Goal: Task Accomplishment & Management: Manage account settings

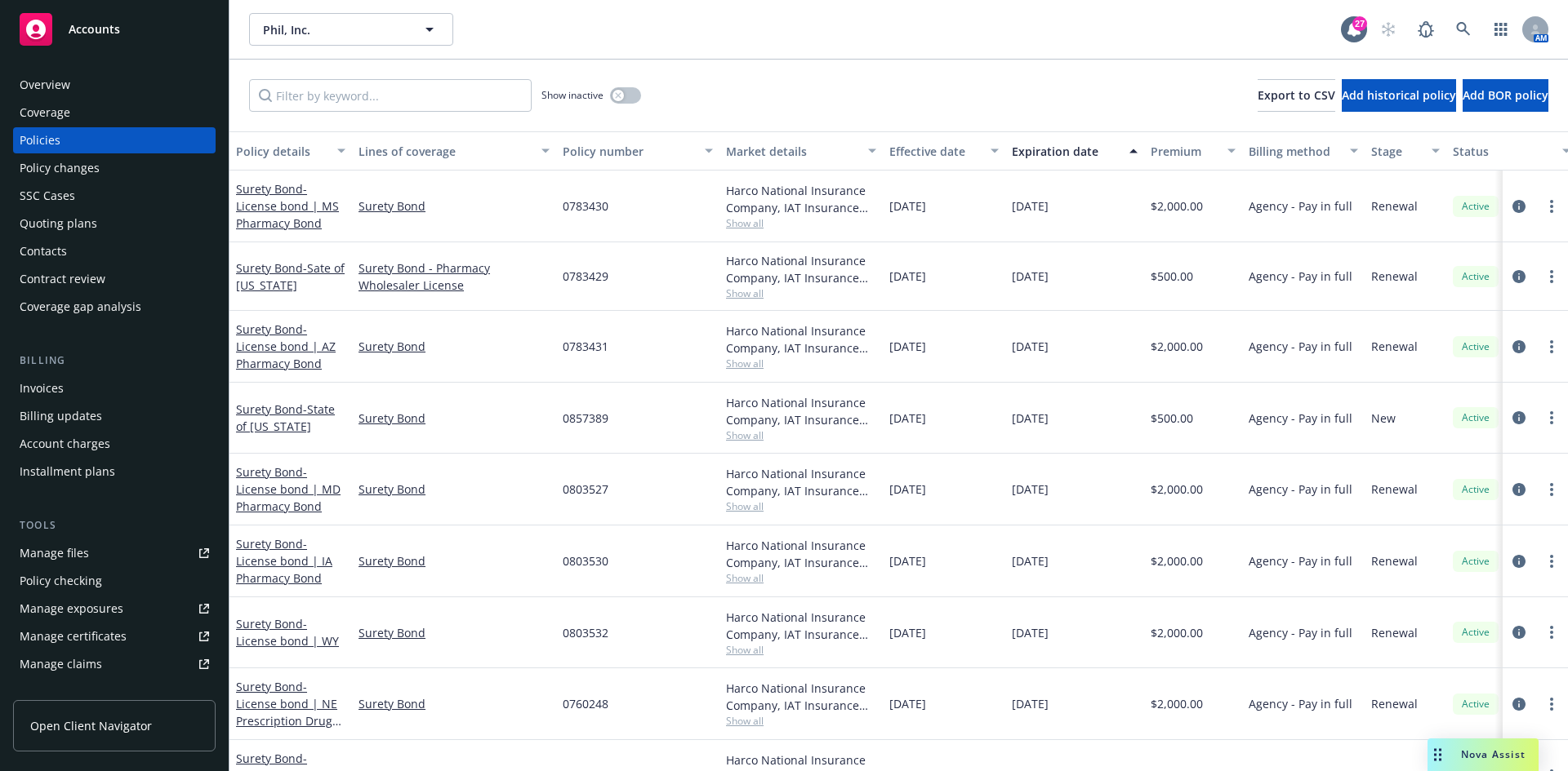
click at [135, 38] on div "Accounts" at bounding box center [114, 30] width 190 height 33
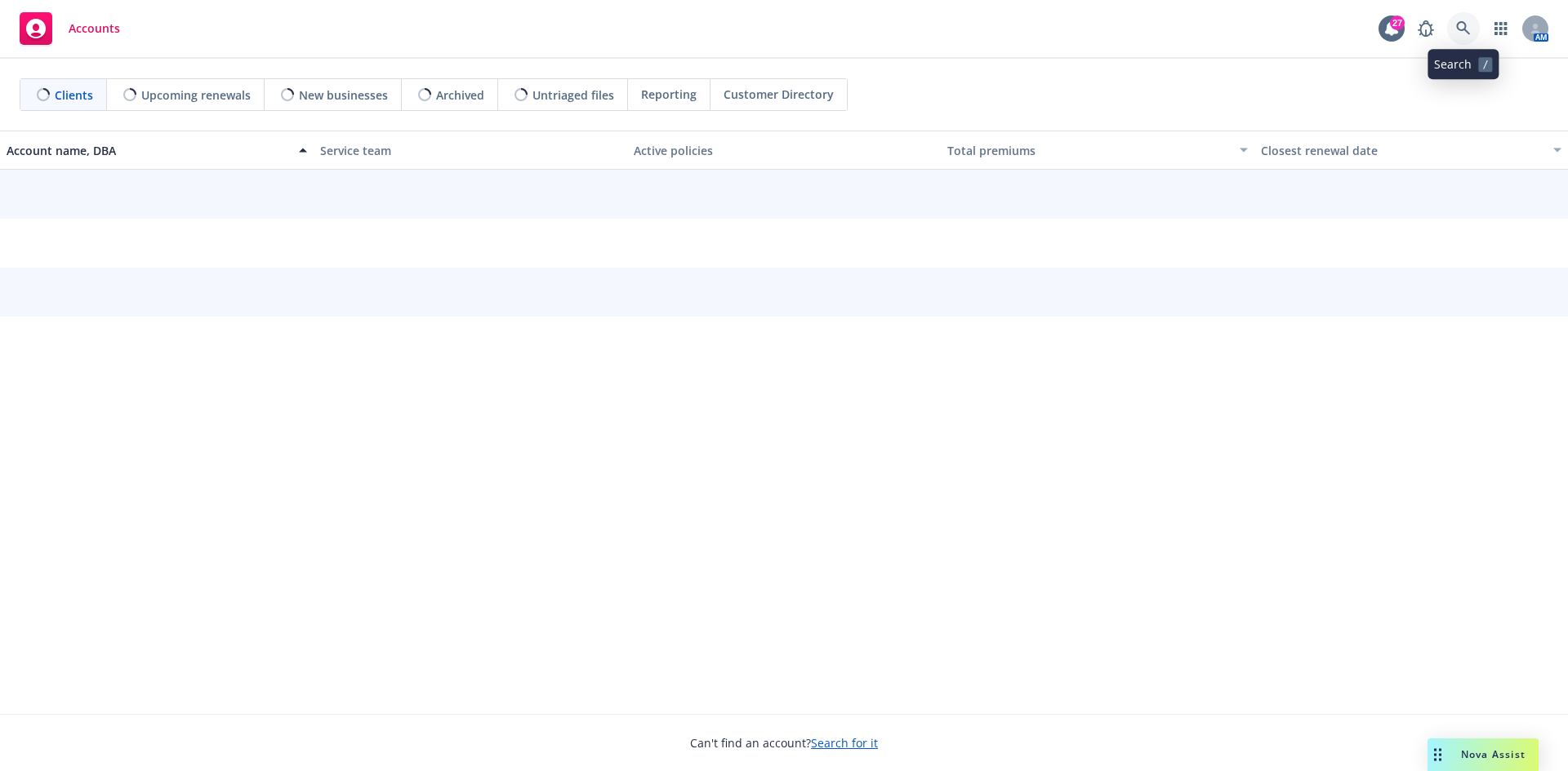
click at [1460, 26] on icon at bounding box center [1463, 28] width 15 height 15
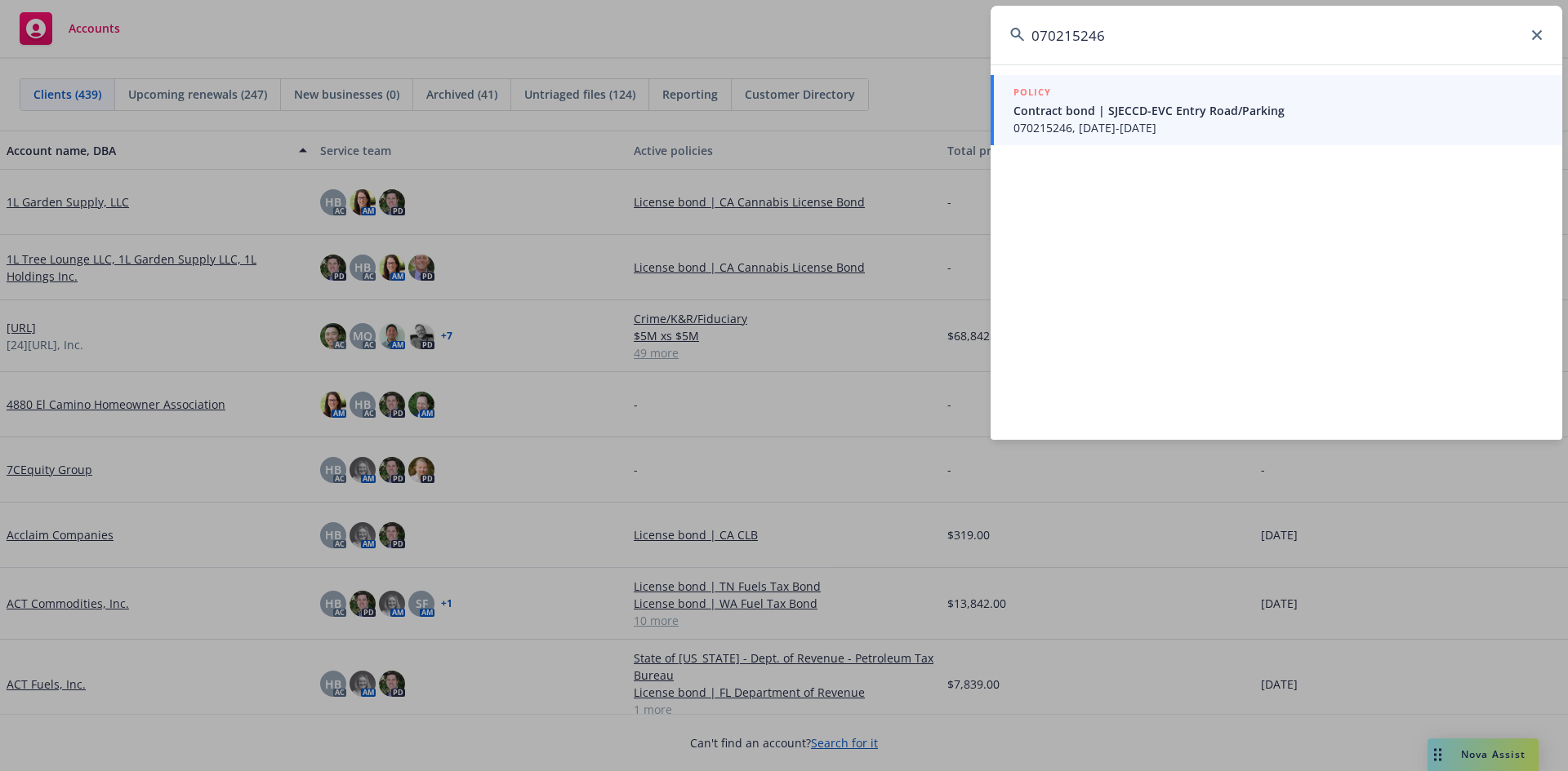
type input "070215246"
click at [1098, 91] on div "POLICY" at bounding box center [1278, 93] width 529 height 18
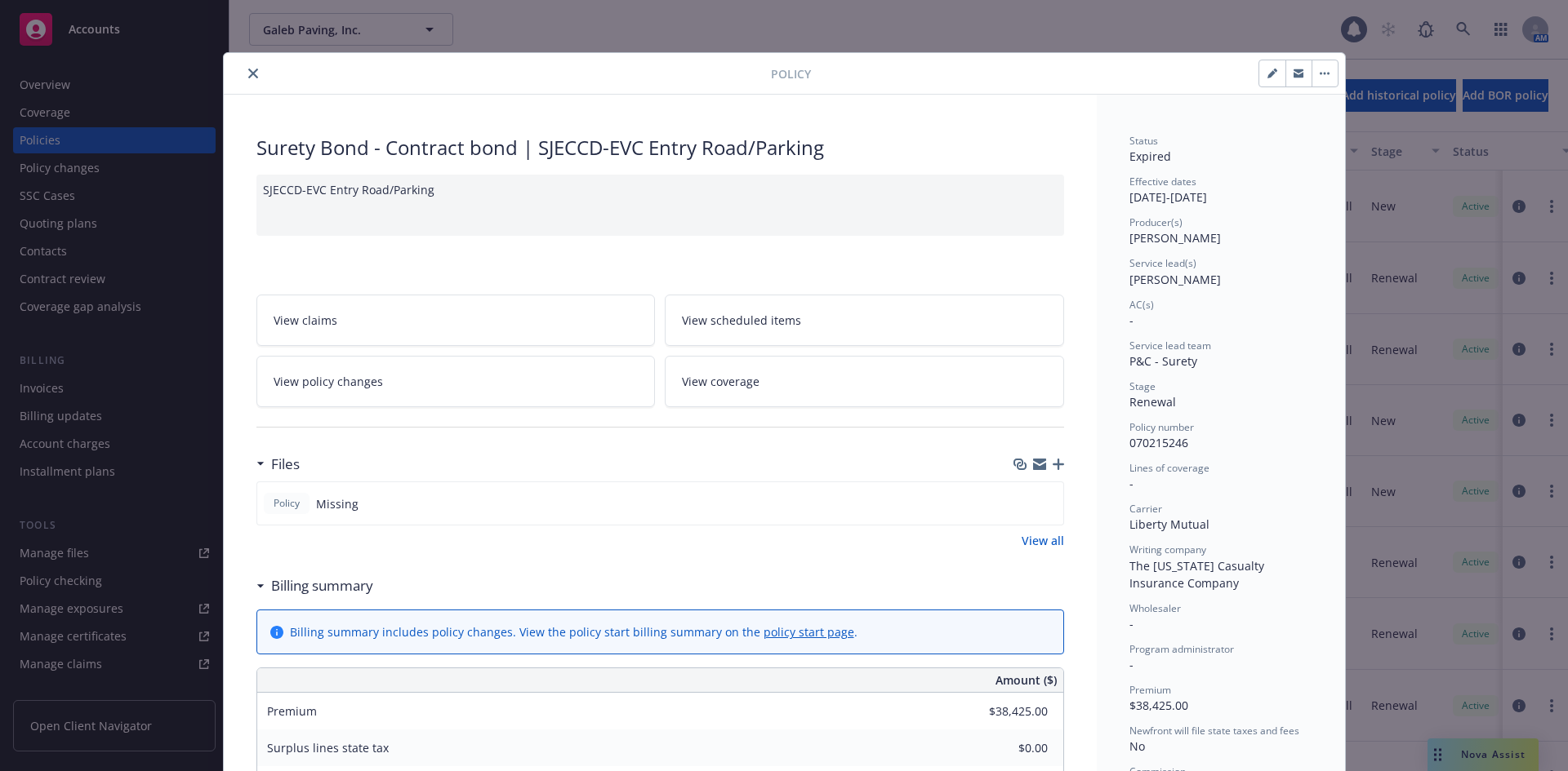
click at [249, 76] on icon "close" at bounding box center [254, 74] width 10 height 10
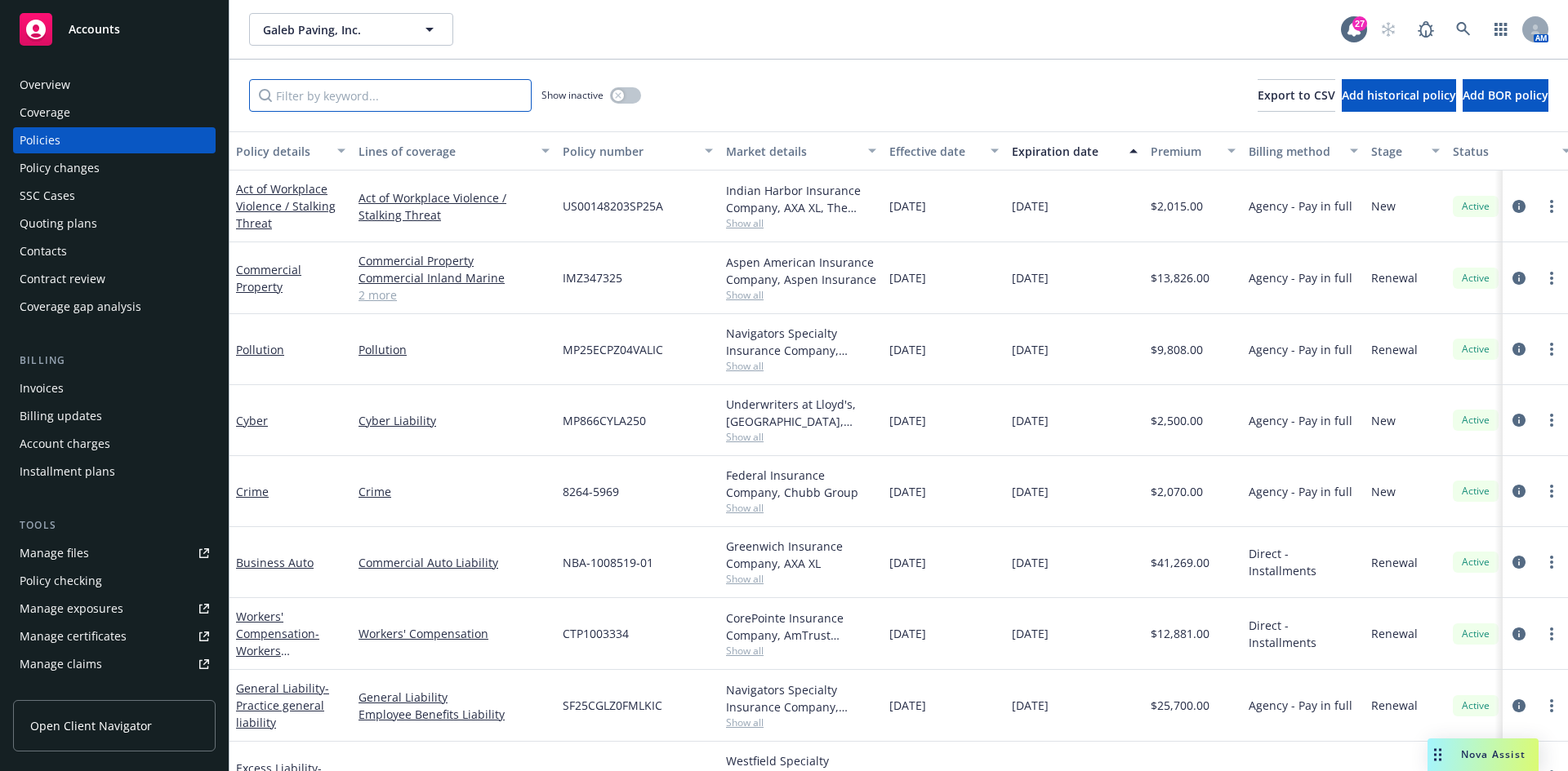
click at [283, 92] on input "Filter by keyword..." at bounding box center [390, 96] width 283 height 33
paste input "070215246"
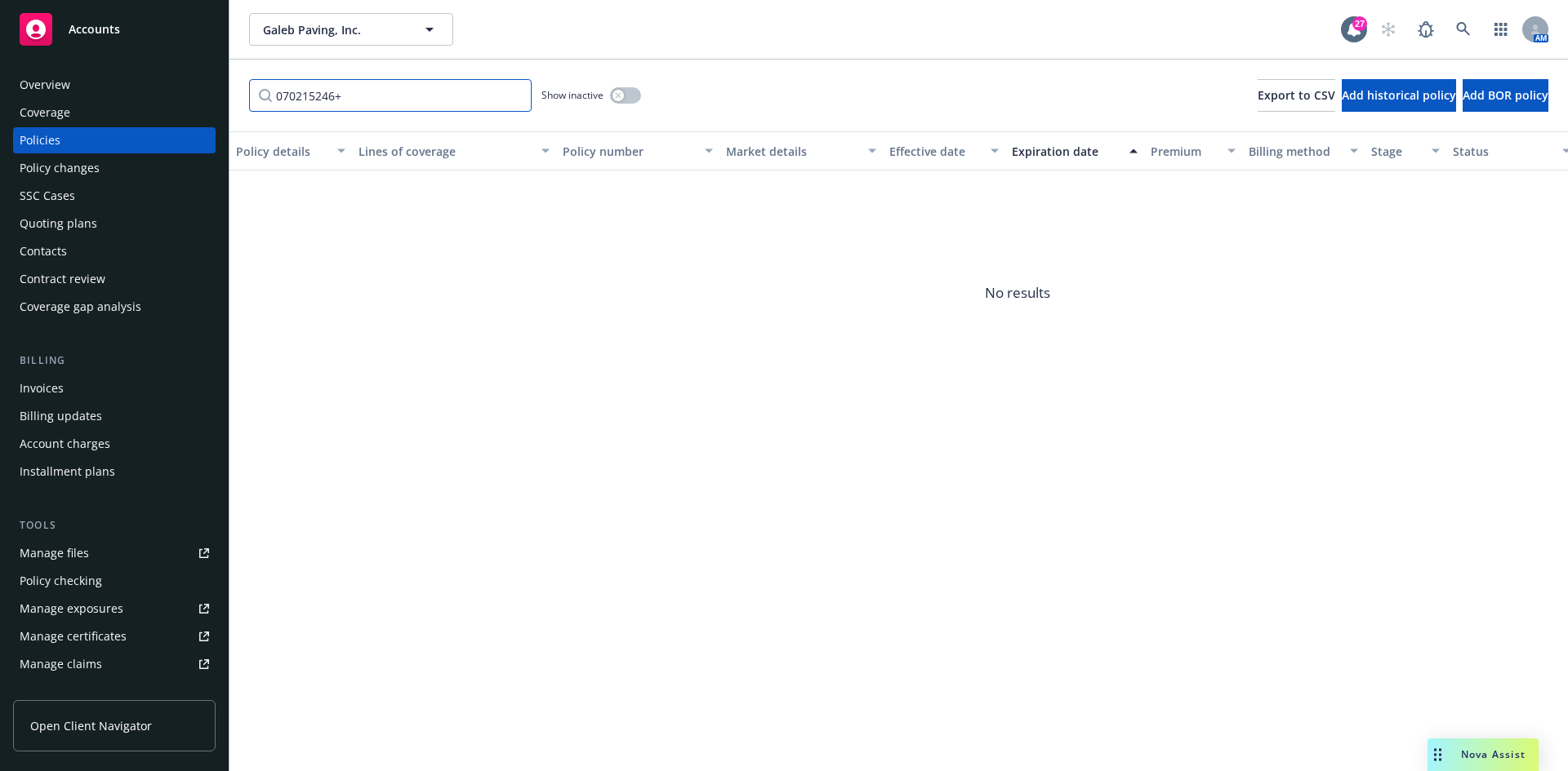
type input "070215246"
click at [611, 96] on button "button" at bounding box center [625, 95] width 31 height 16
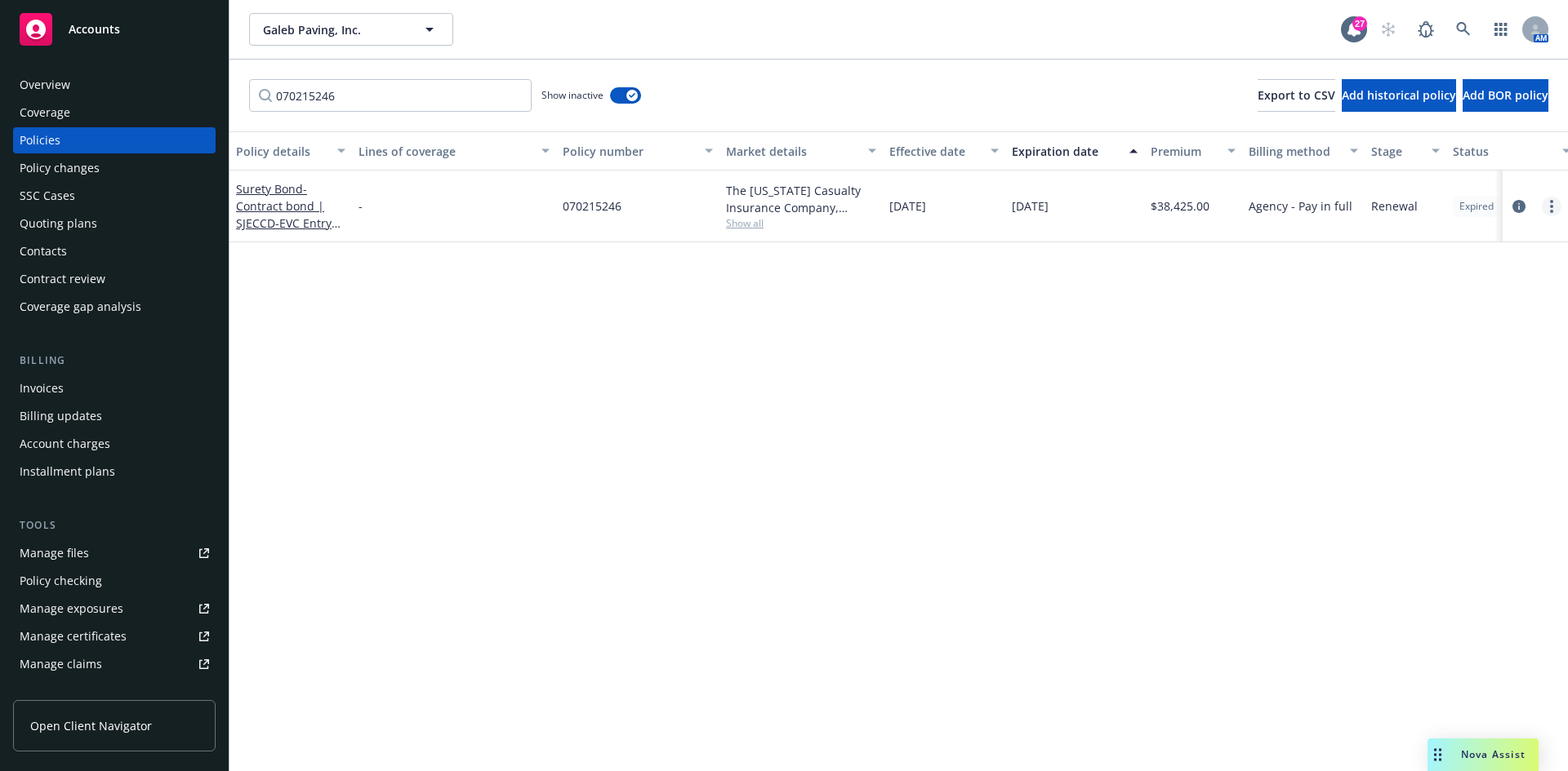
click at [1557, 203] on link "more" at bounding box center [1552, 206] width 19 height 19
click at [1435, 235] on link "Manage lines of coverage" at bounding box center [1464, 240] width 192 height 33
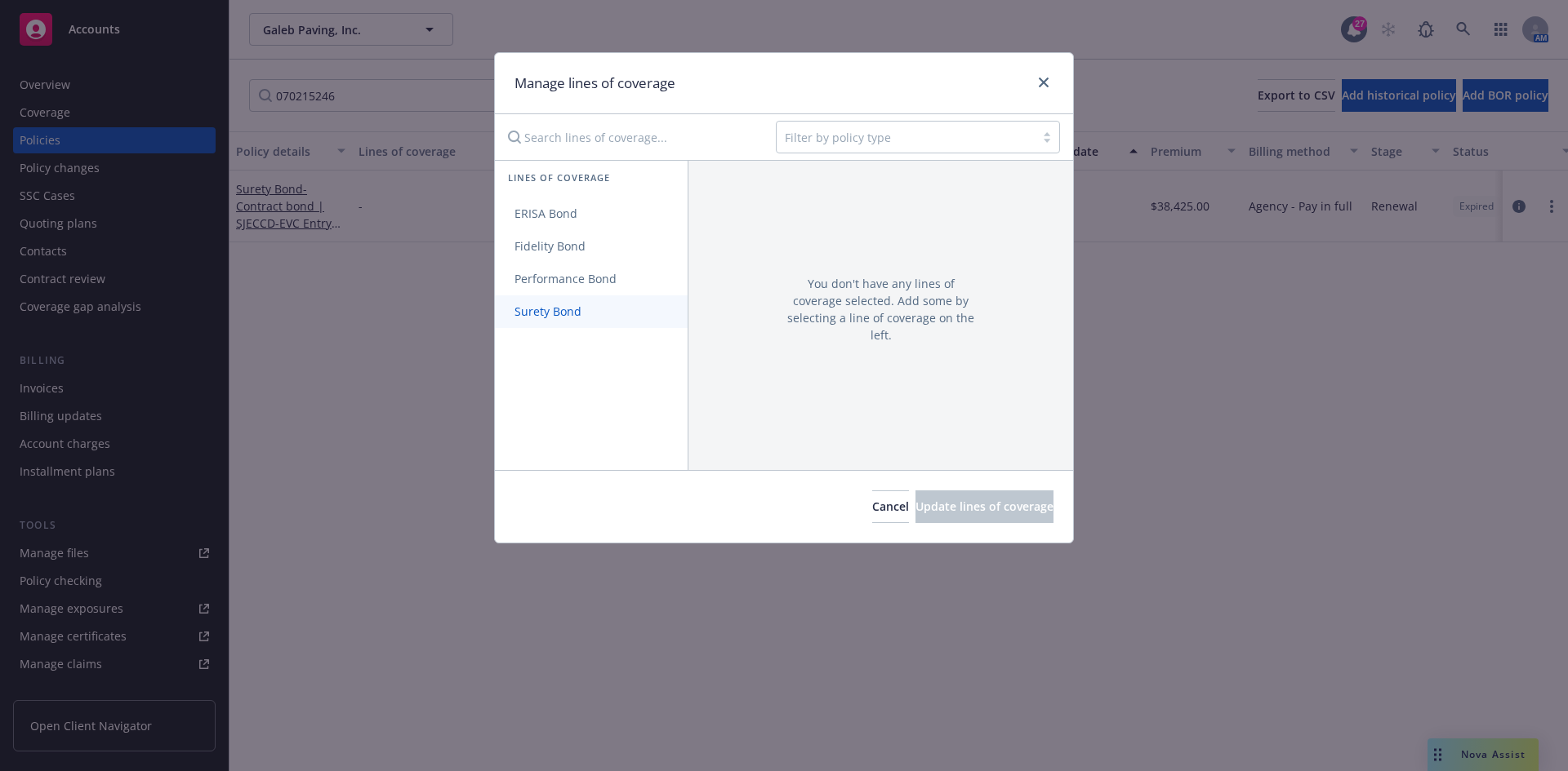
click at [608, 306] on link "Surety Bond" at bounding box center [590, 311] width 193 height 33
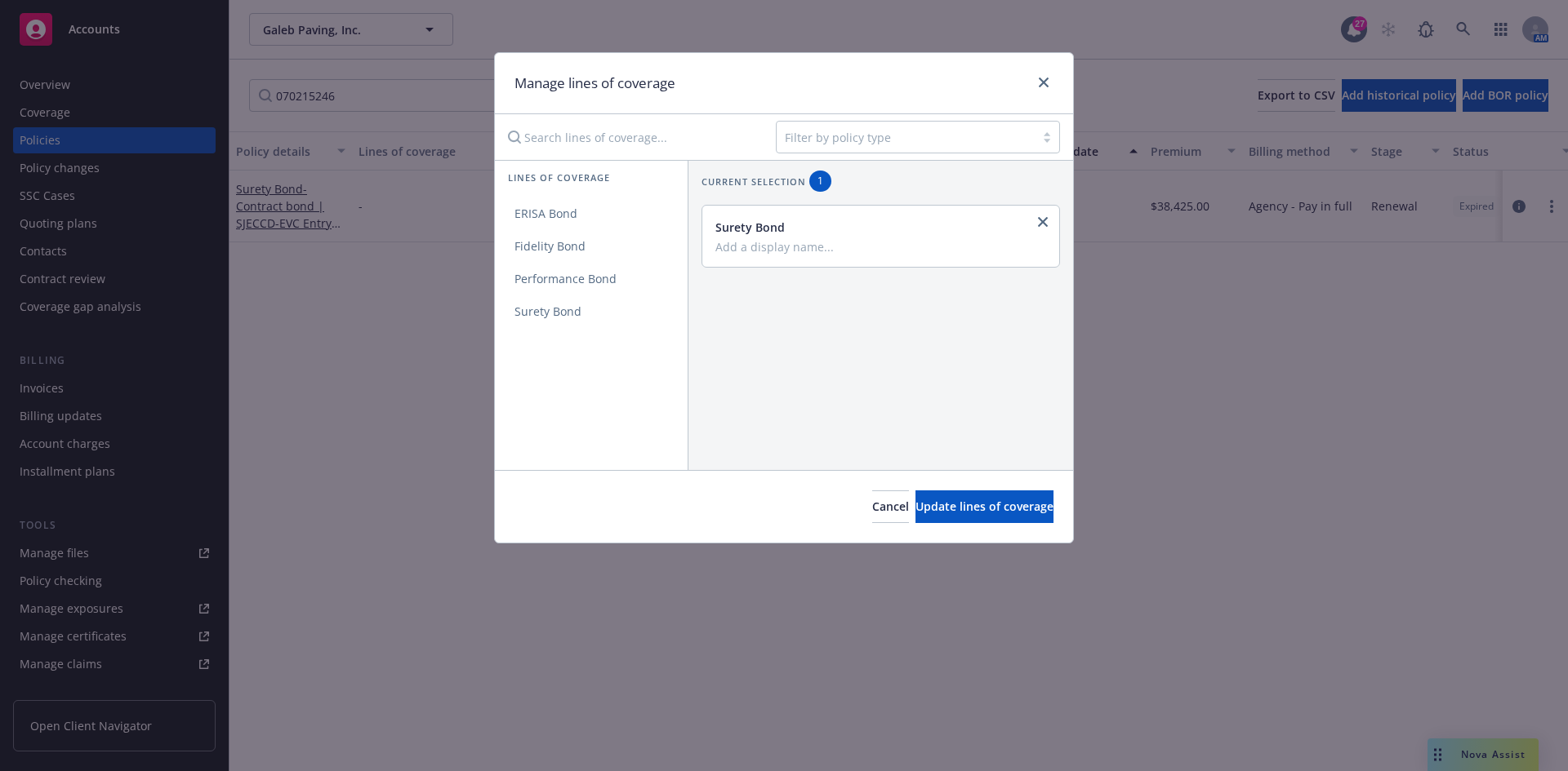
click at [781, 244] on input "Add a display name..." at bounding box center [879, 246] width 327 height 15
type input "Contract"
click at [928, 510] on span "Update lines of coverage" at bounding box center [984, 507] width 138 height 15
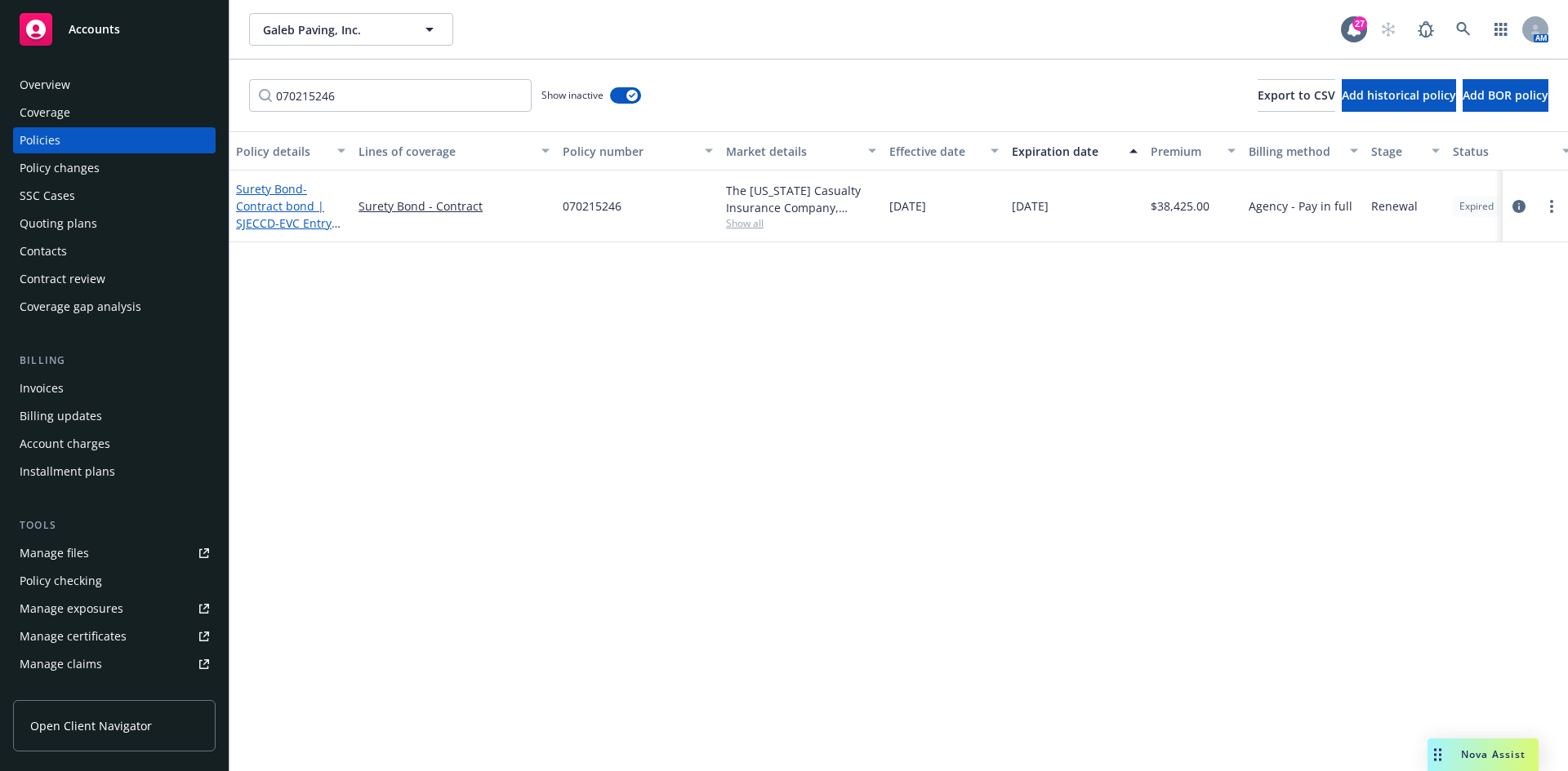
click at [251, 213] on span "- Contract bond | SJECCD-EVC Entry Road/Parking" at bounding box center [288, 214] width 105 height 67
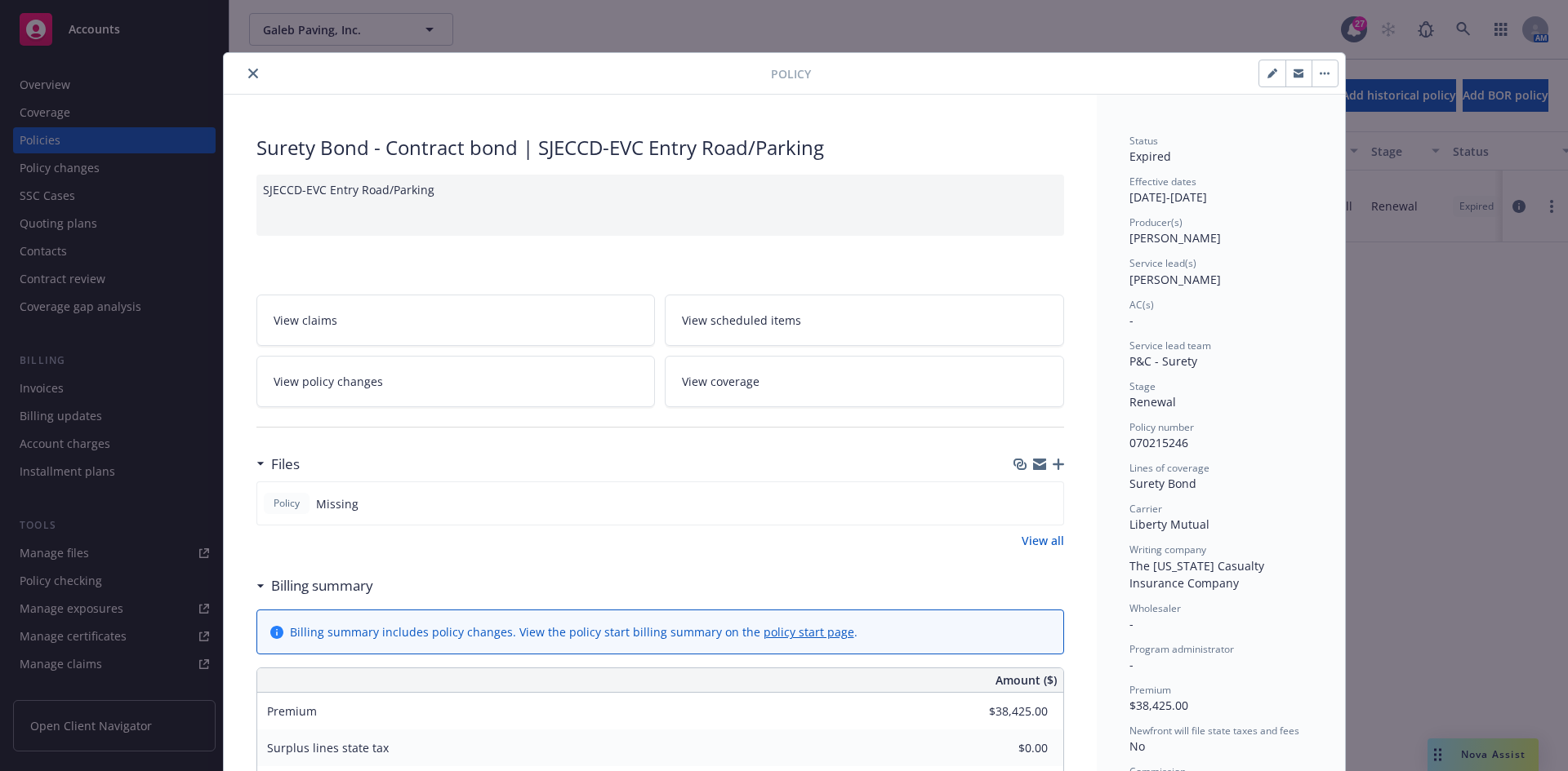
scroll to position [49, 0]
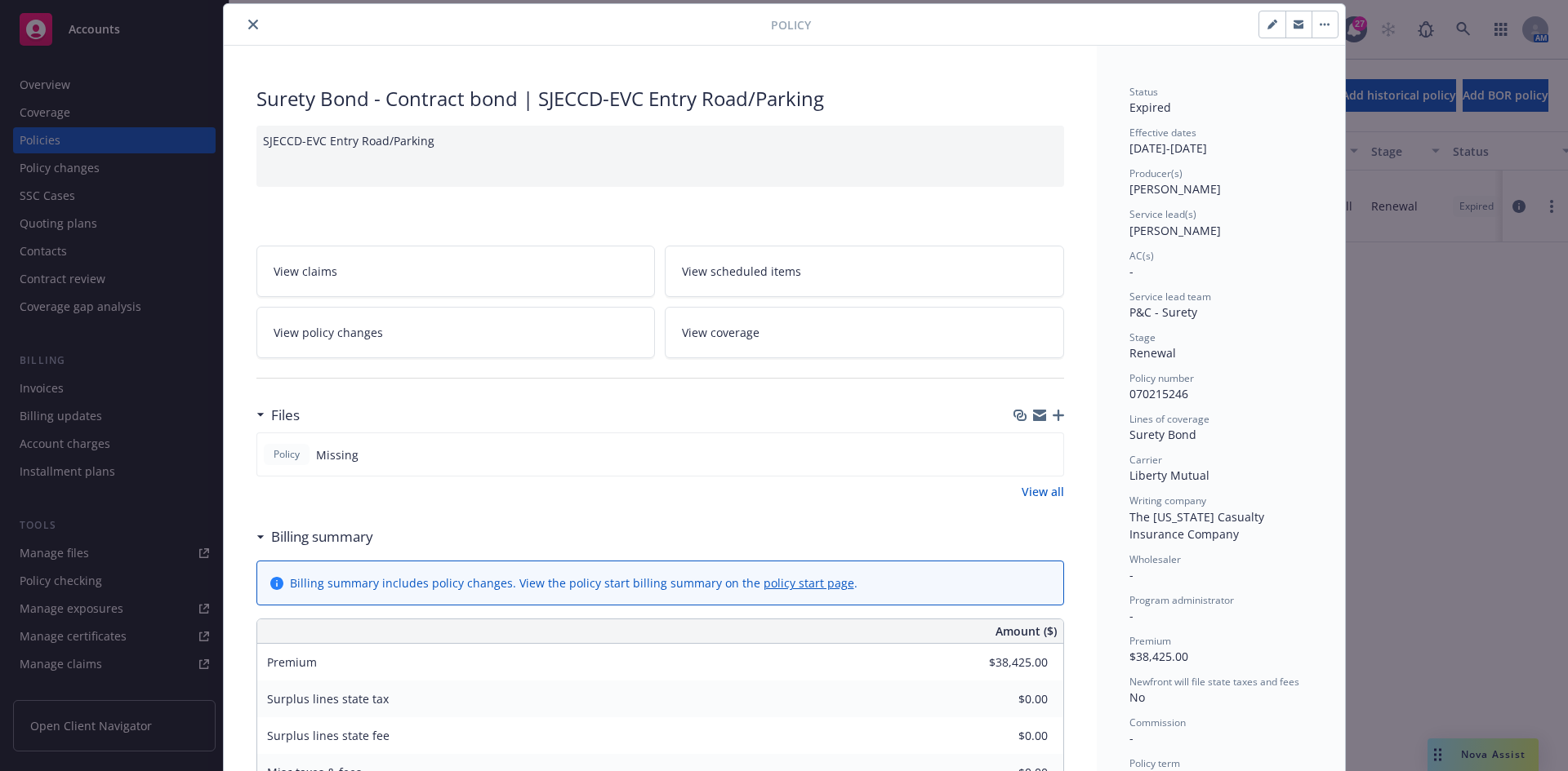
click at [1268, 23] on icon "button" at bounding box center [1273, 24] width 10 height 10
select select "RENEWAL"
select select "12"
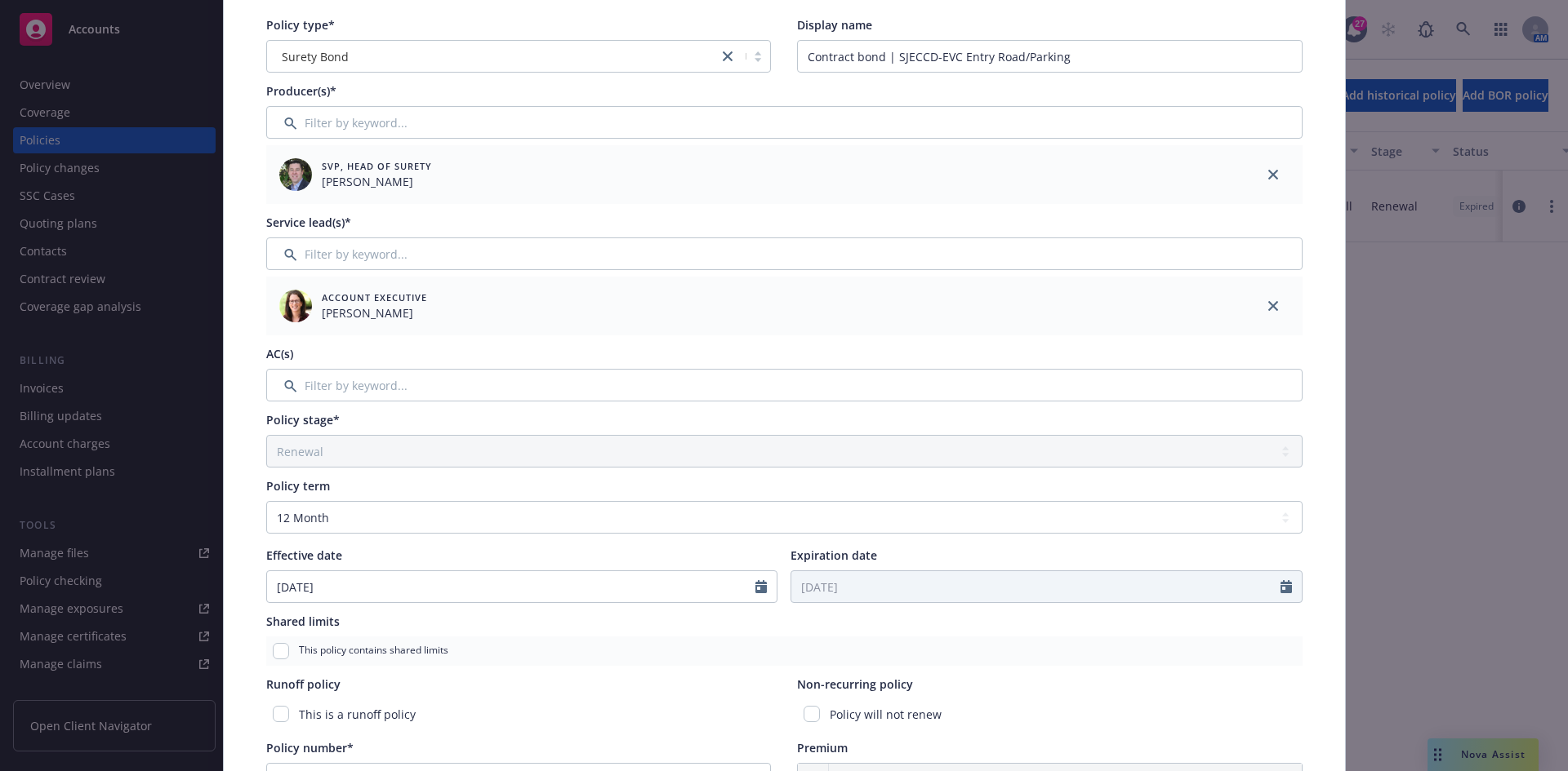
scroll to position [212, 0]
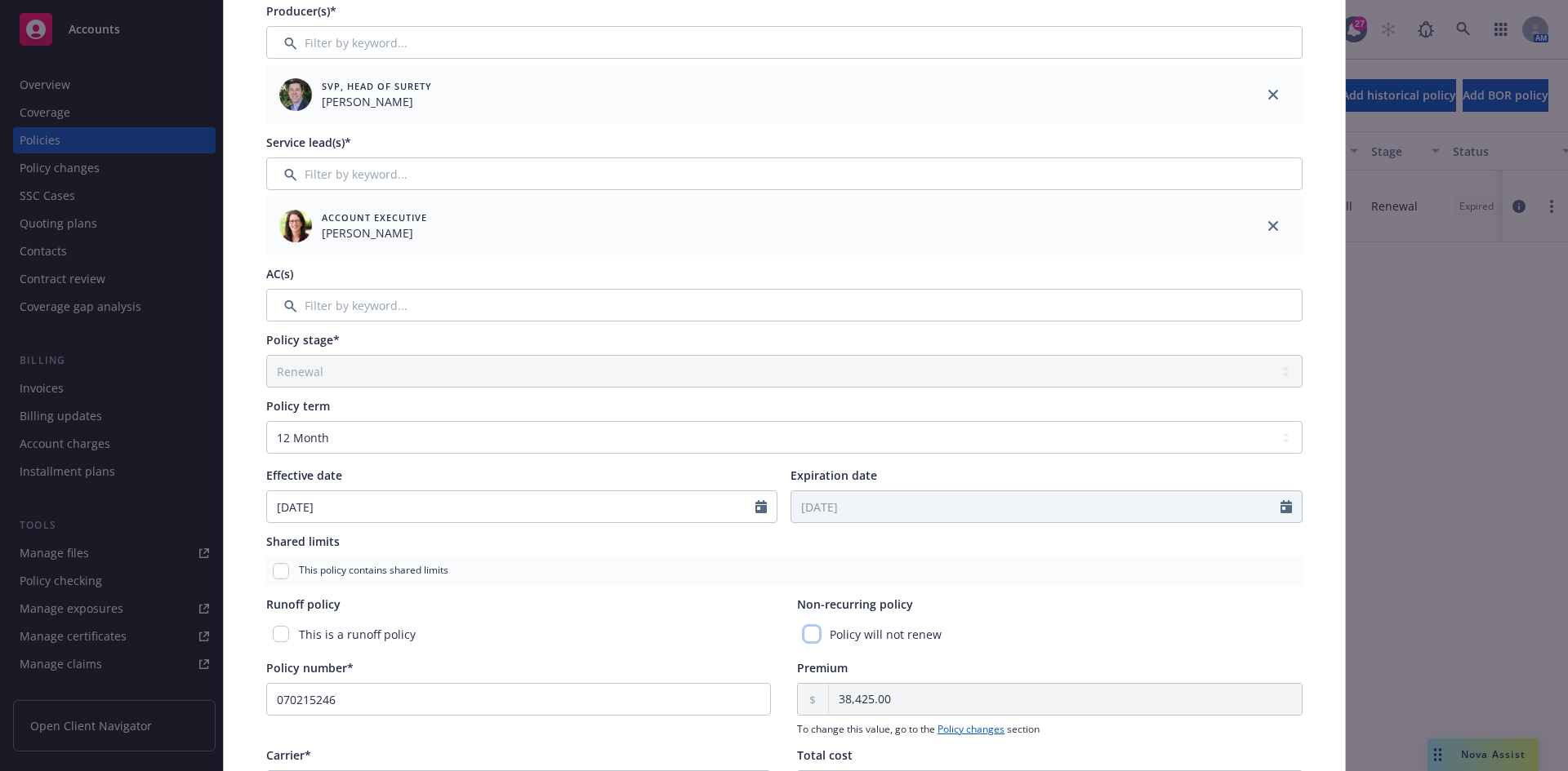
click at [810, 635] on input "checkbox" at bounding box center [811, 634] width 16 height 16
checkbox input "true"
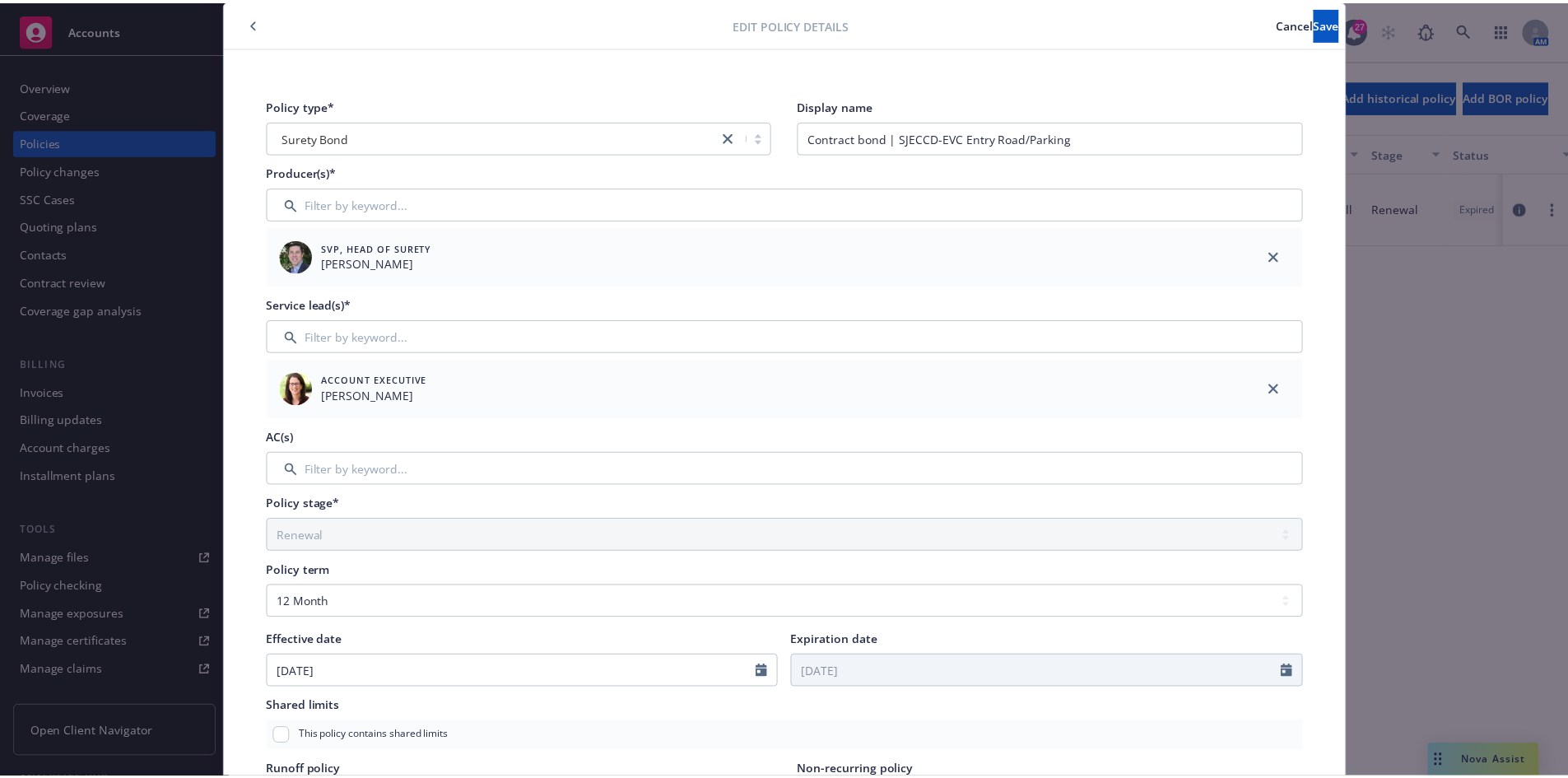
scroll to position [0, 0]
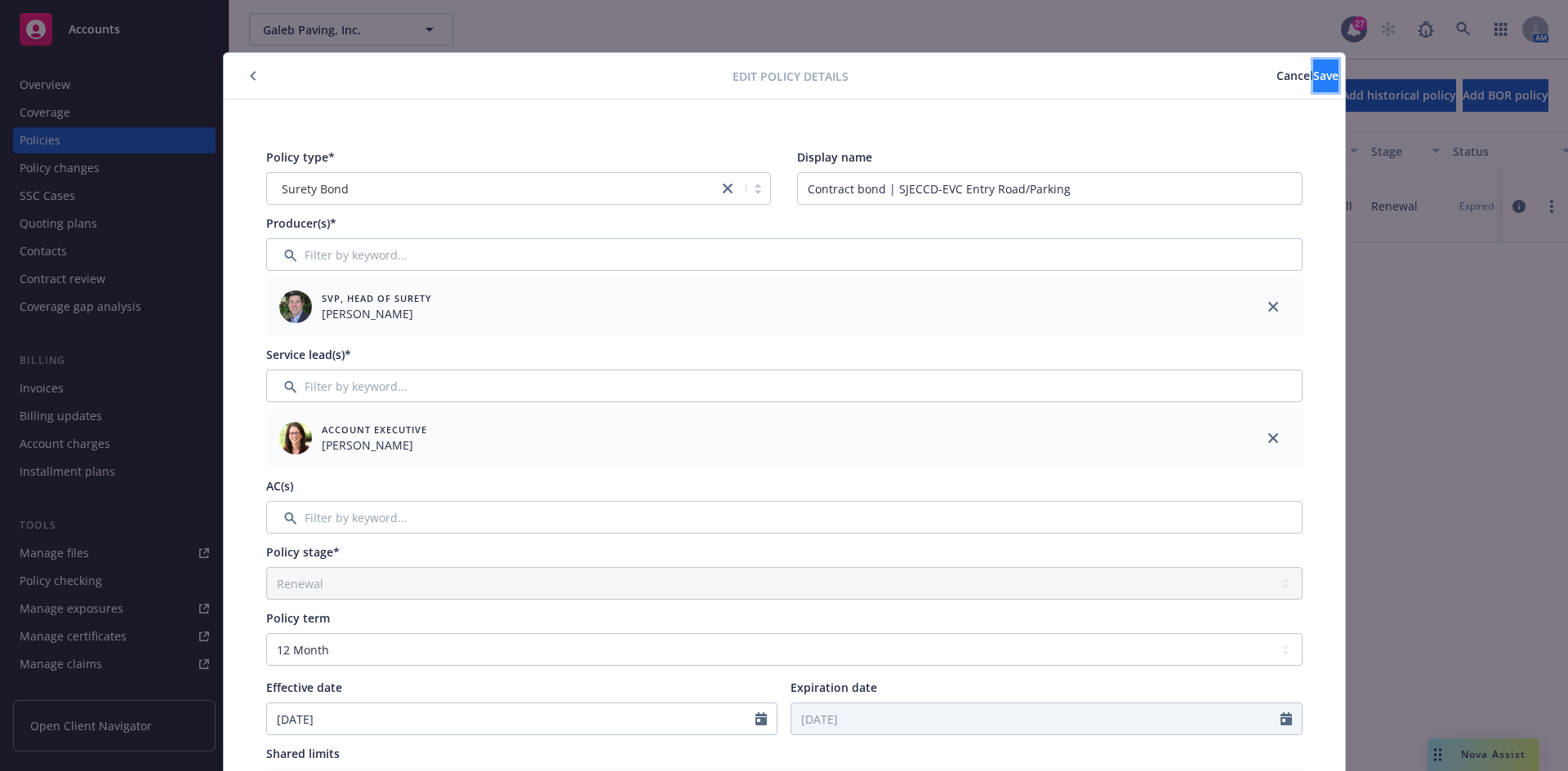
click at [1313, 84] on button "Save" at bounding box center [1326, 76] width 25 height 33
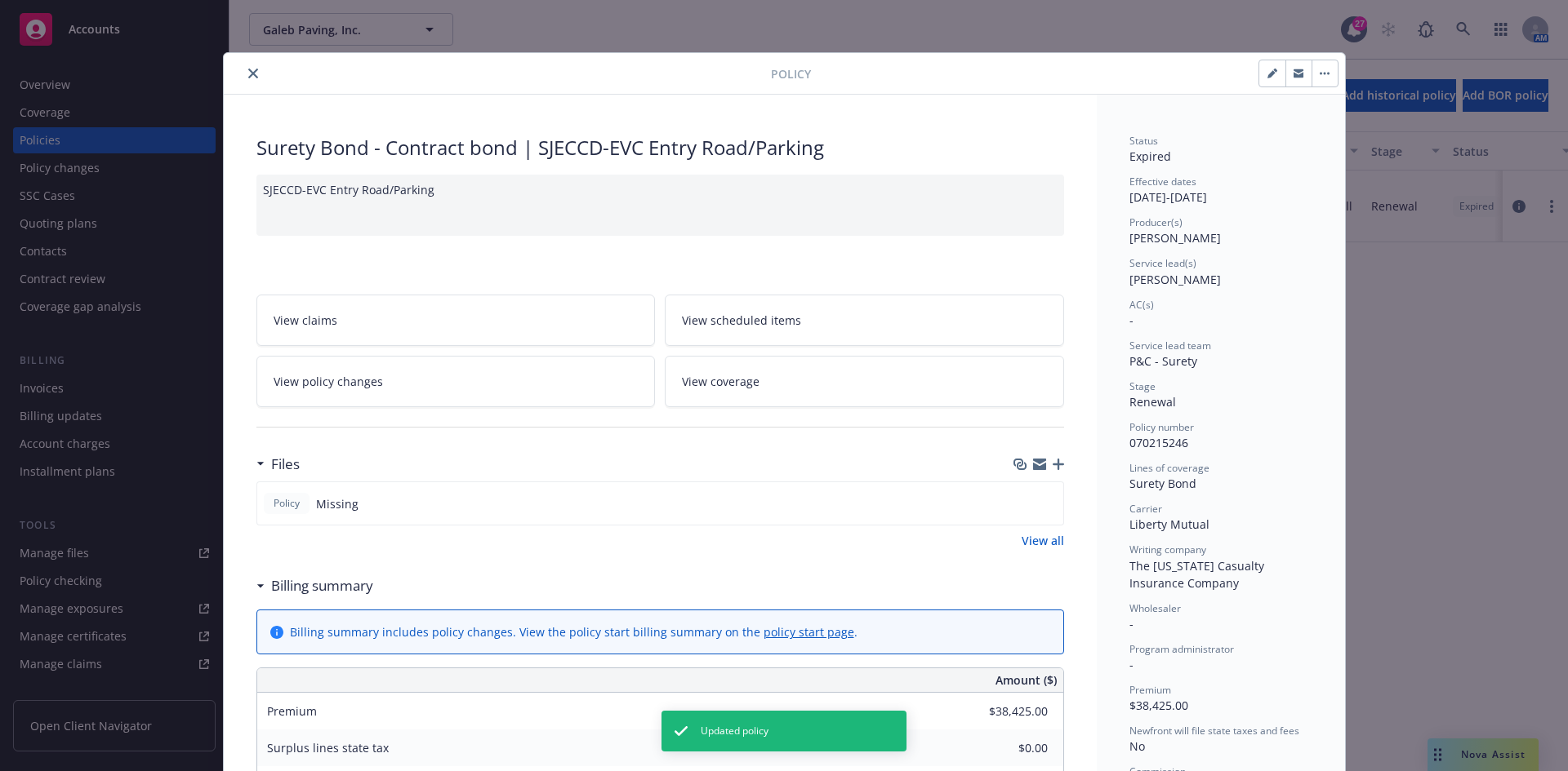
click at [255, 74] on button "close" at bounding box center [253, 74] width 19 height 19
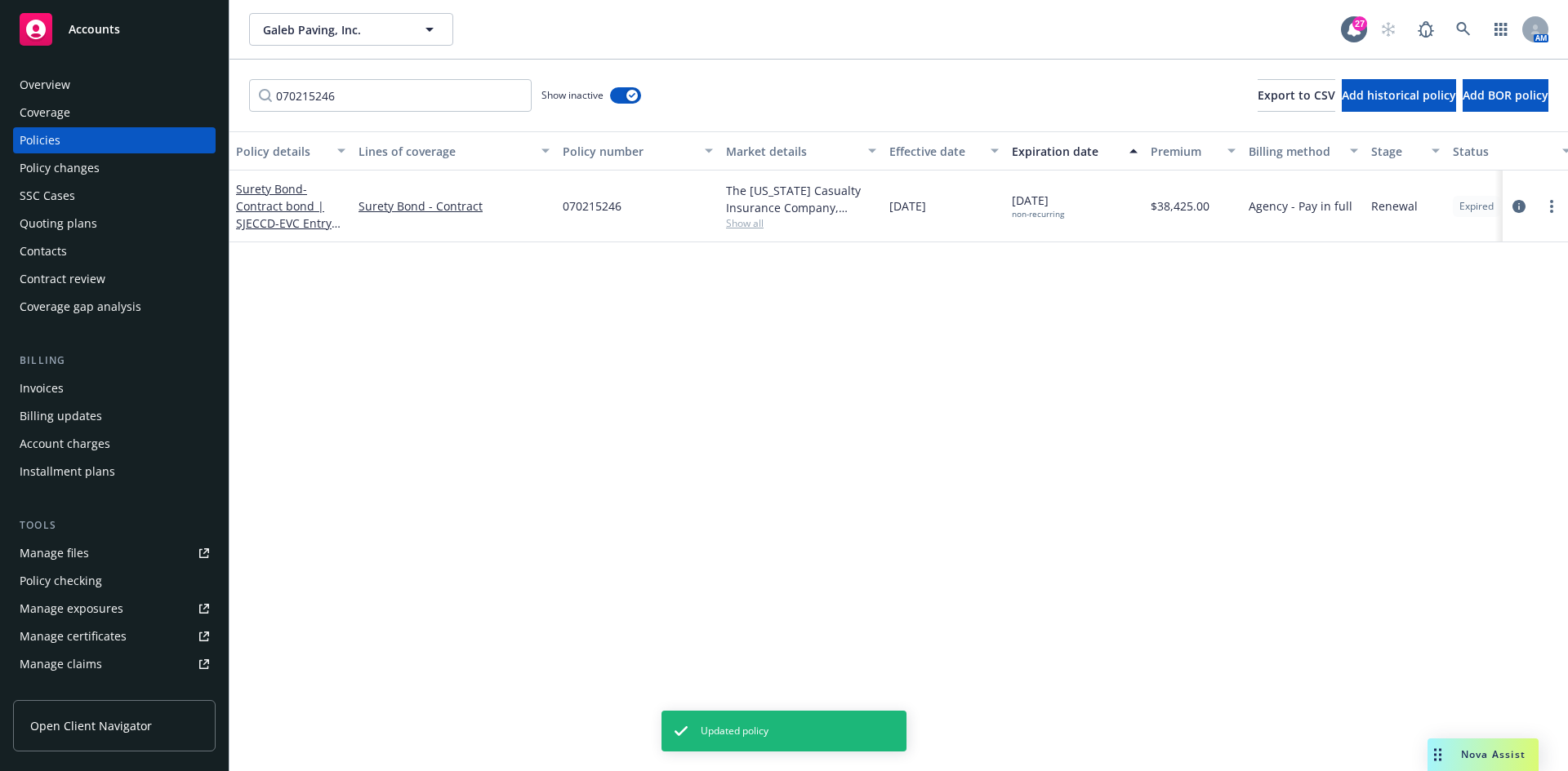
click at [109, 168] on div "Policy changes" at bounding box center [114, 167] width 190 height 26
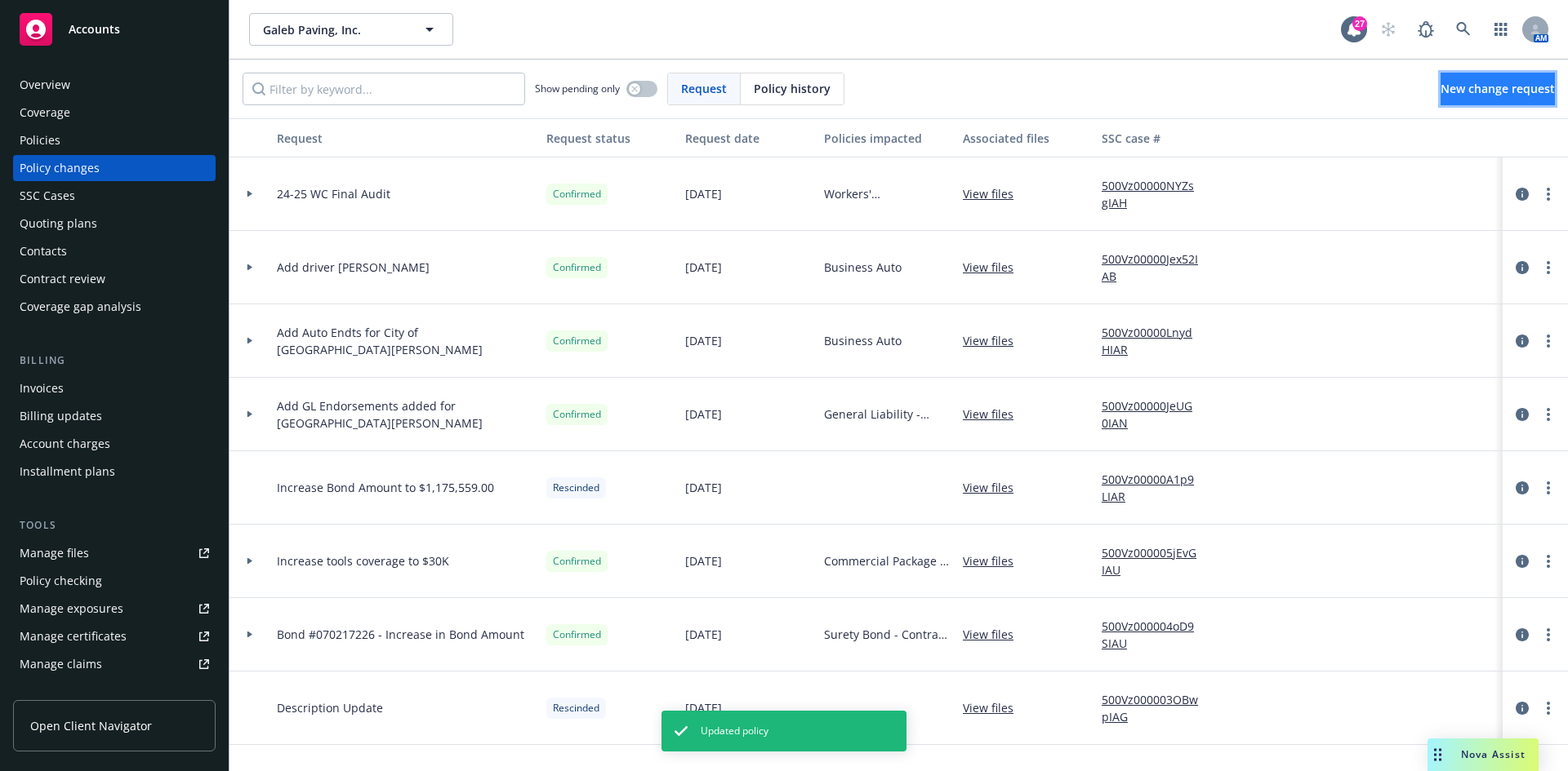
click at [1475, 89] on span "New change request" at bounding box center [1498, 89] width 114 height 15
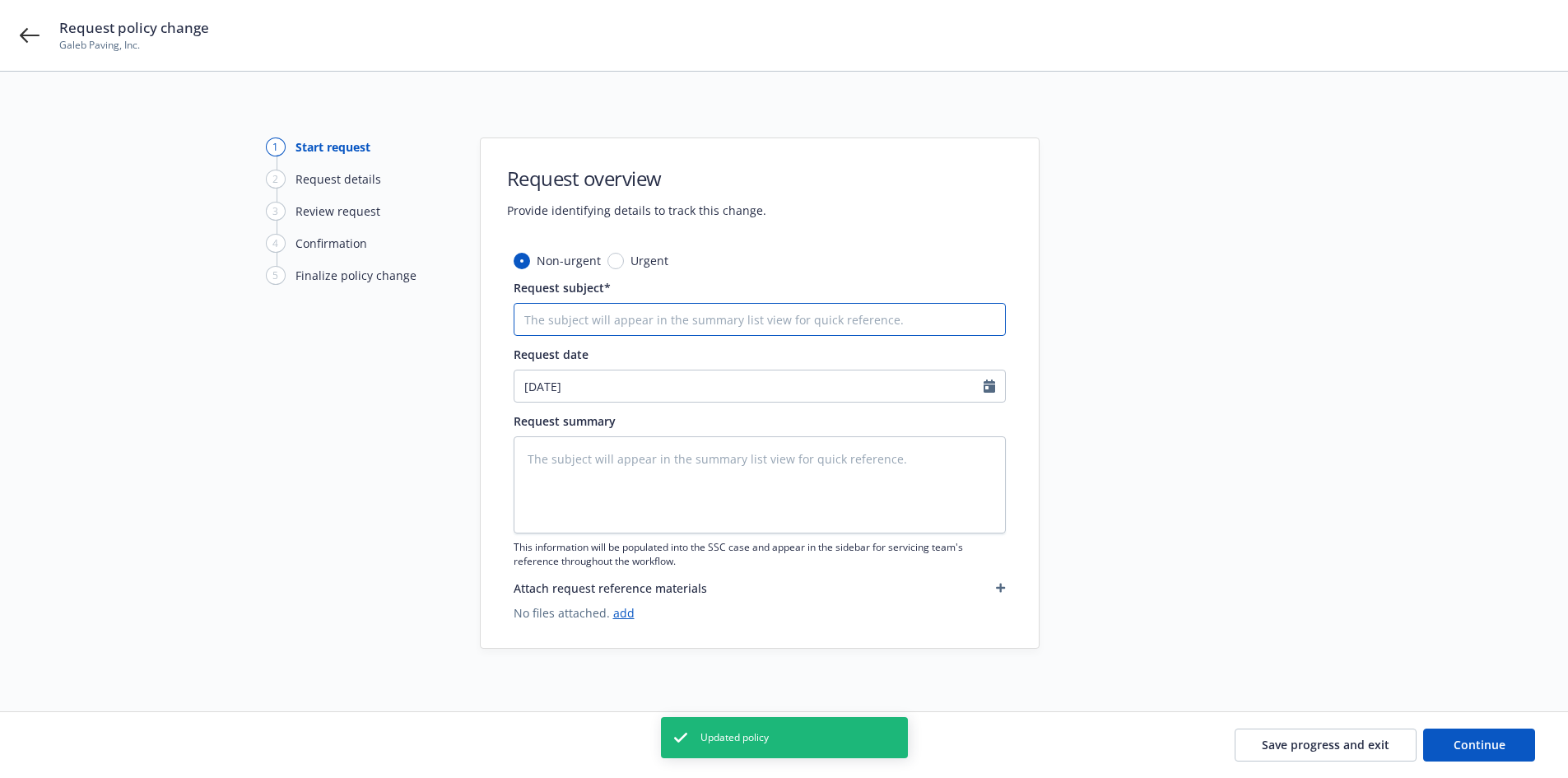
click at [666, 313] on input "Request subject*" at bounding box center [760, 320] width 493 height 33
type textarea "x"
type input "B"
type textarea "x"
type input "Bo"
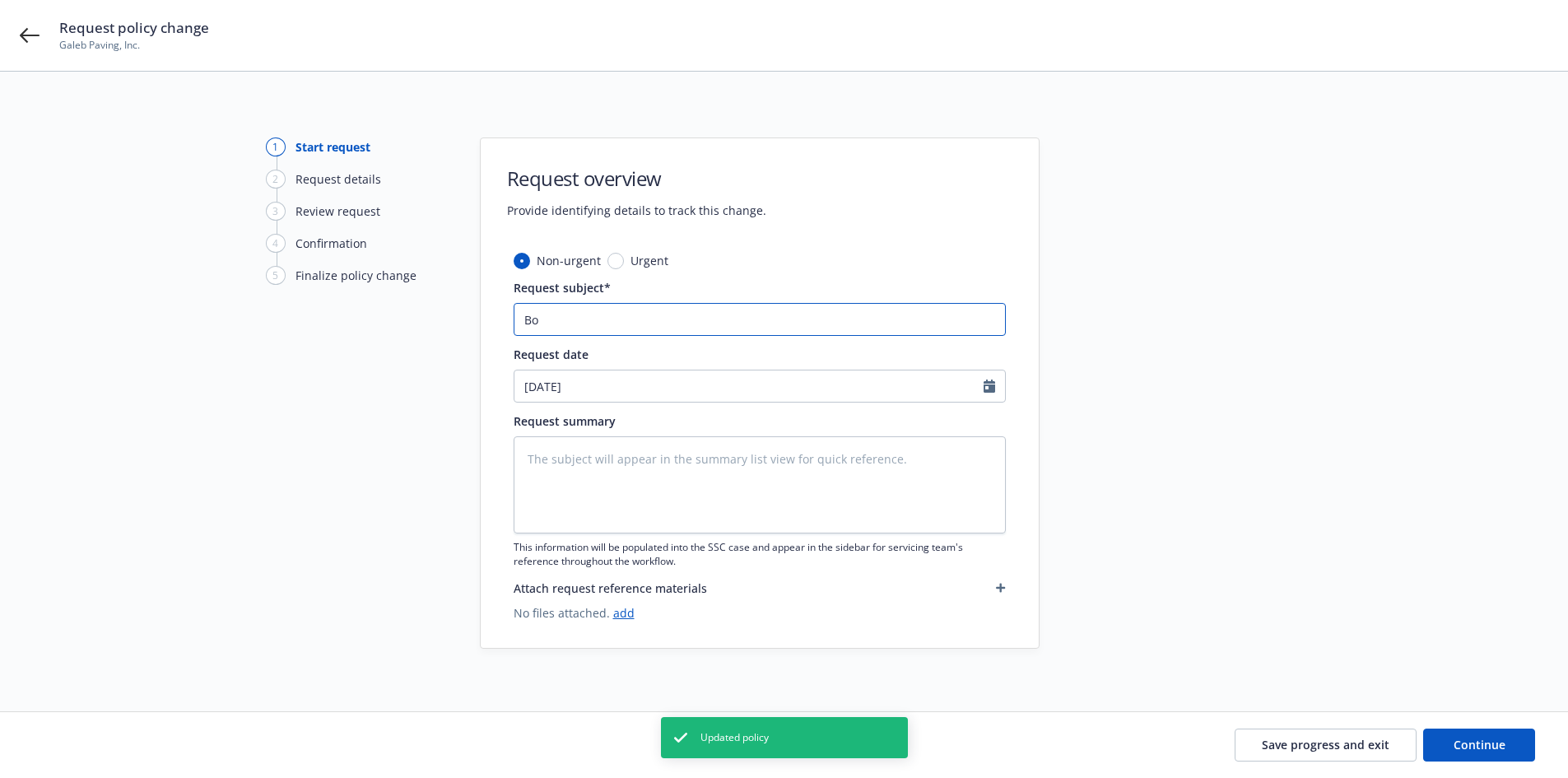
type textarea "x"
type input "Bon"
type textarea "x"
type input "Bond"
type textarea "x"
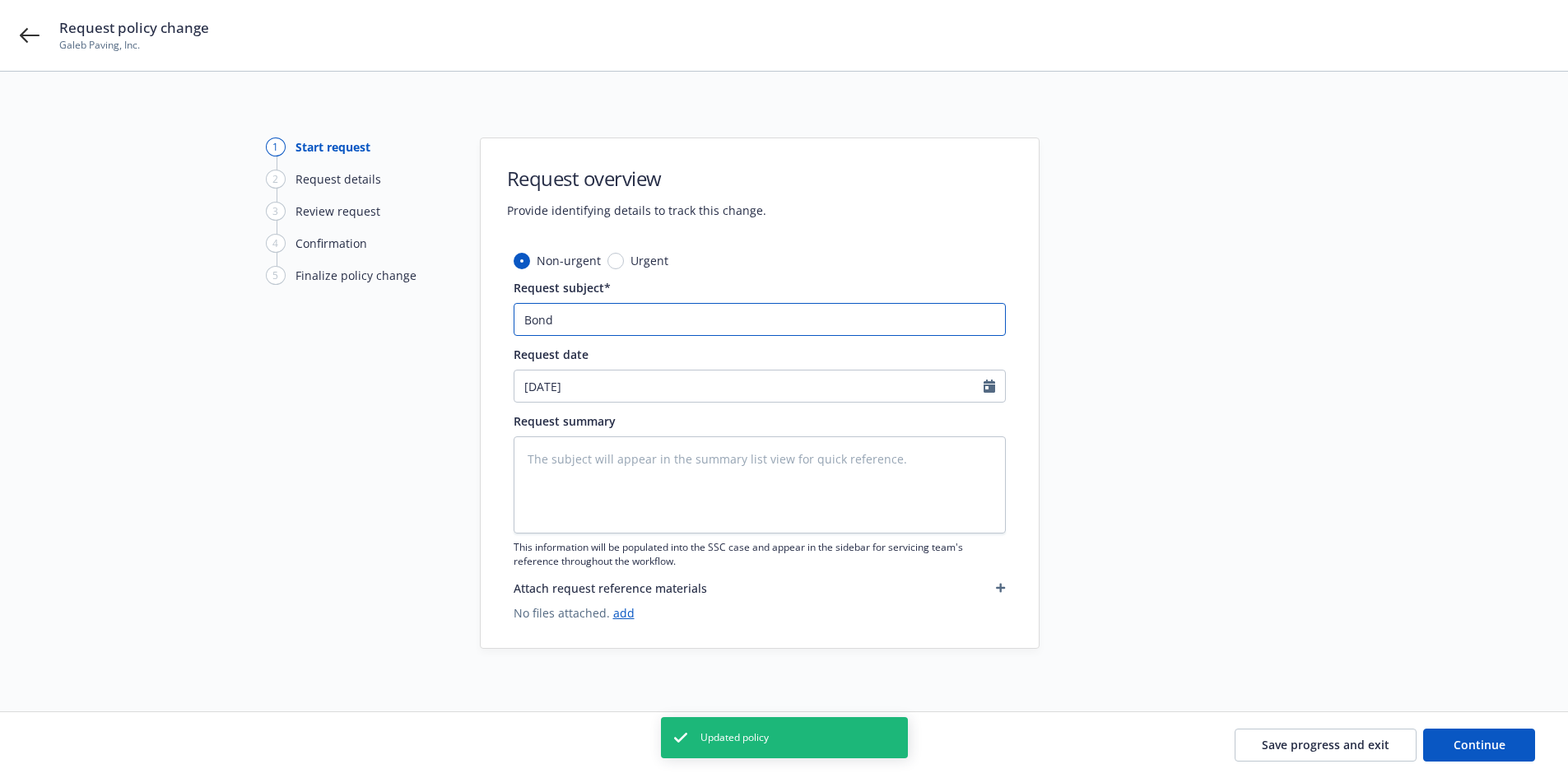
type input "Bond"
type textarea "x"
type input "Bond #"
type textarea "x"
type input "Bond #0"
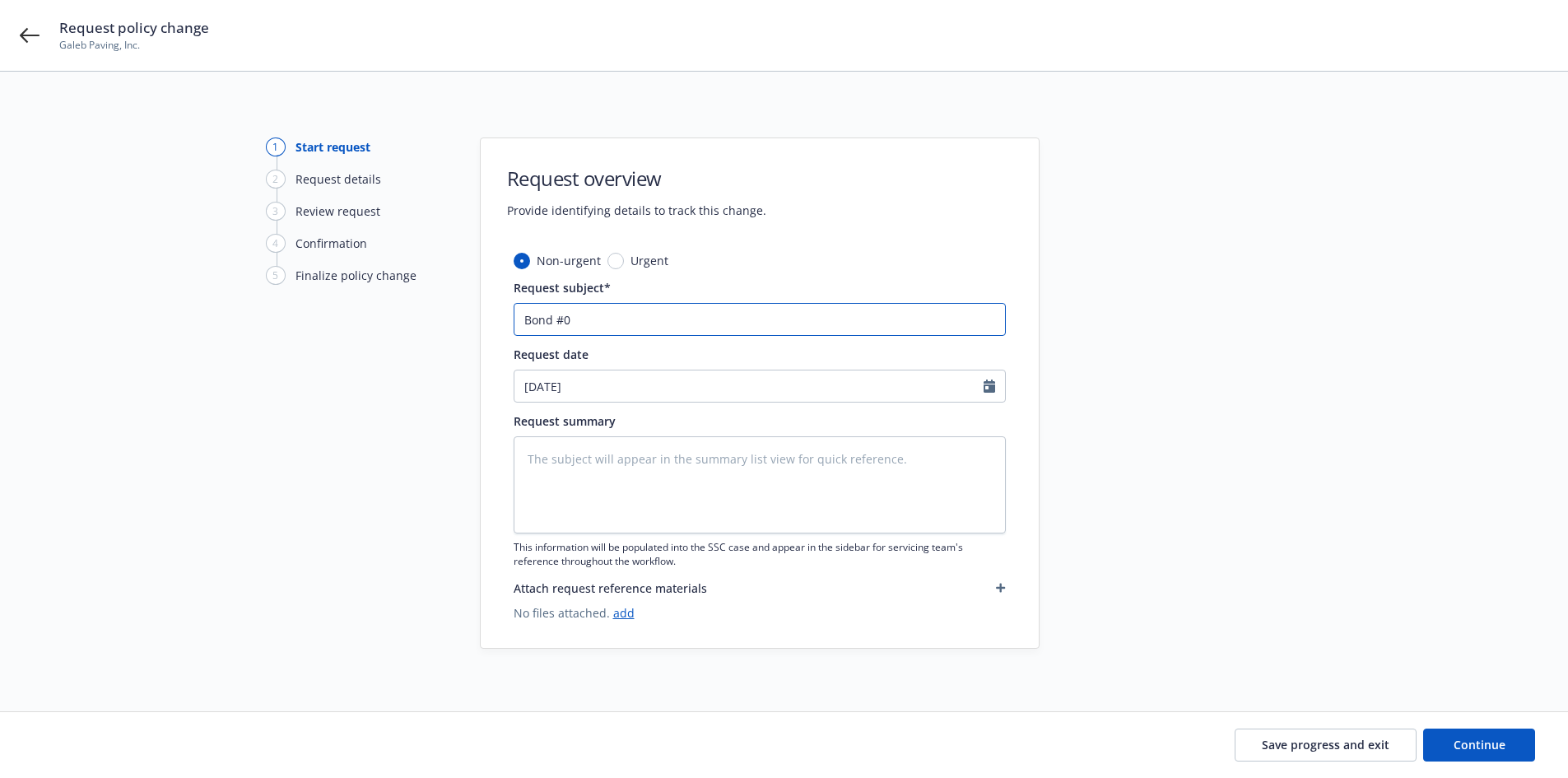
type textarea "x"
type input "Bond #07"
type textarea "x"
type input "Bond #070"
type textarea "x"
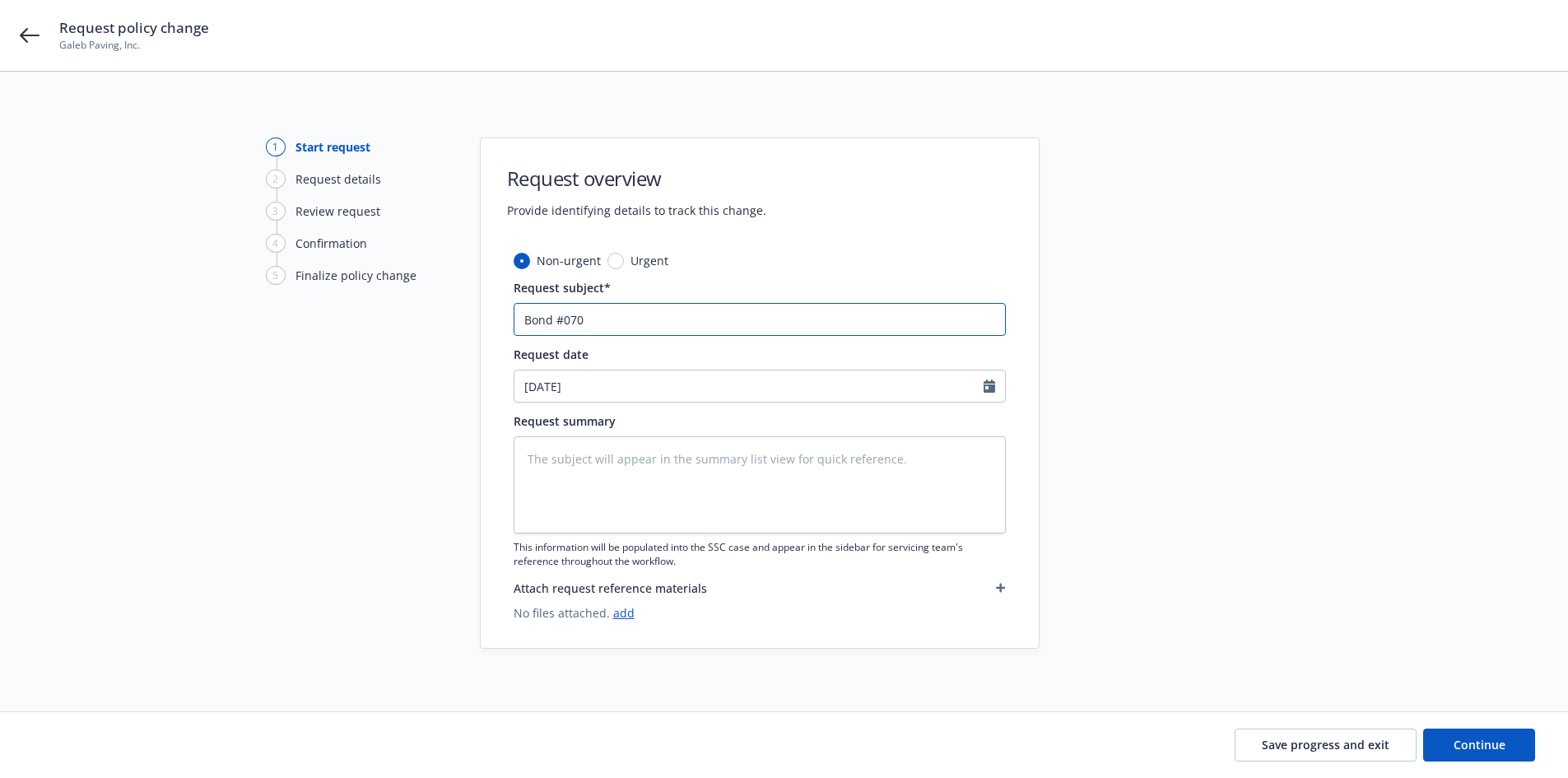
type input "Bond #0702"
type textarea "x"
type input "Bond #07021"
type textarea "x"
type input "Bond #070215"
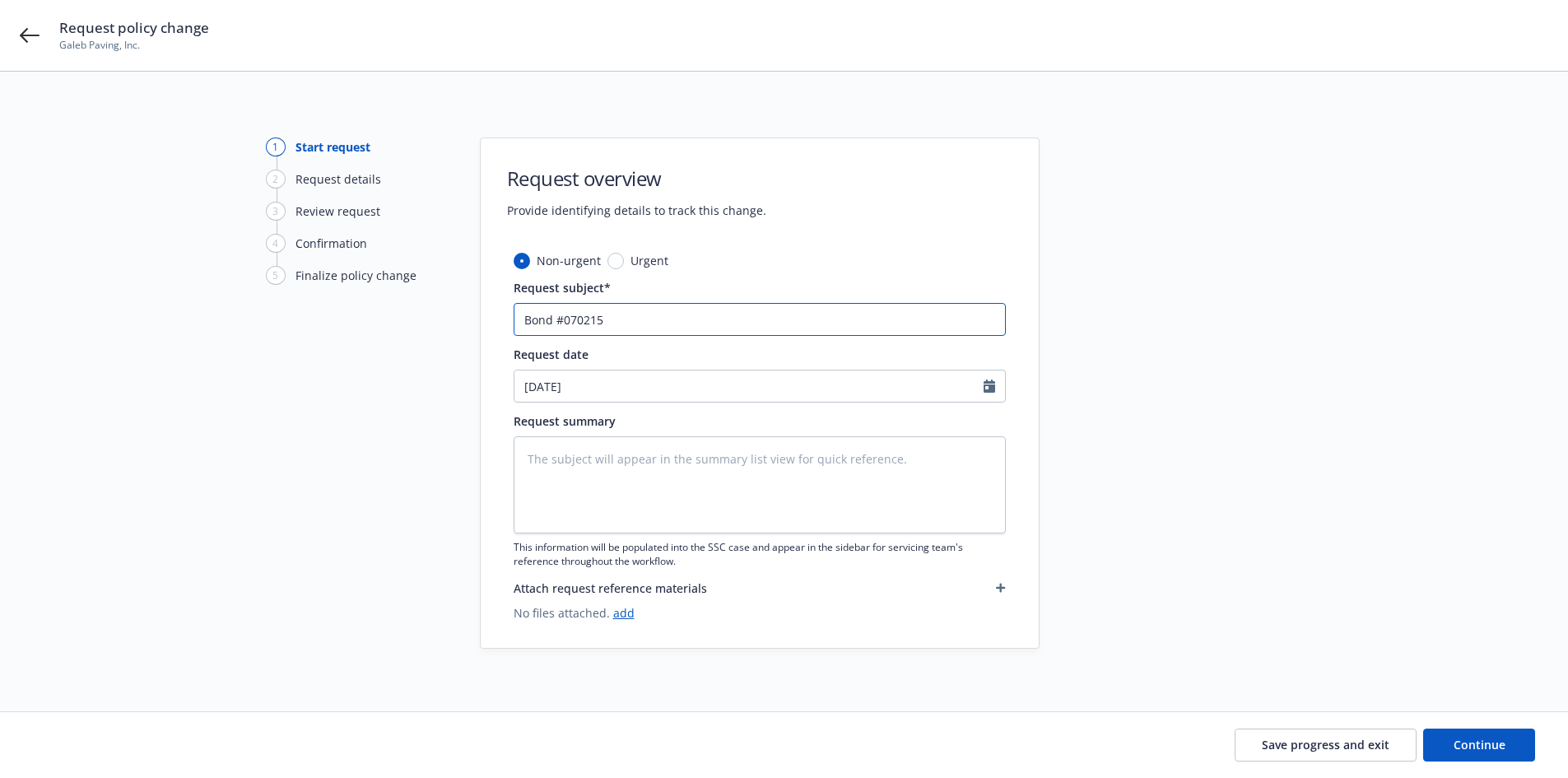
type textarea "x"
type input "Bond #0702152"
type textarea "x"
type input "Bond #07021524"
type textarea "x"
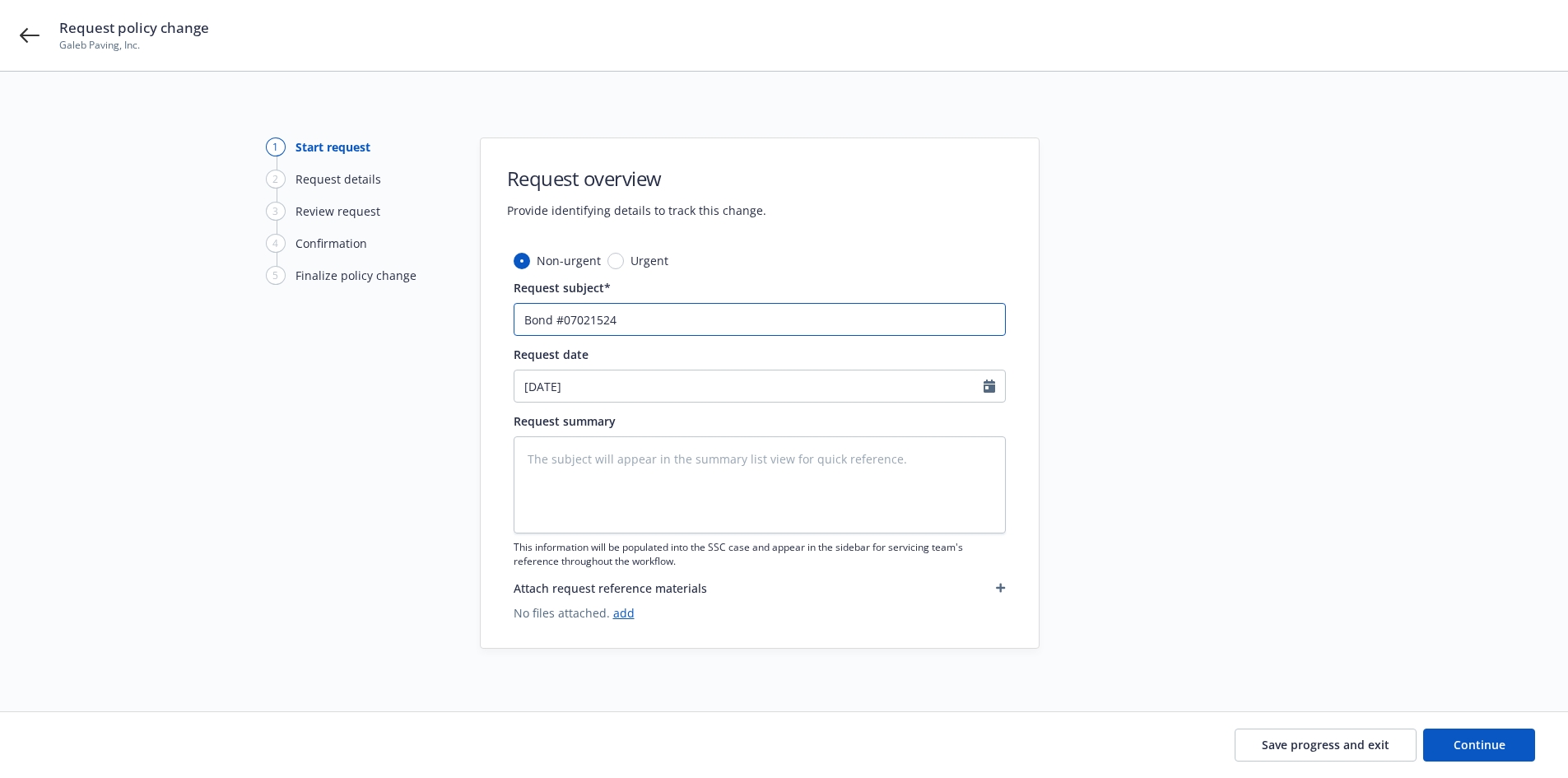
type input "Bond #070215246"
type textarea "x"
type input "Bond #070215246"
type textarea "x"
type input "Bond #070215246 -"
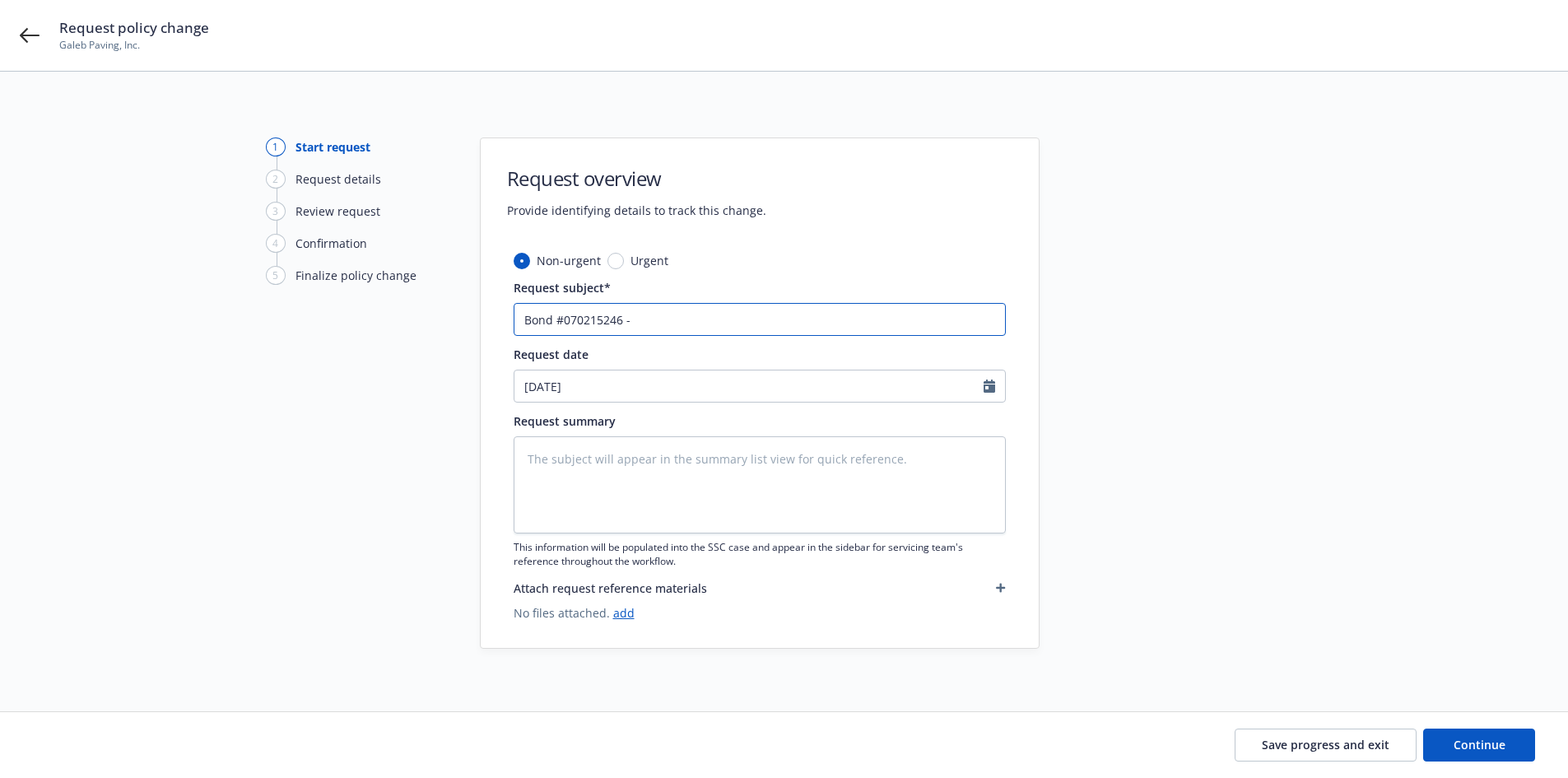
type textarea "x"
type input "Bond #070215246"
type textarea "x"
type input "Bond #070215246"
type textarea "x"
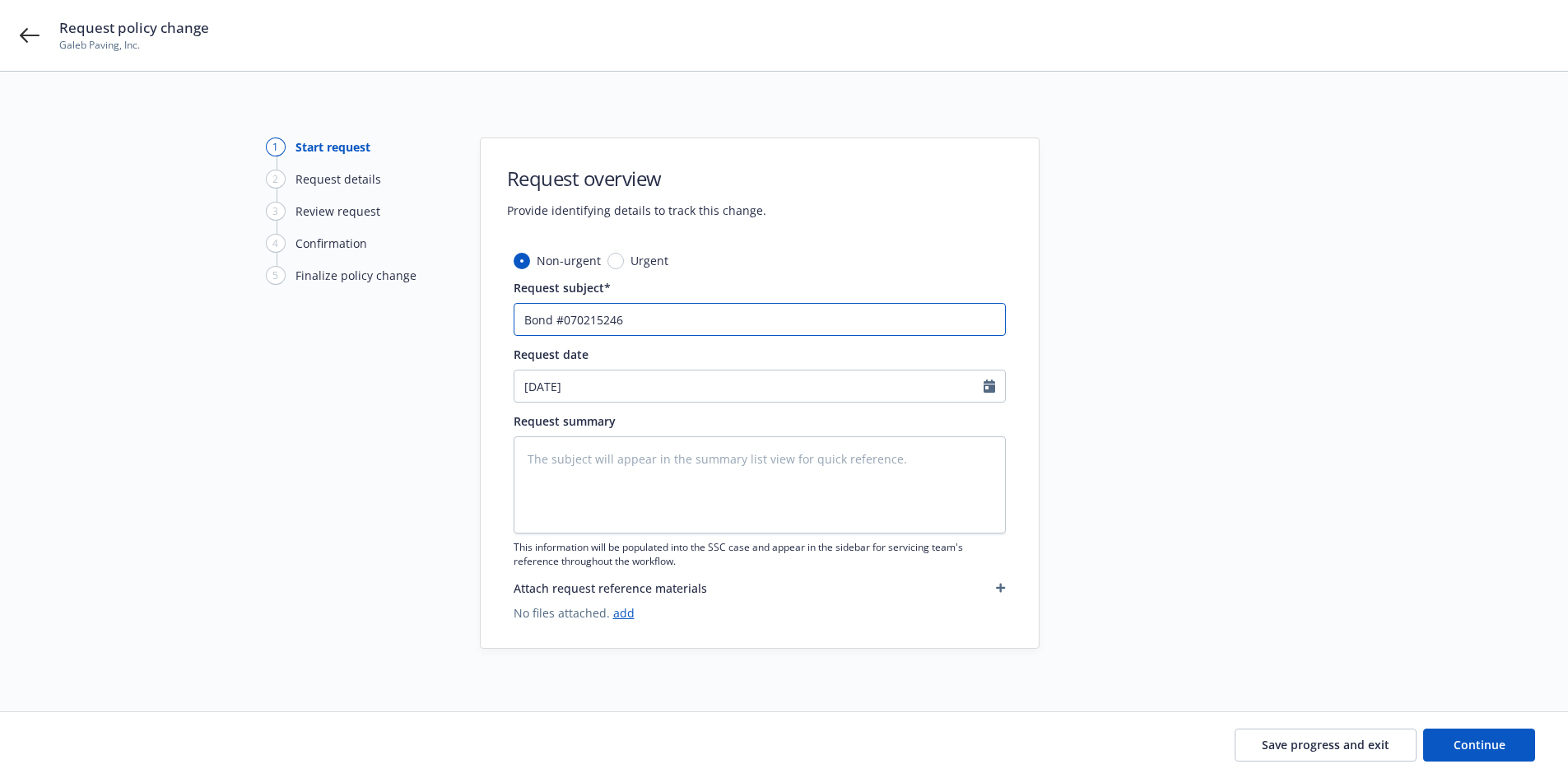
type input "CBond #070215246"
type textarea "x"
type input "ClBond #070215246"
type textarea "x"
type input "CloBond #070215246"
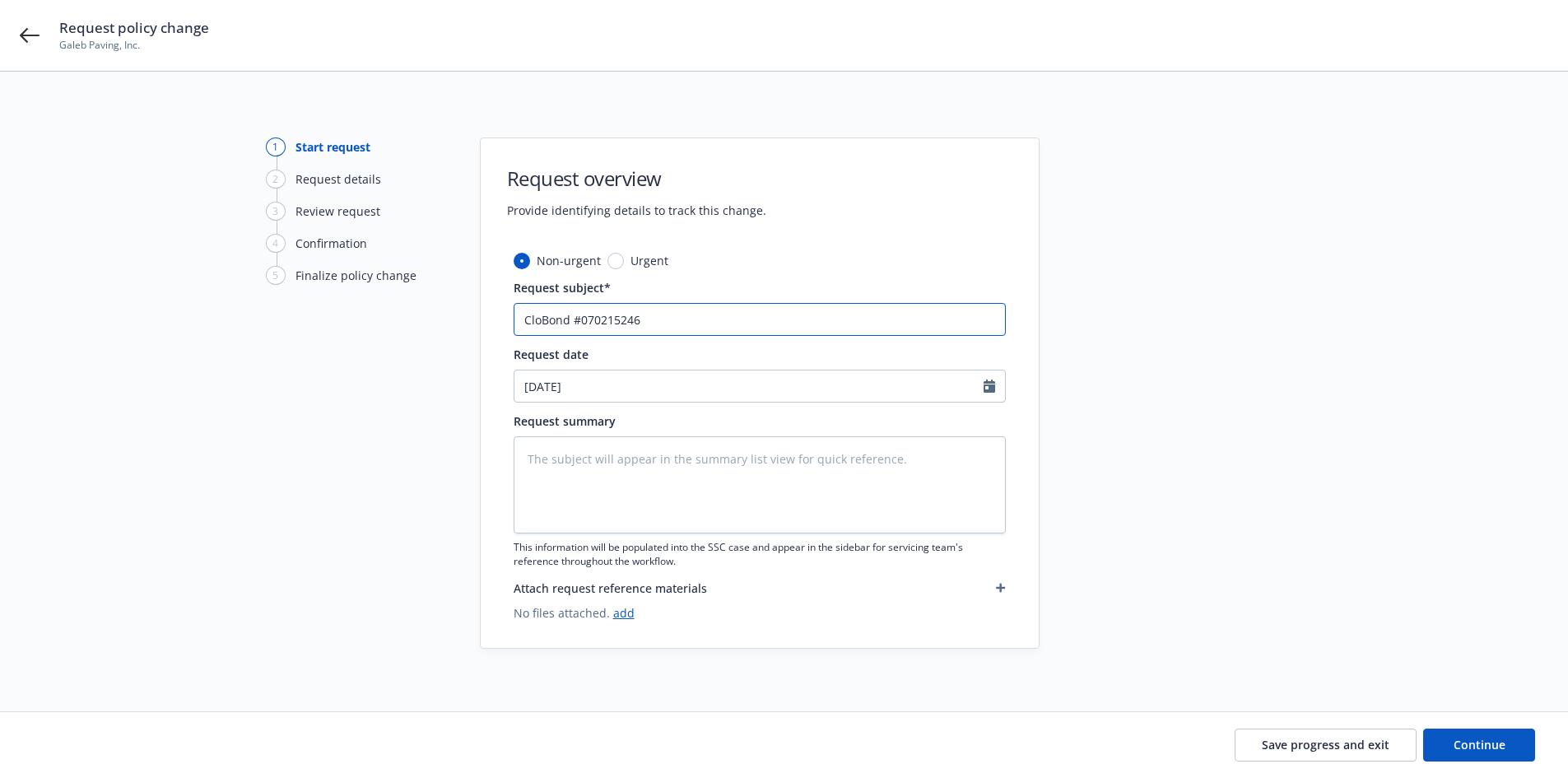
type textarea "x"
type input "ClosiBond #070215246"
type textarea "x"
type input "ClosinBond #070215246"
type textarea "x"
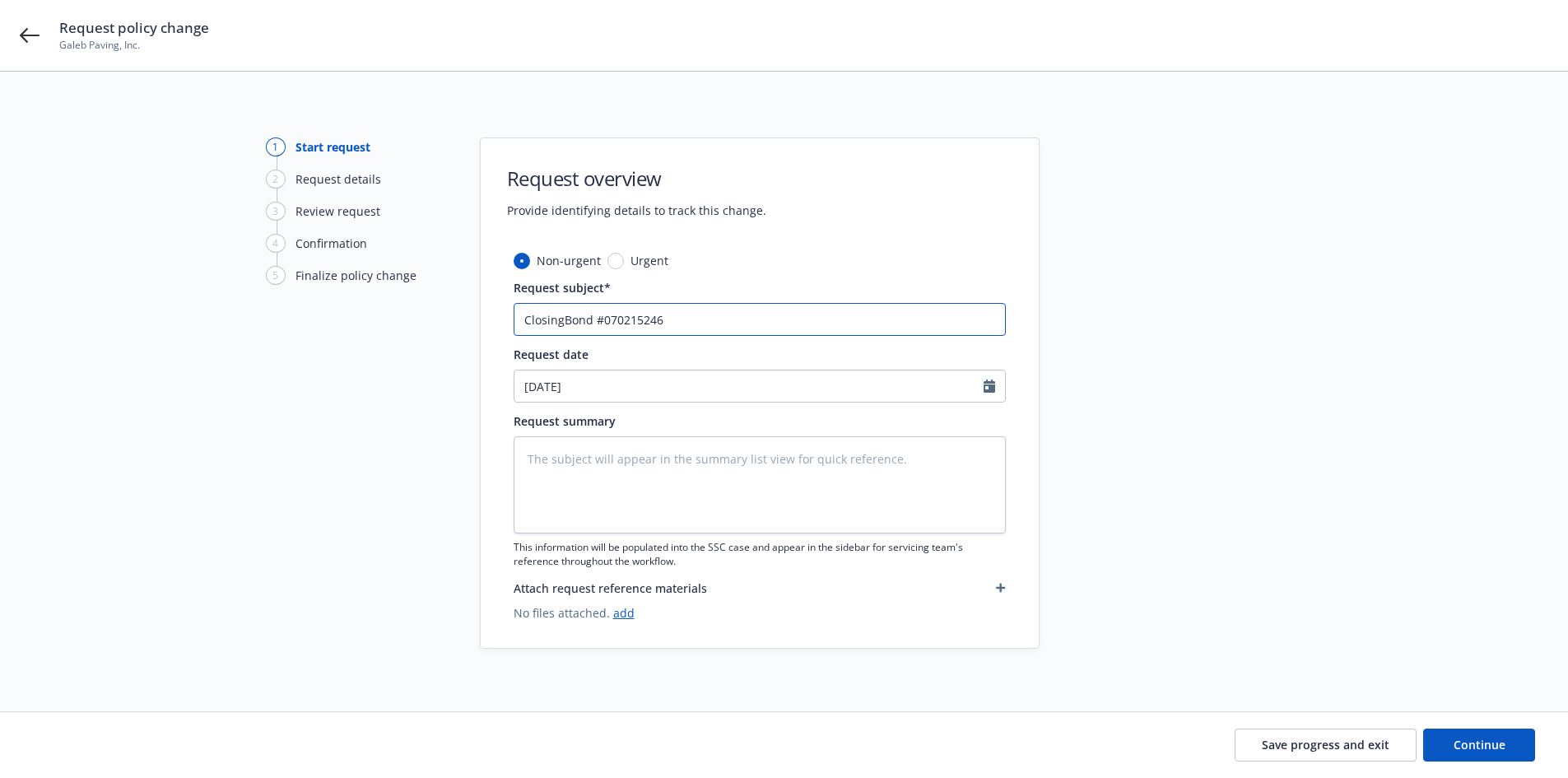
type input "Closing Bond #070215246"
type textarea "x"
type input "Closing Bond #070215246"
click at [636, 456] on textarea at bounding box center [760, 485] width 493 height 98
type textarea "x"
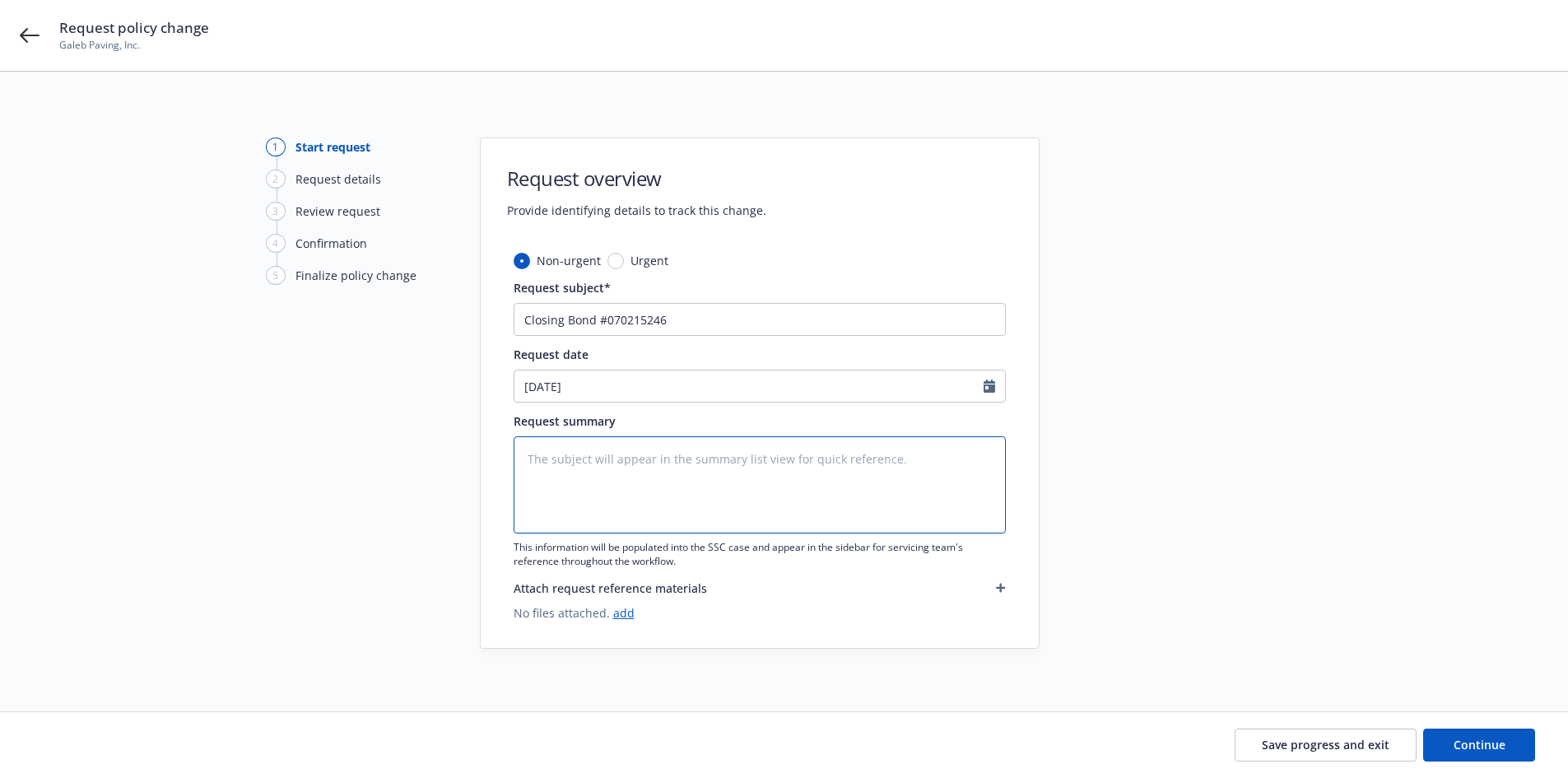
type textarea "I"
type textarea "x"
type textarea "In"
type textarea "x"
type textarea "Inc"
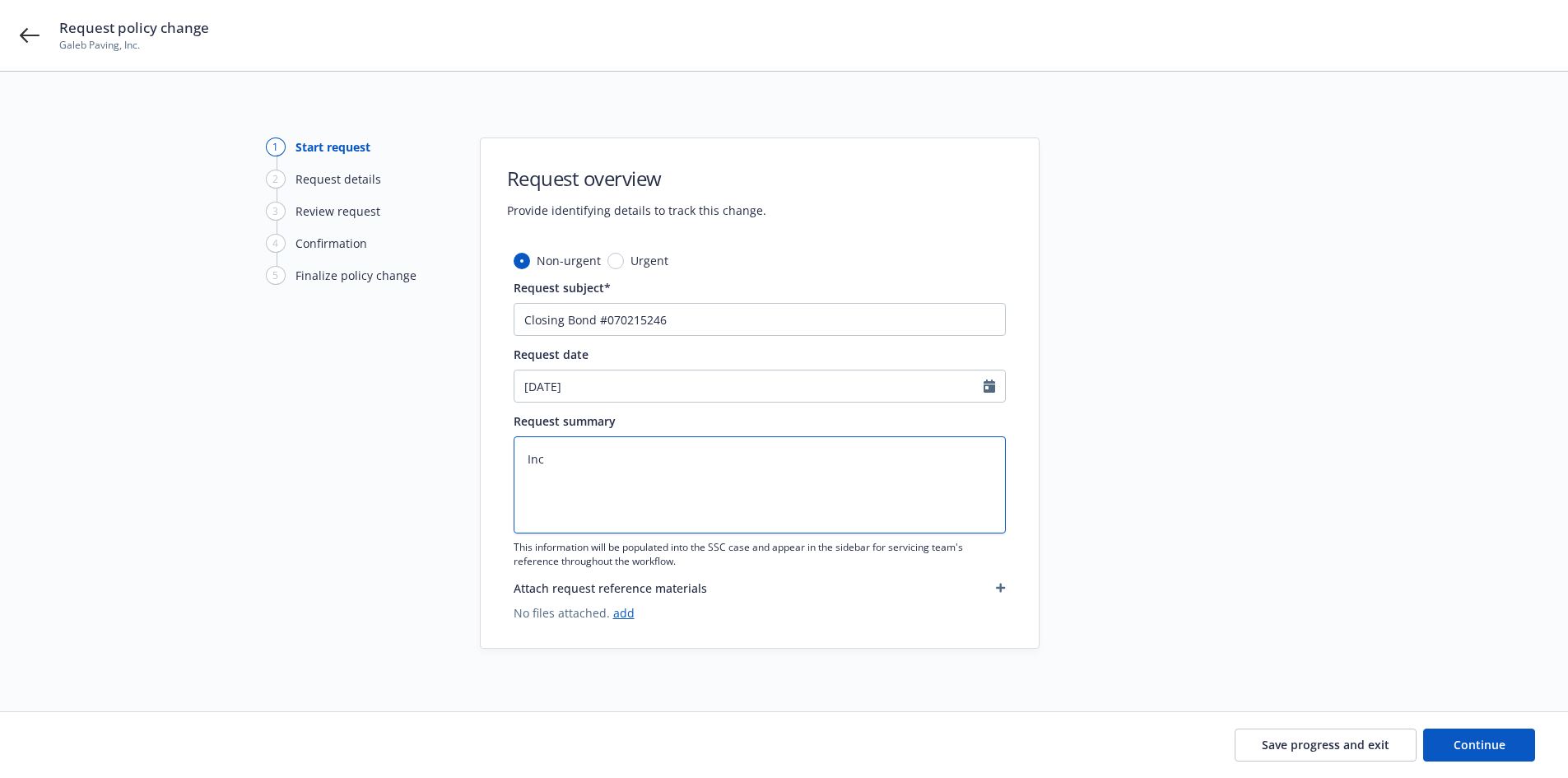
type textarea "x"
type textarea "Incr"
type textarea "x"
type textarea "Incre"
type textarea "x"
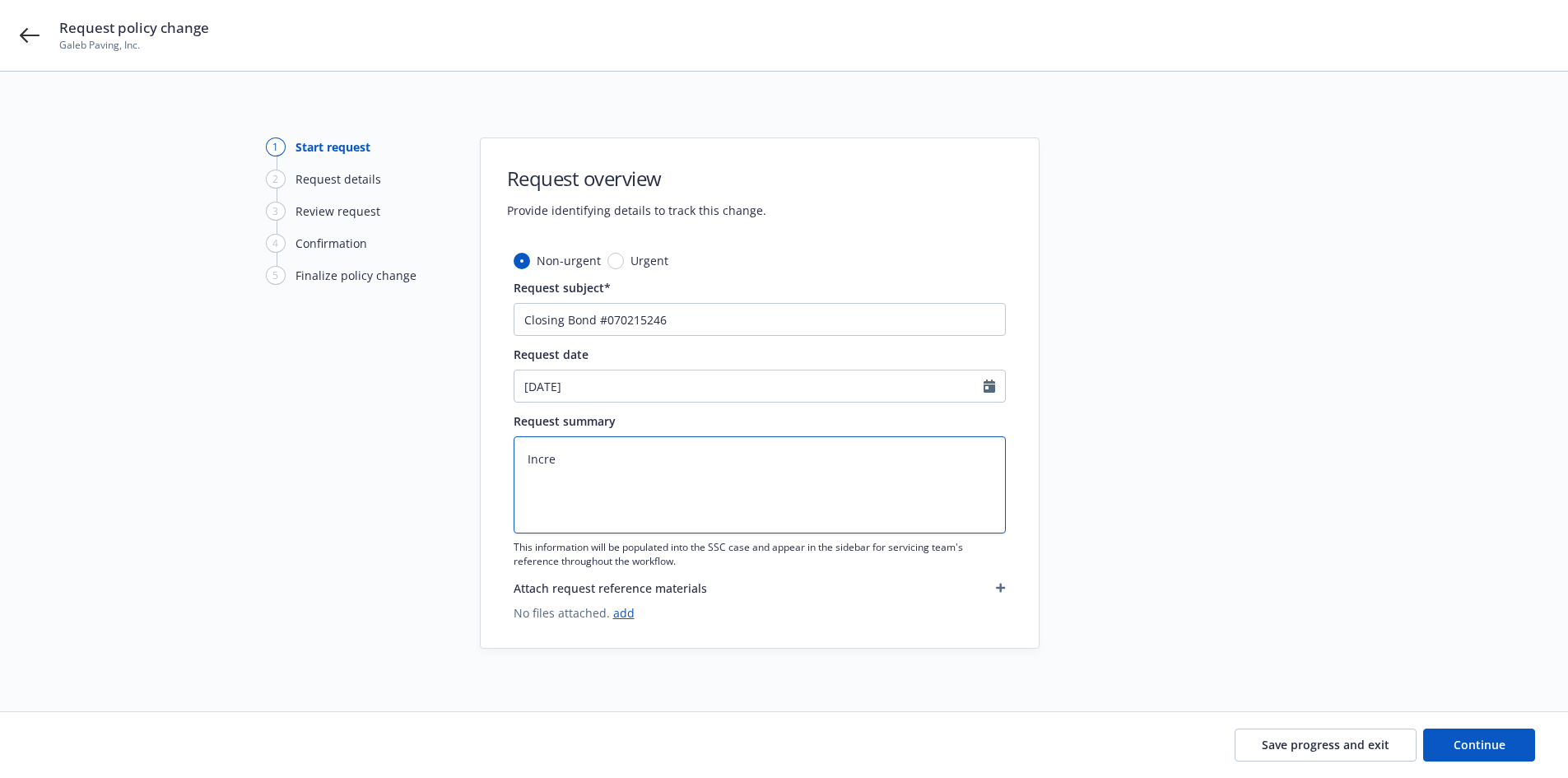
type textarea "Increa"
type textarea "x"
type textarea "Increas"
type textarea "x"
type textarea "Increasi"
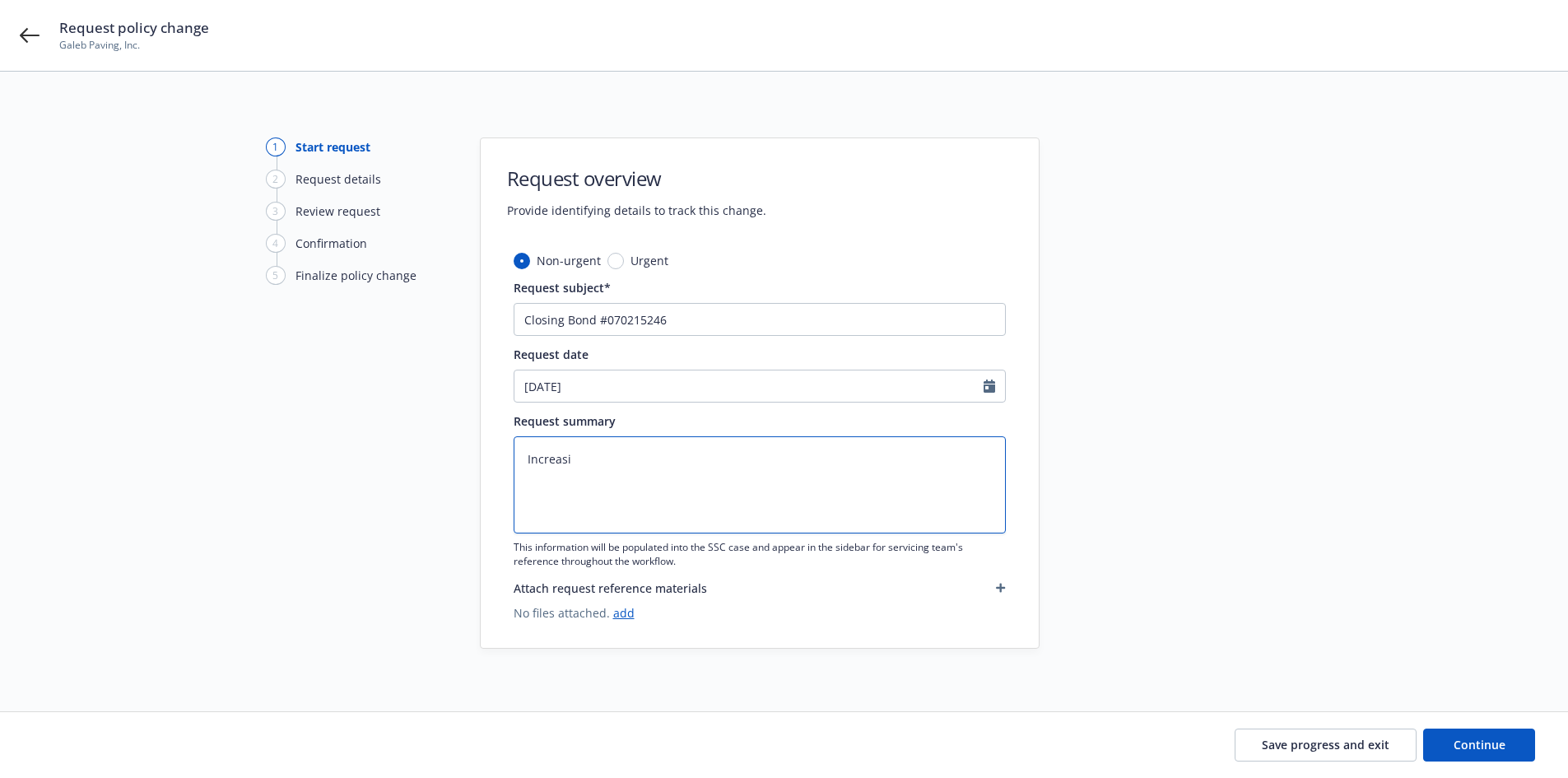
type textarea "x"
type textarea "Increasin"
type textarea "x"
type textarea "Increasing"
type textarea "x"
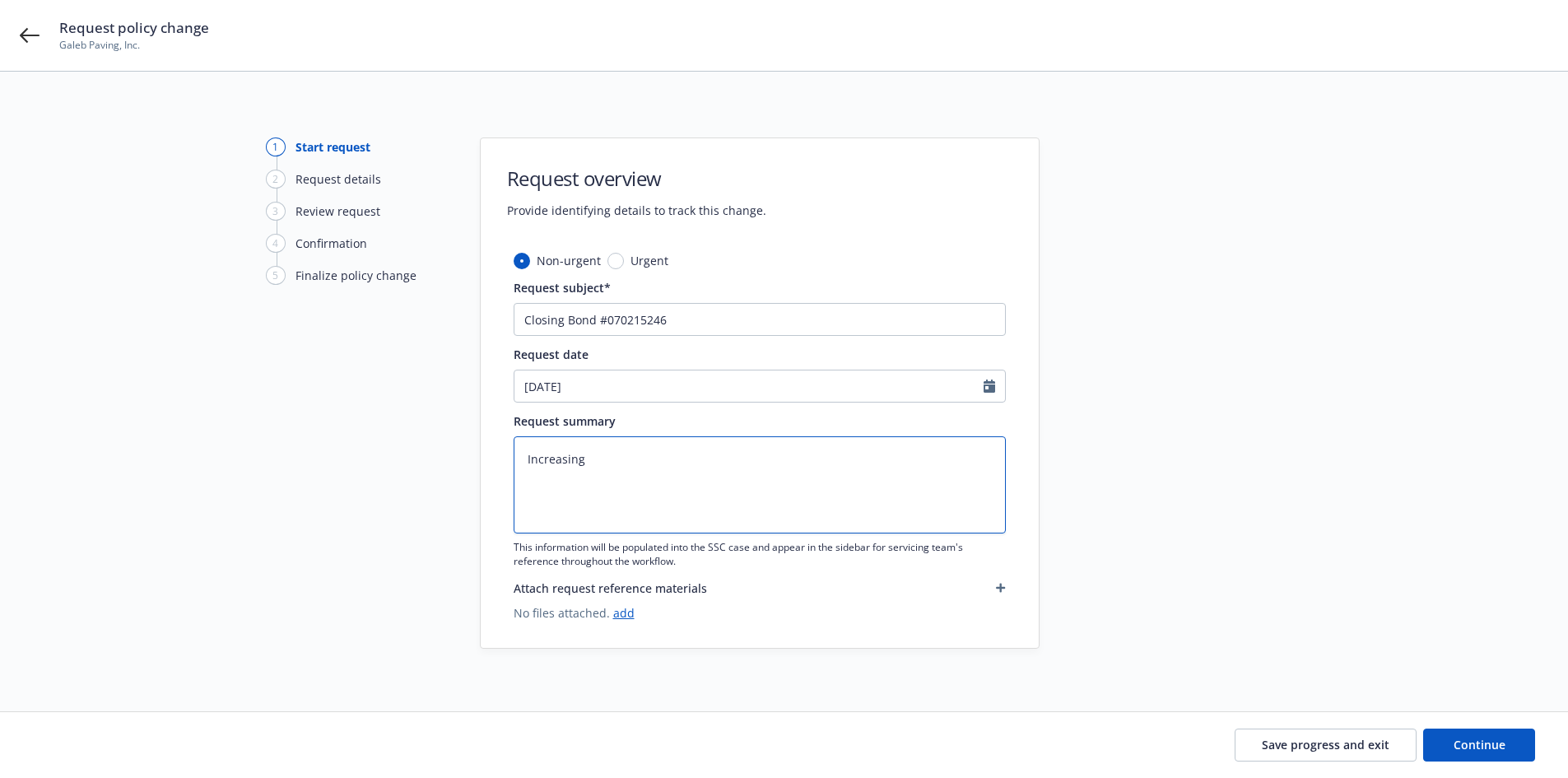
type textarea "Increasing"
type textarea "x"
type textarea "Increasing b"
type textarea "x"
type textarea "Increasing bo"
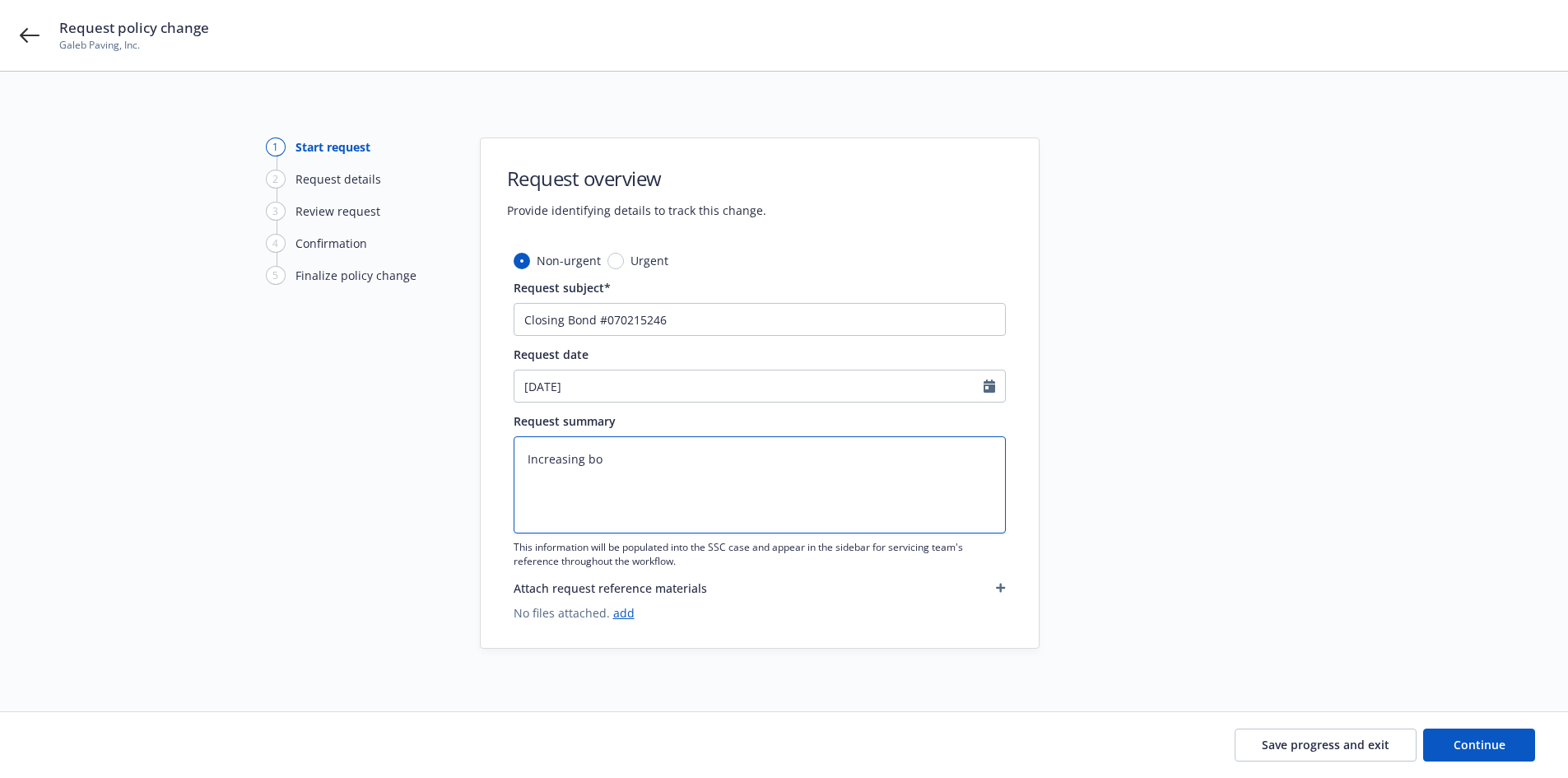
type textarea "x"
type textarea "Increasing bon"
type textarea "x"
type textarea "Increasing bond"
type textarea "x"
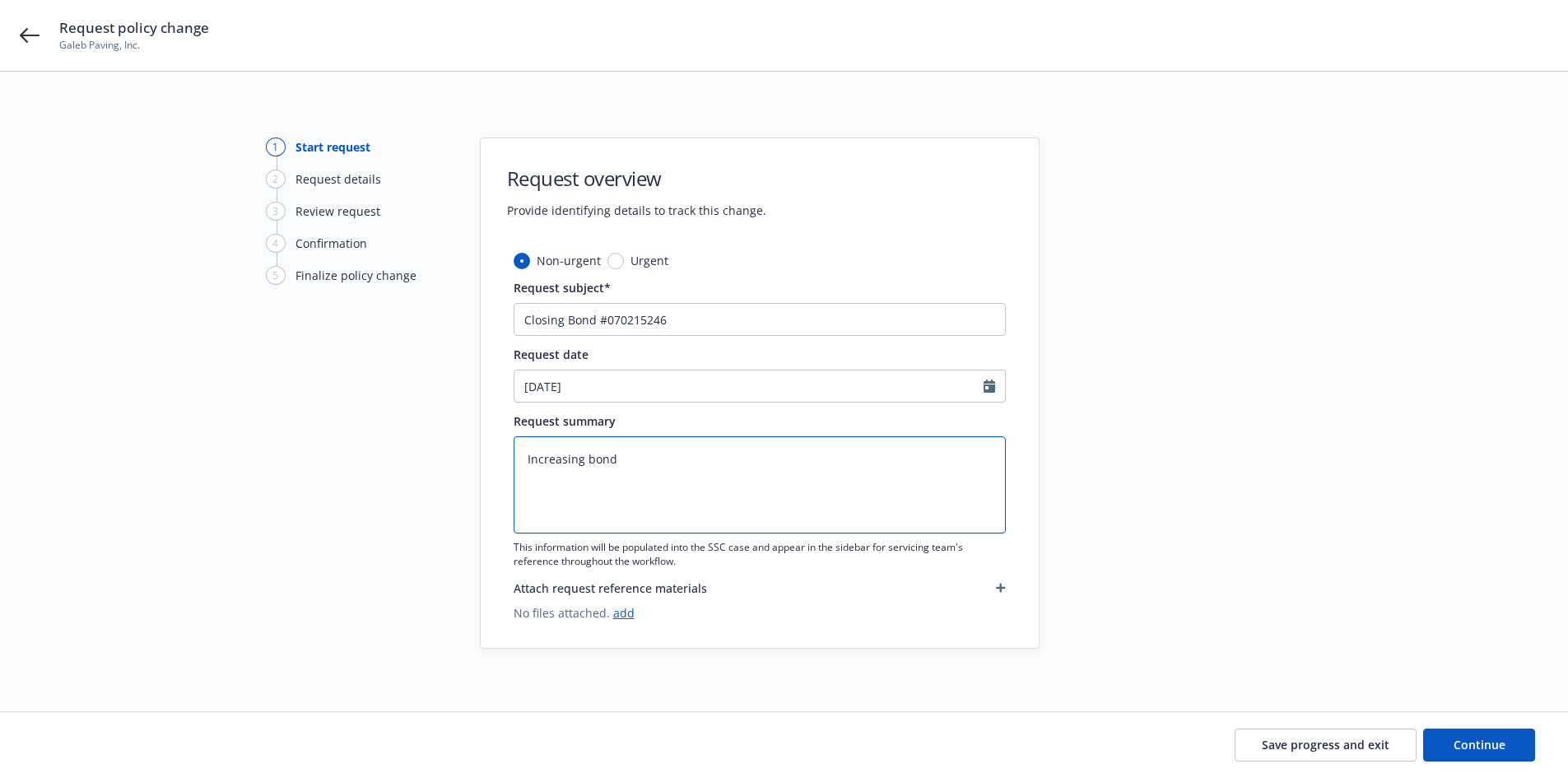
type textarea "Increasing bond"
type textarea "x"
type textarea "Increasing bond f"
type textarea "x"
type textarea "Increasing bond fro"
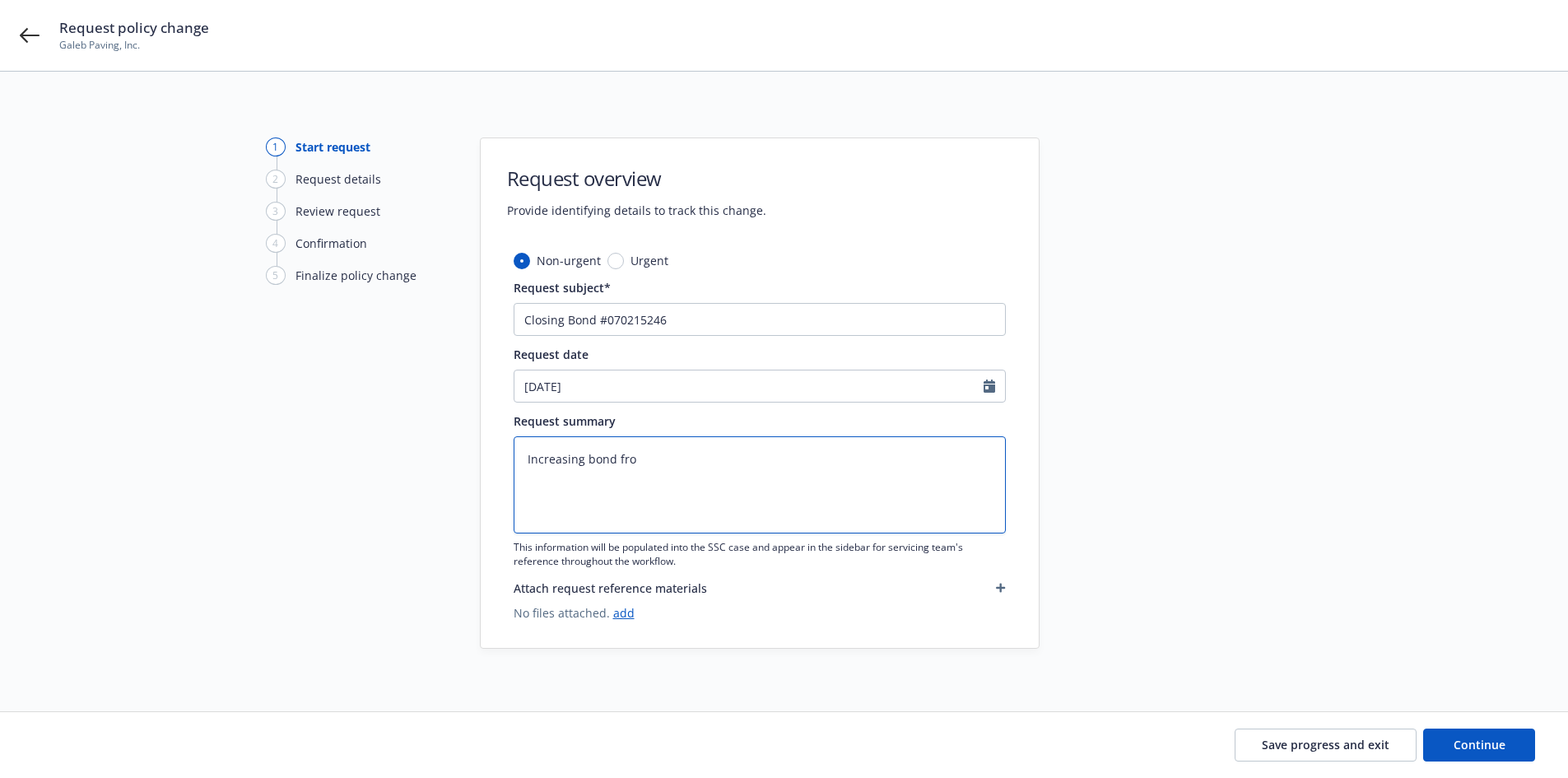
type textarea "x"
type textarea "Increasing bond from"
type textarea "x"
type textarea "Increasing bond from"
type textarea "x"
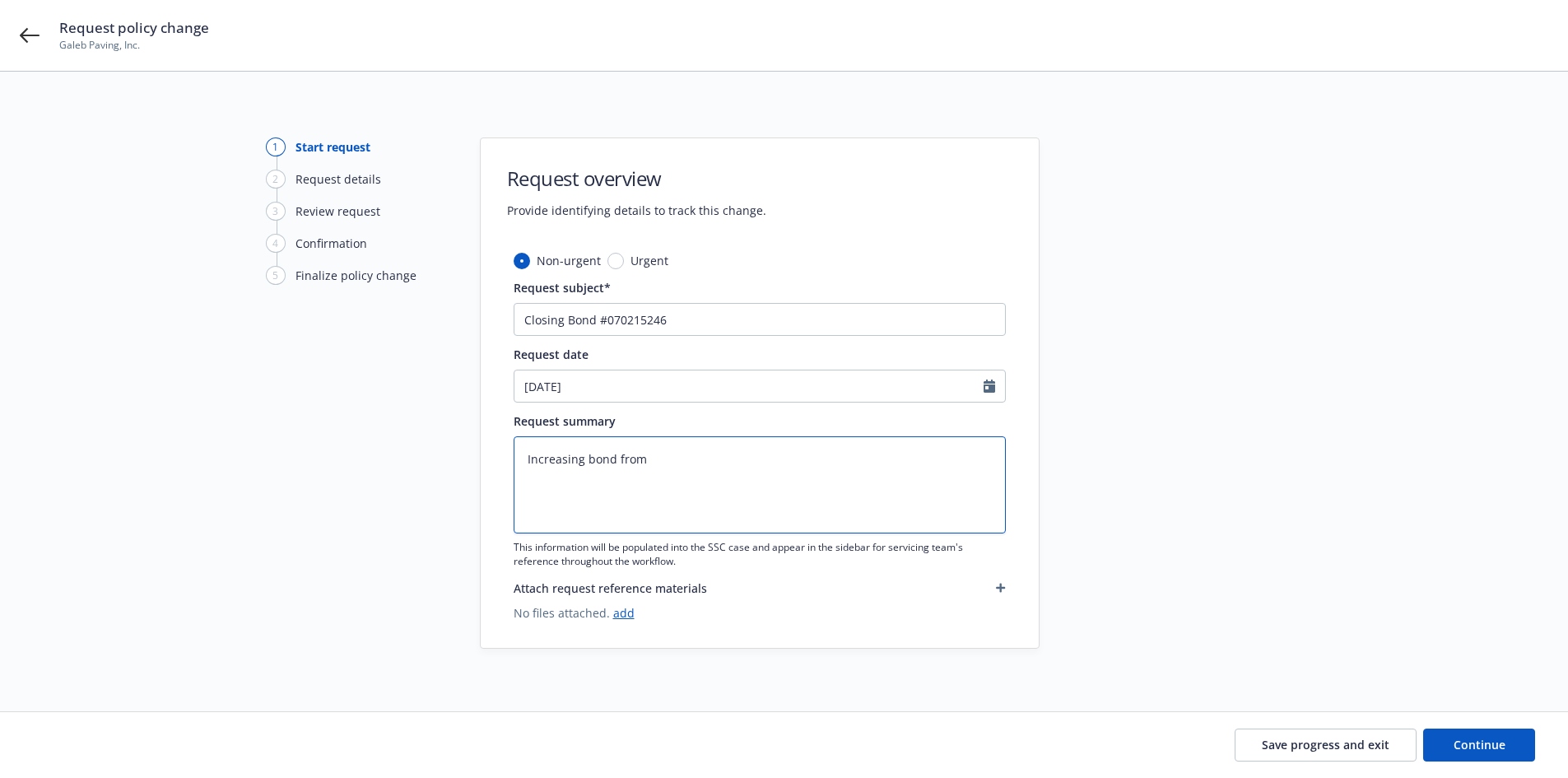
type textarea "Increasing bond from $"
type textarea "x"
type textarea "Increasing bond from $6"
type textarea "x"
type textarea "Increasing bond from $6,"
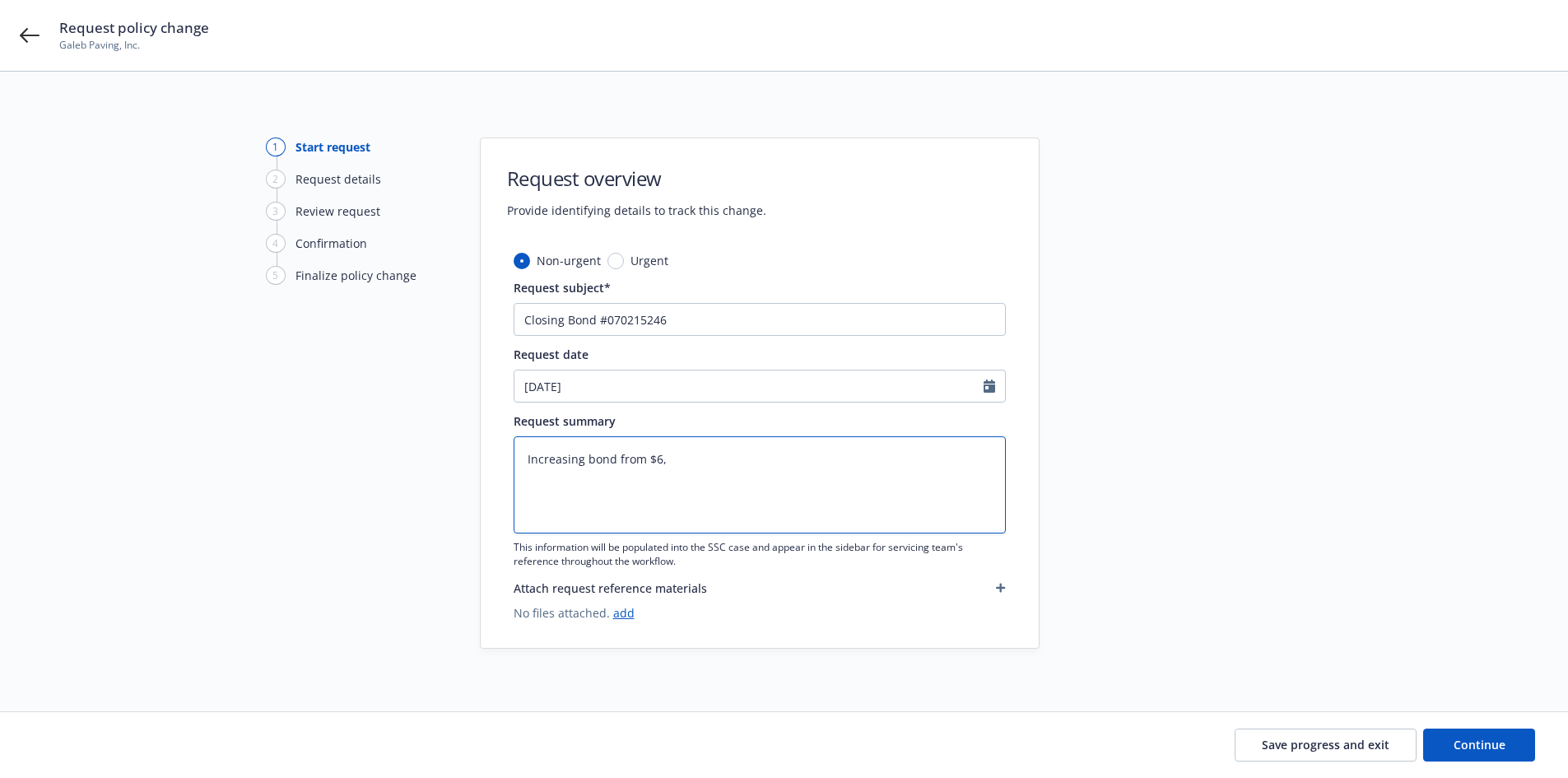
type textarea "x"
type textarea "Increasing bond from $6,0"
type textarea "x"
type textarea "Increasing bond from $6,03"
type textarea "x"
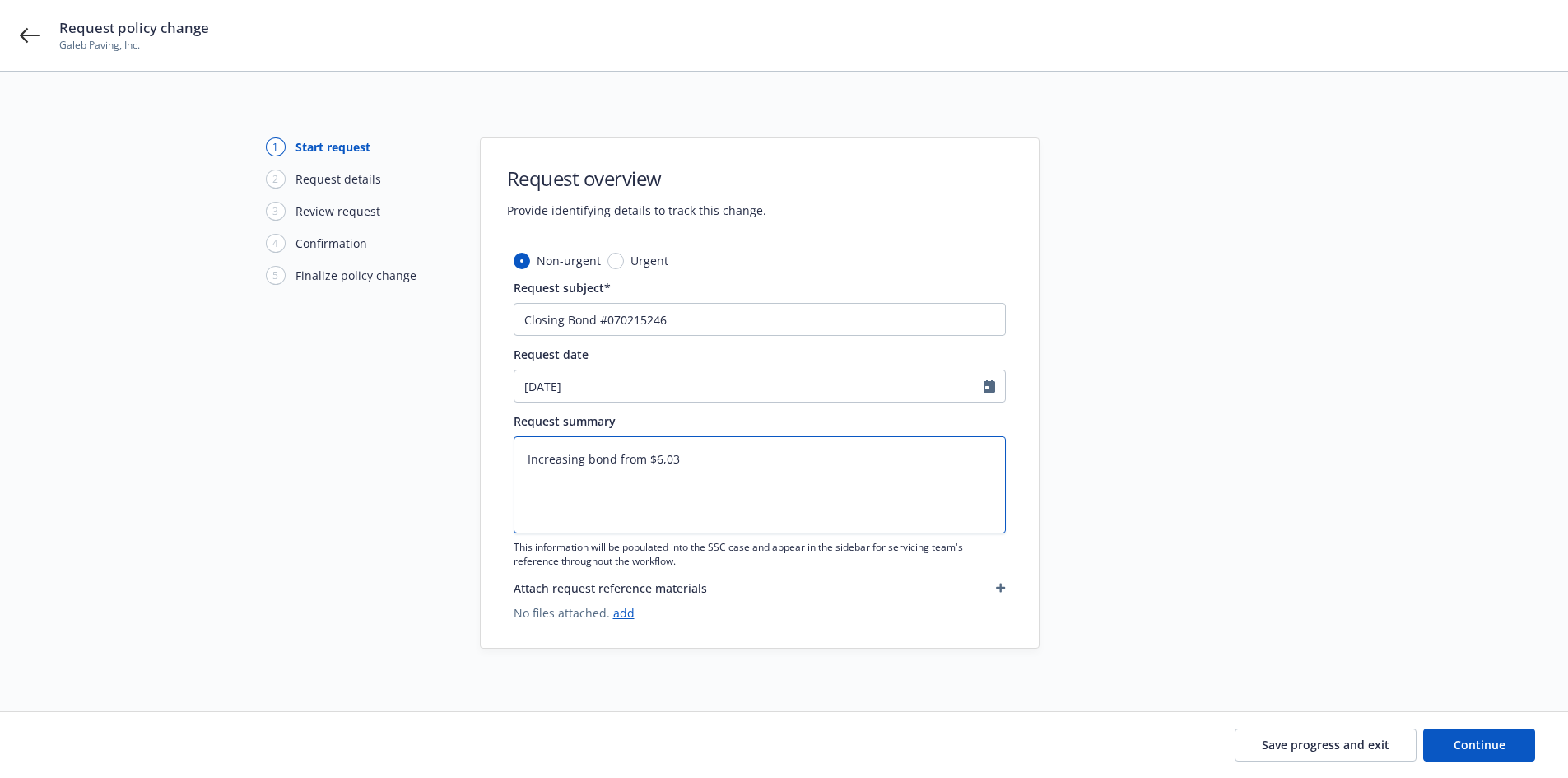
type textarea "Increasing bond from $6,035"
type textarea "x"
type textarea "Increasing bond from $6,035,"
type textarea "x"
type textarea "Increasing bond from $6,035,0"
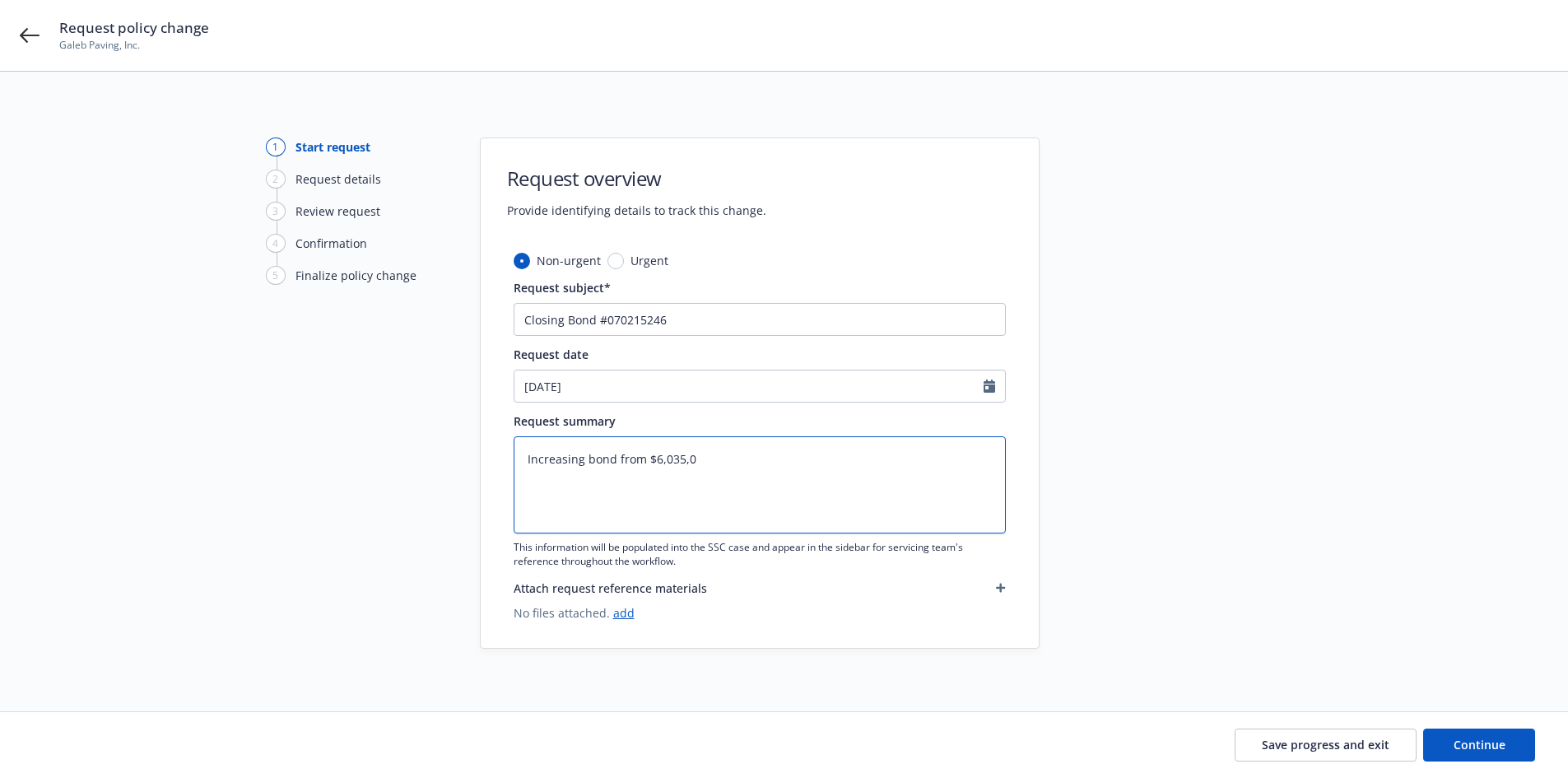
type textarea "x"
type textarea "Increasing bond from $6,035,00"
type textarea "x"
type textarea "Increasing bond from $6,035,000"
type textarea "x"
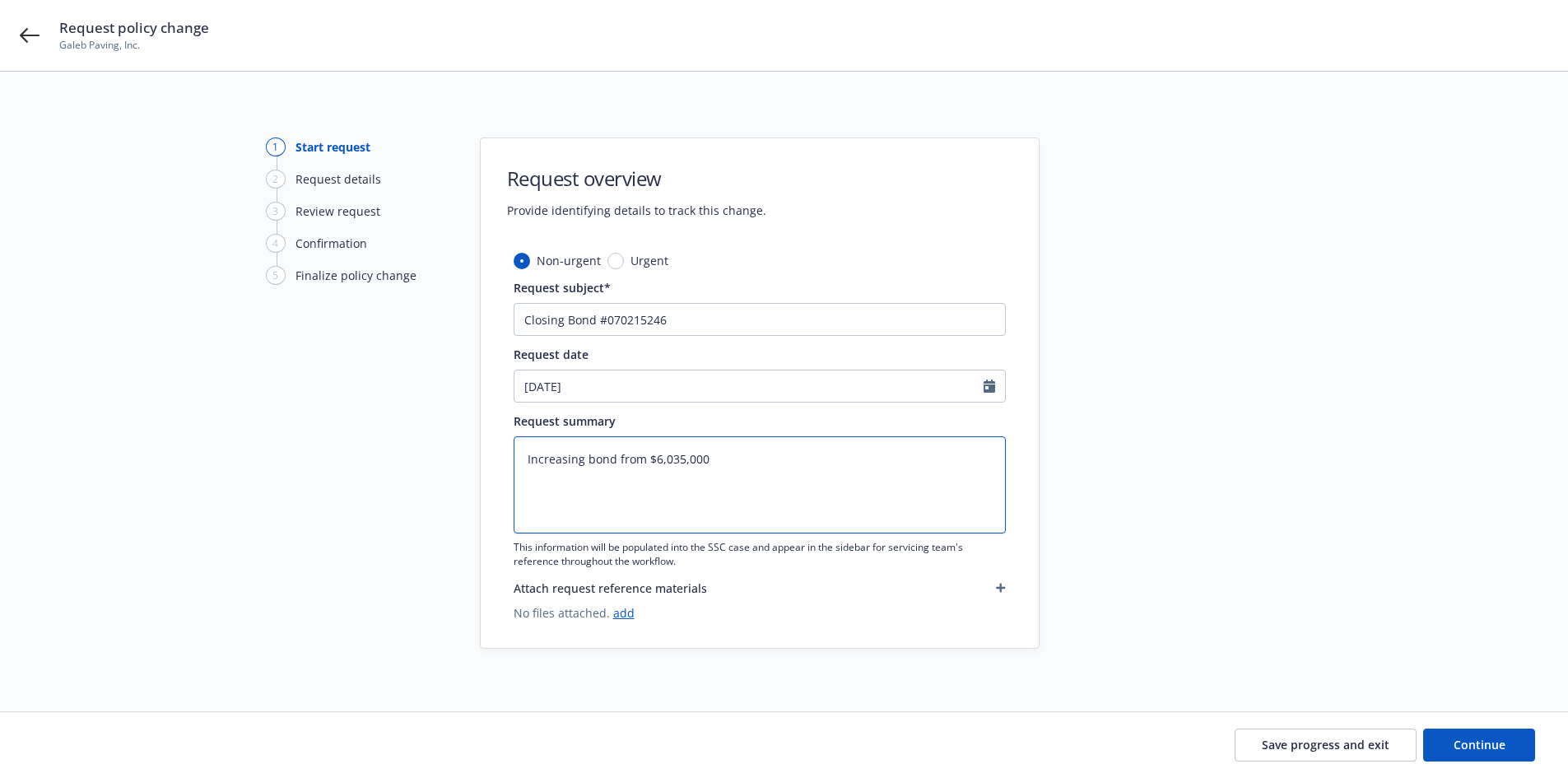
type textarea "Increasing bond from $6,035,000"
type textarea "x"
type textarea "Increasing bond from $6,035,000 t"
type textarea "x"
type textarea "Increasing bond from $6,035,000 to"
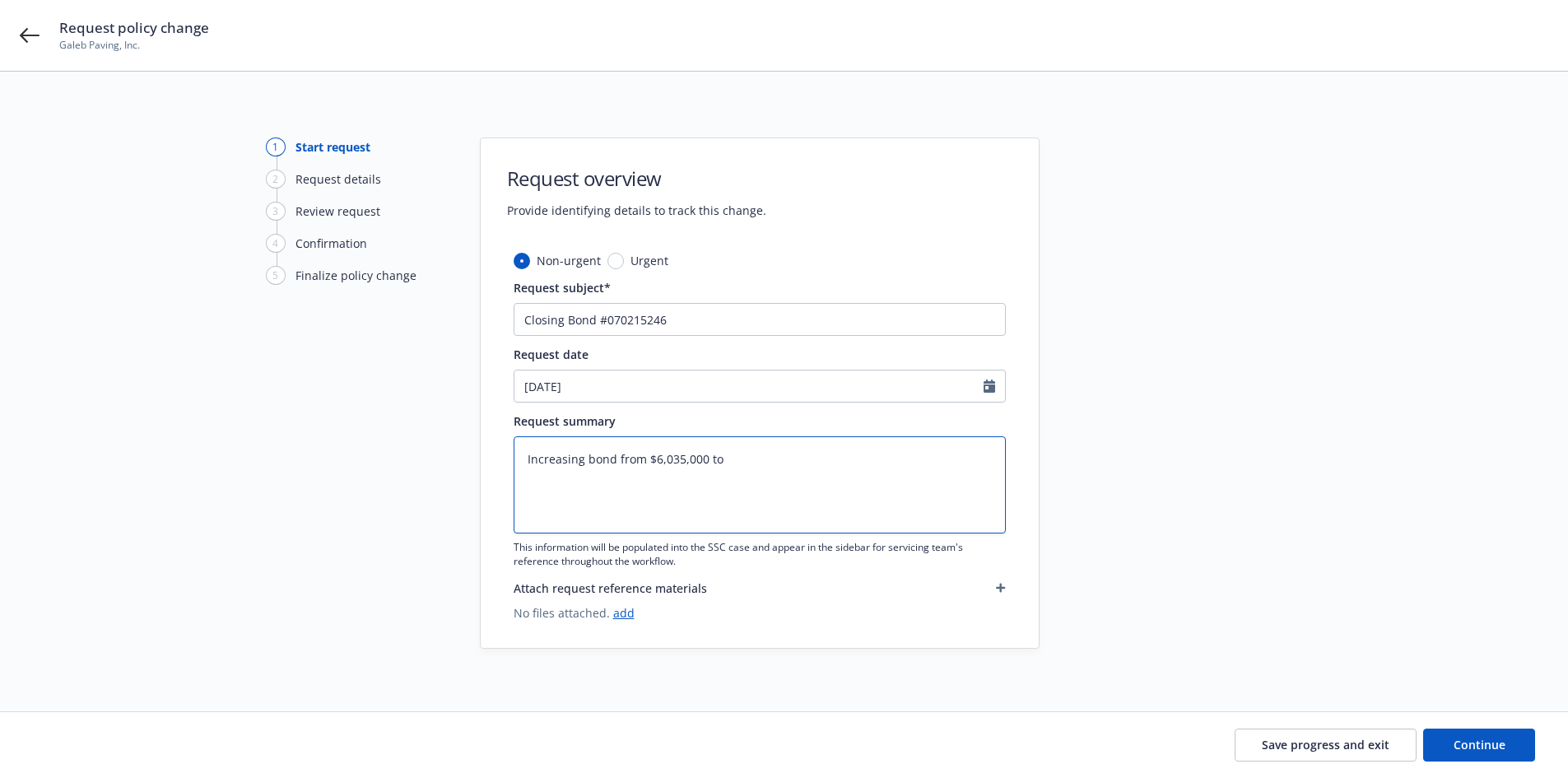
type textarea "x"
type textarea "Increasing bond from $6,035,000 to"
type textarea "x"
type textarea "Increasing bond from $6,035,000 to $"
type textarea "x"
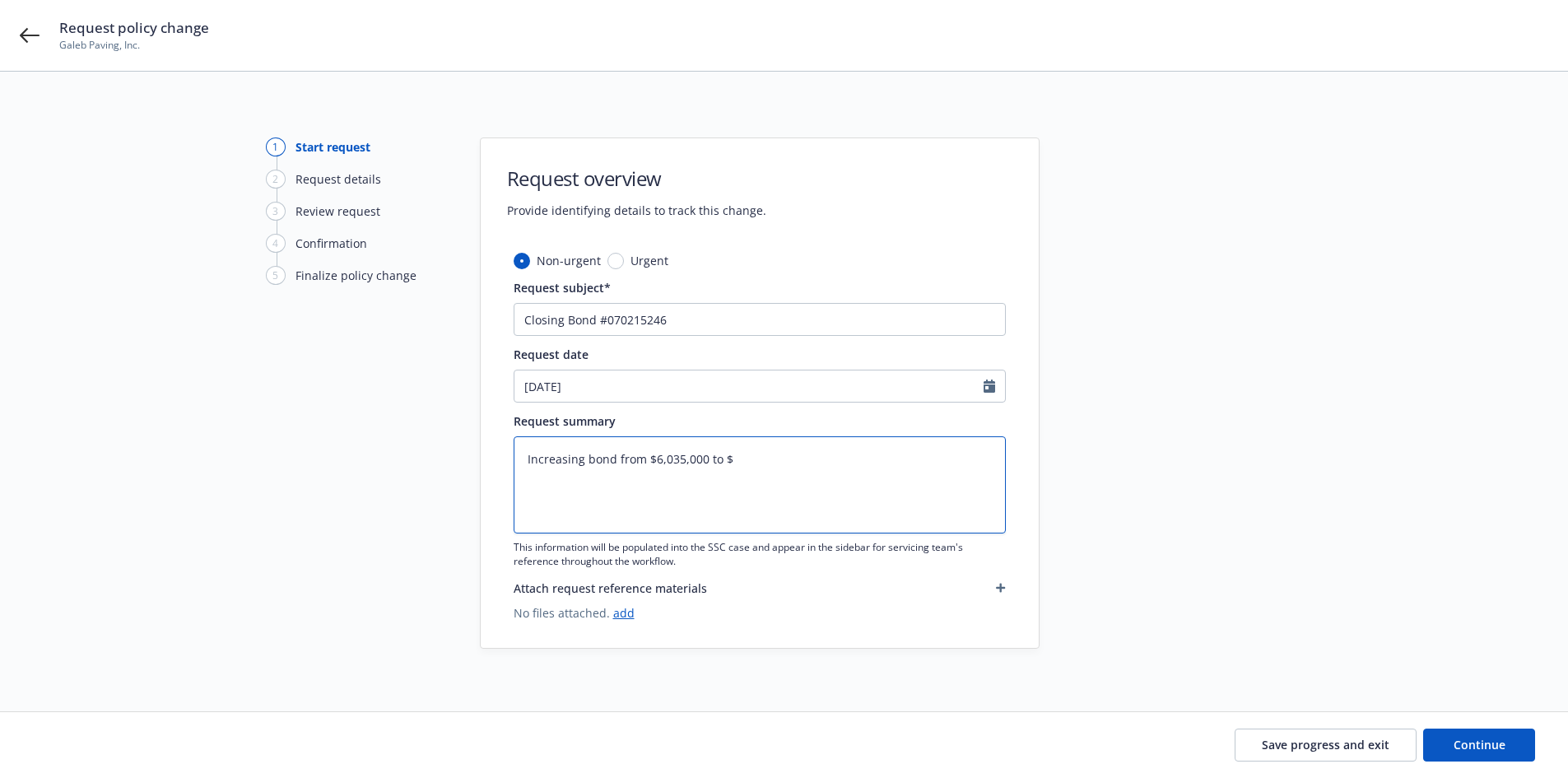
type textarea "Increasing bond from $6,035,000 to $6"
type textarea "x"
type textarea "Increasing bond from $6,035,000 to $6,"
type textarea "x"
type textarea "Increasing bond from $6,035,000 to $6,9"
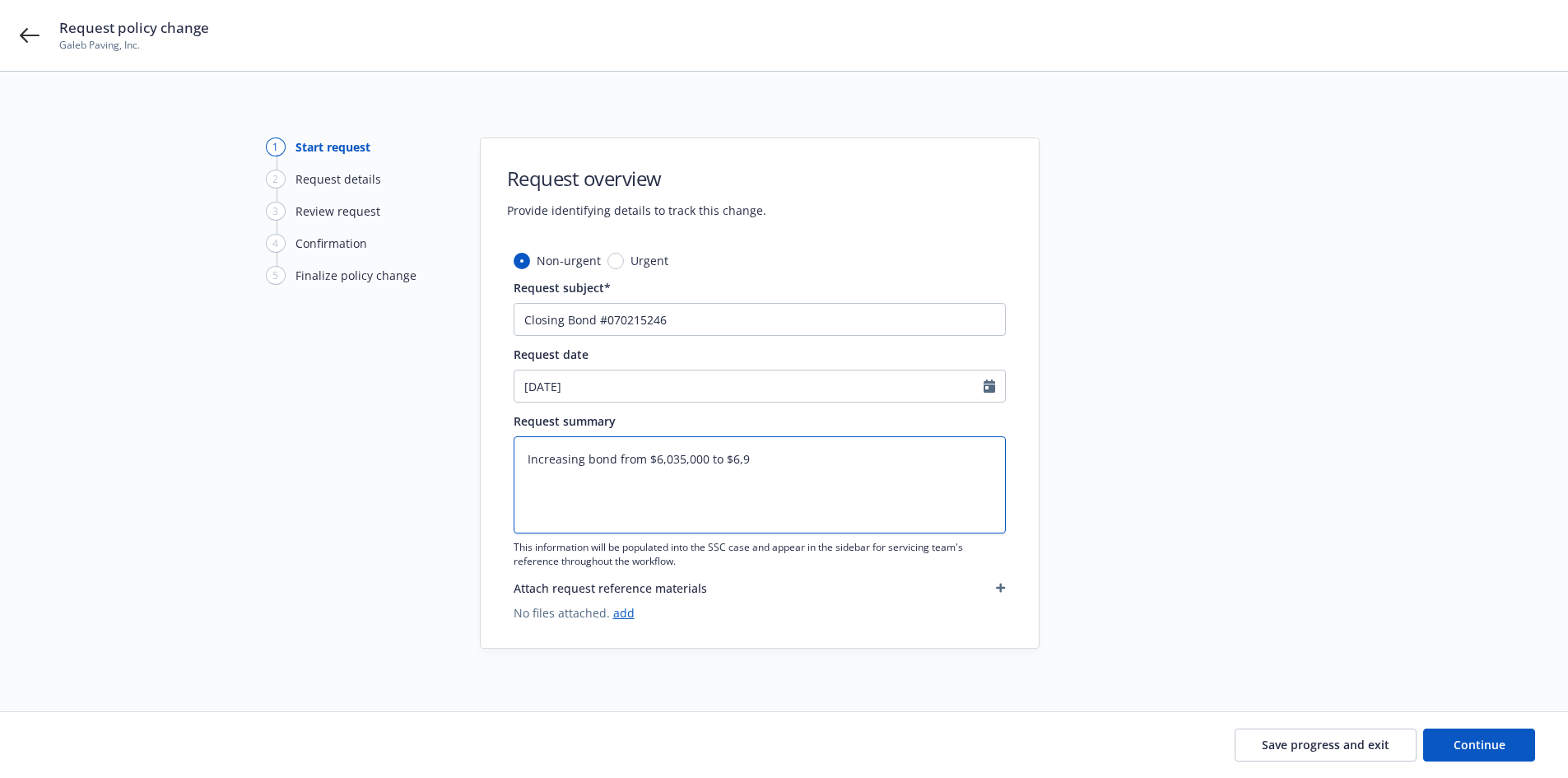
type textarea "x"
type textarea "Increasing bond from $6,035,000 to $6,98"
type textarea "x"
type textarea "Increasing bond from $6,035,000 to $6,989"
type textarea "x"
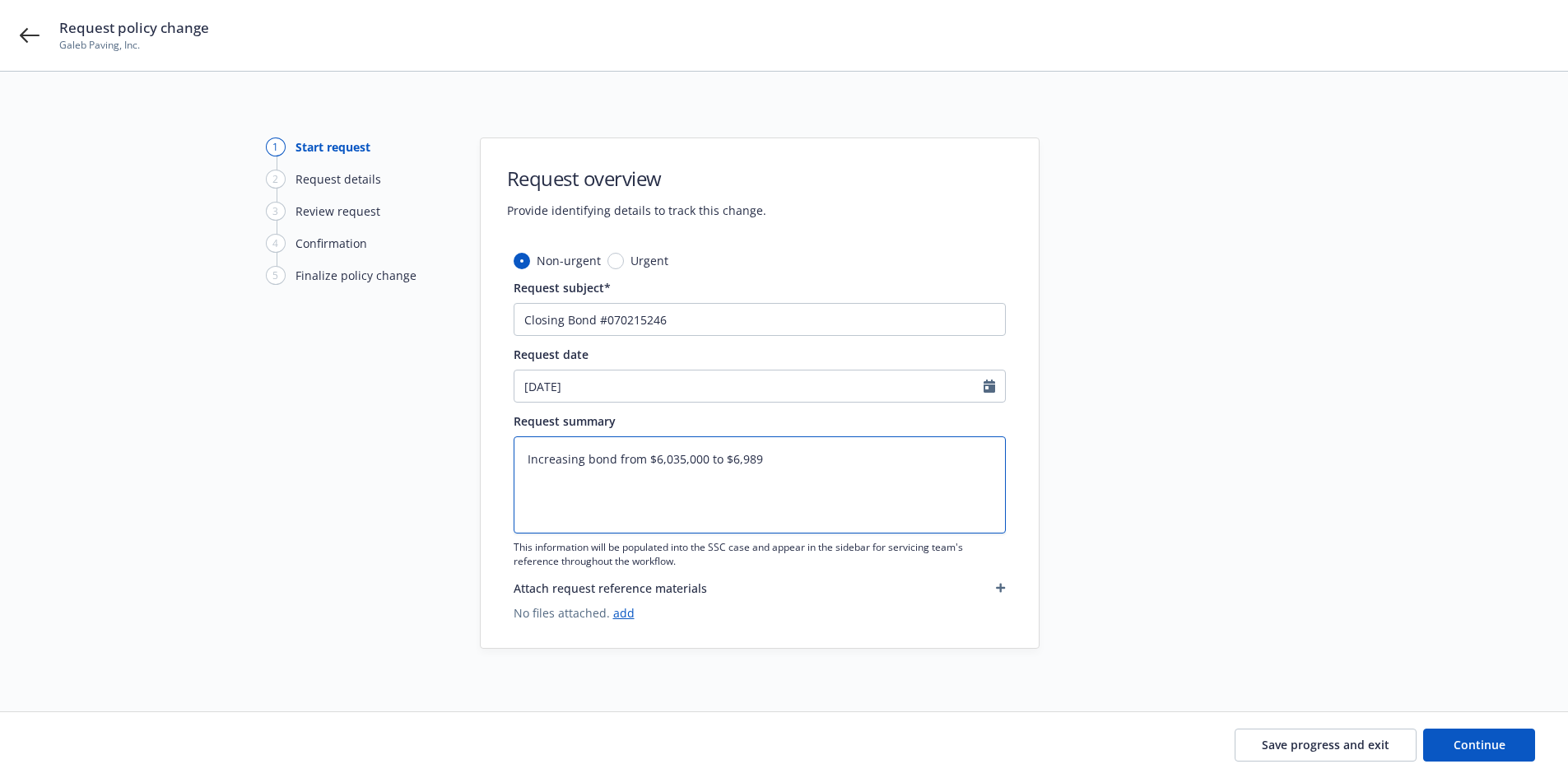
type textarea "Increasing bond from $6,035,000 to $6,989,"
type textarea "x"
type textarea "Increasing bond from $6,035,000 to $6,989,6"
type textarea "x"
type textarea "Increasing bond from $6,035,000 to $6,989,680"
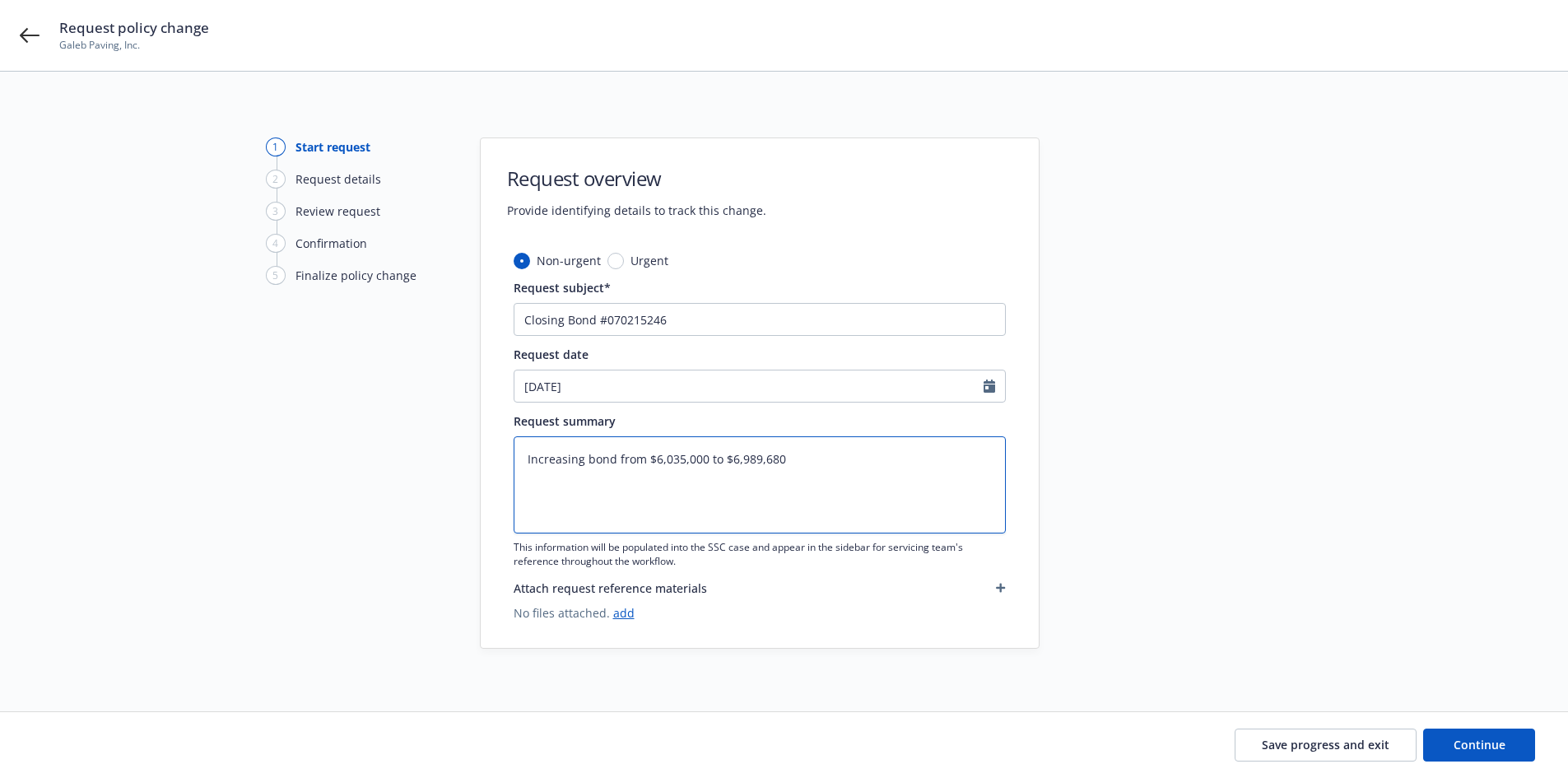
type textarea "x"
click at [878, 492] on textarea "Increasing bond from $6,035,000 to $6,989,680" at bounding box center [760, 485] width 493 height 98
type textarea "Increasing bond from $6,035,000 to $6,989,680"
click at [1066, 488] on div "1 Start request 2 Request details 3 Review request 4 Confirmation 5 Finalize po…" at bounding box center [784, 393] width 1529 height 512
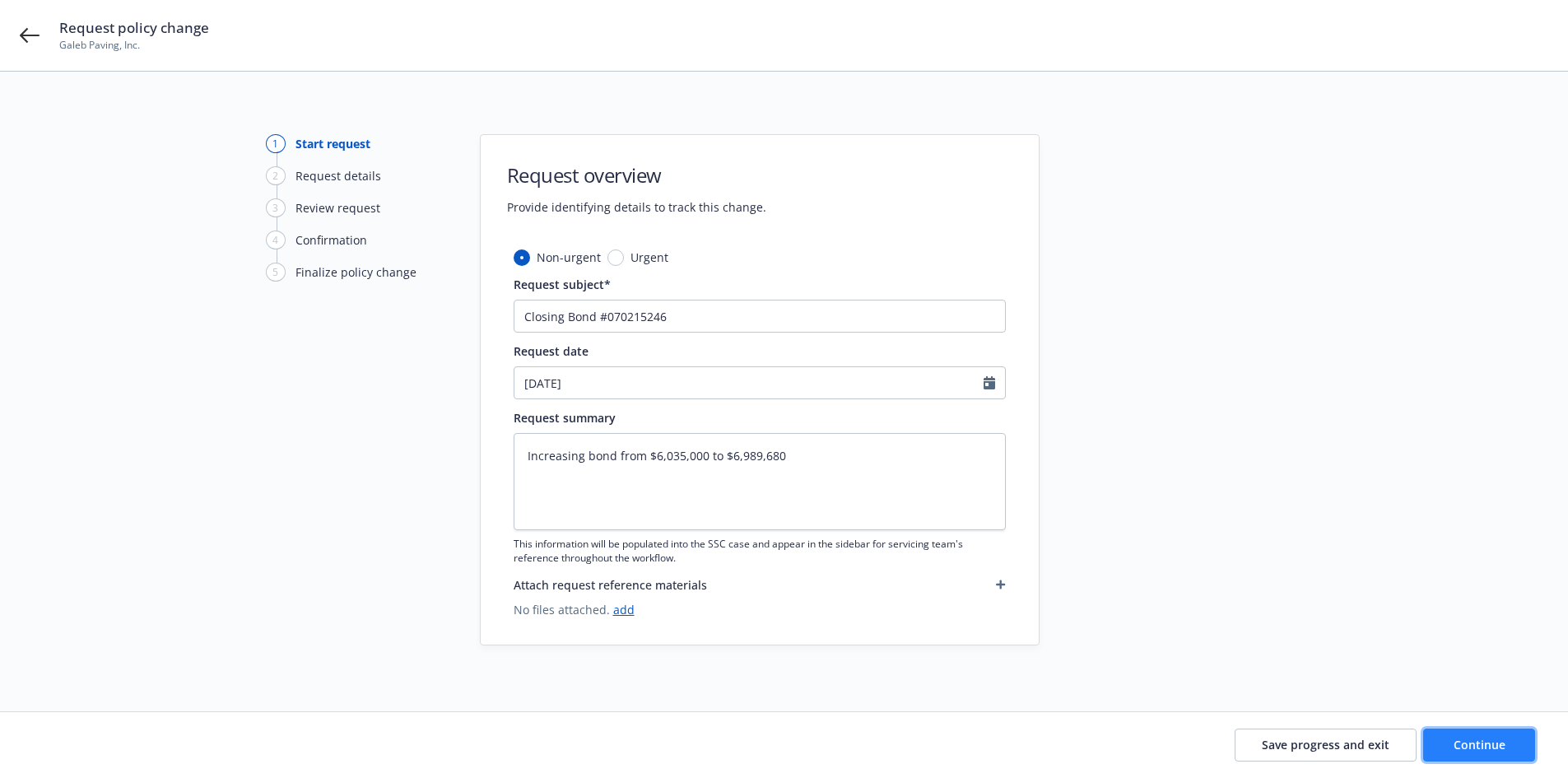
click at [1479, 749] on span "Continue" at bounding box center [1479, 745] width 52 height 16
type textarea "x"
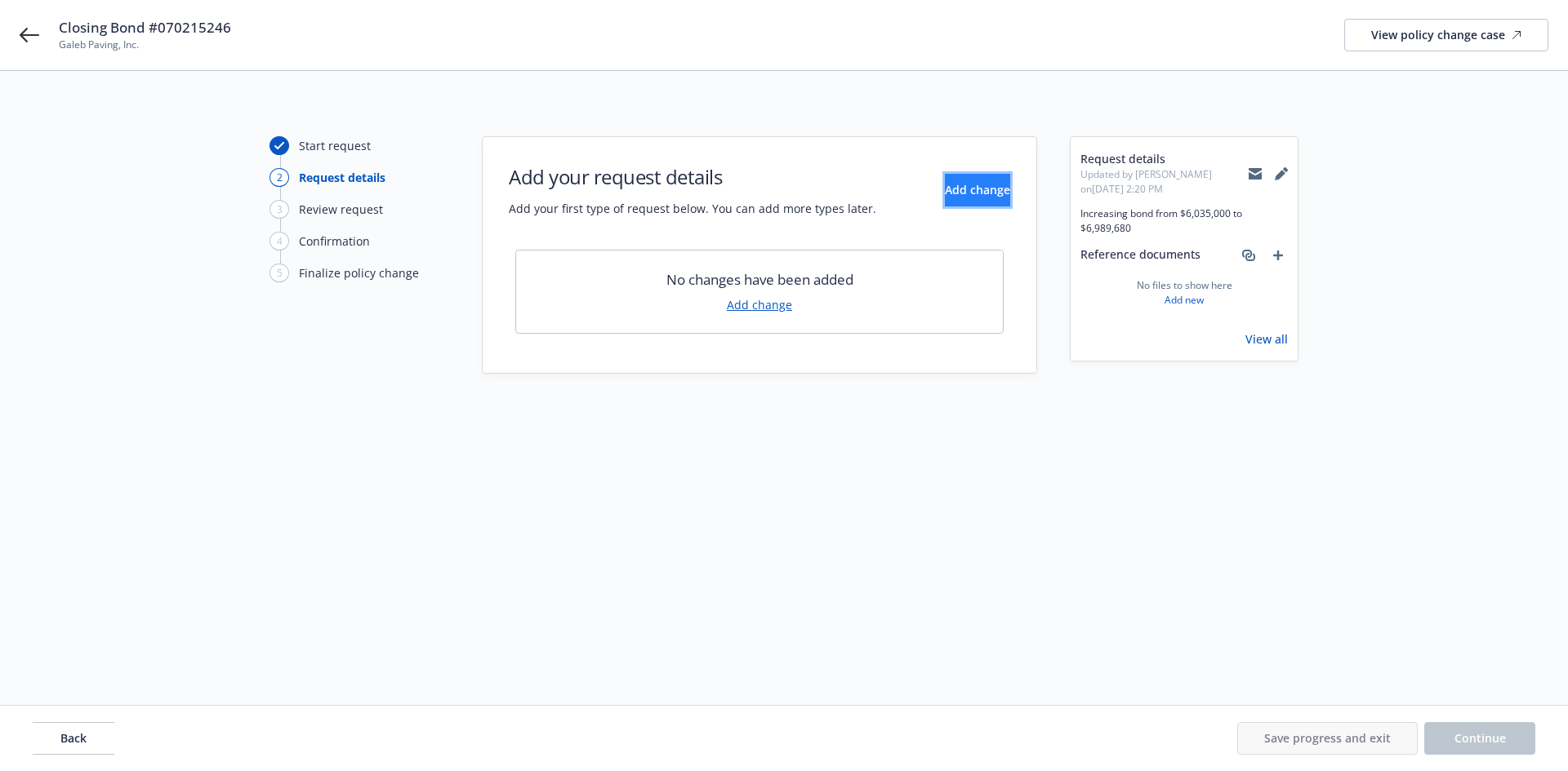
click at [954, 201] on button "Add change" at bounding box center [978, 191] width 66 height 33
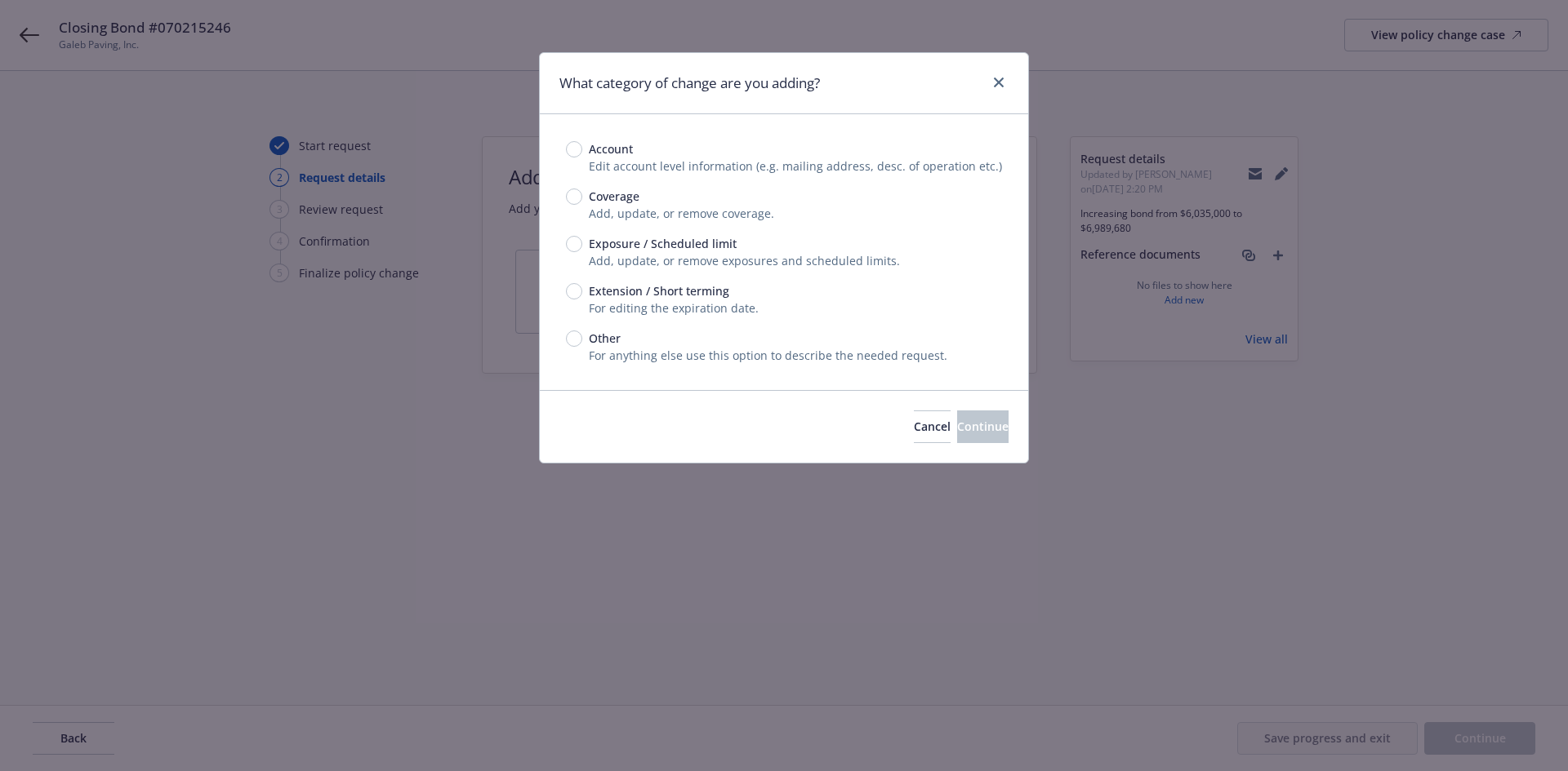
click at [604, 243] on span "Exposure / Scheduled limit" at bounding box center [662, 244] width 148 height 17
click at [583, 243] on input "Exposure / Scheduled limit" at bounding box center [574, 244] width 16 height 16
radio input "true"
click at [590, 242] on span "Exposure / Scheduled limit" at bounding box center [662, 244] width 148 height 17
click at [583, 242] on input "Exposure / Scheduled limit" at bounding box center [574, 244] width 16 height 16
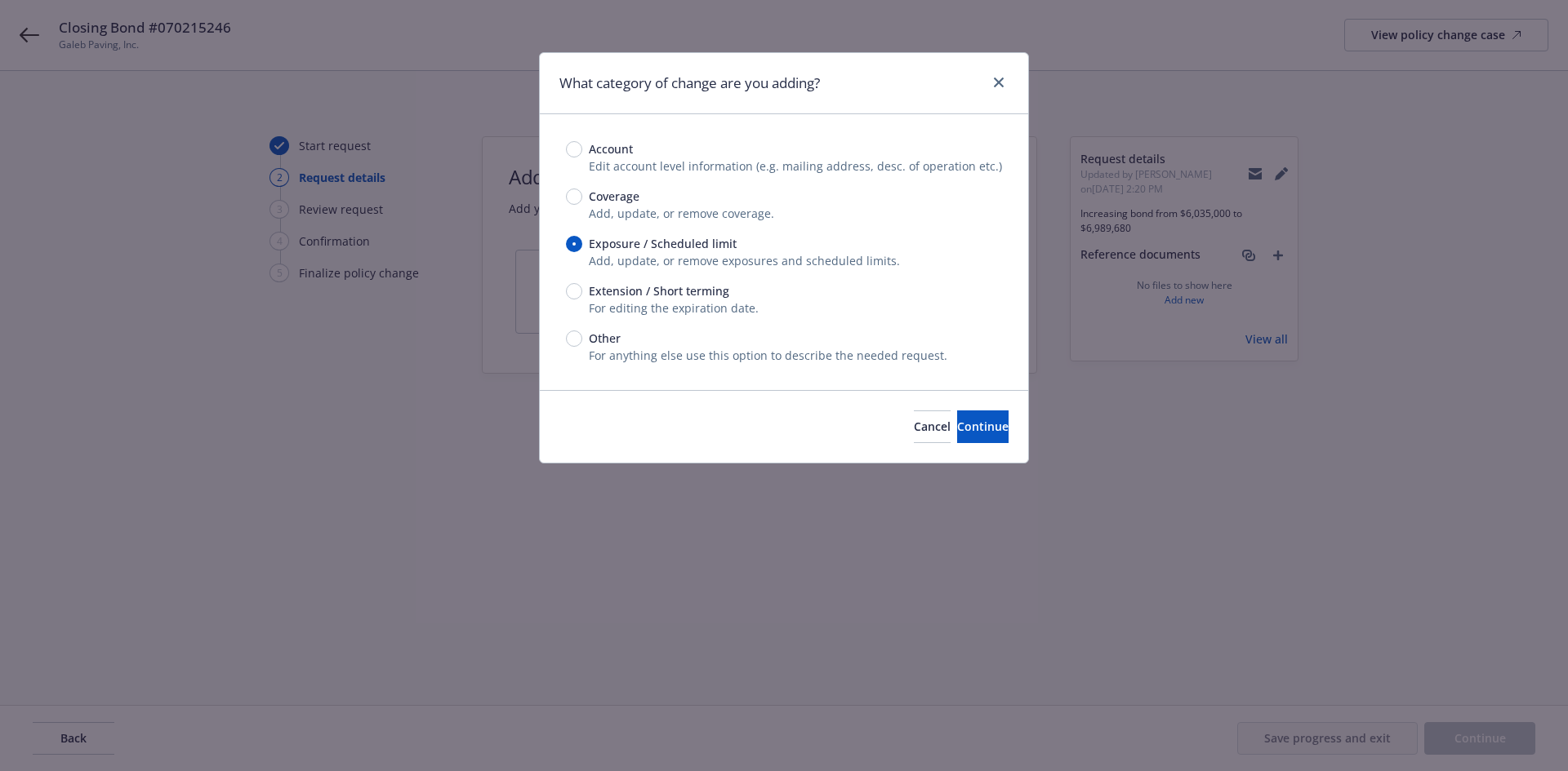
click at [605, 197] on span "Coverage" at bounding box center [614, 196] width 50 height 17
click at [583, 197] on input "Coverage" at bounding box center [574, 196] width 16 height 16
radio input "true"
click at [963, 415] on button "Continue" at bounding box center [982, 427] width 51 height 33
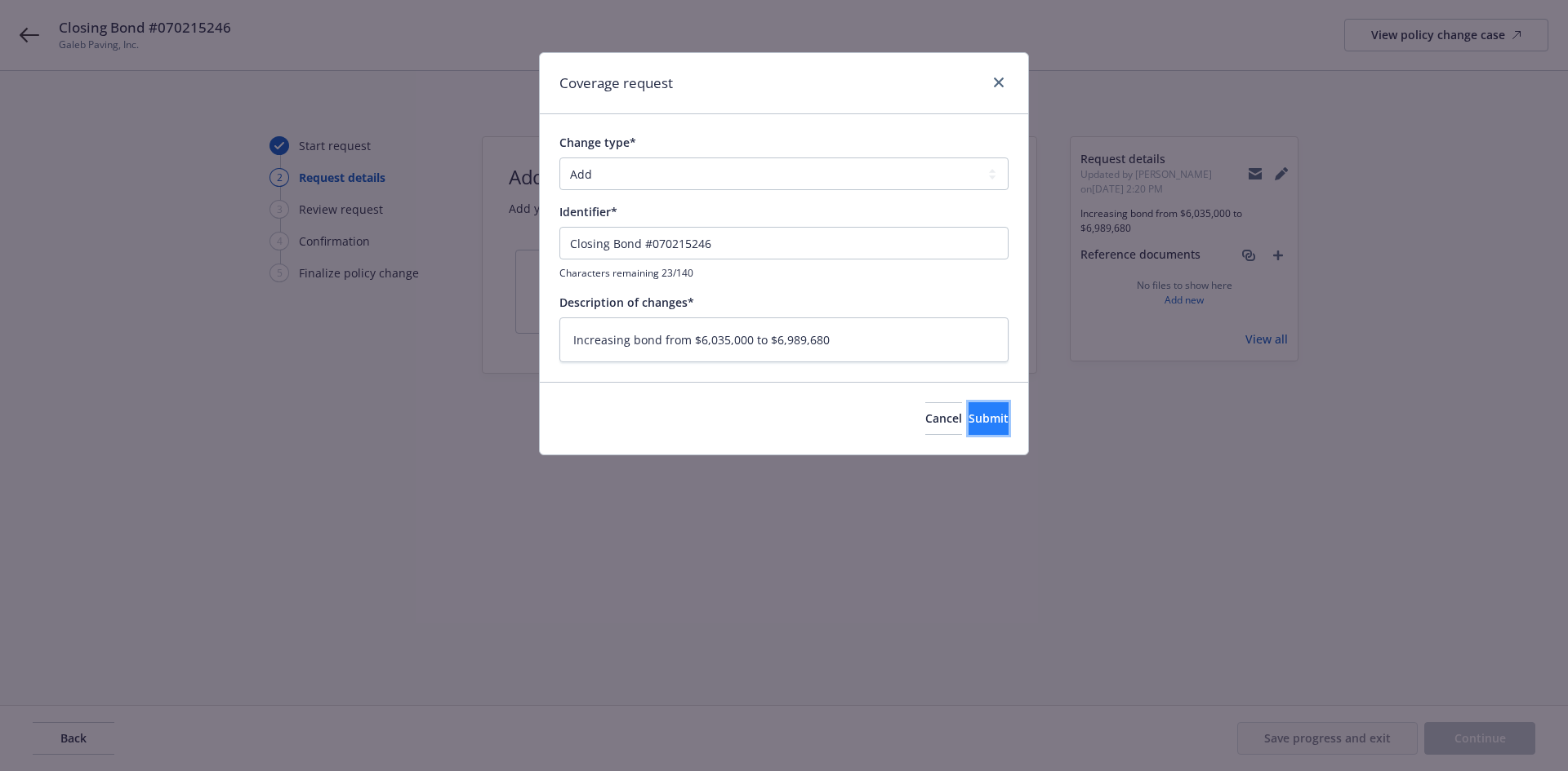
click at [969, 411] on span "Submit" at bounding box center [988, 418] width 40 height 15
type textarea "x"
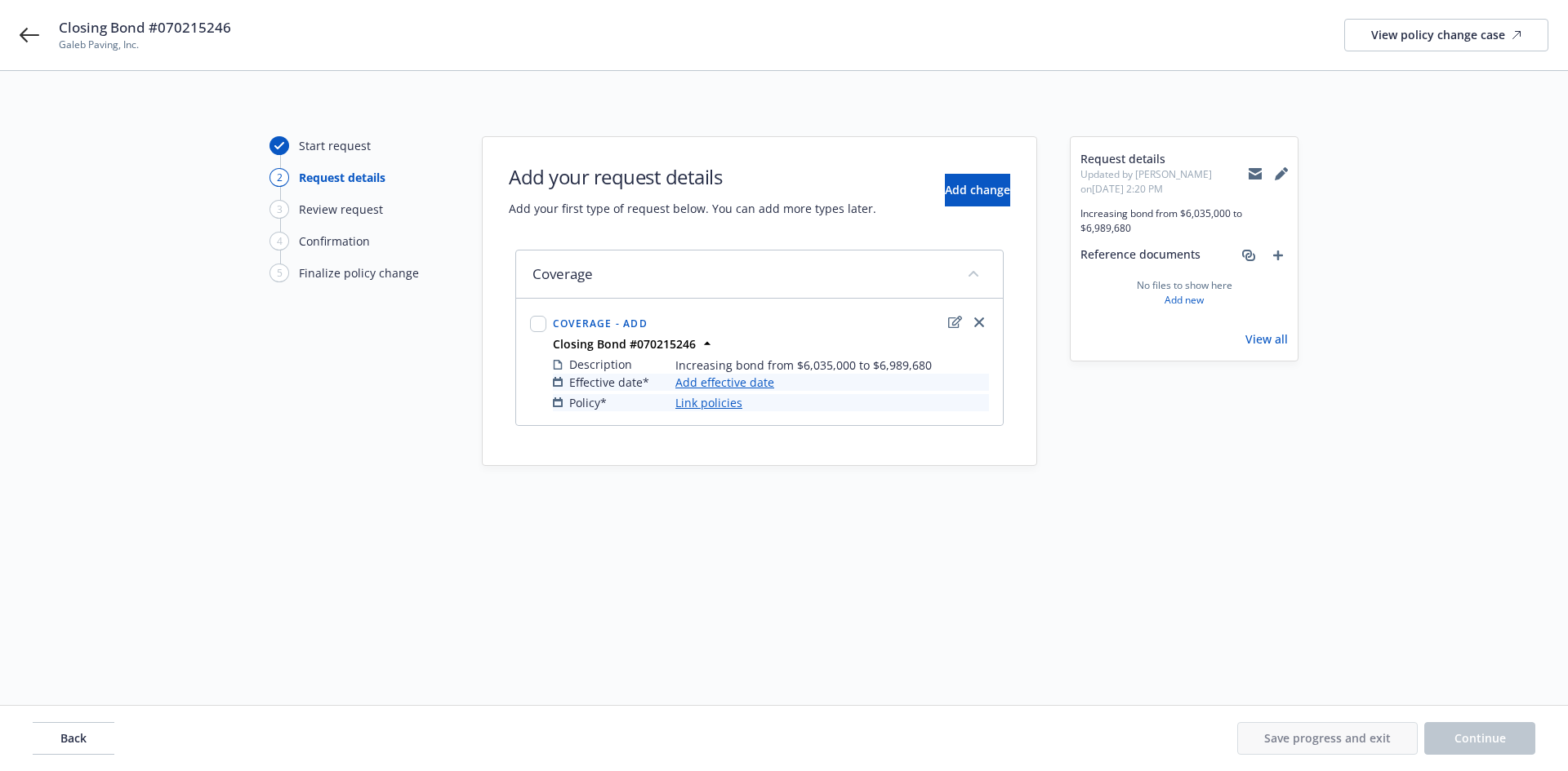
click at [704, 379] on link "Add effective date" at bounding box center [725, 382] width 99 height 17
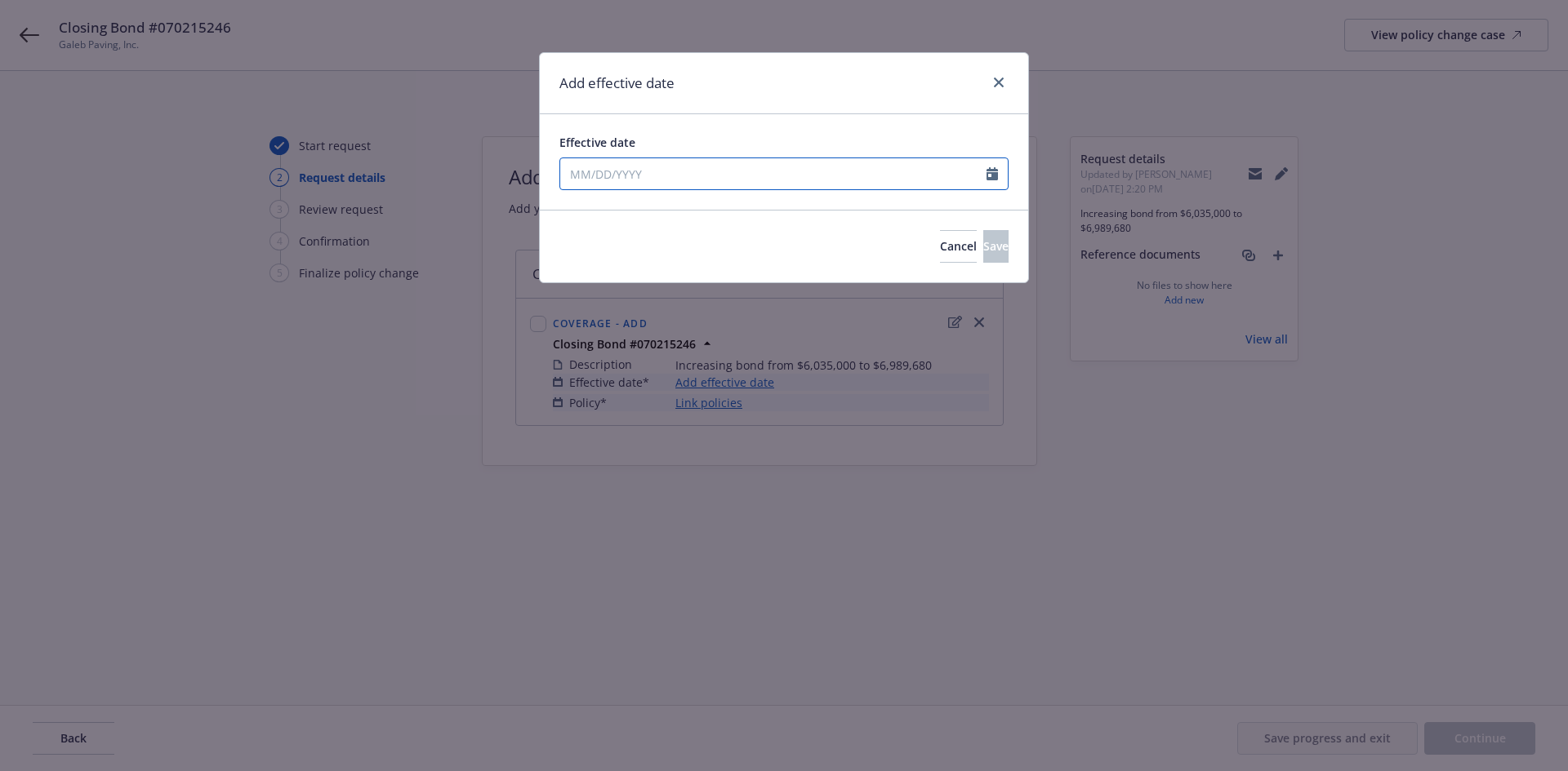
select select "9"
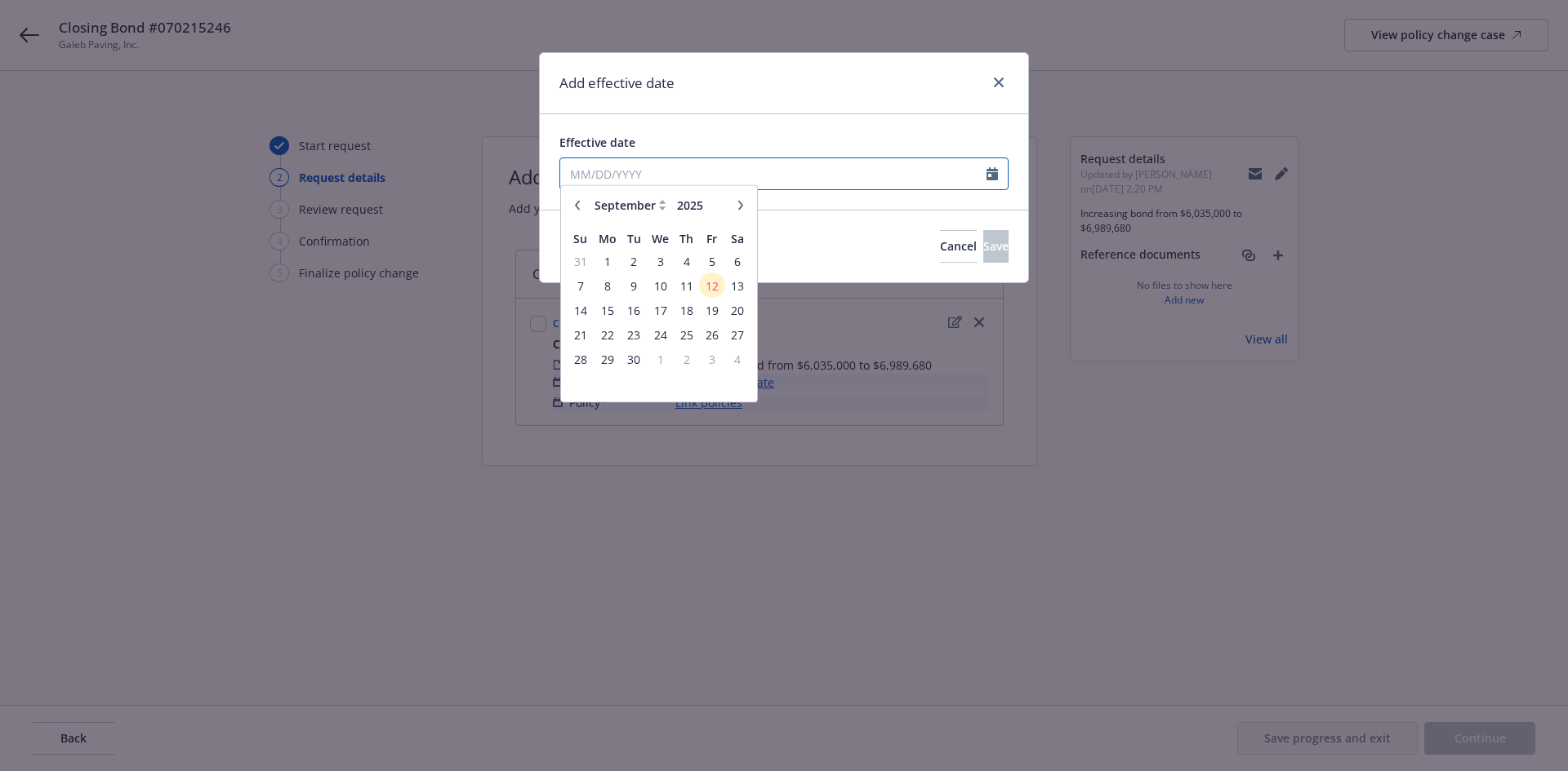
click at [585, 182] on input "Effective date" at bounding box center [773, 174] width 426 height 31
type input "[DATE]"
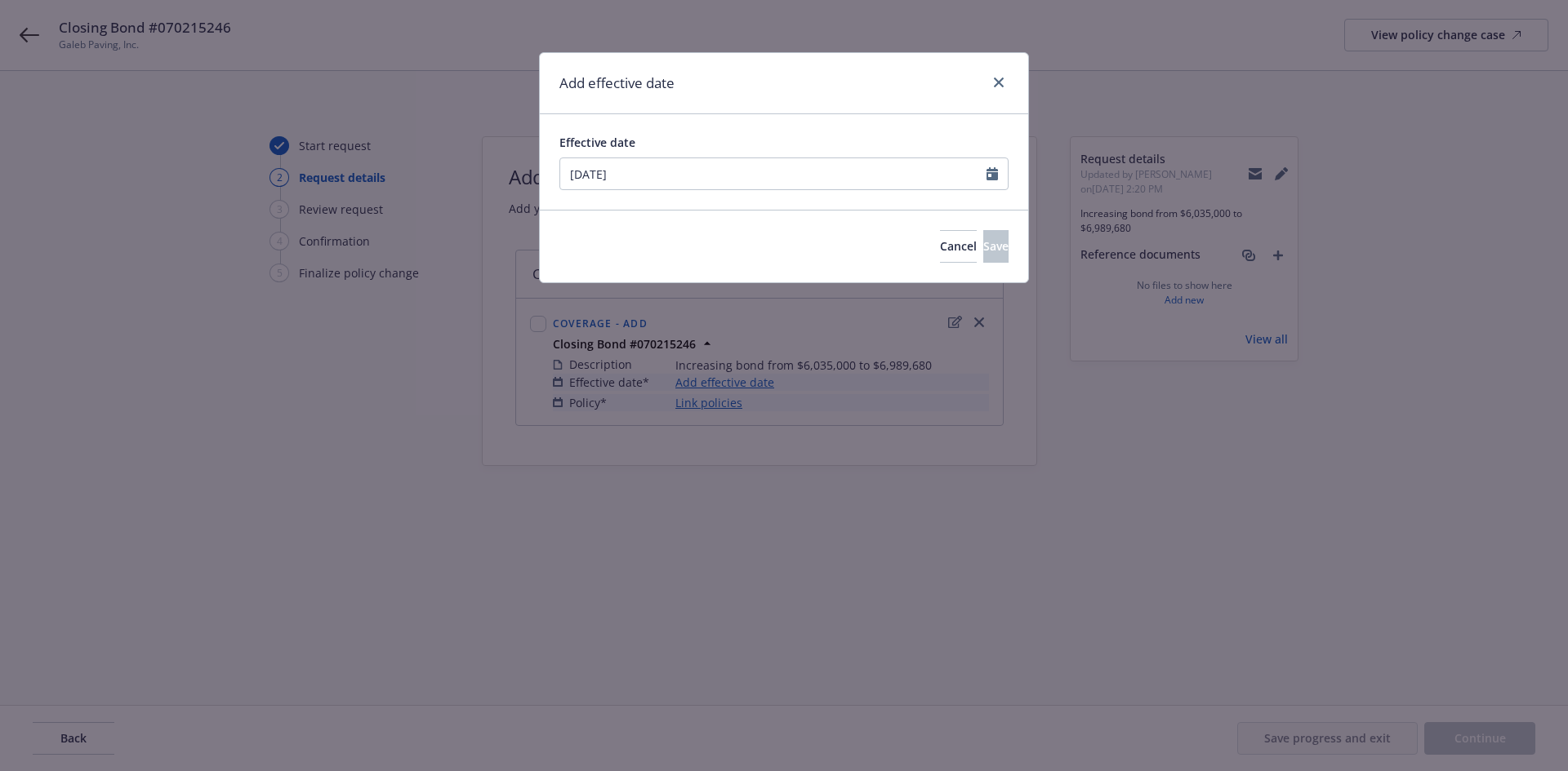
click at [827, 116] on div "Effective date 03/31/2023 January February March April May June July August Sep…" at bounding box center [784, 162] width 489 height 96
click at [983, 254] on button "Save" at bounding box center [996, 247] width 25 height 33
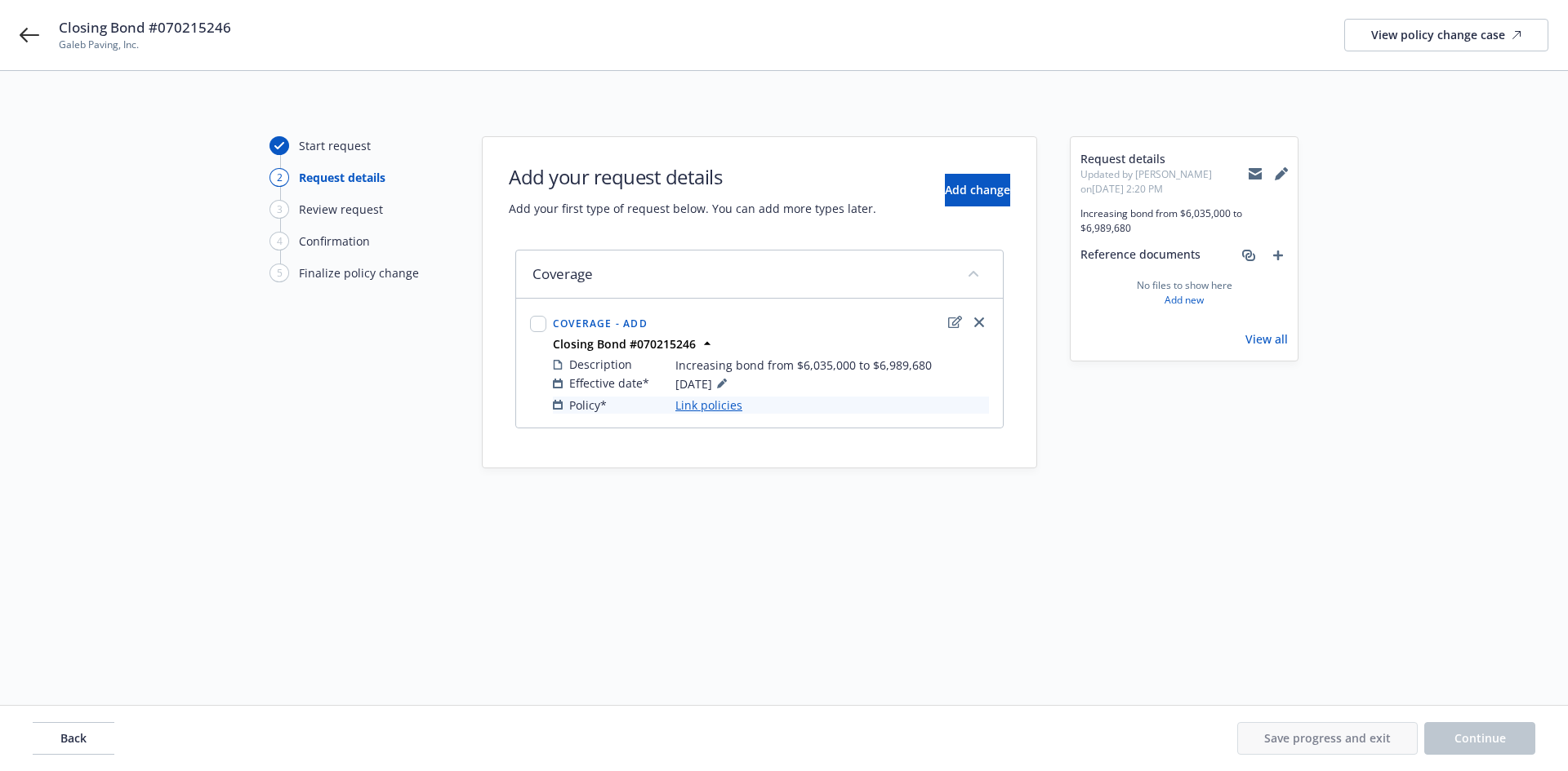
click at [717, 405] on link "Link policies" at bounding box center [709, 405] width 67 height 17
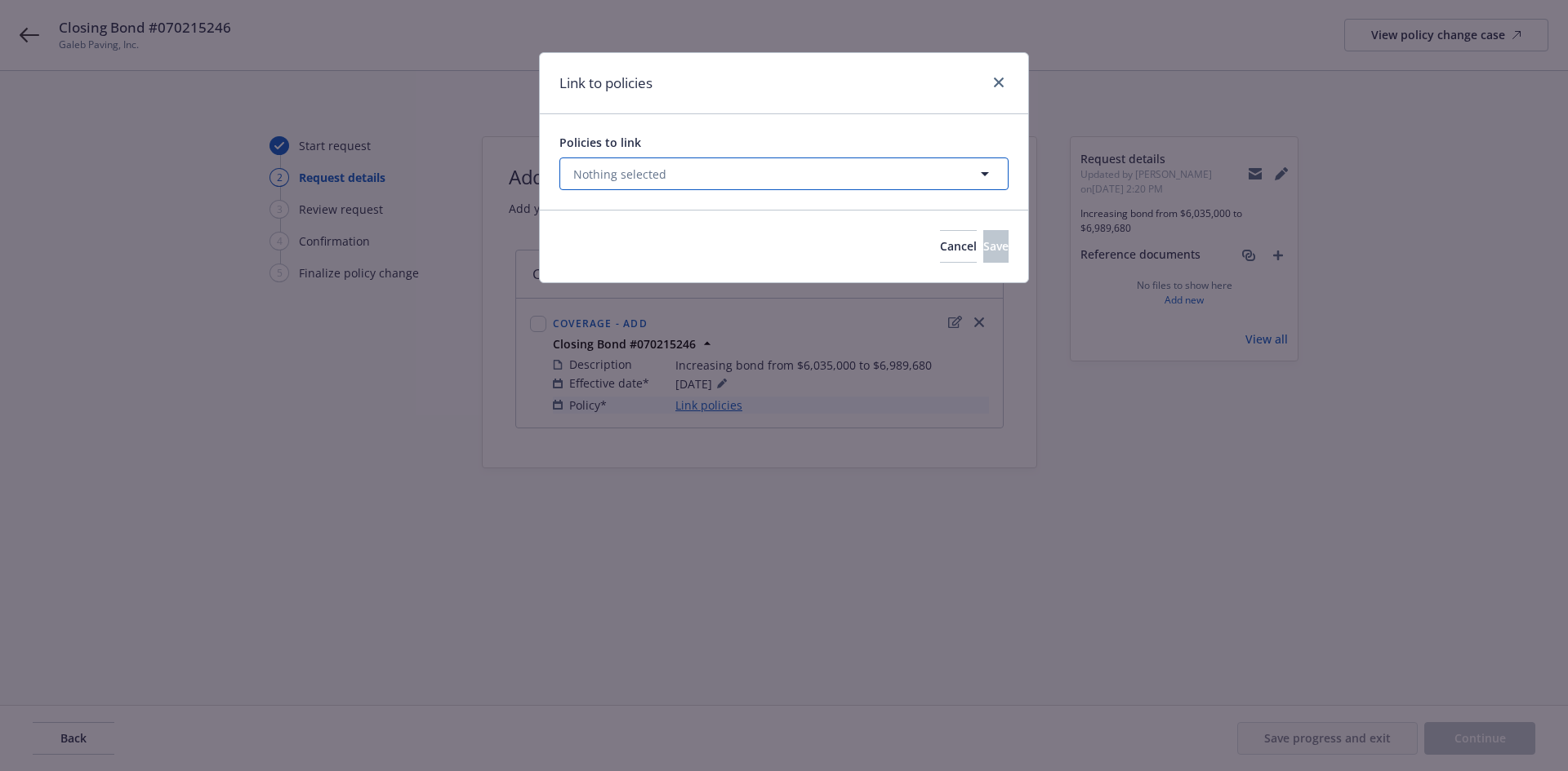
click at [613, 168] on span "Nothing selected" at bounding box center [619, 174] width 93 height 17
select select "ACTIVE"
type input "070215246"
click at [903, 219] on select "All Active Upcoming Expired Cancelled" at bounding box center [927, 214] width 93 height 26
select select
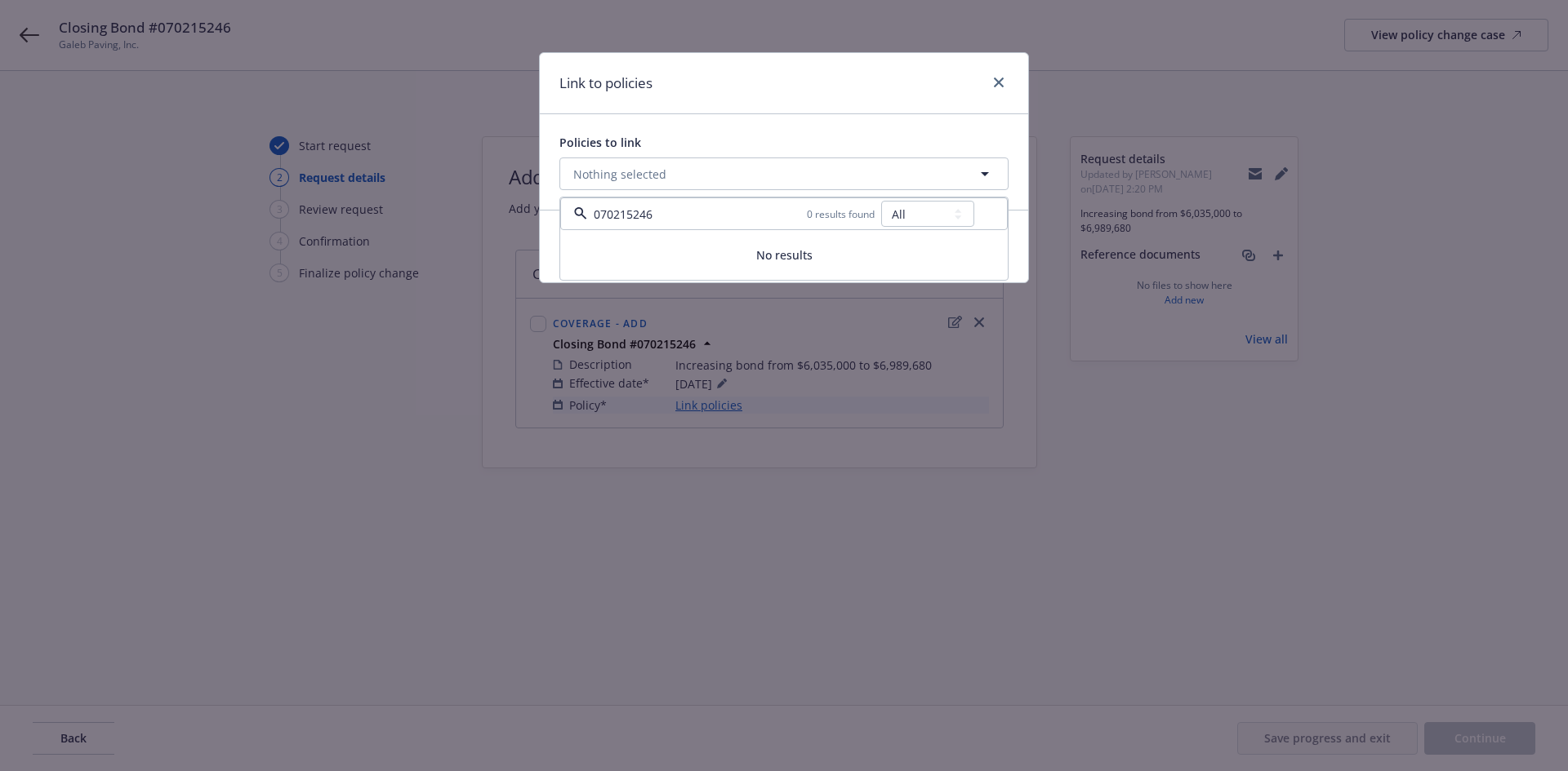
click at [882, 201] on select "All Active Upcoming Expired Cancelled" at bounding box center [927, 214] width 93 height 26
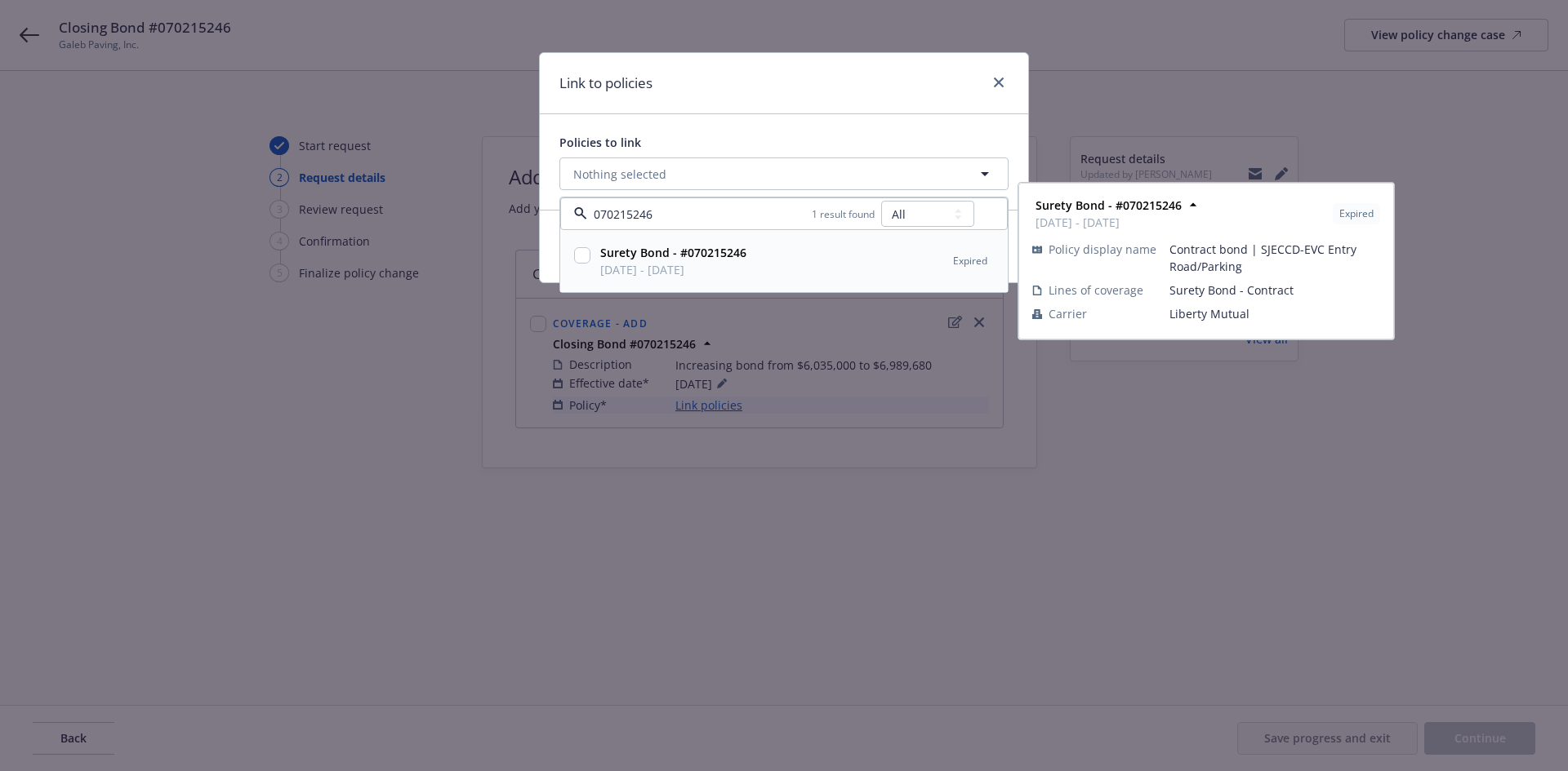
click at [587, 259] on input "checkbox" at bounding box center [582, 255] width 16 height 16
checkbox input "true"
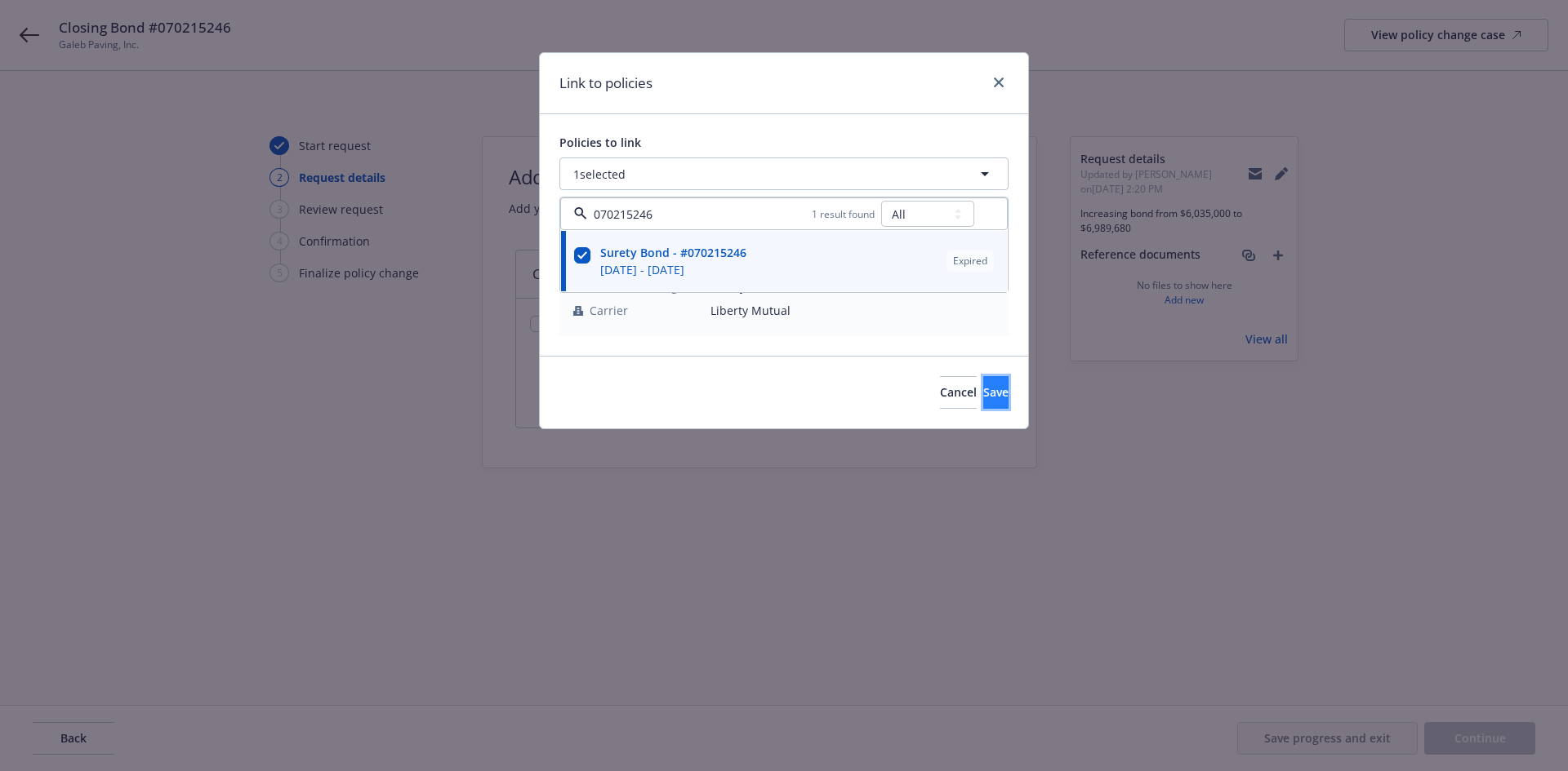
click at [983, 397] on button "Save" at bounding box center [996, 393] width 25 height 33
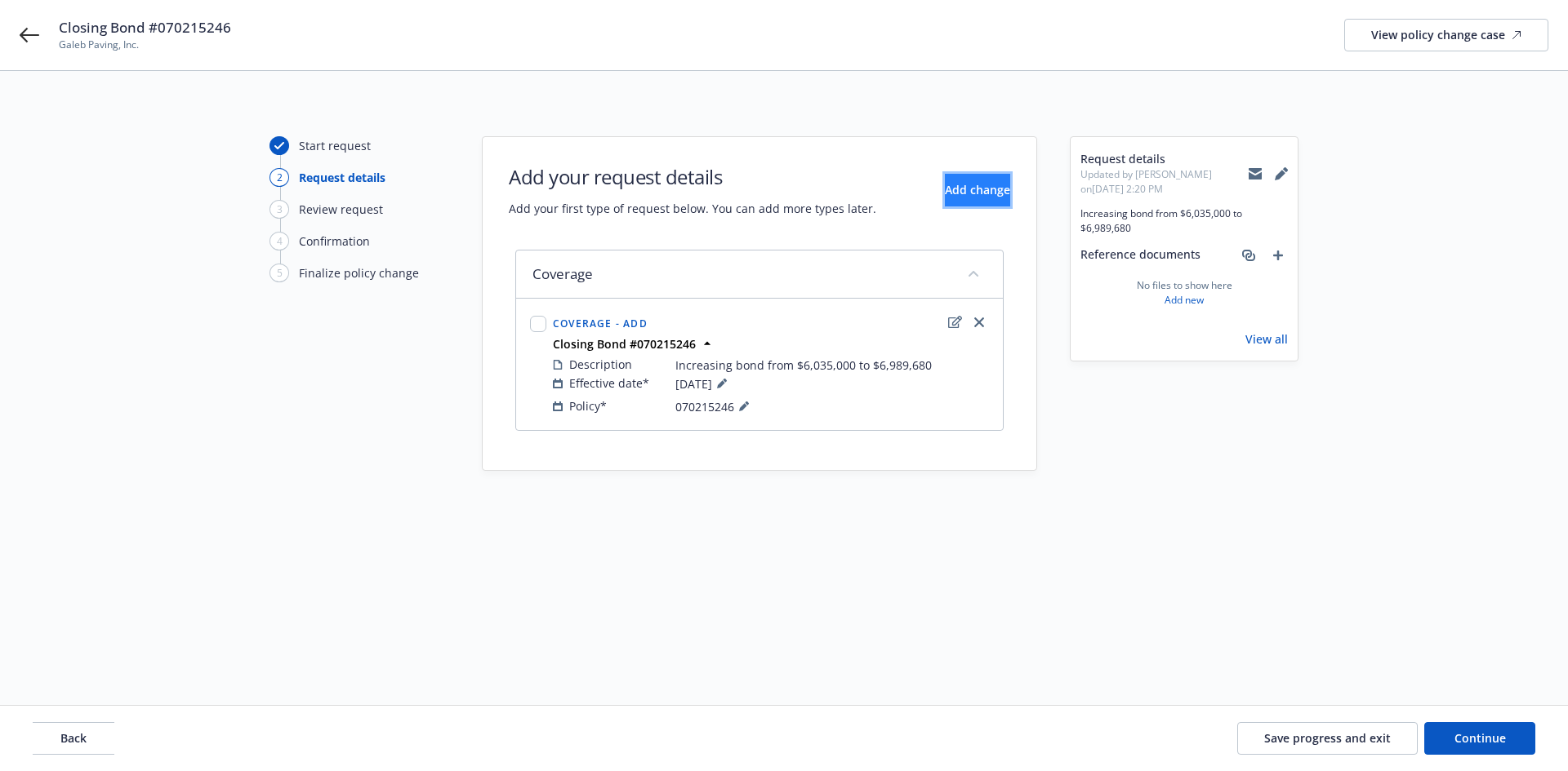
click at [976, 182] on span "Add change" at bounding box center [978, 190] width 66 height 15
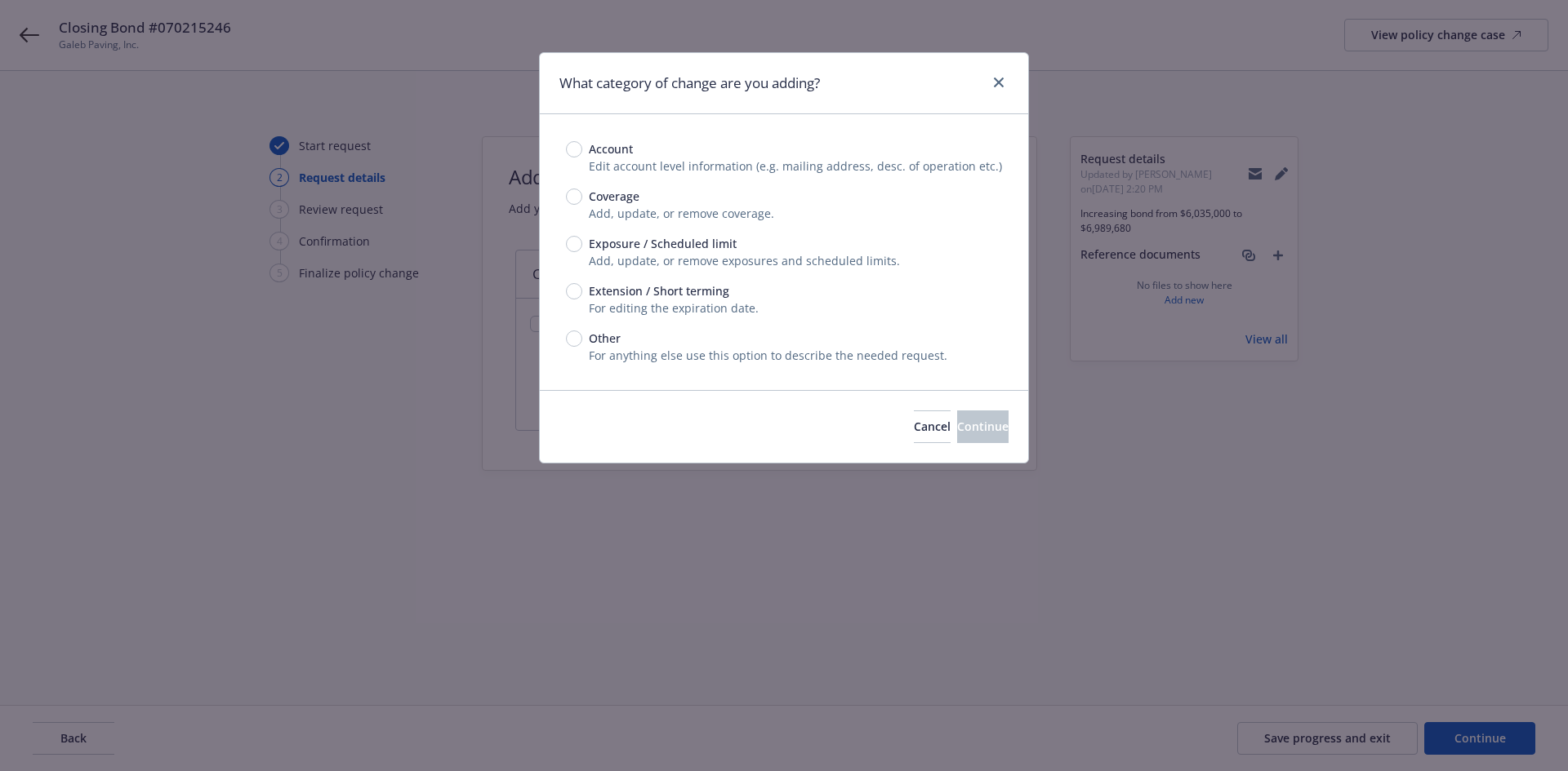
click at [605, 195] on span "Coverage" at bounding box center [614, 196] width 50 height 17
click at [583, 195] on input "Coverage" at bounding box center [574, 196] width 16 height 16
radio input "true"
click at [957, 425] on span "Continue" at bounding box center [982, 427] width 51 height 15
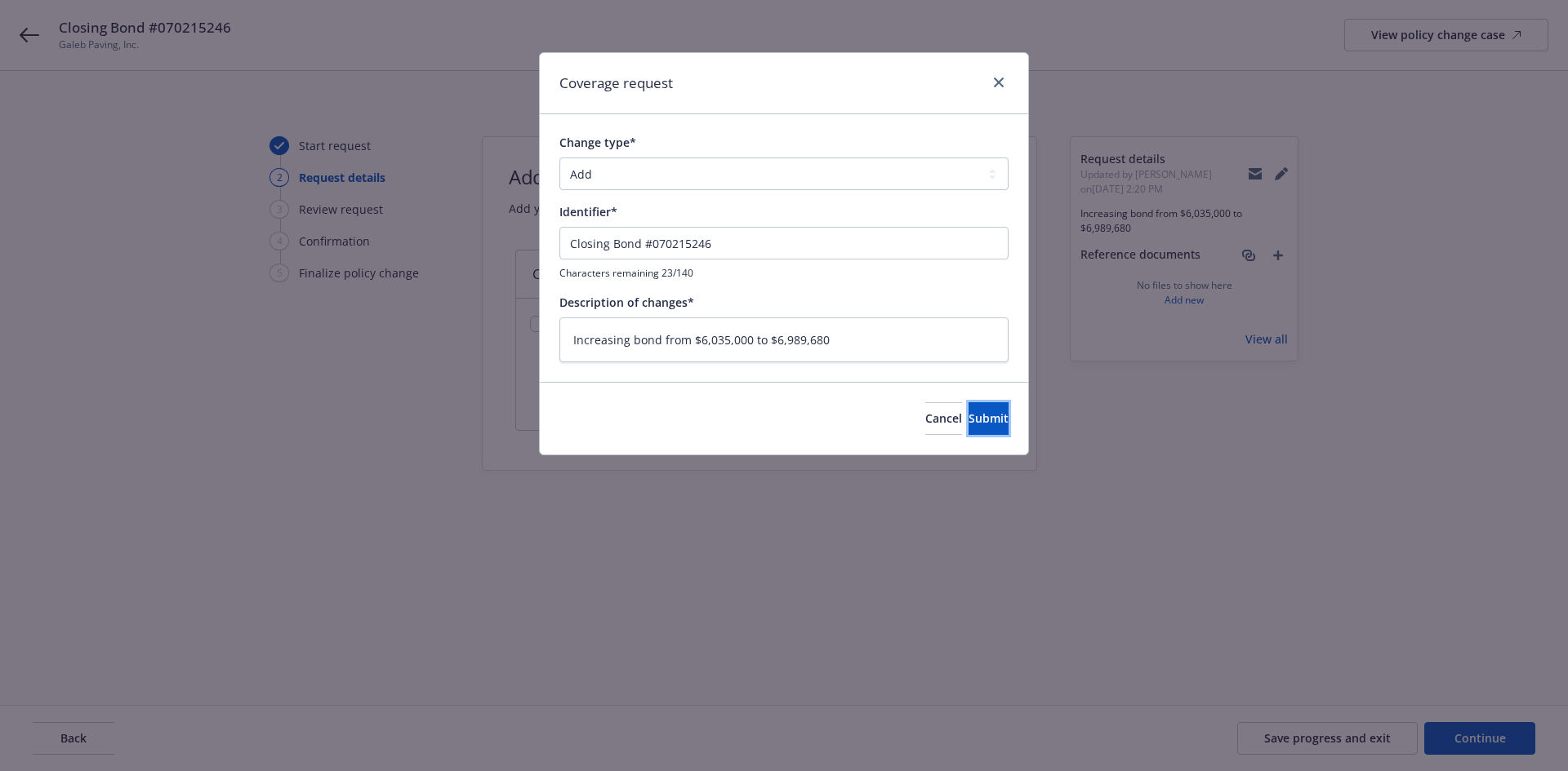
click at [969, 425] on span "Submit" at bounding box center [988, 418] width 40 height 15
type textarea "x"
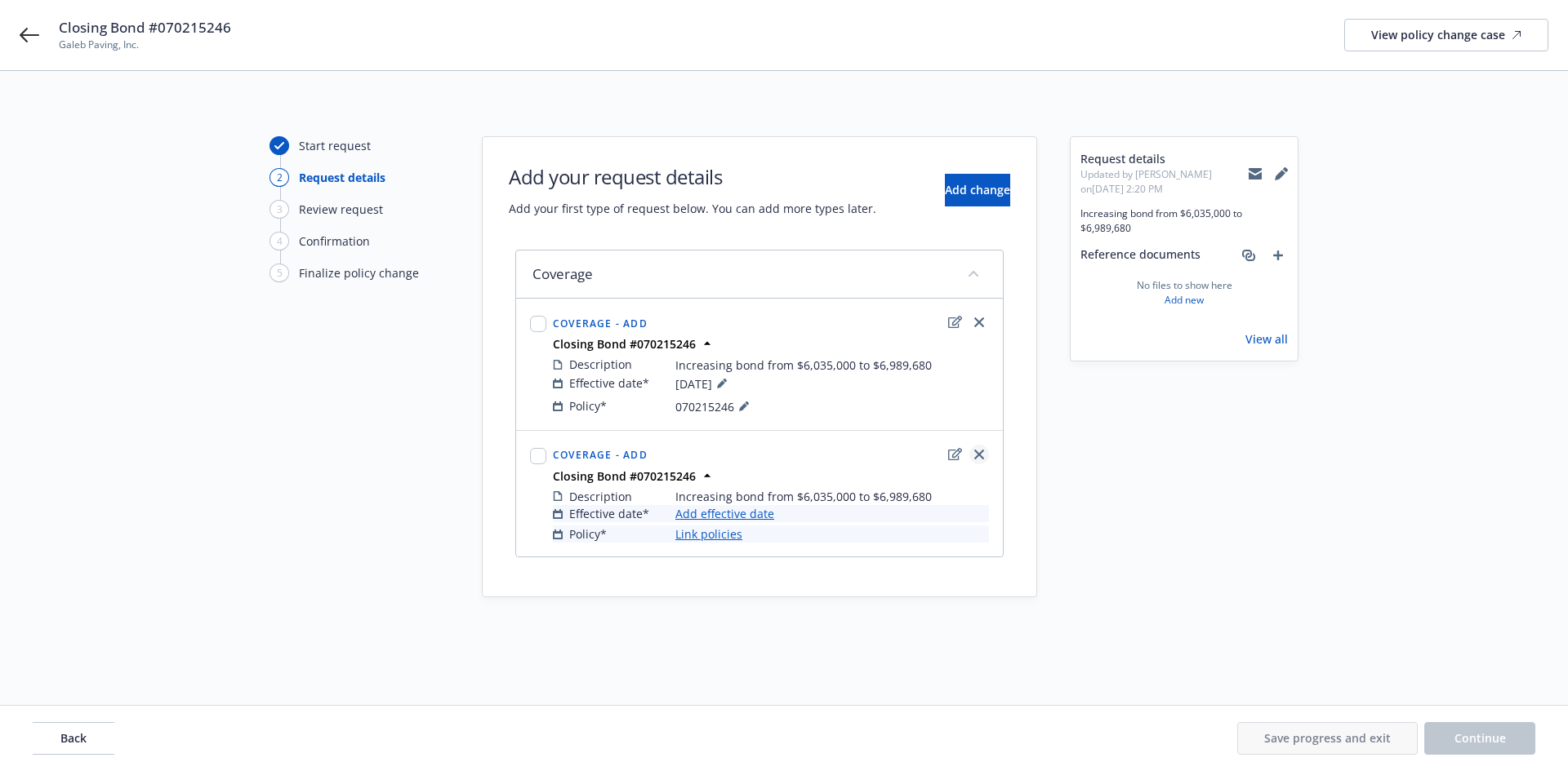
click at [984, 452] on link "close" at bounding box center [980, 455] width 19 height 19
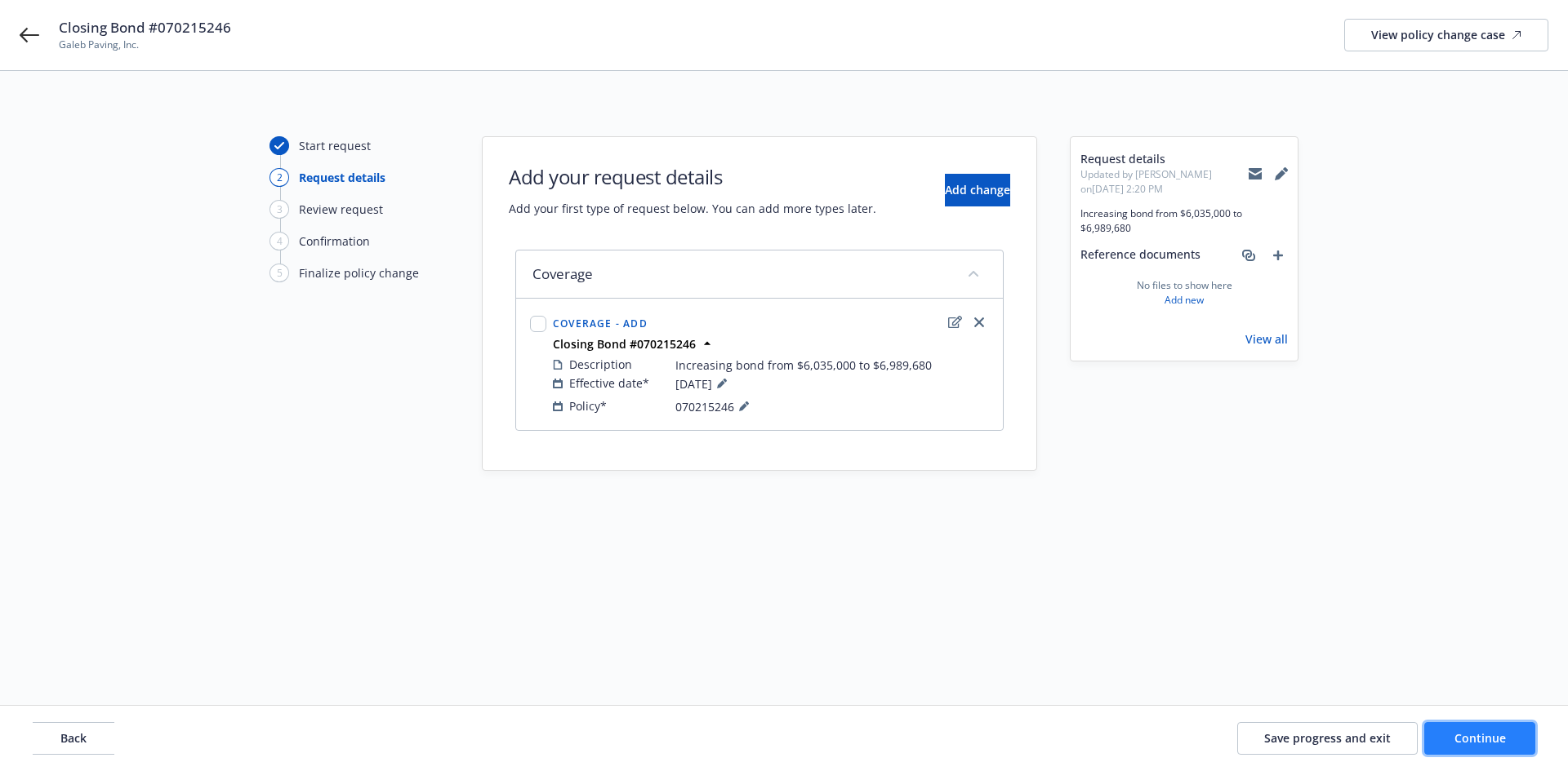
click at [1462, 733] on span "Continue" at bounding box center [1480, 738] width 51 height 15
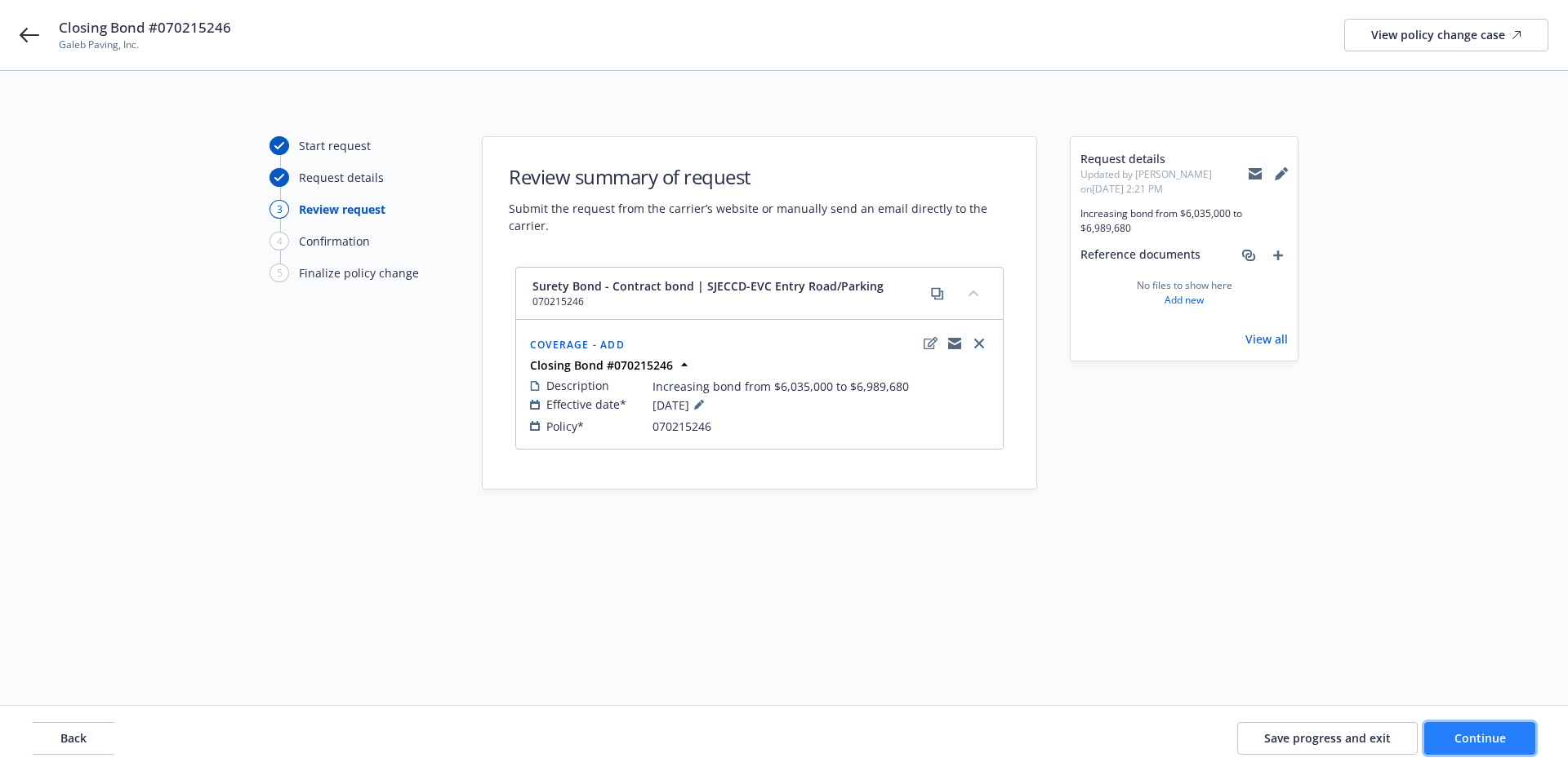
click at [1476, 743] on span "Continue" at bounding box center [1480, 738] width 51 height 15
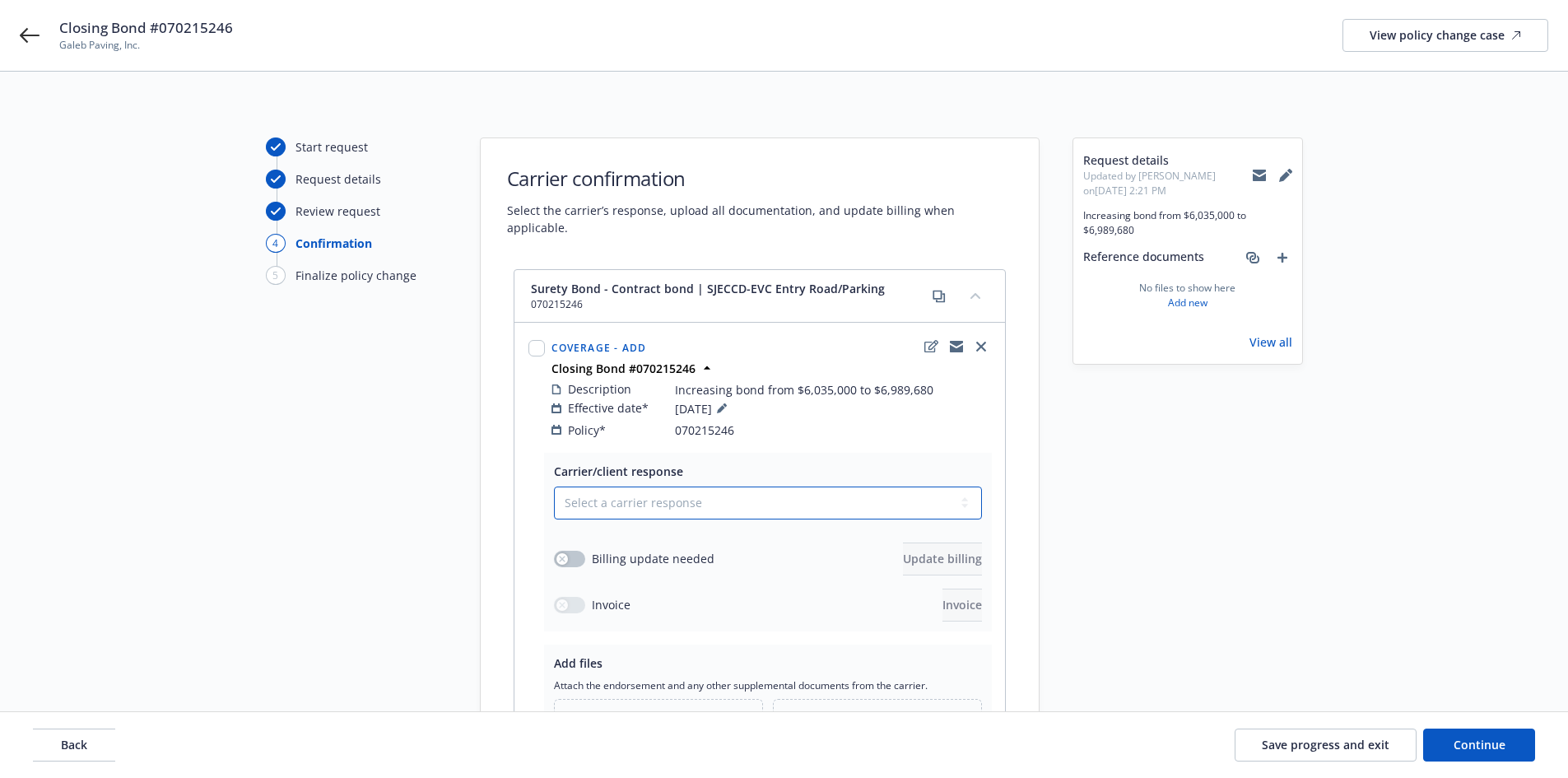
drag, startPoint x: 717, startPoint y: 498, endPoint x: 698, endPoint y: 501, distance: 19.2
click at [717, 498] on select "Select a carrier response Accepted Accepted with revision No endorsement needed…" at bounding box center [768, 504] width 428 height 33
select select "ACCEPTED"
click at [554, 487] on select "Select a carrier response Accepted Accepted with revision No endorsement needed…" at bounding box center [768, 504] width 428 height 33
click at [572, 552] on button "button" at bounding box center [570, 559] width 31 height 17
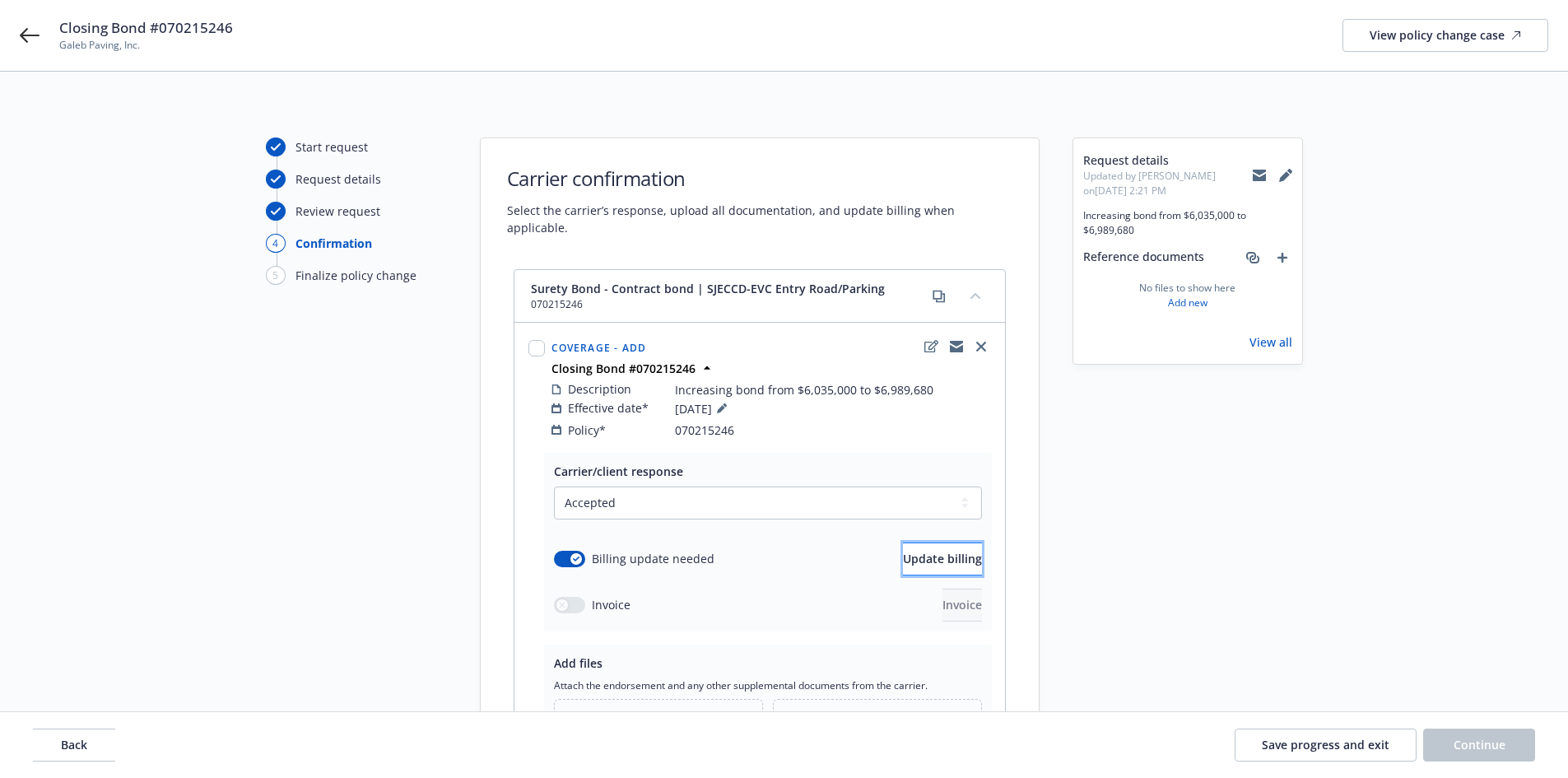
click at [906, 552] on span "Update billing" at bounding box center [943, 559] width 79 height 16
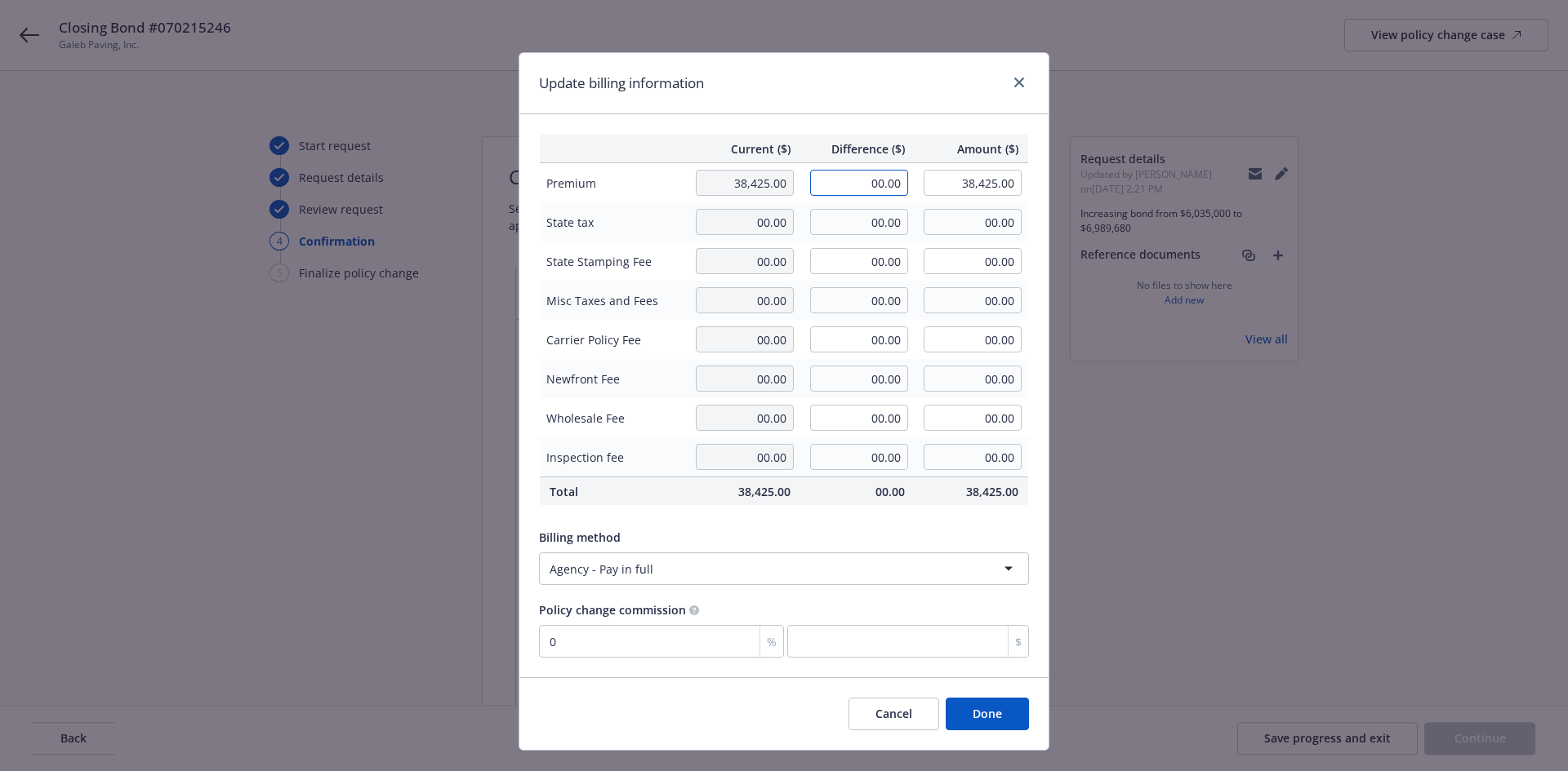
click at [842, 175] on input "00.00" at bounding box center [859, 183] width 98 height 26
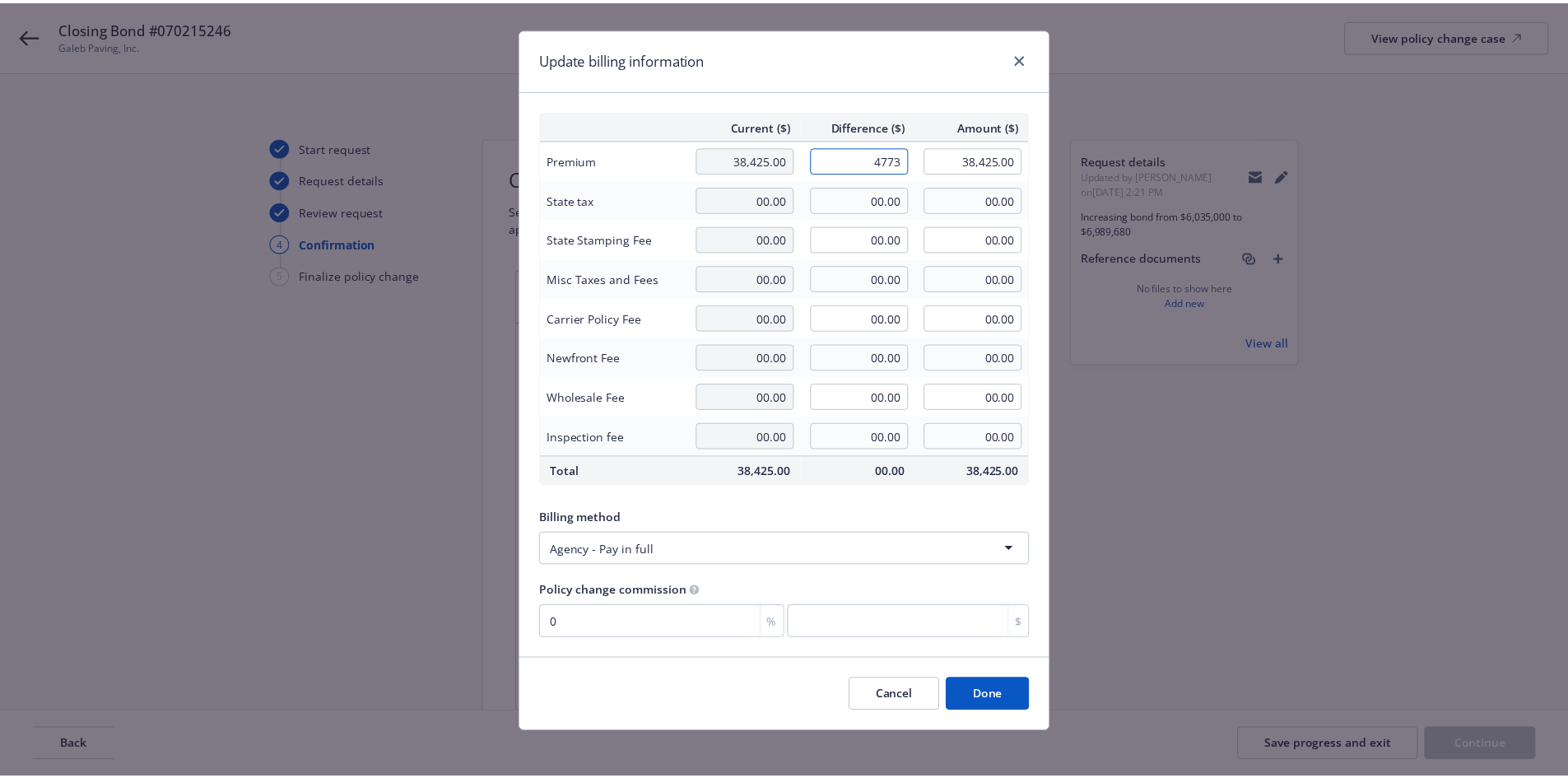
scroll to position [32, 0]
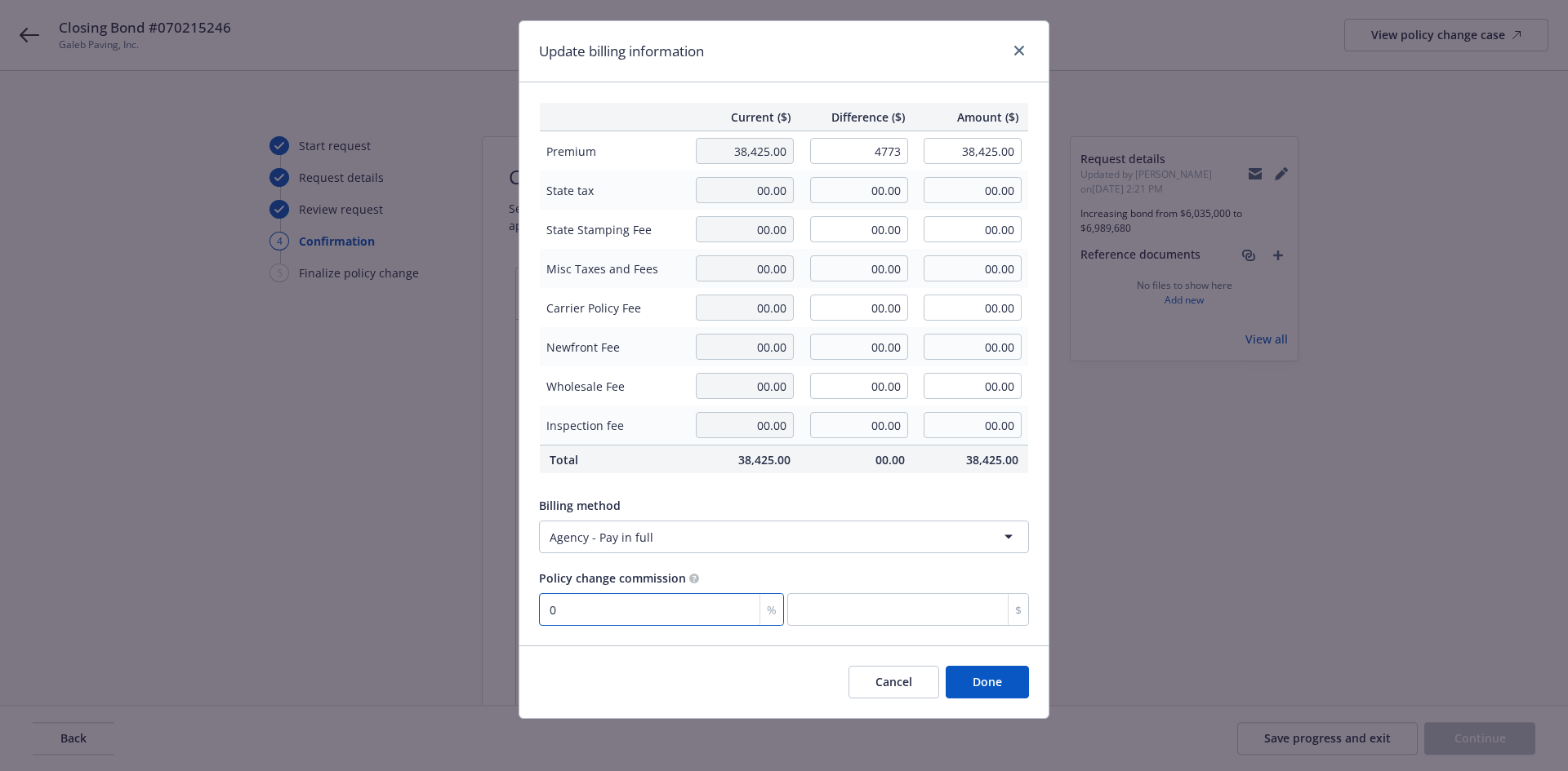
type input "4,773.00"
type input "43,198.00"
type input "0"
click at [694, 601] on input "0" at bounding box center [661, 609] width 245 height 33
type input "3"
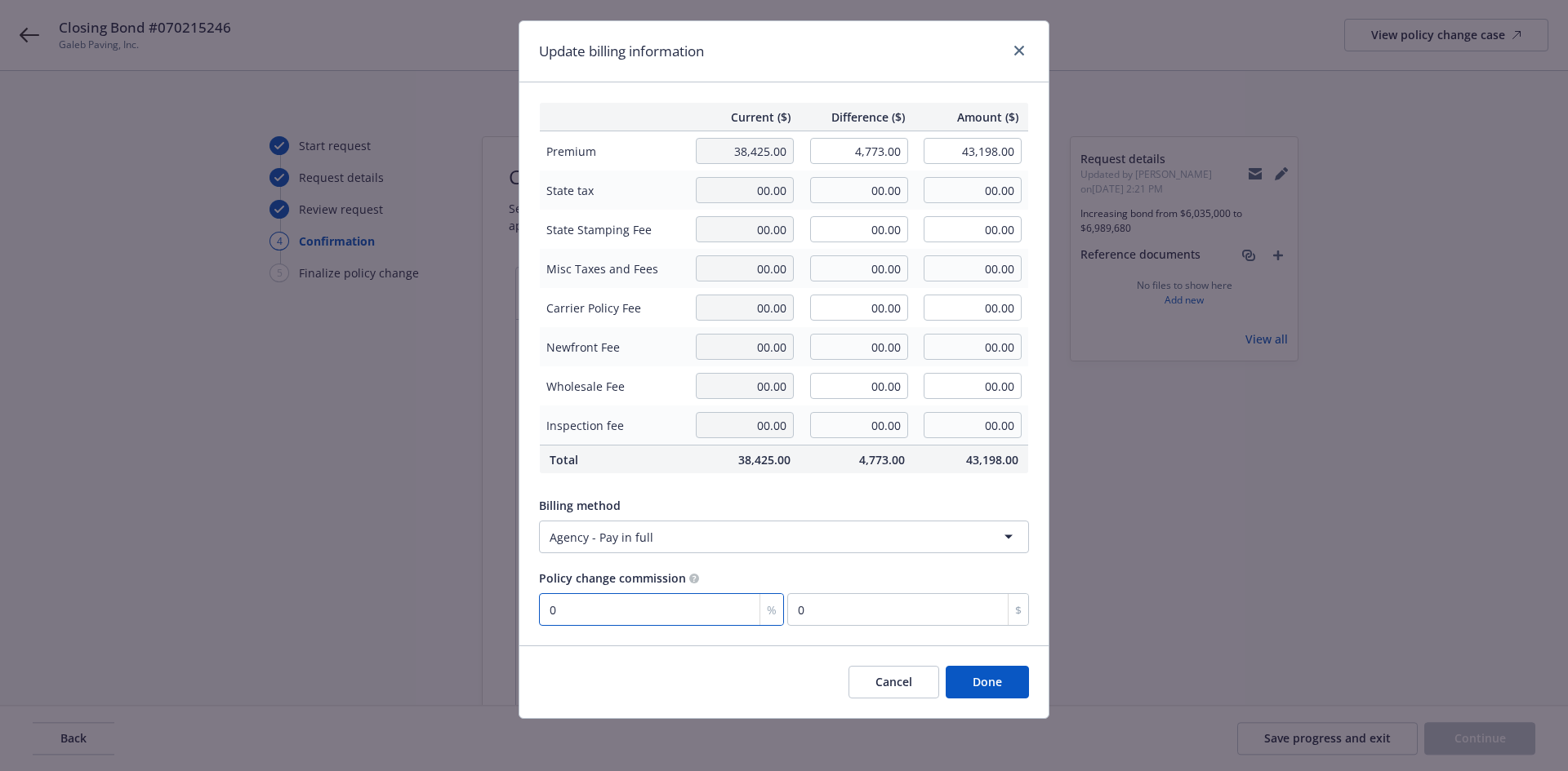
type input "143.19"
type input "30"
type input "1431.9"
click at [883, 612] on input "1431.9" at bounding box center [908, 609] width 242 height 33
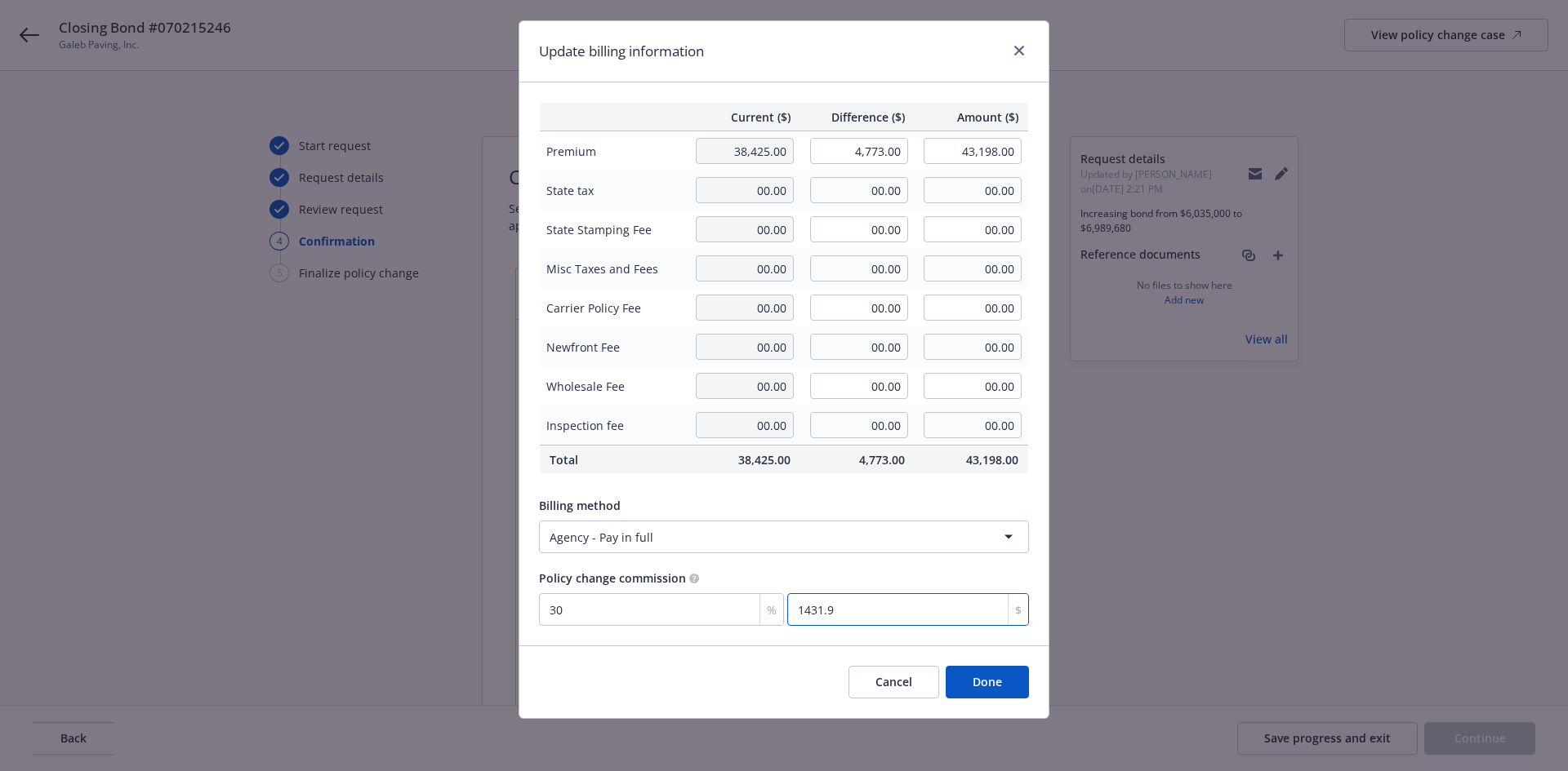
type input "0.105"
type input "5"
type input "1.236"
type input "59"
type input "12.487"
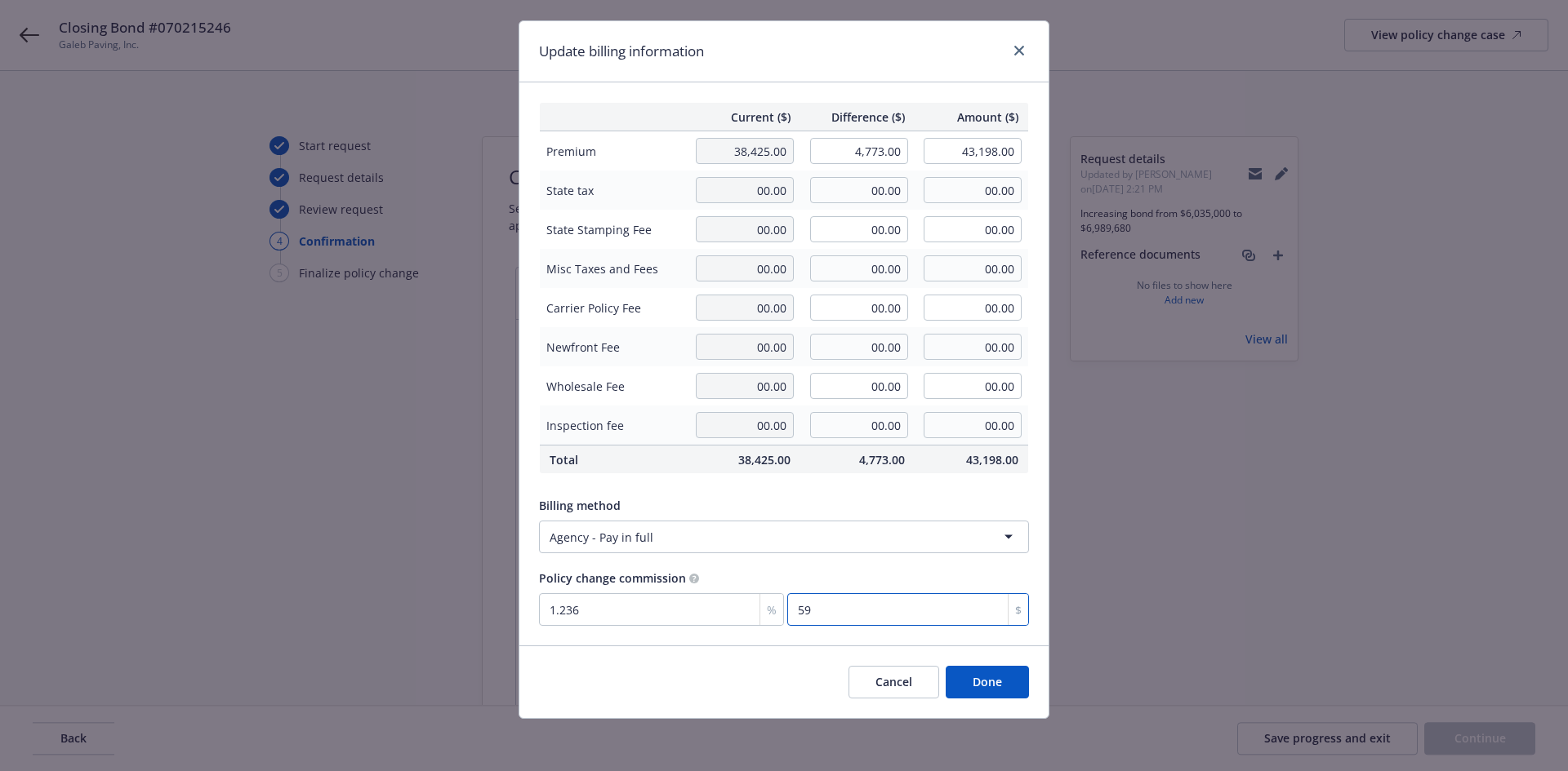
type input "596"
type input "12.499"
type input "596.6"
type input "12.5"
type input "596.62"
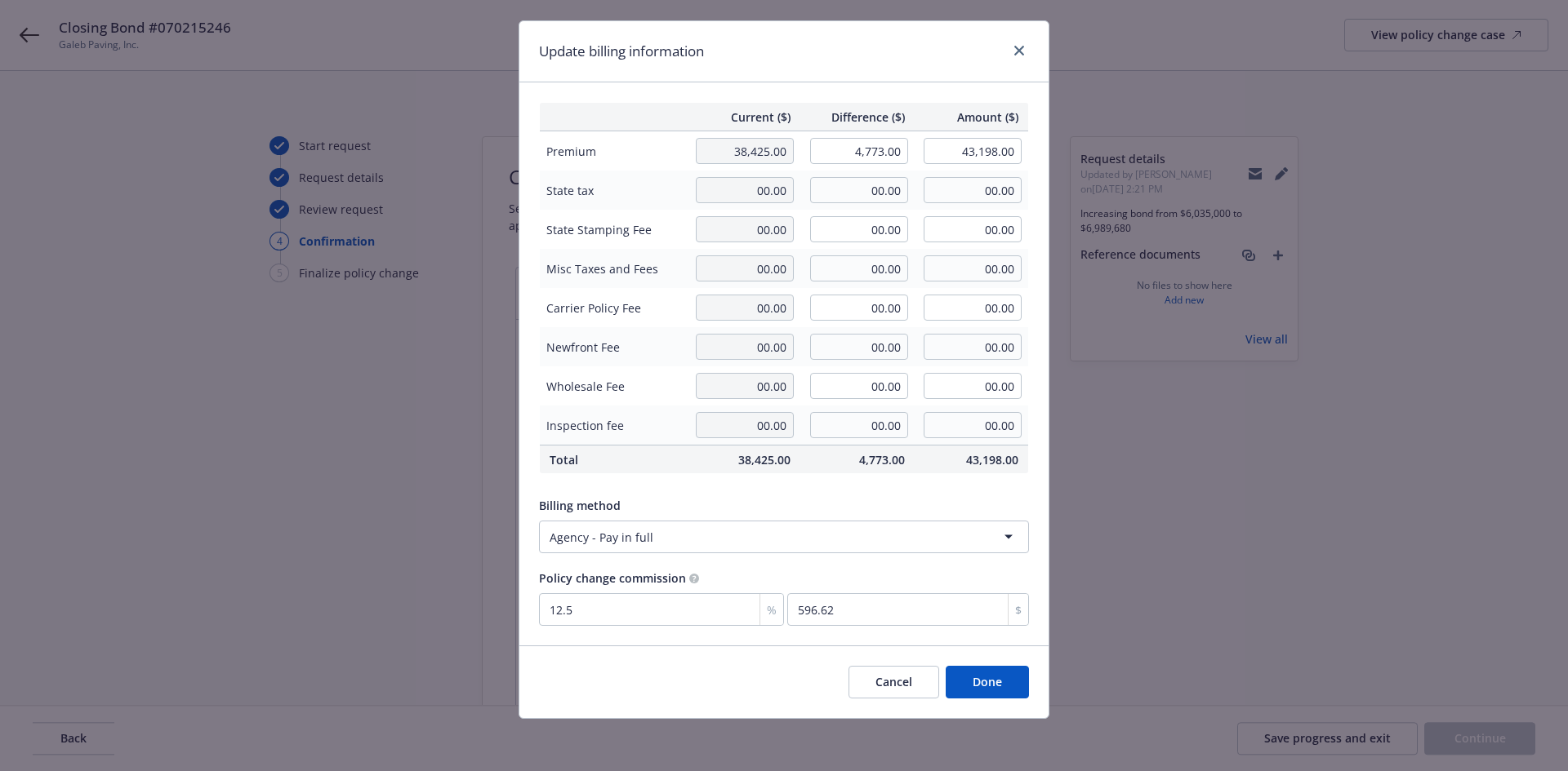
click at [980, 679] on button "Done" at bounding box center [987, 683] width 83 height 33
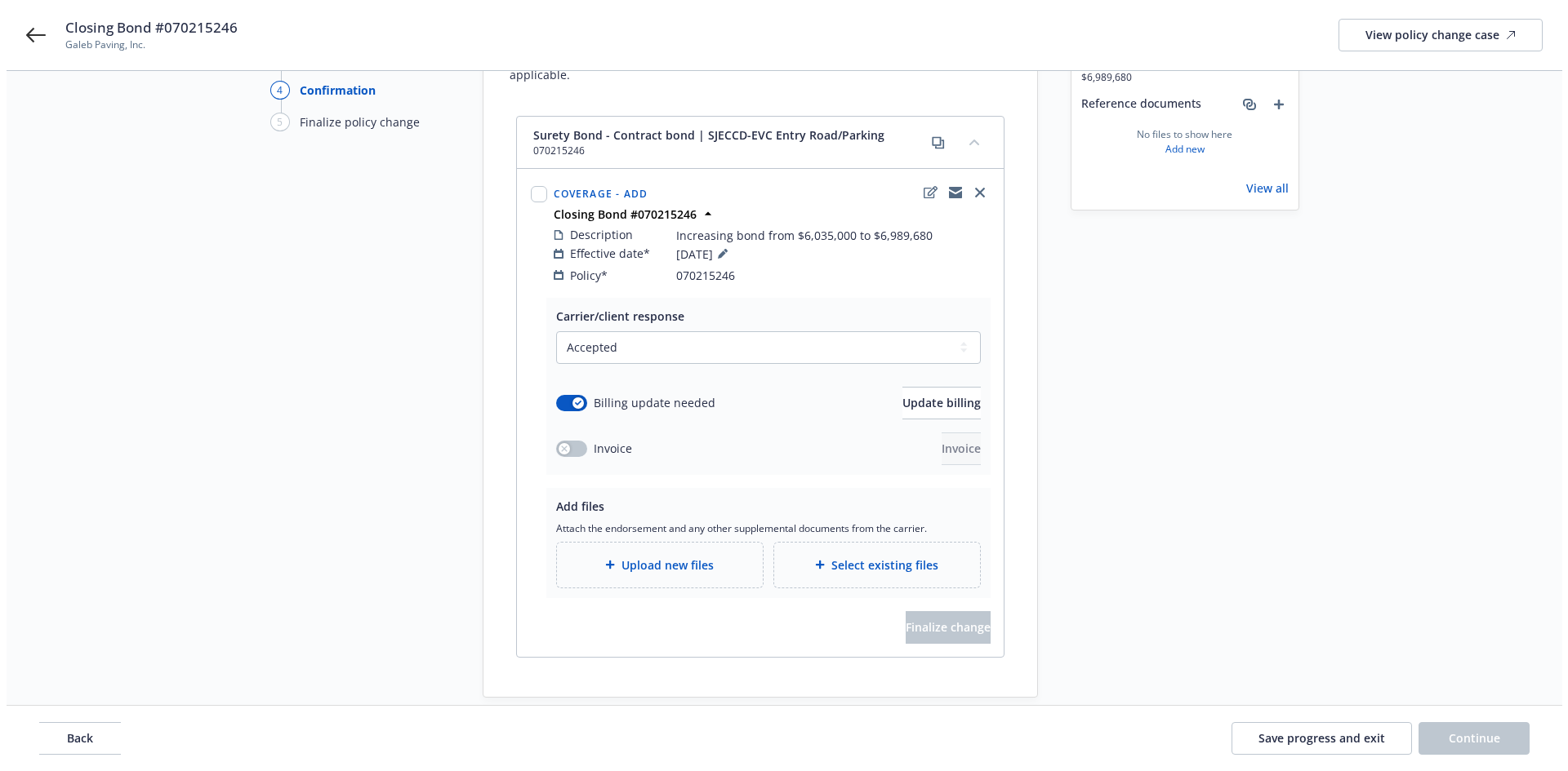
scroll to position [192, 0]
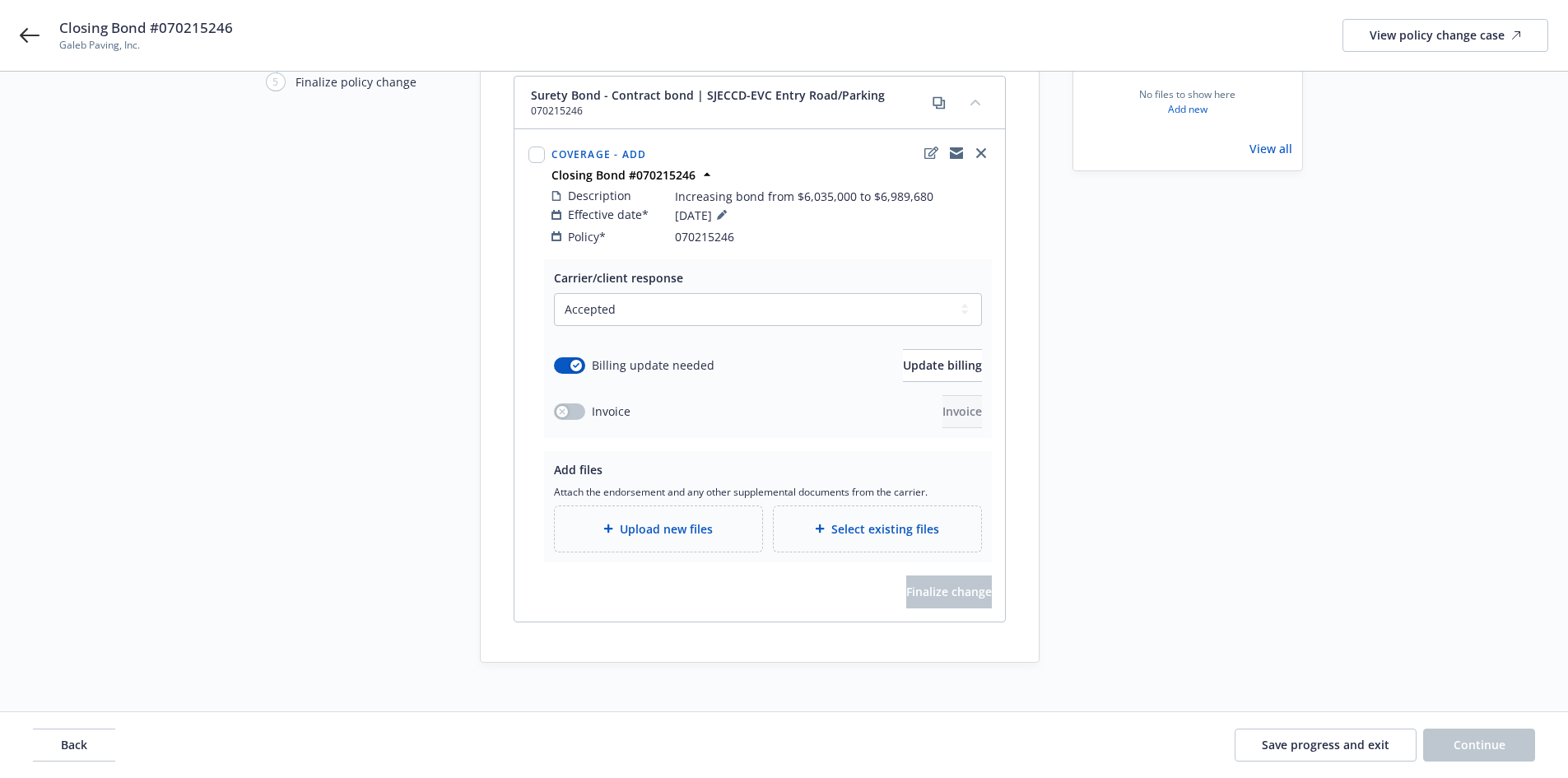
click at [638, 520] on span "Upload new files" at bounding box center [665, 529] width 93 height 18
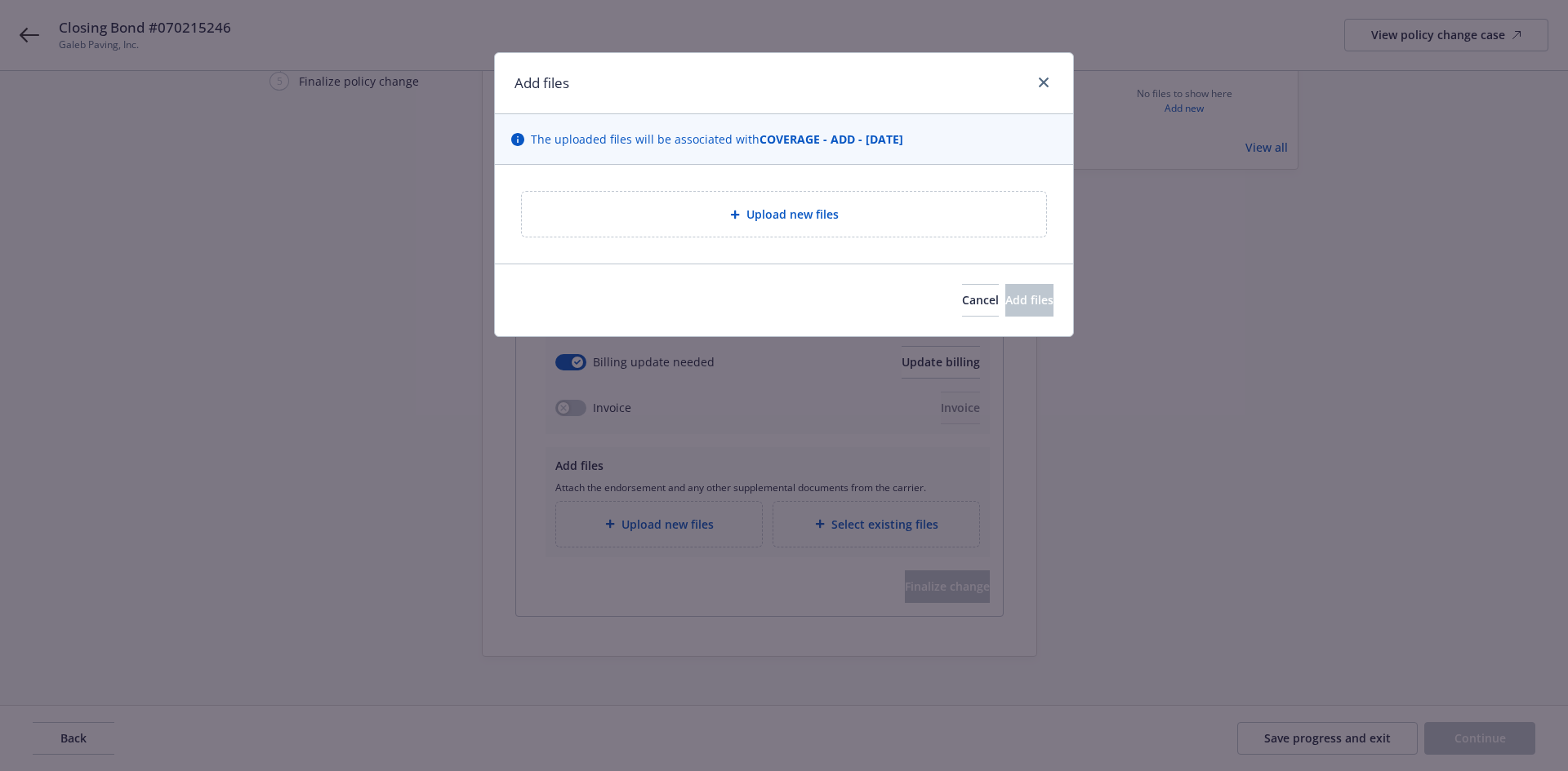
type textarea "x"
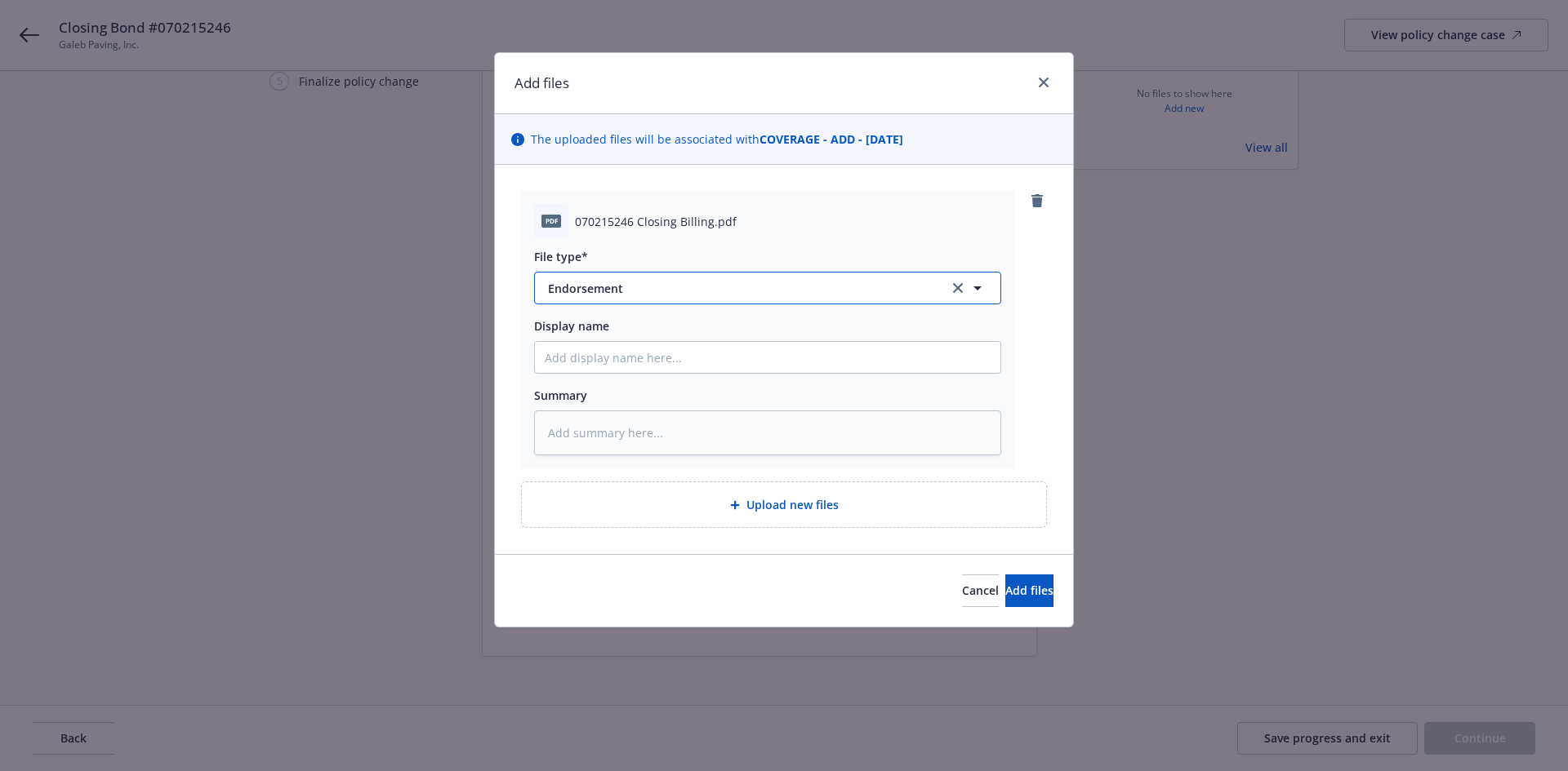
click at [578, 282] on span "Endorsement" at bounding box center [737, 288] width 378 height 17
type input "Invoic"
click at [607, 382] on span "Invoice - Third Party" at bounding box center [608, 377] width 112 height 17
click at [599, 340] on div "Display name" at bounding box center [768, 345] width 467 height 56
click at [604, 356] on input "Display name" at bounding box center [768, 358] width 466 height 31
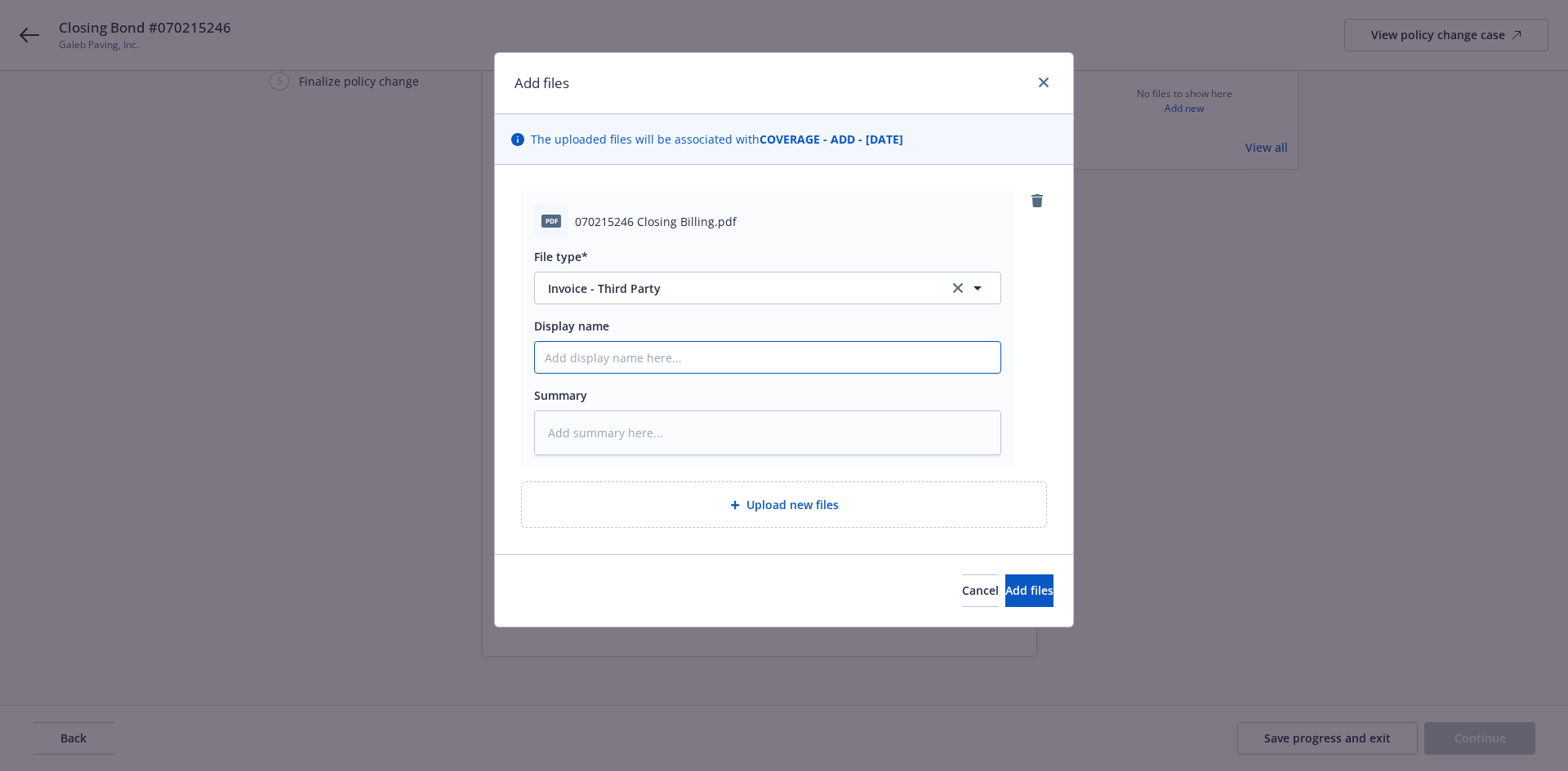
type textarea "x"
type input "H"
type textarea "x"
type input "Ha"
type textarea "x"
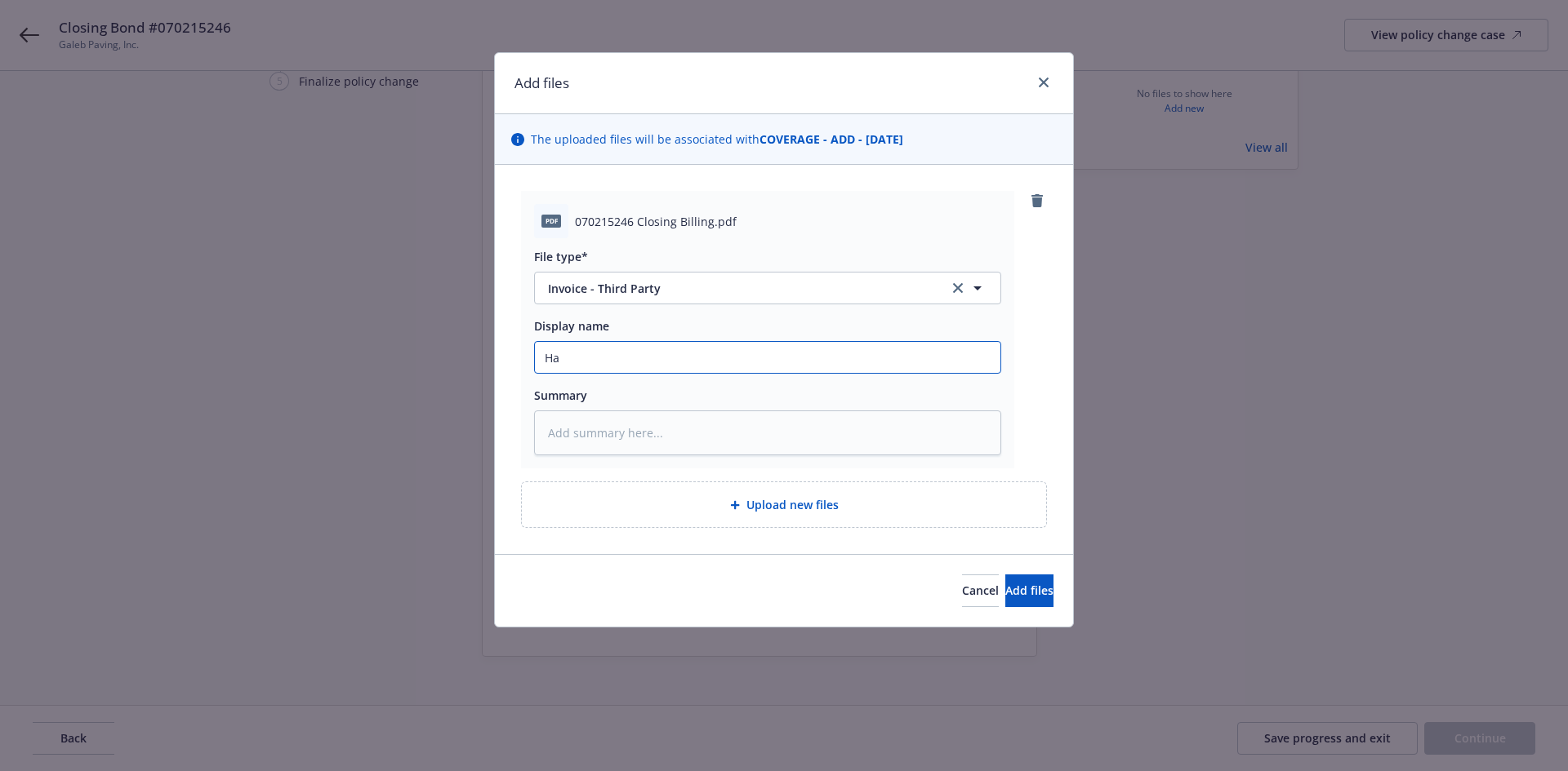
type input "Har"
type textarea "x"
type input "Ha"
type textarea "x"
type input "H"
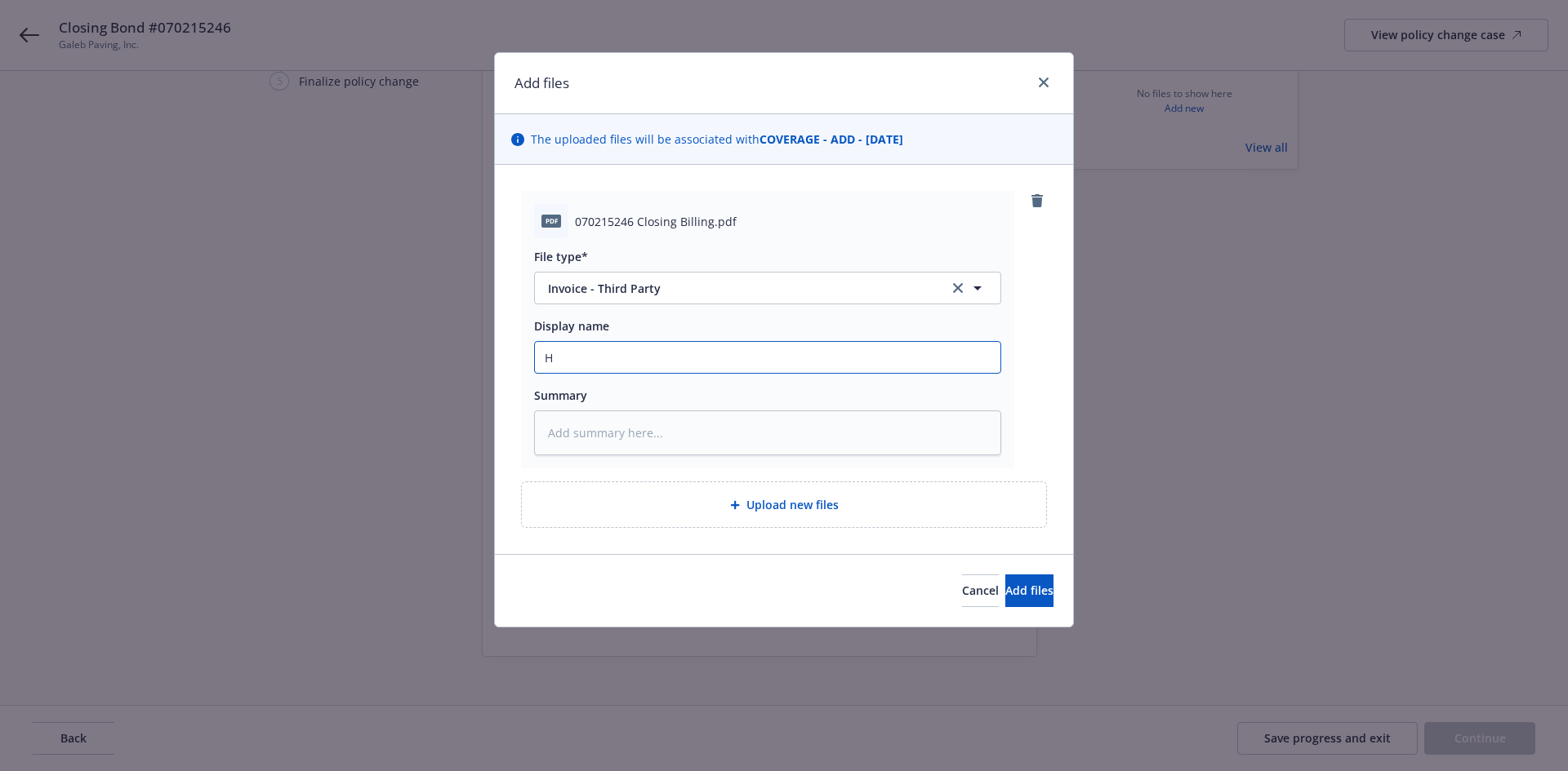
type textarea "x"
type input "L"
type textarea "x"
type input "Li"
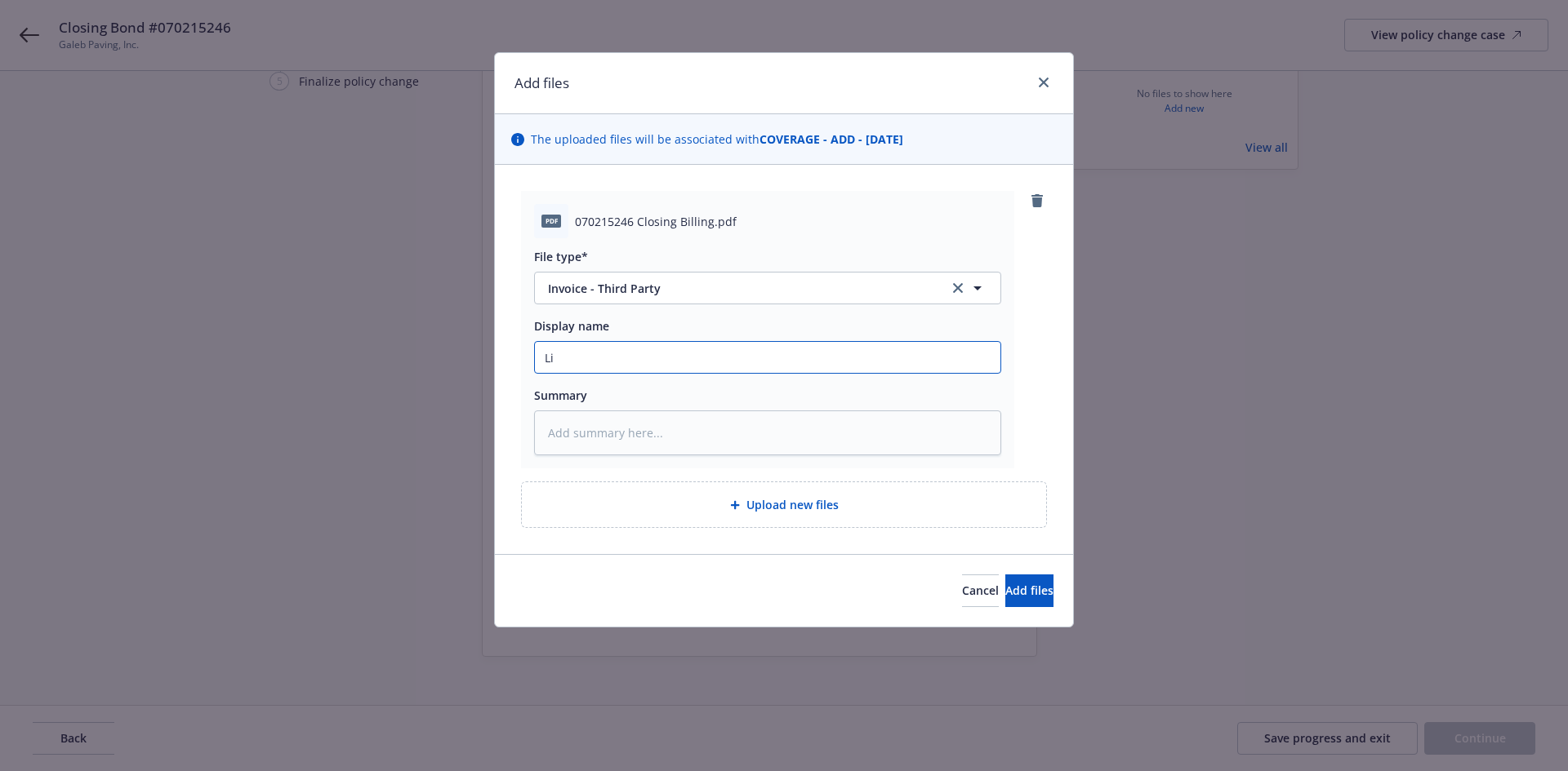
type textarea "x"
type input "Lib"
type textarea "x"
type input "Libe"
type textarea "x"
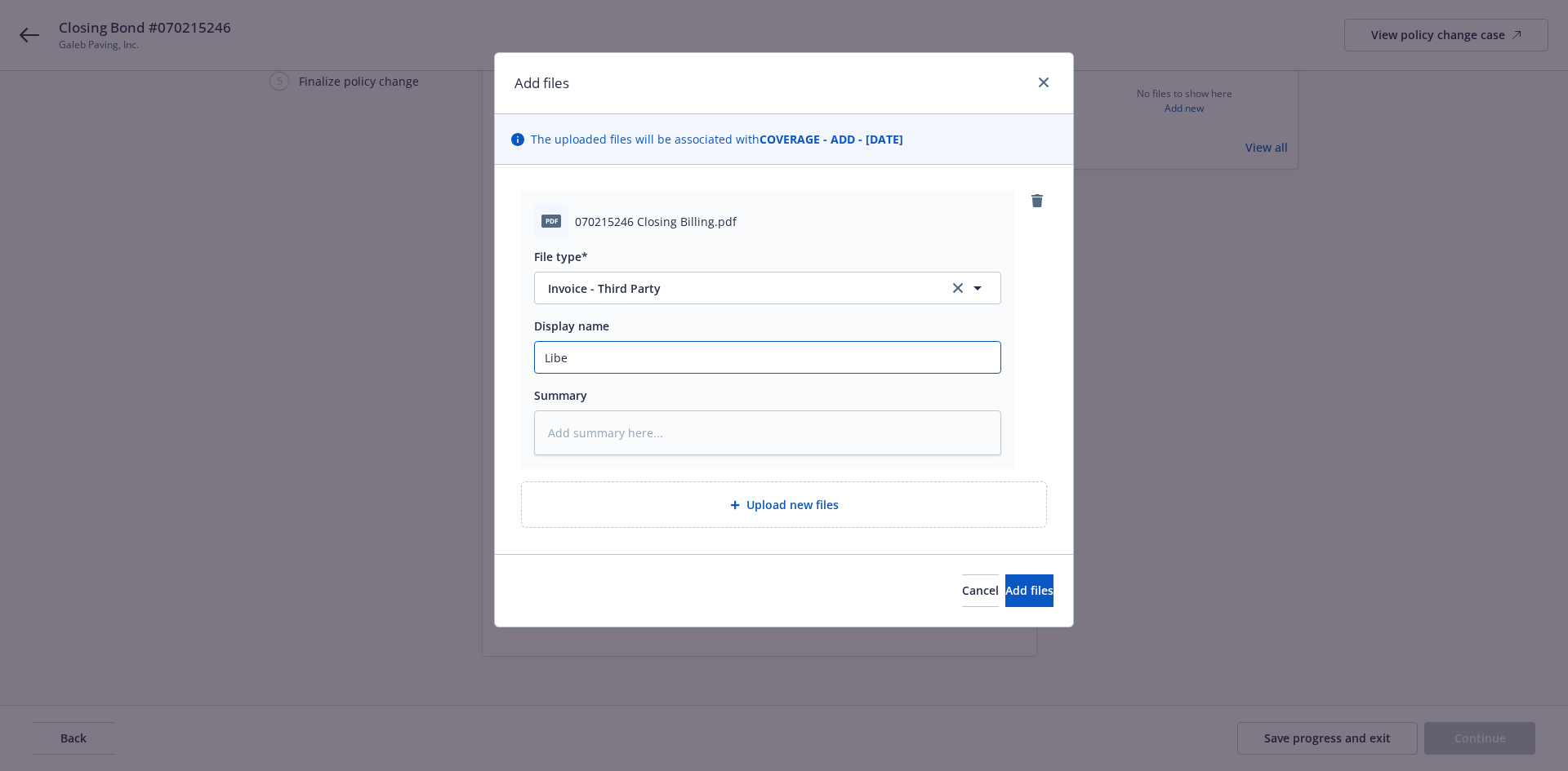
type input "Liber"
click at [1006, 584] on span "Add files" at bounding box center [1030, 590] width 48 height 15
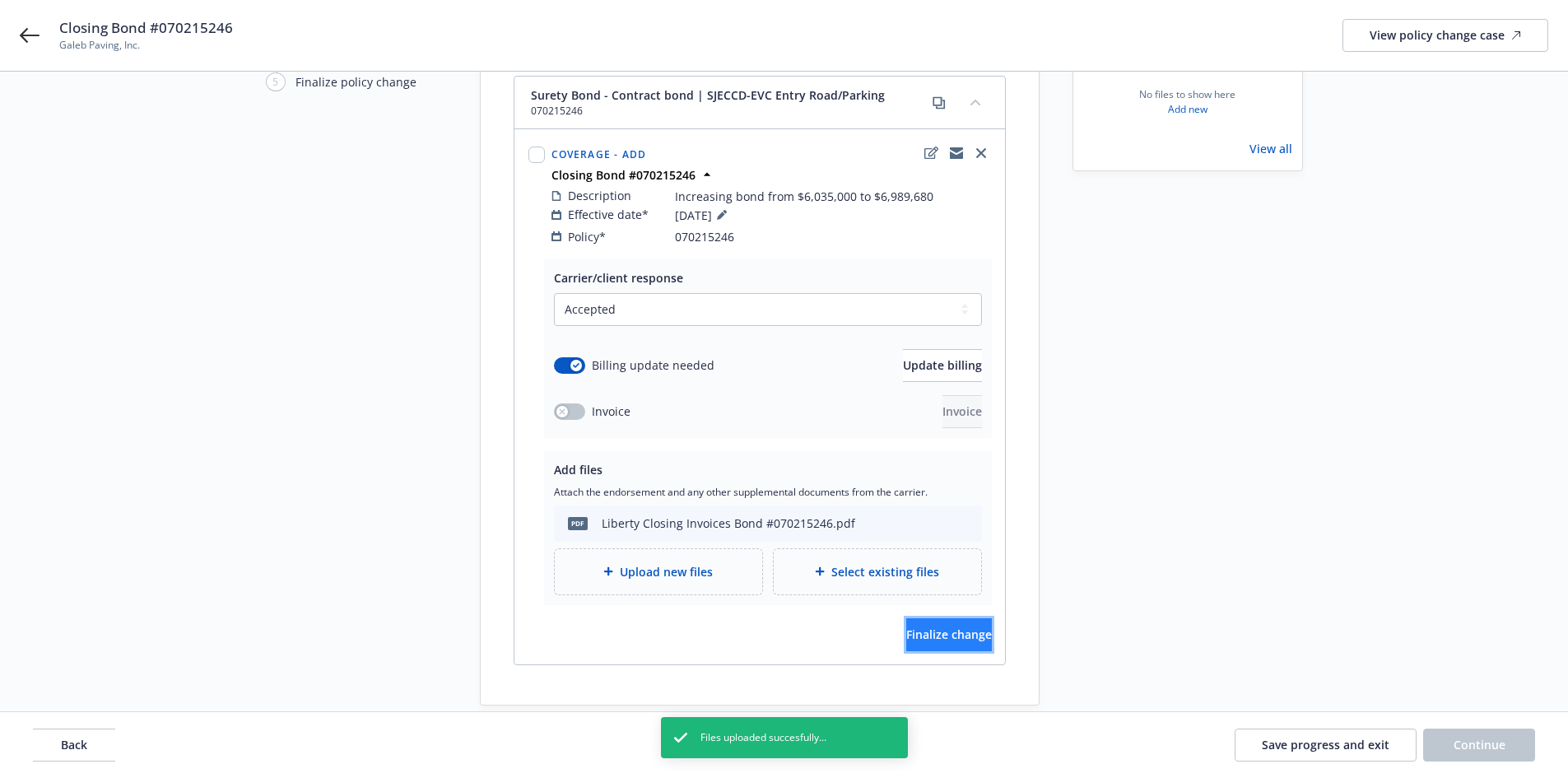
click at [939, 627] on span "Finalize change" at bounding box center [949, 635] width 86 height 16
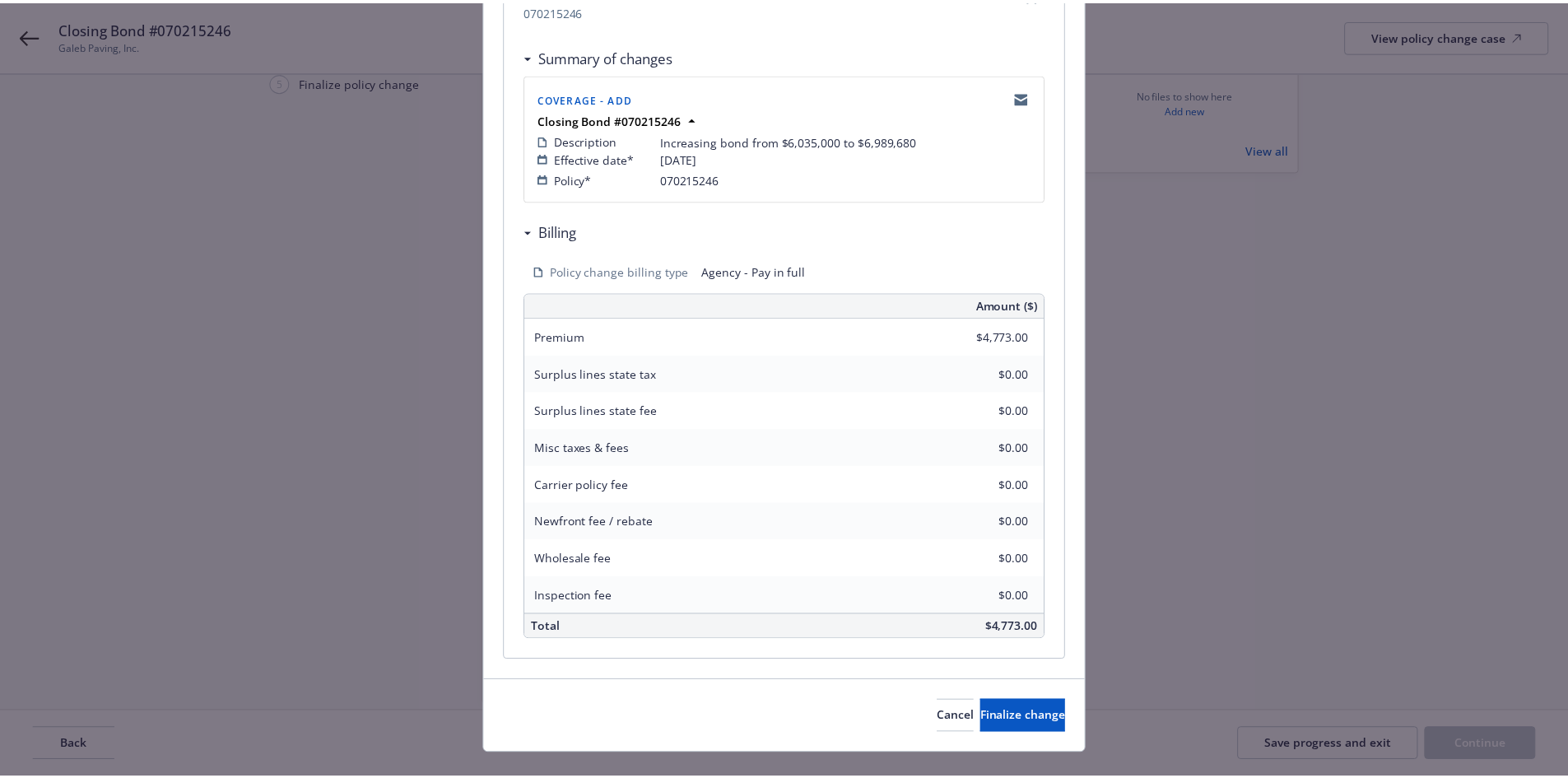
scroll to position [311, 0]
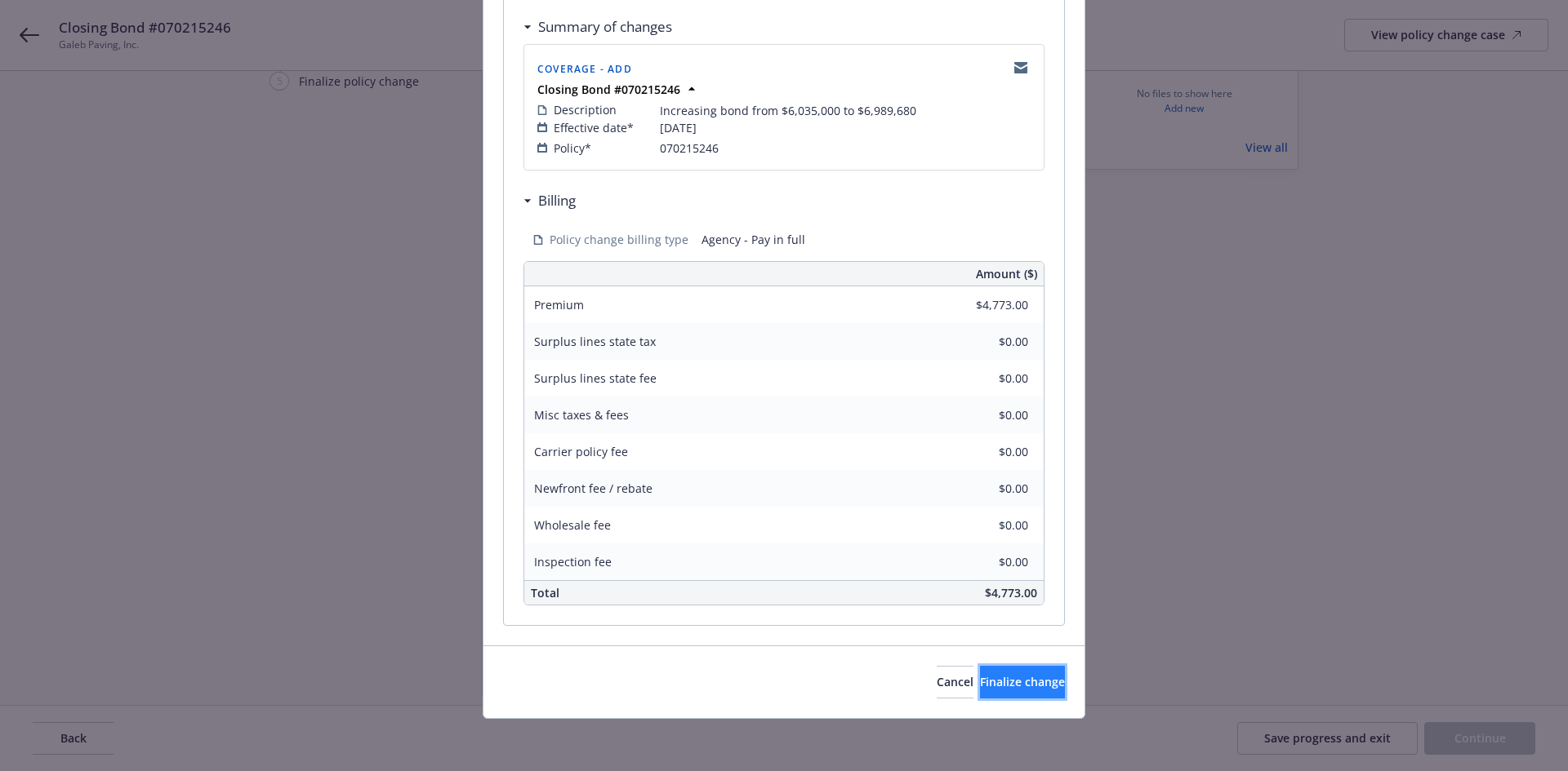
click at [993, 679] on span "Finalize change" at bounding box center [1023, 682] width 85 height 15
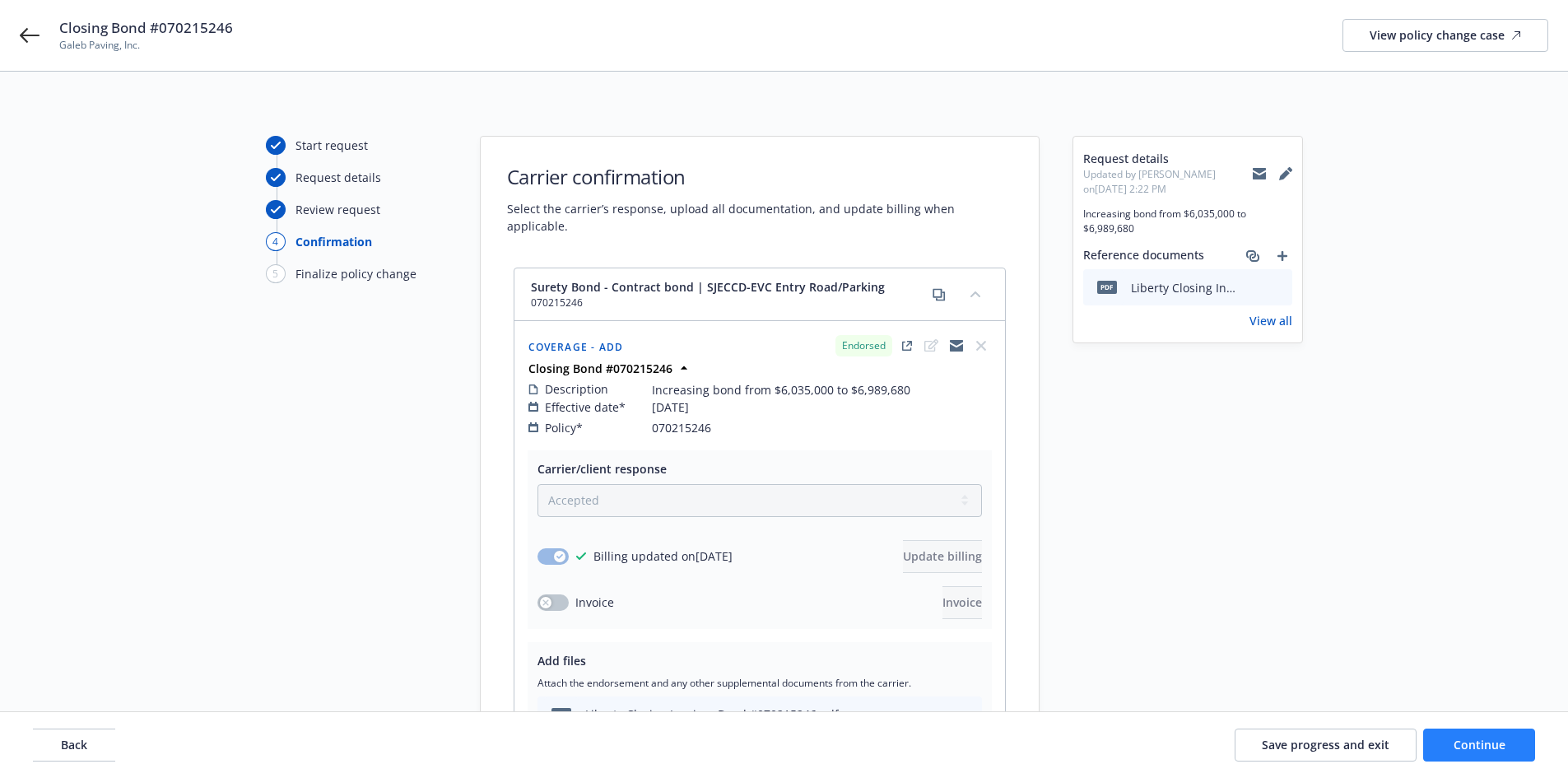
scroll to position [0, 0]
click at [1480, 740] on span "Continue" at bounding box center [1479, 745] width 52 height 16
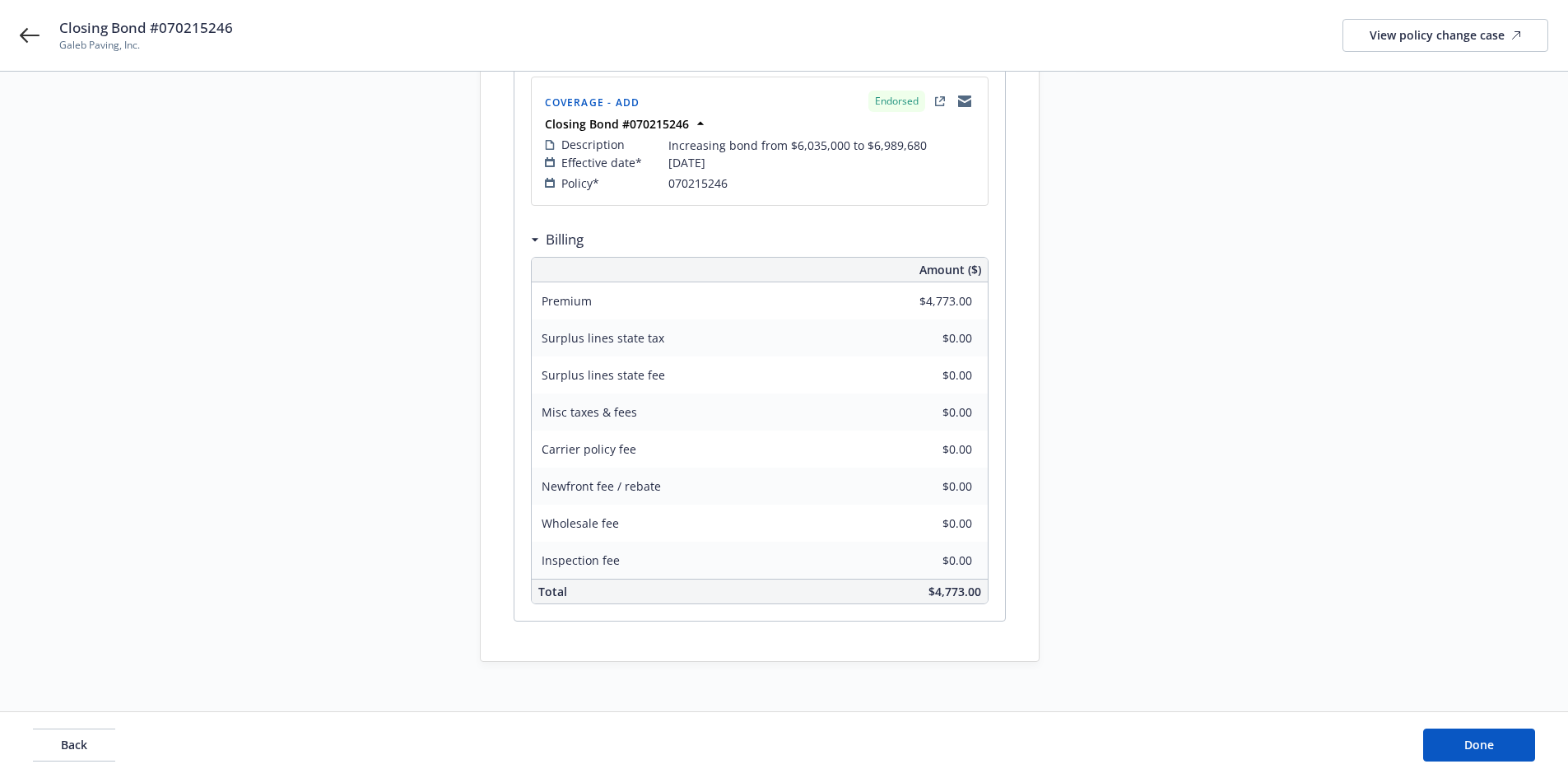
scroll to position [297, 0]
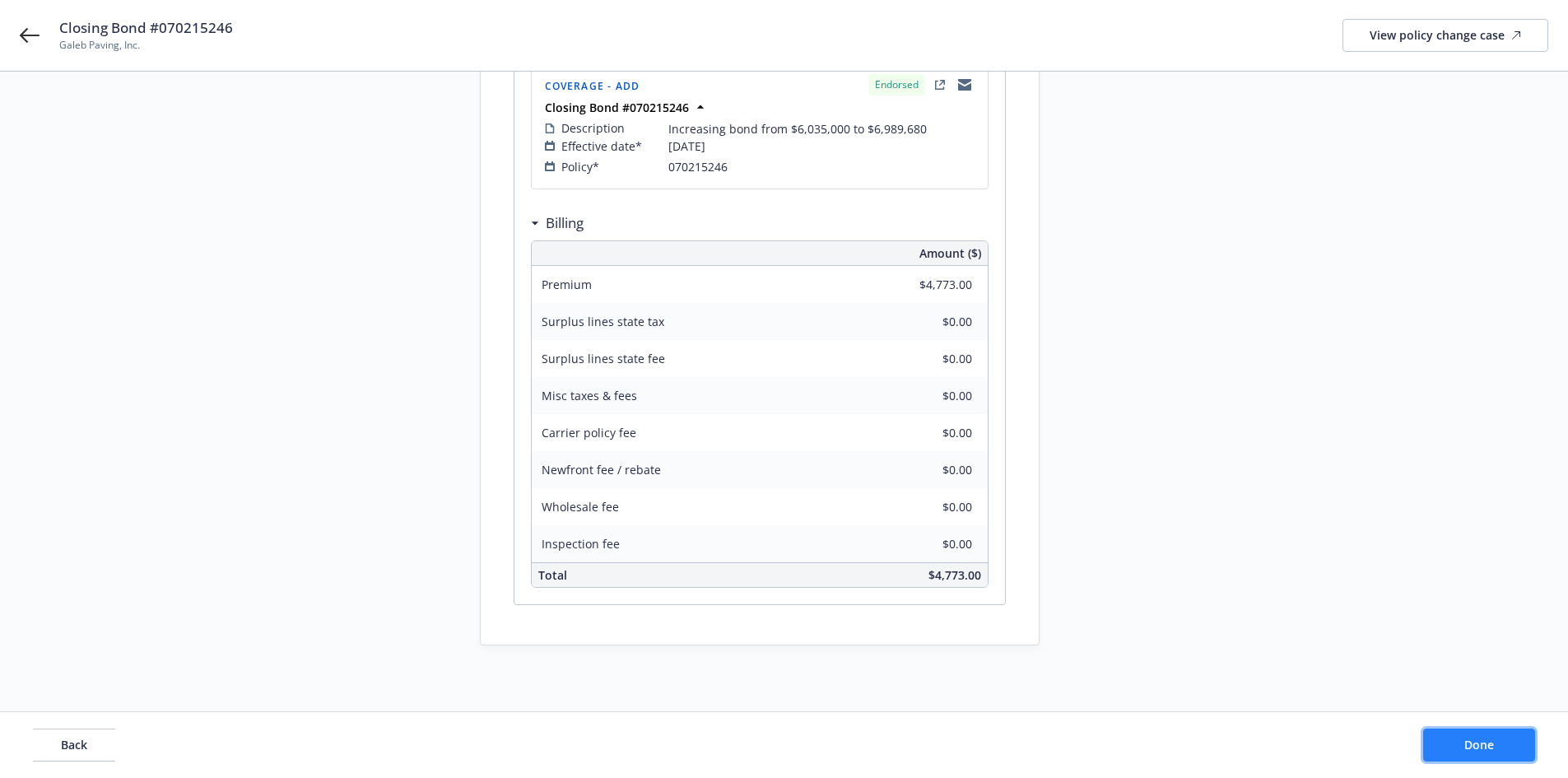
click at [1477, 741] on span "Done" at bounding box center [1479, 745] width 29 height 16
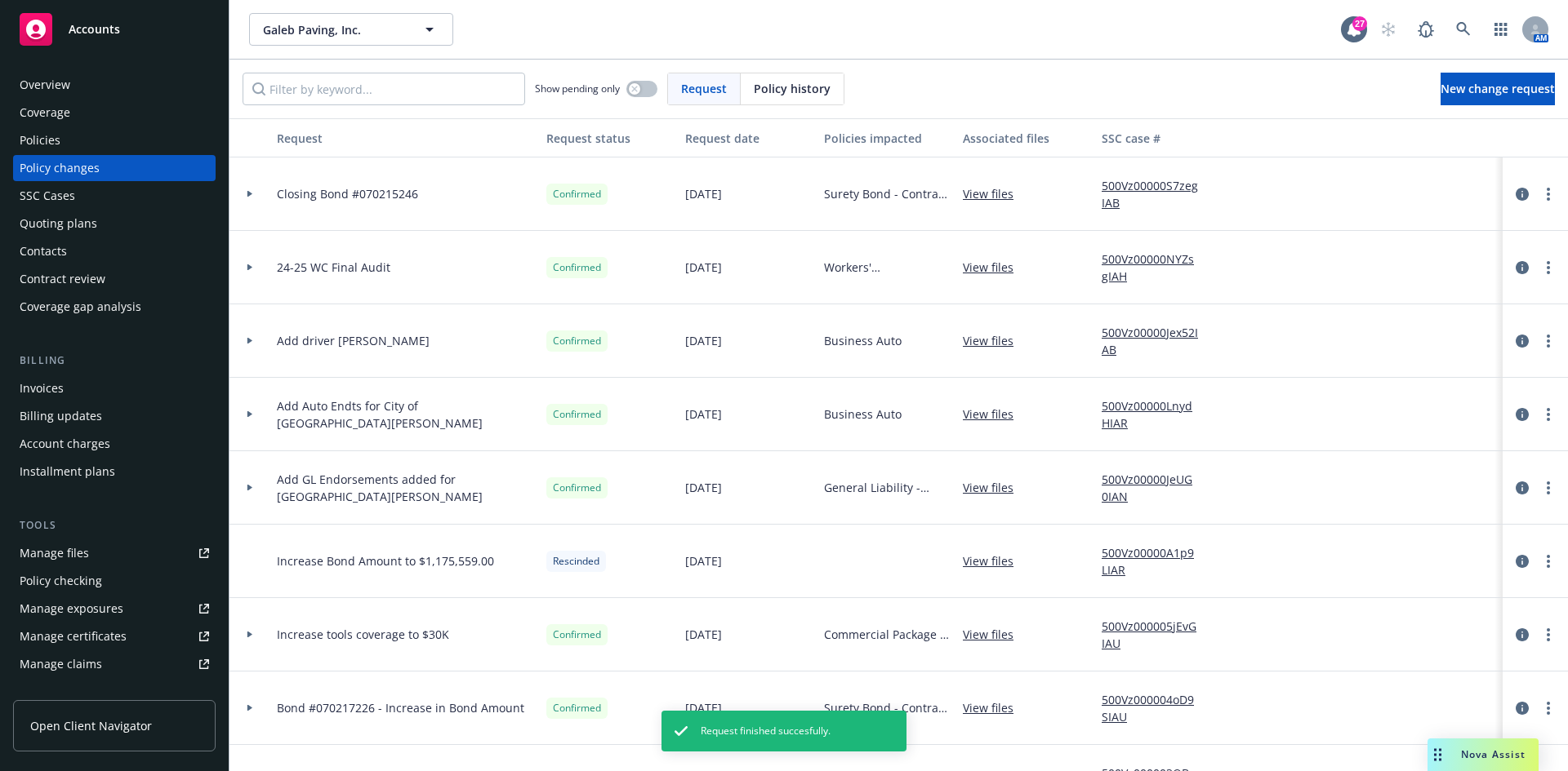
drag, startPoint x: 103, startPoint y: 381, endPoint x: 159, endPoint y: 365, distance: 58.2
click at [103, 381] on div "Invoices" at bounding box center [114, 388] width 190 height 26
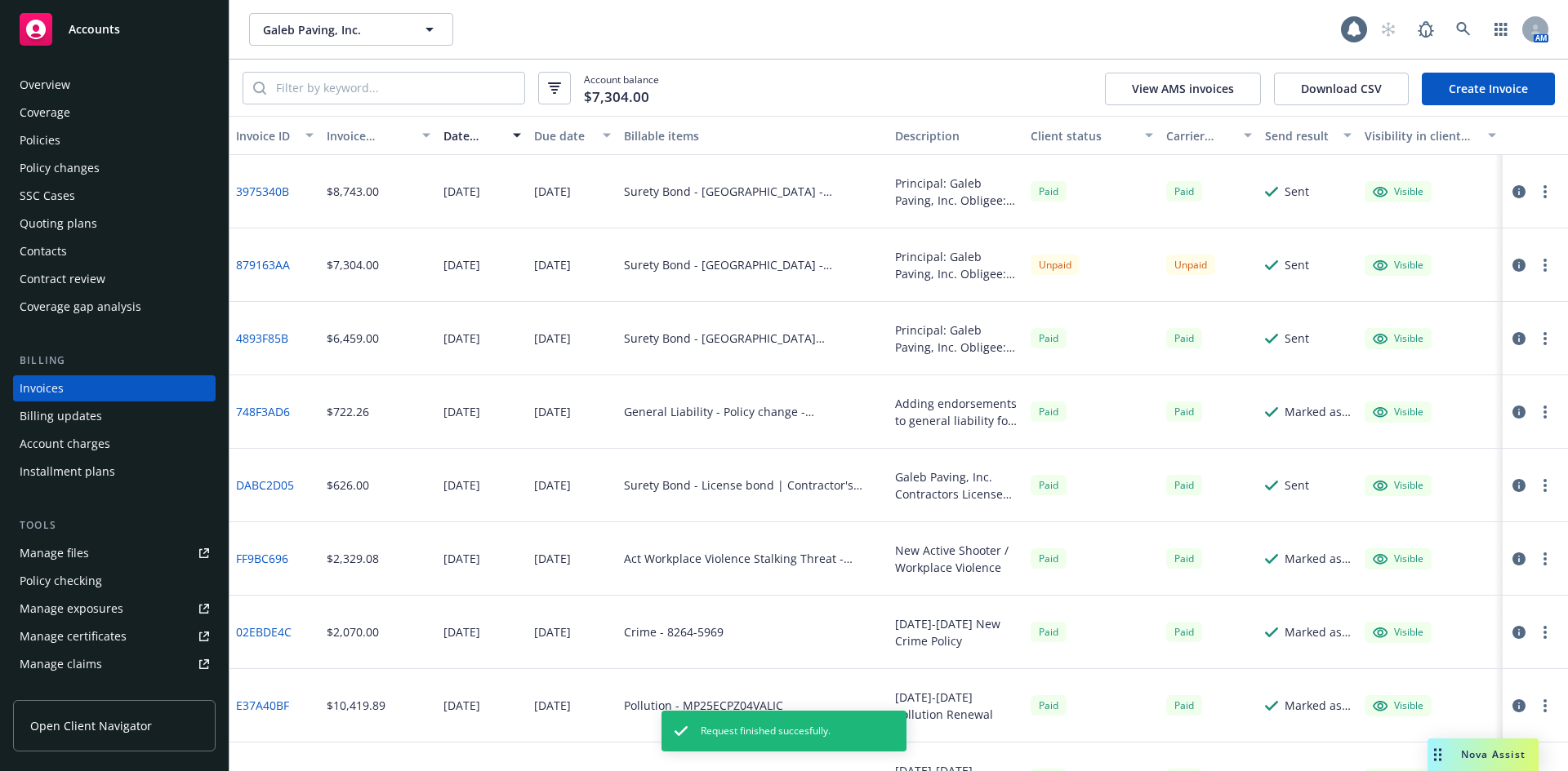
click at [1473, 93] on link "Create Invoice" at bounding box center [1489, 89] width 134 height 33
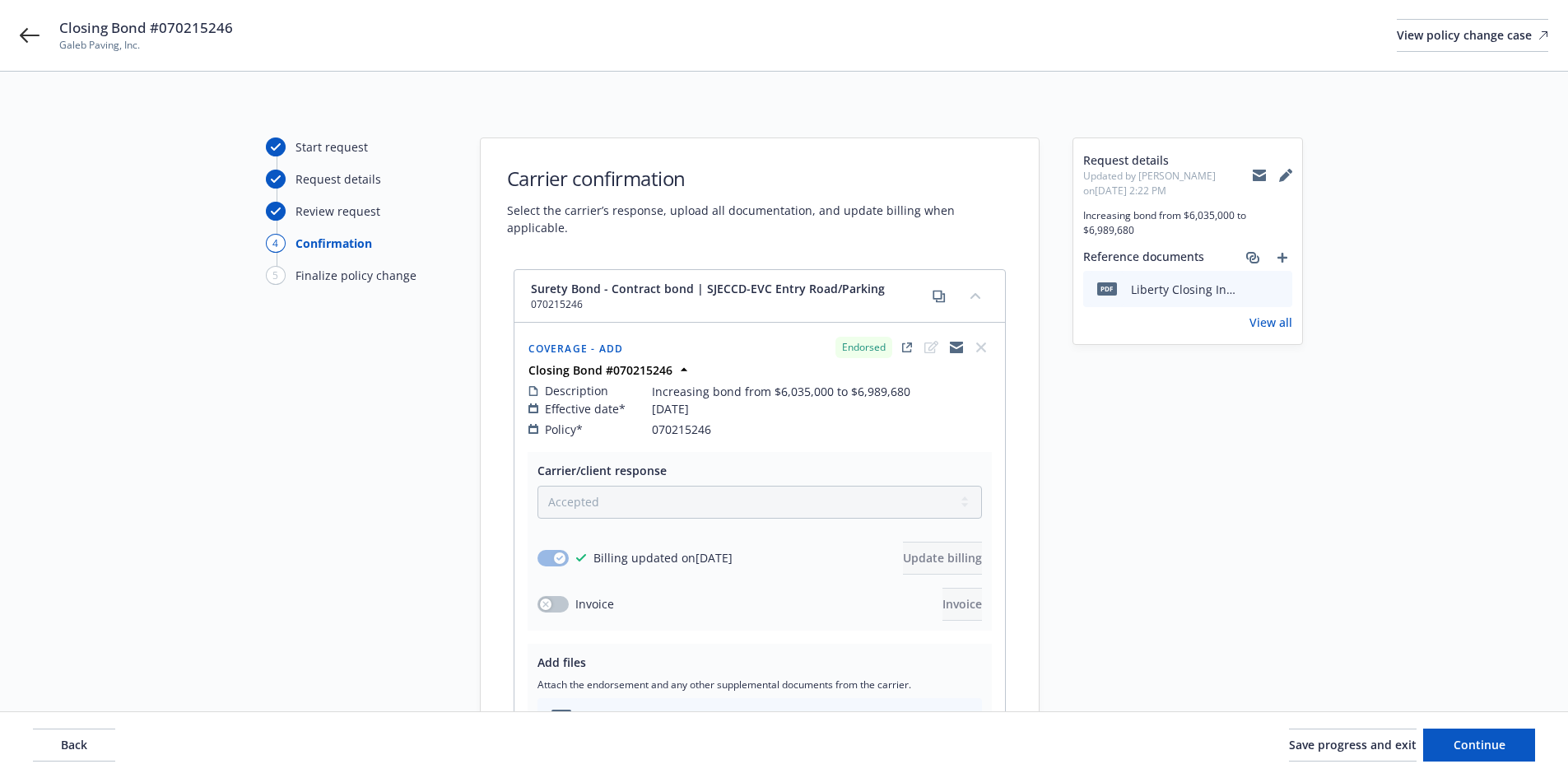
select select "ACCEPTED"
click at [39, 41] on icon at bounding box center [29, 35] width 20 height 20
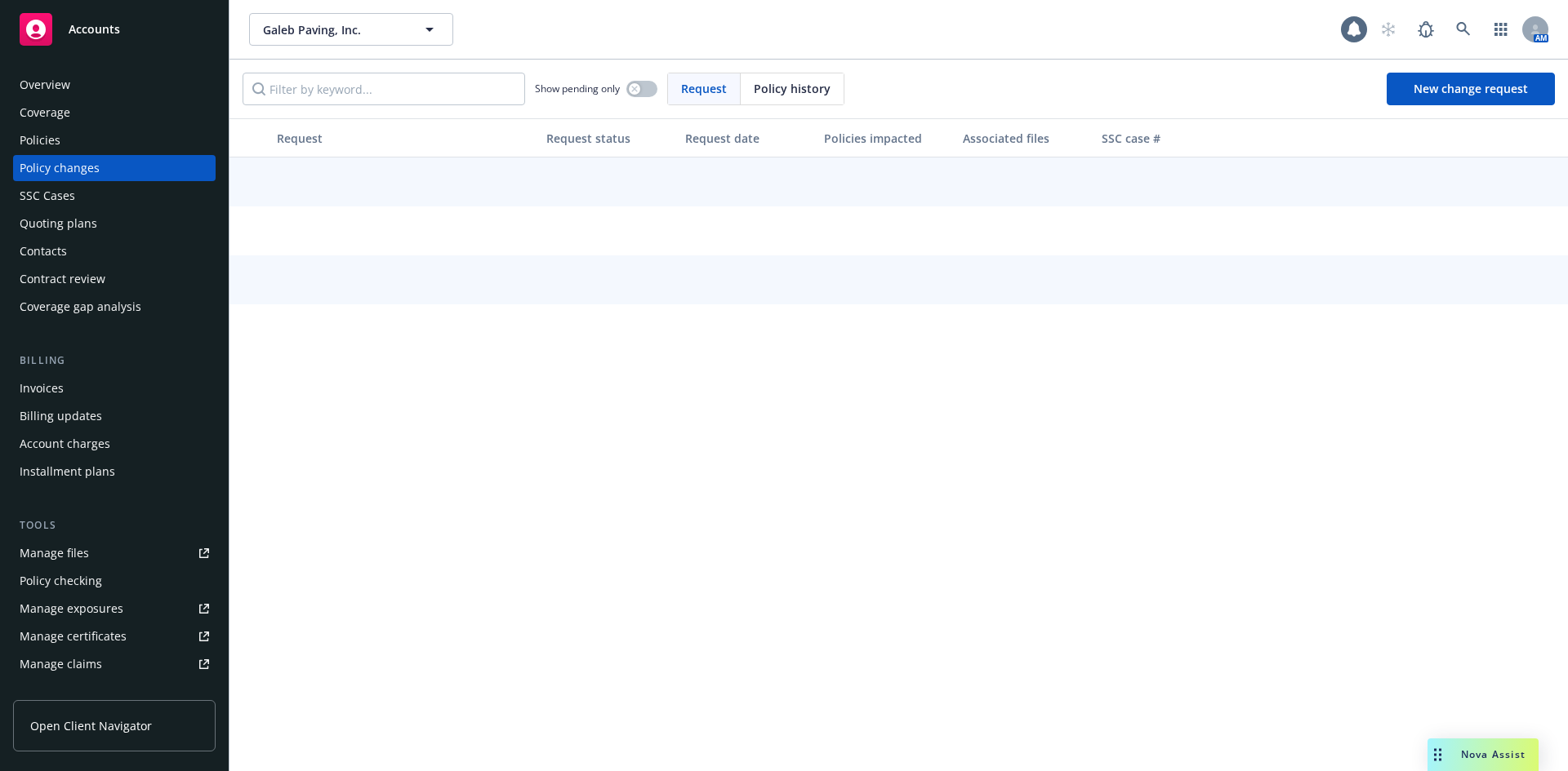
click at [113, 35] on span "Accounts" at bounding box center [94, 30] width 51 height 14
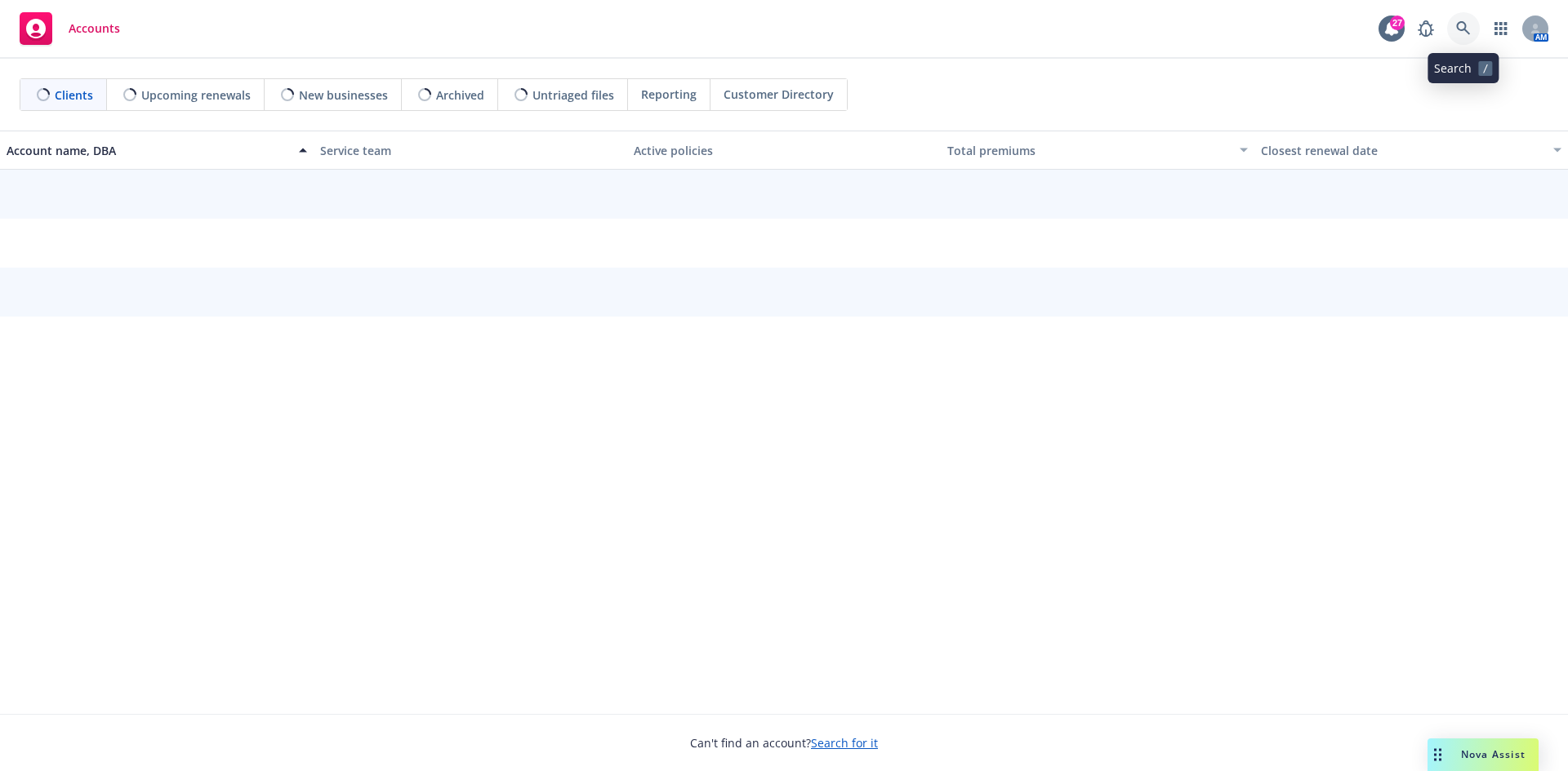
click at [1470, 25] on icon at bounding box center [1463, 28] width 15 height 15
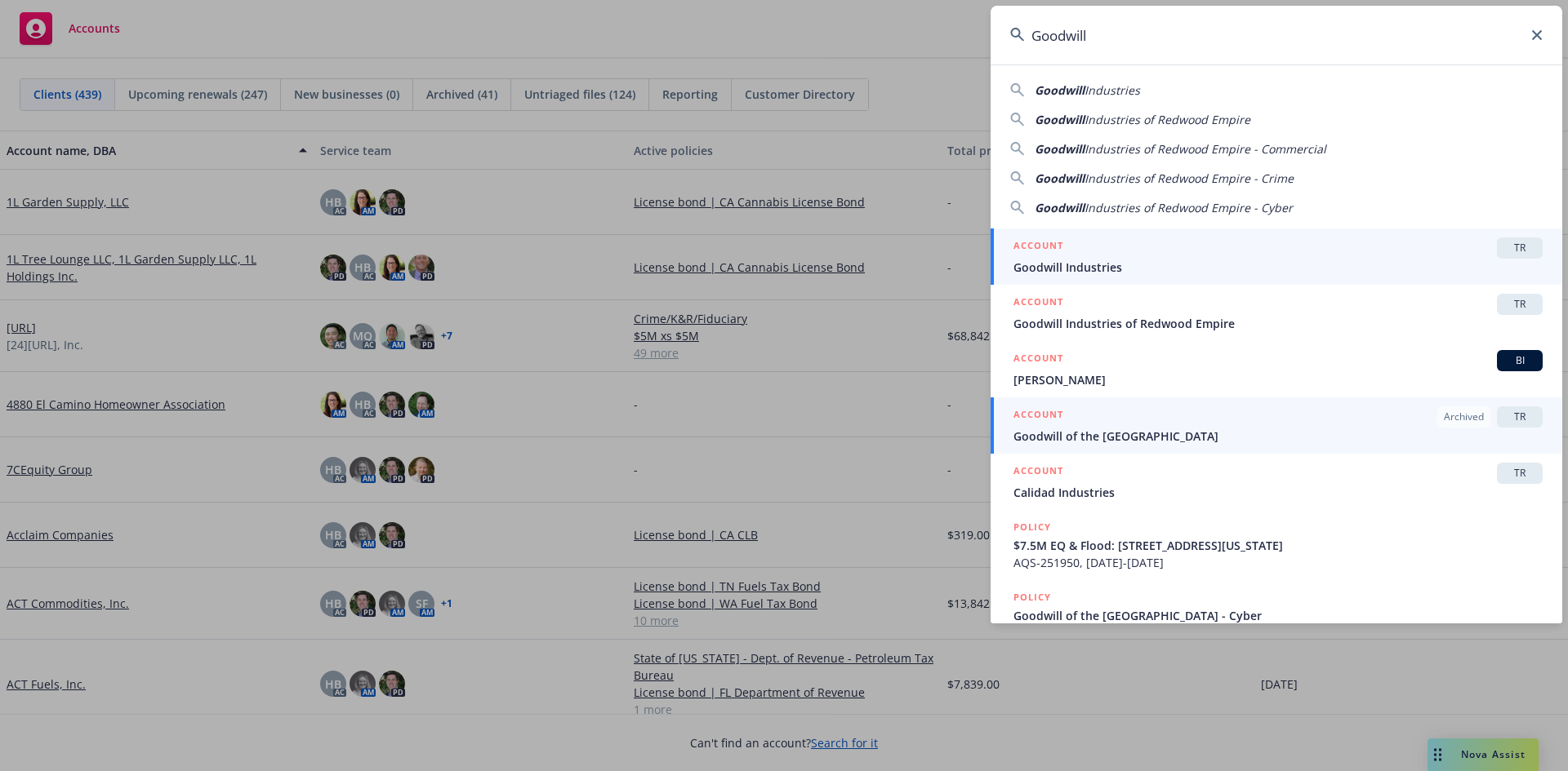
type input "Goodwill"
click at [1150, 437] on span "Goodwill of the San Francisco Bay" at bounding box center [1278, 436] width 529 height 17
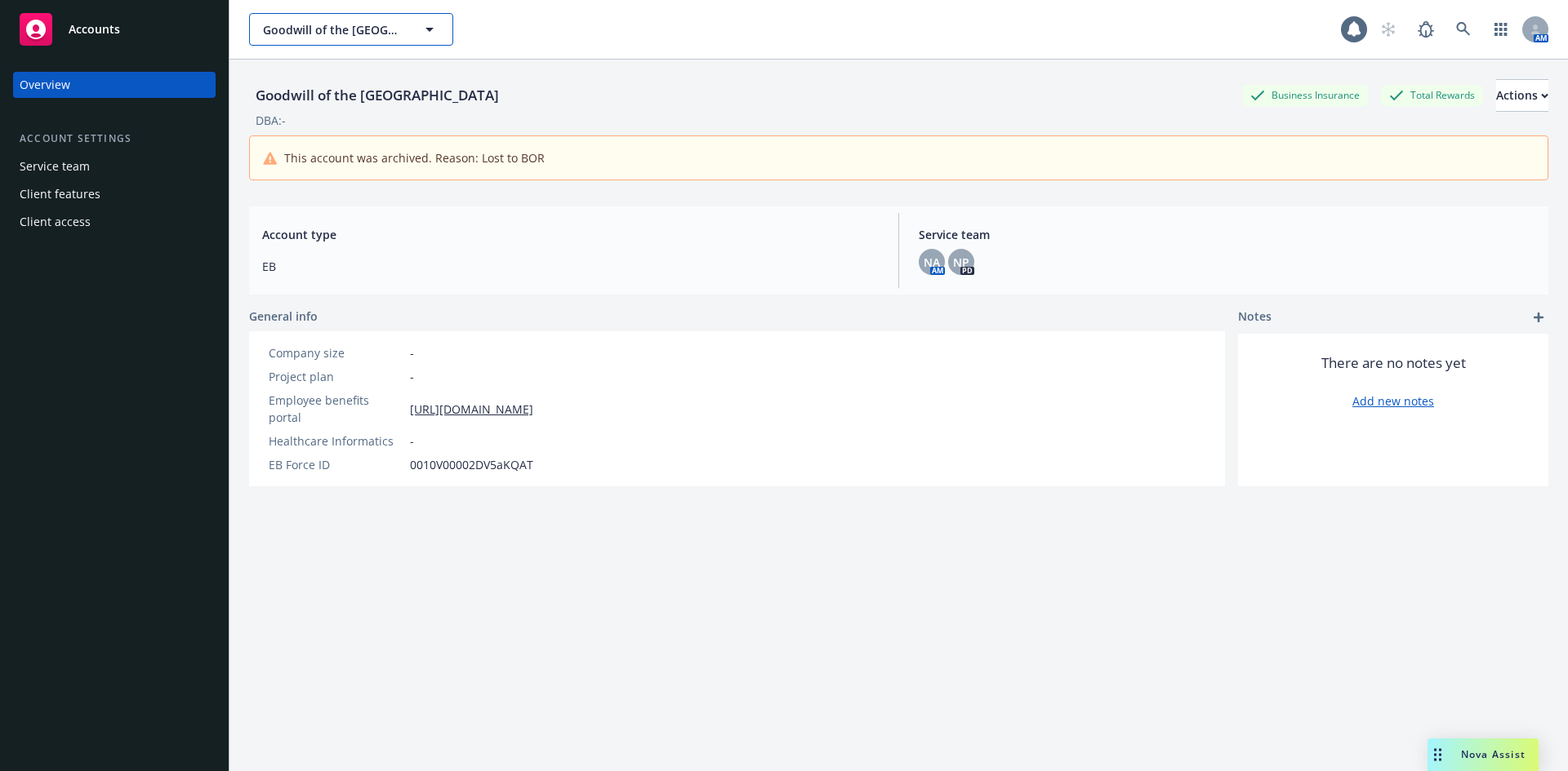
click at [328, 14] on button "Goodwill of the San Francisco Bay" at bounding box center [350, 30] width 204 height 33
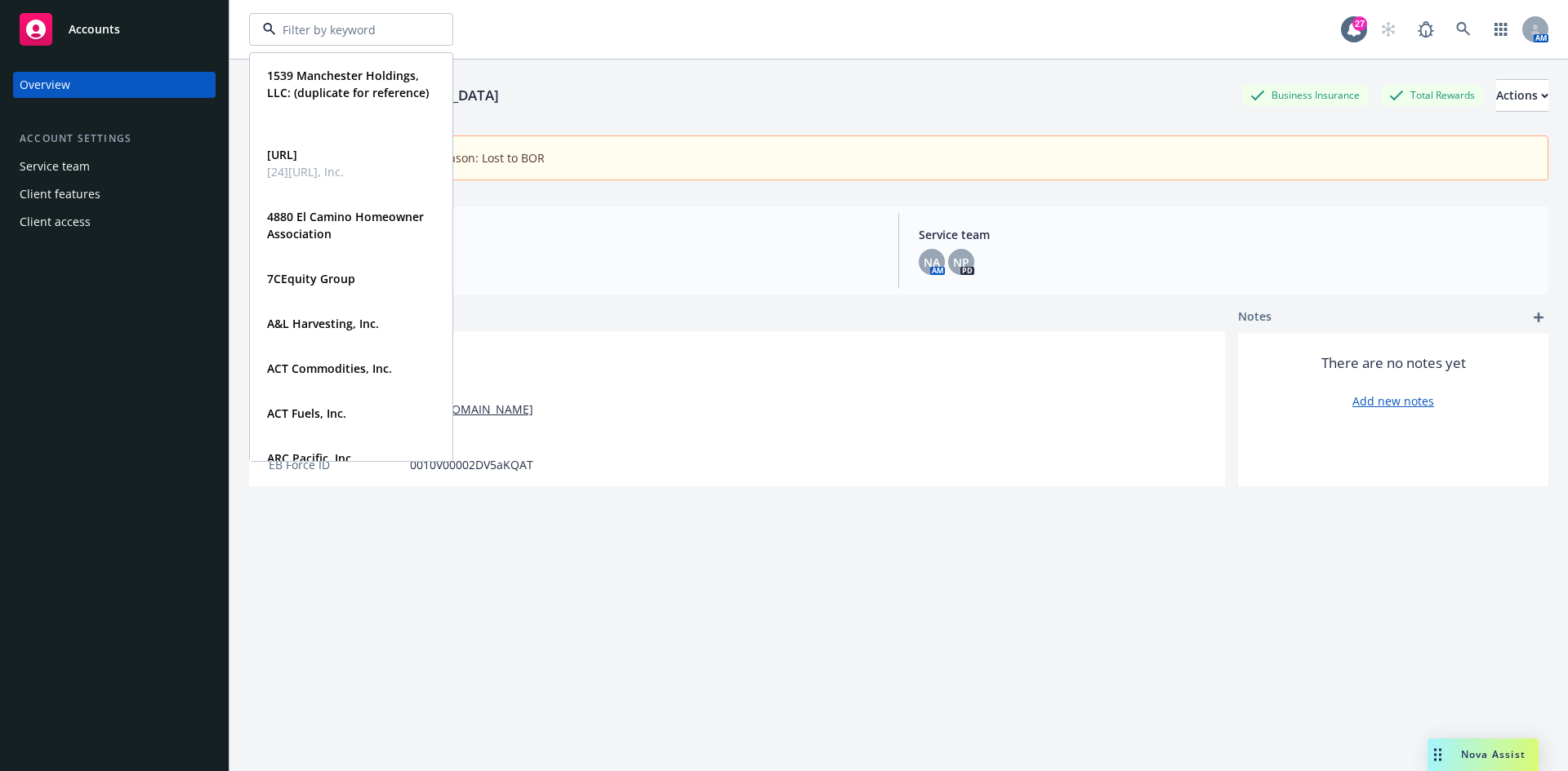
click at [137, 32] on div "Accounts" at bounding box center [114, 30] width 190 height 33
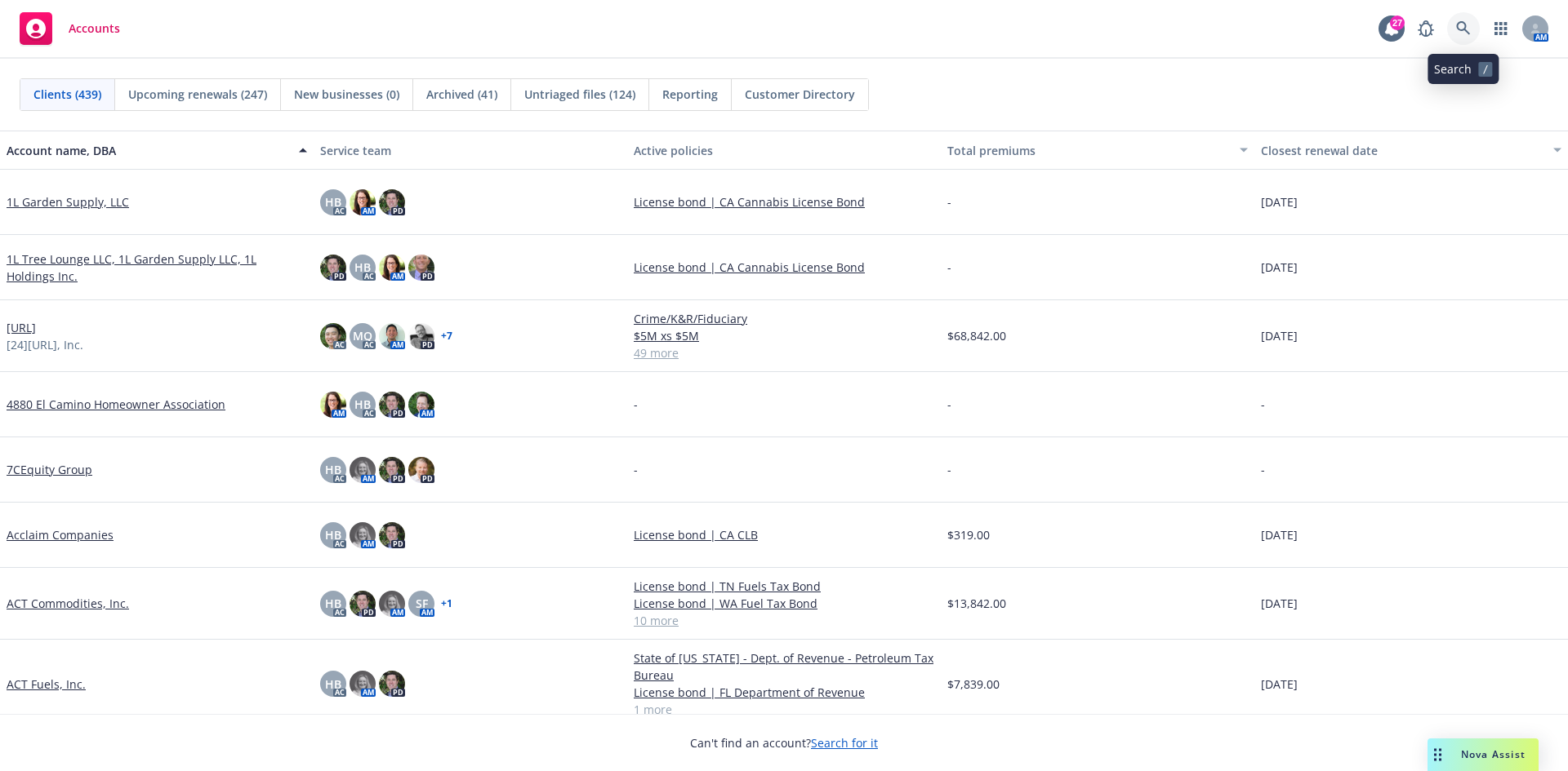
click at [1462, 19] on link at bounding box center [1463, 29] width 33 height 33
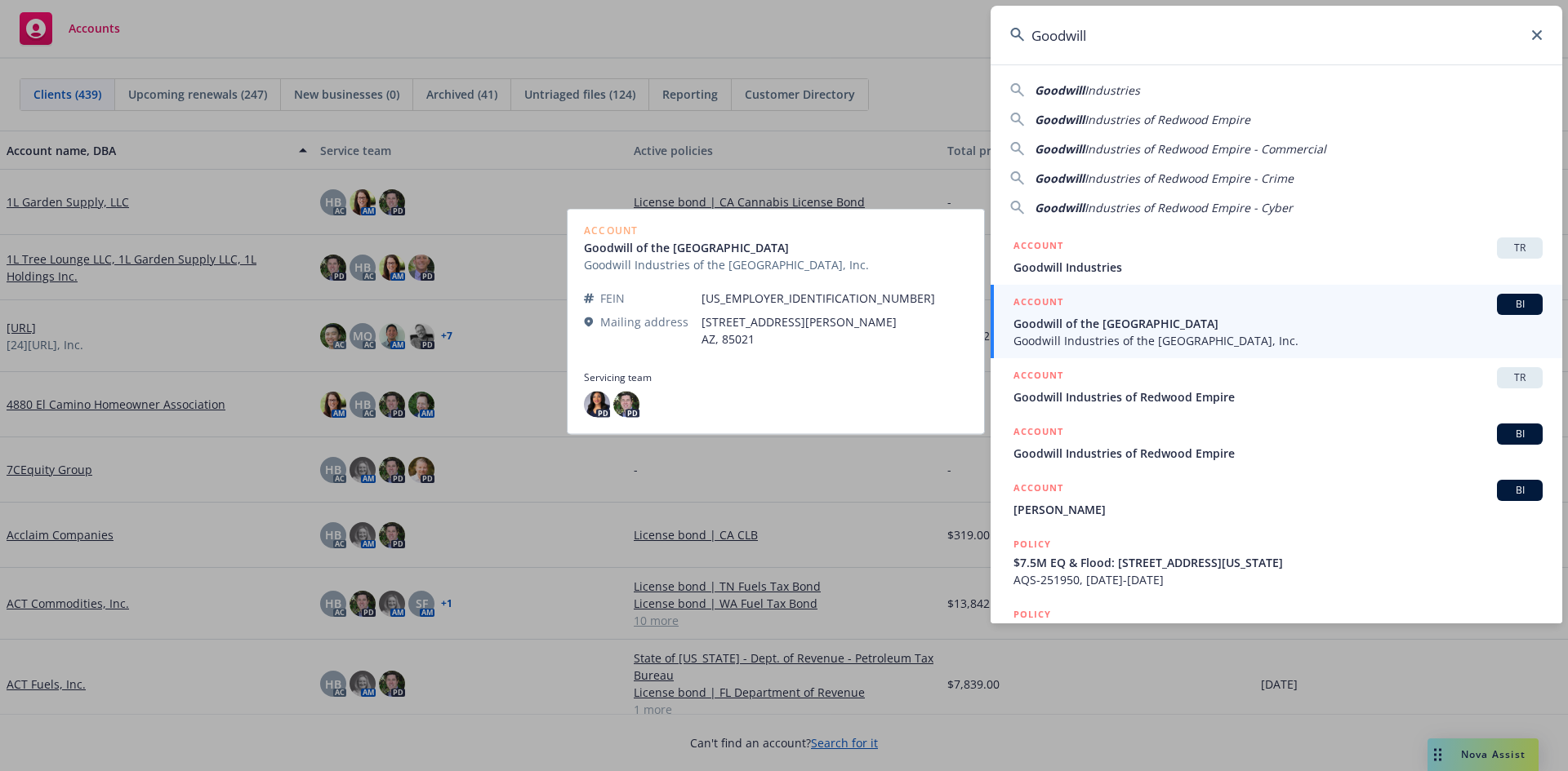
type input "Goodwill"
click at [1237, 336] on span "Goodwill Industries of the Greater East Bay, Inc." at bounding box center [1278, 341] width 529 height 17
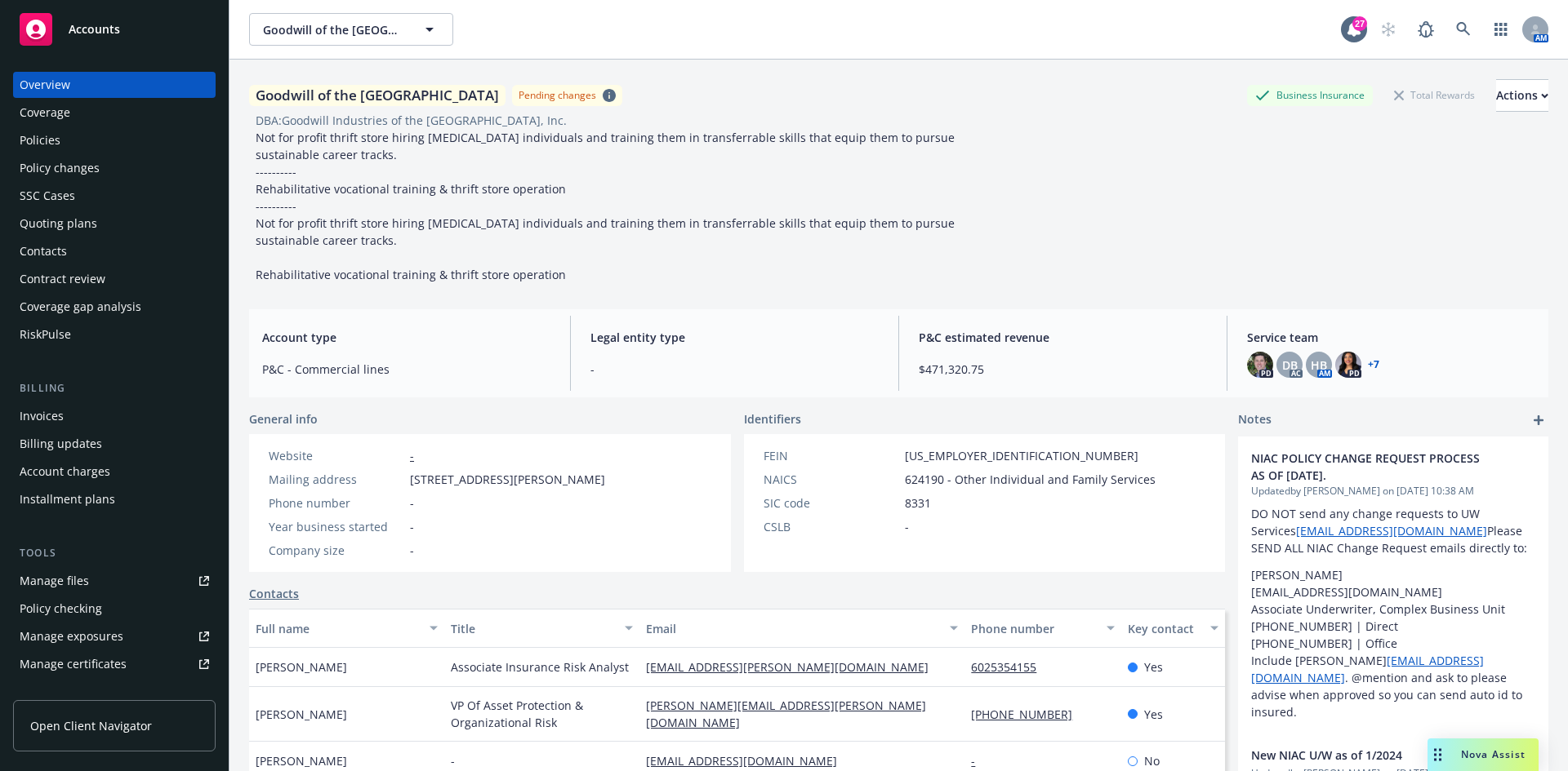
click at [91, 149] on div "Policies" at bounding box center [114, 140] width 190 height 26
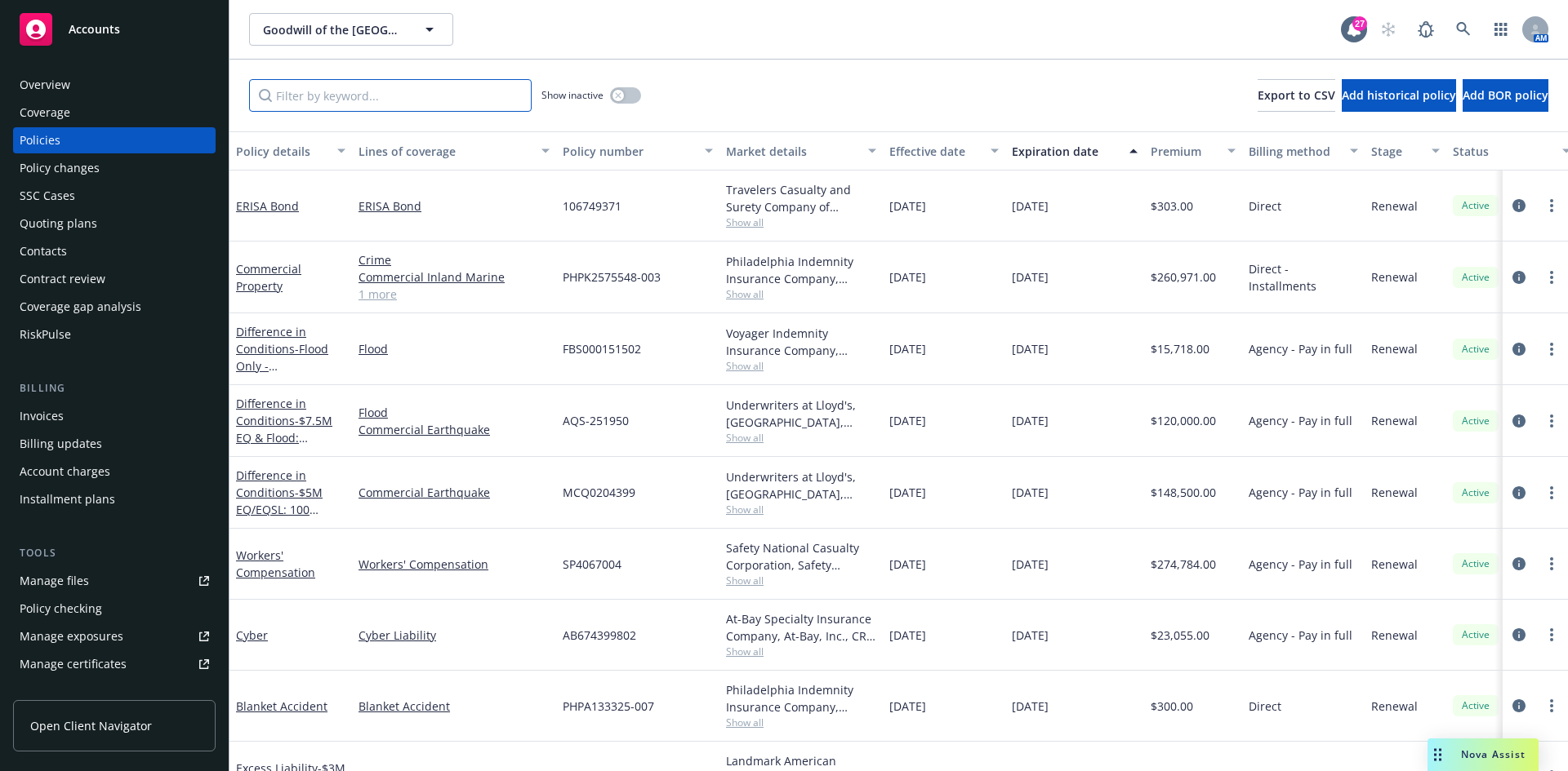
click at [356, 92] on input "Filter by keyword..." at bounding box center [390, 96] width 283 height 33
type input "surety"
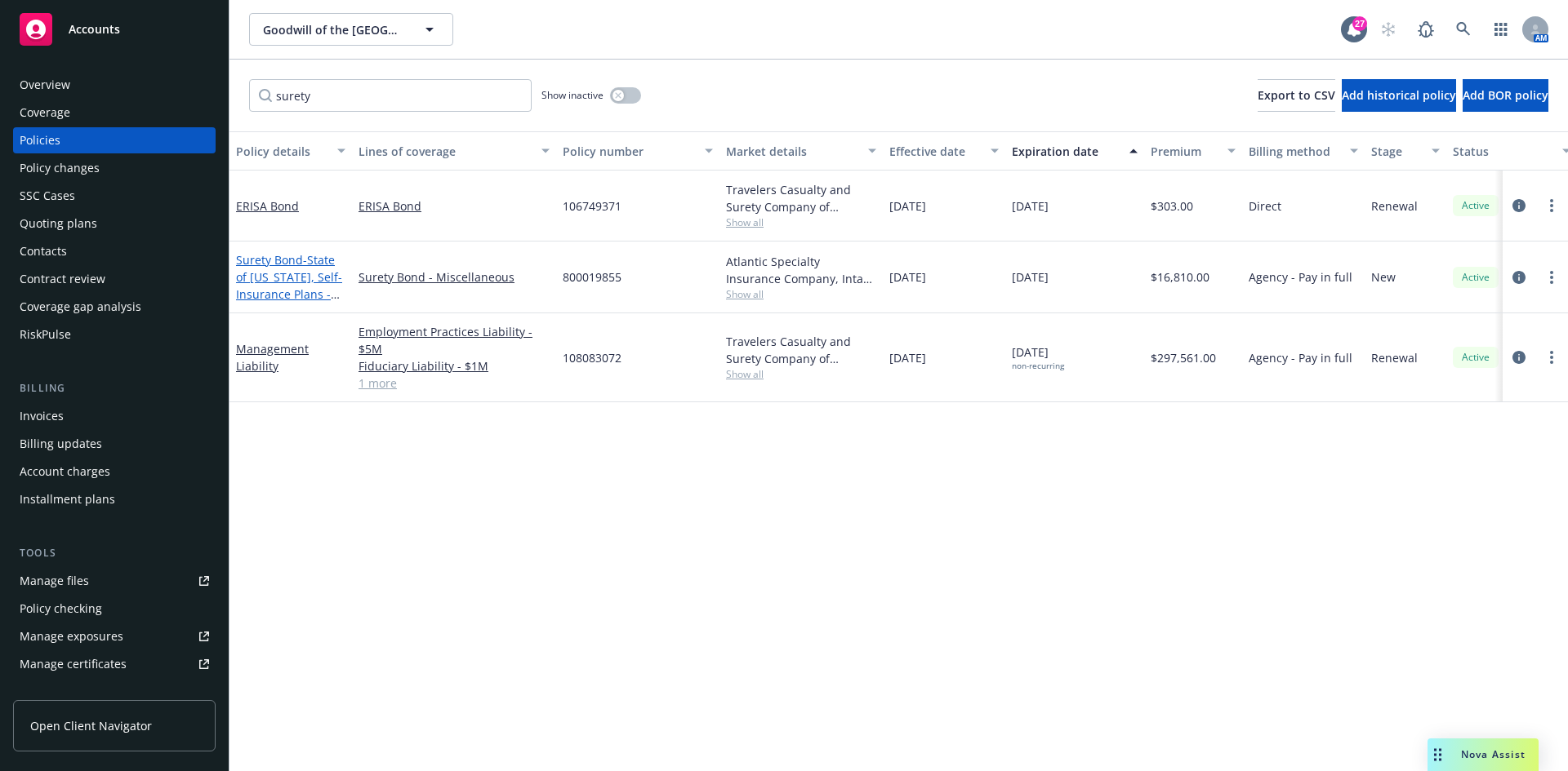
click at [272, 267] on link "Surety Bond - State of California, Self-Insurance Plans - CA Bond of Self Insur…" at bounding box center [289, 303] width 106 height 102
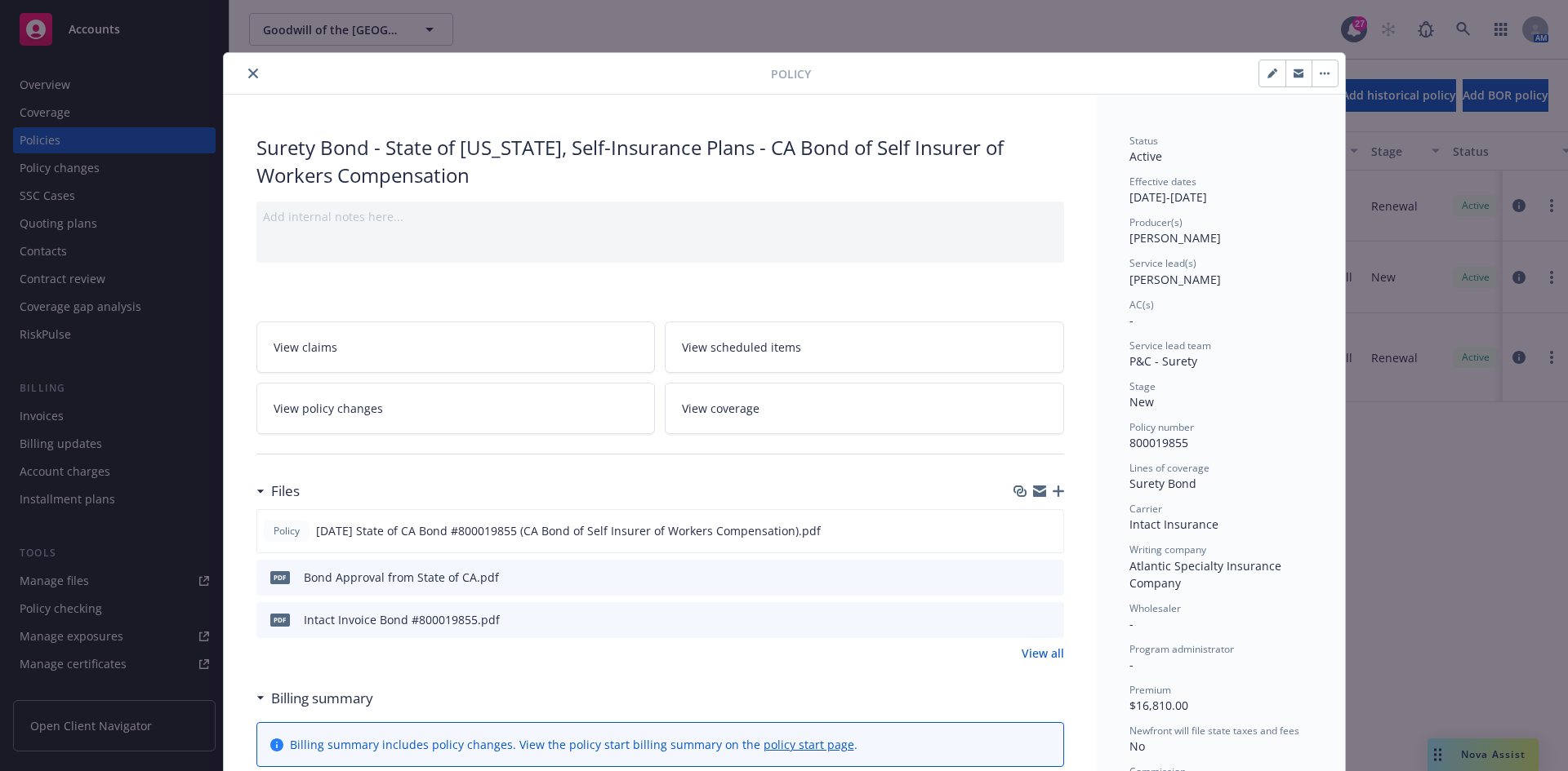
scroll to position [81, 0]
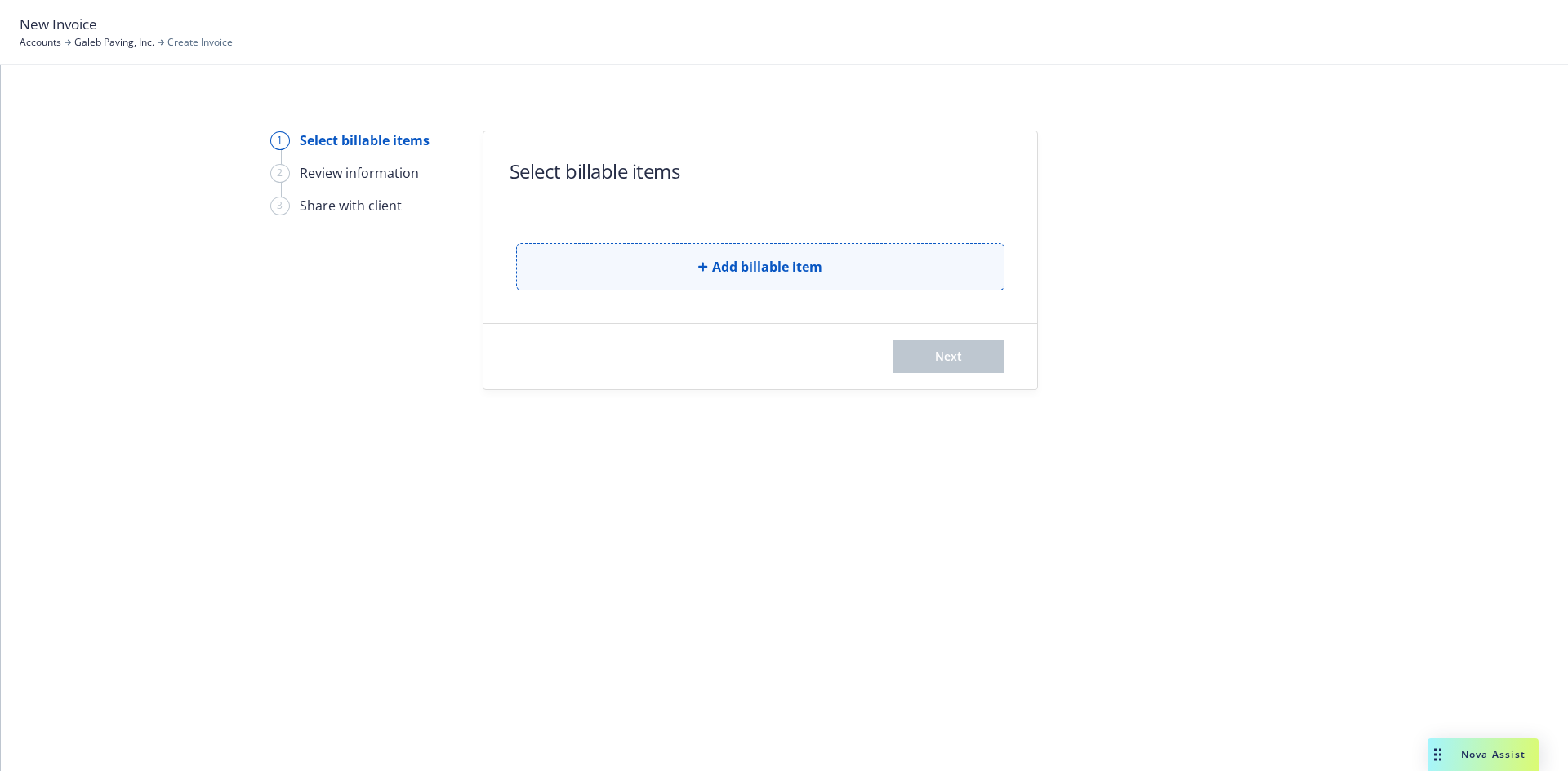
click at [661, 256] on button "Add billable item" at bounding box center [760, 266] width 489 height 47
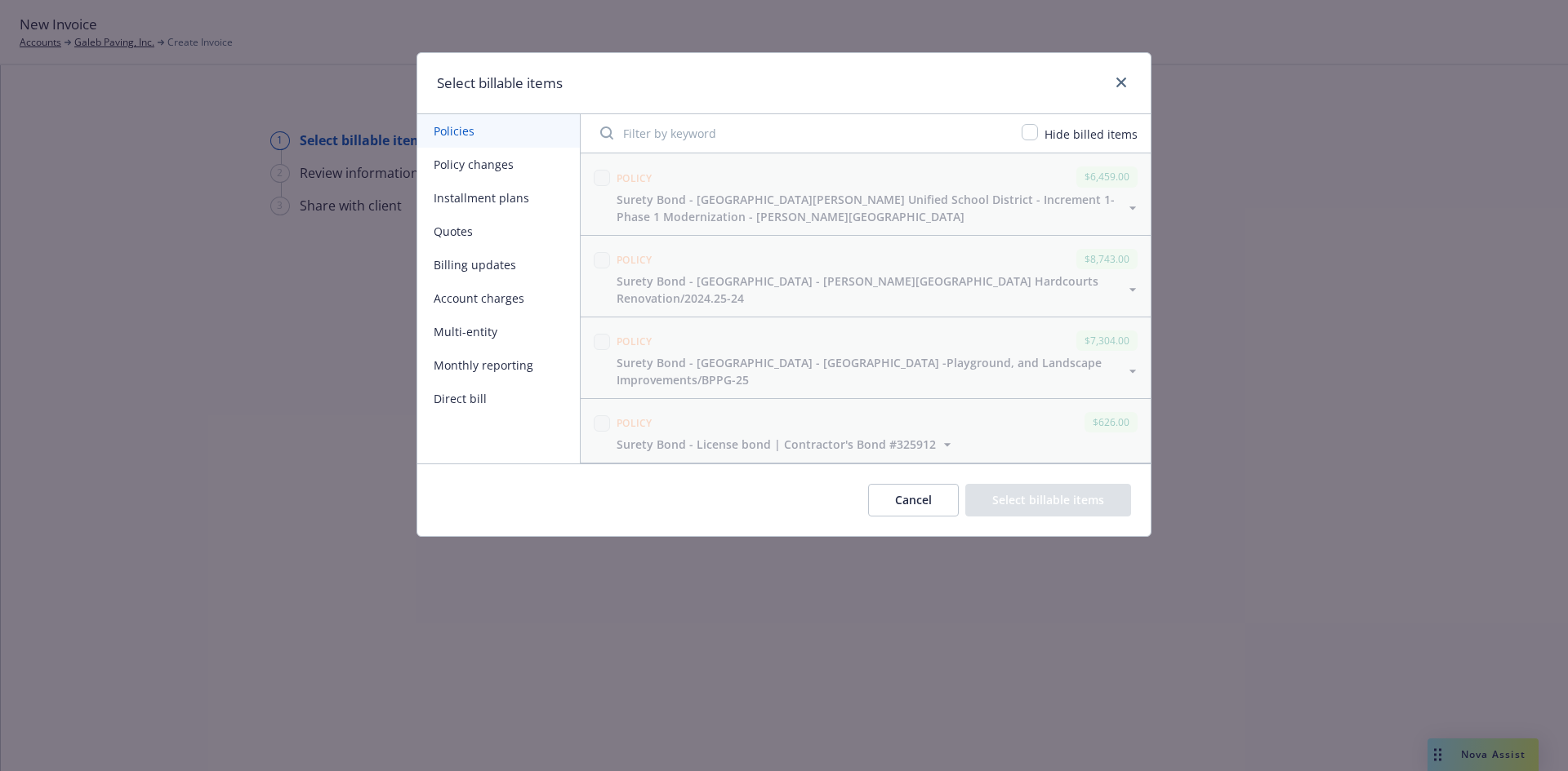
click at [502, 171] on button "Policy changes" at bounding box center [498, 164] width 163 height 34
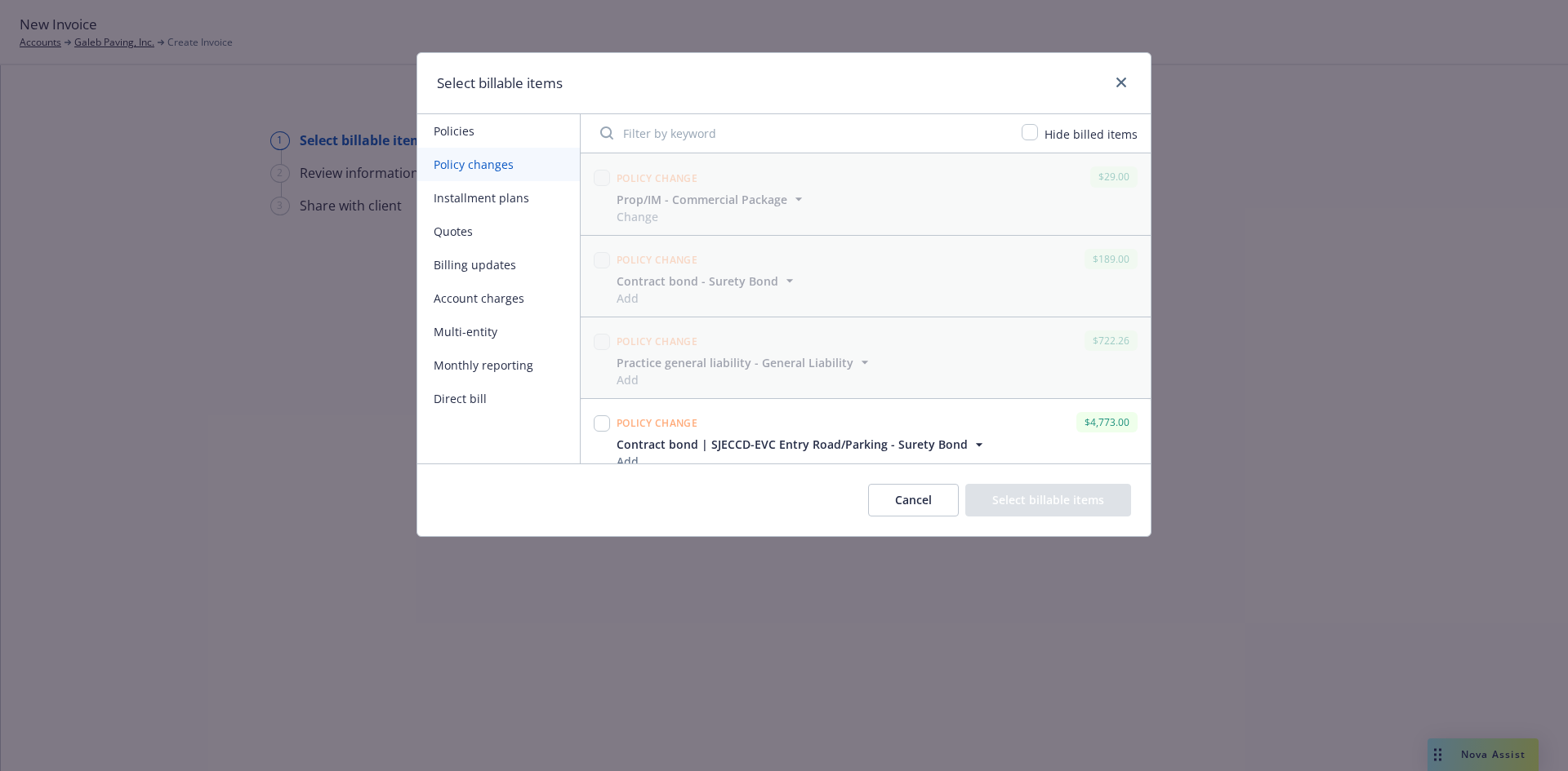
click at [694, 143] on input "Filter by keyword" at bounding box center [800, 133] width 421 height 33
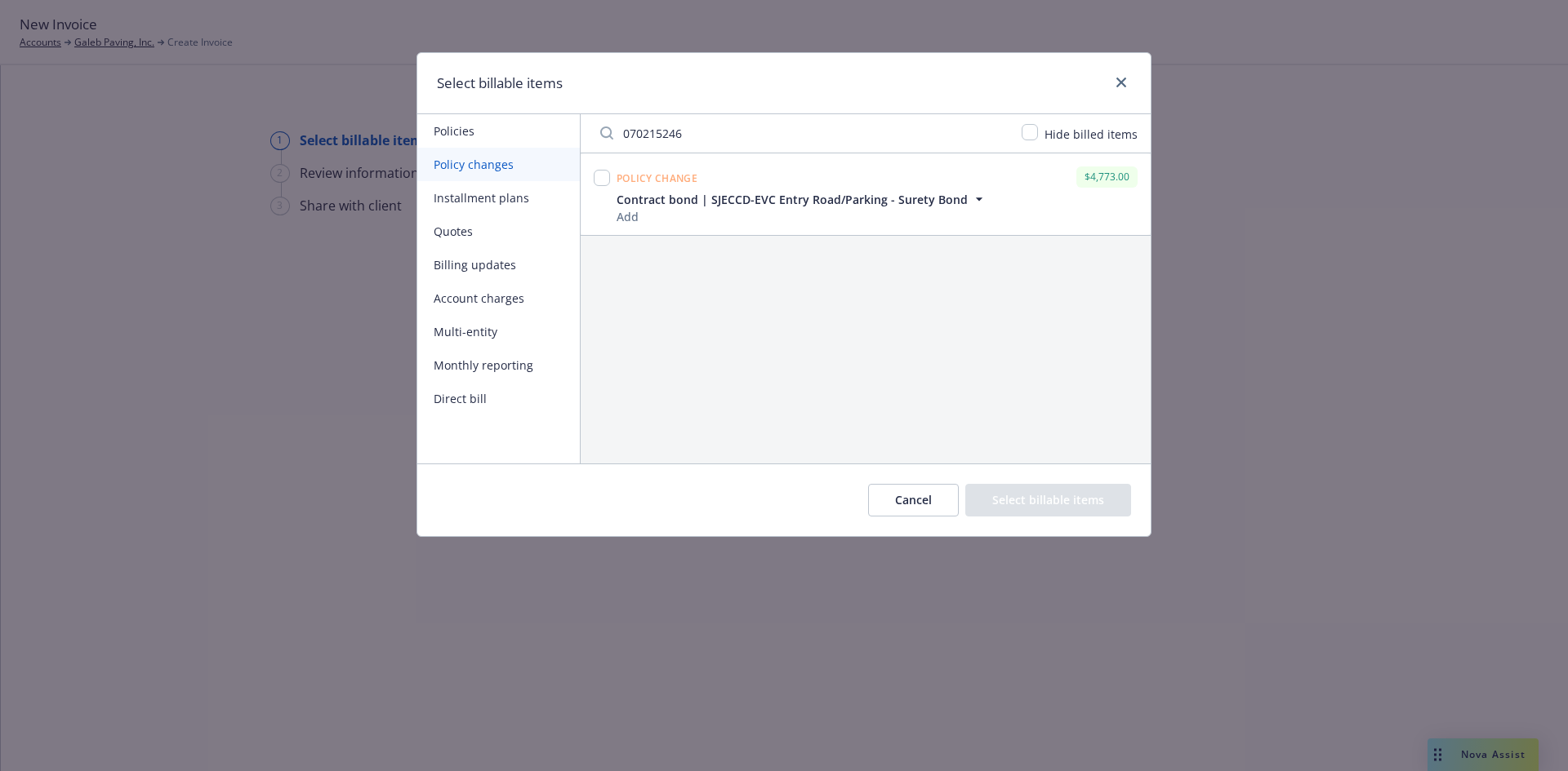
type input "070215246"
click at [607, 178] on input "checkbox" at bounding box center [601, 178] width 16 height 16
checkbox input "true"
click at [1070, 485] on button "Select billable items" at bounding box center [1047, 500] width 166 height 33
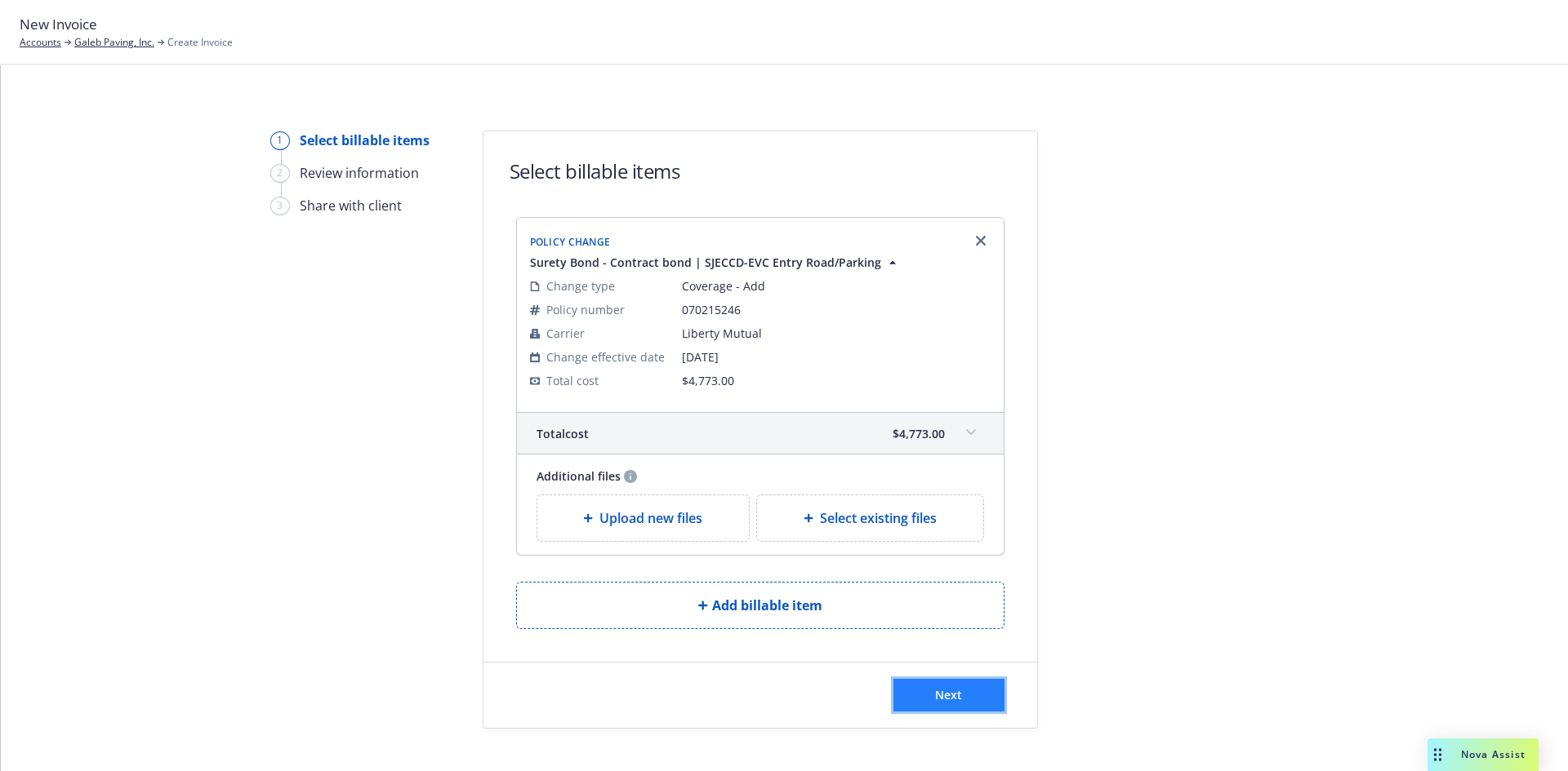
click at [957, 702] on button "Next" at bounding box center [949, 696] width 111 height 33
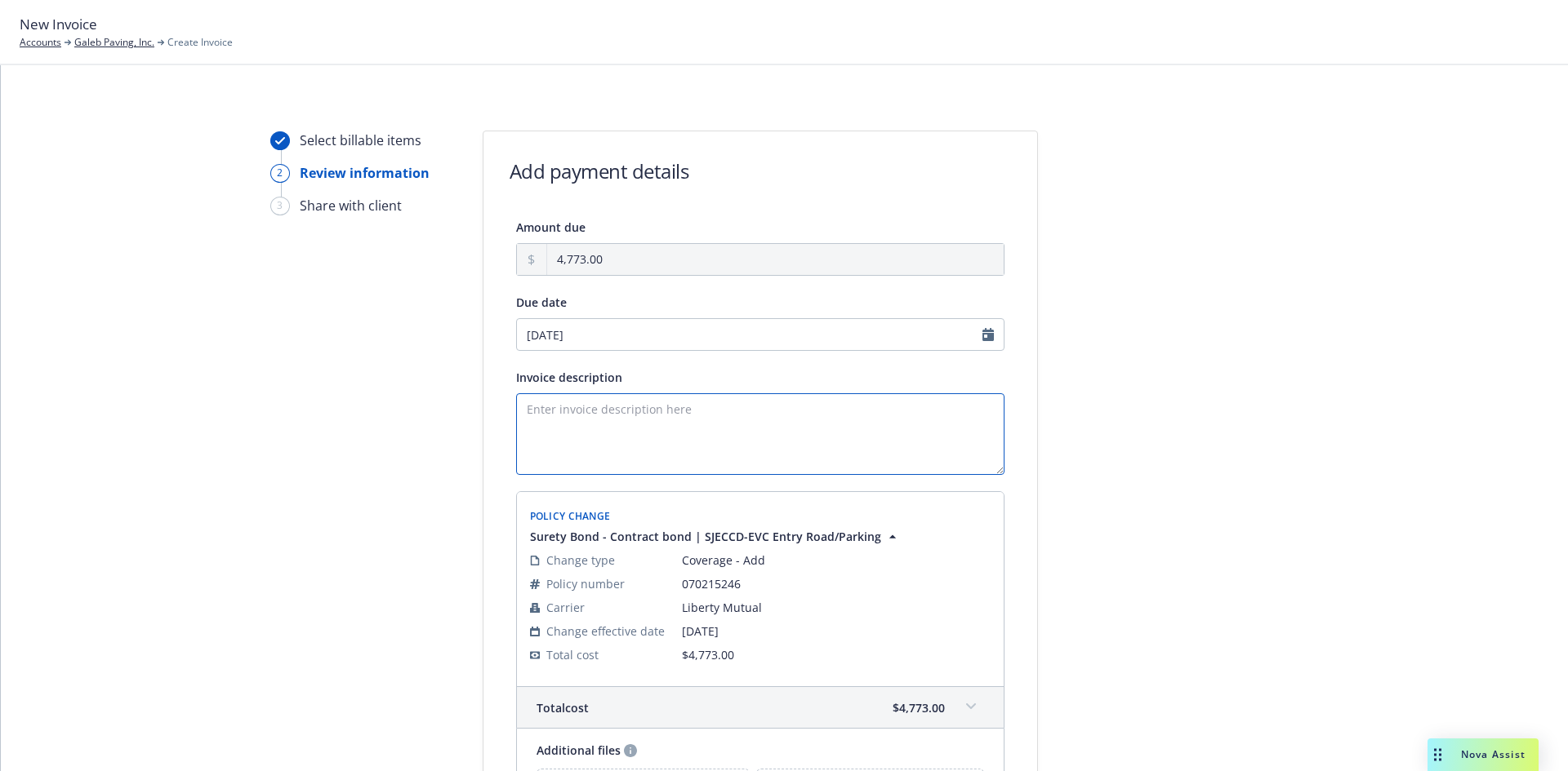
click at [516, 413] on textarea "Invoice description" at bounding box center [760, 434] width 489 height 81
paste textarea "SJECCD Evergreen Valley College Entry Road and New Parking Lot 4/5 Phase 1 Bond…"
click at [520, 430] on textarea "SJECCD Evergreen Valley College Entry Road and New Parking Lot 4/5 Phase 1 Bond…" at bounding box center [760, 434] width 489 height 81
click at [711, 432] on textarea "SJECCD Evergreen Valley College Entry Road and New Parking Lot 4/5 Phase 1 Fina…" at bounding box center [760, 434] width 489 height 81
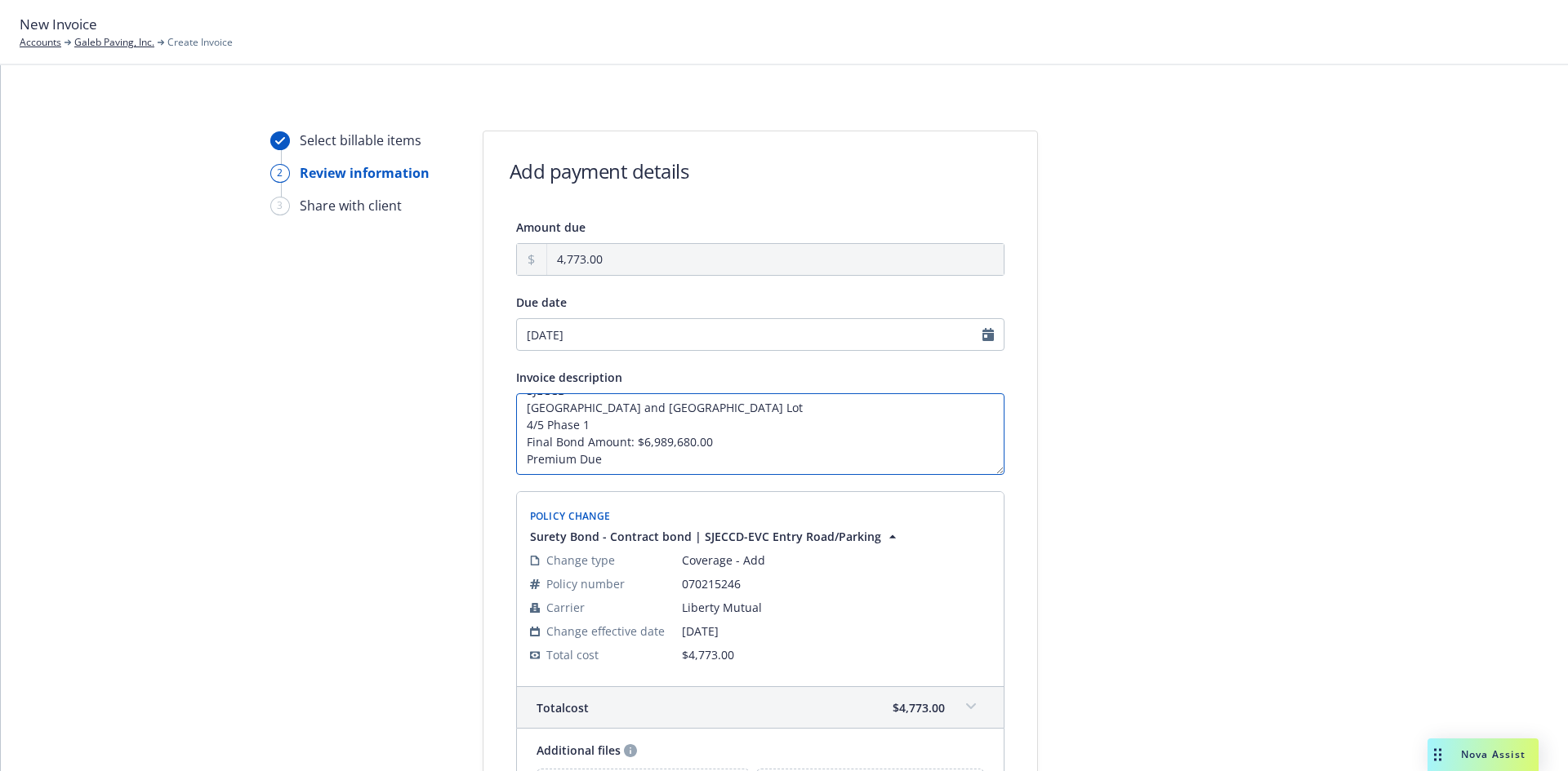
drag, startPoint x: 635, startPoint y: 452, endPoint x: 521, endPoint y: 448, distance: 114.1
click at [521, 448] on textarea "SJECCD Evergreen Valley College Entry Road and New Parking Lot 4/5 Phase 1 Fina…" at bounding box center [760, 434] width 489 height 81
type textarea "SJECCD [GEOGRAPHIC_DATA] and [GEOGRAPHIC_DATA] Lot 4/5 Phase 1 Final Bond Amoun…"
click at [1179, 499] on div at bounding box center [1185, 530] width 228 height 799
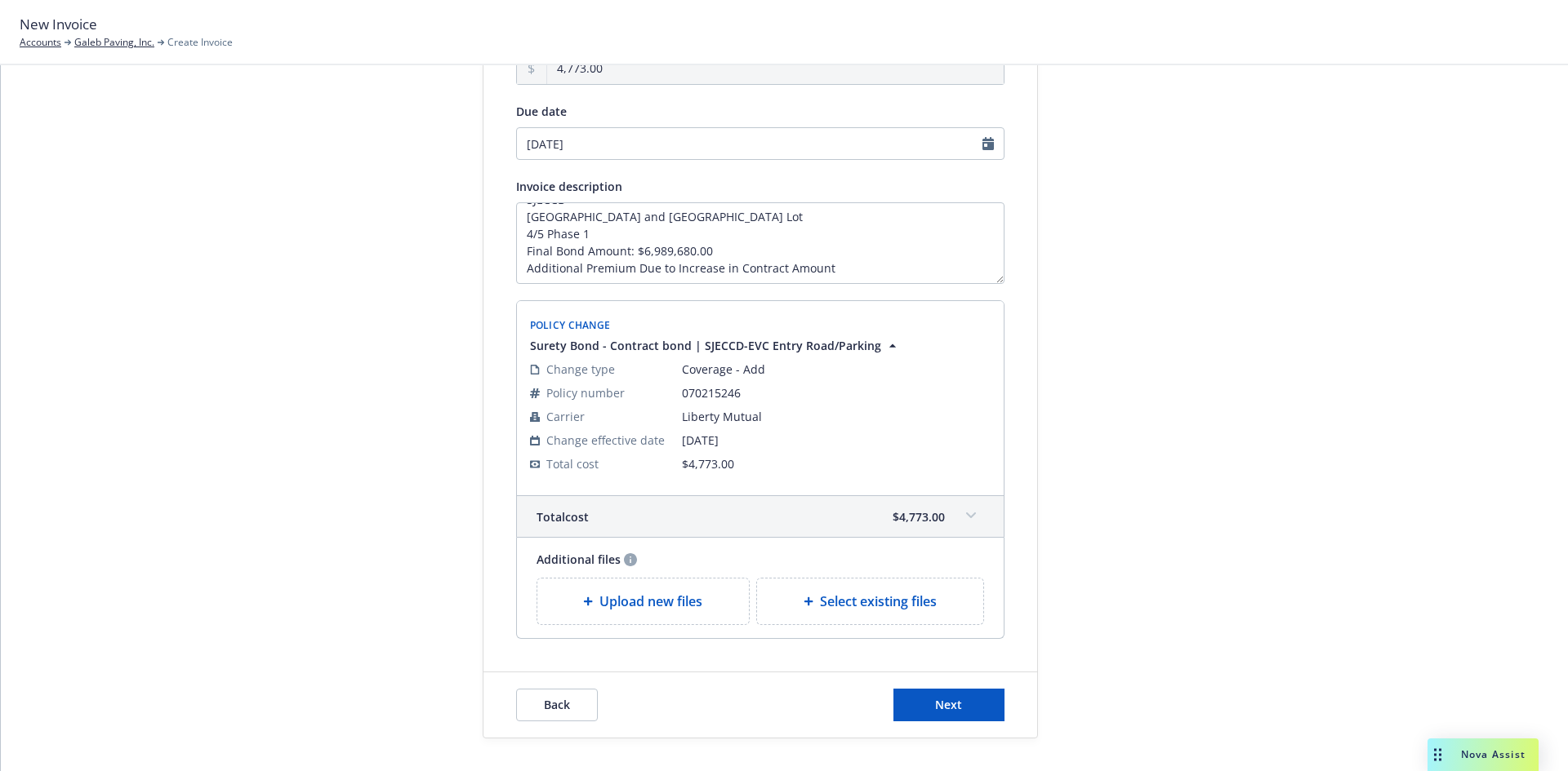
scroll to position [223, 0]
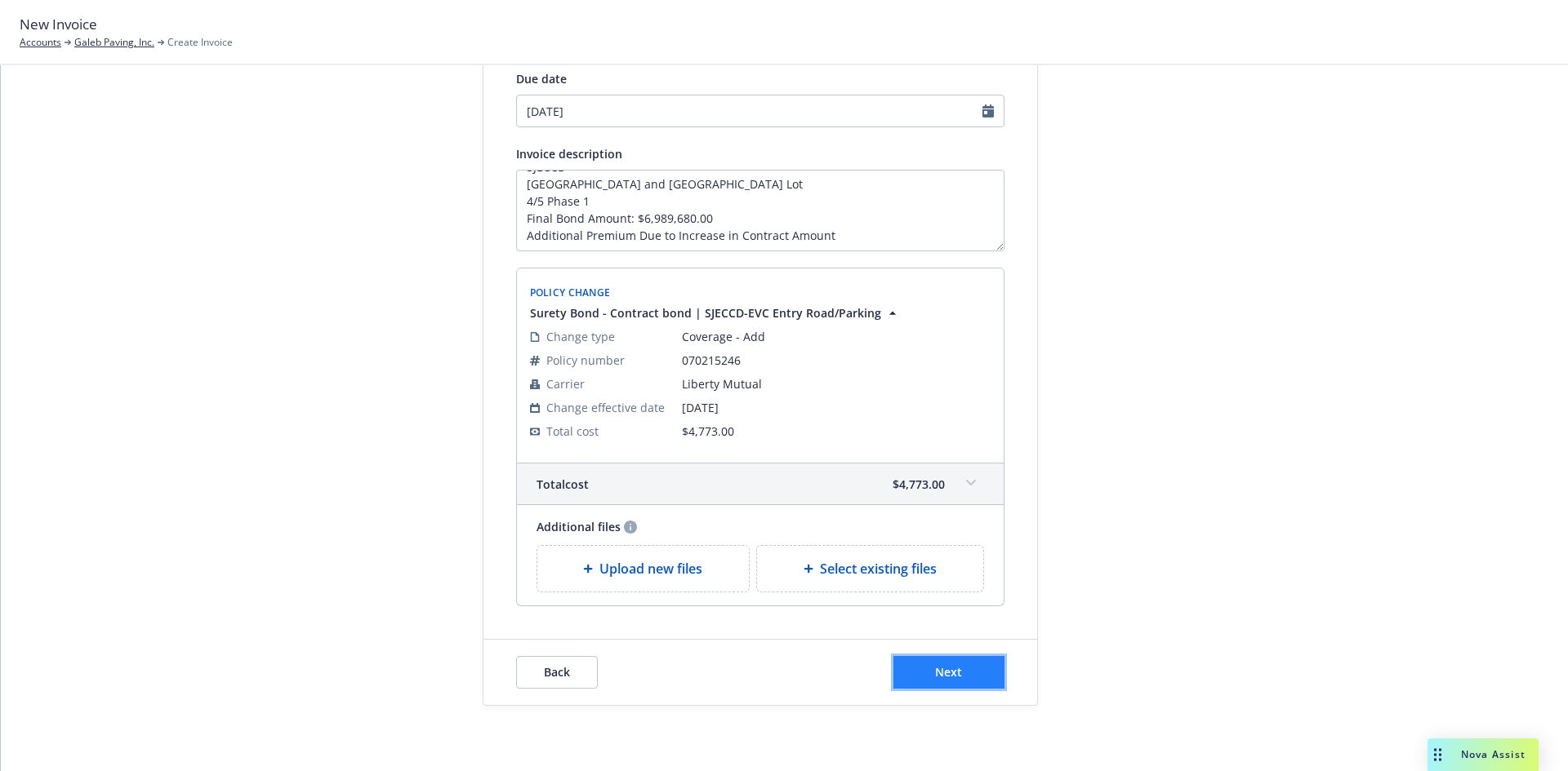
click at [939, 667] on span "Next" at bounding box center [949, 672] width 27 height 15
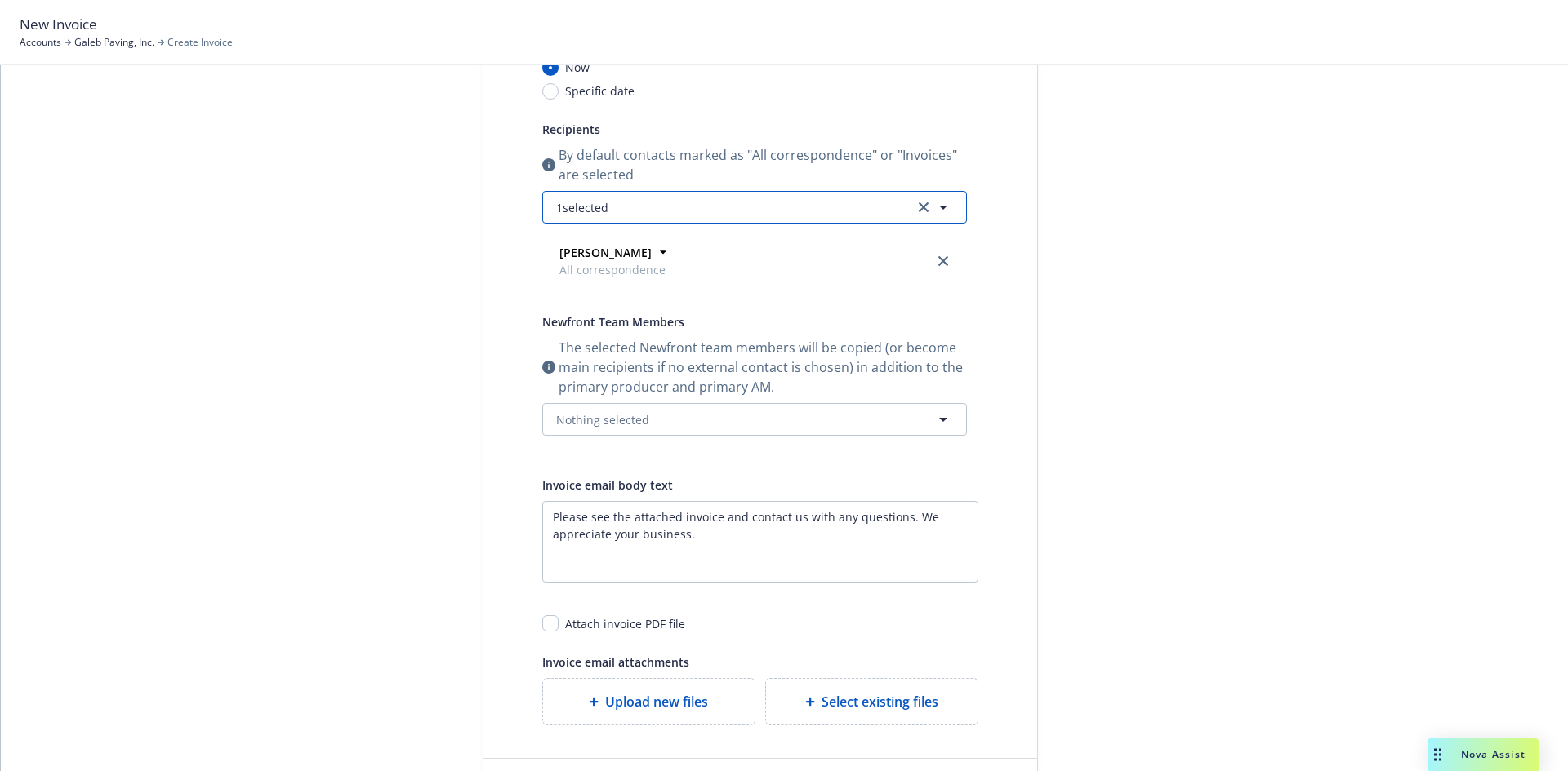
click at [581, 219] on button "1 selected" at bounding box center [754, 207] width 425 height 33
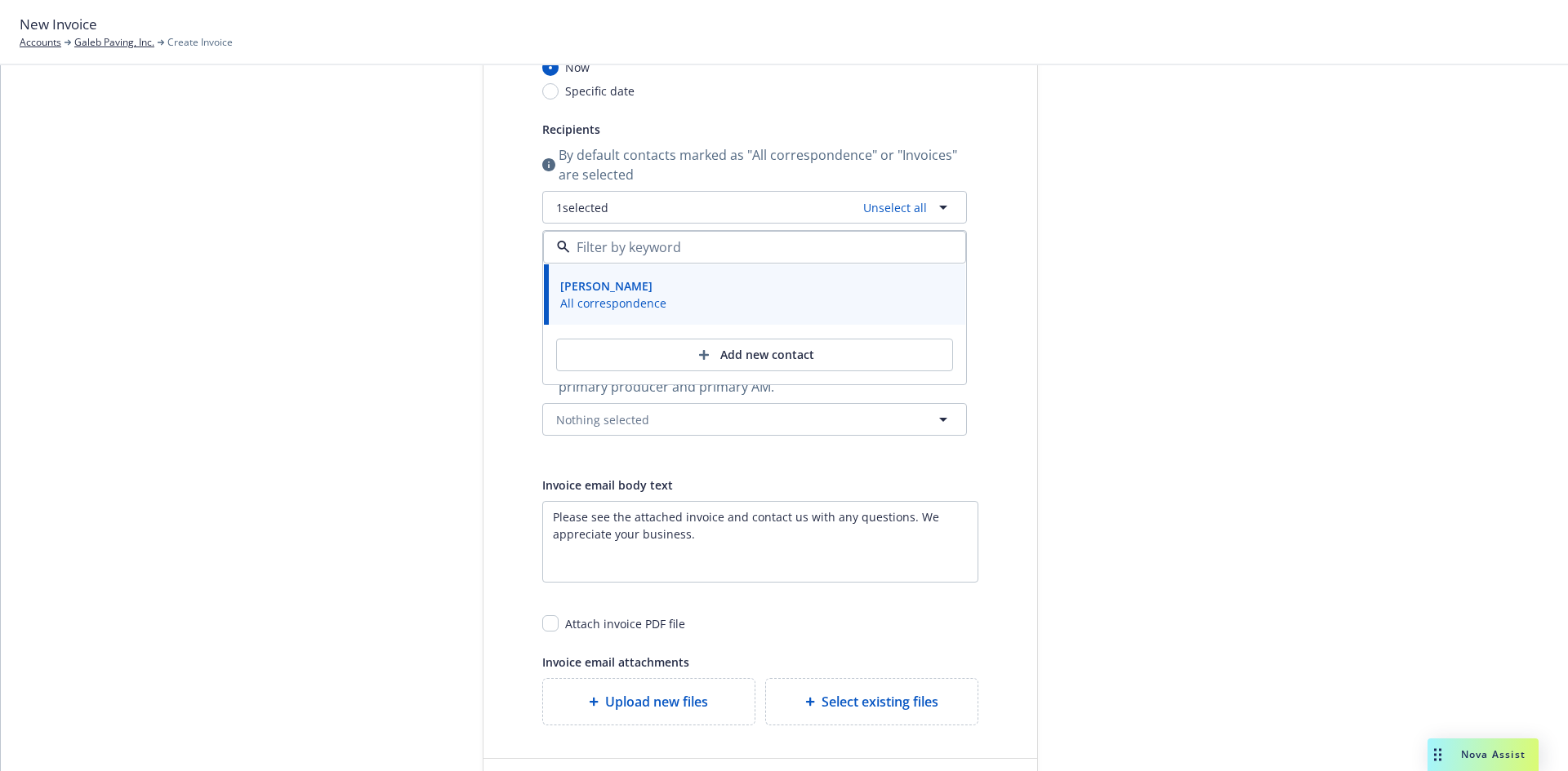
click at [452, 315] on div "Select billable items Review information 3 Share with client Share with client …" at bounding box center [784, 366] width 1528 height 918
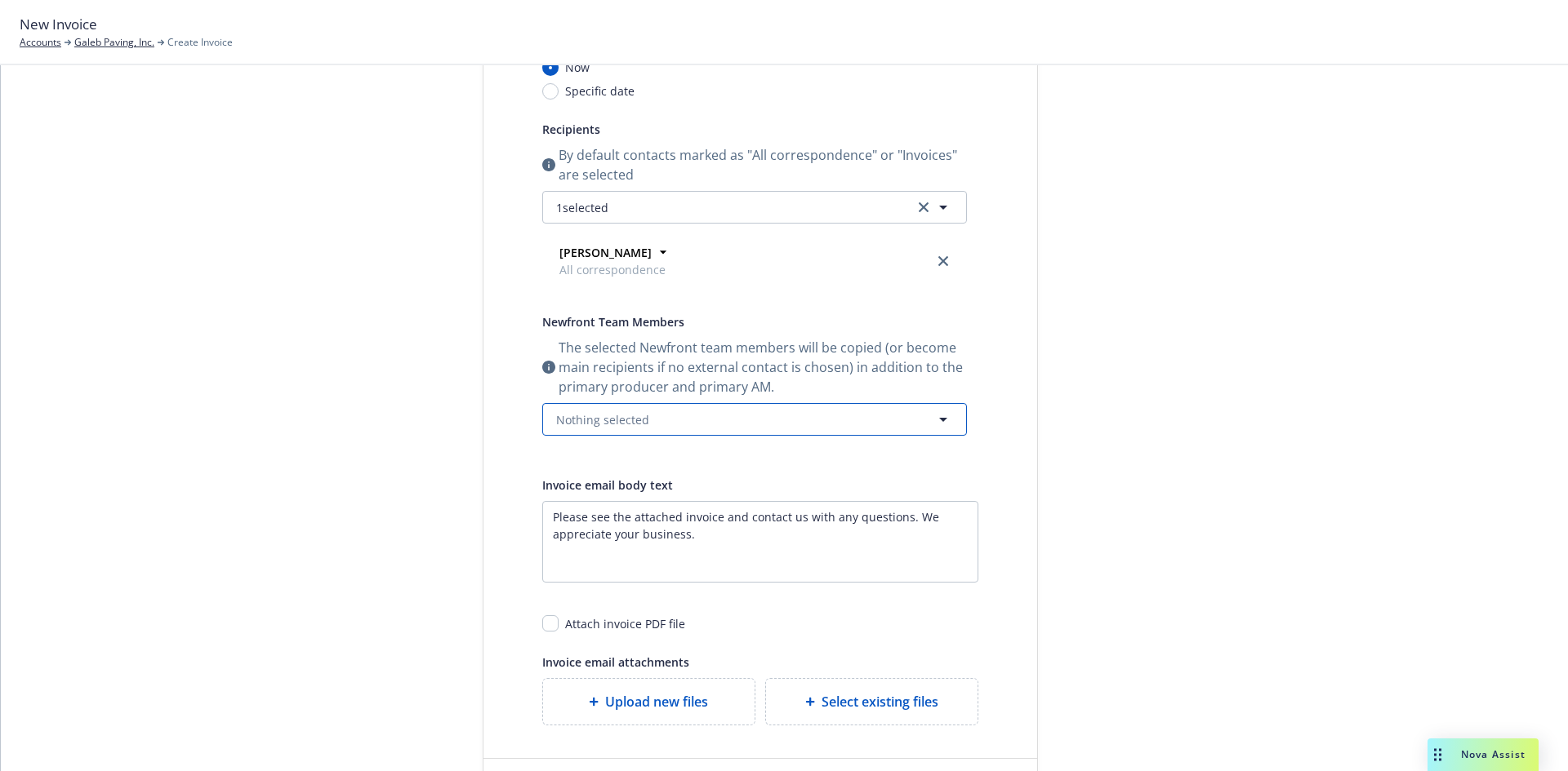
click at [608, 422] on span "Nothing selected" at bounding box center [603, 420] width 93 height 17
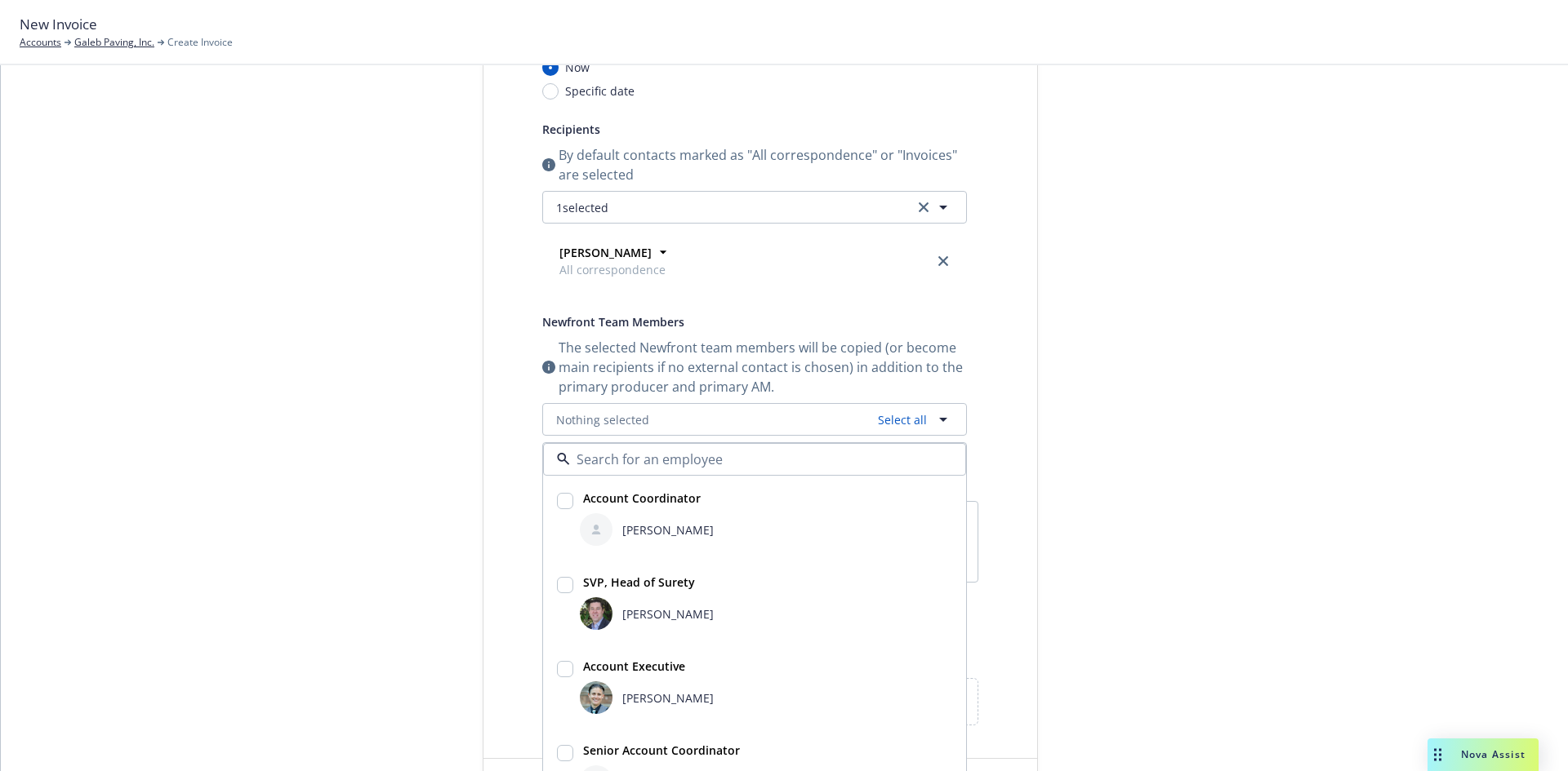
click at [615, 582] on strong "SVP, Head of Surety" at bounding box center [639, 582] width 112 height 15
checkbox input "true"
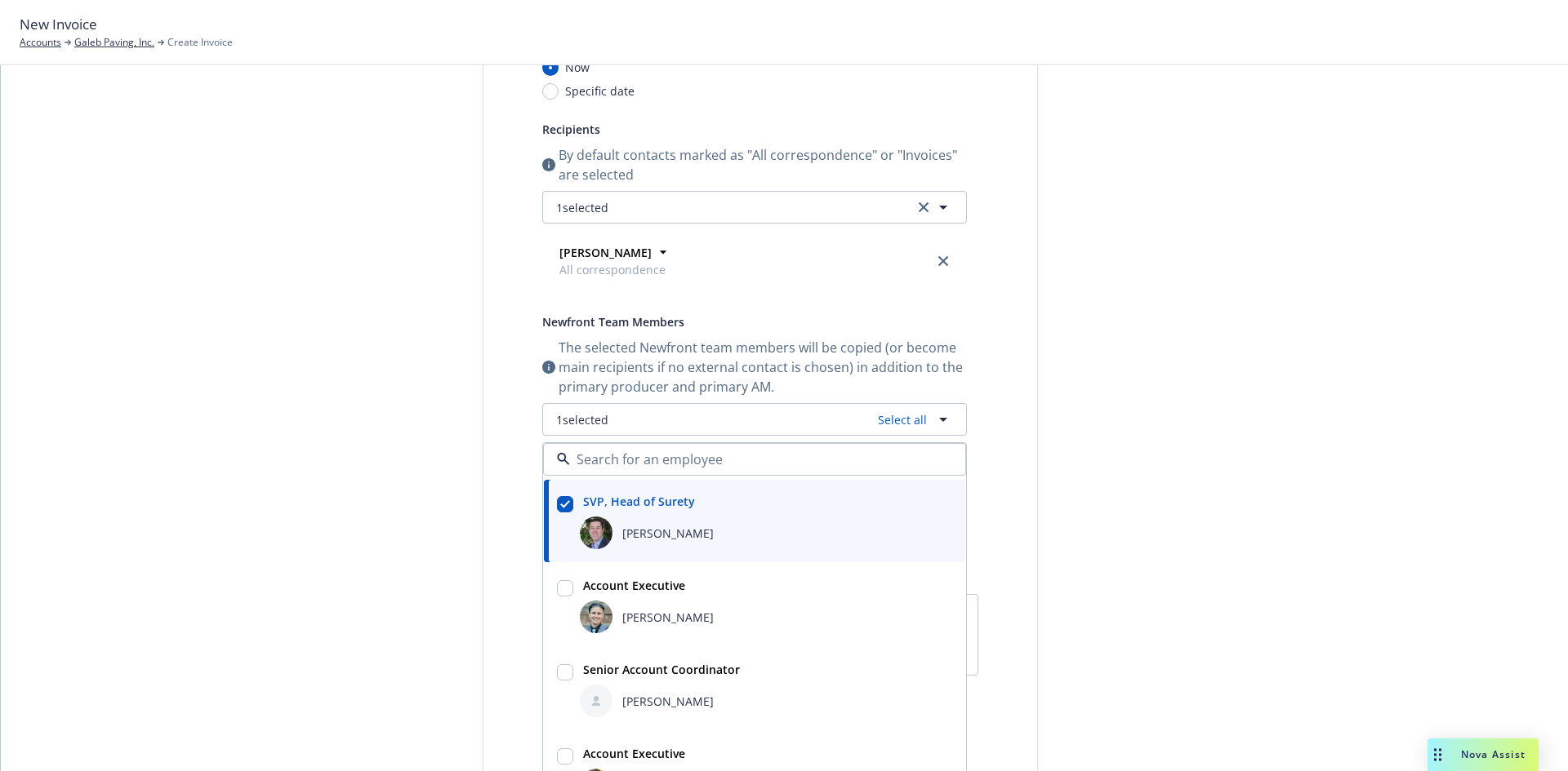
scroll to position [81, 0]
click at [676, 693] on span "[PERSON_NAME]" at bounding box center [668, 701] width 92 height 17
checkbox input "true"
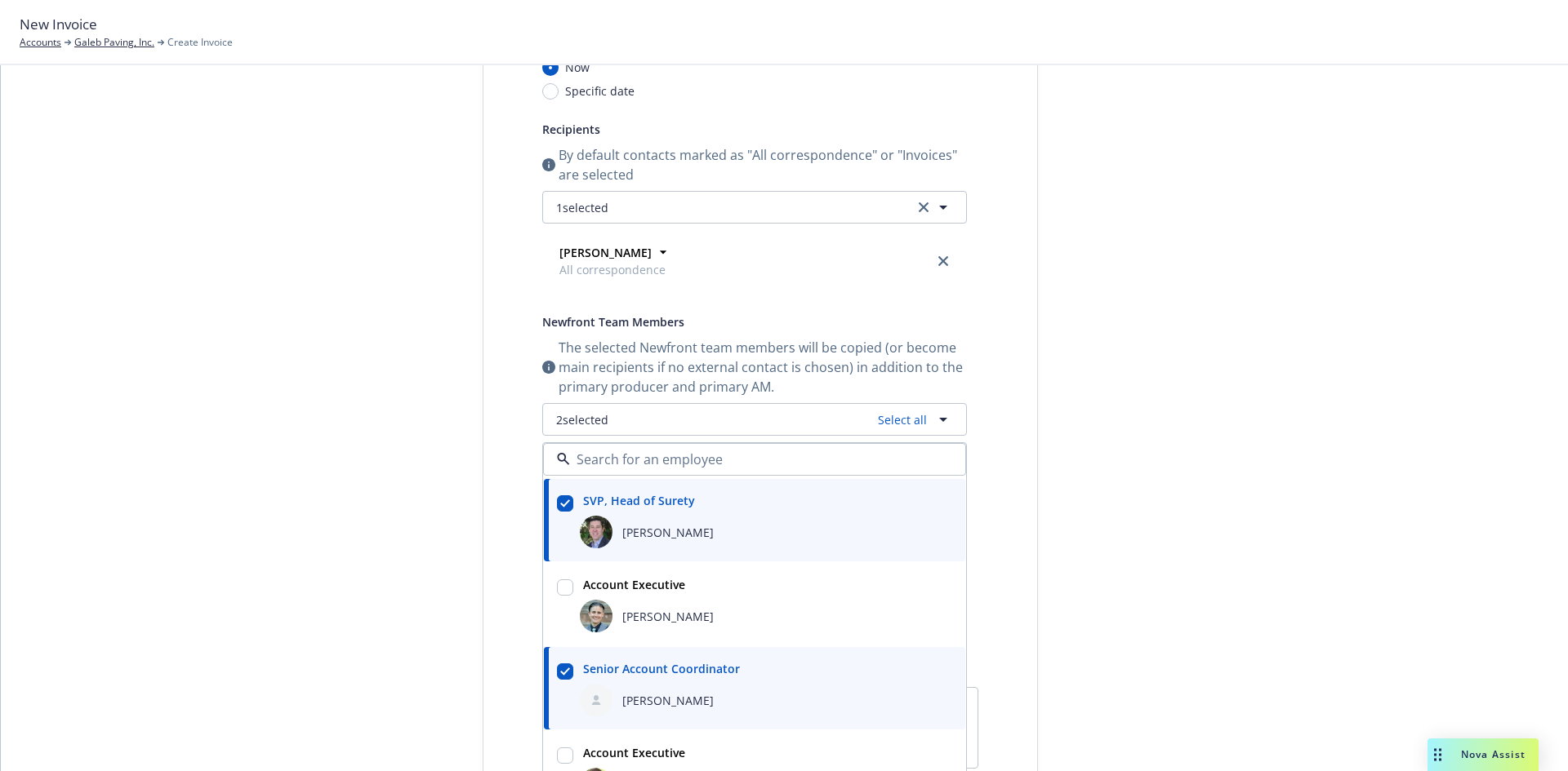
click at [295, 544] on div "Select billable items Review information 3 Share with client" at bounding box center [360, 460] width 180 height 1105
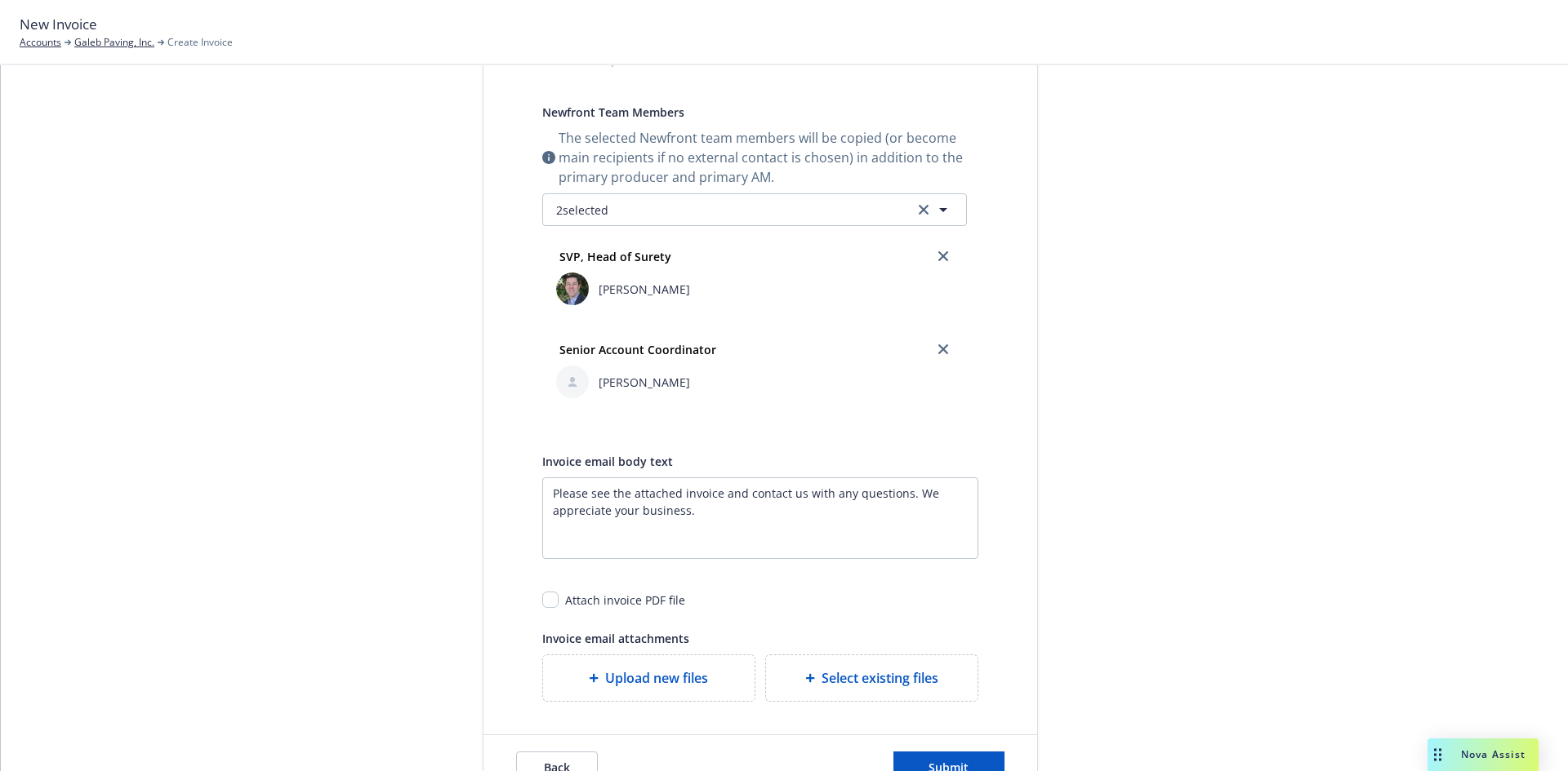
scroll to position [468, 0]
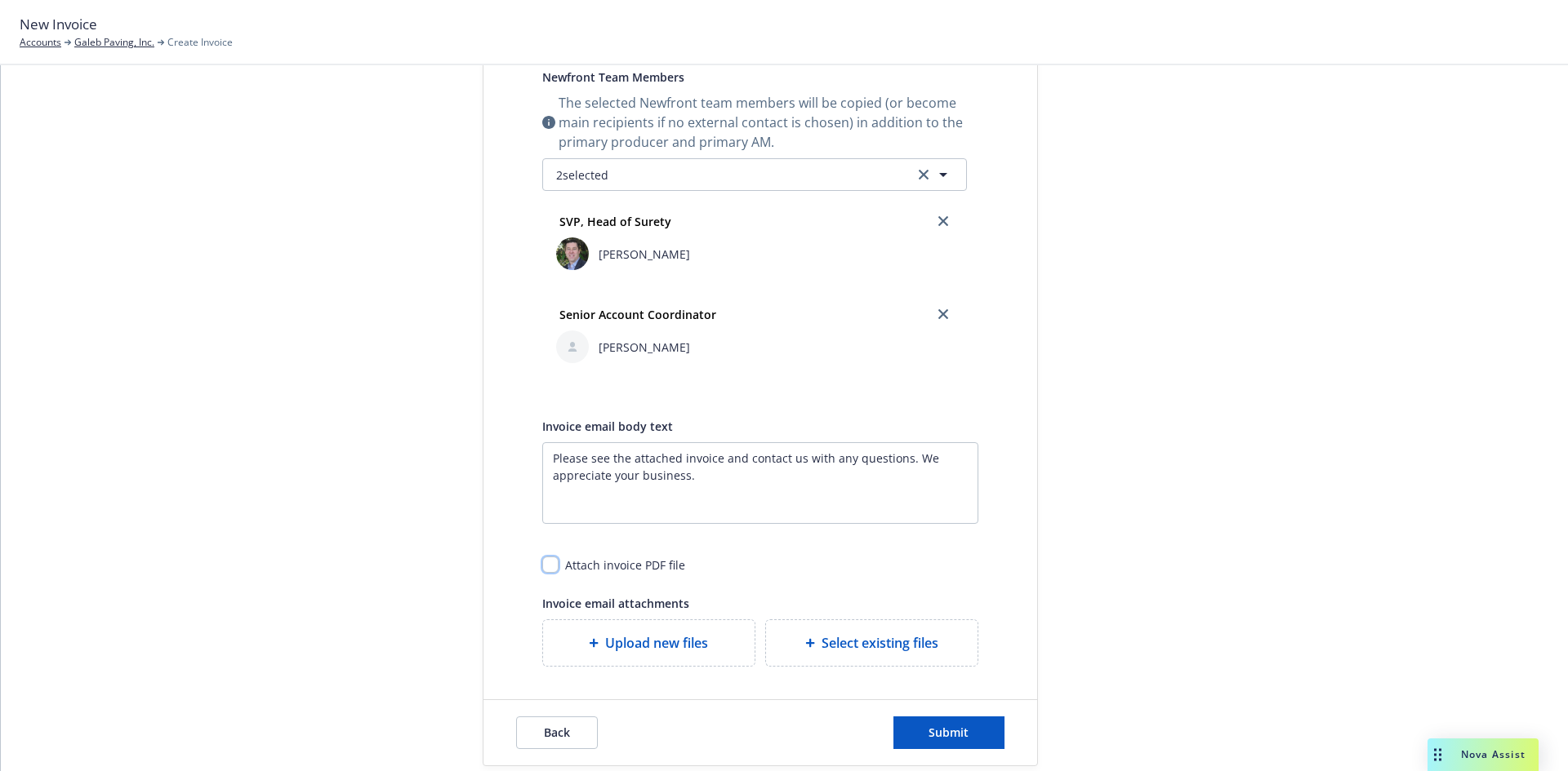
click at [542, 565] on input "checkbox" at bounding box center [550, 564] width 16 height 16
checkbox input "true"
click at [939, 727] on span "Submit" at bounding box center [948, 732] width 40 height 15
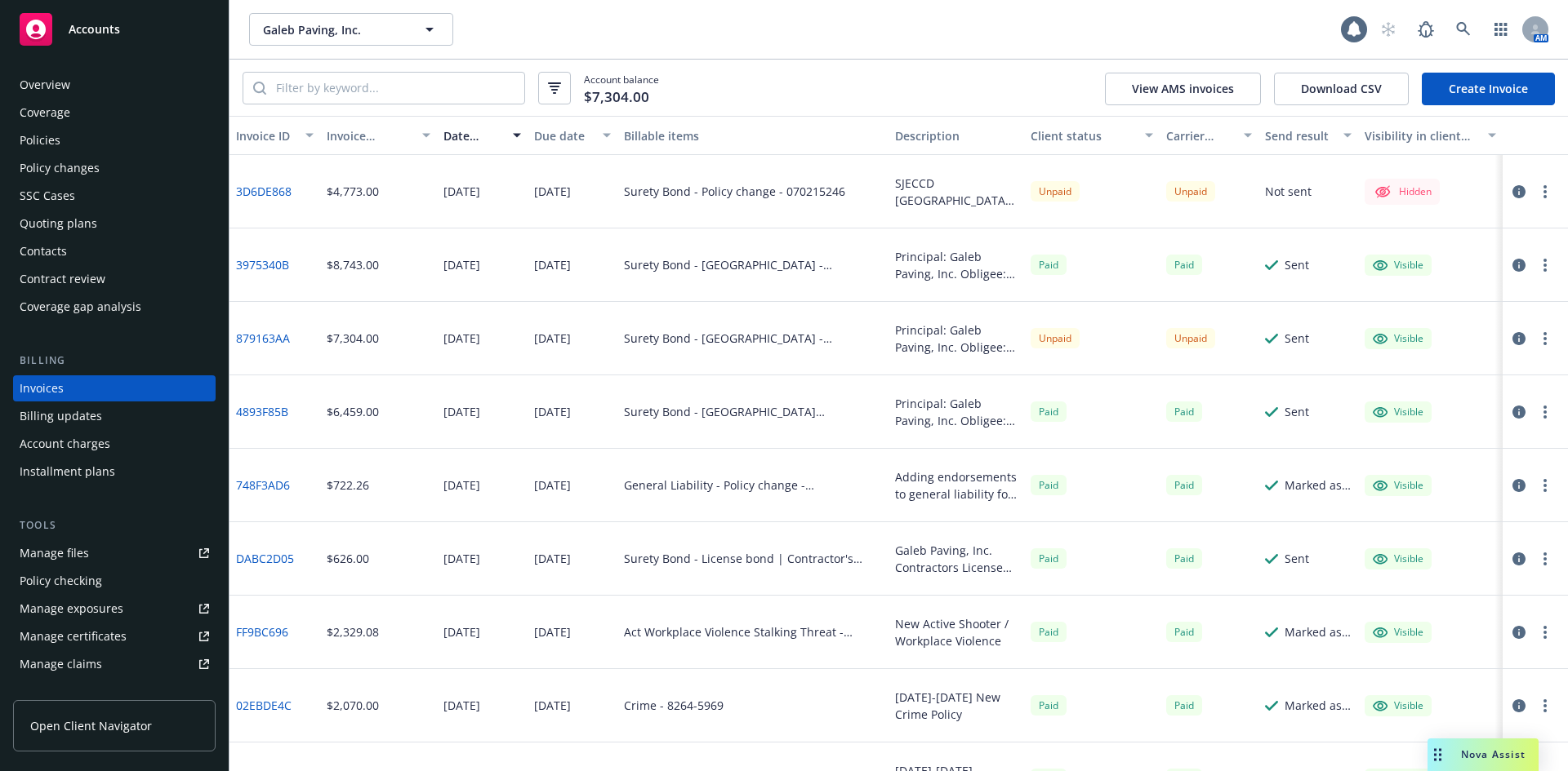
click at [1536, 193] on button "button" at bounding box center [1545, 192] width 19 height 19
click at [1437, 323] on link "Make it visible in client dash" at bounding box center [1437, 323] width 208 height 33
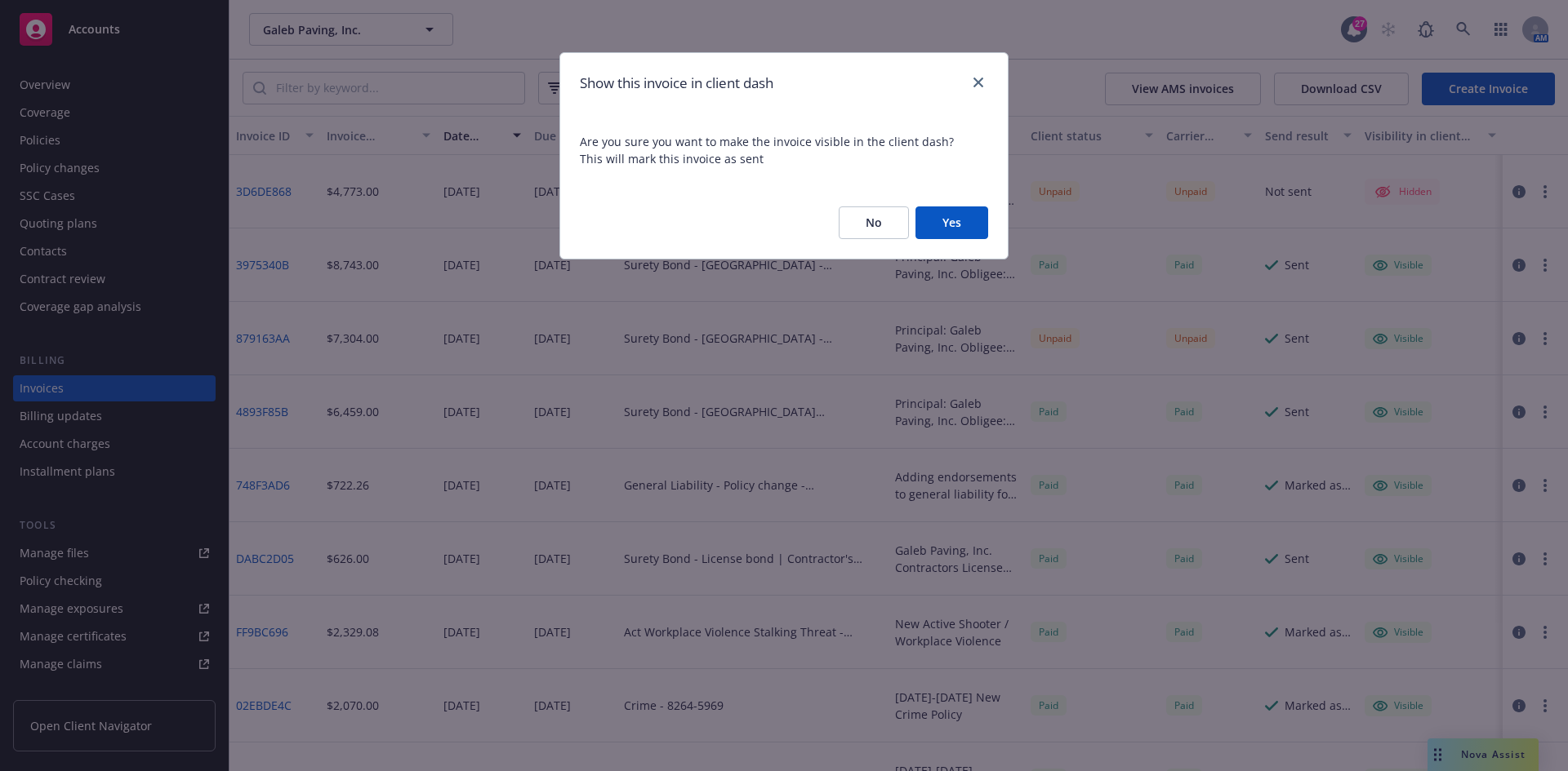
click at [976, 231] on button "Yes" at bounding box center [951, 222] width 73 height 33
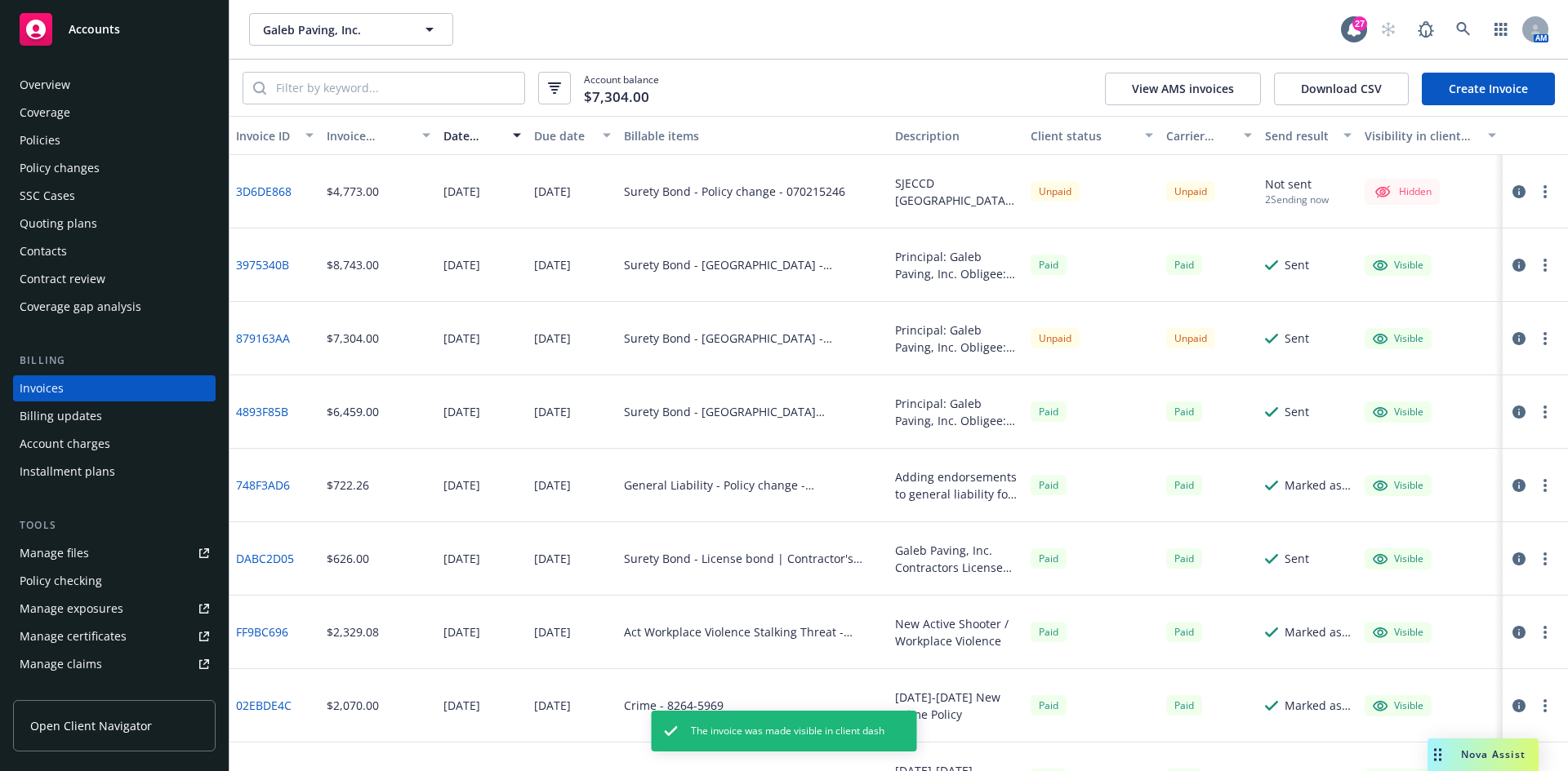
click at [1535, 189] on button "button" at bounding box center [1545, 192] width 19 height 19
click at [1462, 318] on link "Make it visible in client dash" at bounding box center [1437, 323] width 208 height 33
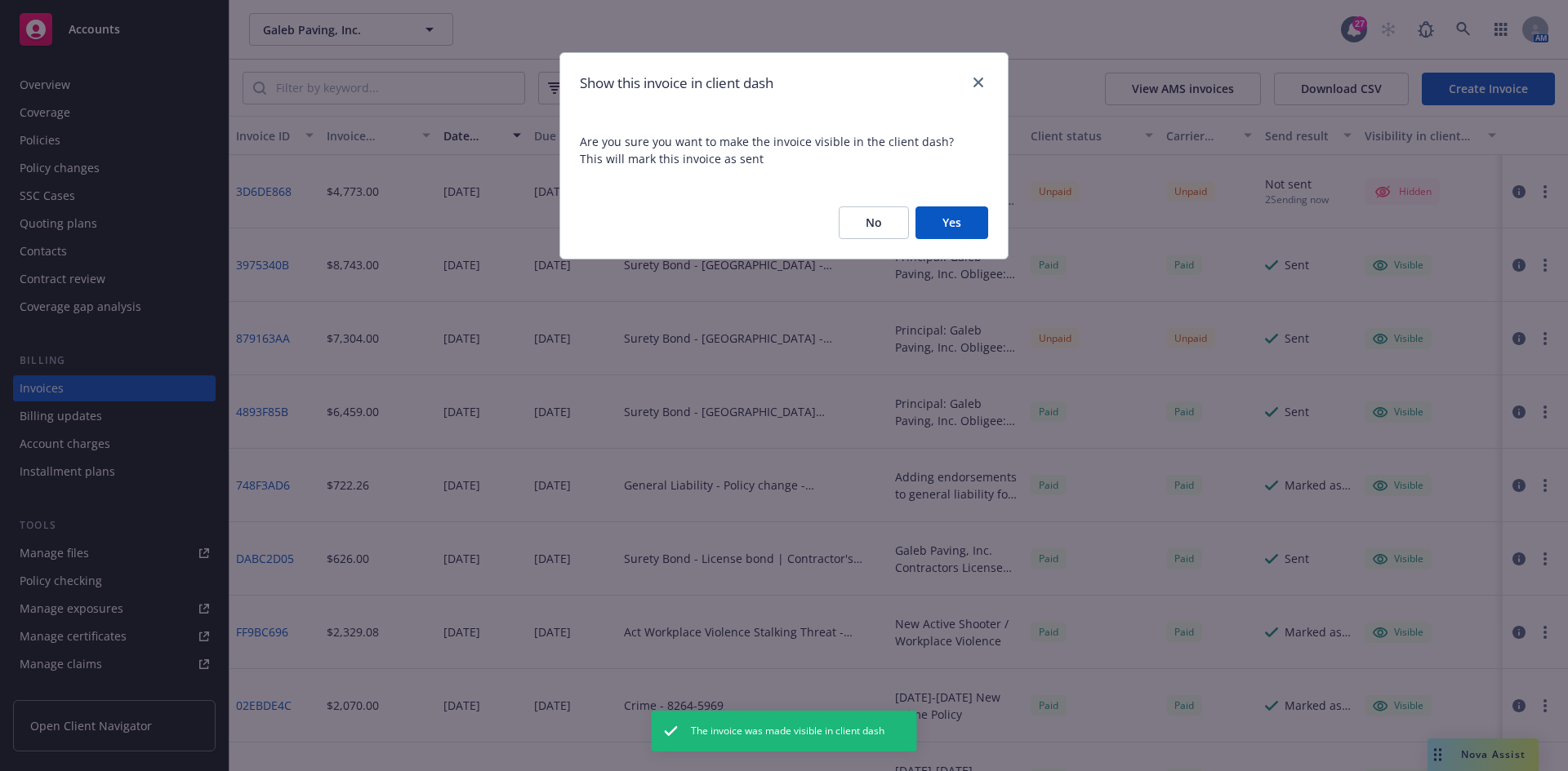
click at [973, 230] on button "Yes" at bounding box center [951, 222] width 73 height 33
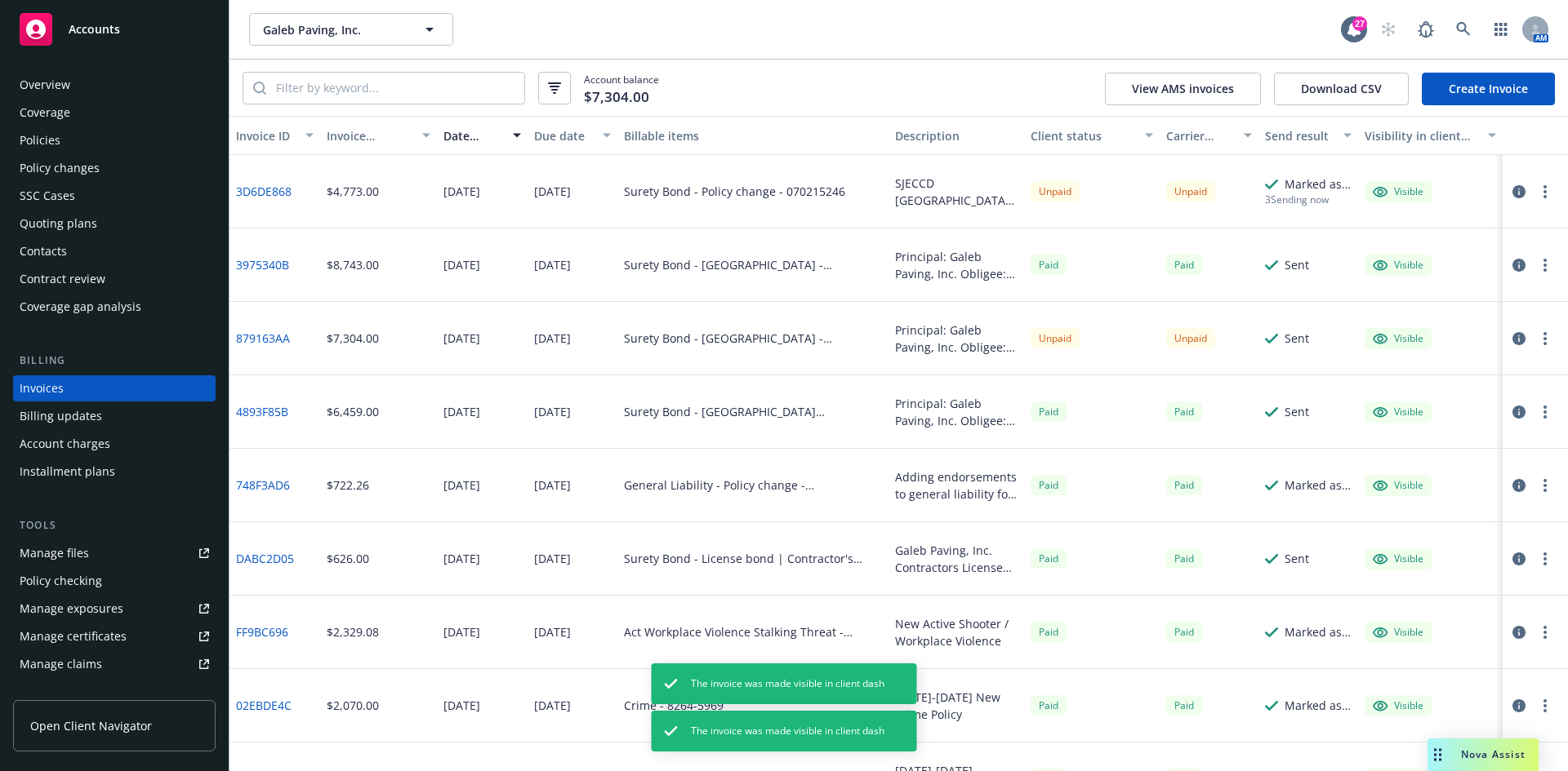
click at [1544, 191] on circle "button" at bounding box center [1545, 192] width 3 height 3
click at [1434, 385] on link "Generate invoice PDF" at bounding box center [1437, 389] width 208 height 33
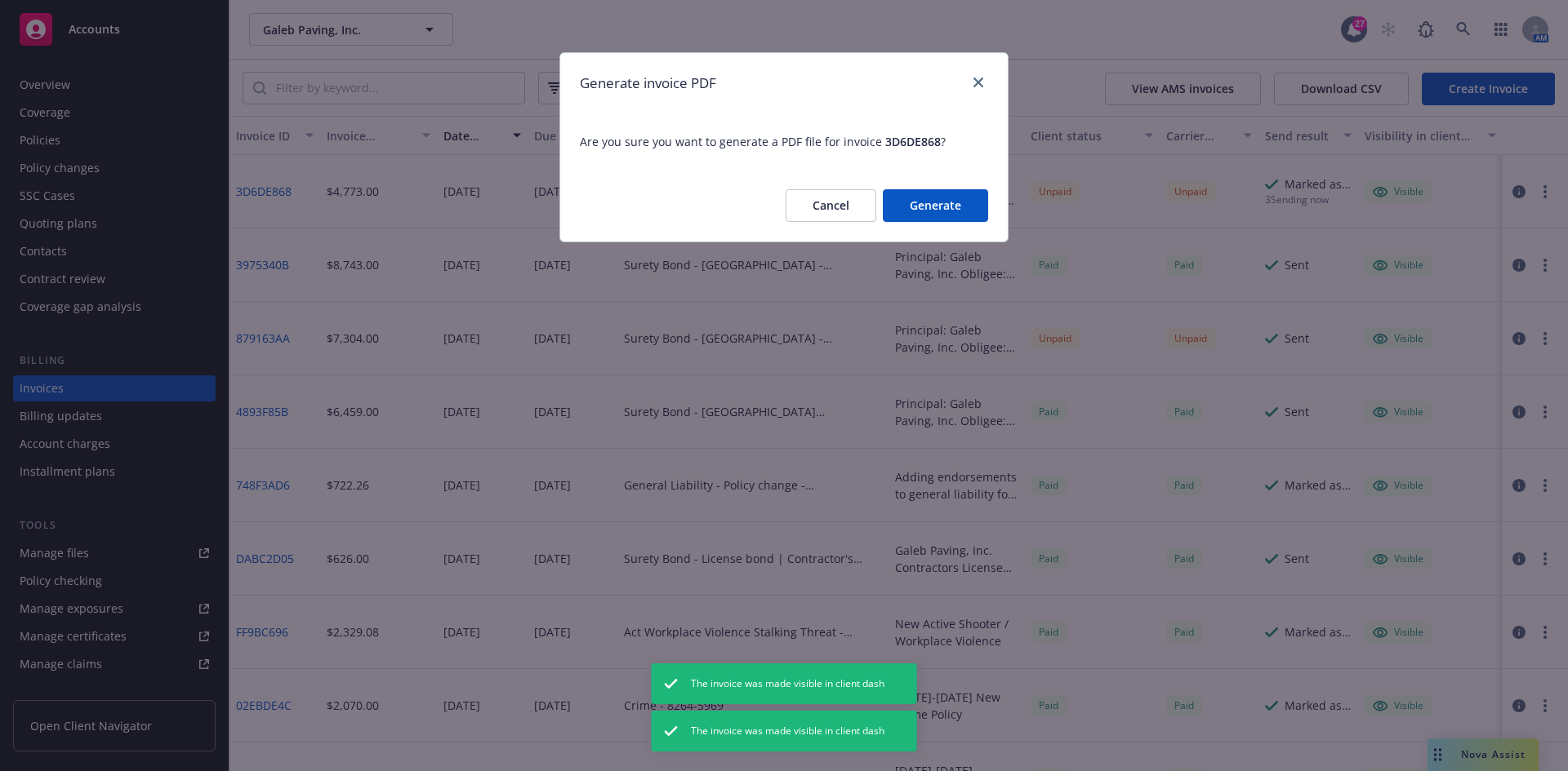
click at [928, 201] on button "Generate" at bounding box center [935, 206] width 106 height 33
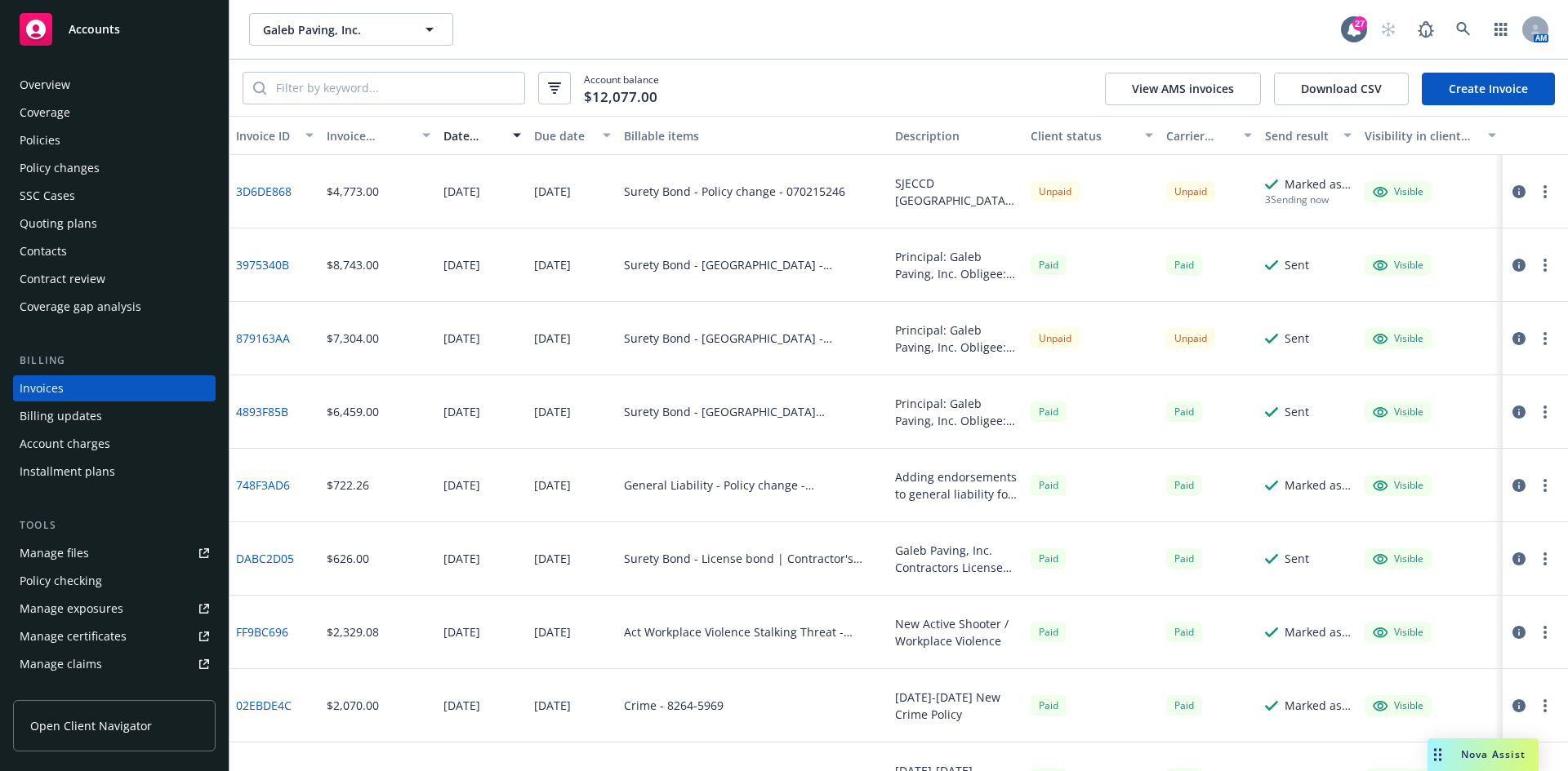
click at [1544, 193] on icon "button" at bounding box center [1545, 193] width 3 height 14
click at [1402, 381] on link "Download invoice PDF" at bounding box center [1437, 389] width 208 height 33
click at [108, 83] on div "Overview" at bounding box center [114, 84] width 190 height 26
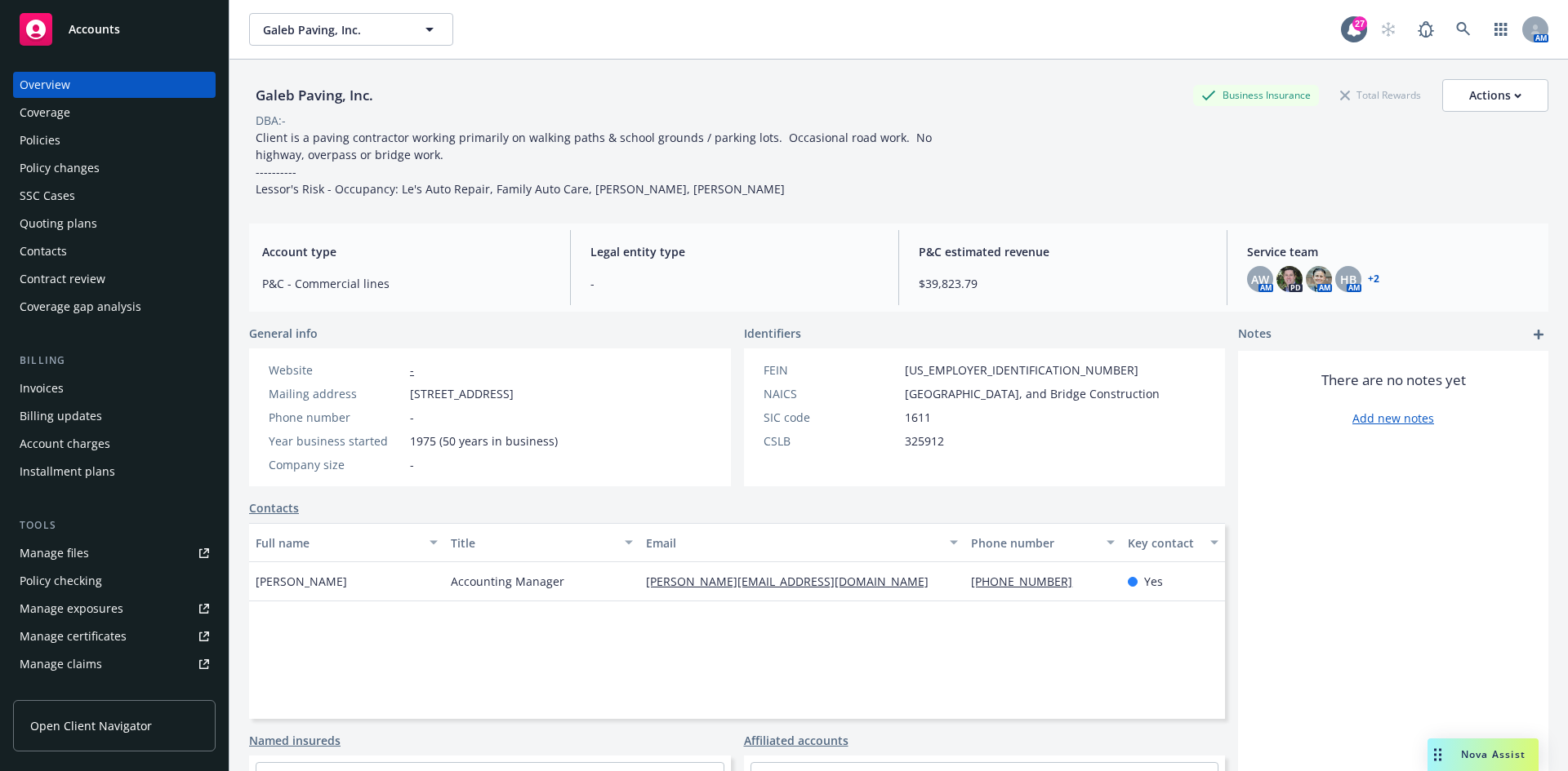
click at [112, 139] on div "Policies" at bounding box center [114, 140] width 190 height 26
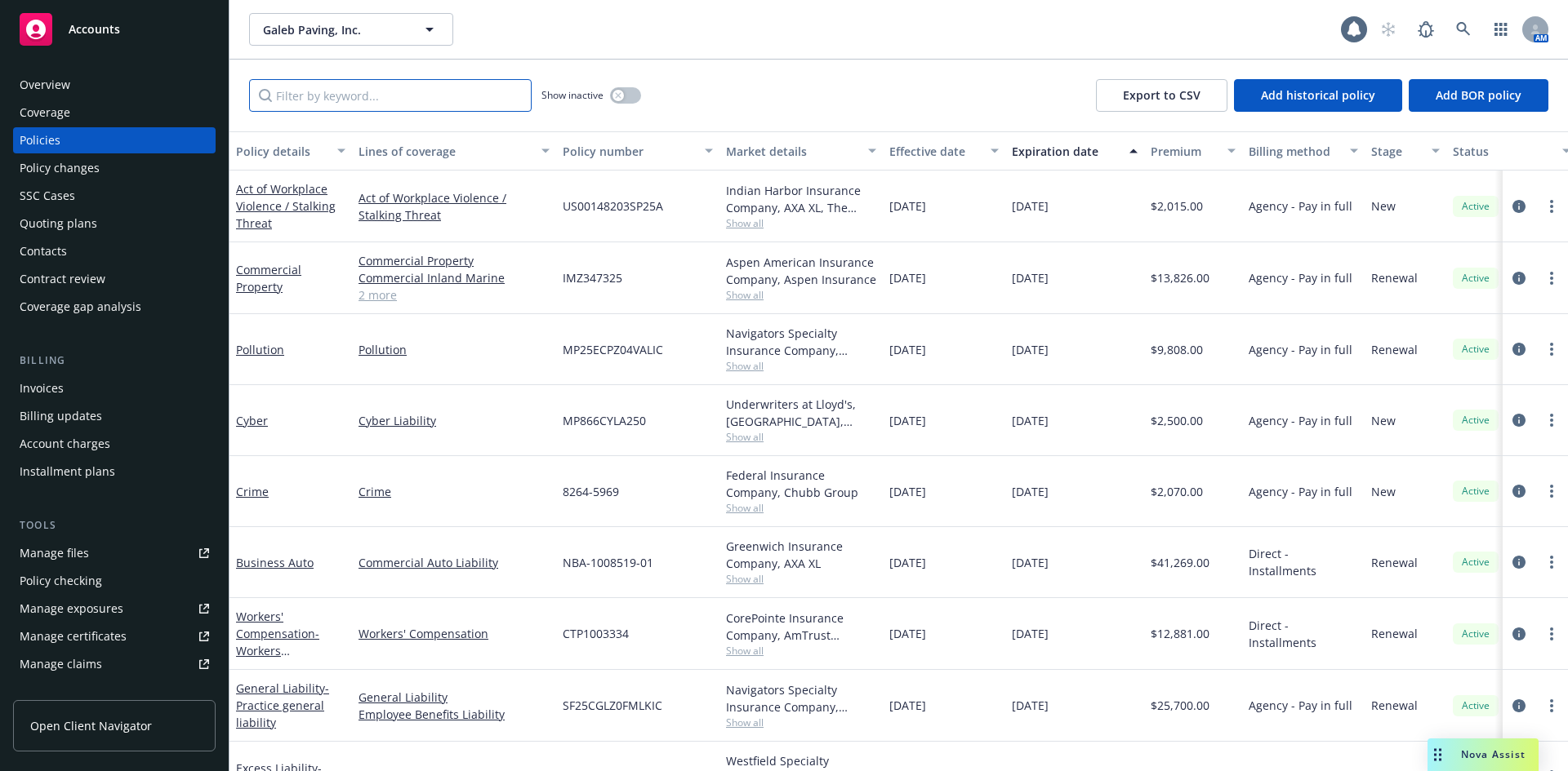
click at [402, 93] on input "Filter by keyword..." at bounding box center [390, 96] width 283 height 33
paste input "SJECCD Evergreen Valley College Entry Road and New Parking Lot 4/5 Phase 1 Bond…"
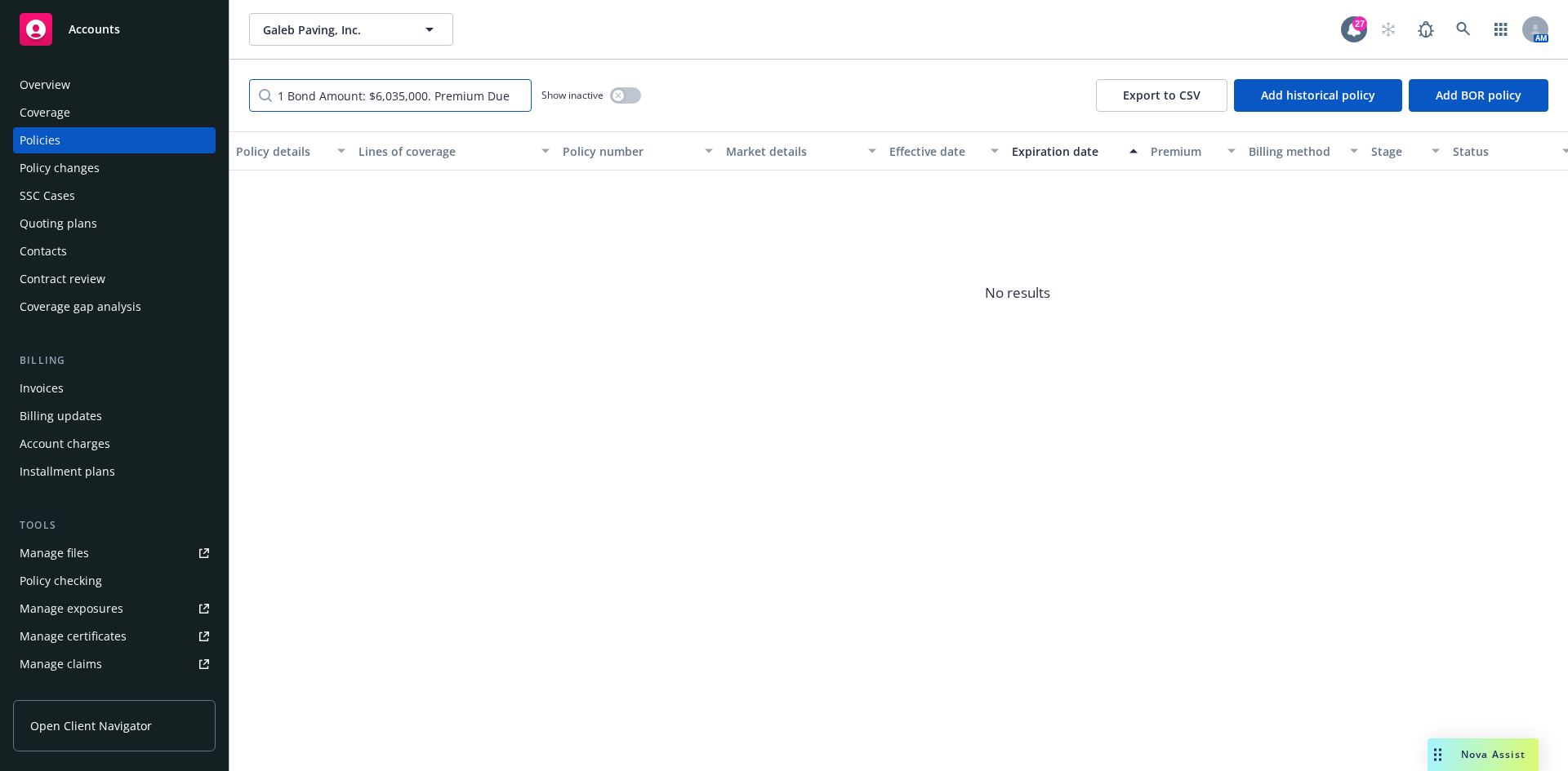
click at [402, 93] on input "SJECCD Evergreen Valley College Entry Road and New Parking Lot 4/5 Phase 1 Bond…" at bounding box center [390, 96] width 283 height 33
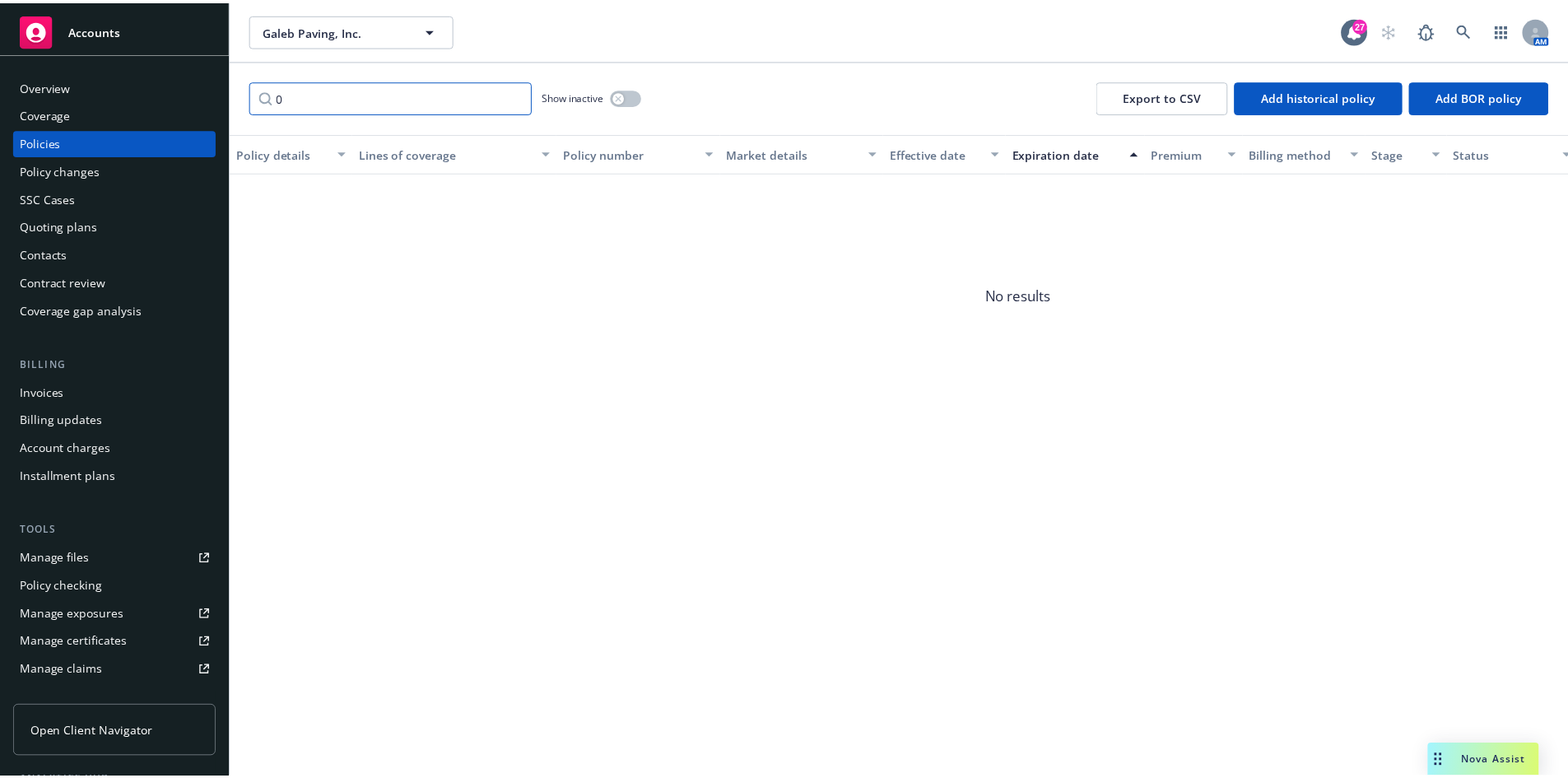
scroll to position [0, 0]
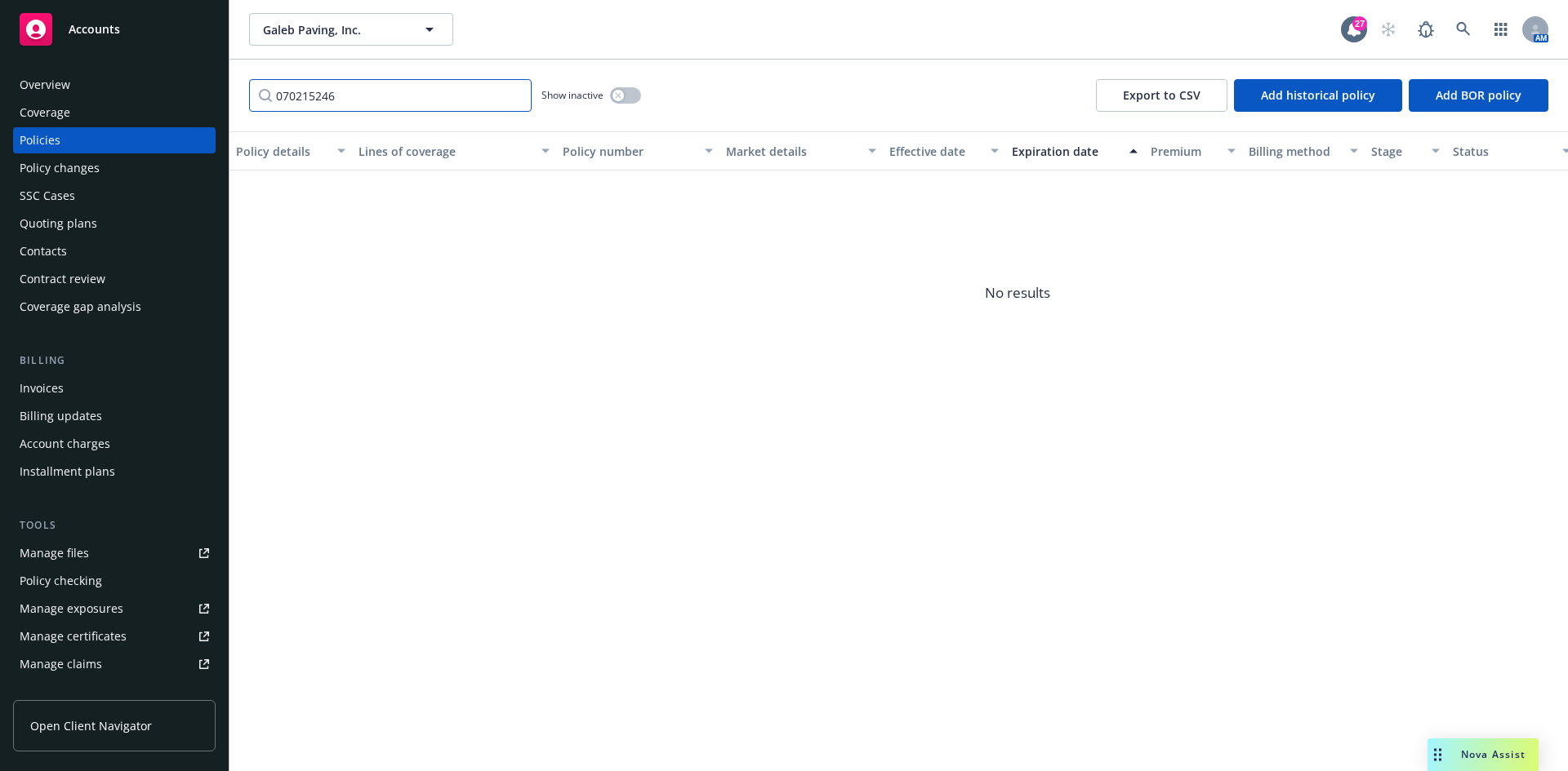
type input "070215246"
click at [631, 99] on button "button" at bounding box center [625, 95] width 31 height 16
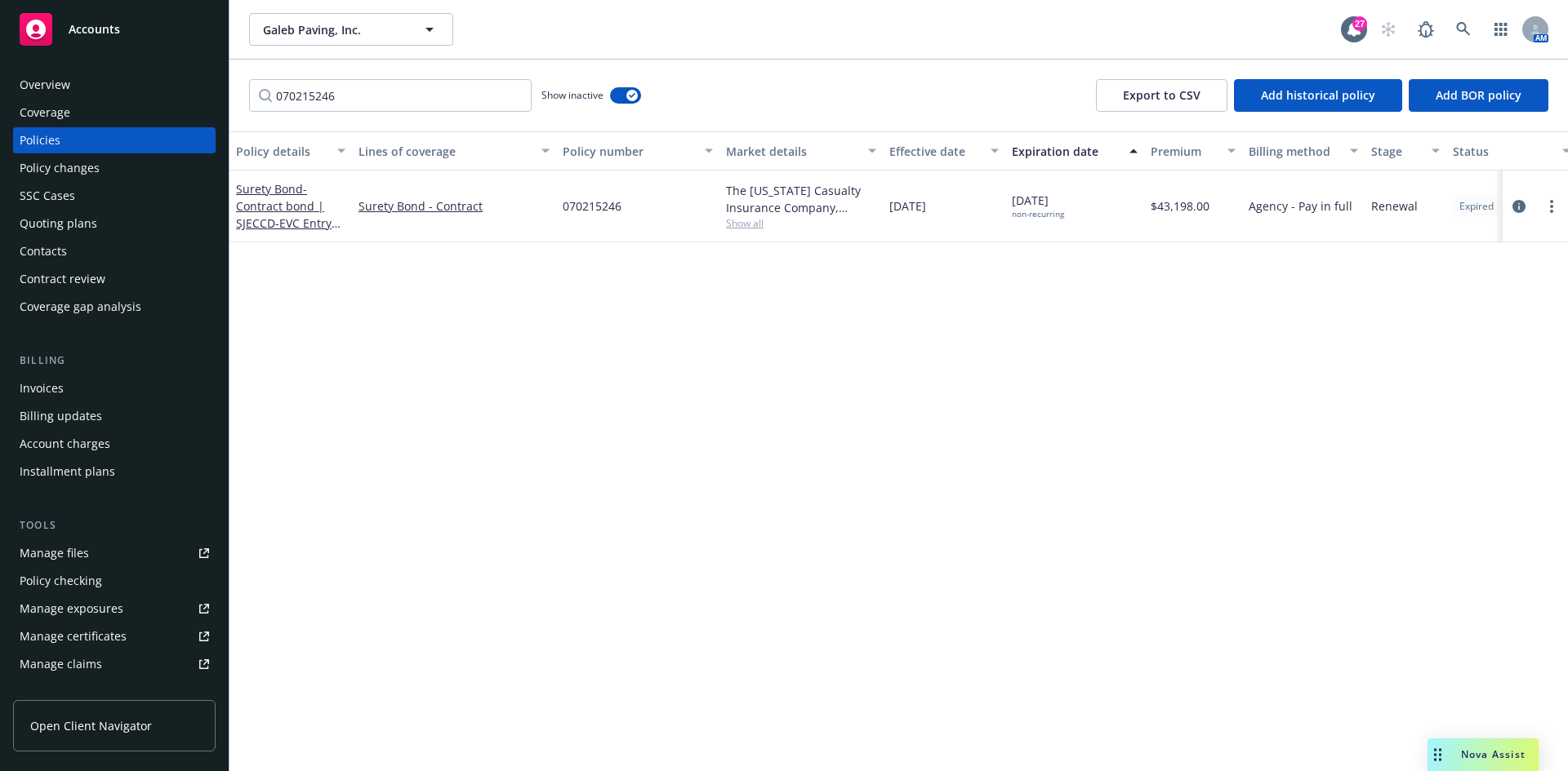
click at [67, 378] on div "Invoices" at bounding box center [114, 388] width 190 height 26
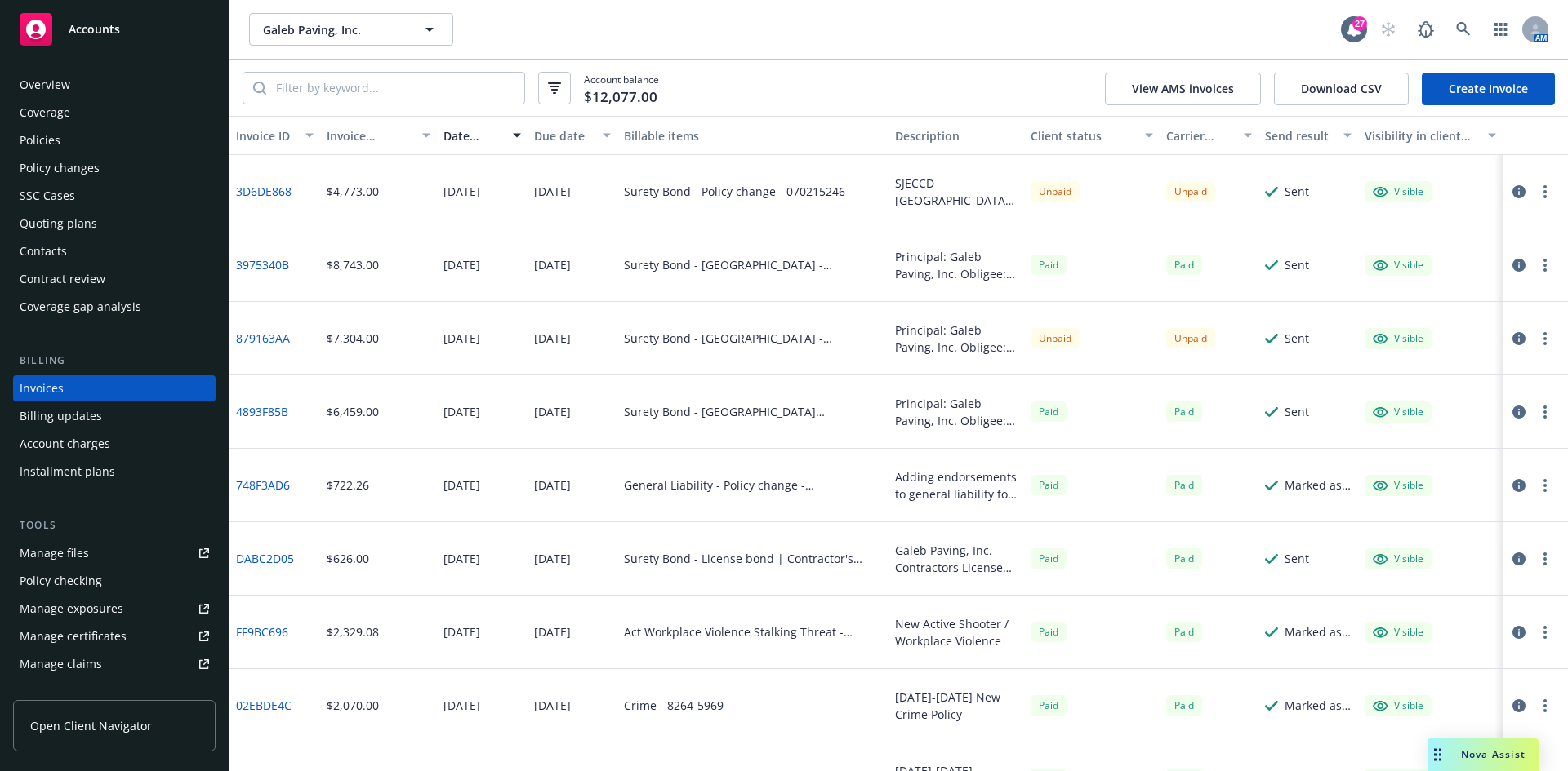
click at [61, 166] on div "Policy changes" at bounding box center [59, 167] width 80 height 26
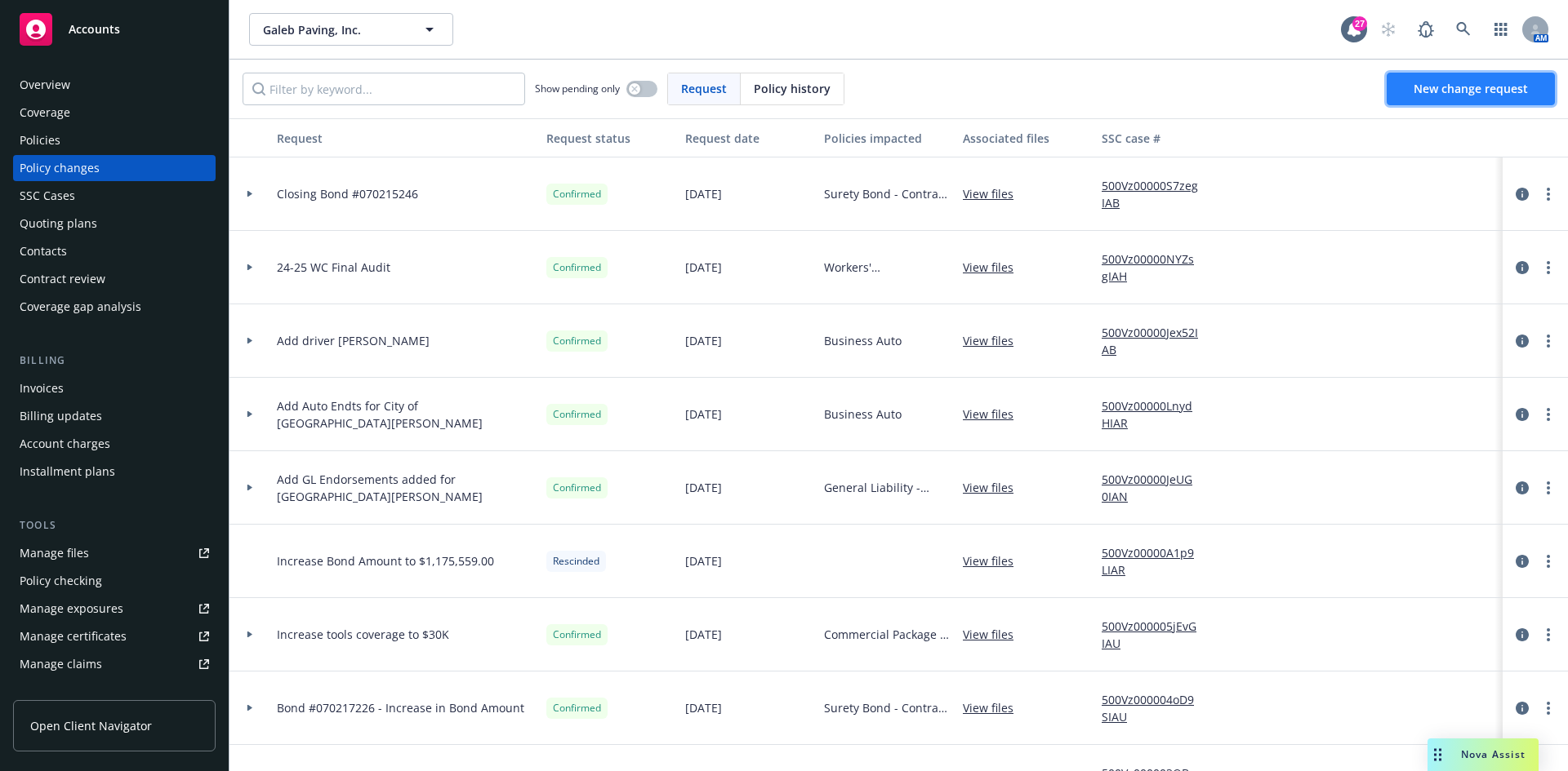
click at [1452, 92] on span "New change request" at bounding box center [1471, 89] width 114 height 15
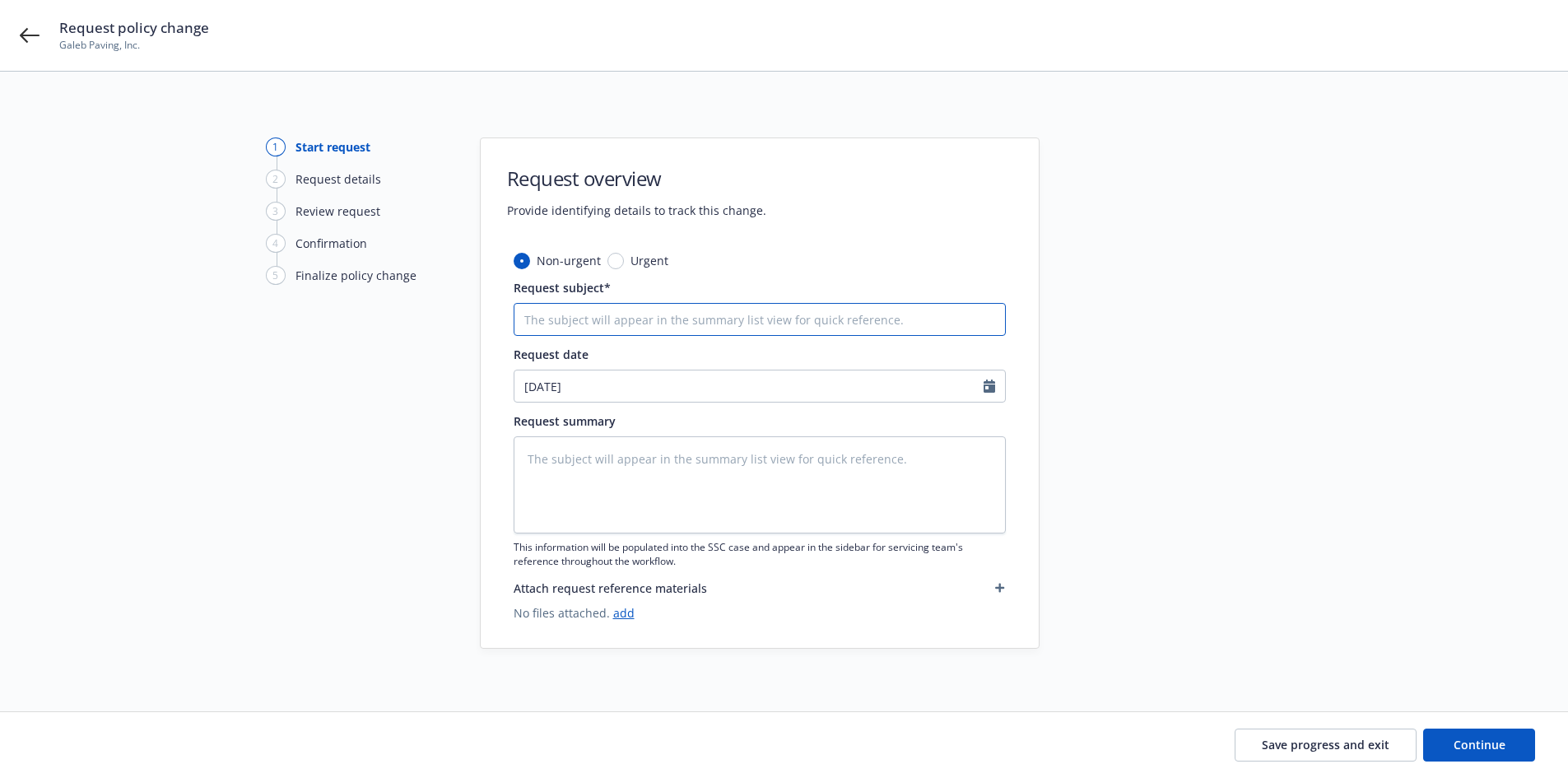
click at [683, 311] on input "Request subject*" at bounding box center [760, 320] width 493 height 33
type textarea "x"
type input "C"
type textarea "x"
type input "Cl"
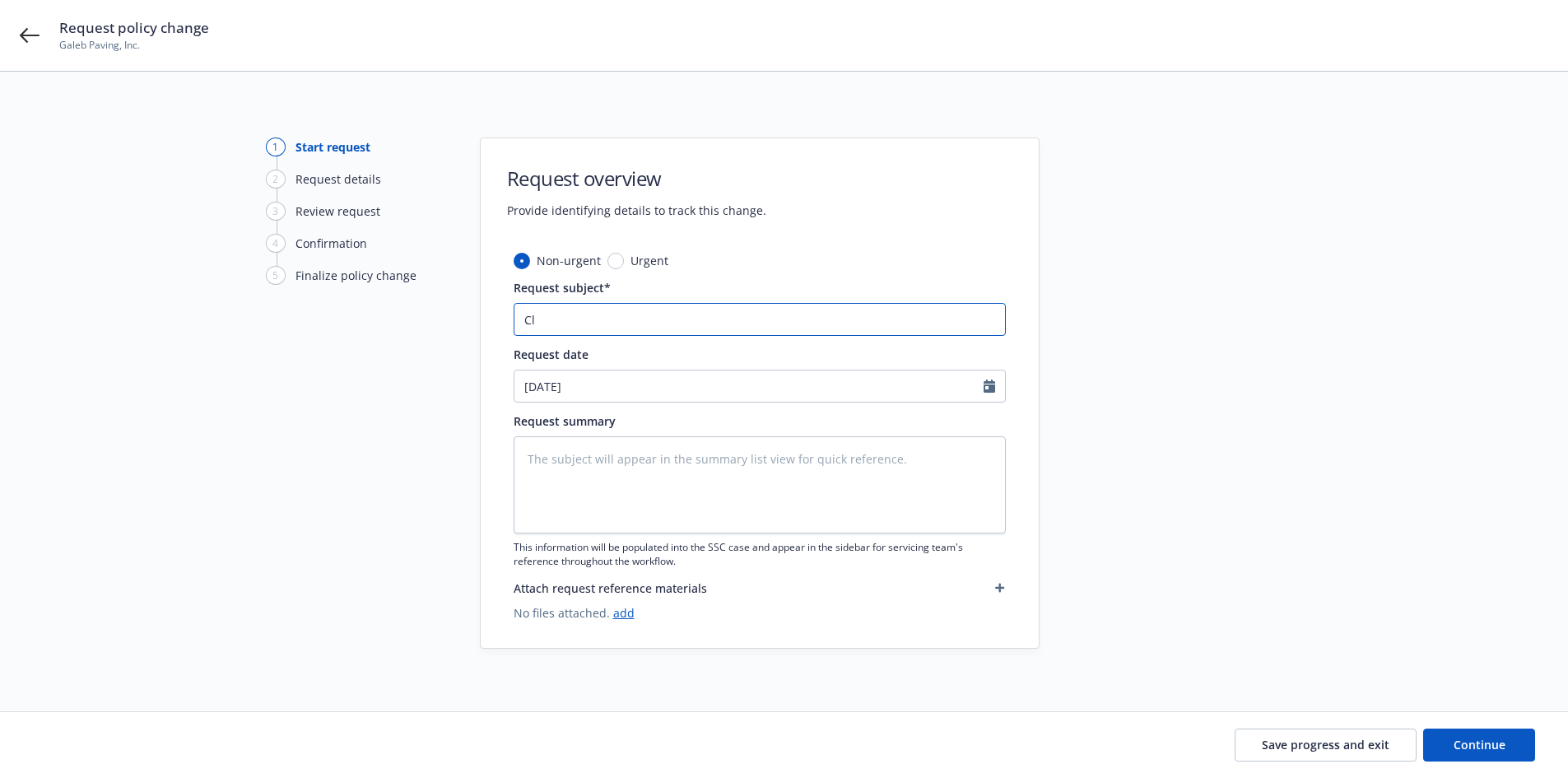
type textarea "x"
type input "Clo"
type textarea "x"
type input "Closi"
type textarea "x"
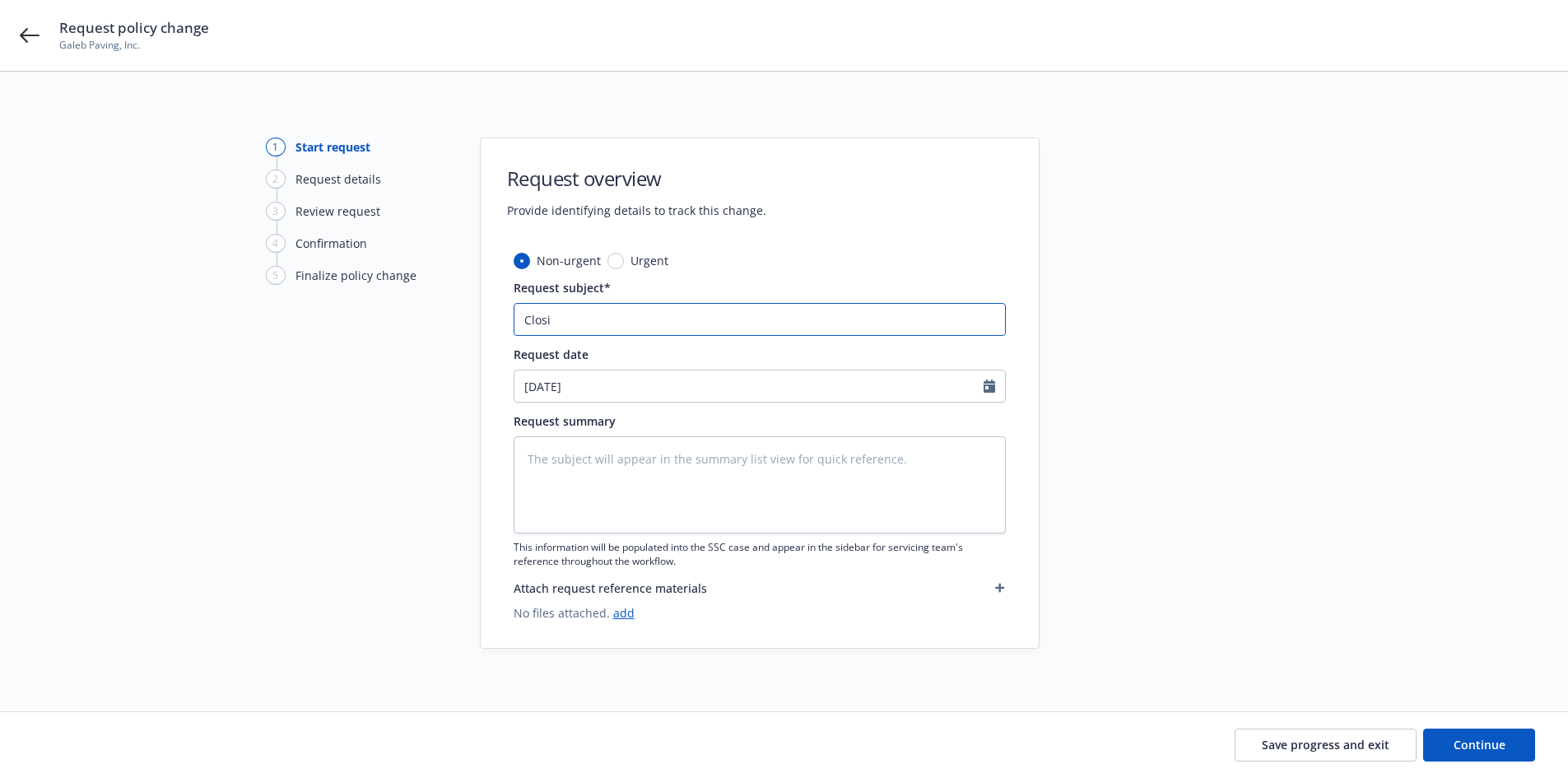
type input "Closin"
type textarea "x"
type input "Closing"
type textarea "x"
type input "Closing"
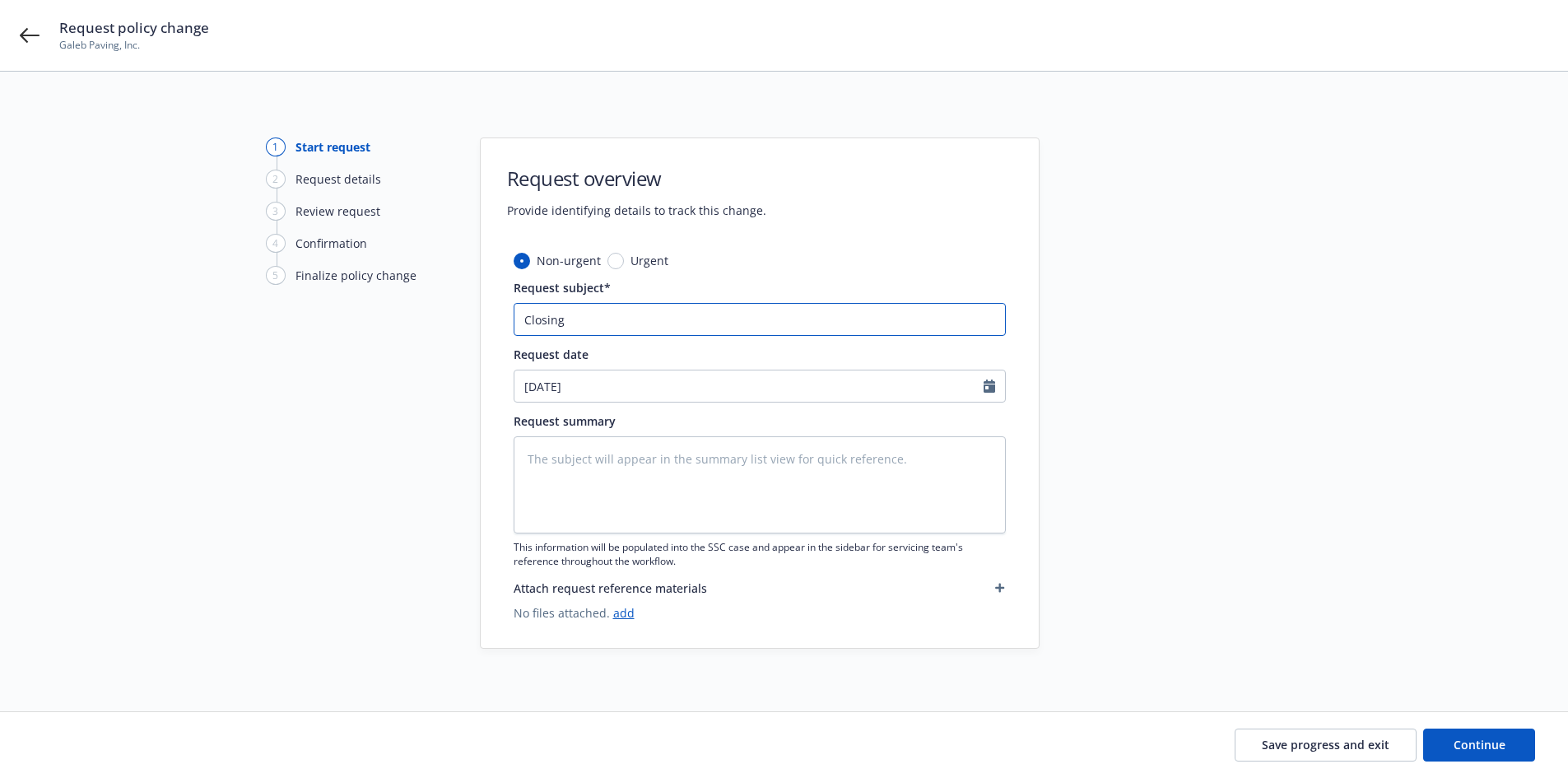
type textarea "x"
type input "Closing B"
type textarea "x"
type input "Closing Bo"
type textarea "x"
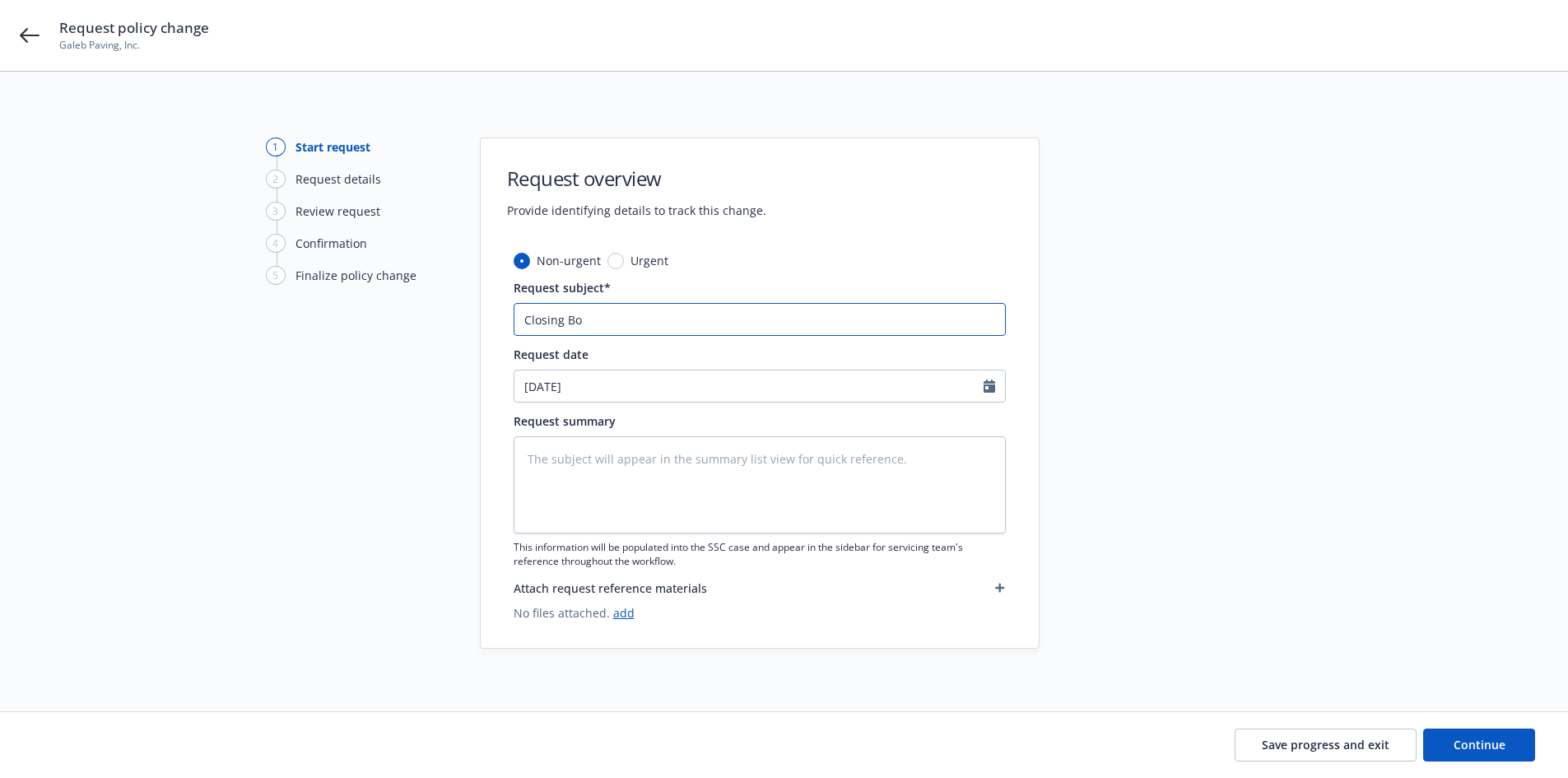
type input "Closing Bon"
type textarea "x"
type input "Closing Bond"
type textarea "x"
type input "Closing Bond"
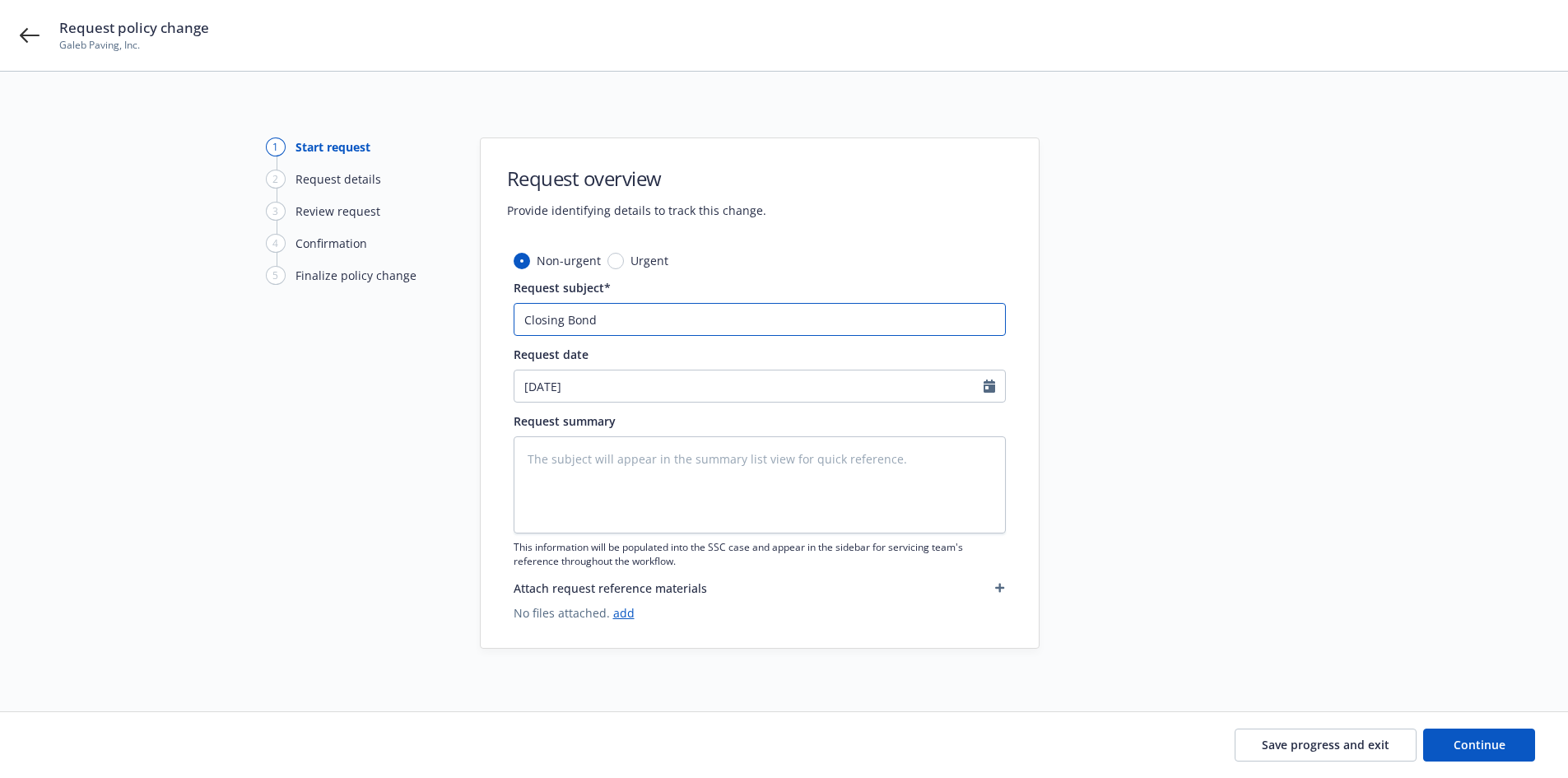
type textarea "x"
type input "Closing Bond #"
type textarea "x"
type input "Closing Bond #0"
type textarea "x"
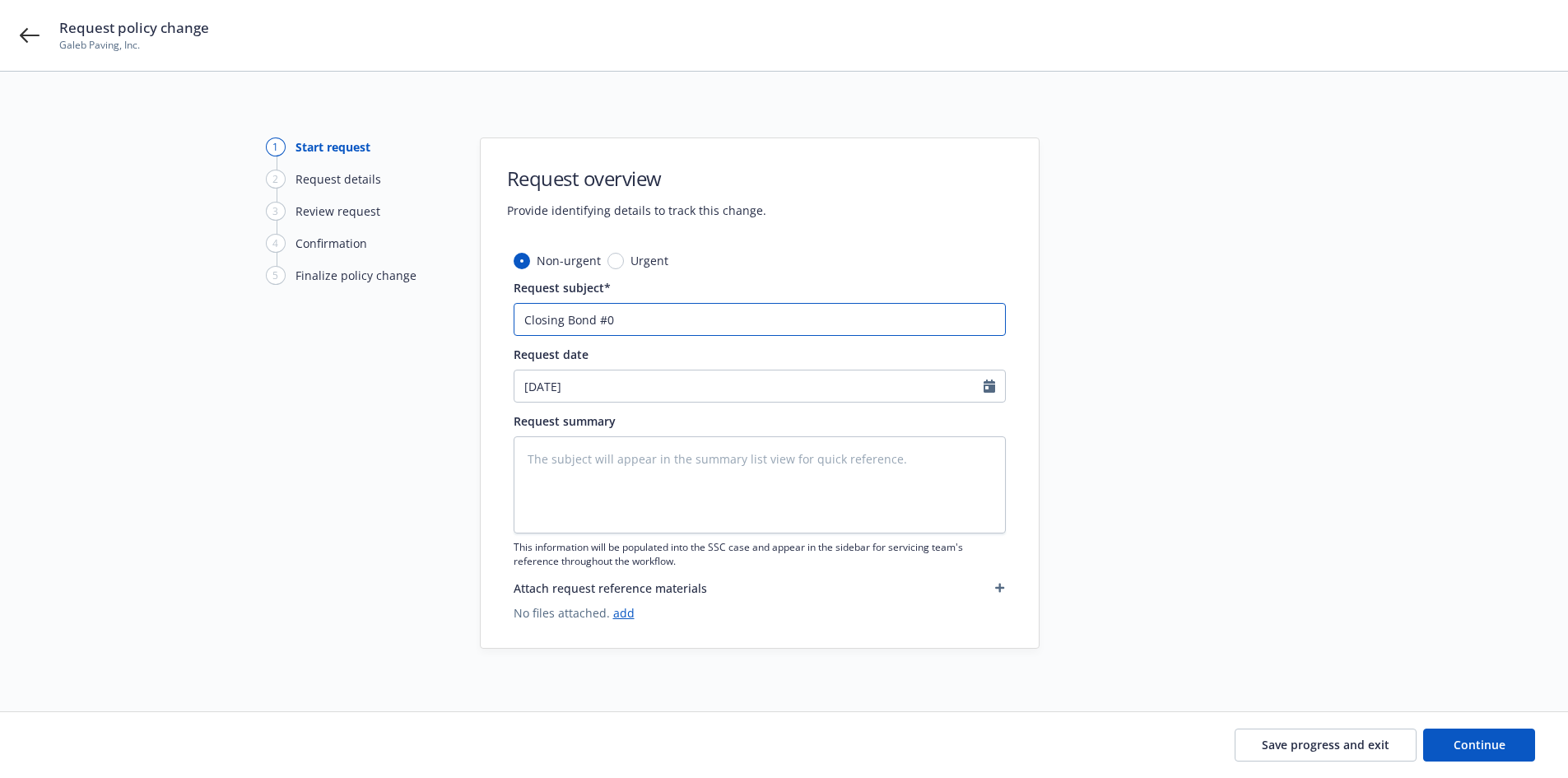
type input "Closing Bond #07"
type textarea "x"
type input "Closing Bond #070"
type textarea "x"
type input "Closing Bond #0702"
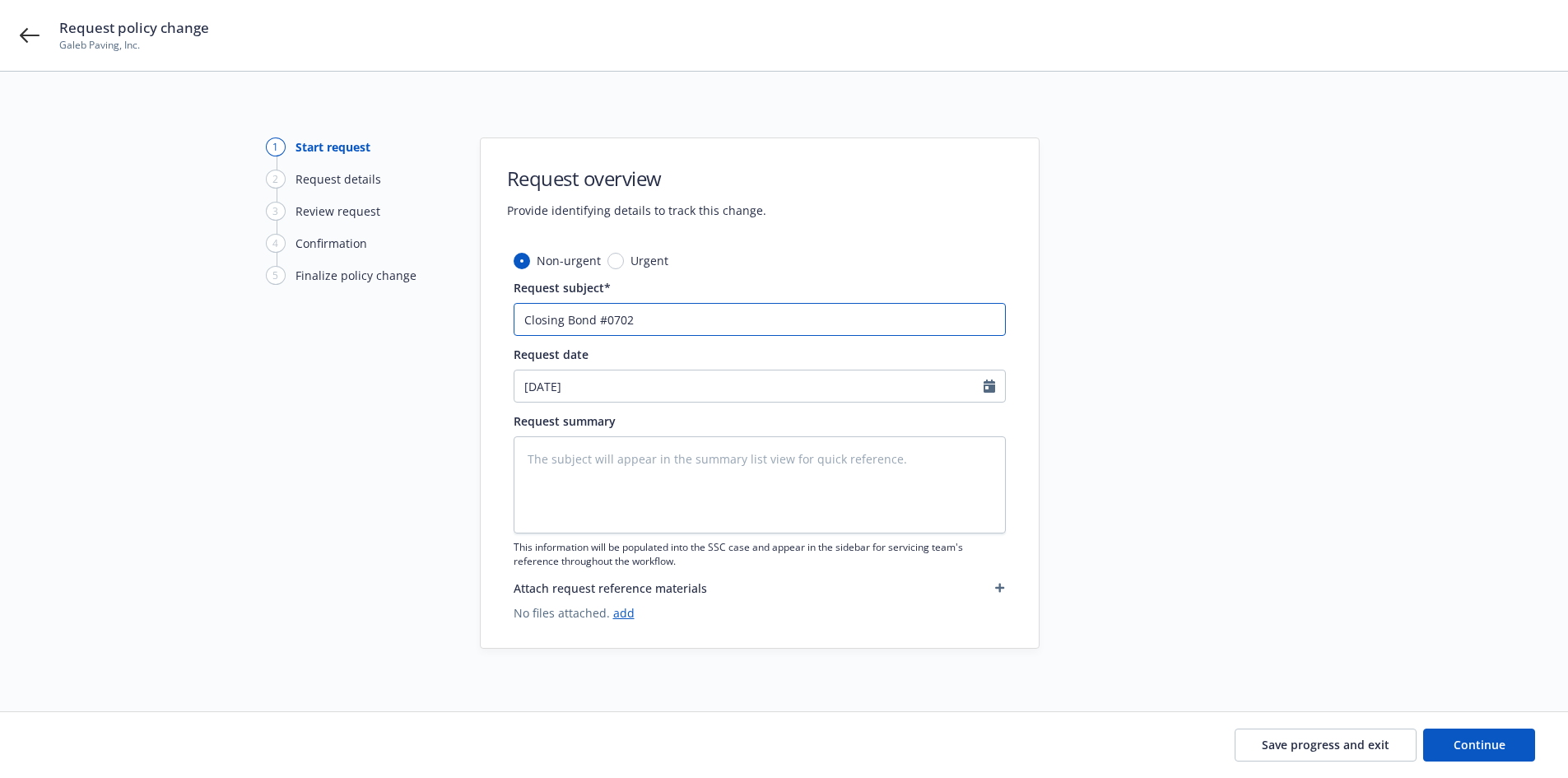
type textarea "x"
type input "Closing Bond #07021"
type textarea "x"
type input "Closing Bond #070217"
type textarea "x"
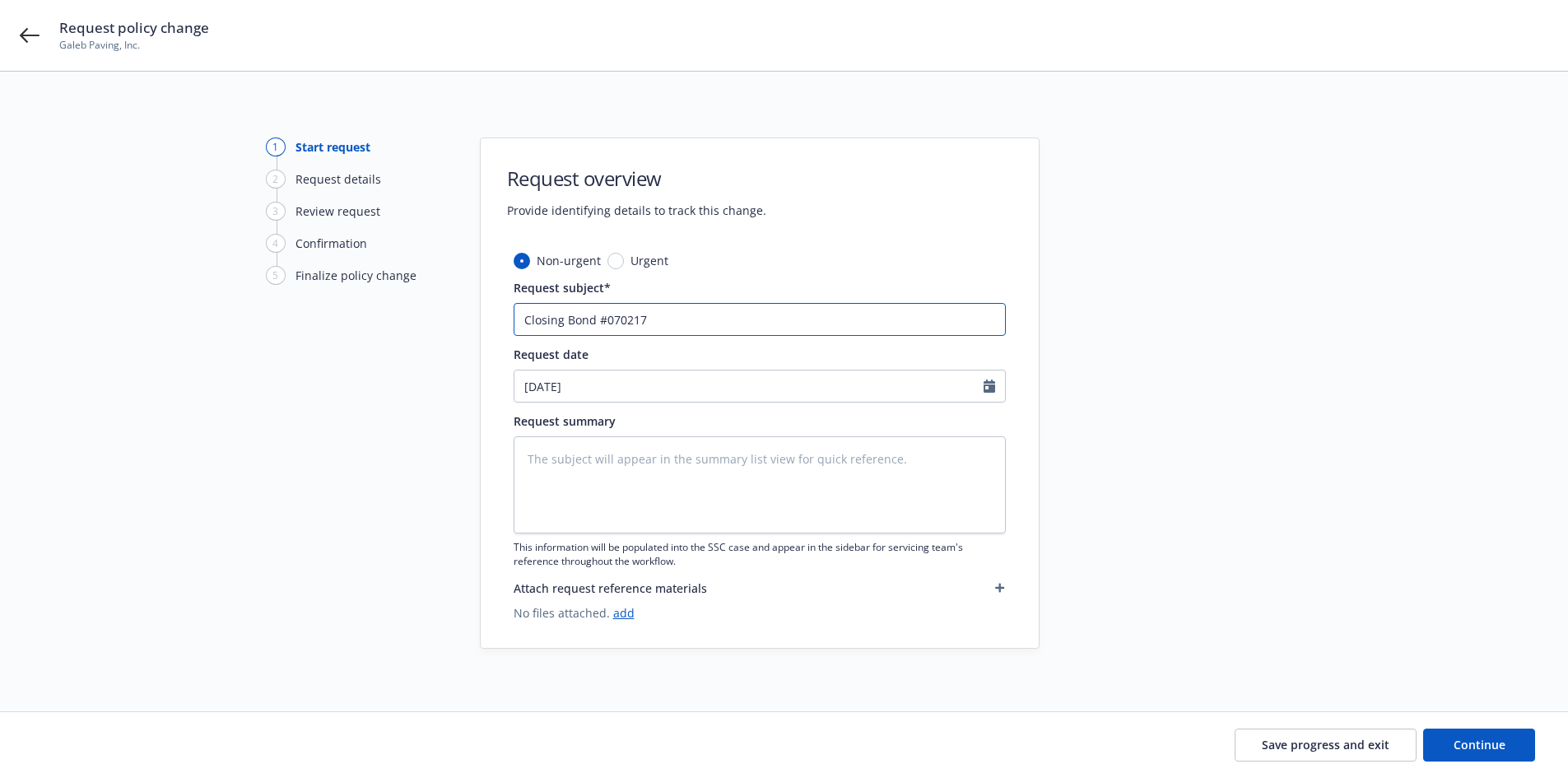
type input "Closing Bond #0702172"
type textarea "x"
type input "Closing Bond #07021720"
type textarea "x"
type input "Closing Bond #070217209"
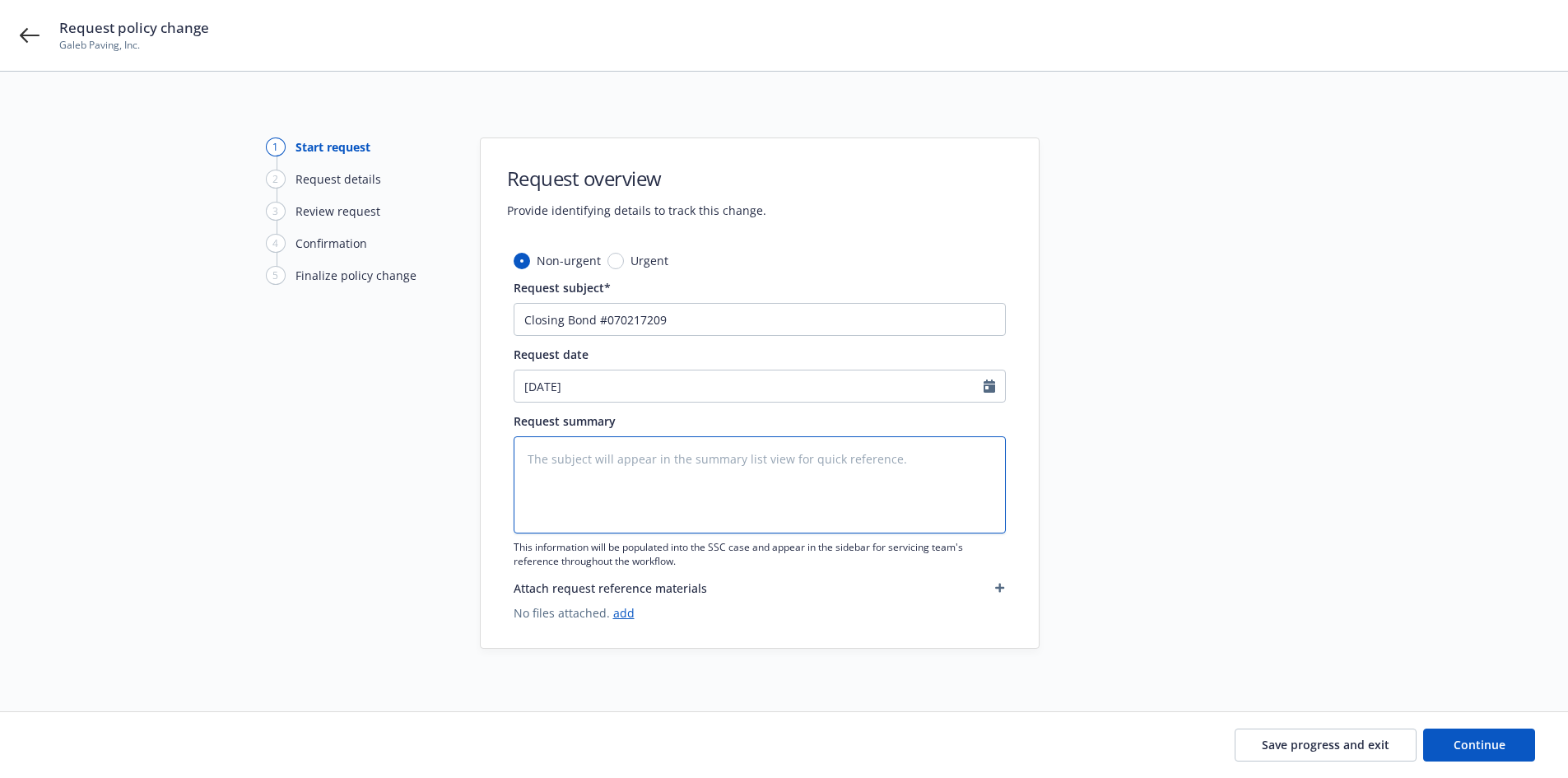
click at [710, 504] on textarea at bounding box center [760, 485] width 493 height 98
type textarea "x"
type textarea "I"
type textarea "x"
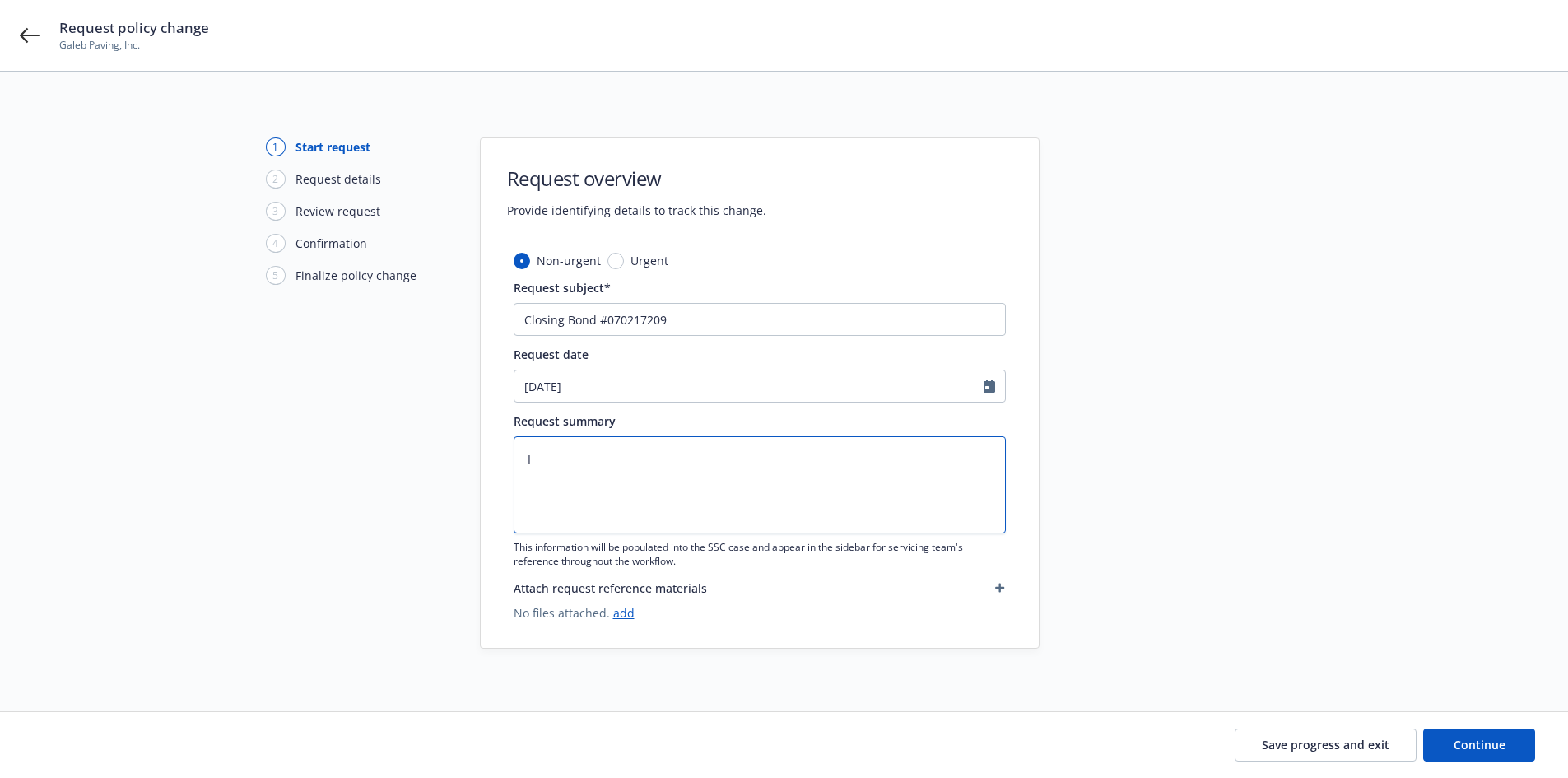
type textarea "In"
type textarea "x"
type textarea "Inc"
type textarea "x"
type textarea "Incr"
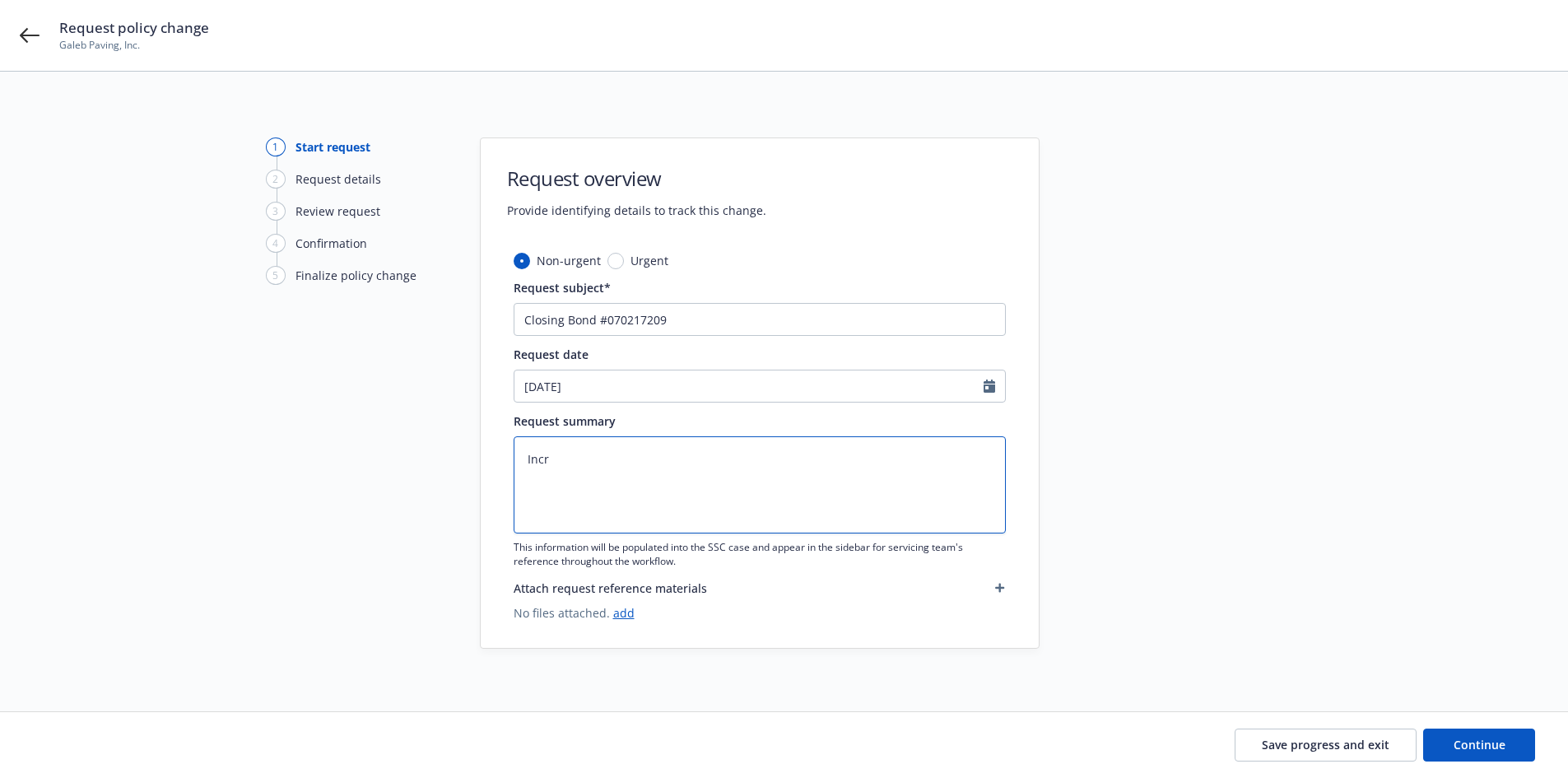
type textarea "x"
type textarea "Incre"
type textarea "x"
type textarea "Increa"
type textarea "x"
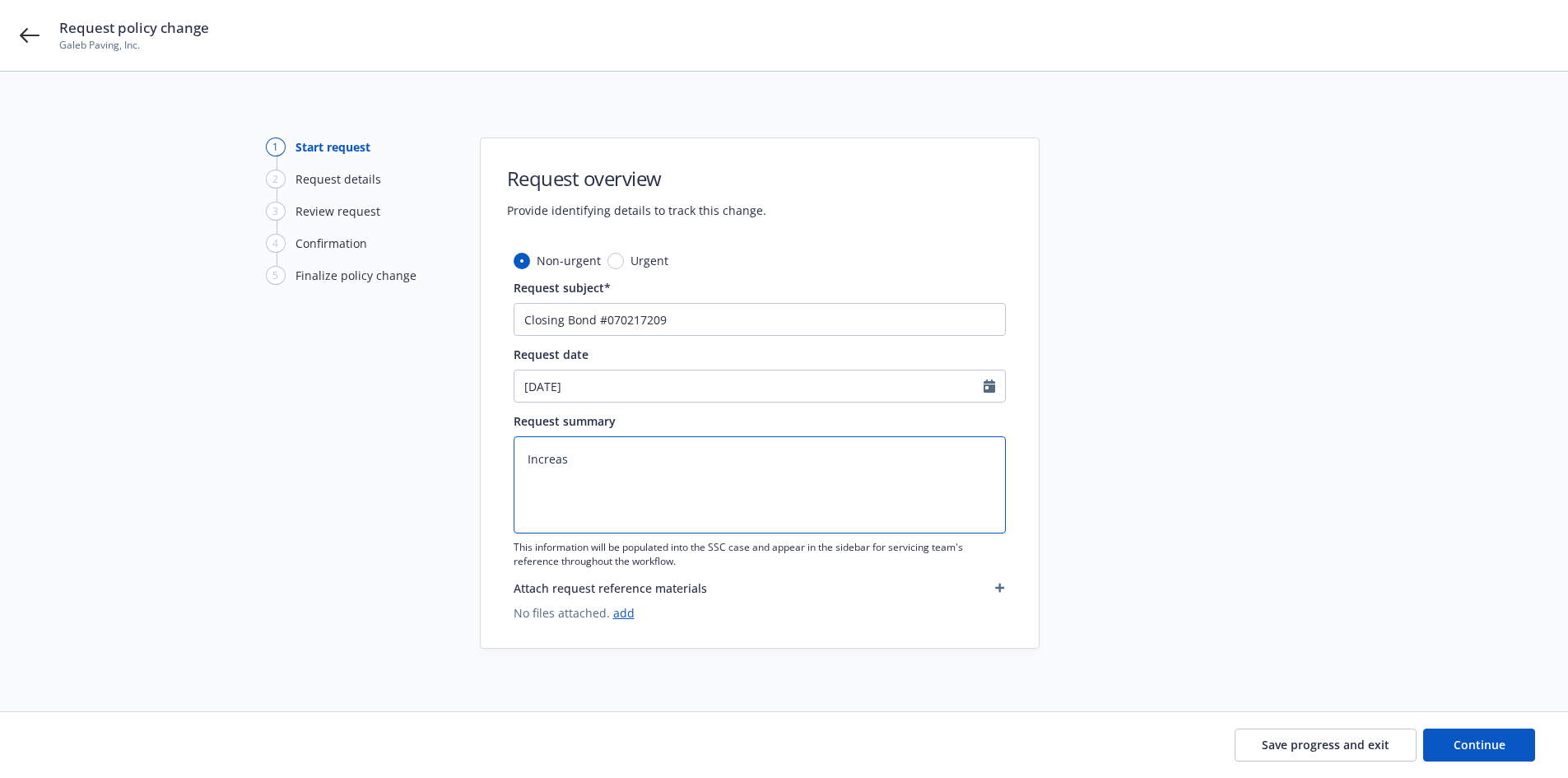
type textarea "Increasi"
type textarea "x"
type textarea "Increasin"
type textarea "x"
type textarea "Increasing"
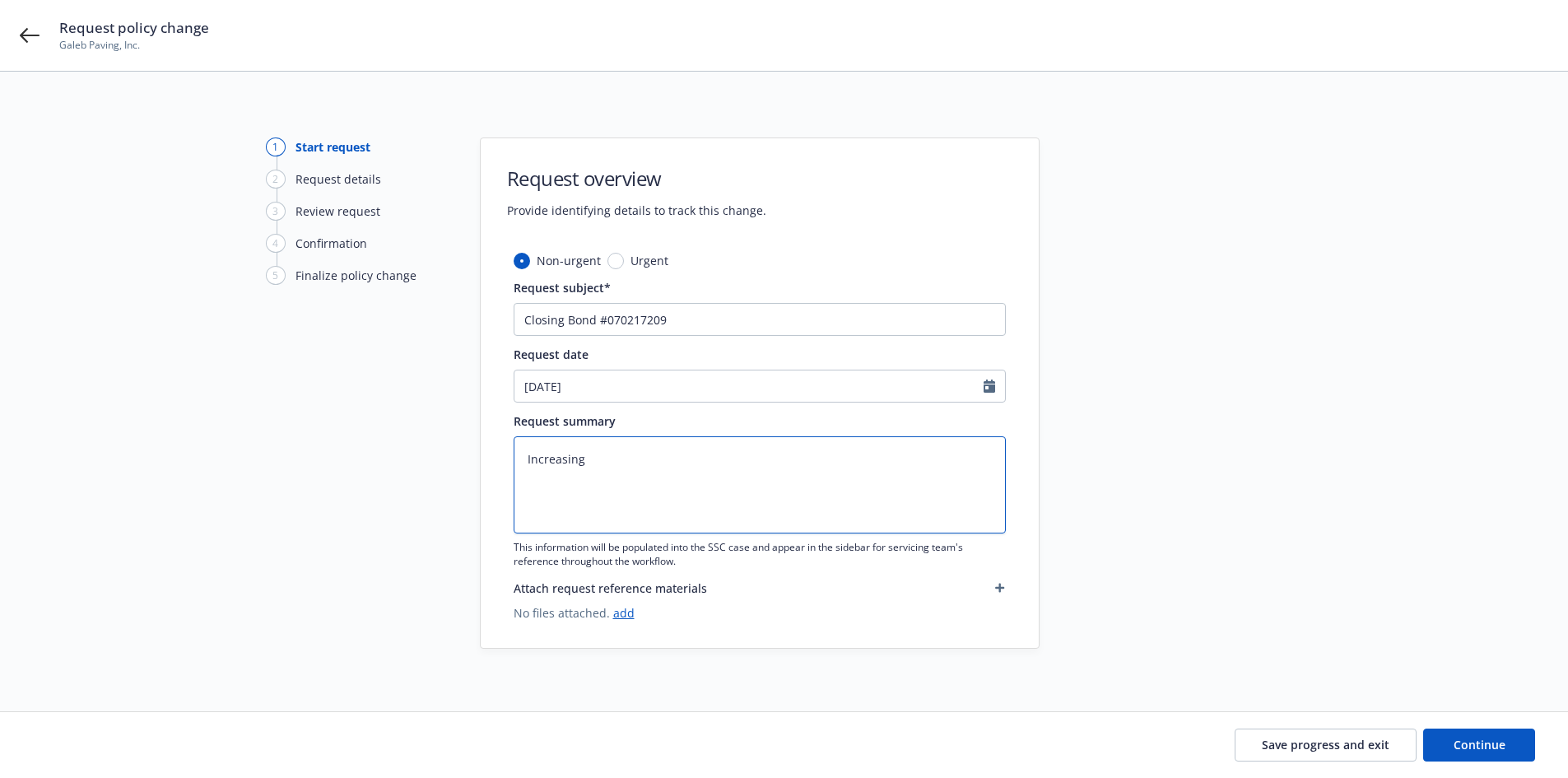
type textarea "x"
type textarea "Increasing"
type textarea "x"
type textarea "Increasing B"
type textarea "x"
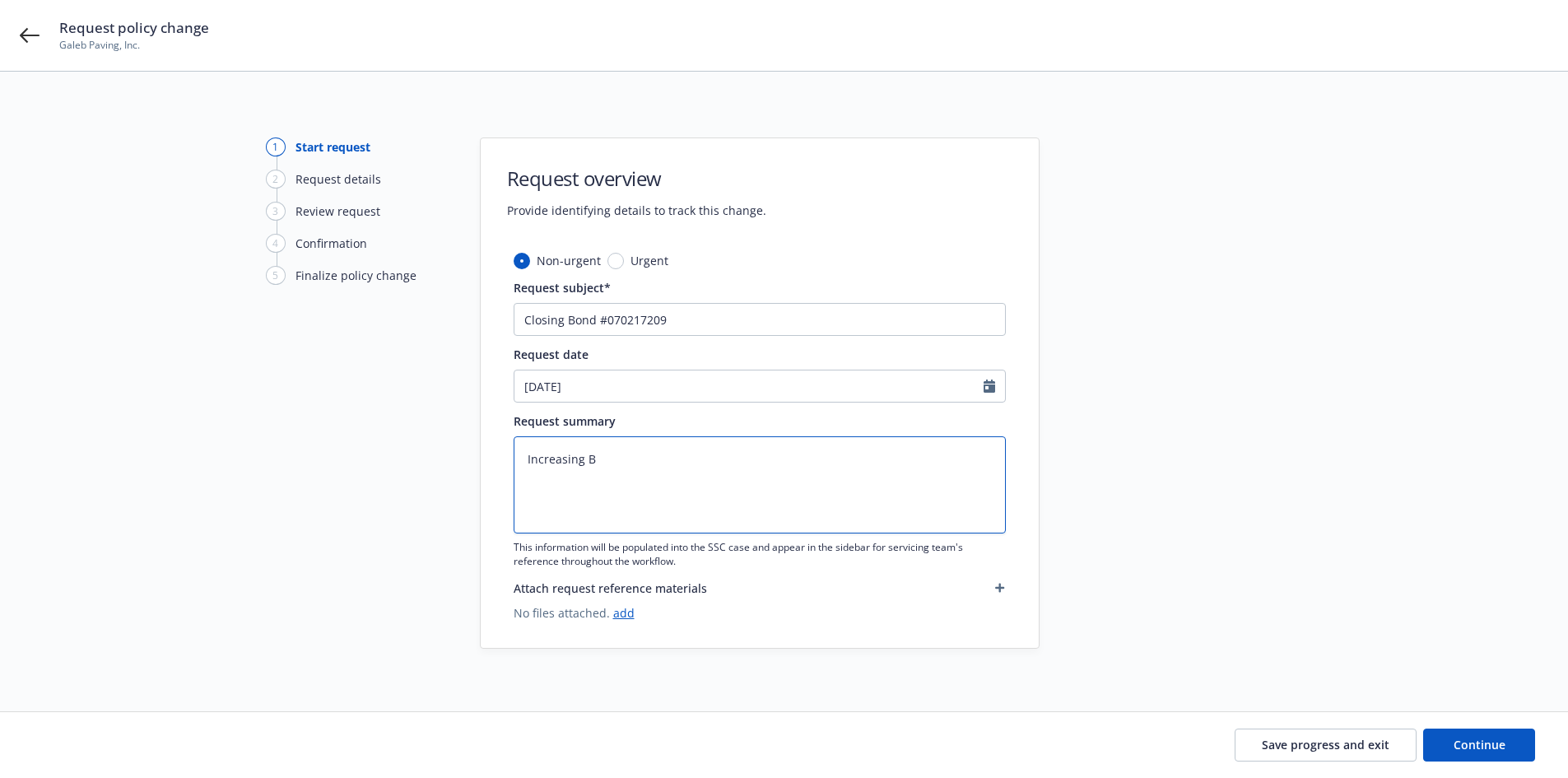
type textarea "Increasing Bo"
type textarea "x"
type textarea "Increasing Bond"
type textarea "x"
type textarea "Increasing Bond"
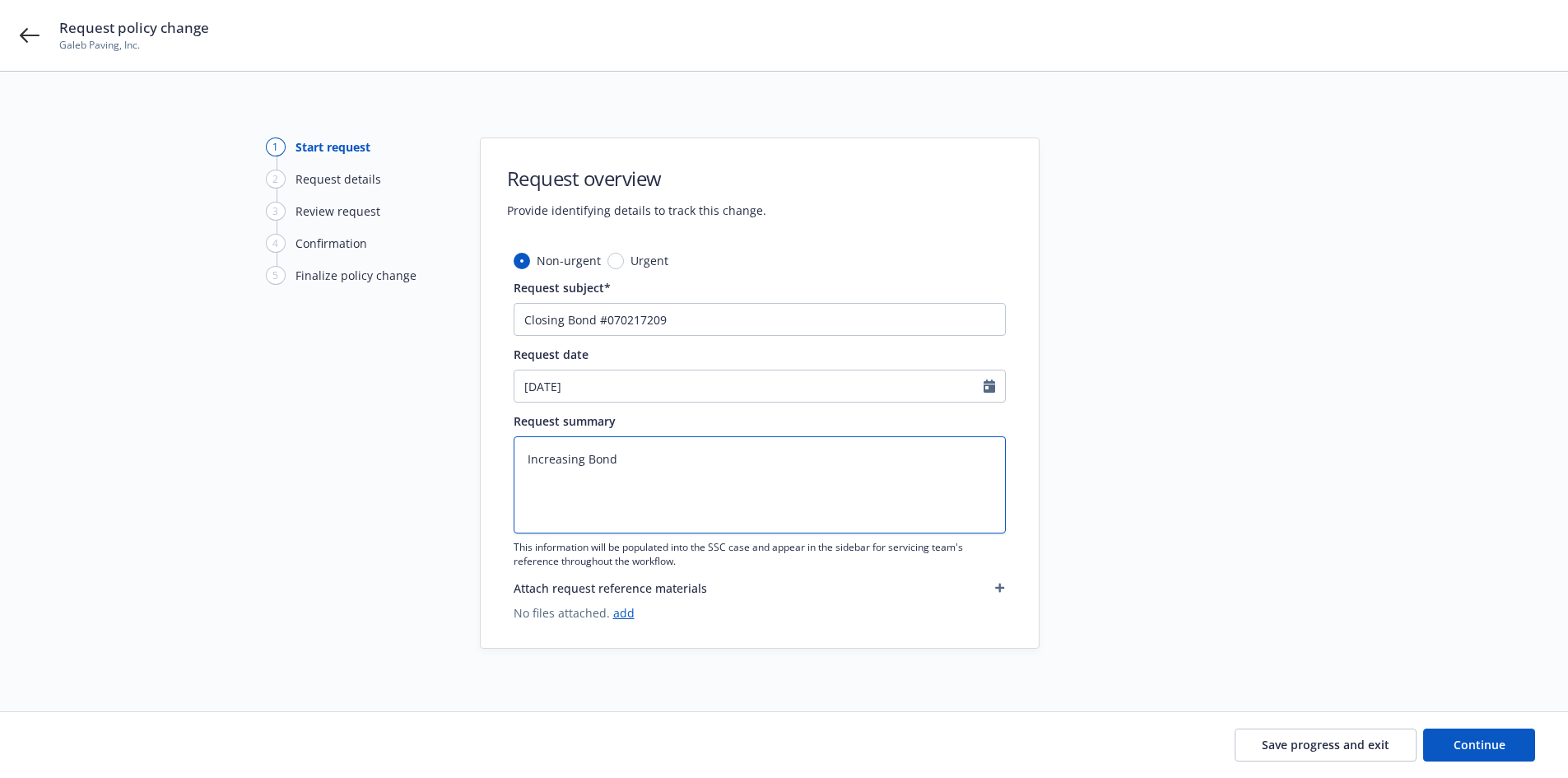
type textarea "x"
type textarea "Increasing Bond f"
type textarea "x"
type textarea "Increasing Bond fr"
type textarea "x"
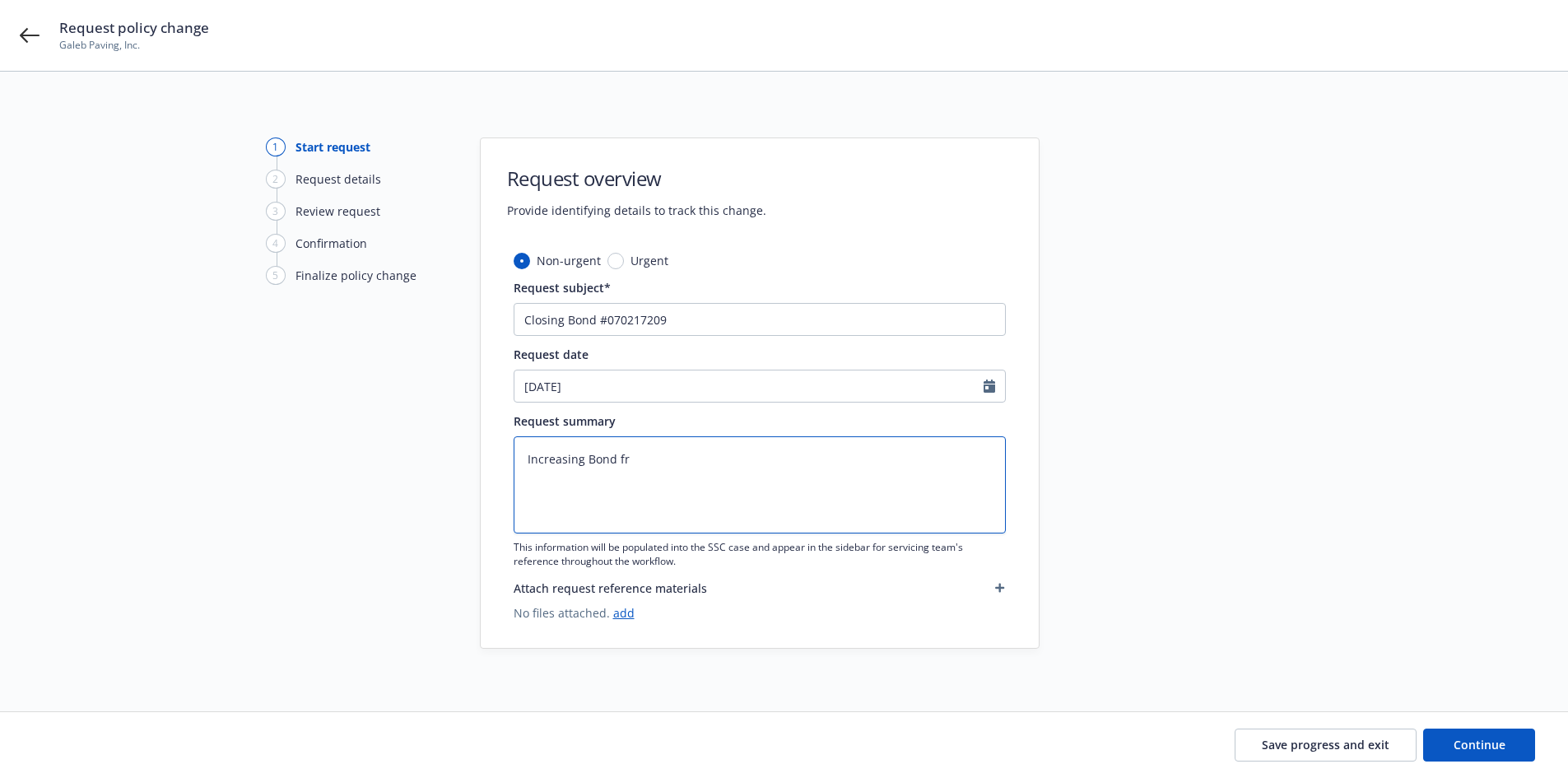
type textarea "Increasing Bond fro"
type textarea "x"
type textarea "Increasing Bond from"
type textarea "x"
type textarea "Increasing Bond from"
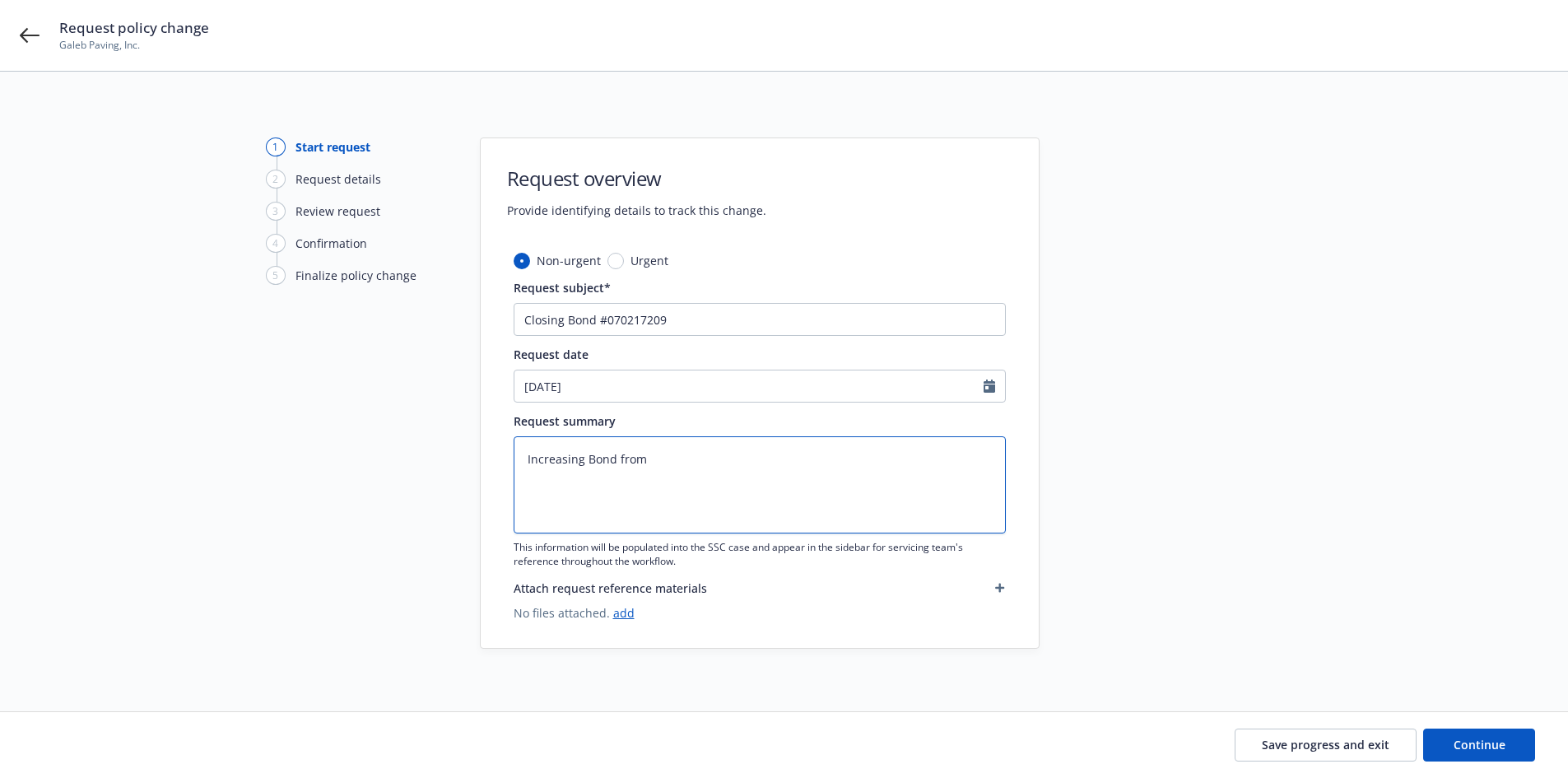
type textarea "x"
type textarea "Increasing Bond from $"
type textarea "x"
type textarea "Increasing Bond from $1"
type textarea "x"
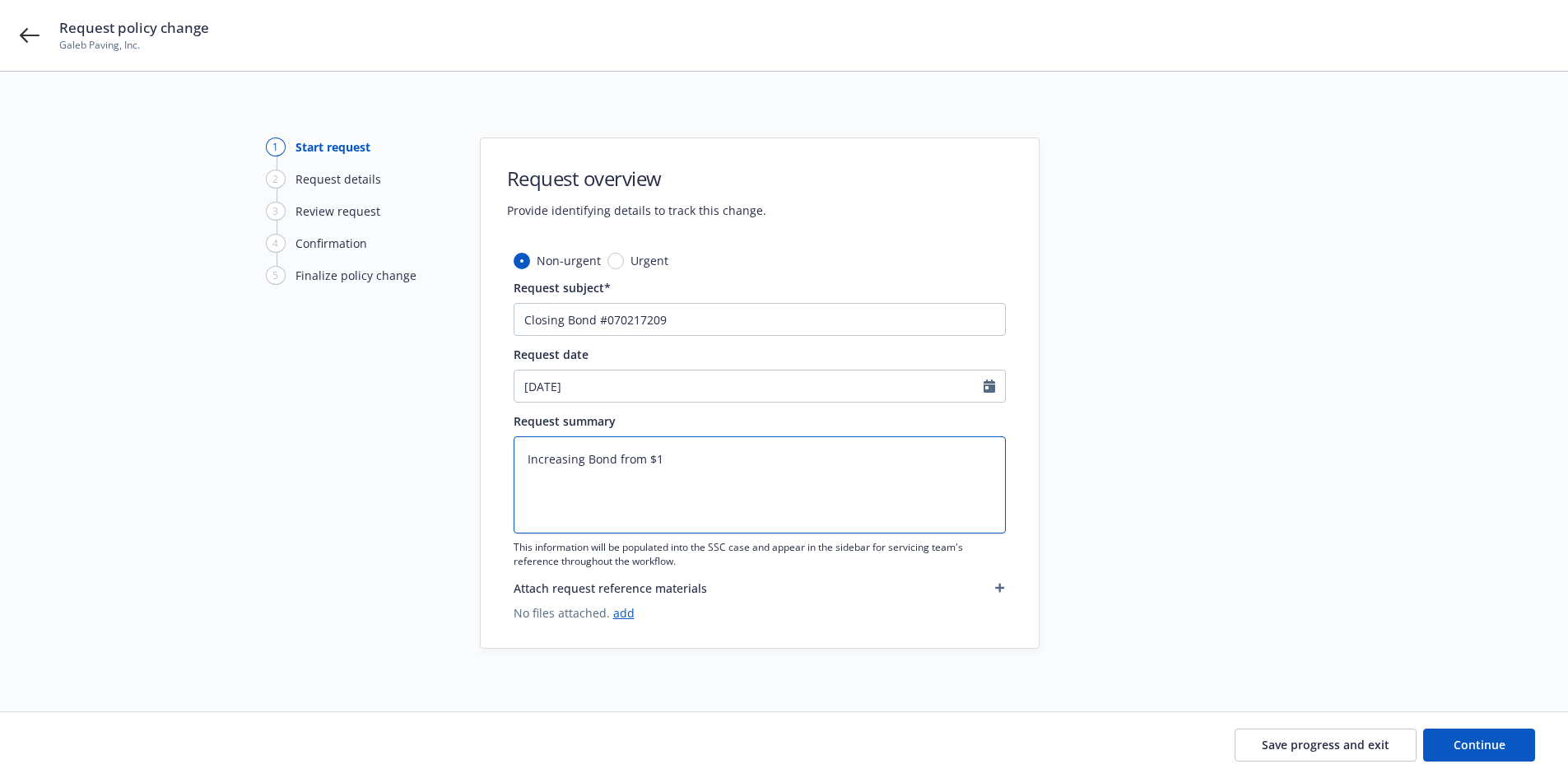
type textarea "Increasing Bond from $1,"
type textarea "x"
type textarea "Increasing Bond from $1,1"
type textarea "x"
type textarea "Increasing Bond from $1,17"
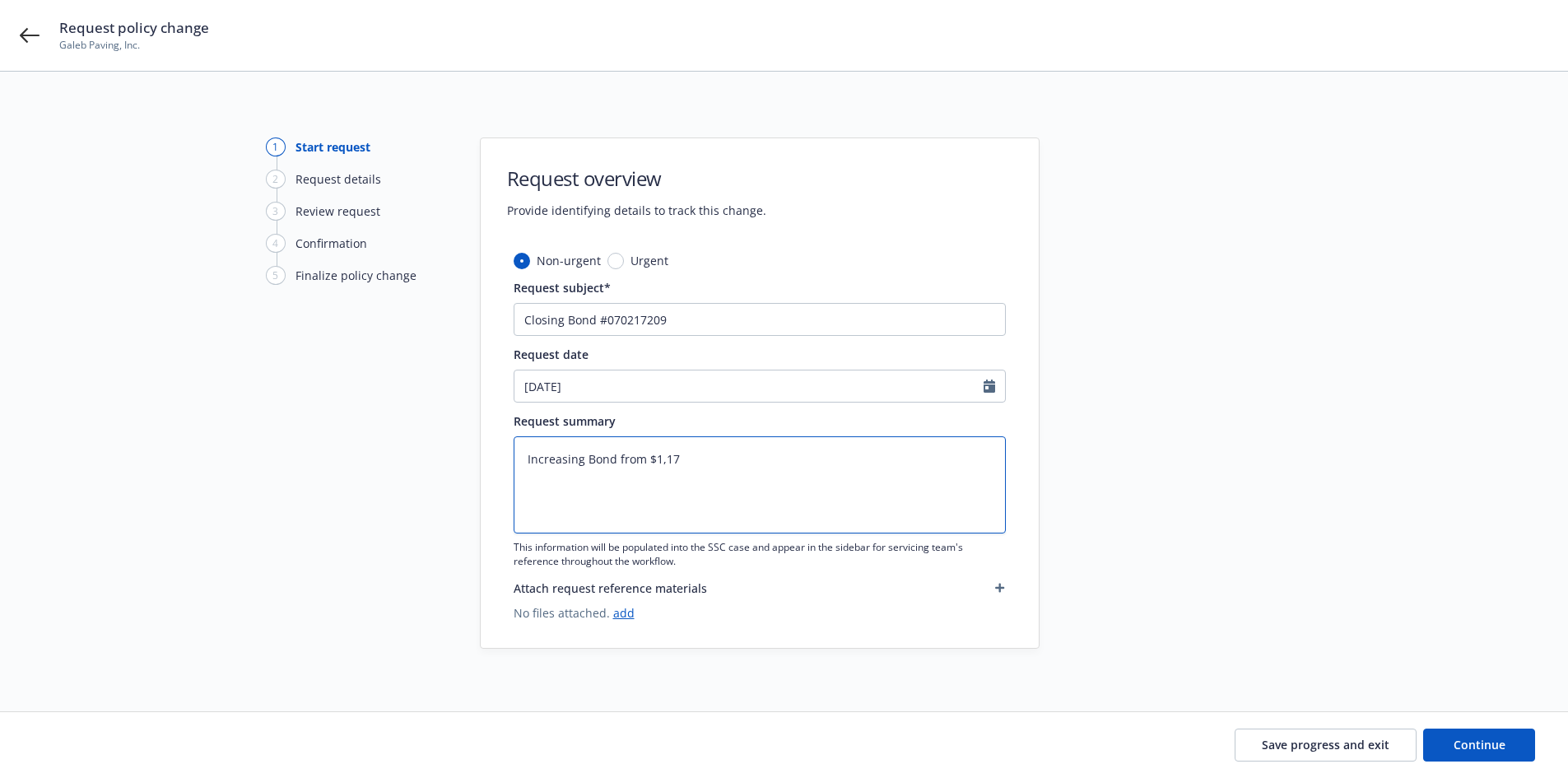
type textarea "x"
type textarea "Increasing Bond from $1,175"
type textarea "x"
type textarea "Increasing Bond from $1,175,"
type textarea "x"
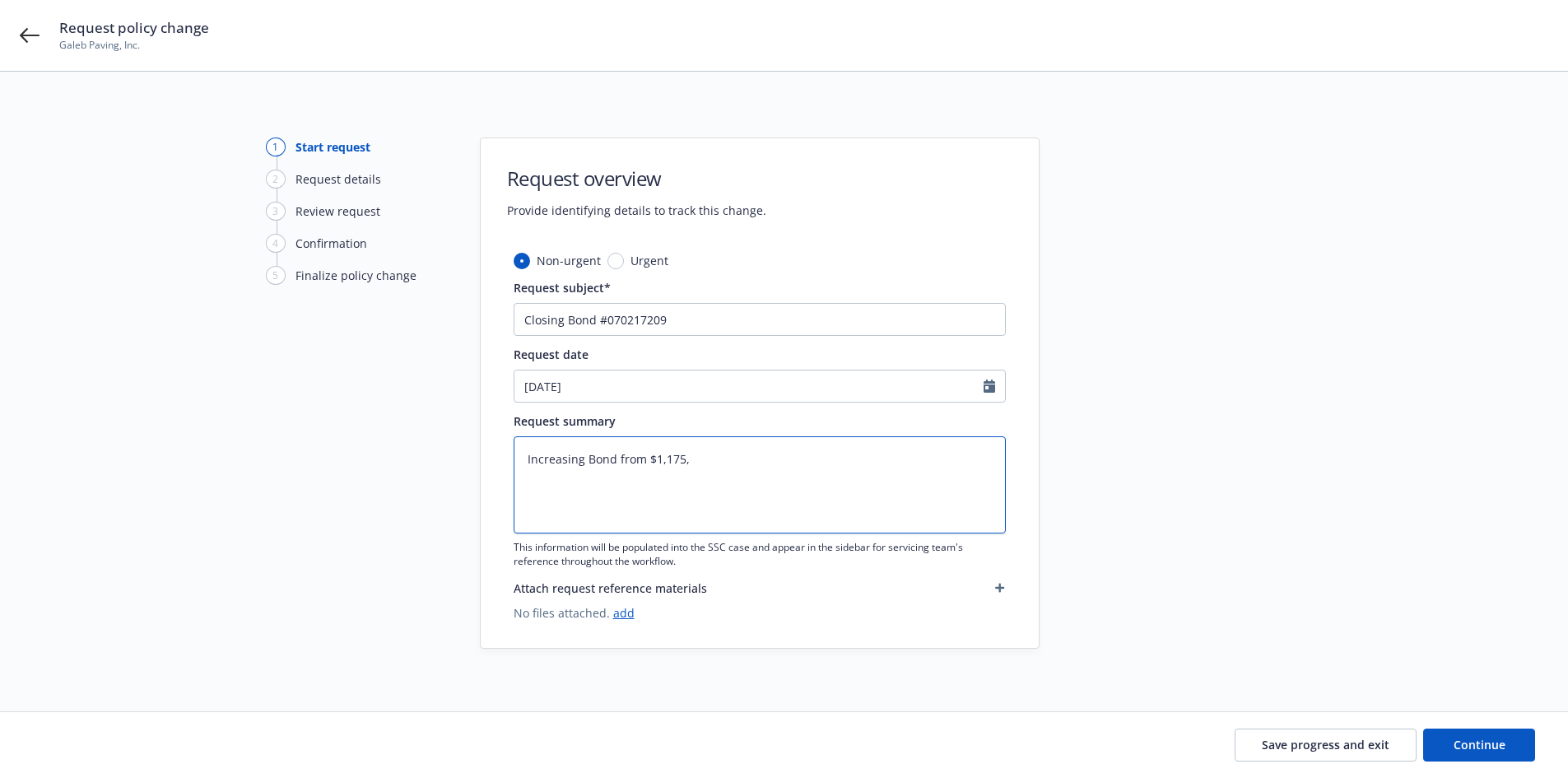
type textarea "Increasing Bond from $1,175,5"
type textarea "x"
type textarea "Increasing Bond from $1,175,55"
type textarea "x"
type textarea "Increasing Bond from $1,175,559"
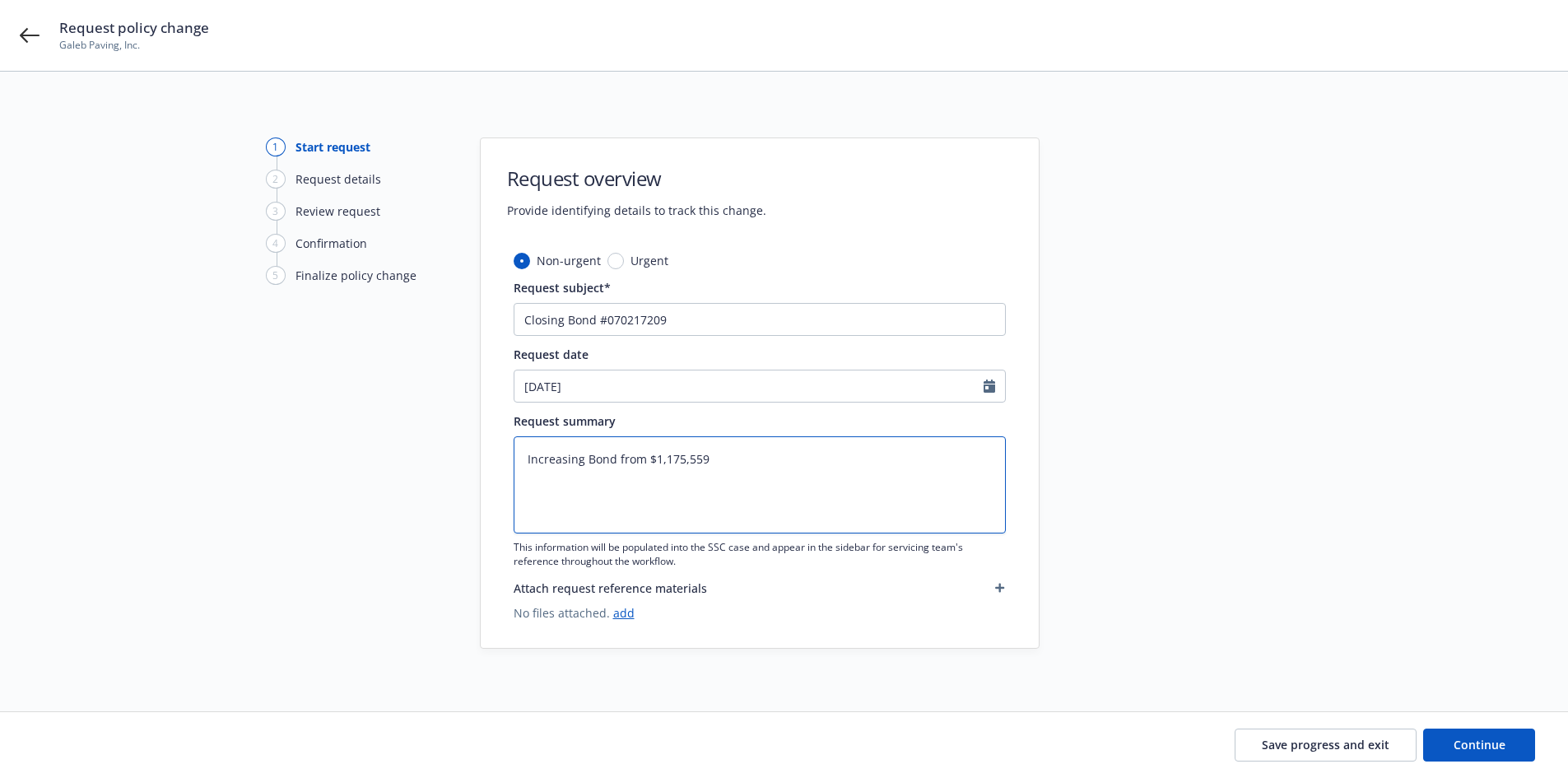
type textarea "x"
type textarea "Increasing Bond from $1,175,559"
type textarea "x"
type textarea "Increasing Bond from $1,175,559 t"
type textarea "x"
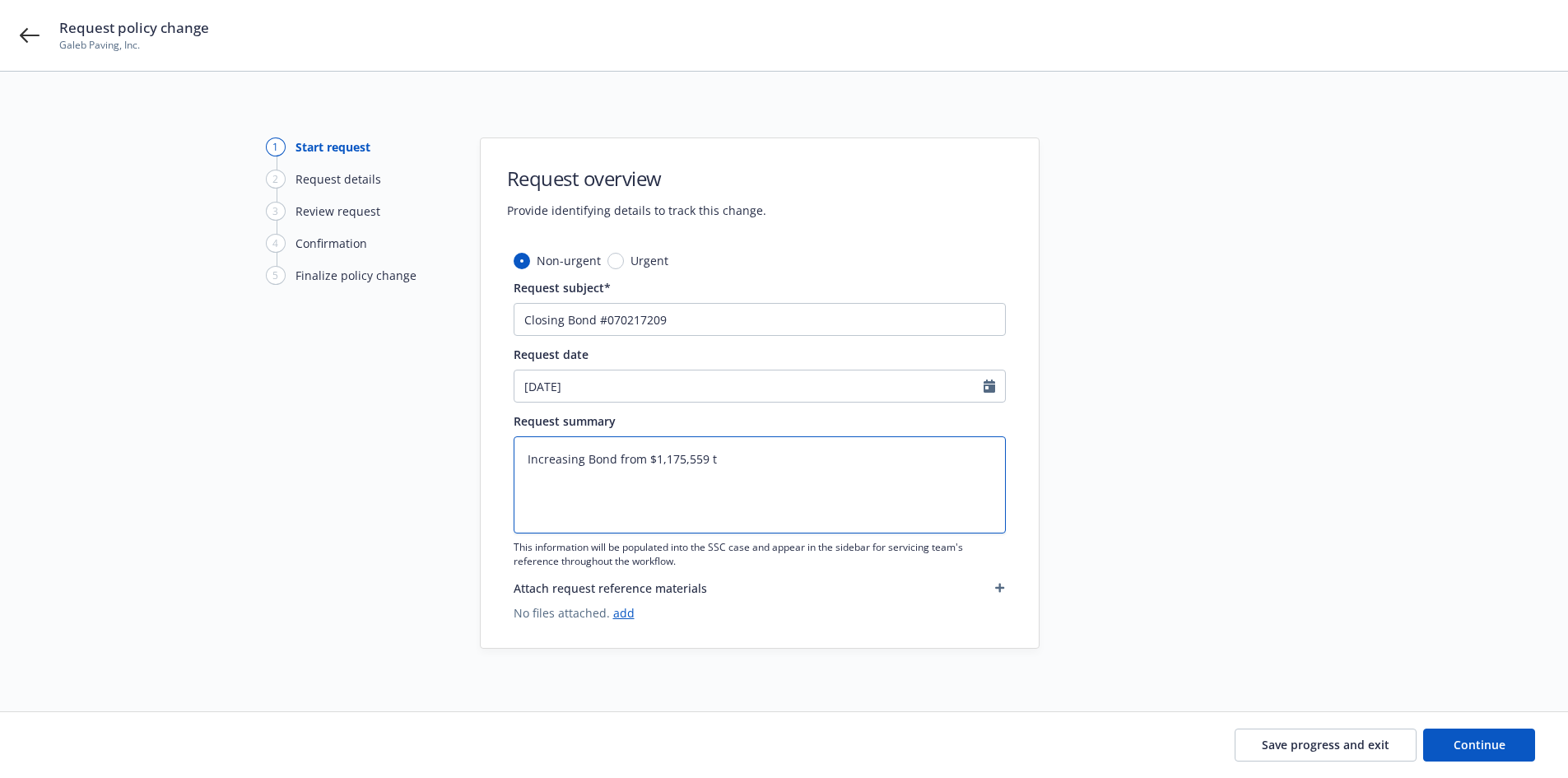
type textarea "Increasing Bond from $1,175,559 tp"
type textarea "x"
type textarea "Increasing Bond from $1,175,559 t"
type textarea "x"
type textarea "Increasing Bond from $1,175,559 to"
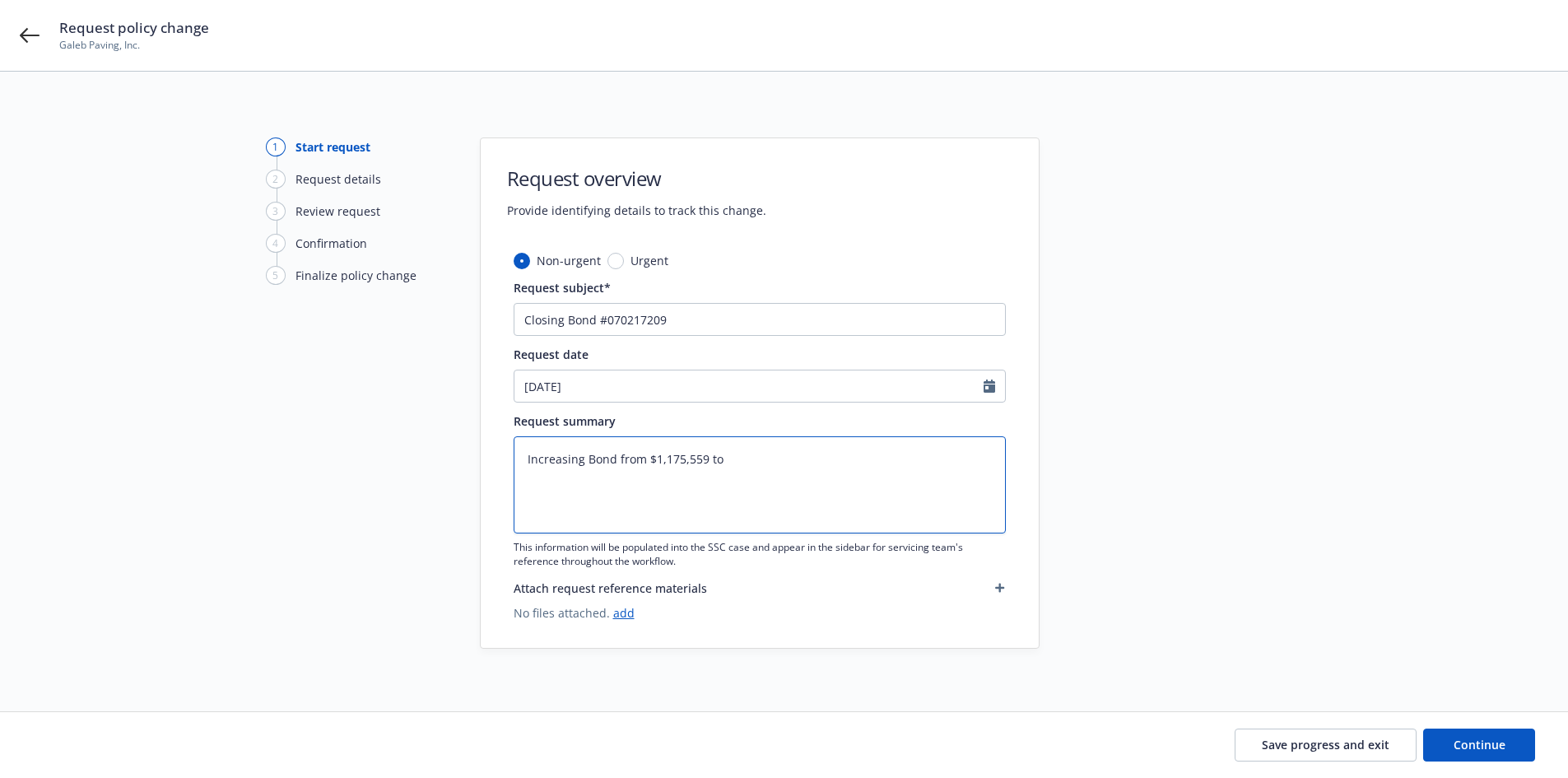
type textarea "x"
type textarea "Increasing Bond from $1,175,559 to"
type textarea "x"
type textarea "Increasing Bond from $1,175,559 to $"
type textarea "x"
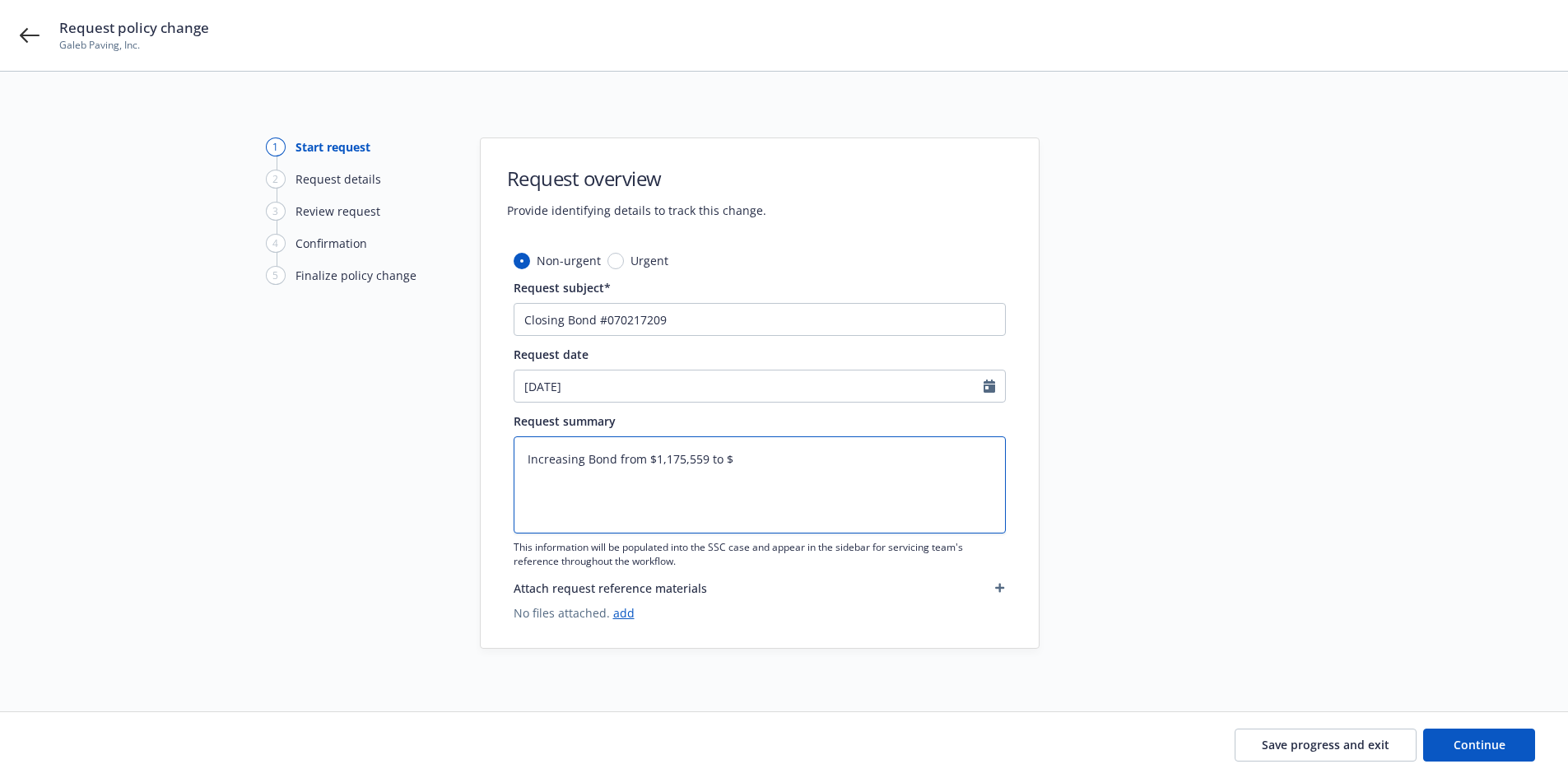
type textarea "Increasing Bond from $1,175,559 to $1"
type textarea "x"
type textarea "Increasing Bond from $1,175,559 to $1,"
type textarea "x"
type textarea "Increasing Bond from $1,175,559 to $1,3"
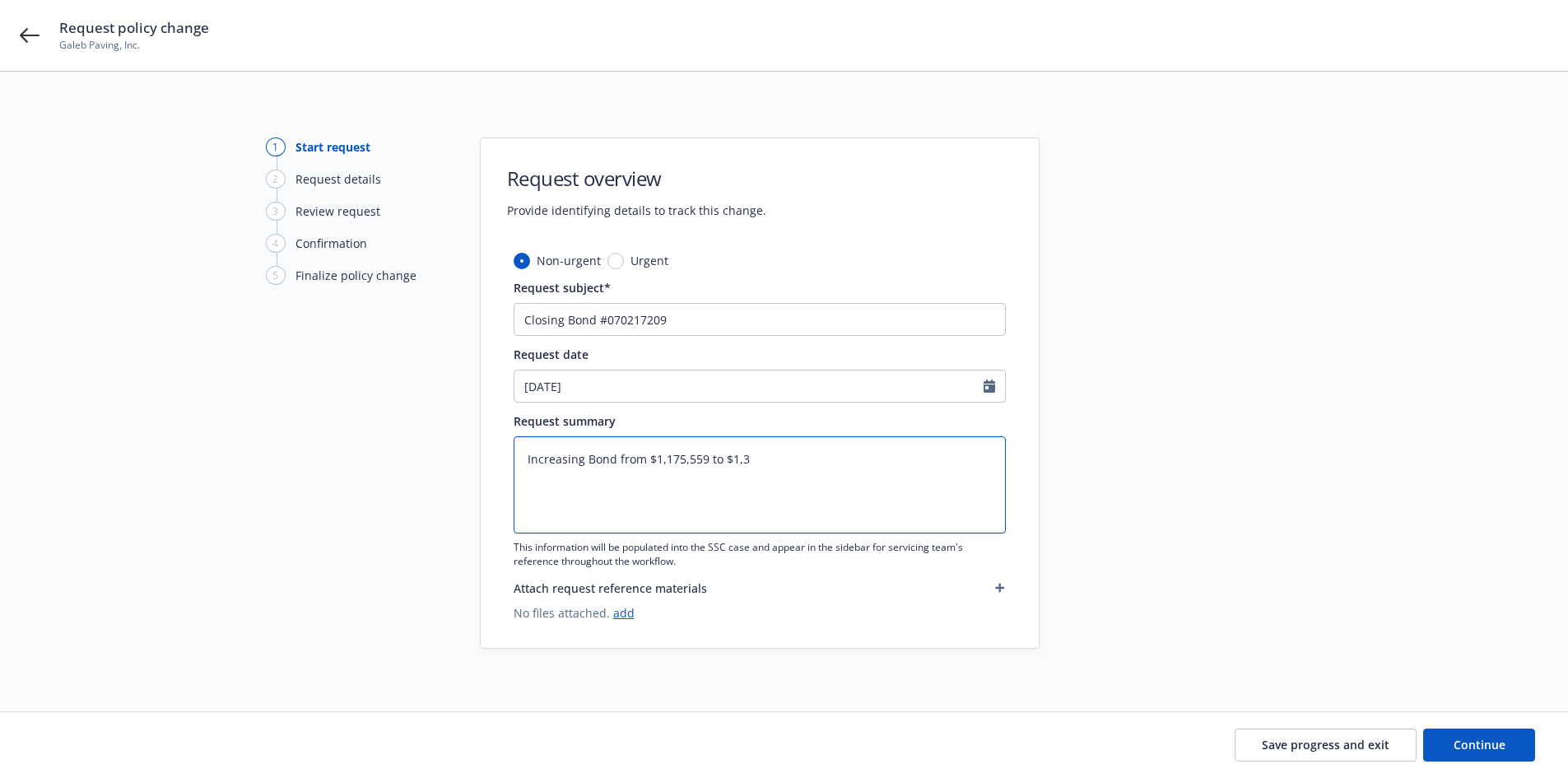
type textarea "x"
type textarea "Increasing Bond from $1,175,559 to $1,33"
type textarea "x"
type textarea "Increasing Bond from $1,175,559 to $1,339,"
type textarea "x"
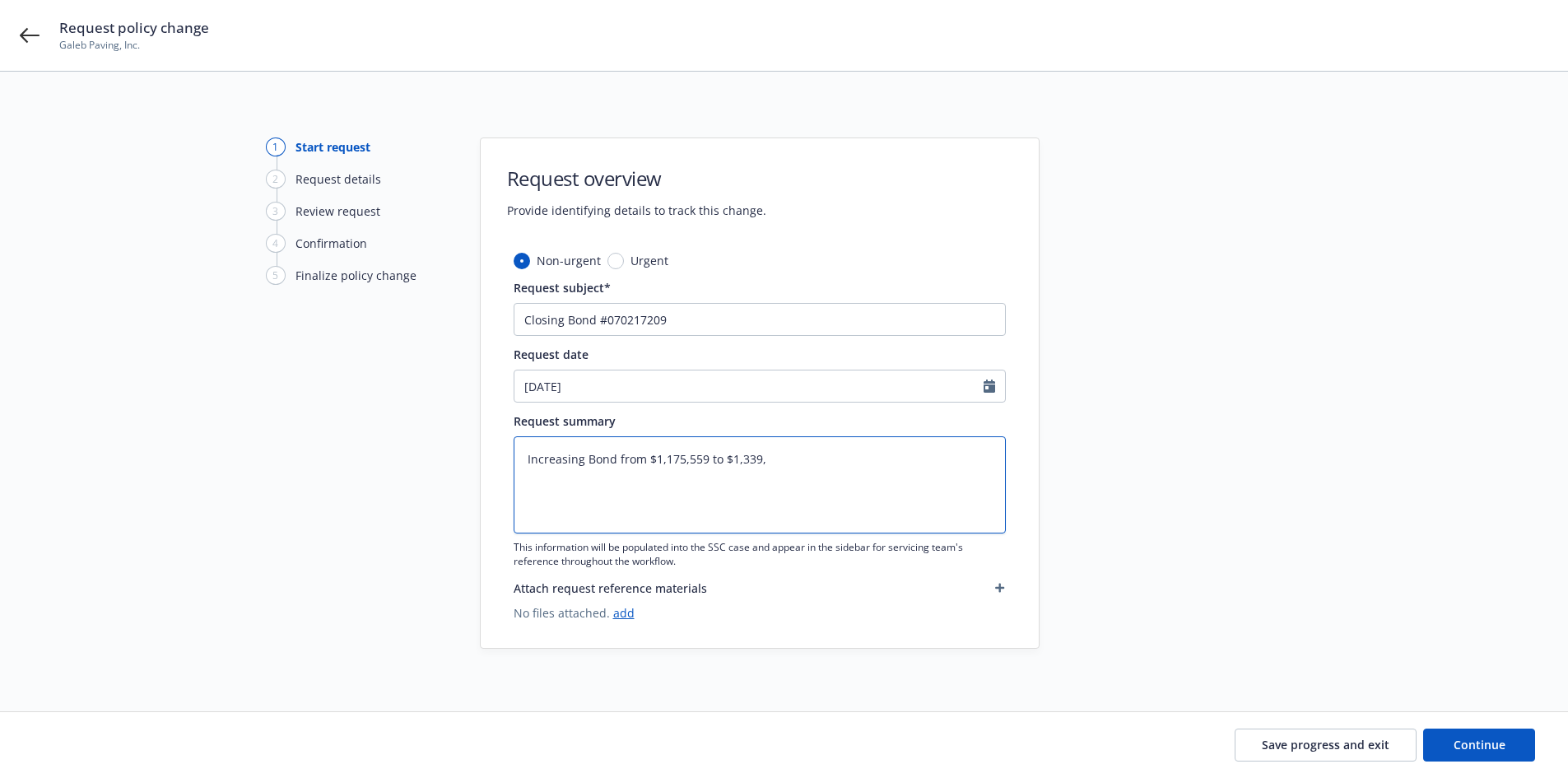
type textarea "Increasing Bond from $1,175,559 to $1,339,3"
type textarea "x"
type textarea "Increasing Bond from $1,175,559 to $1,339,34"
type textarea "x"
type textarea "Increasing Bond from $1,175,559 to $1,339,340"
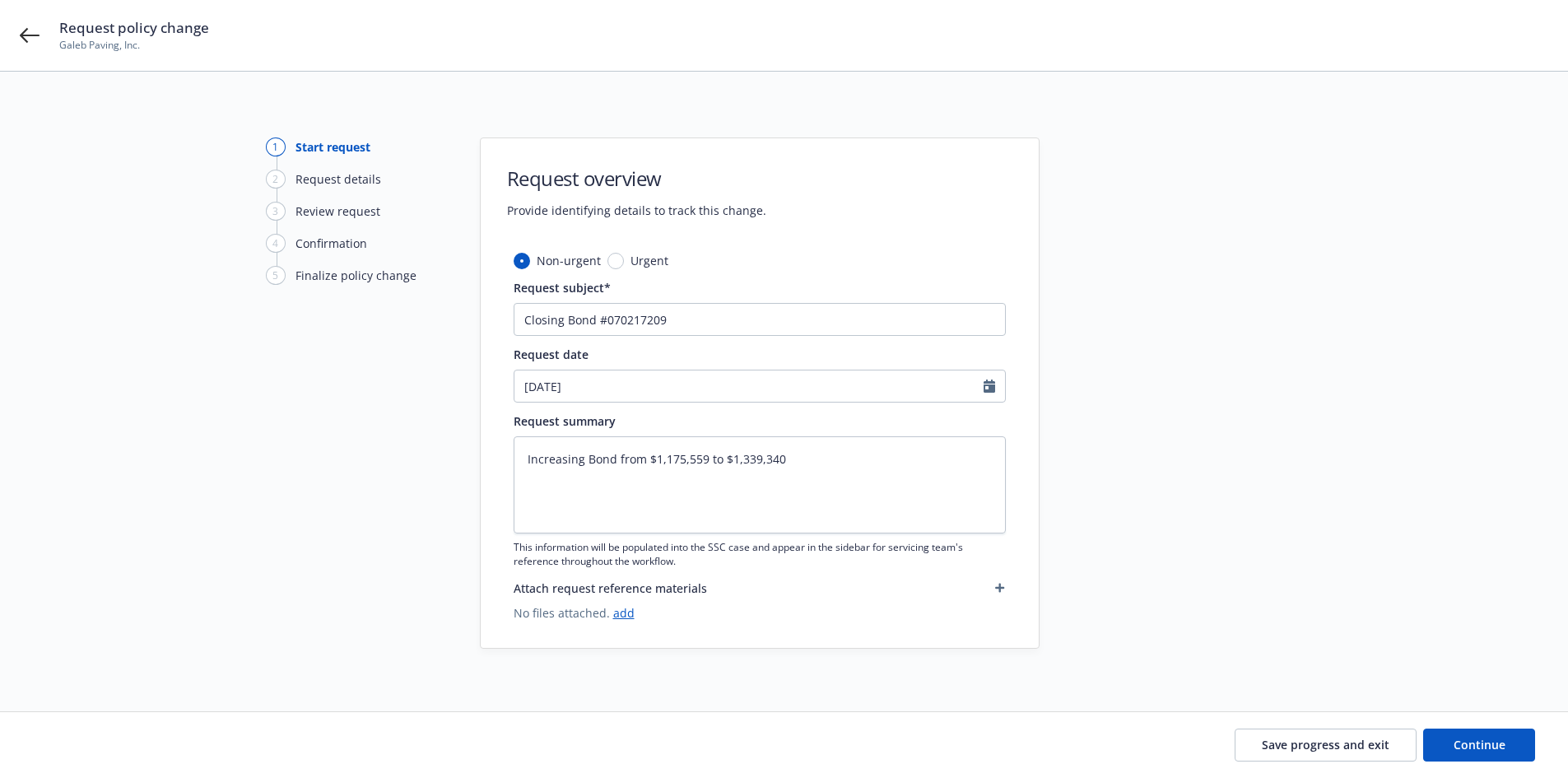
click at [1162, 519] on div at bounding box center [1188, 393] width 230 height 512
click at [1502, 739] on span "Continue" at bounding box center [1479, 745] width 52 height 16
type textarea "x"
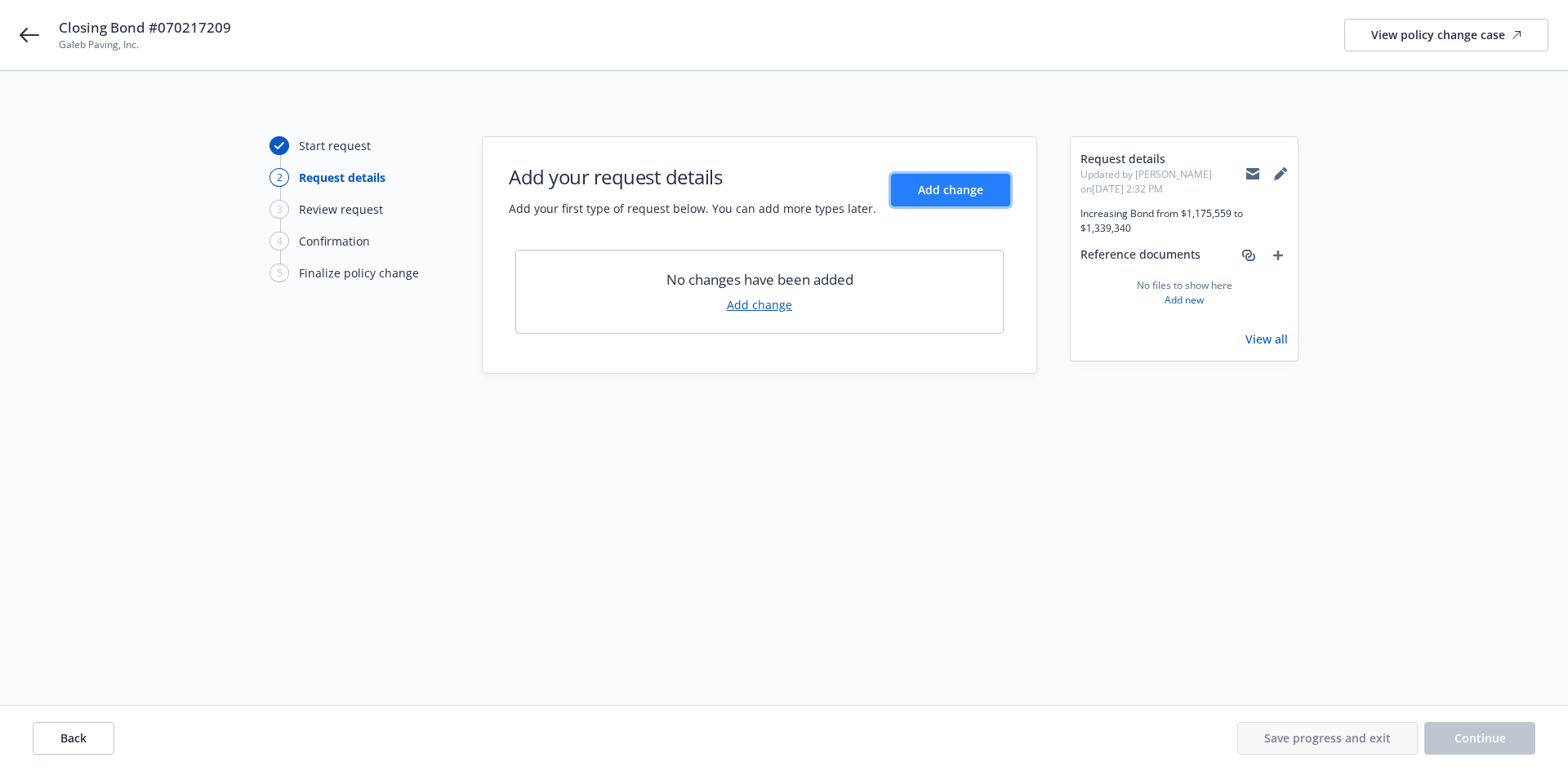
click at [965, 182] on span "Add change" at bounding box center [950, 190] width 66 height 15
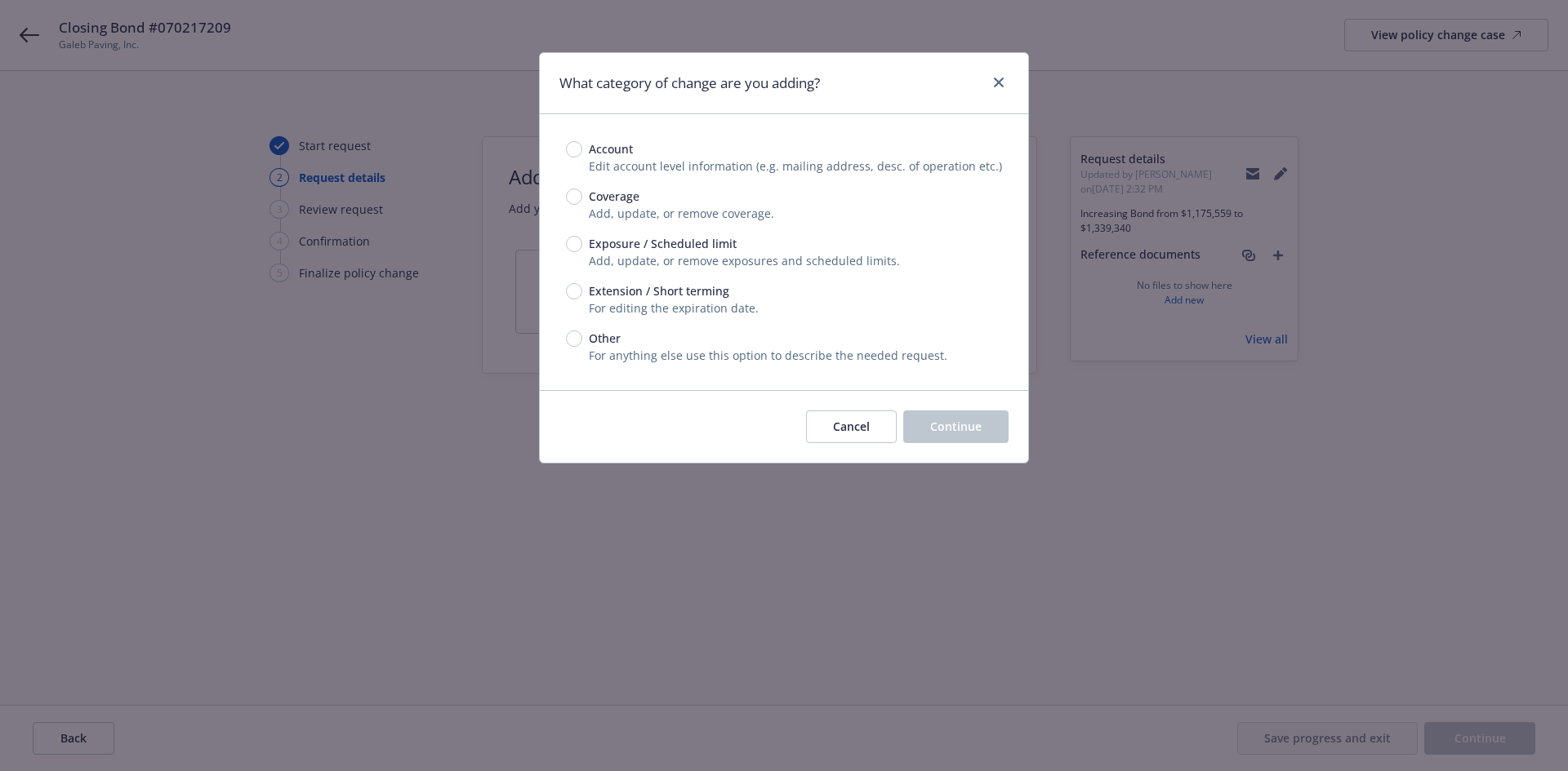
drag, startPoint x: 600, startPoint y: 201, endPoint x: 618, endPoint y: 198, distance: 18.2
click at [600, 200] on span "Coverage" at bounding box center [614, 196] width 50 height 17
click at [583, 200] on input "Coverage" at bounding box center [574, 196] width 16 height 16
radio input "true"
click at [956, 420] on span "Continue" at bounding box center [955, 427] width 51 height 15
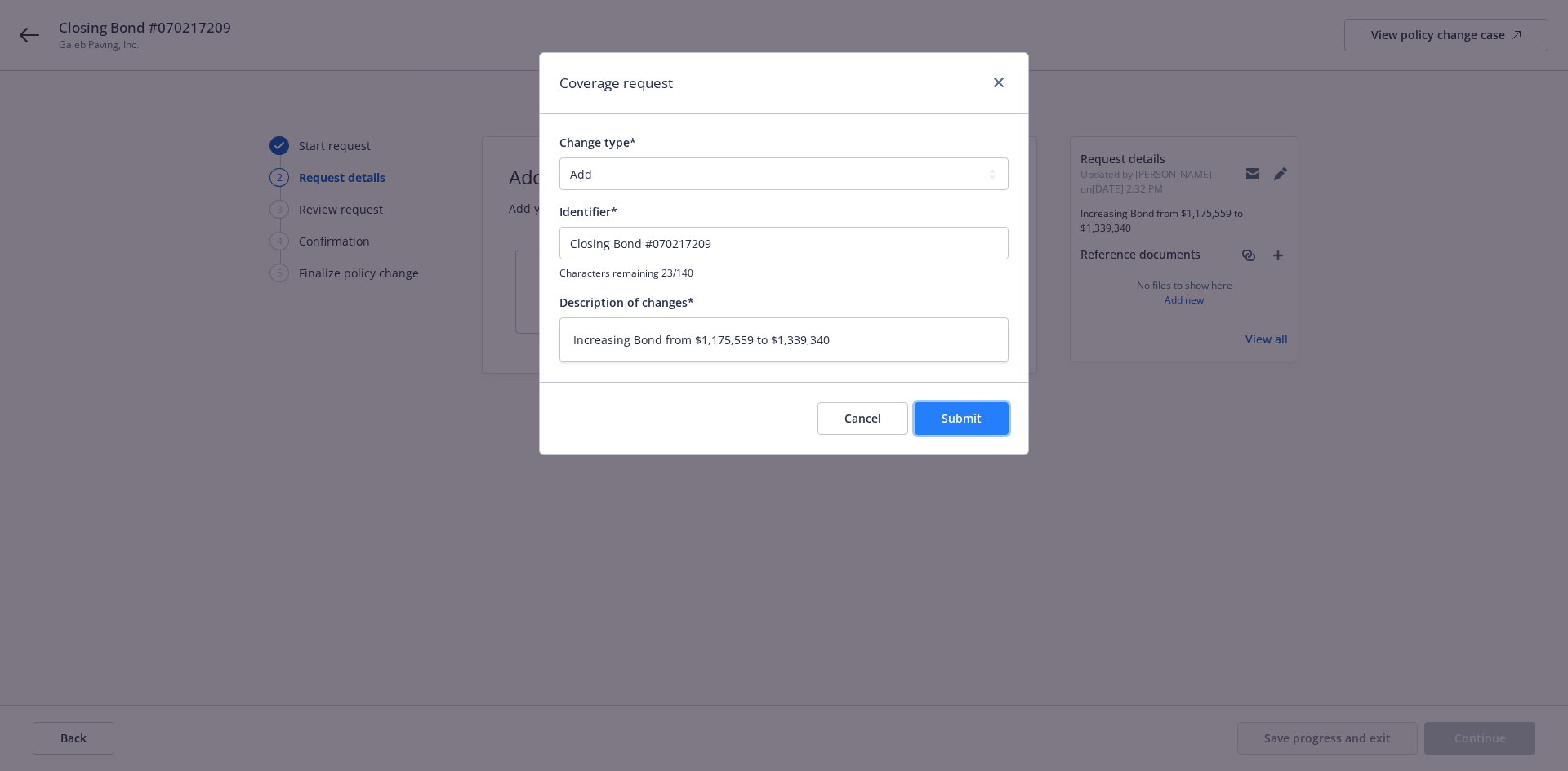
click at [927, 410] on button "Submit" at bounding box center [961, 419] width 94 height 33
type textarea "x"
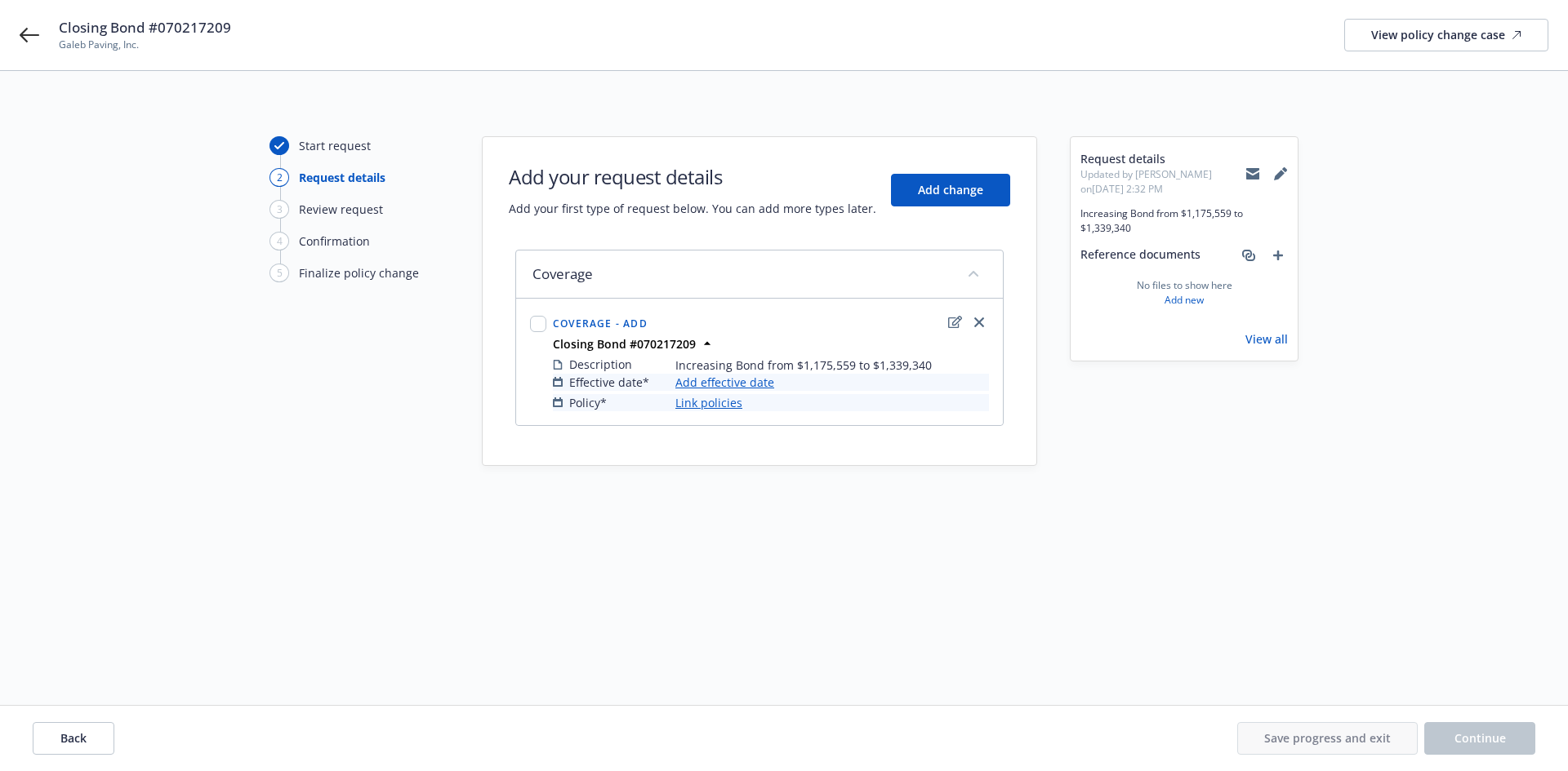
click at [732, 381] on link "Add effective date" at bounding box center [725, 382] width 99 height 17
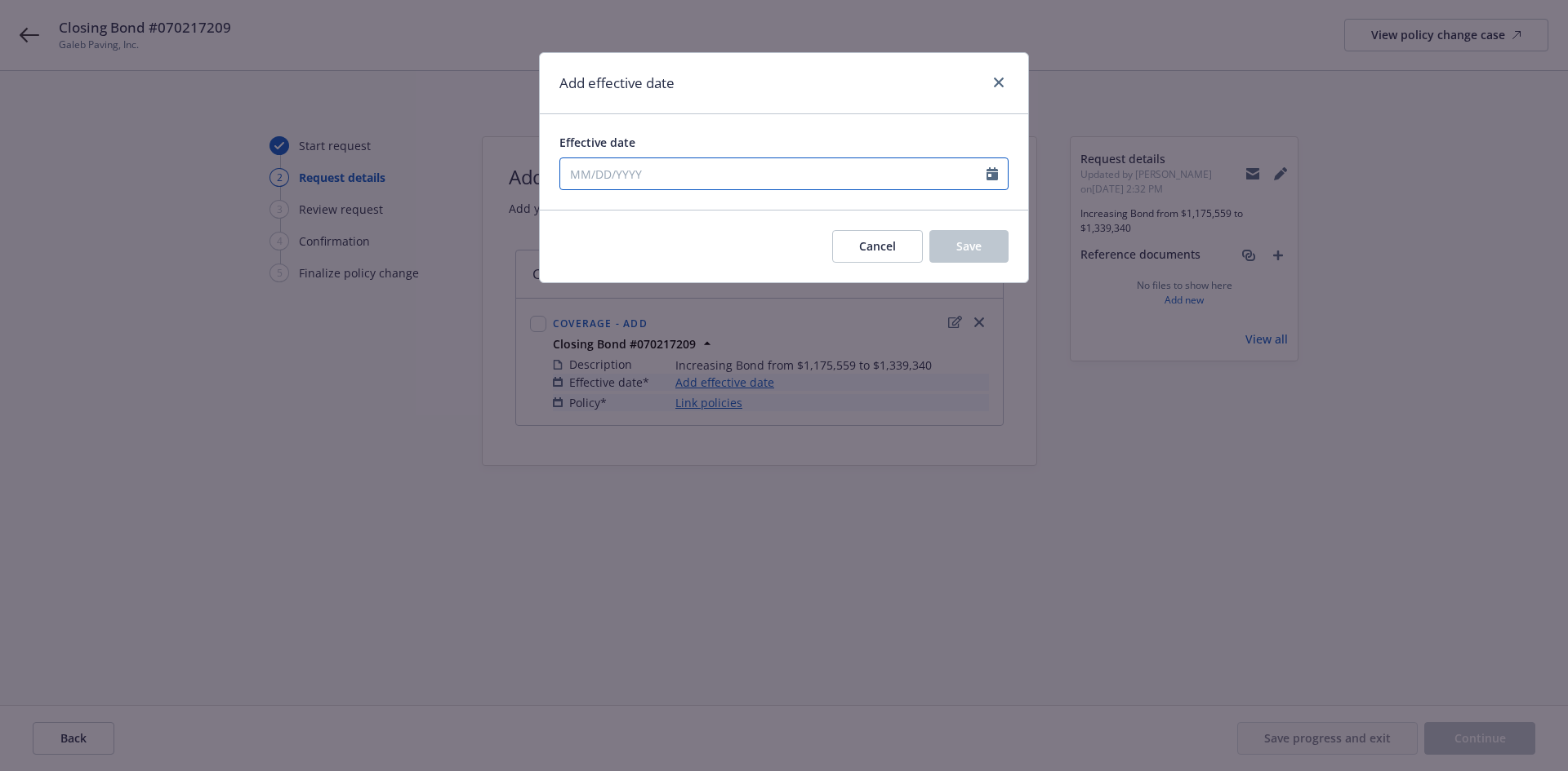
select select "9"
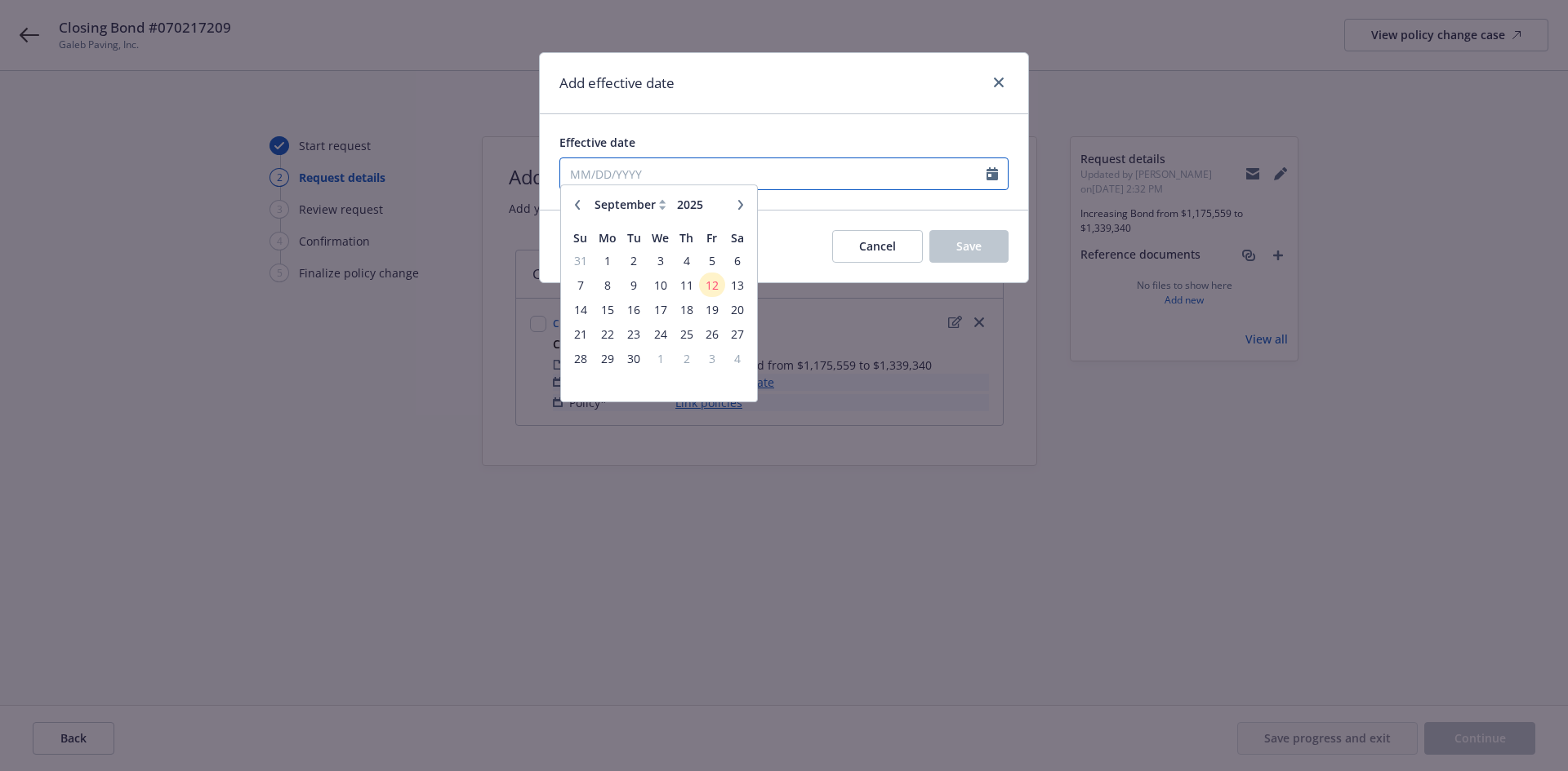
click at [681, 180] on input "Effective date" at bounding box center [773, 174] width 426 height 31
type input "01/16/2025"
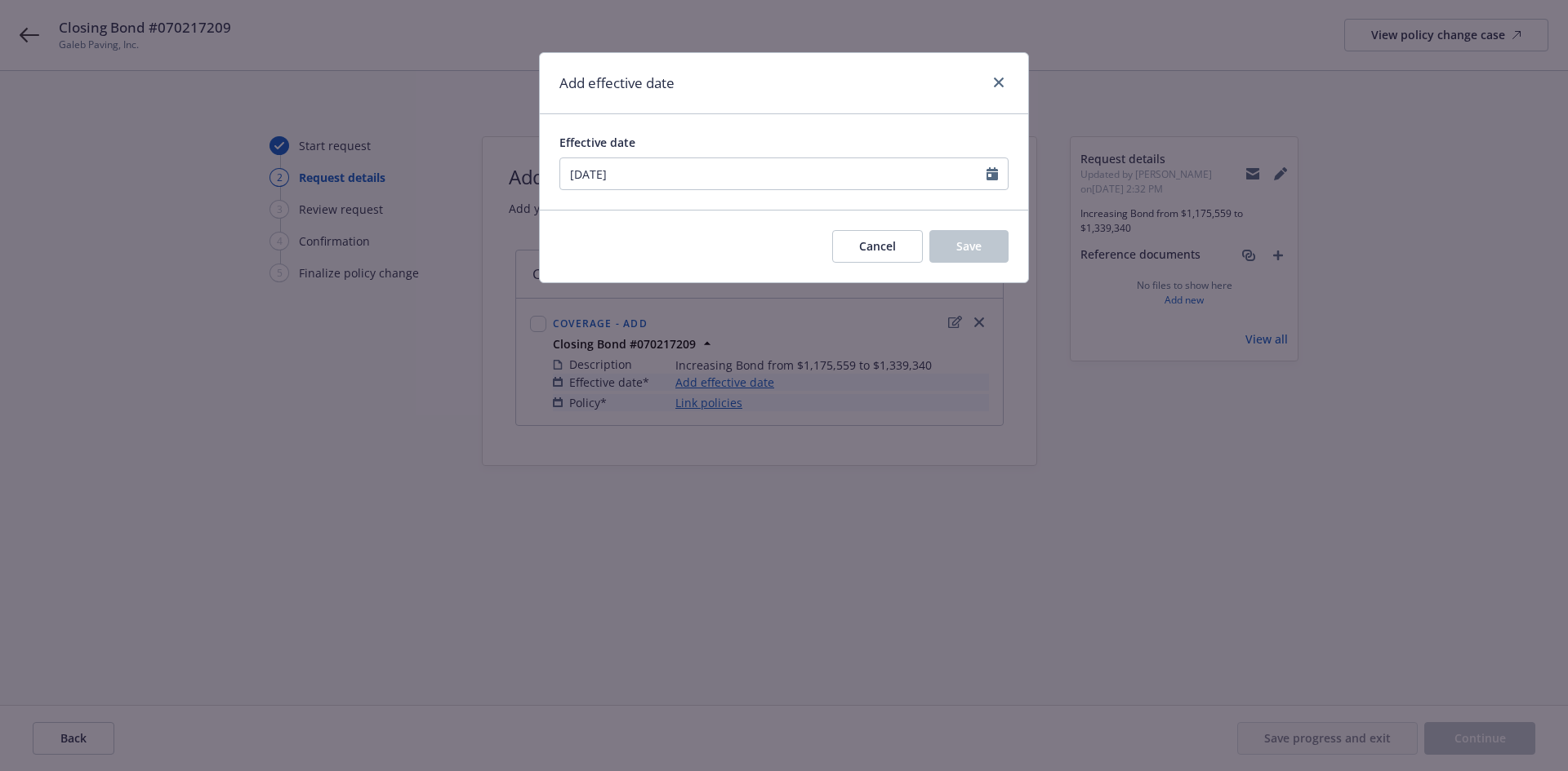
click at [754, 94] on div "Add effective date" at bounding box center [784, 83] width 489 height 61
click at [956, 251] on span "Save" at bounding box center [969, 246] width 25 height 15
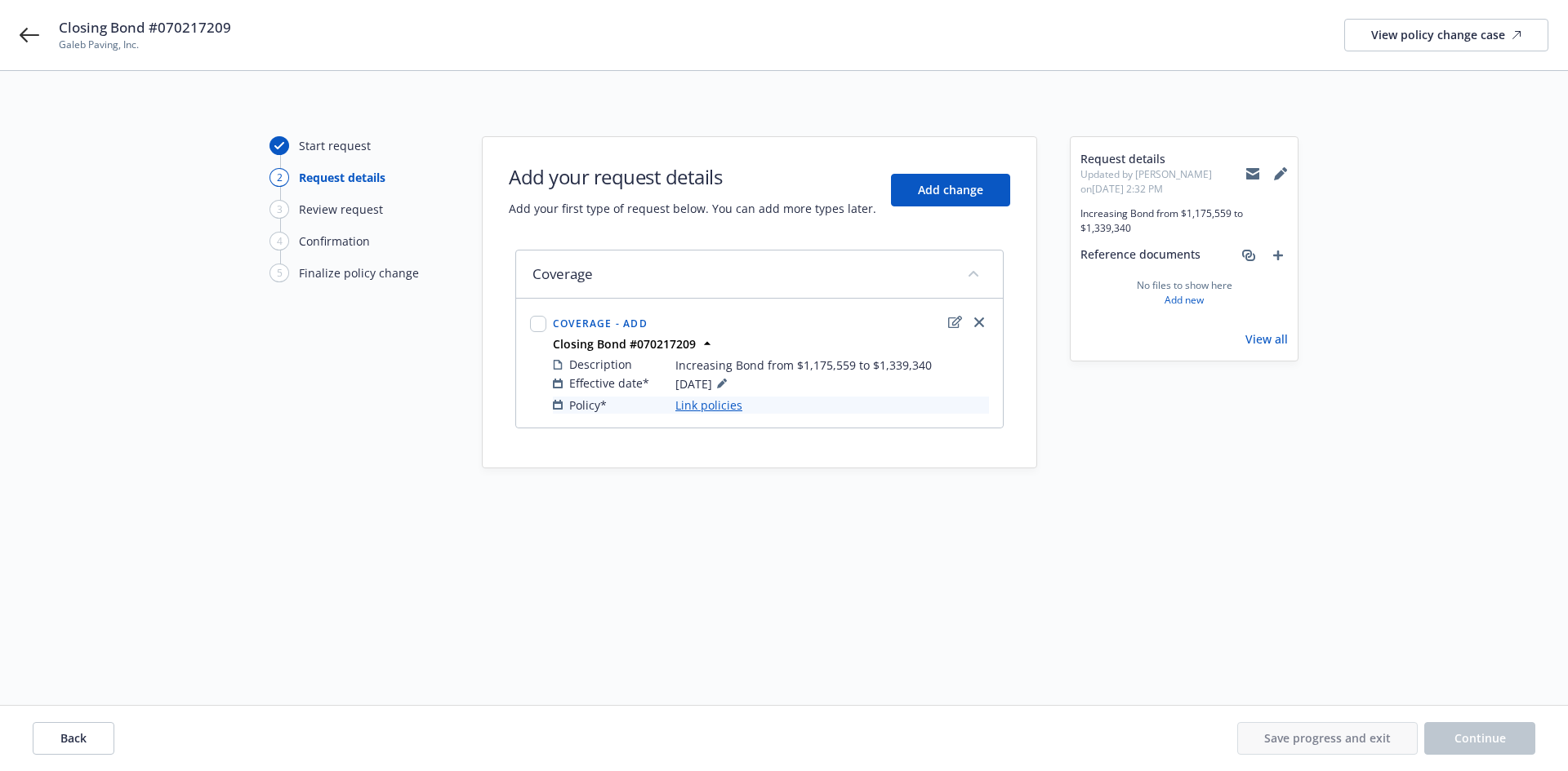
click at [692, 401] on link "Link policies" at bounding box center [709, 405] width 67 height 17
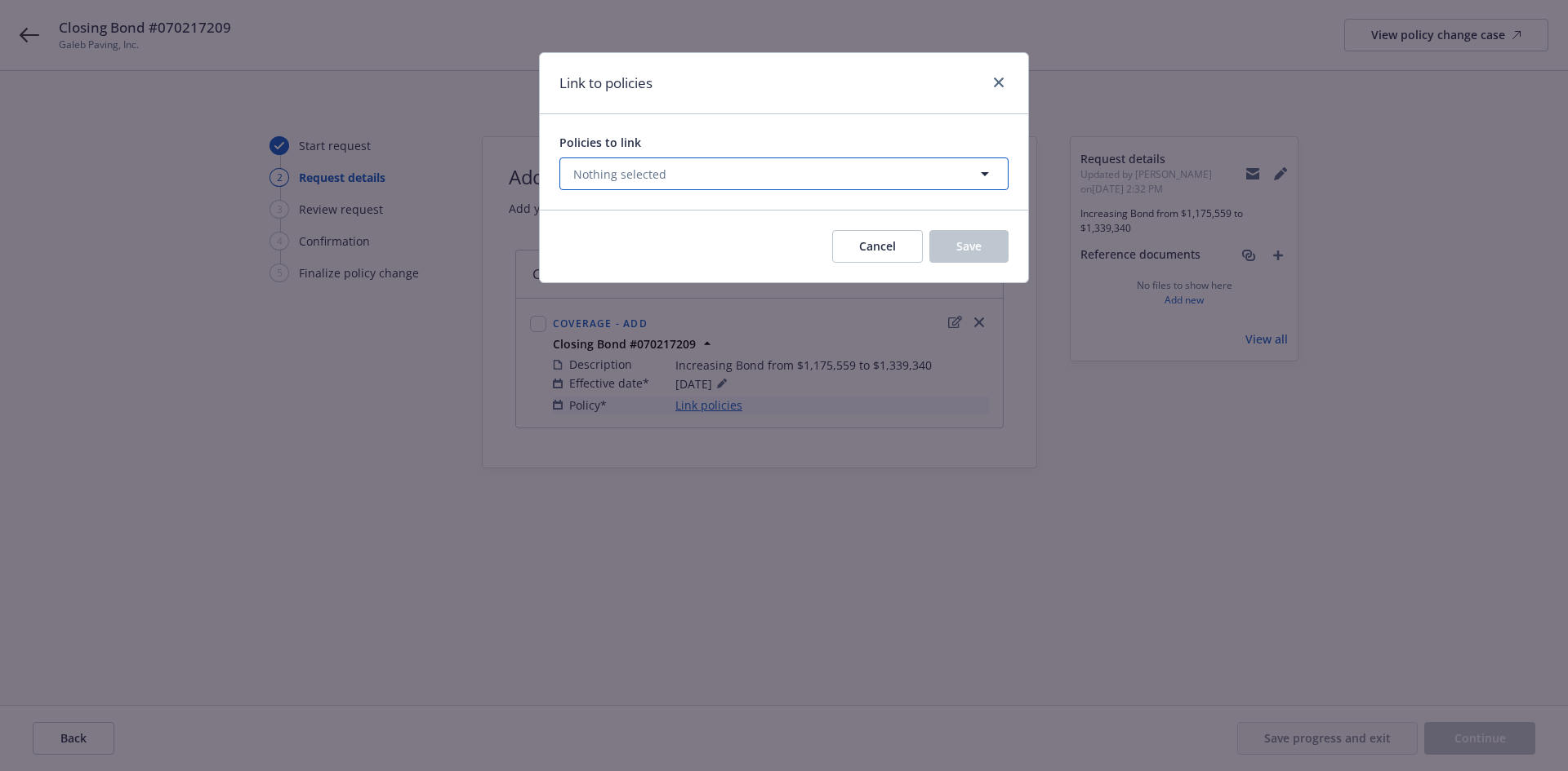
click at [610, 172] on span "Nothing selected" at bounding box center [619, 174] width 93 height 17
select select "ACTIVE"
type input "070217209"
click at [928, 209] on select "All Active Upcoming Expired Cancelled" at bounding box center [927, 214] width 93 height 26
select select
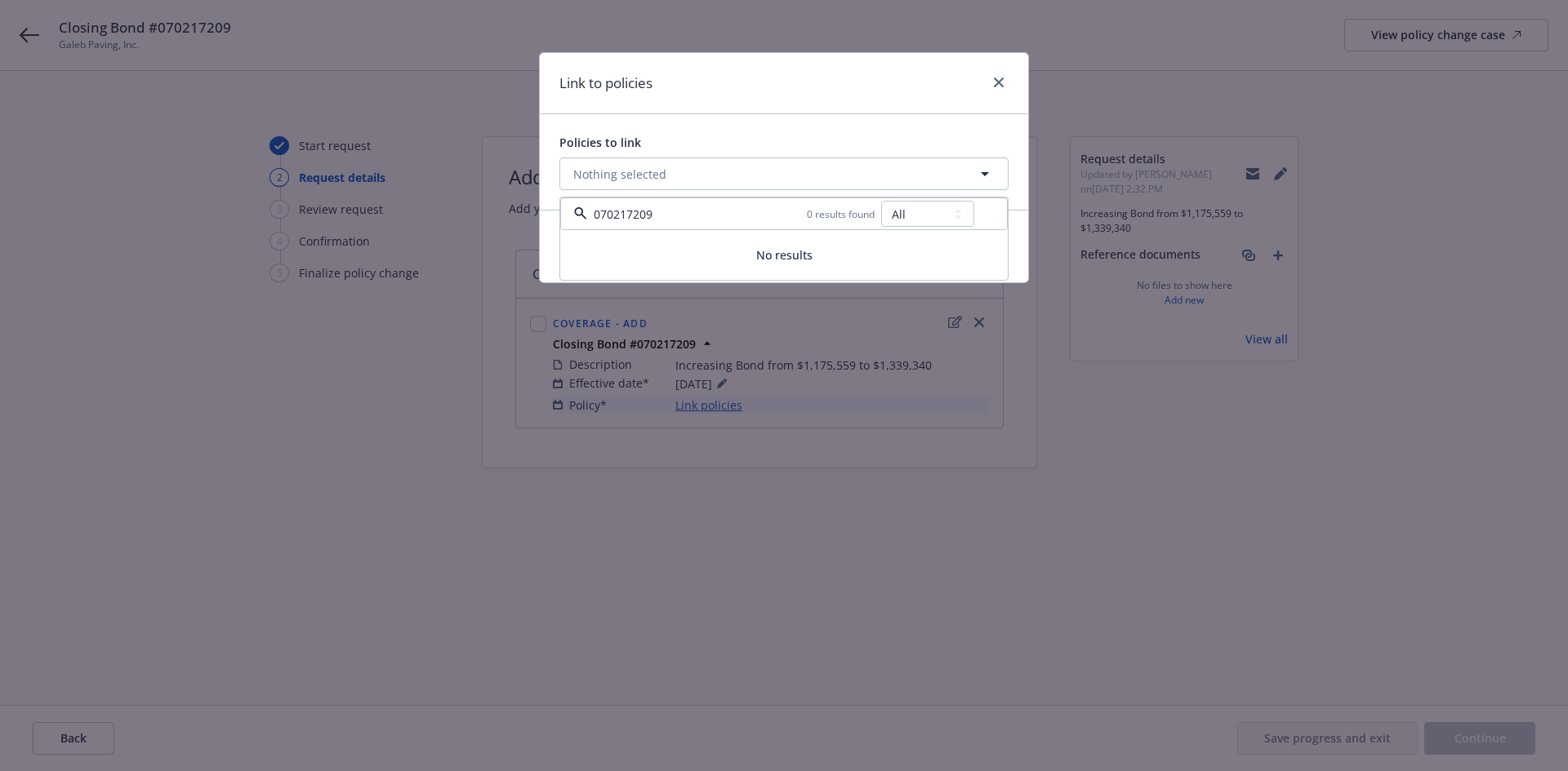
click at [882, 201] on select "All Active Upcoming Expired Cancelled" at bounding box center [927, 214] width 93 height 26
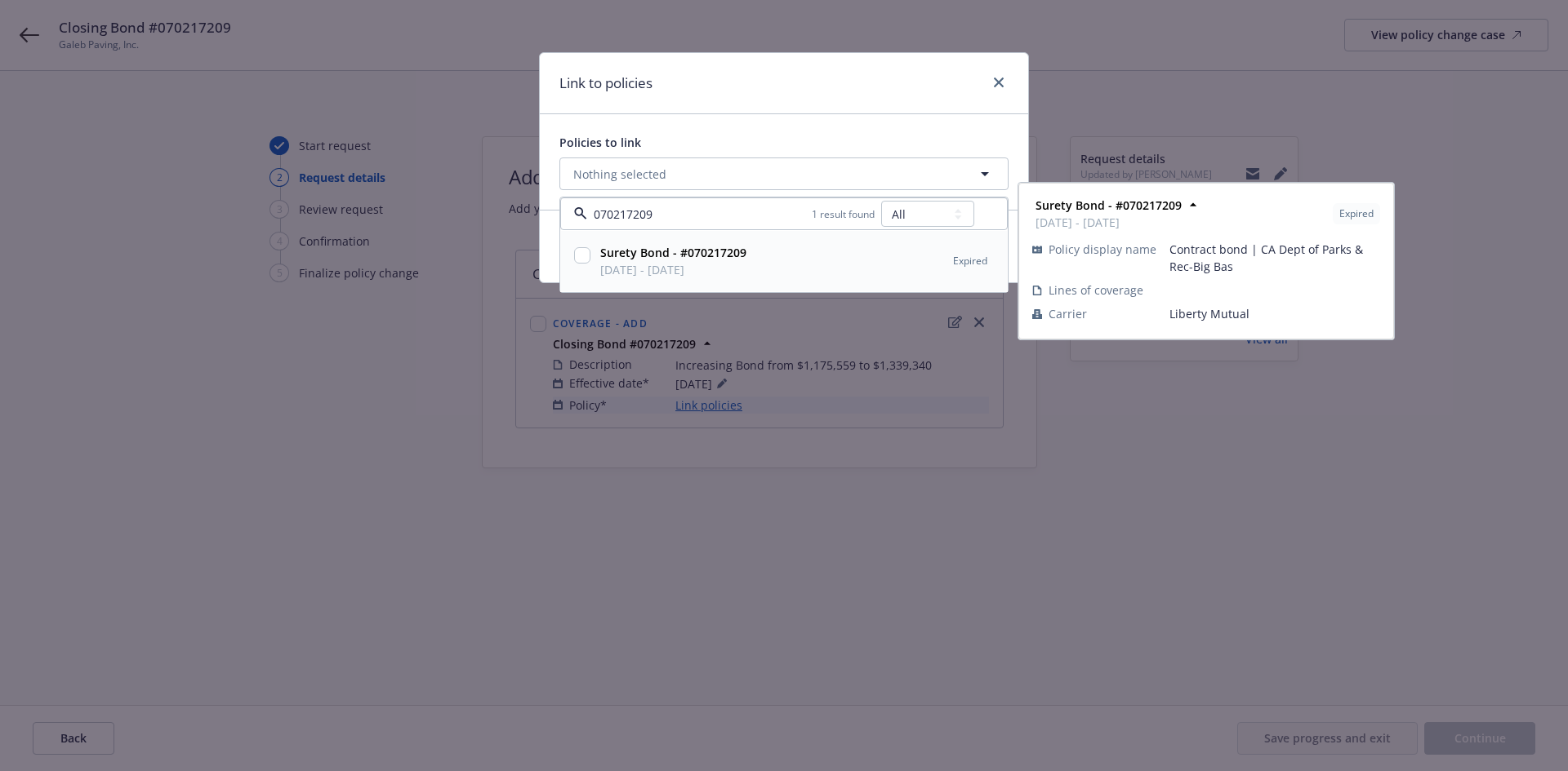
click at [582, 255] on input "checkbox" at bounding box center [582, 255] width 16 height 16
checkbox input "true"
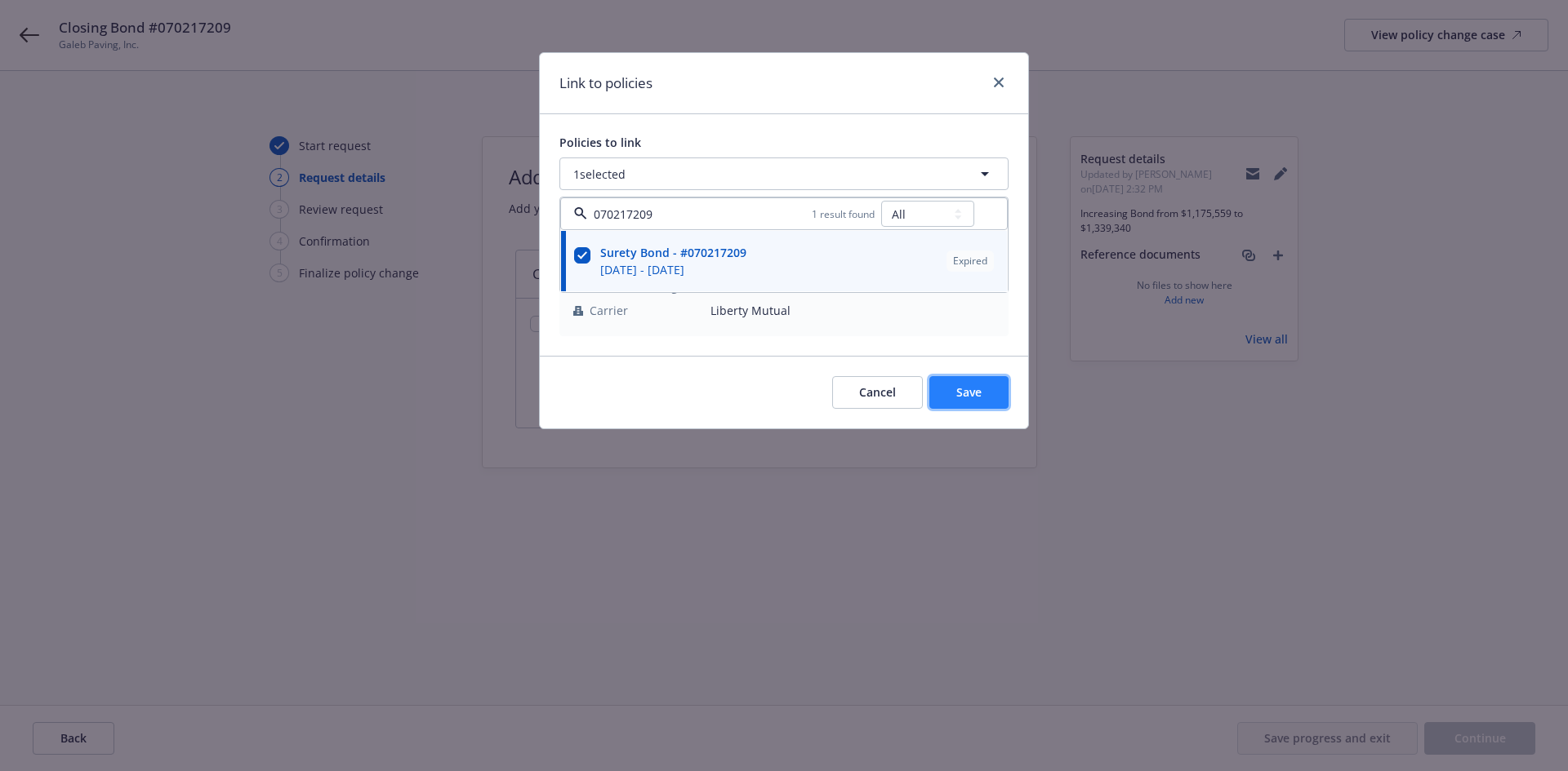
click at [979, 397] on span "Save" at bounding box center [969, 392] width 25 height 15
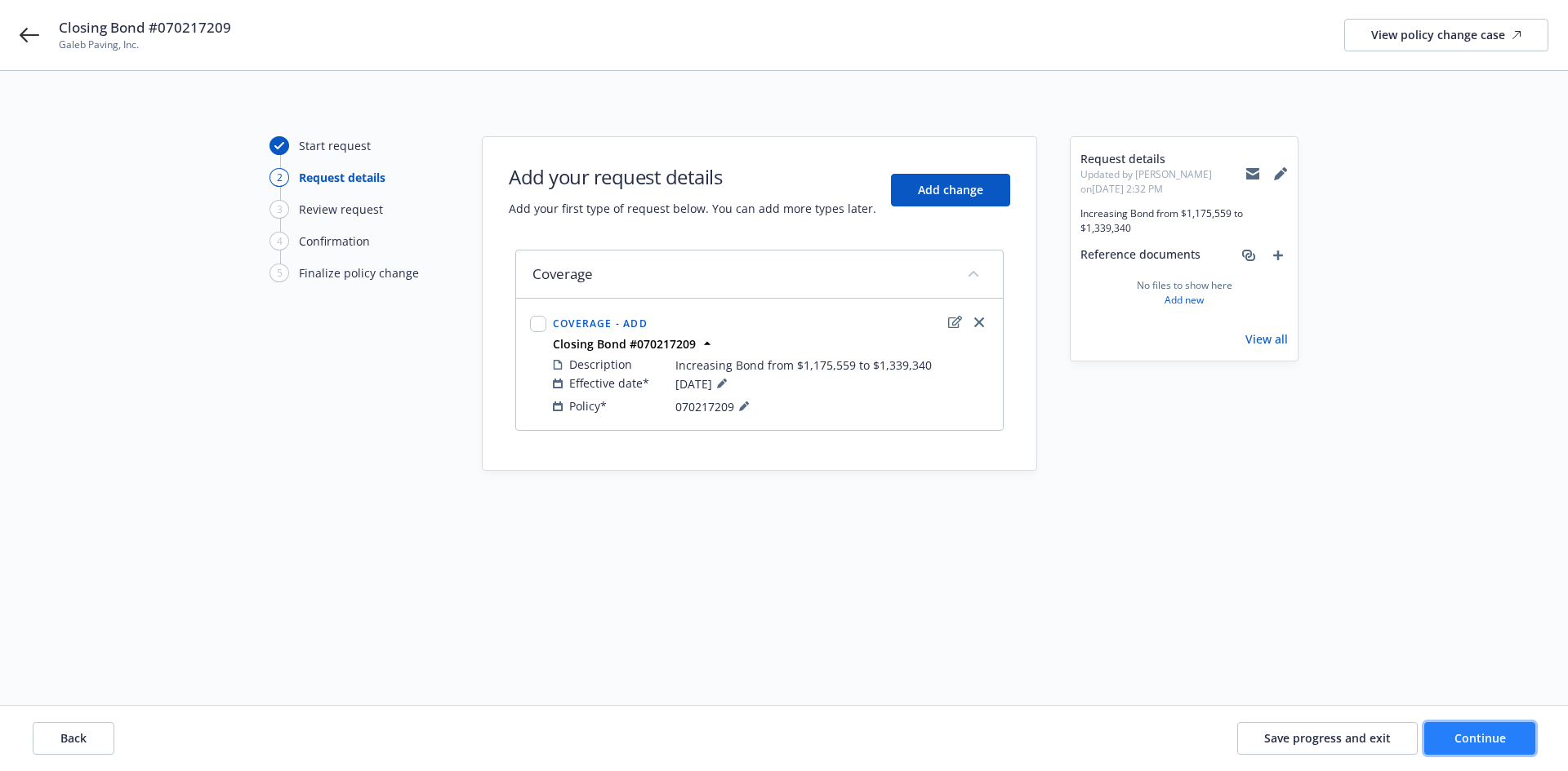
click at [1497, 737] on span "Continue" at bounding box center [1480, 738] width 51 height 15
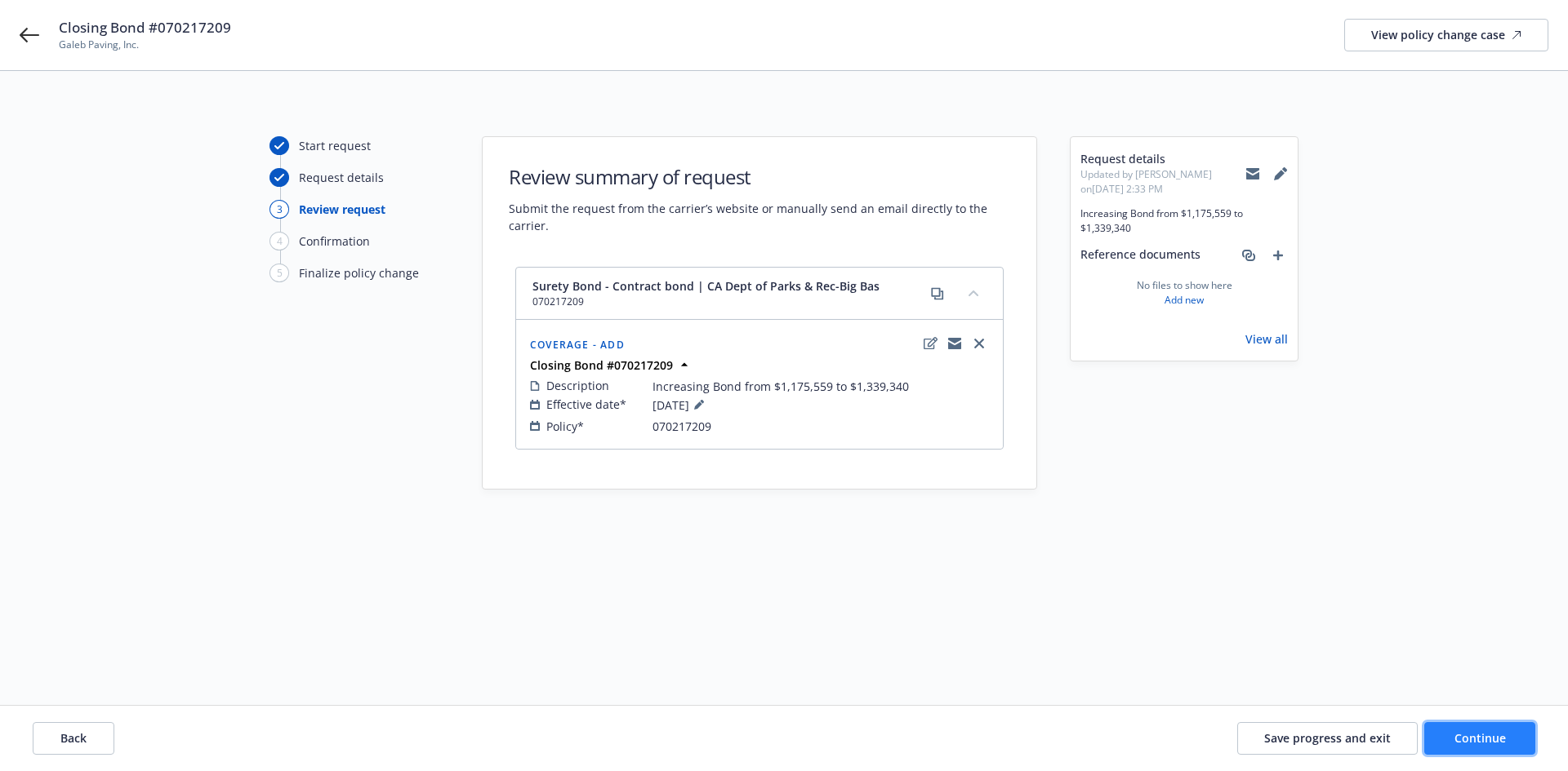
click at [1493, 746] on button "Continue" at bounding box center [1480, 739] width 111 height 33
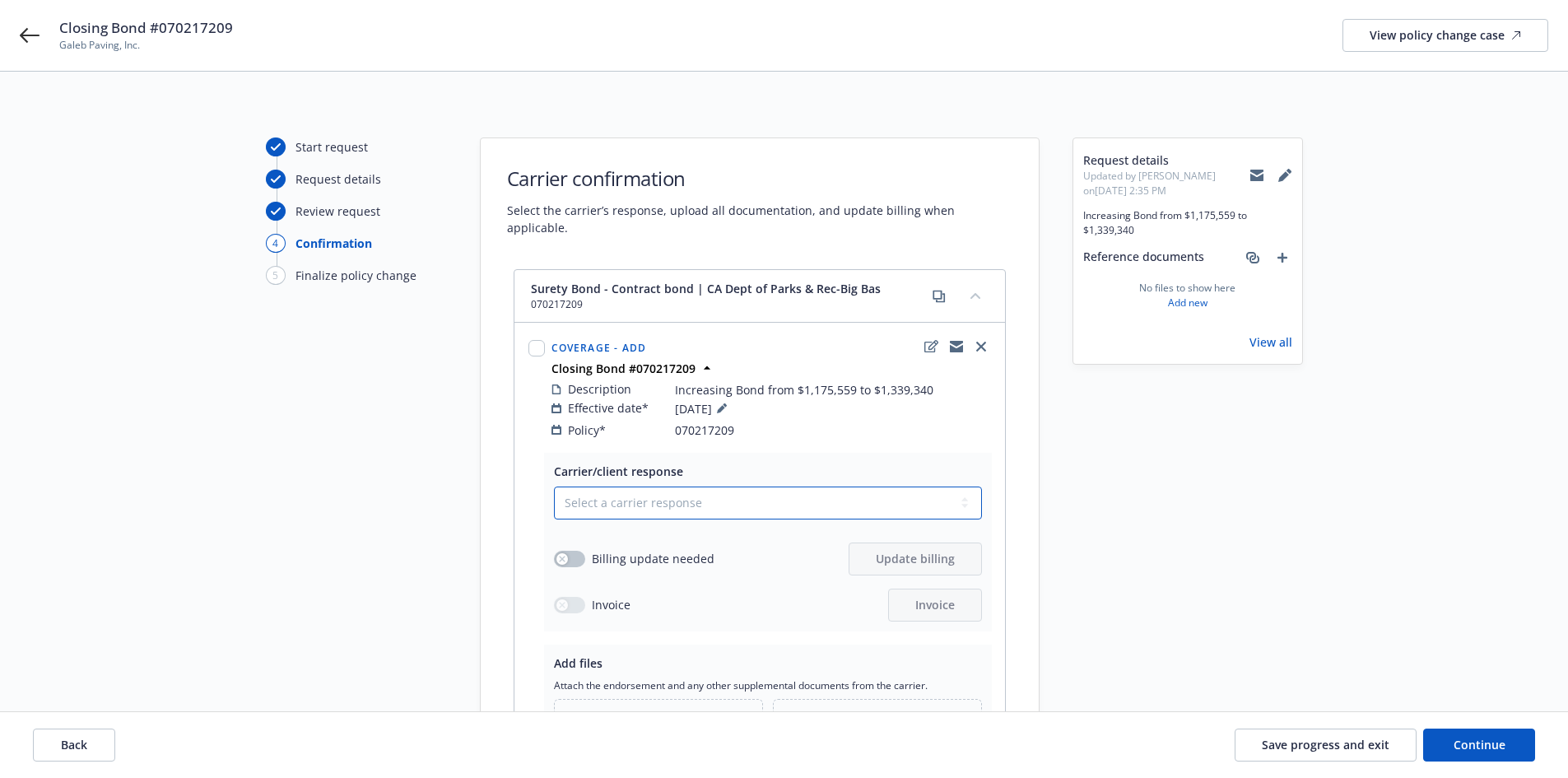
click at [745, 487] on select "Select a carrier response Accepted Accepted with revision No endorsement needed…" at bounding box center [768, 504] width 428 height 33
select select "ACCEPTED"
click at [554, 487] on select "Select a carrier response Accepted Accepted with revision No endorsement needed…" at bounding box center [768, 504] width 428 height 33
click at [565, 556] on icon "button" at bounding box center [562, 559] width 7 height 7
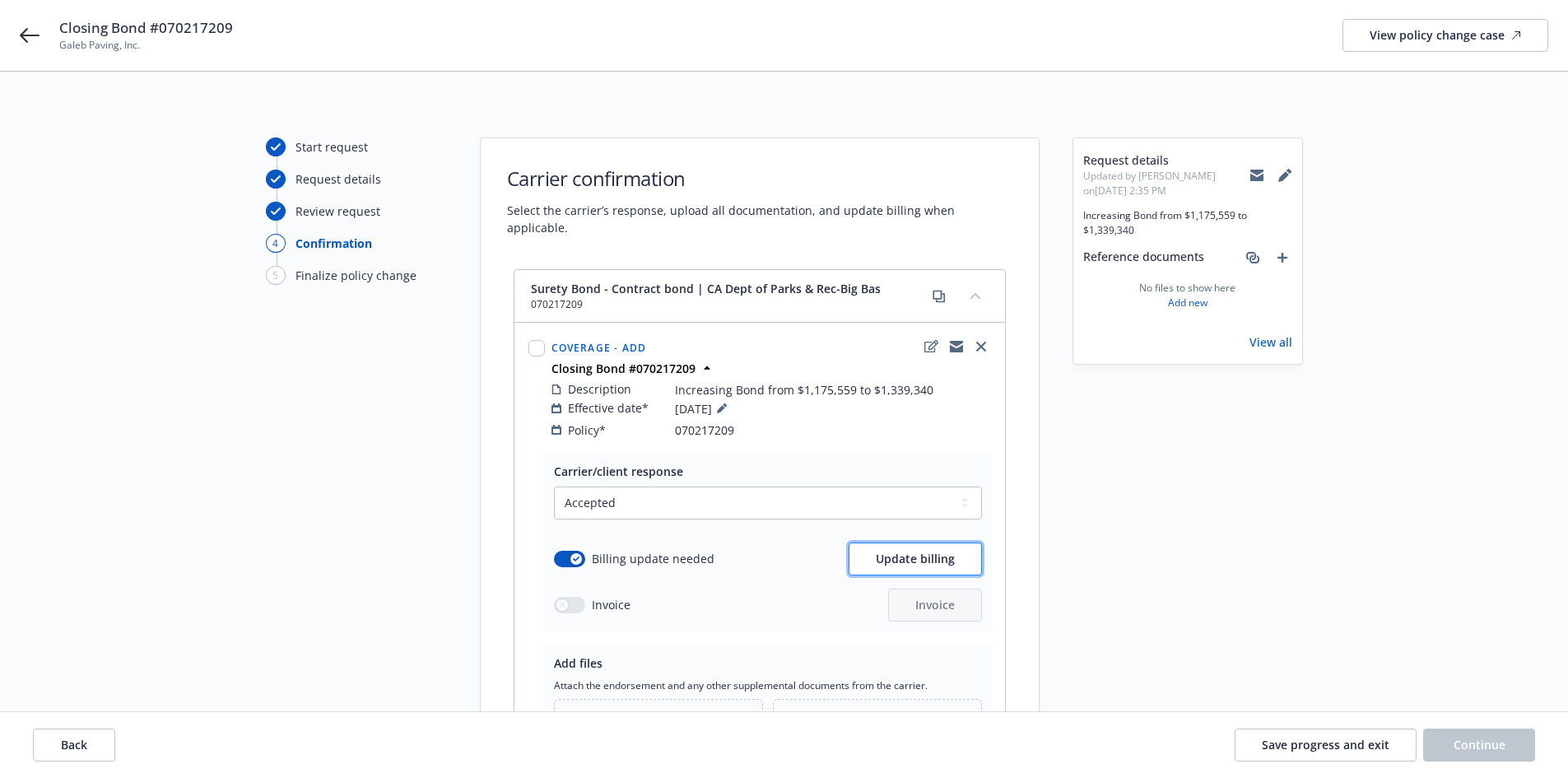
click at [914, 552] on span "Update billing" at bounding box center [915, 559] width 79 height 16
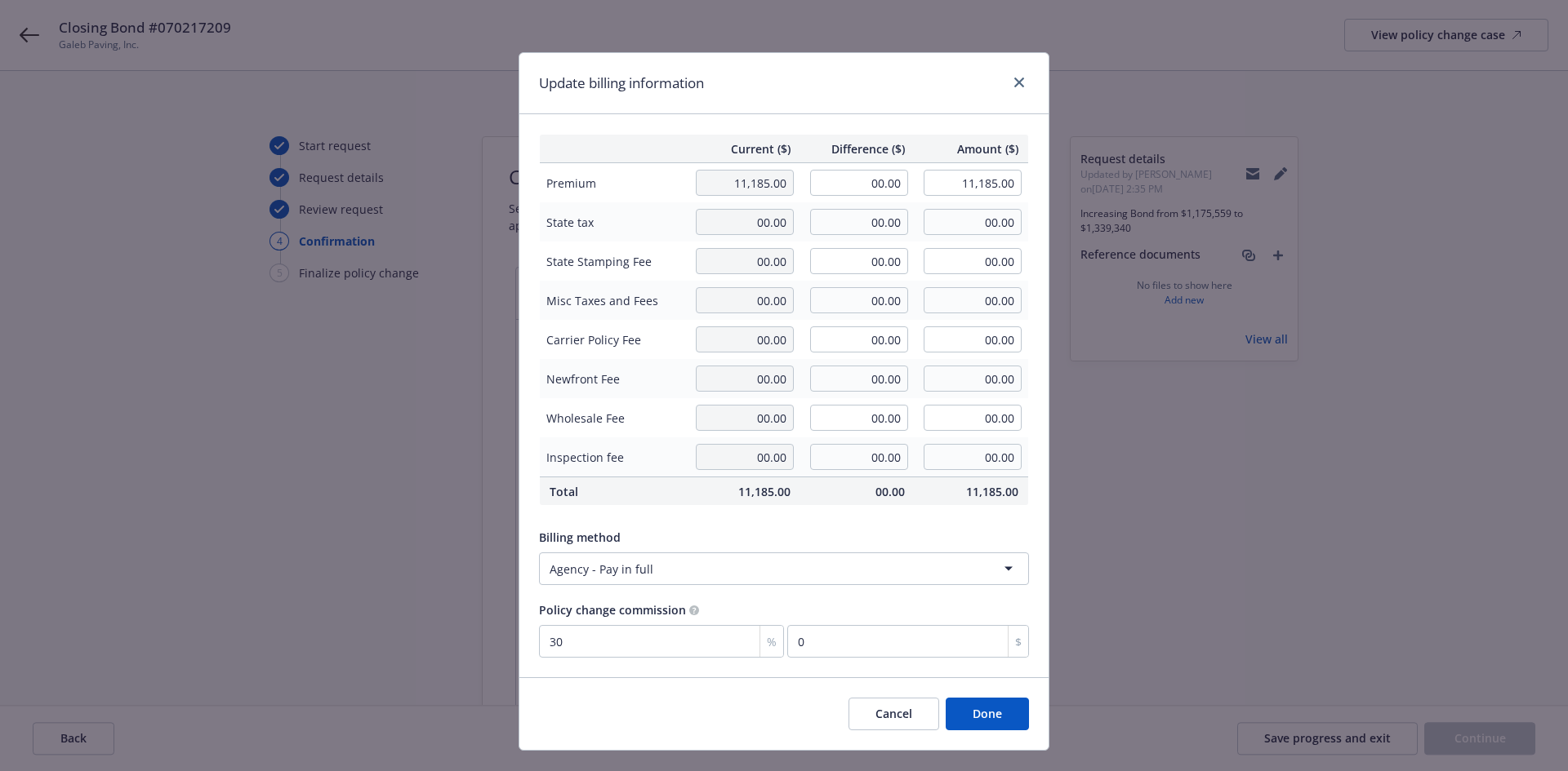
click at [849, 165] on td "00.00" at bounding box center [858, 183] width 114 height 40
click at [849, 176] on input "00.00" at bounding box center [859, 183] width 98 height 26
type input "1,146.00"
type input "12,331.00"
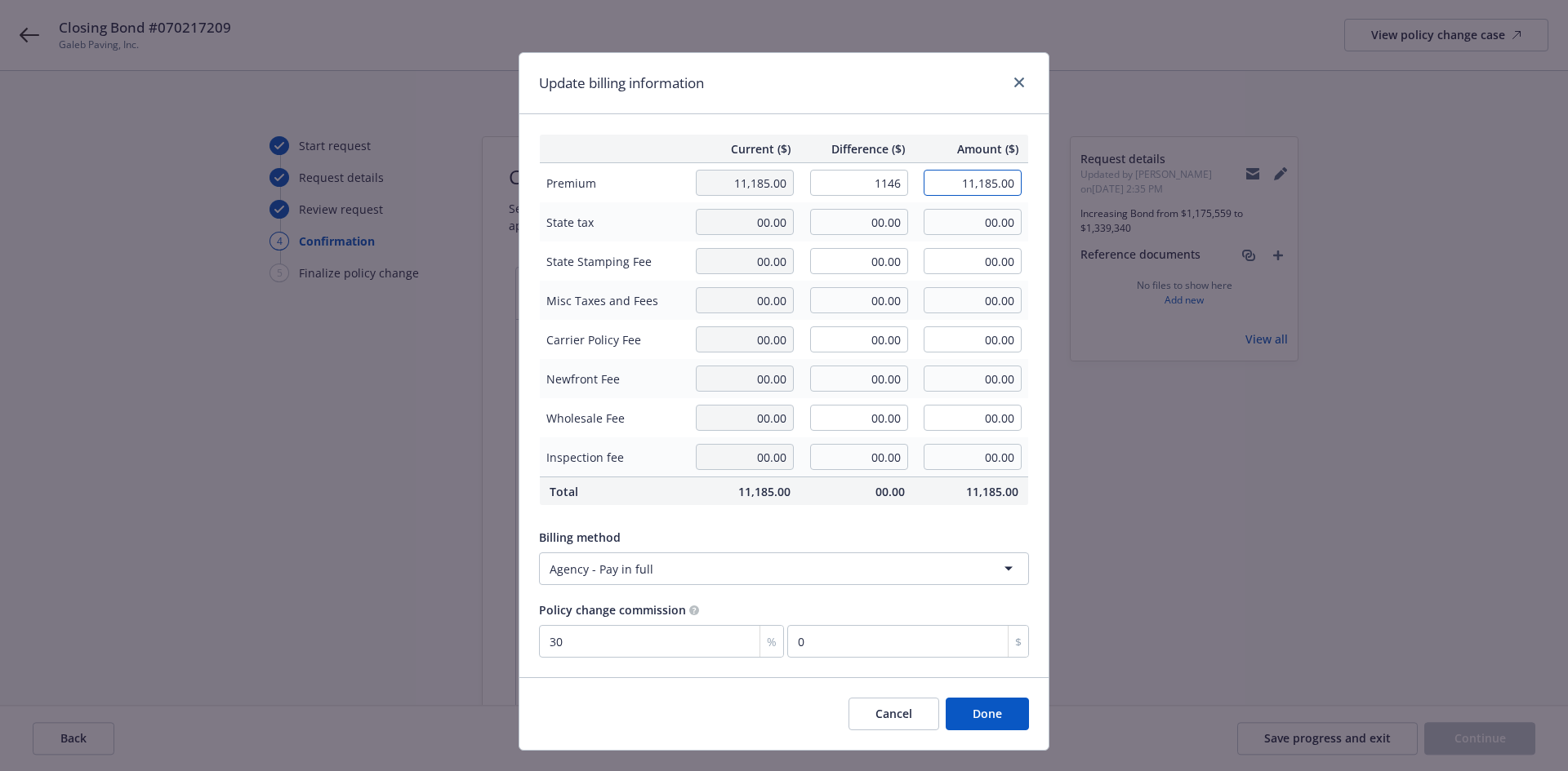
type input "343.8"
click at [865, 648] on input "343.8" at bounding box center [908, 641] width 242 height 33
type input "0.349"
type input "4"
type input "3.49"
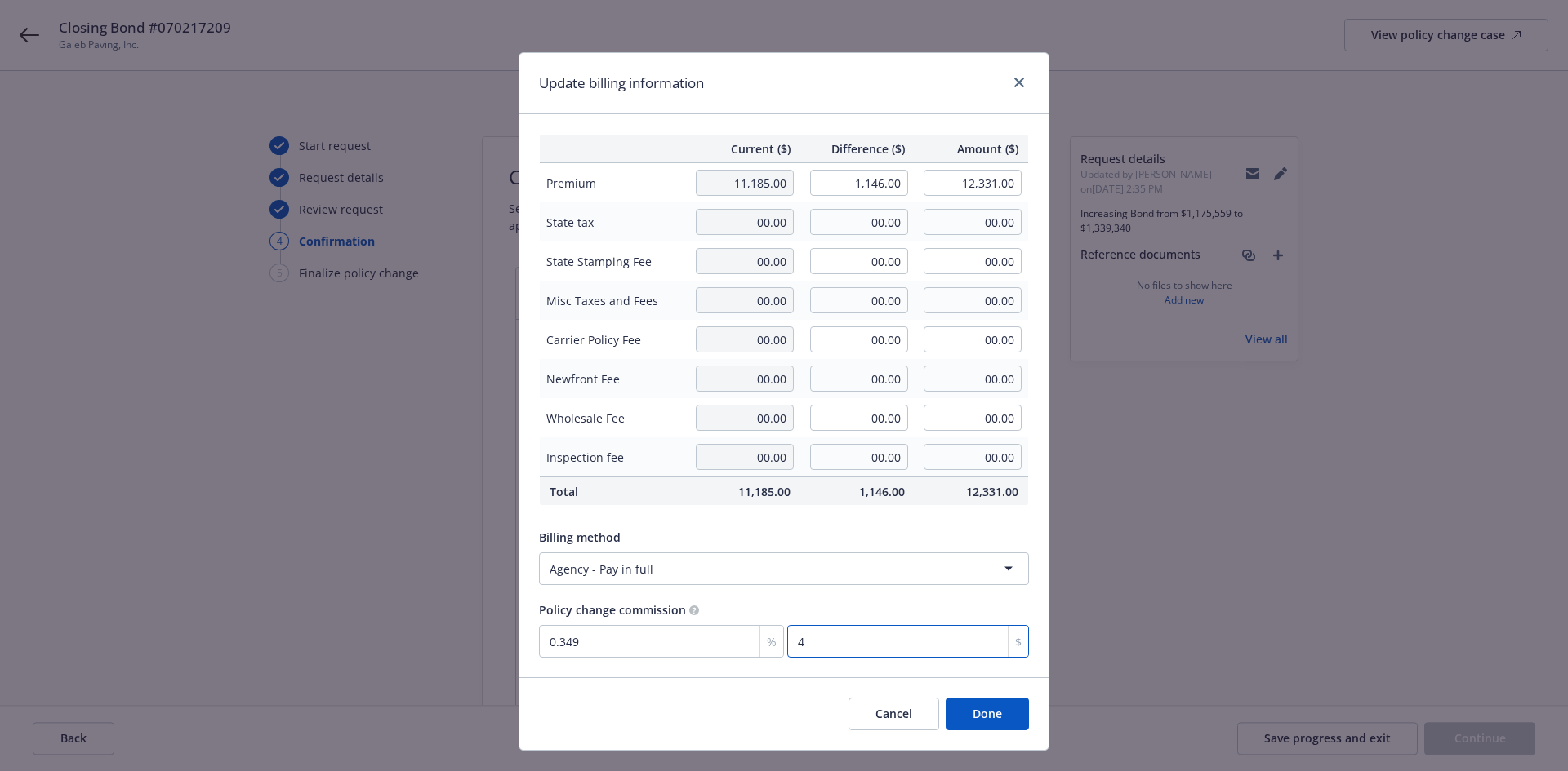
type input "40"
type input "34.991"
type input "401"
type input "35"
type input "401.10"
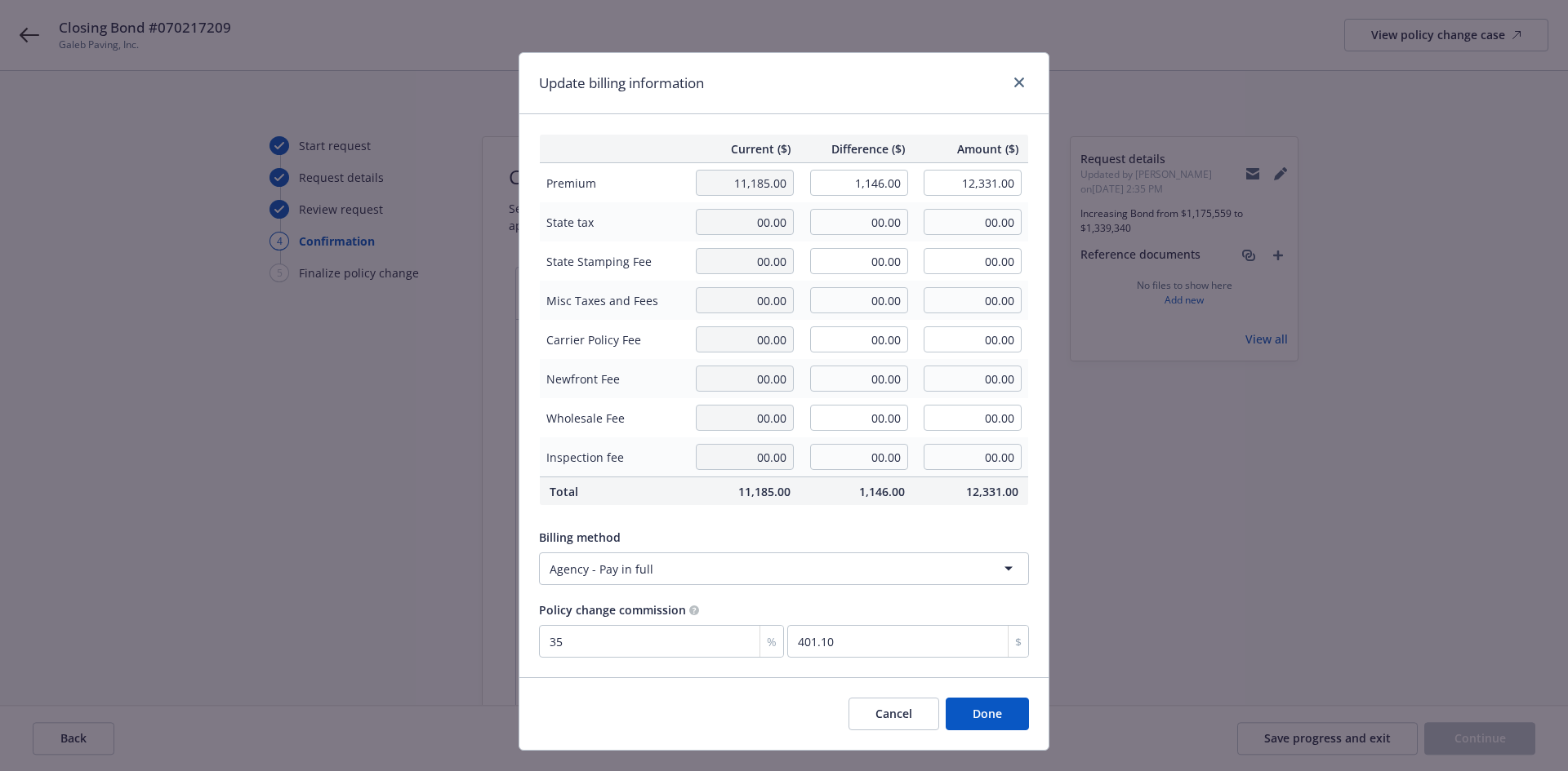
click at [980, 718] on button "Done" at bounding box center [987, 714] width 83 height 33
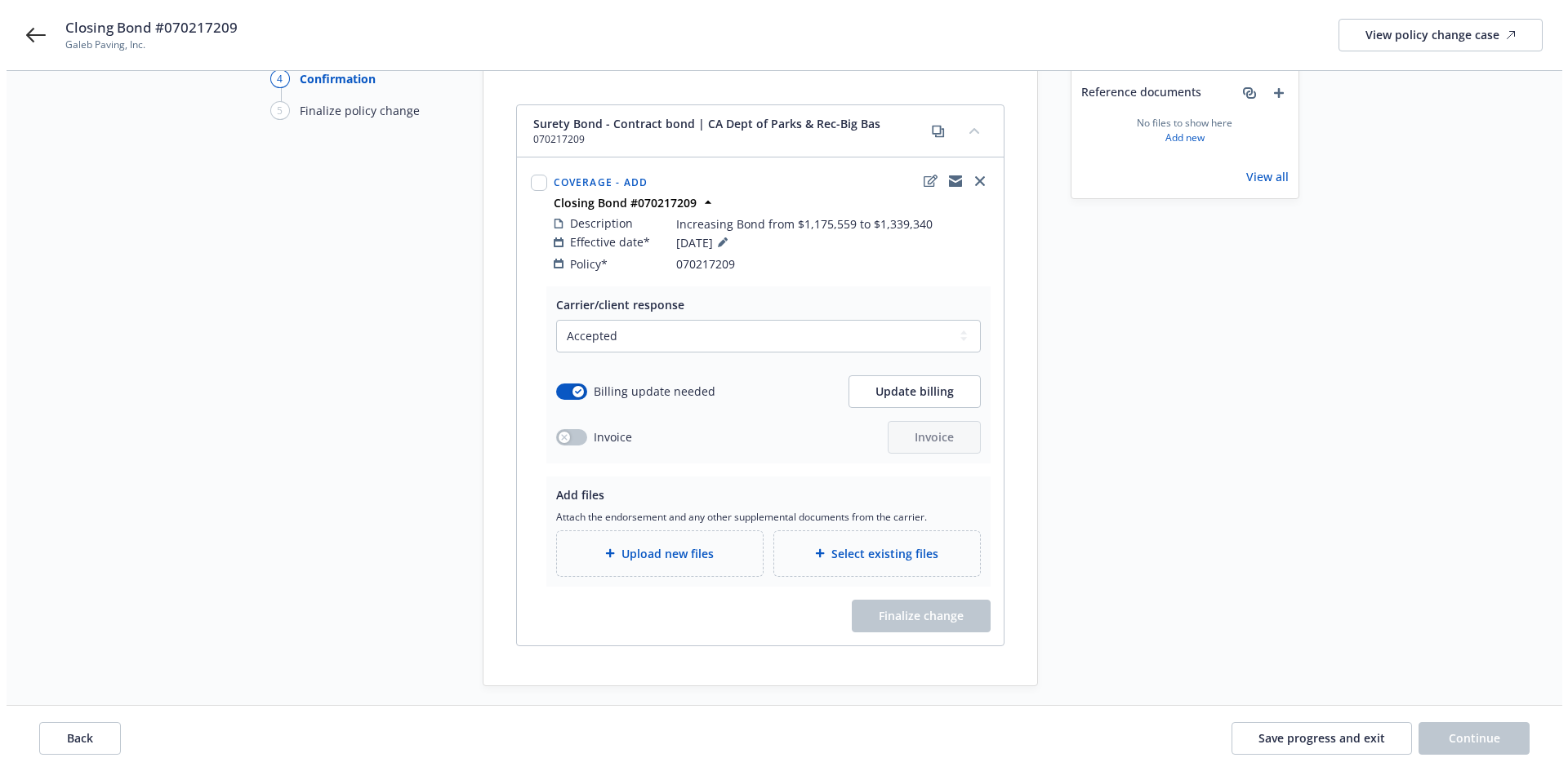
scroll to position [163, 0]
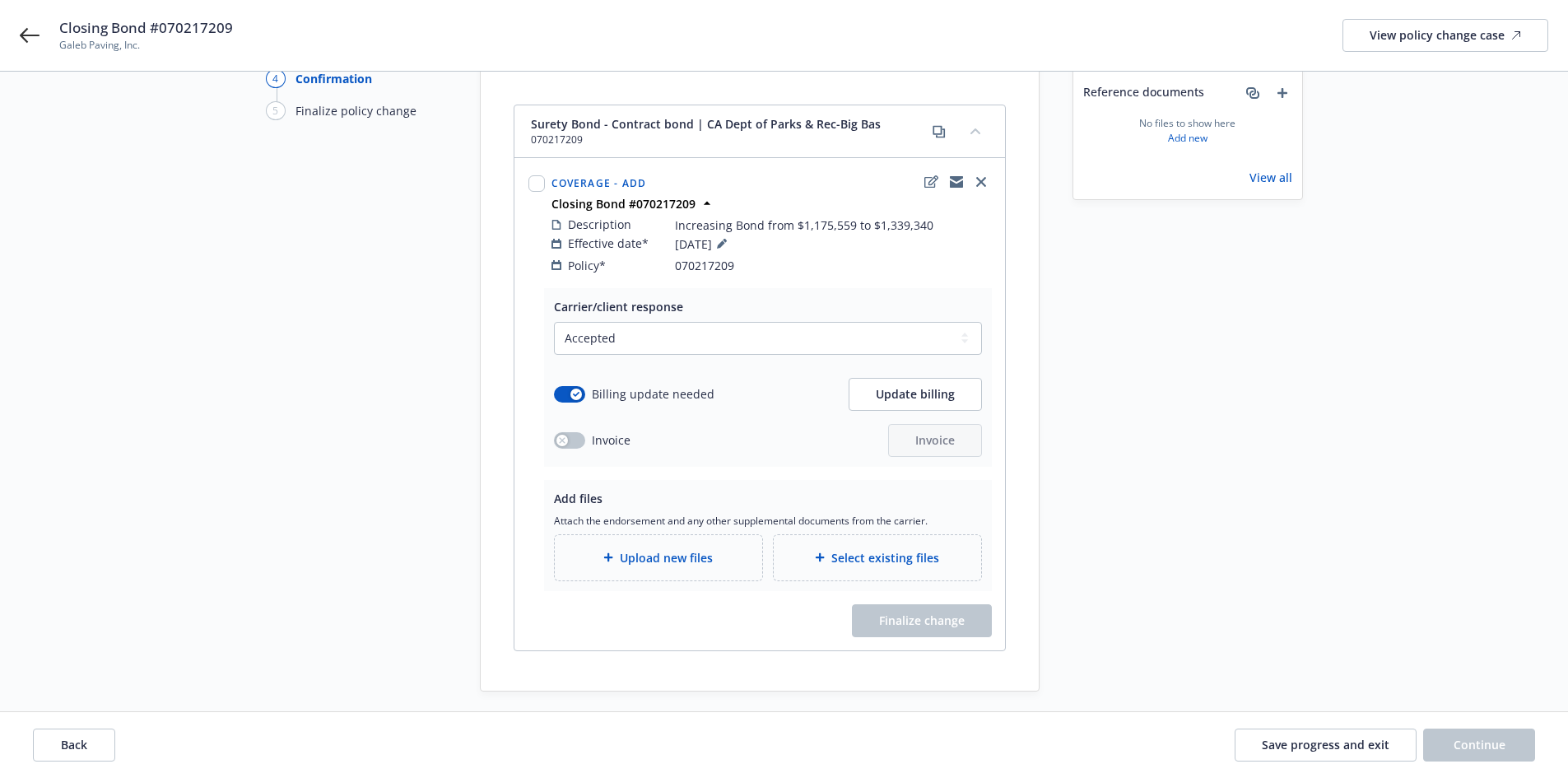
click at [639, 550] on div "Upload new files" at bounding box center [659, 557] width 181 height 19
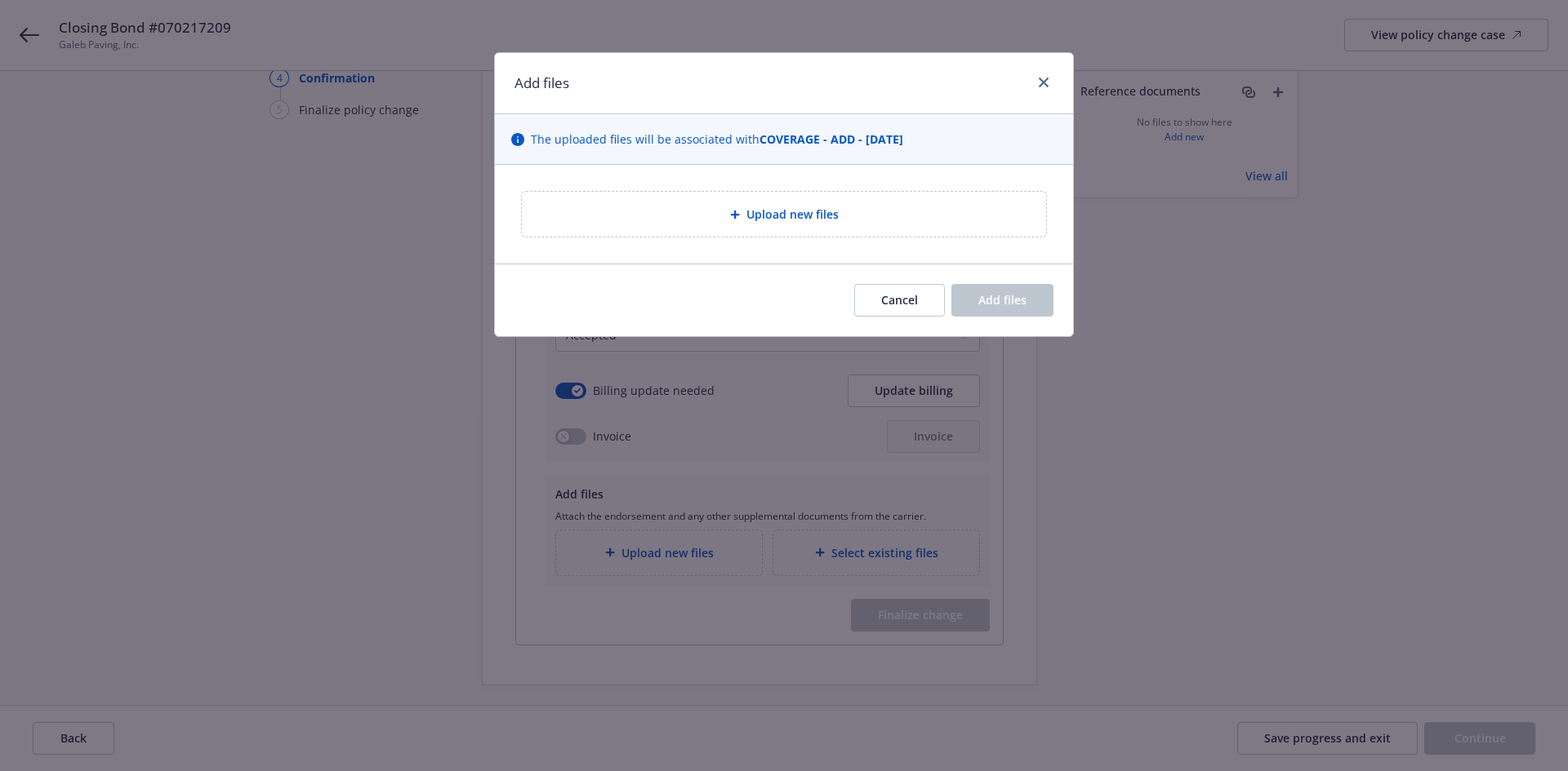
type textarea "x"
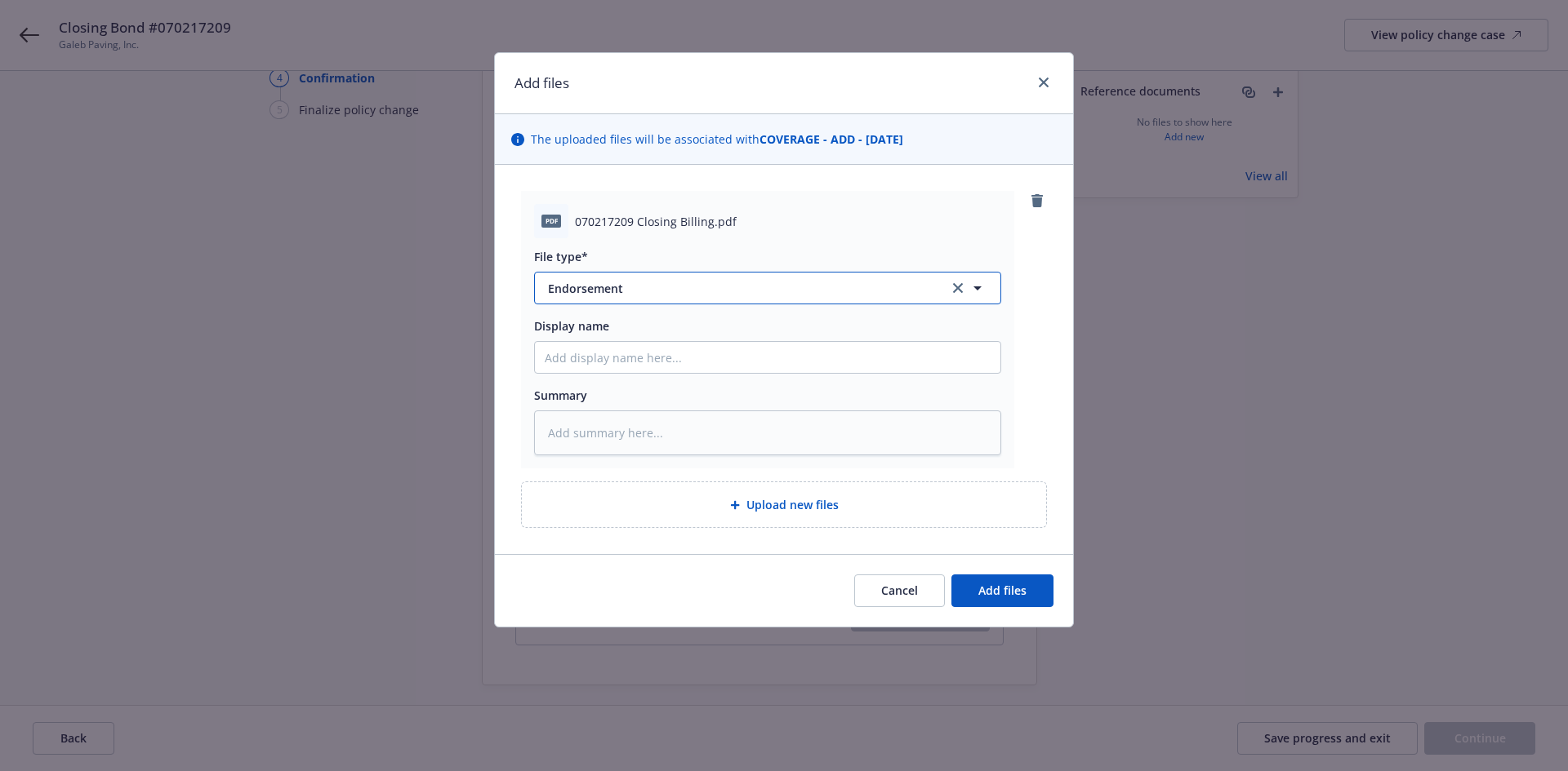
click at [592, 289] on span "Endorsement" at bounding box center [737, 288] width 378 height 17
type input "Invoic"
click at [605, 392] on div "Invoice - Third Party" at bounding box center [768, 376] width 466 height 44
click at [610, 362] on input "Display name" at bounding box center [768, 358] width 466 height 31
type textarea "x"
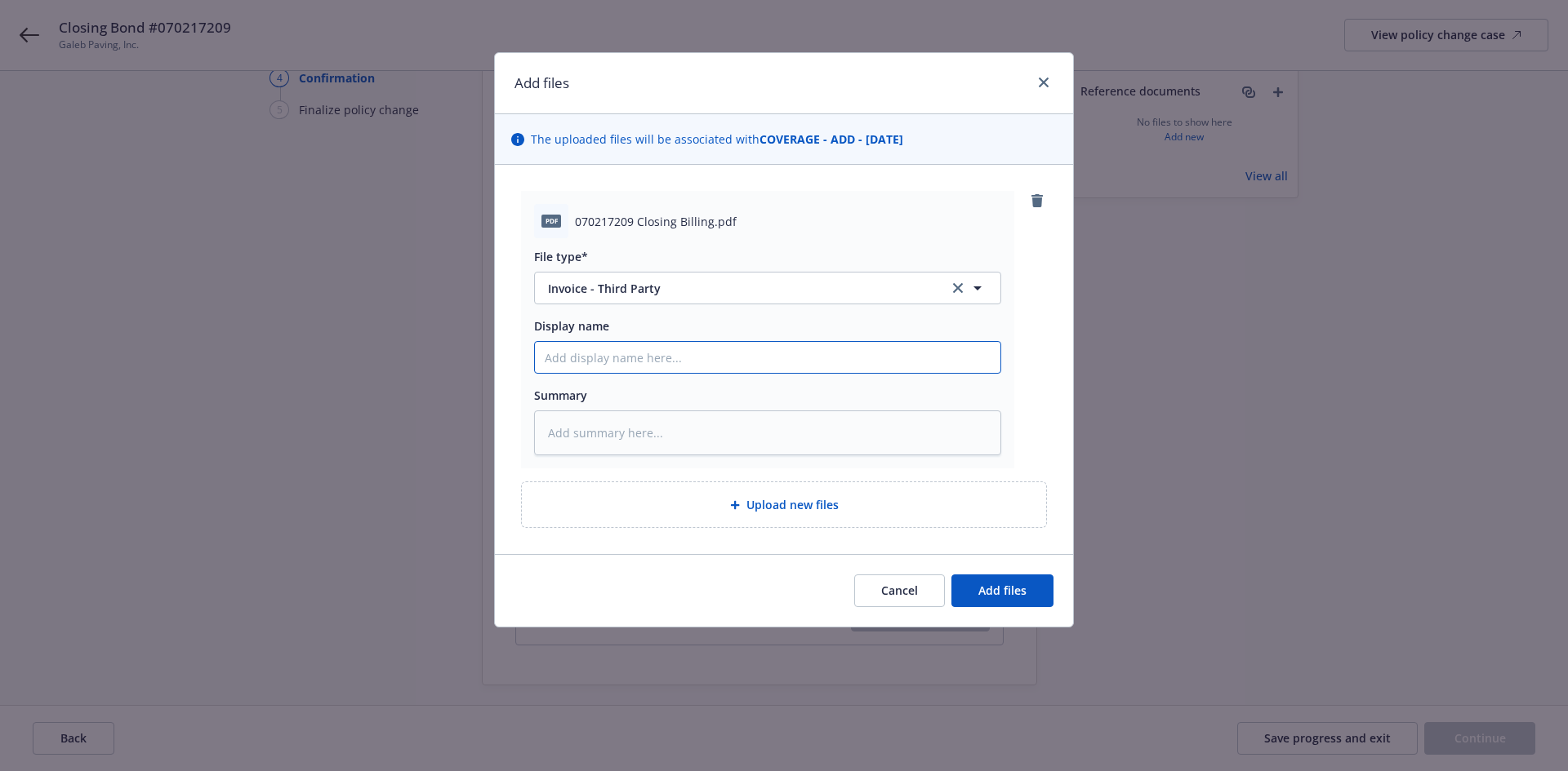
type input "L"
type textarea "x"
type input "Li"
type textarea "x"
type input "Lib"
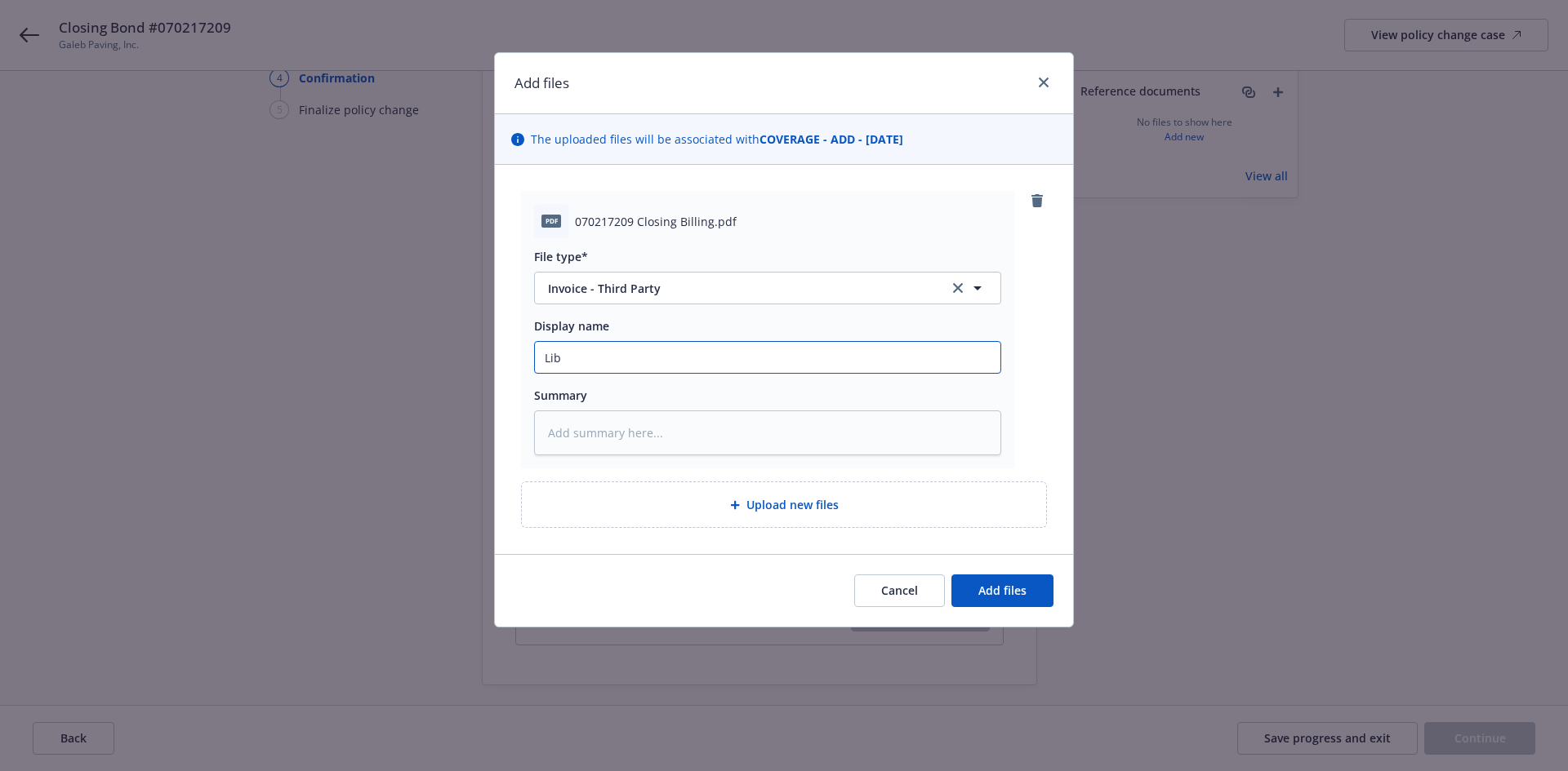
type textarea "x"
type input "Libe"
type textarea "x"
type input "Liber"
type textarea "x"
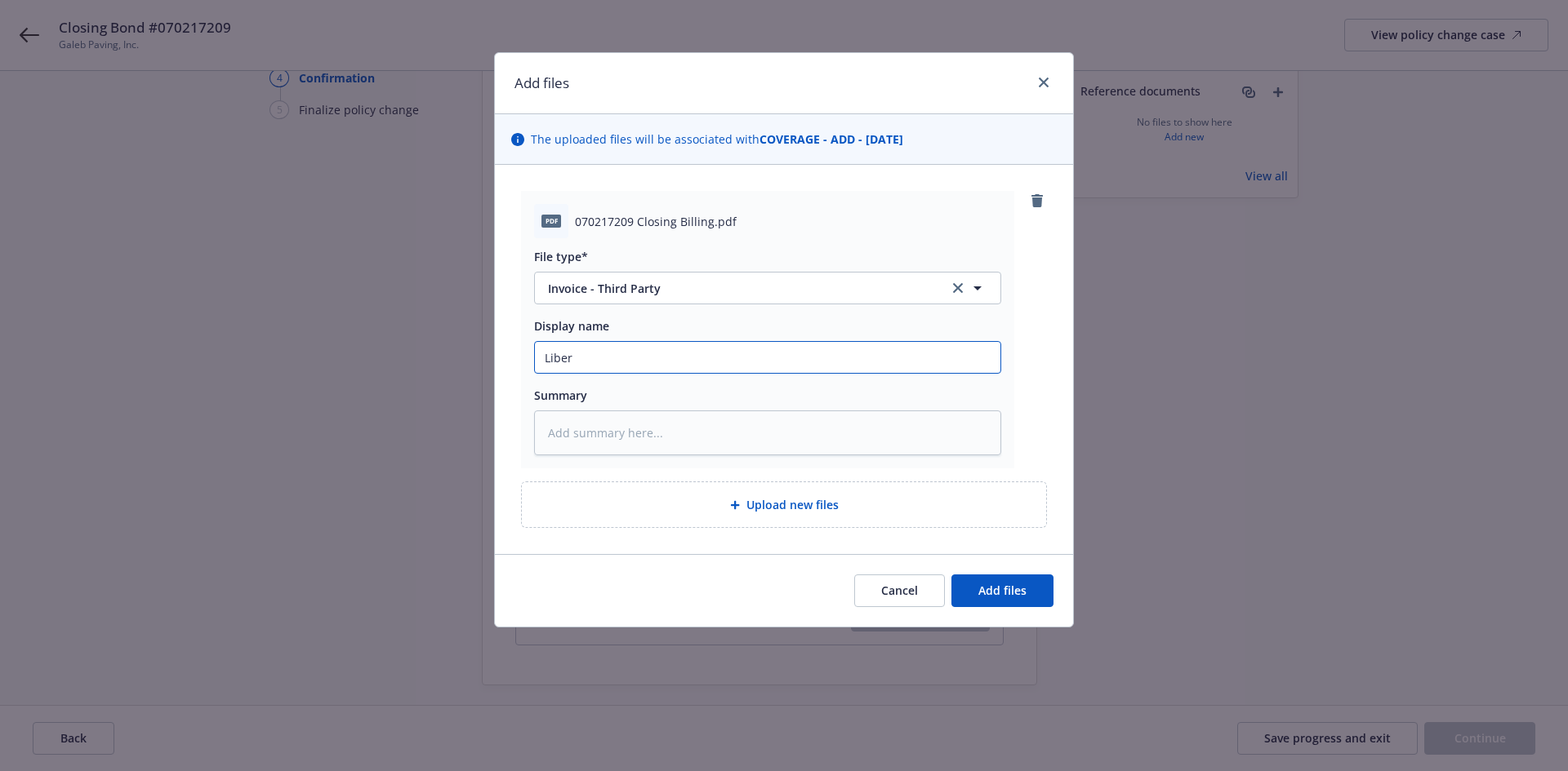
type input "Libert"
type textarea "x"
type input "Liberty"
type textarea "x"
type input "Liberty"
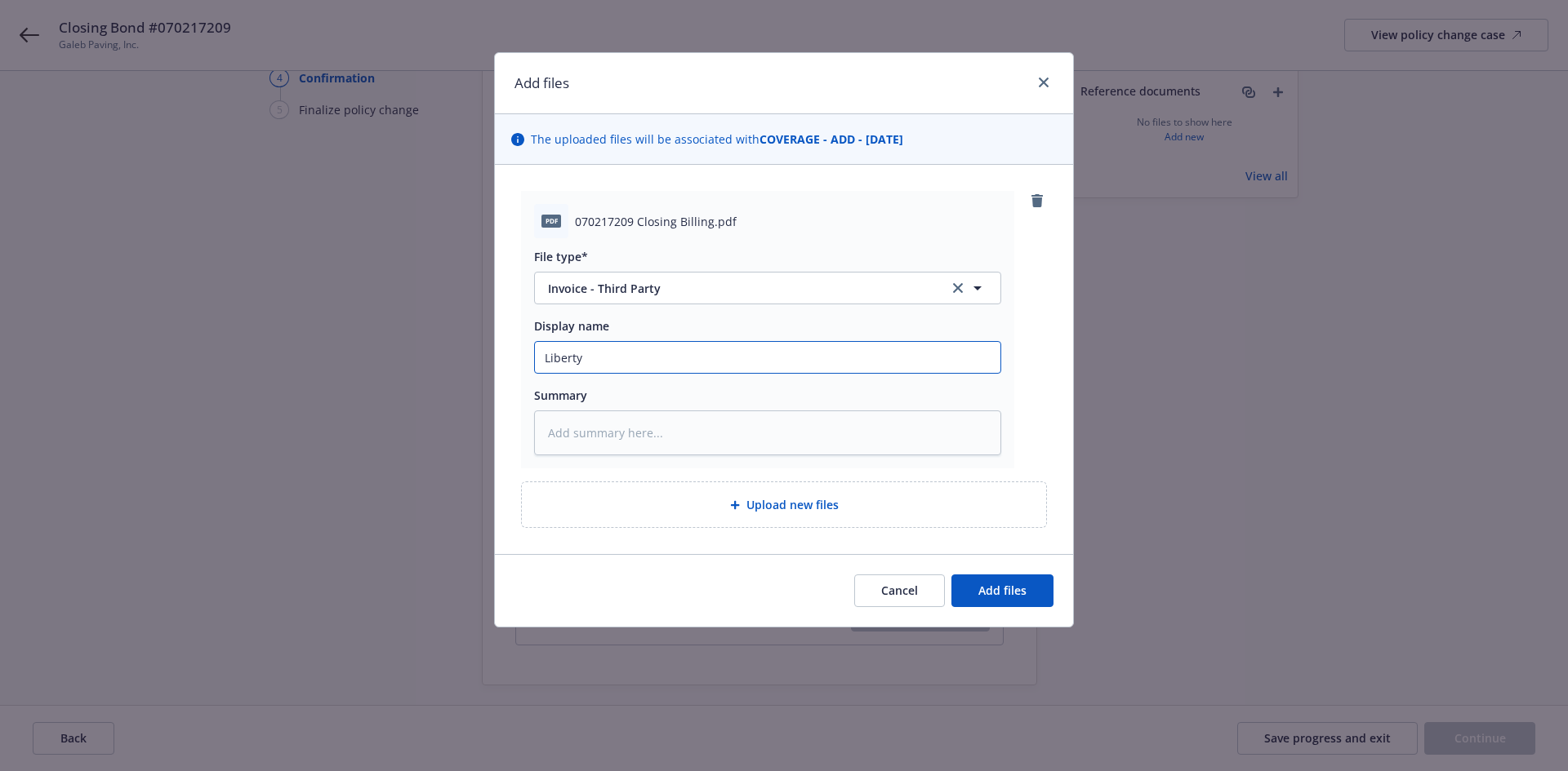
type textarea "x"
type input "Liberty O"
type textarea "x"
type input "Liberty OC"
type textarea "x"
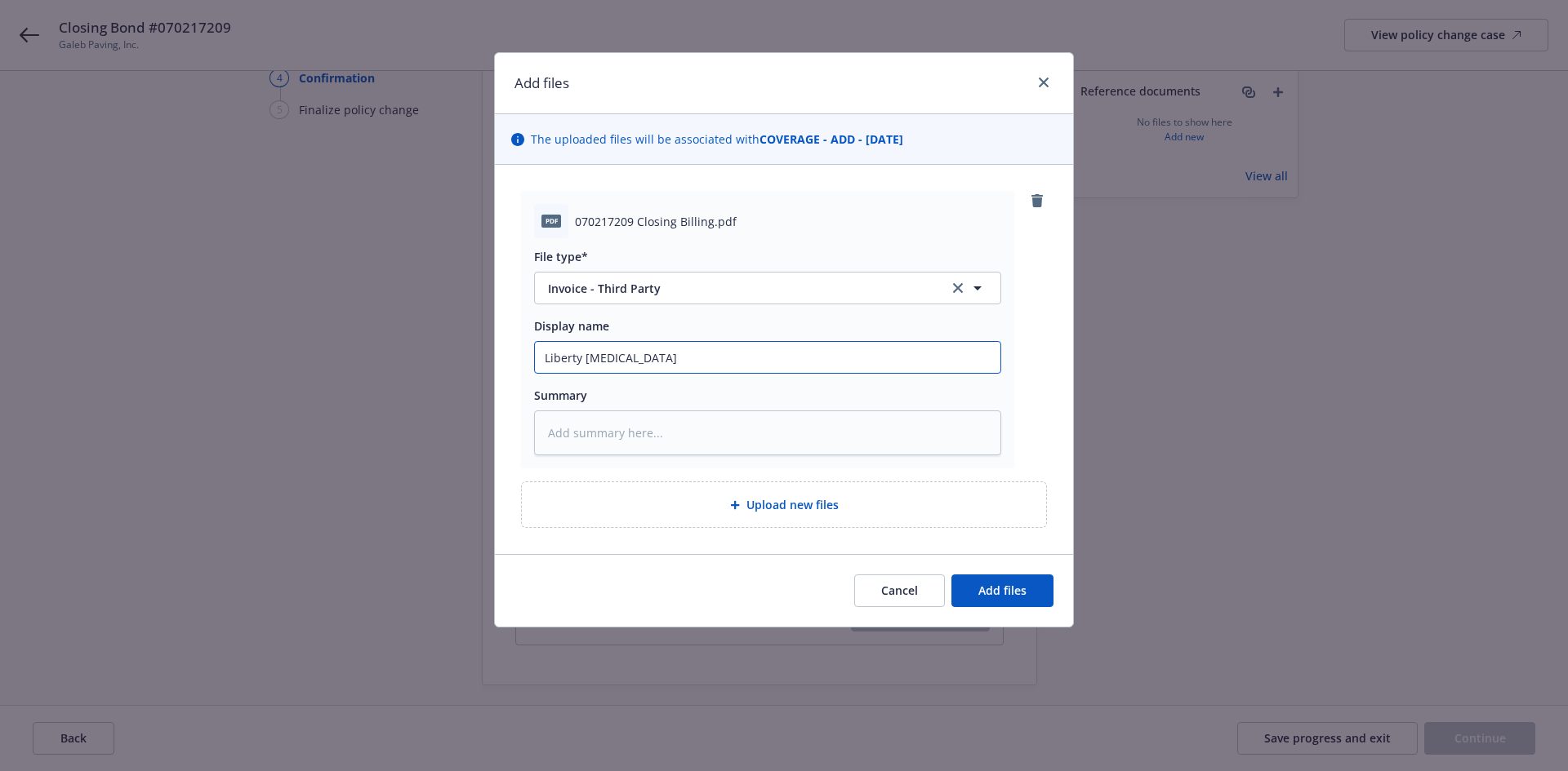
type input "Liberty OCli"
type textarea "x"
type input "Liberty OClio"
type textarea "x"
type input "Liberty OCli"
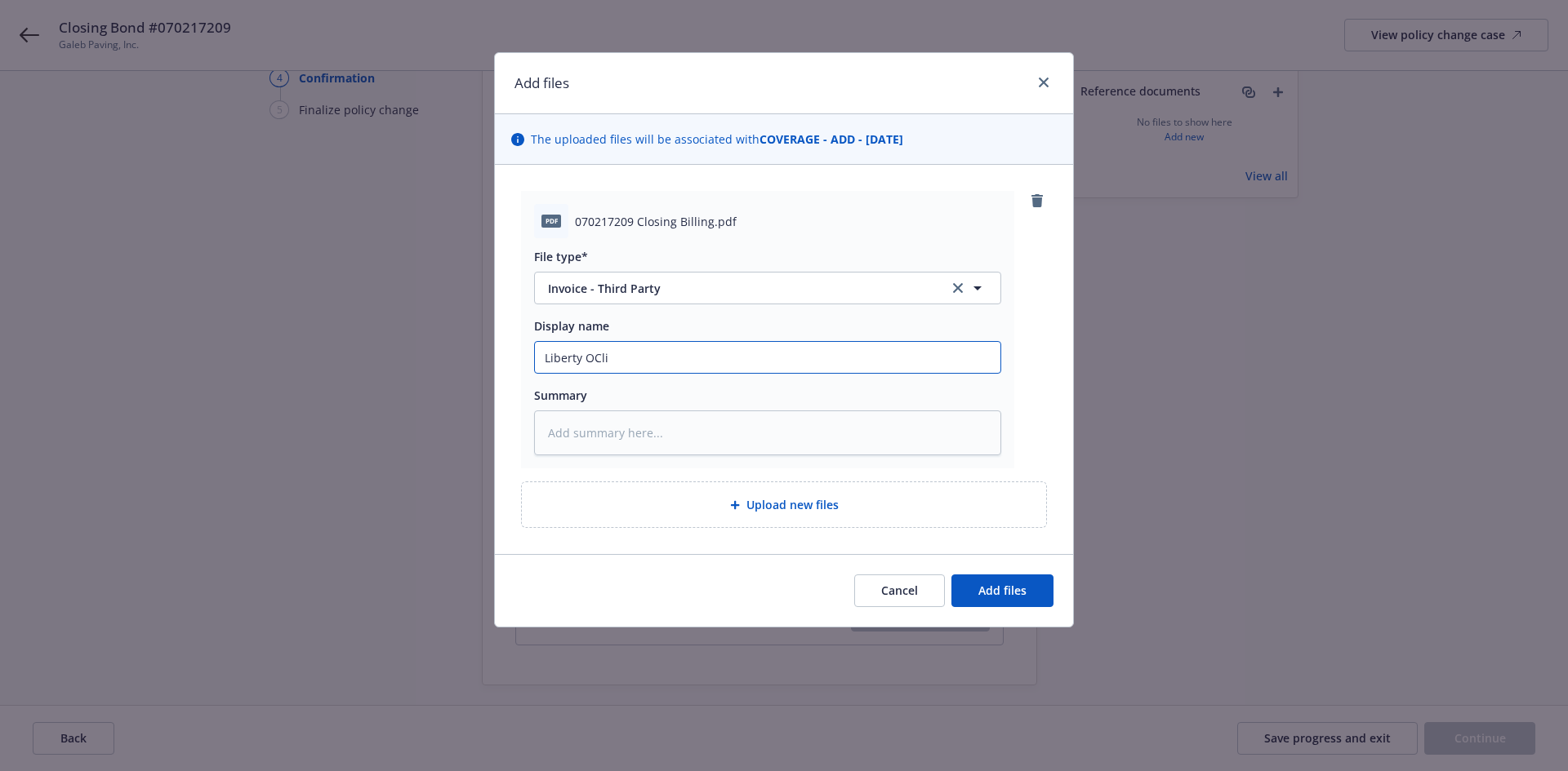
type textarea "x"
type input "Liberty OCl"
type textarea "x"
type input "Liberty OC"
type textarea "x"
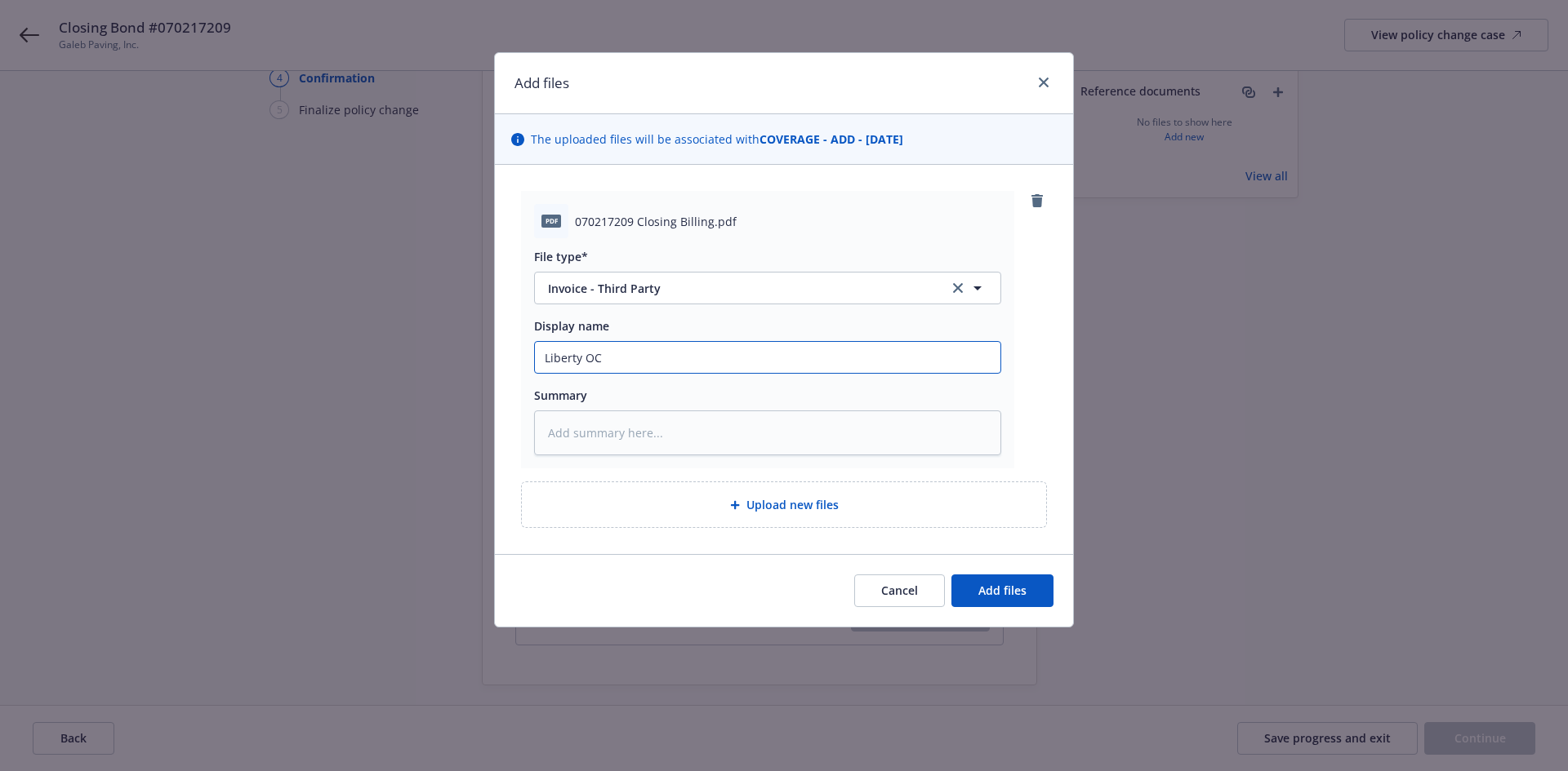
type input "Liberty O"
type textarea "x"
type input "Liberty"
type textarea "x"
type input "Liberty C"
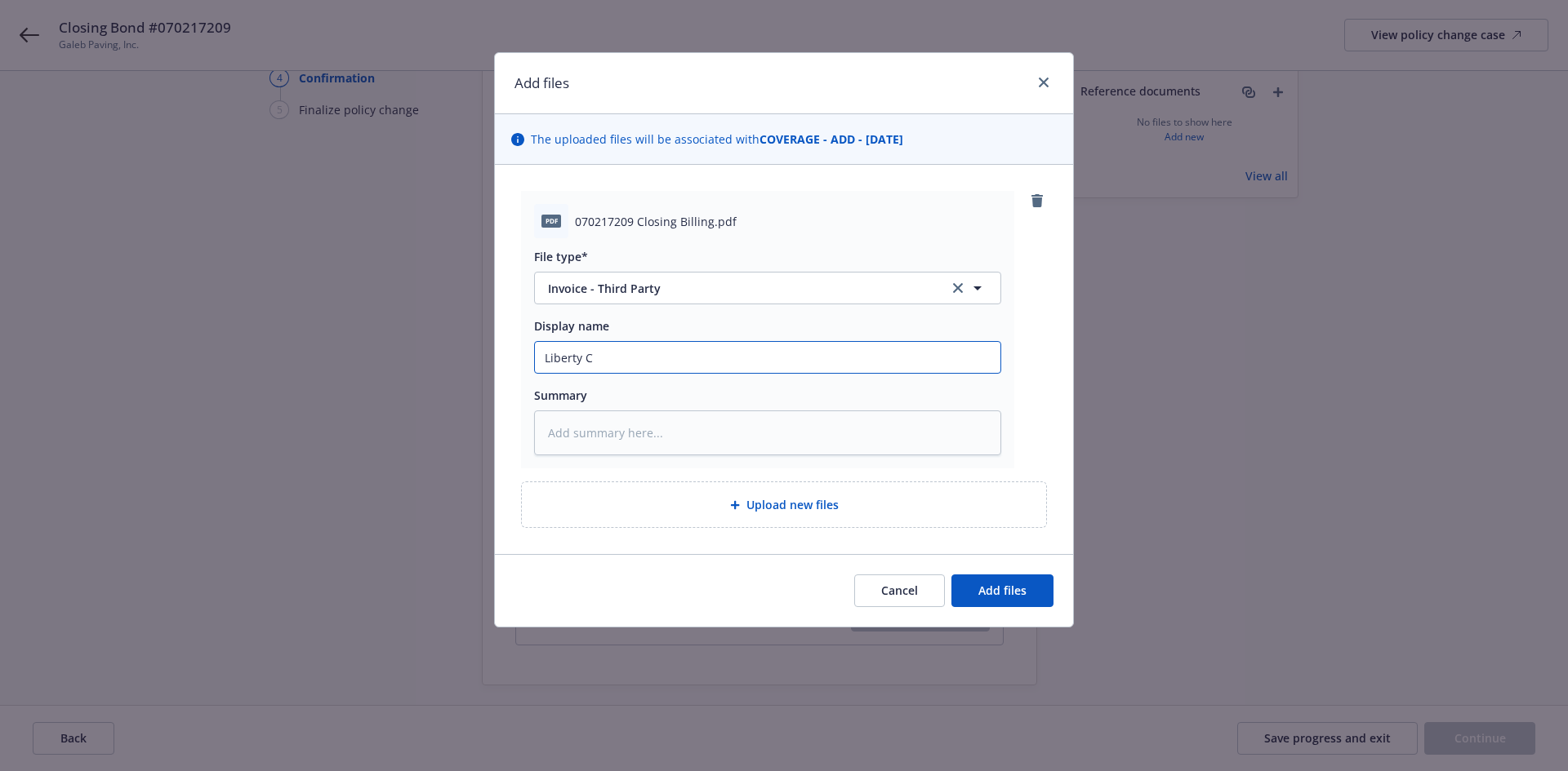
type textarea "x"
type input "Liberty Cl"
type textarea "x"
type input "Liberty Clo"
type textarea "x"
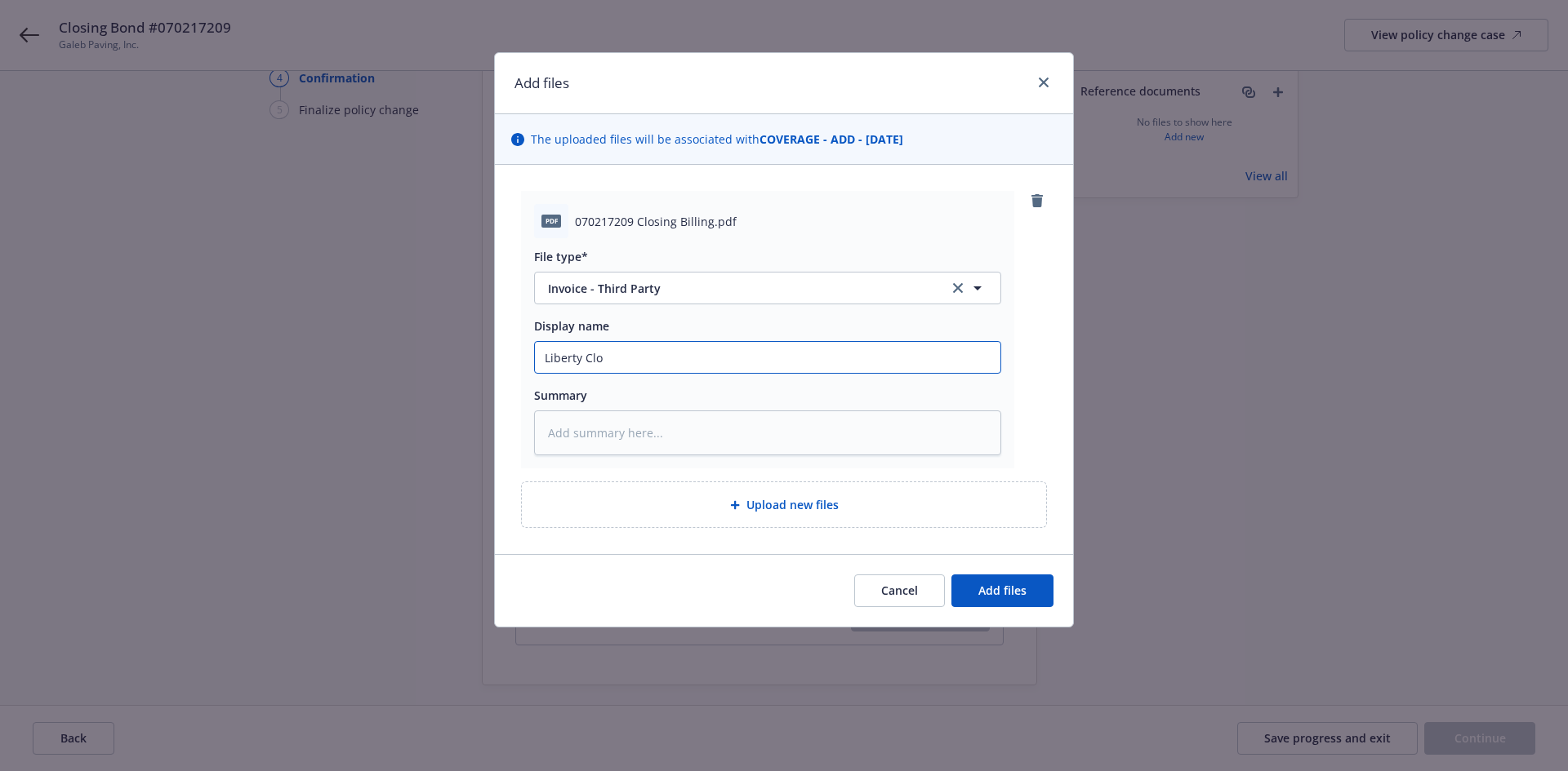
type input "Liberty Clof"
type textarea "x"
click at [1050, 591] on button "Add files" at bounding box center [1002, 591] width 102 height 33
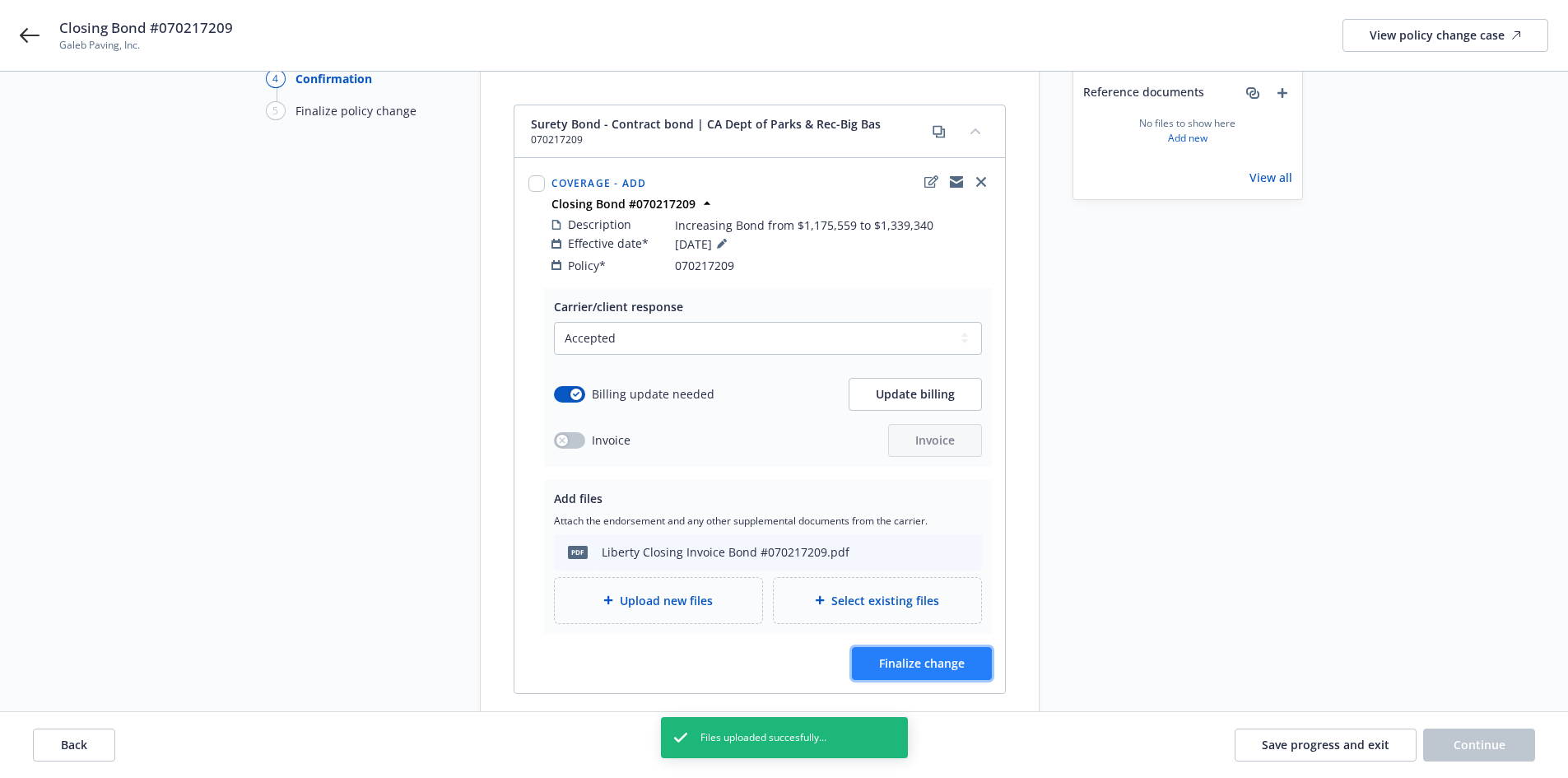
click at [991, 655] on button "Finalize change" at bounding box center [921, 664] width 140 height 33
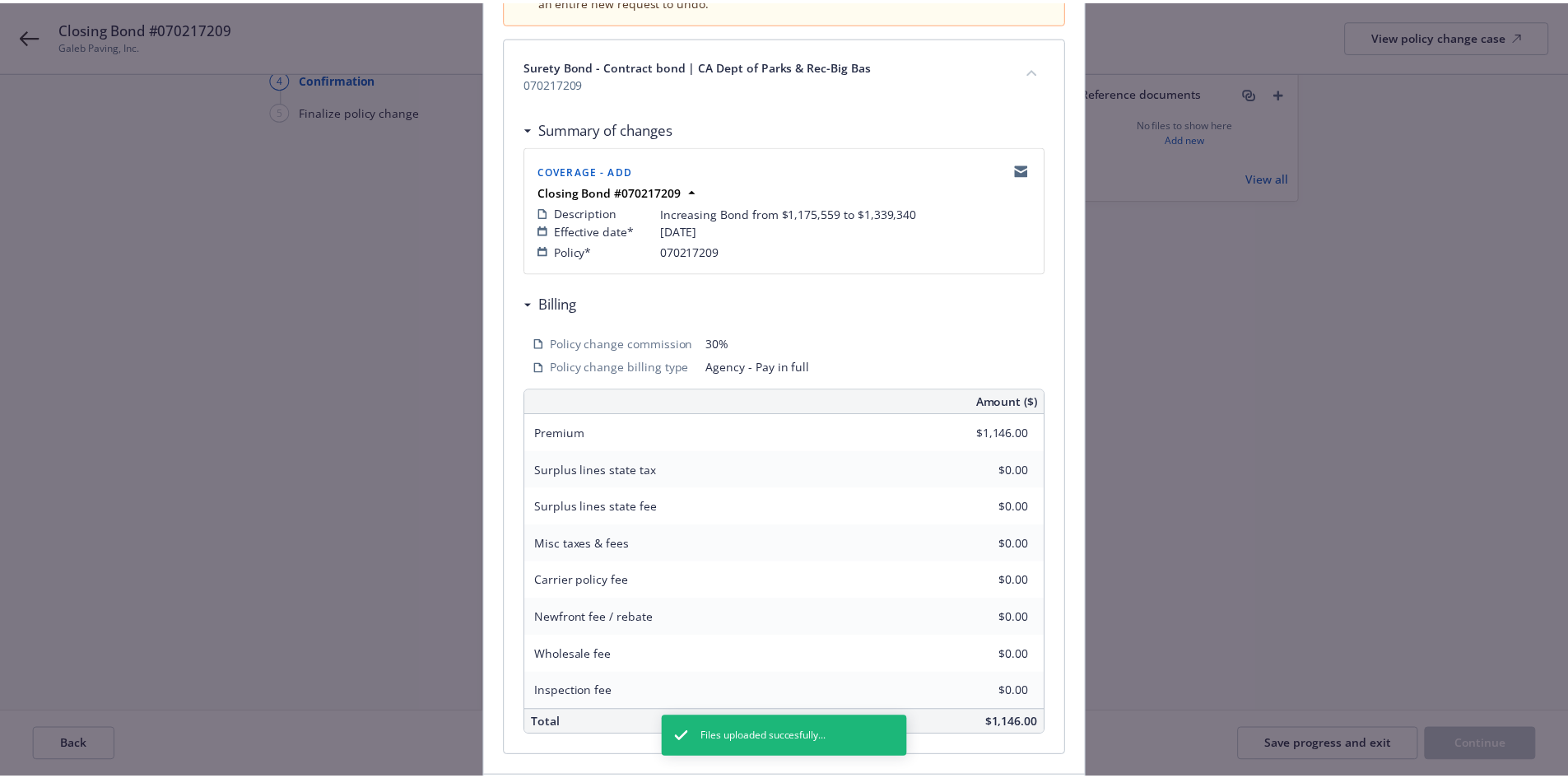
scroll to position [335, 0]
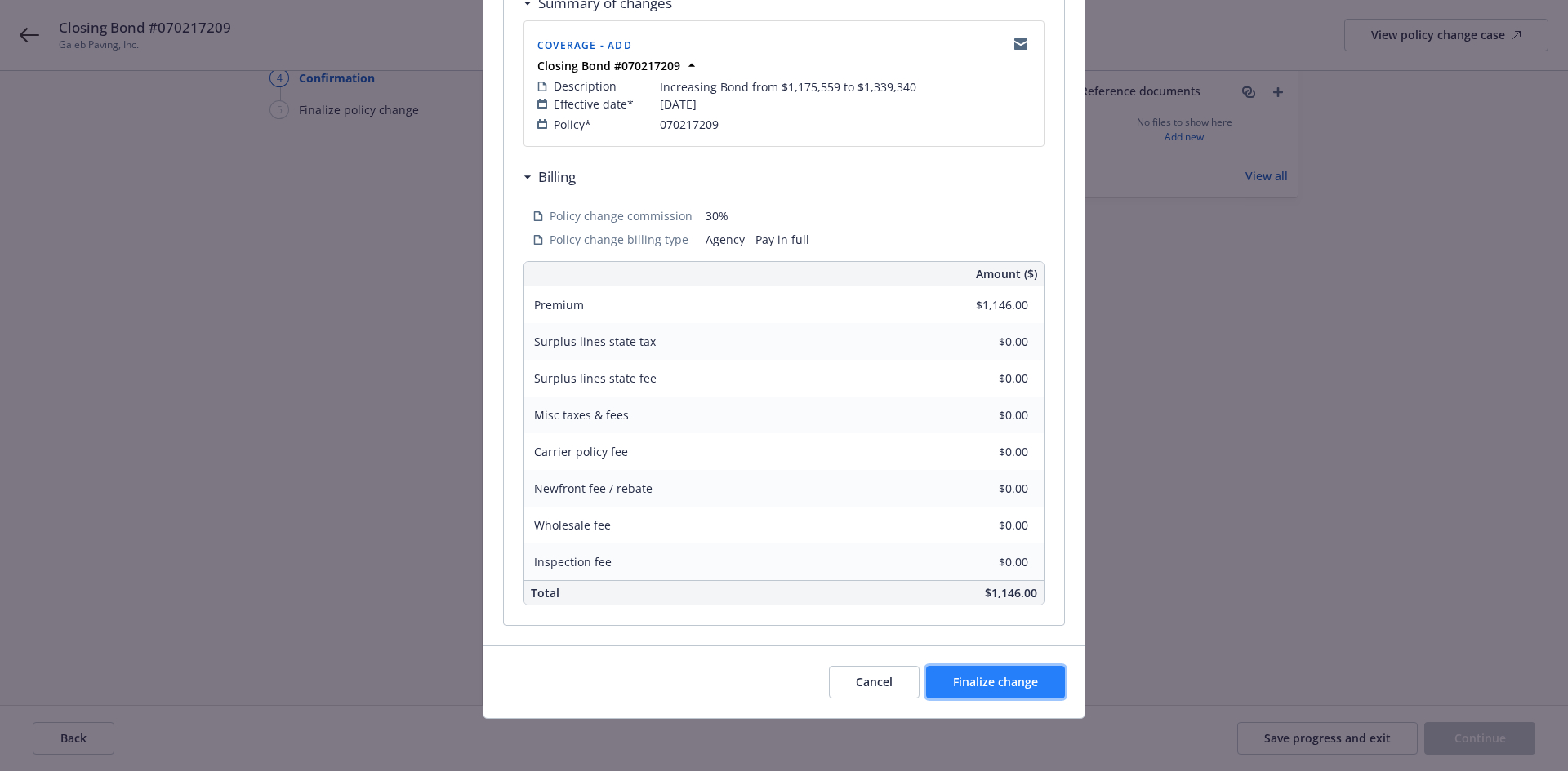
click at [981, 685] on span "Finalize change" at bounding box center [996, 682] width 85 height 15
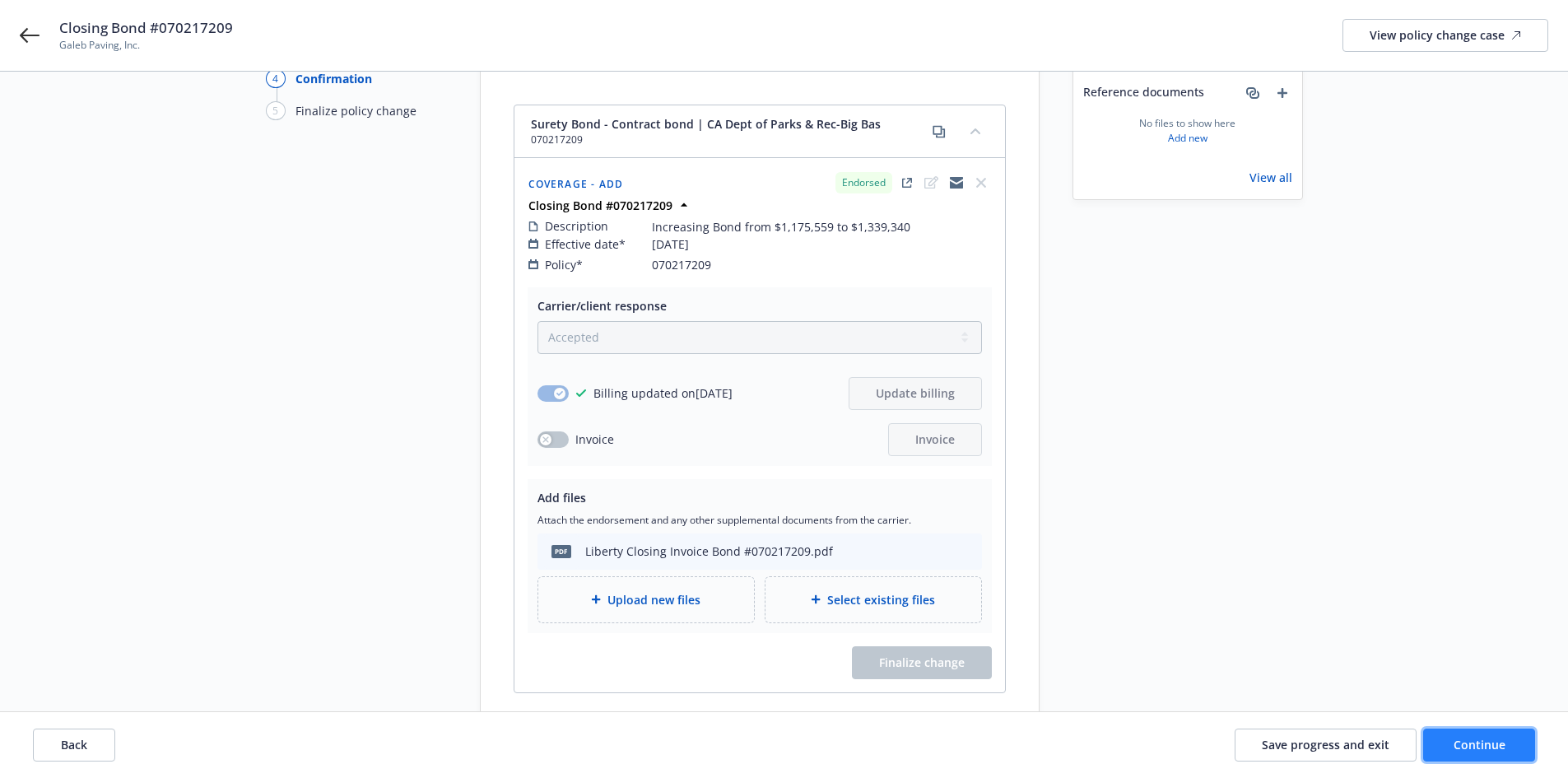
click at [1487, 755] on button "Continue" at bounding box center [1479, 746] width 112 height 33
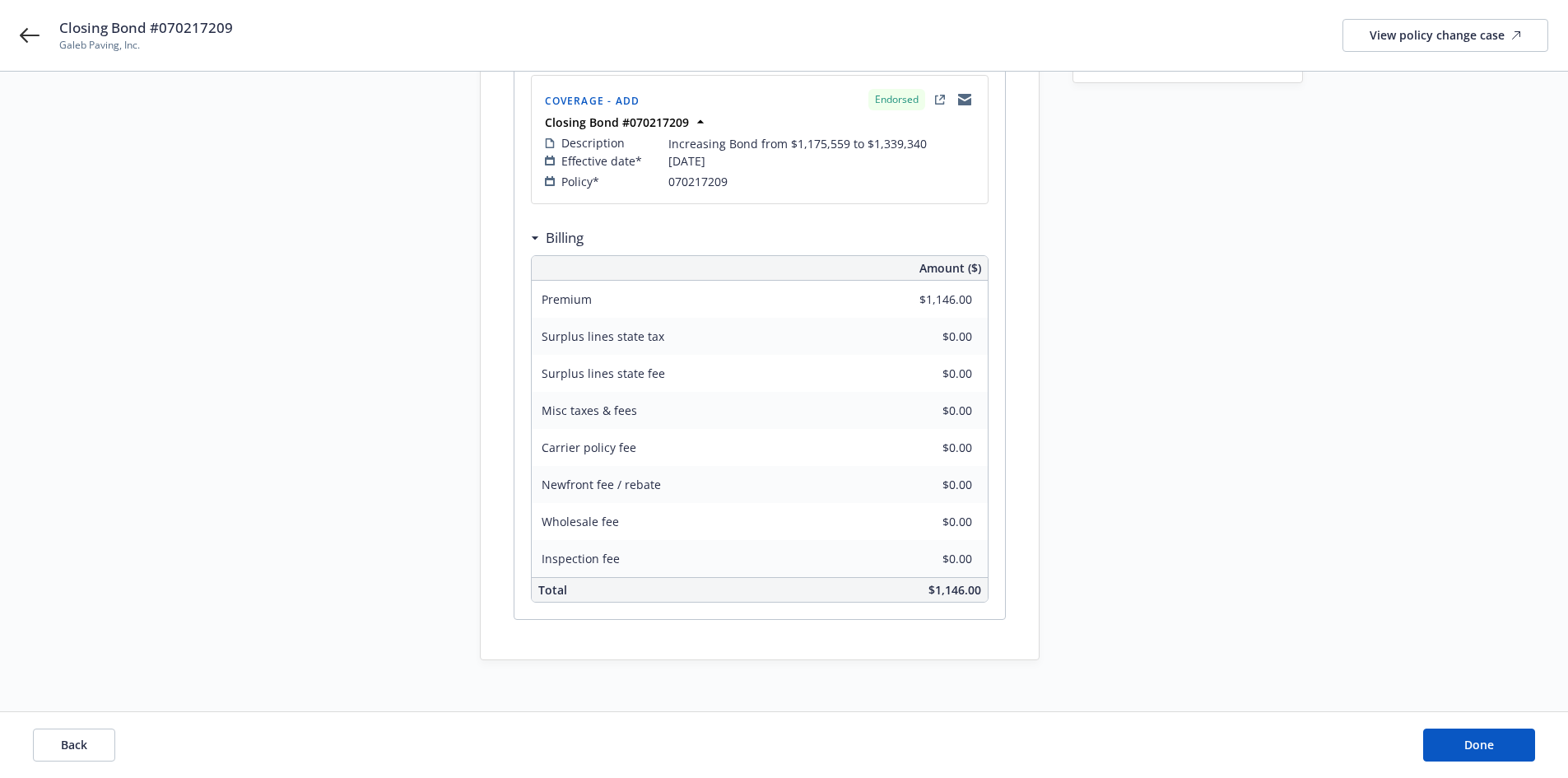
scroll to position [297, 0]
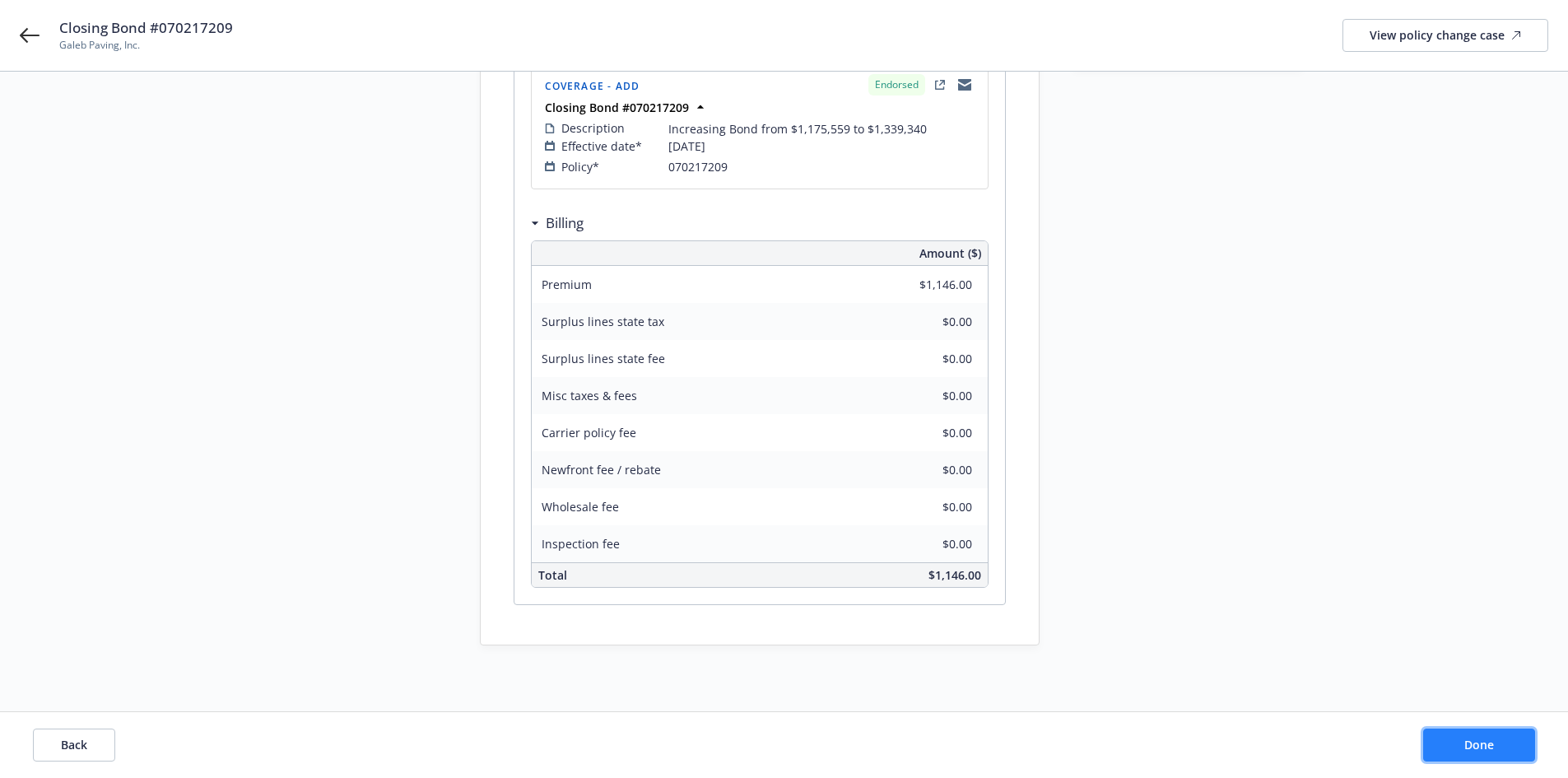
click at [1463, 739] on button "Done" at bounding box center [1479, 746] width 112 height 33
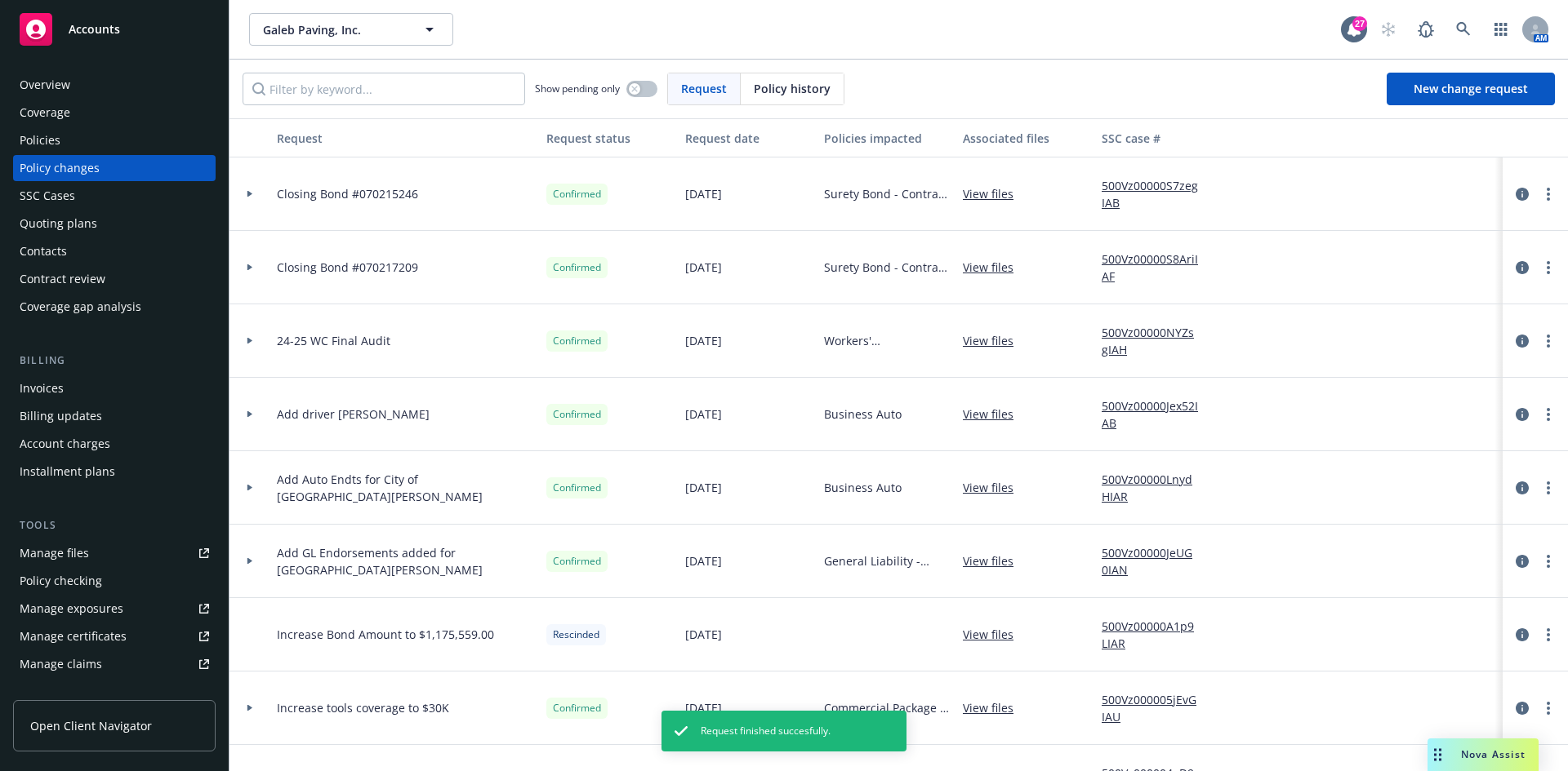
click at [86, 390] on div "Invoices" at bounding box center [114, 388] width 190 height 26
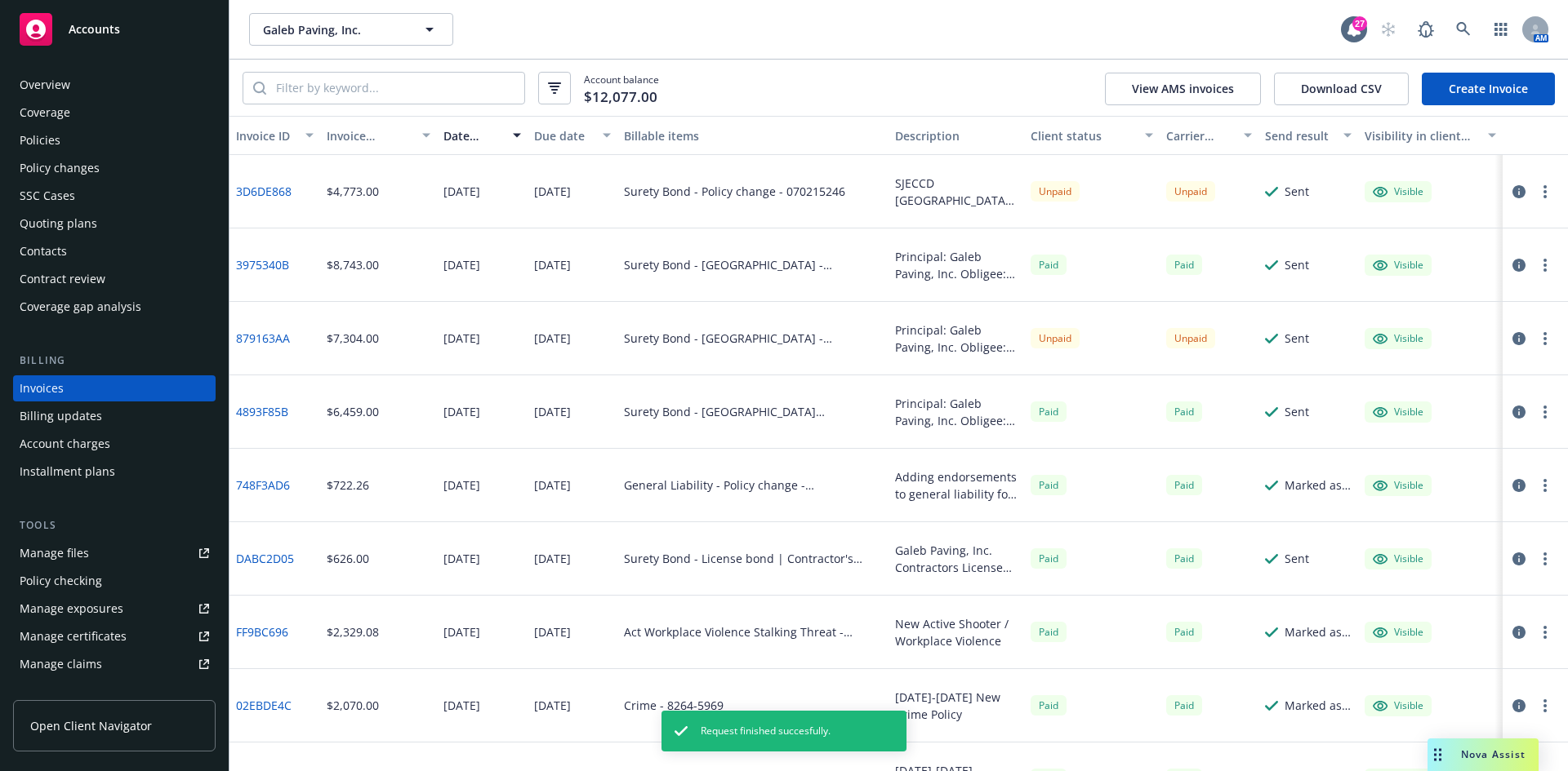
click at [1459, 97] on link "Create Invoice" at bounding box center [1489, 89] width 134 height 33
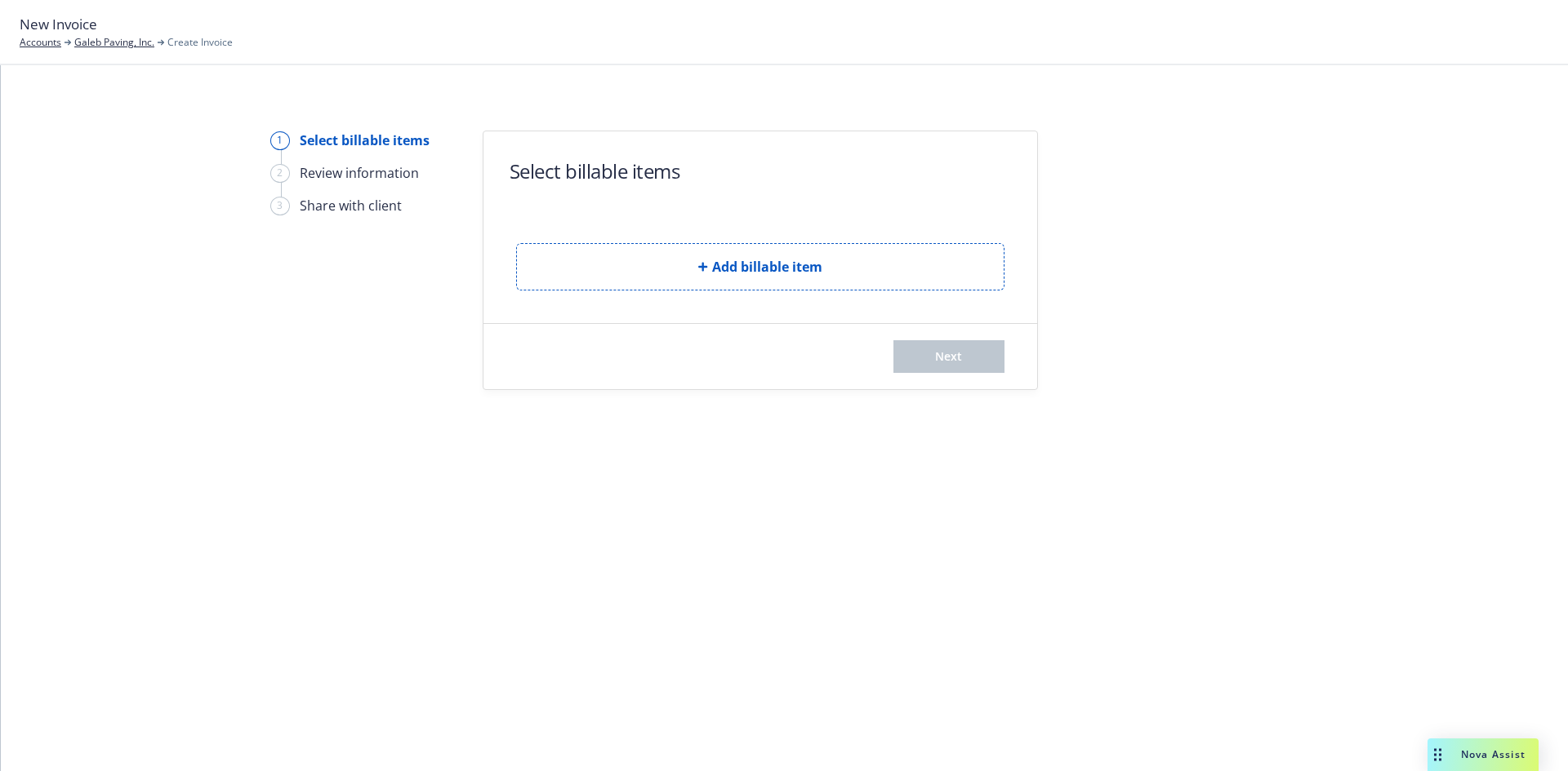
click at [609, 253] on button "Add billable item" at bounding box center [760, 266] width 489 height 47
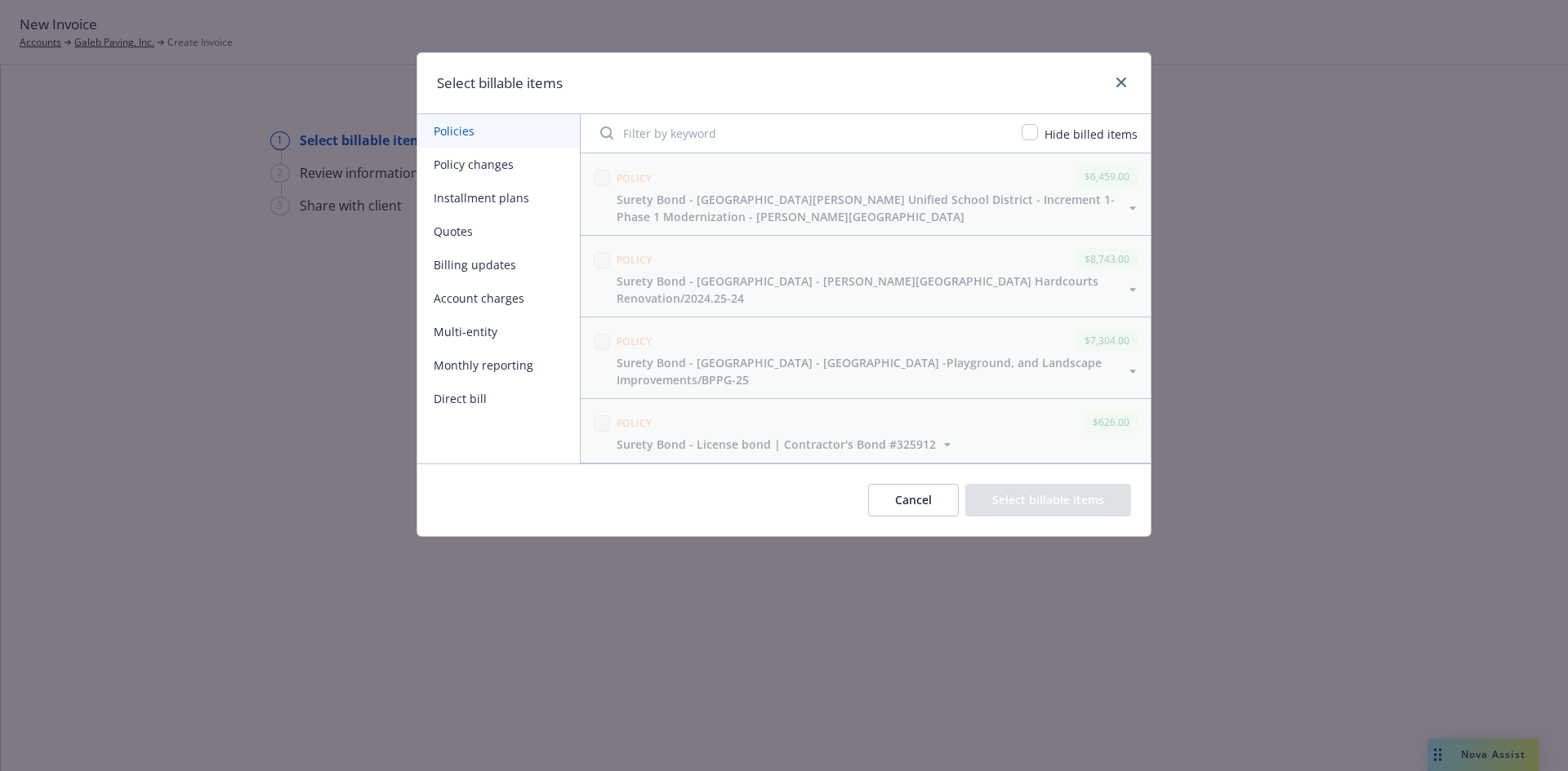
click at [503, 165] on button "Policy changes" at bounding box center [498, 164] width 163 height 34
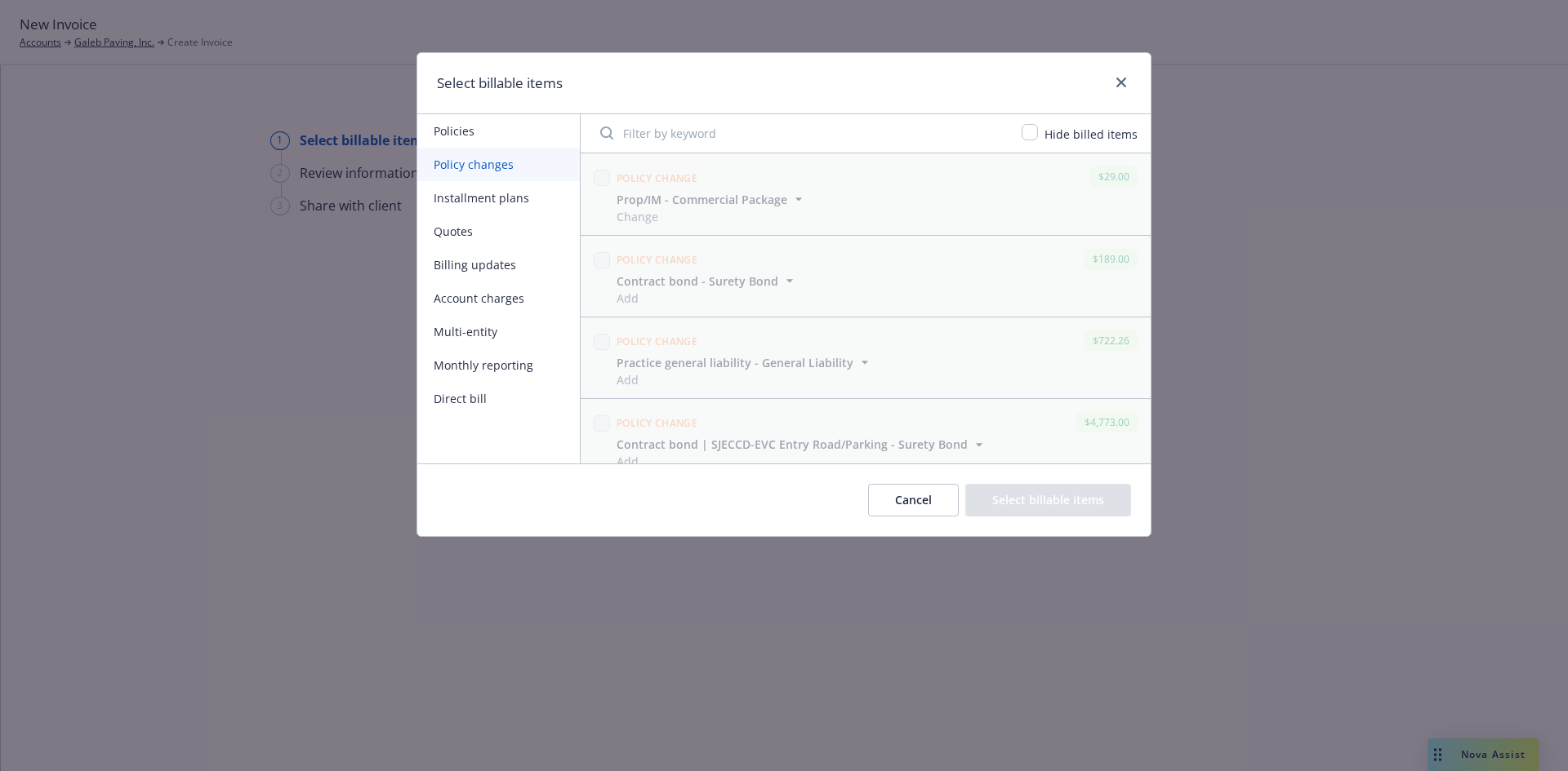
click at [728, 144] on input "Filter by keyword" at bounding box center [800, 133] width 421 height 33
type input "0702"
click at [599, 348] on input "checkbox" at bounding box center [601, 341] width 16 height 16
checkbox input "true"
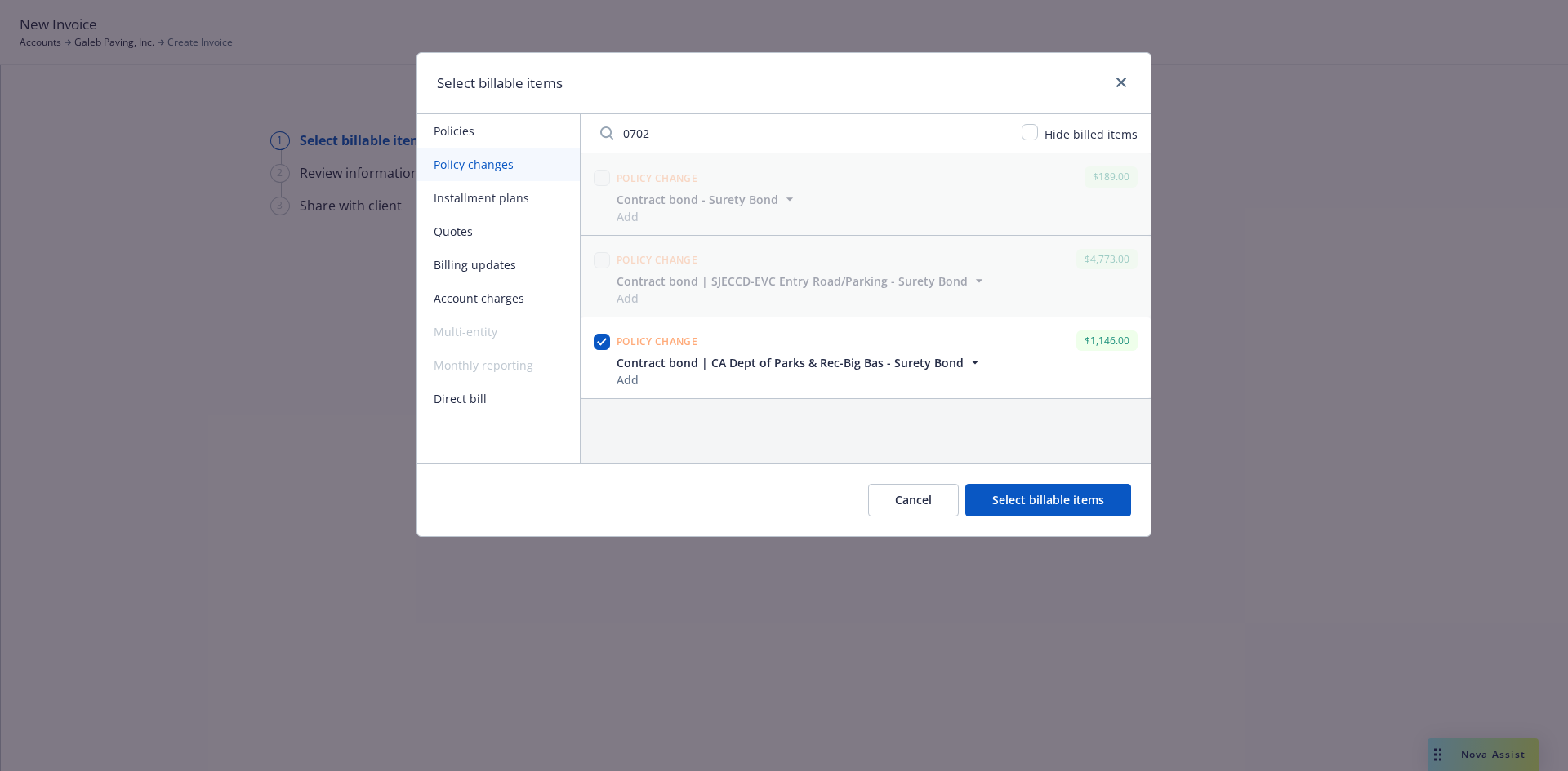
click at [1073, 508] on button "Select billable items" at bounding box center [1047, 500] width 166 height 33
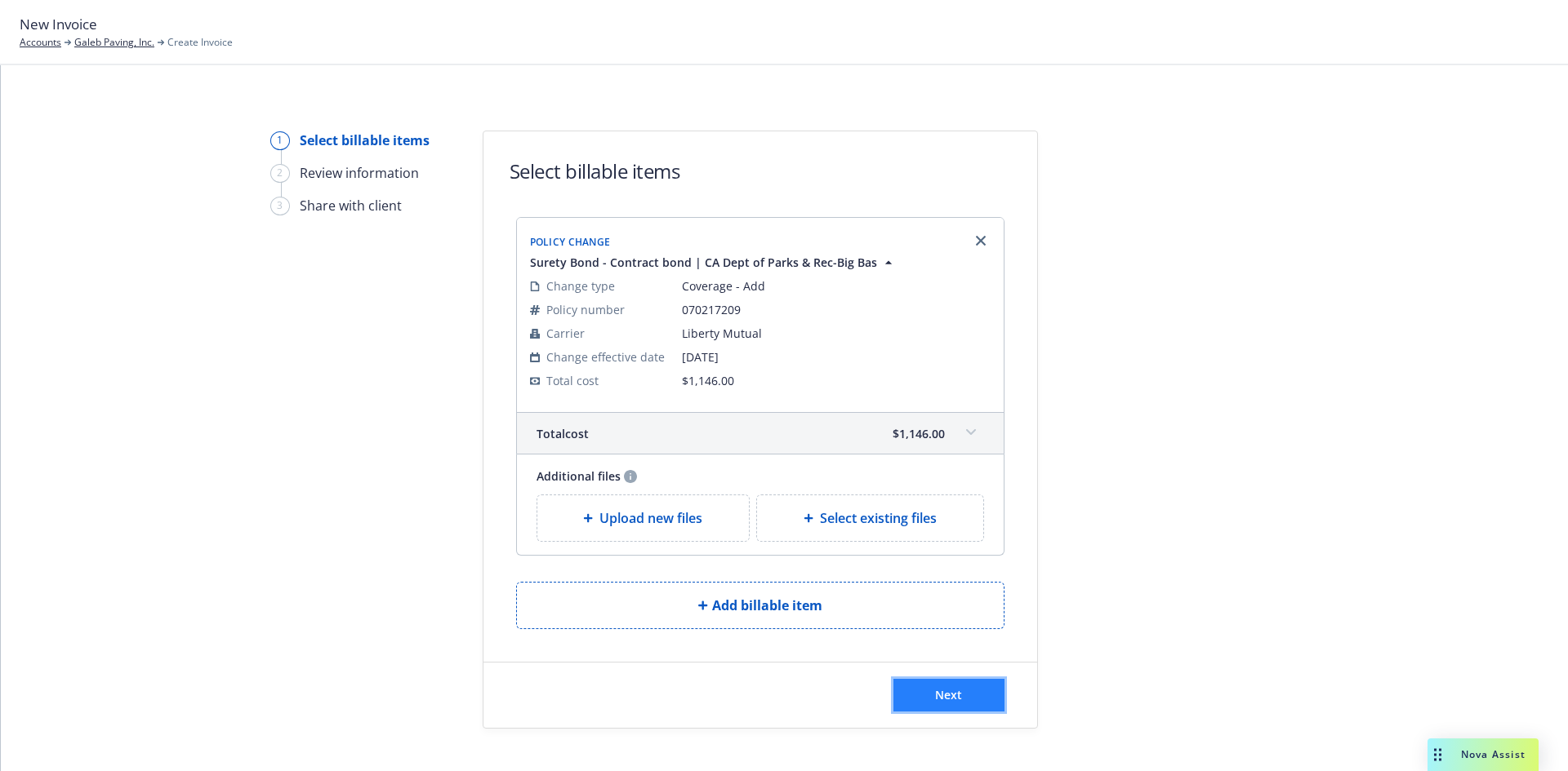
click at [980, 692] on button "Next" at bounding box center [949, 696] width 111 height 33
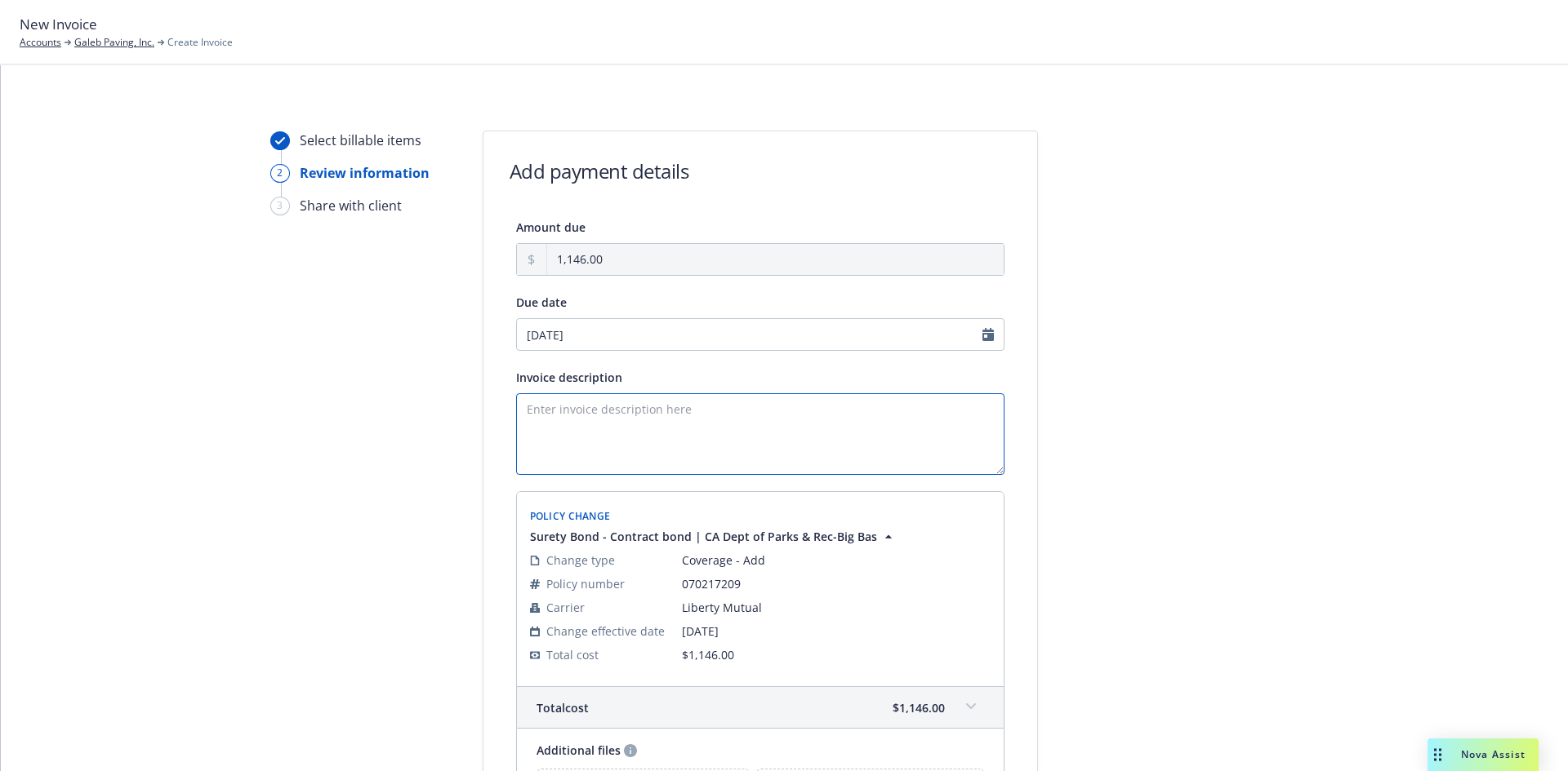
click at [634, 436] on textarea "Invoice description" at bounding box center [760, 434] width 489 height 81
paste textarea "State of CA, Dept of Parks & Rec Bid Basin Redwoods, Saddle Mountain Interim Im…"
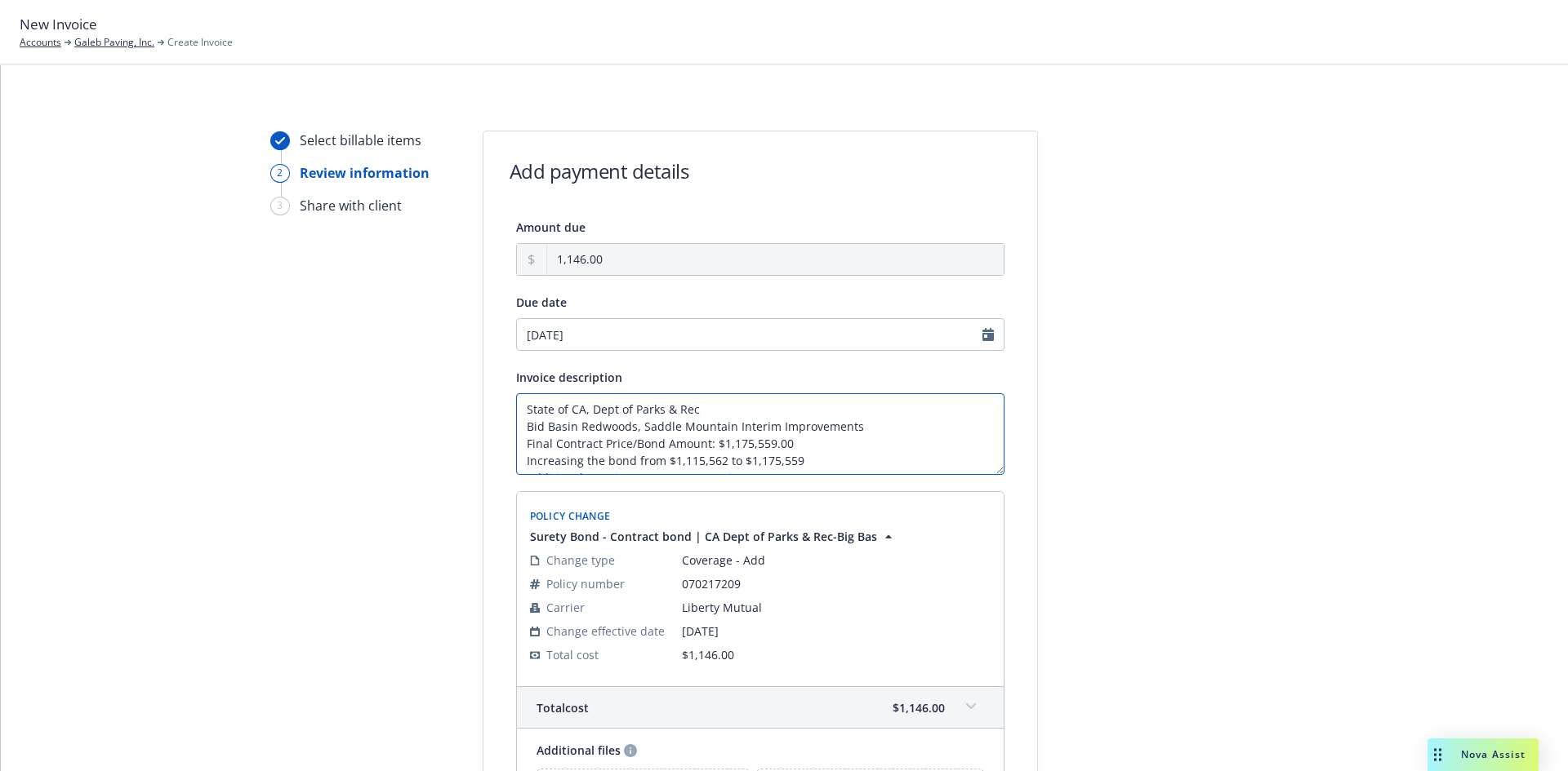
scroll to position [12, 0]
drag, startPoint x: 793, startPoint y: 429, endPoint x: 714, endPoint y: 425, distance: 79.1
click at [714, 425] on textarea "State of CA, Dept of Parks & Rec Bid Basin Redwoods, Saddle Mountain Interim Im…" at bounding box center [760, 434] width 489 height 81
click at [735, 449] on textarea "State of CA, Dept of Parks & Rec Bid Basin Redwoods, Saddle Mountain Interim Im…" at bounding box center [760, 434] width 489 height 81
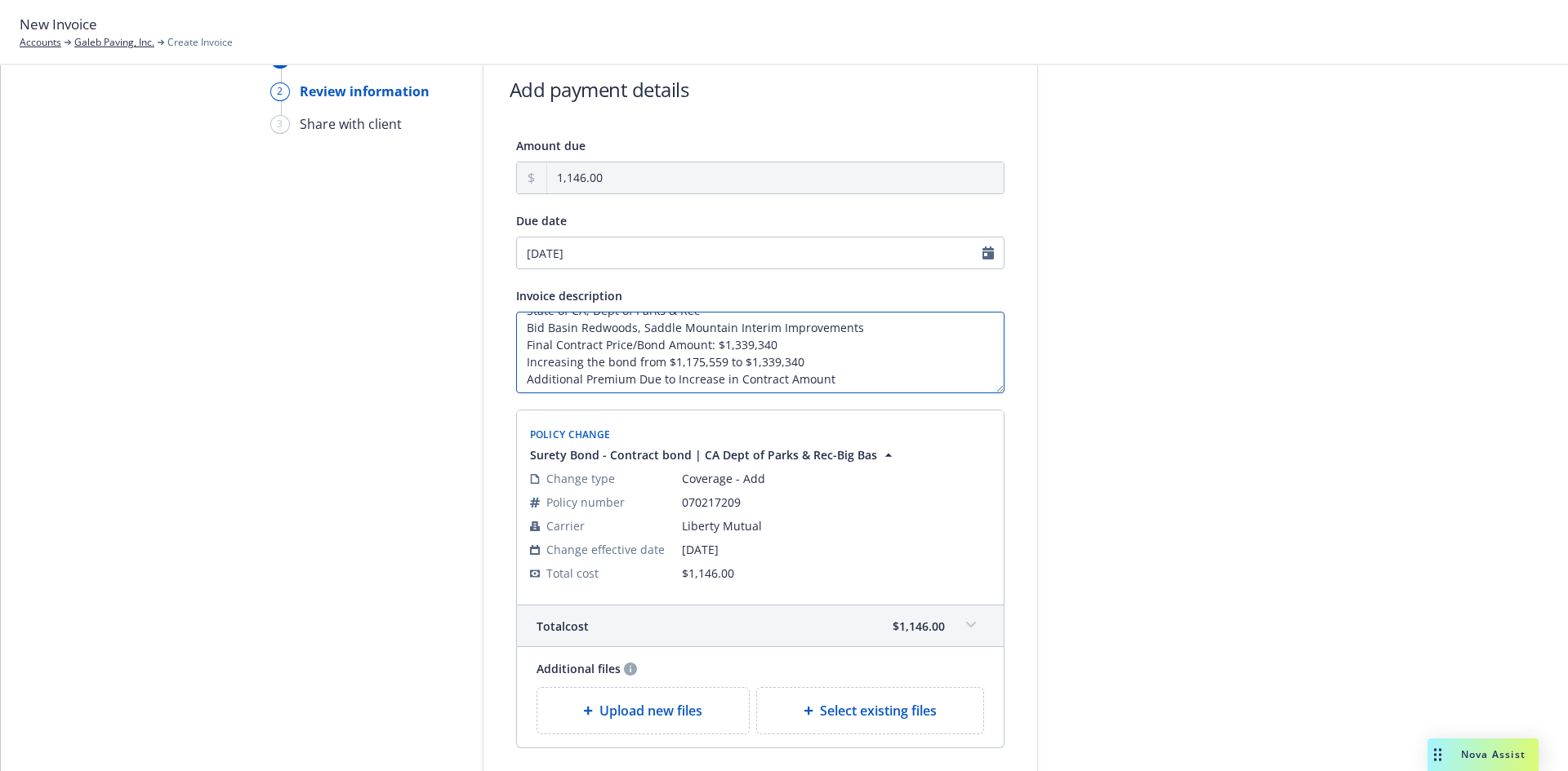
scroll to position [18, 0]
type textarea "State of CA, Dept of Parks & Rec Bid Basin Redwoods, Saddle Mountain Interim Im…"
click at [1113, 462] on div at bounding box center [1185, 449] width 228 height 799
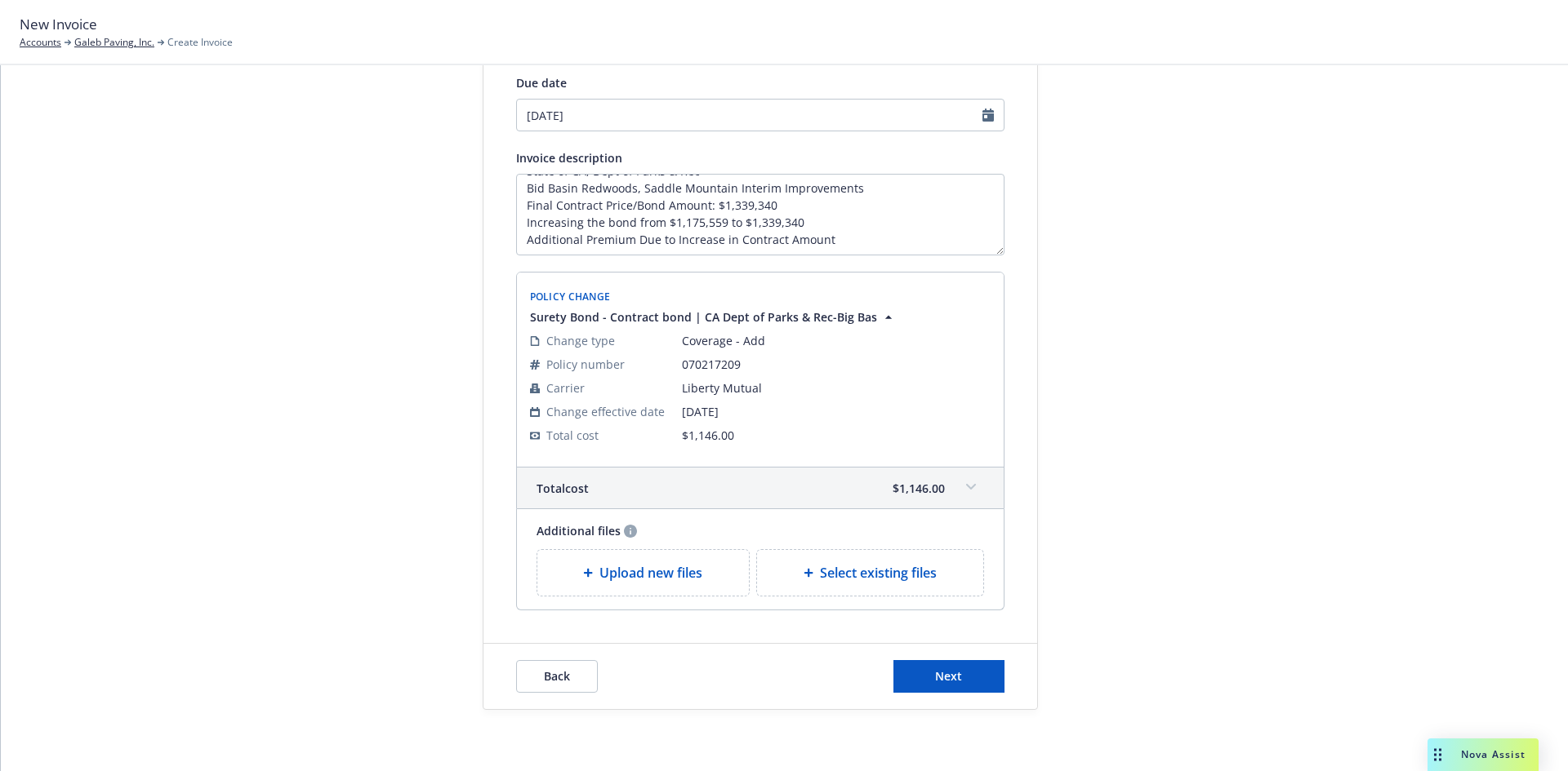
scroll to position [223, 0]
click at [958, 681] on button "Next" at bounding box center [949, 672] width 111 height 33
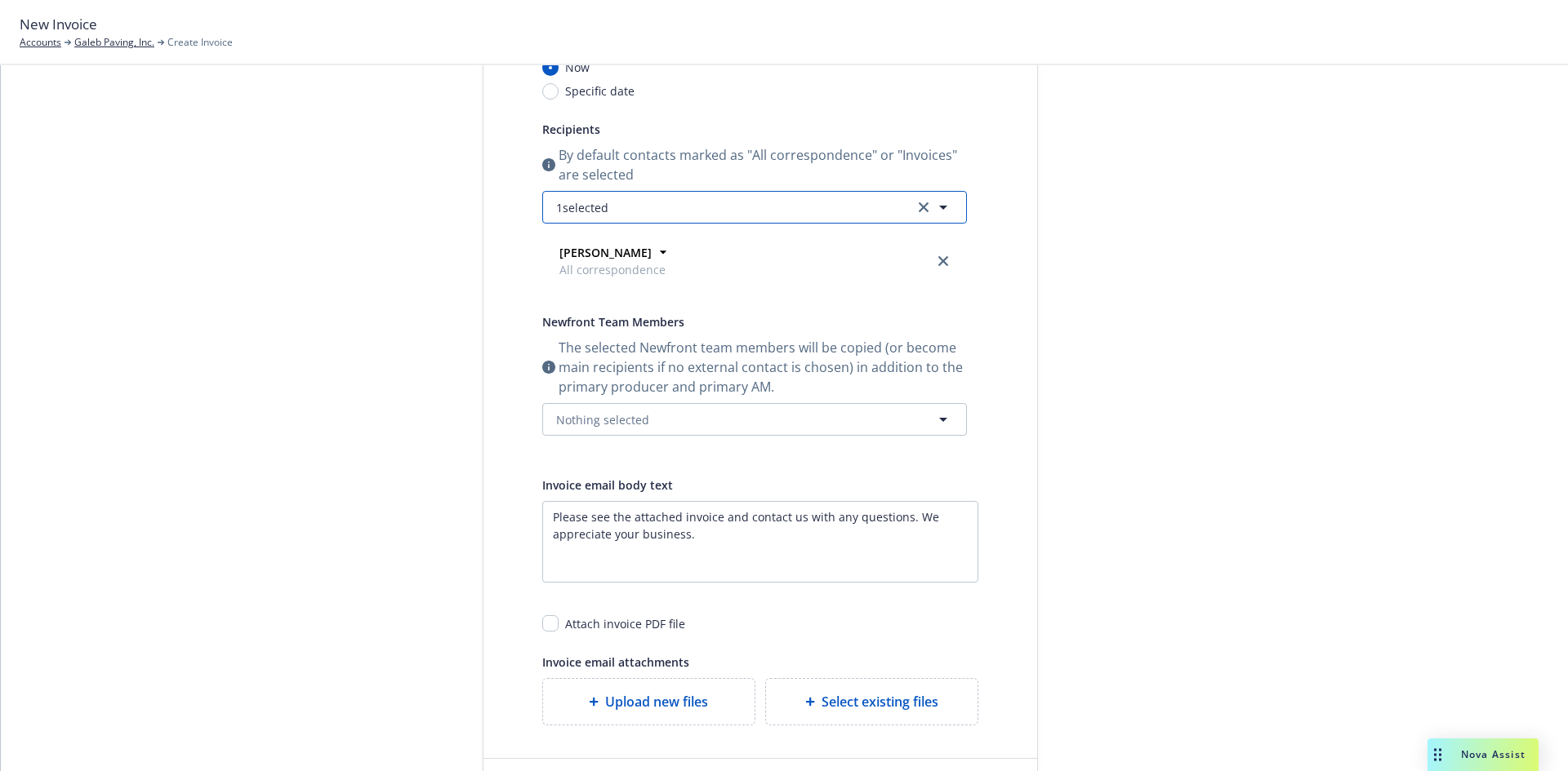
click at [667, 219] on button "1 selected" at bounding box center [754, 207] width 425 height 33
click at [1062, 265] on div "Select billable items Review information 3 Share with client Share with client …" at bounding box center [784, 366] width 1528 height 918
click at [747, 410] on button "Nothing selected" at bounding box center [754, 420] width 425 height 33
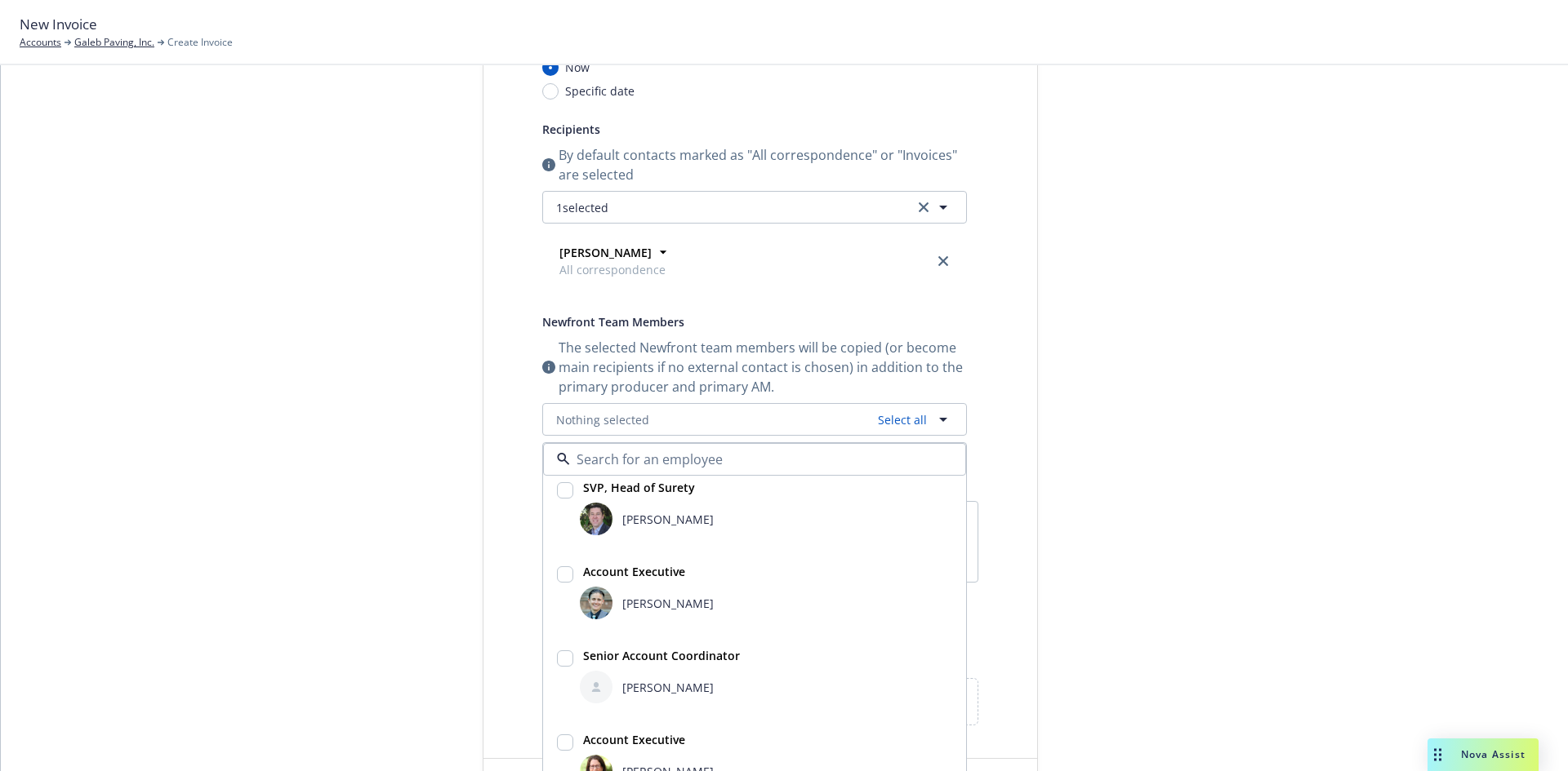
scroll to position [97, 0]
click at [615, 527] on div "Bryan Martin" at bounding box center [766, 518] width 373 height 33
checkbox input "true"
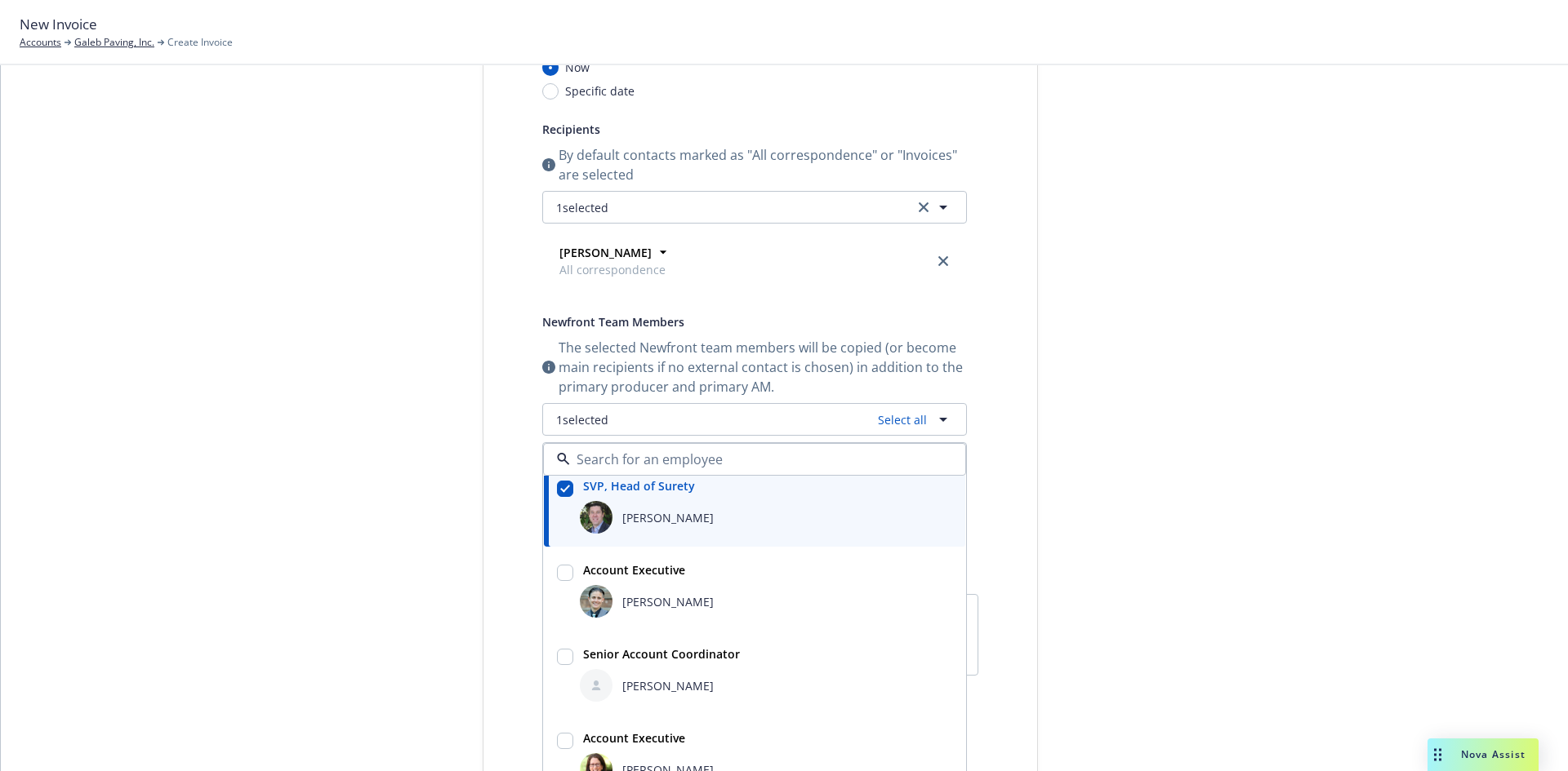
click at [615, 660] on strong "Senior Account Coordinator" at bounding box center [661, 654] width 157 height 15
checkbox input "true"
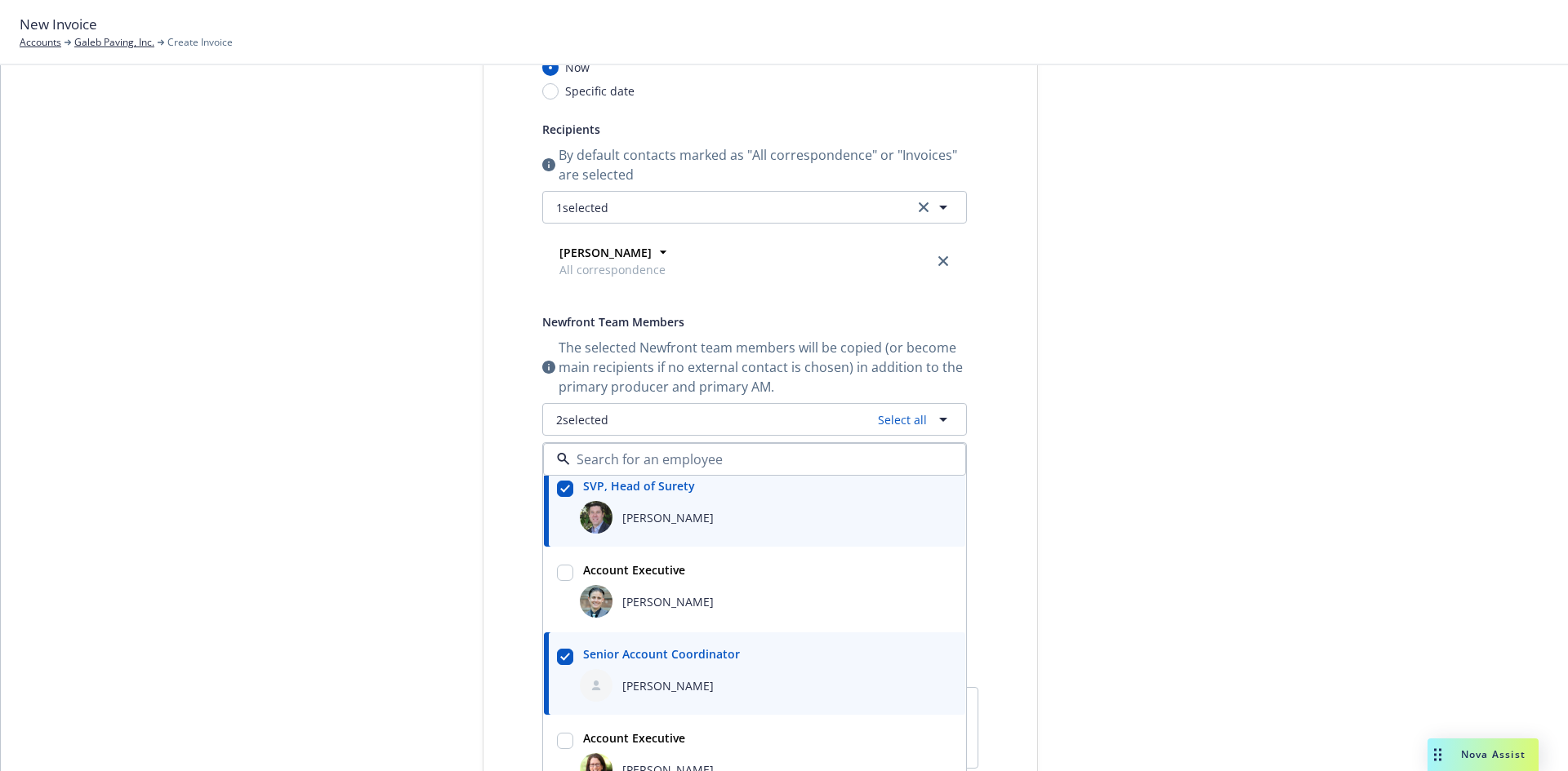
click at [421, 619] on div "Select billable items Review information 3 Share with client" at bounding box center [360, 460] width 180 height 1105
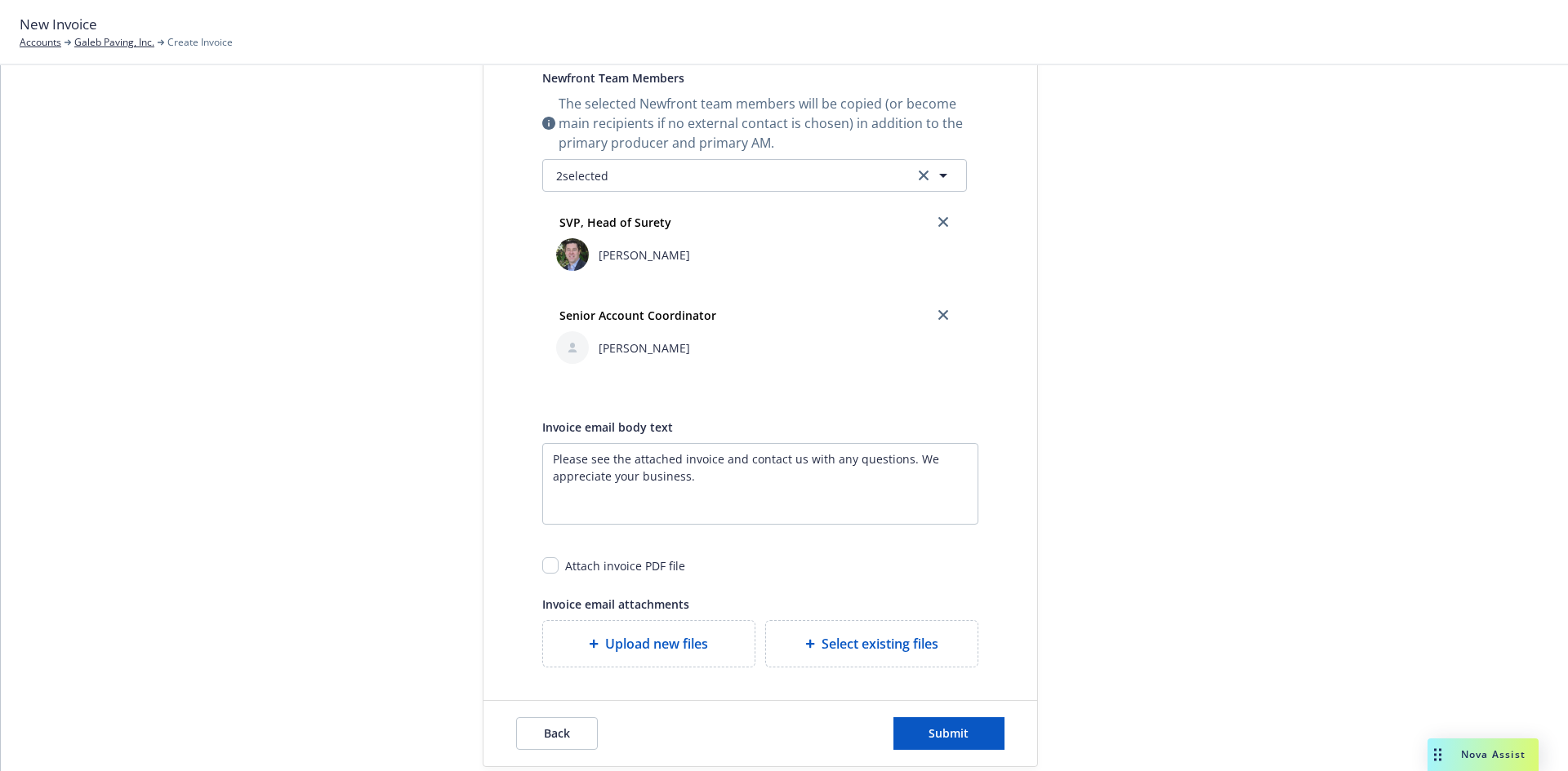
scroll to position [529, 0]
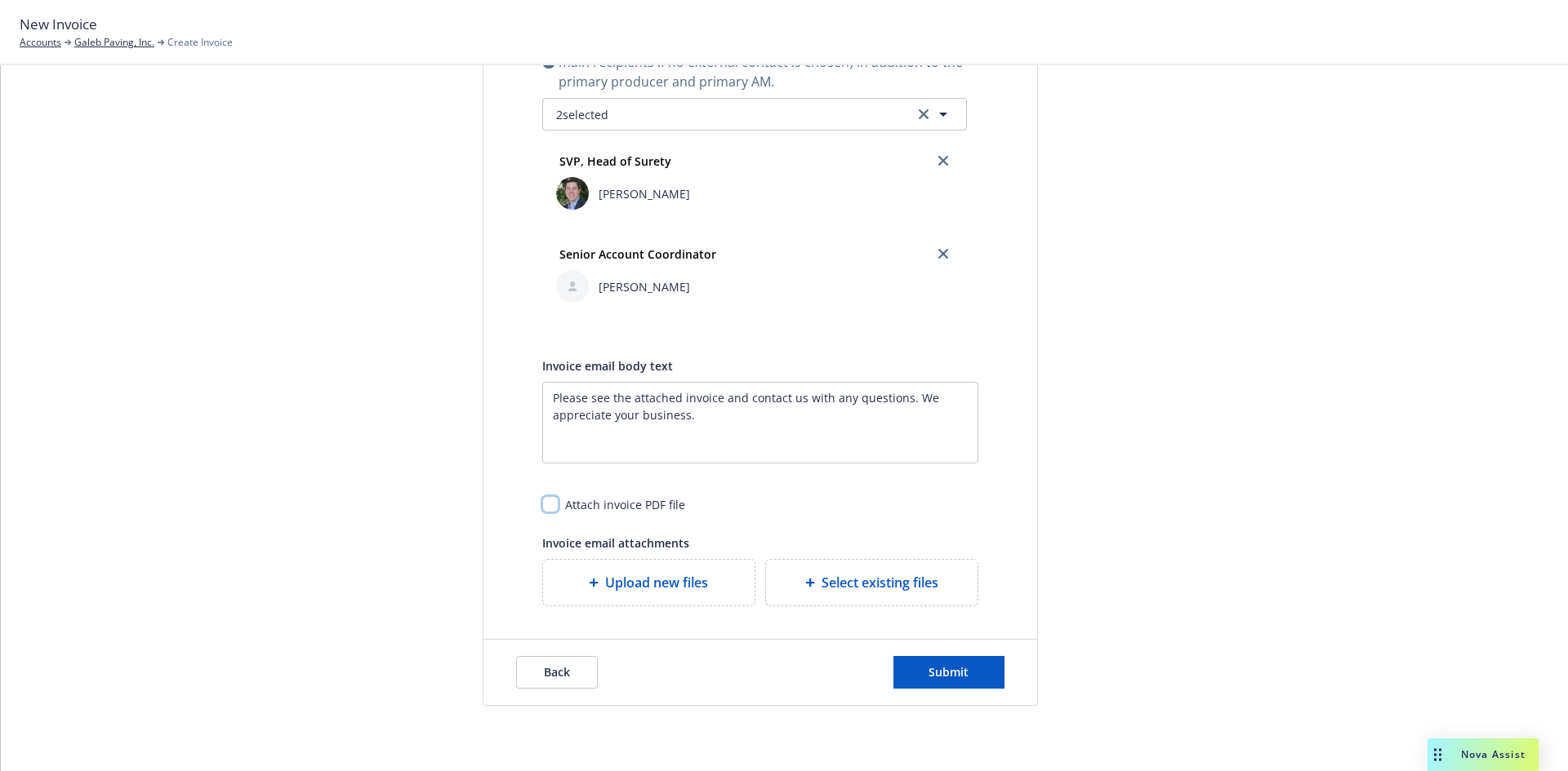
click at [542, 502] on input "checkbox" at bounding box center [550, 504] width 16 height 16
checkbox input "true"
click at [933, 680] on button "Submit" at bounding box center [949, 672] width 111 height 33
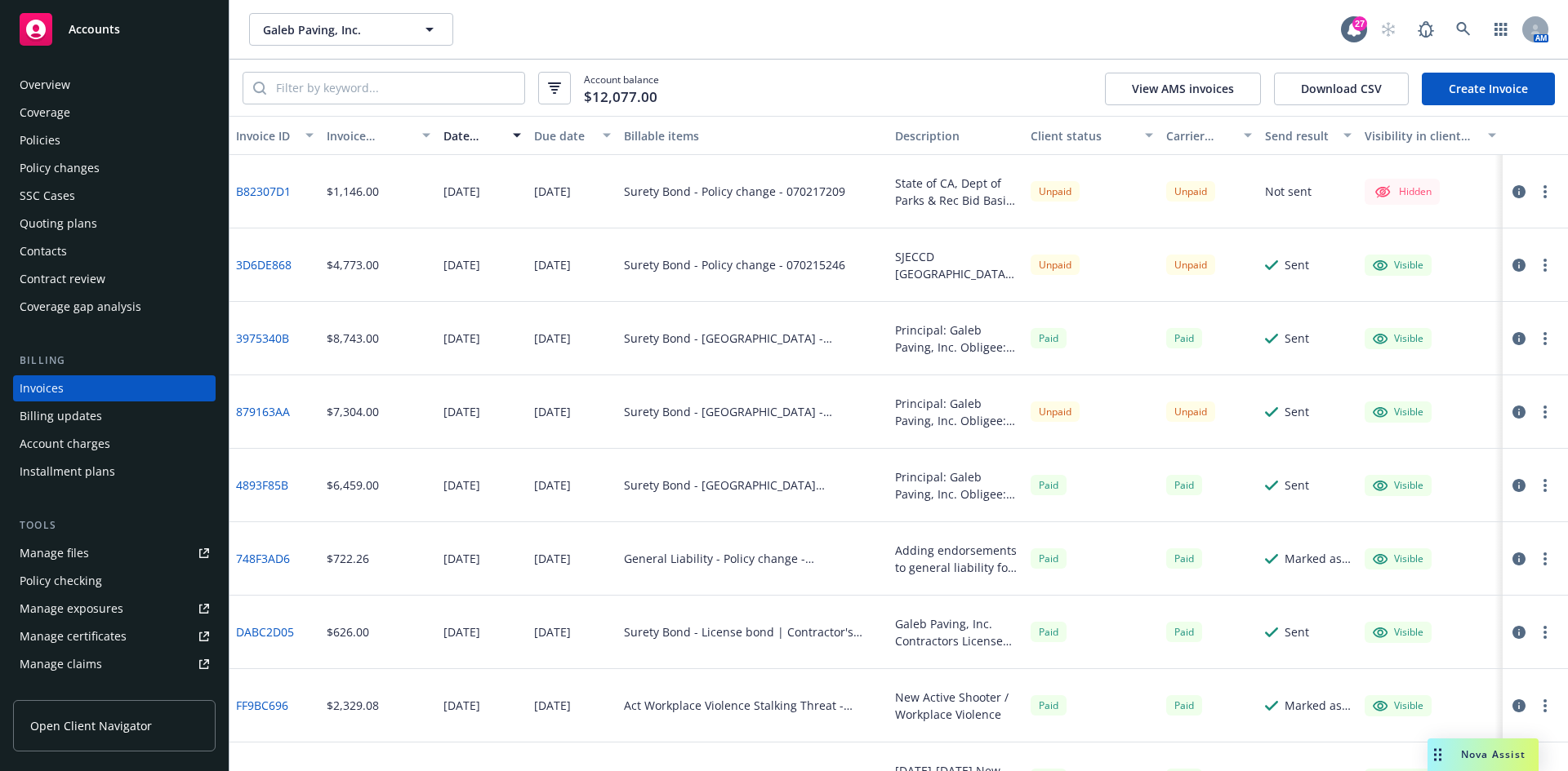
click at [1535, 197] on button "button" at bounding box center [1545, 192] width 19 height 19
click at [1422, 312] on link "Make it visible in client dash" at bounding box center [1437, 323] width 208 height 33
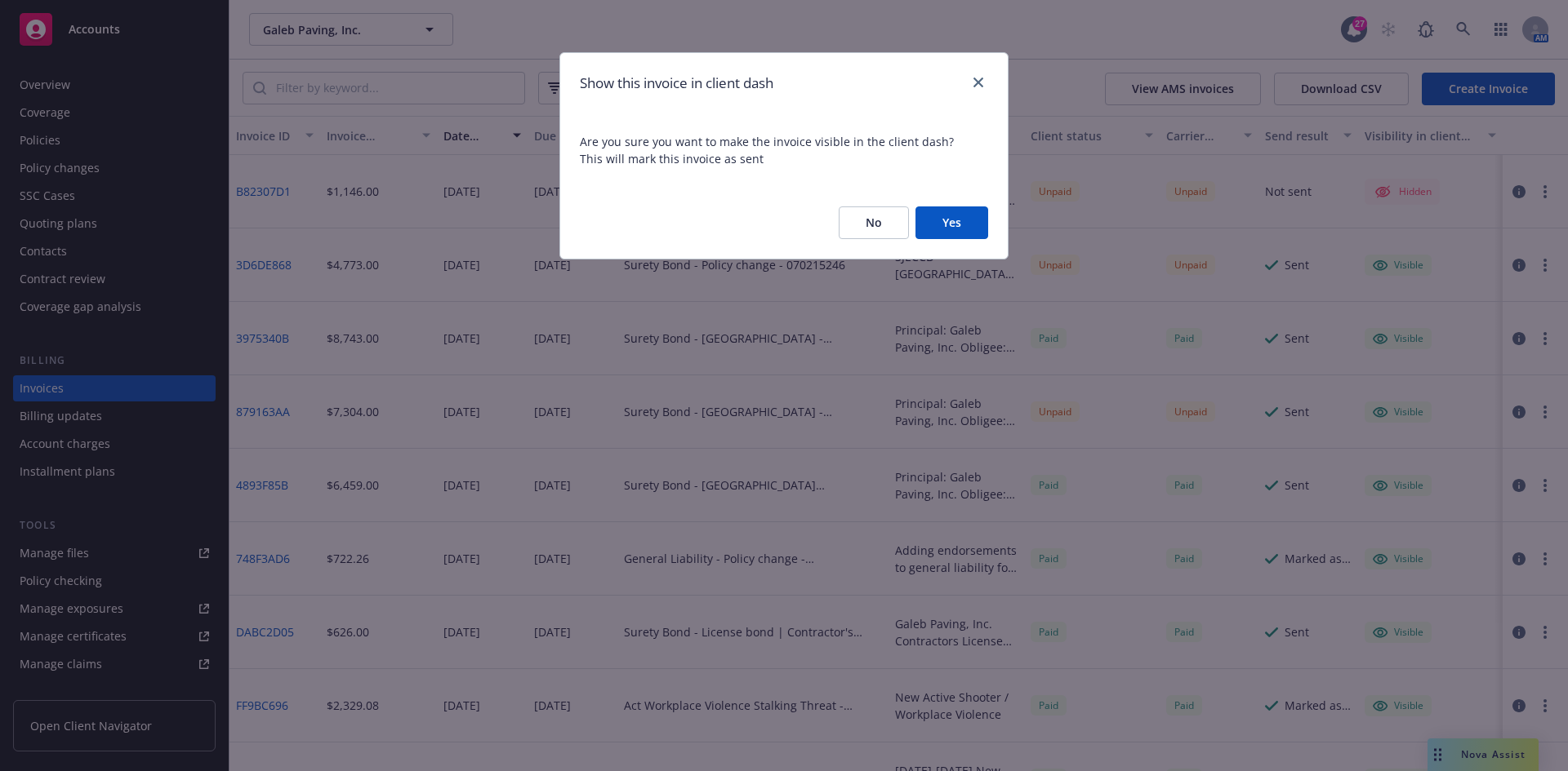
click at [932, 211] on button "Yes" at bounding box center [951, 222] width 73 height 33
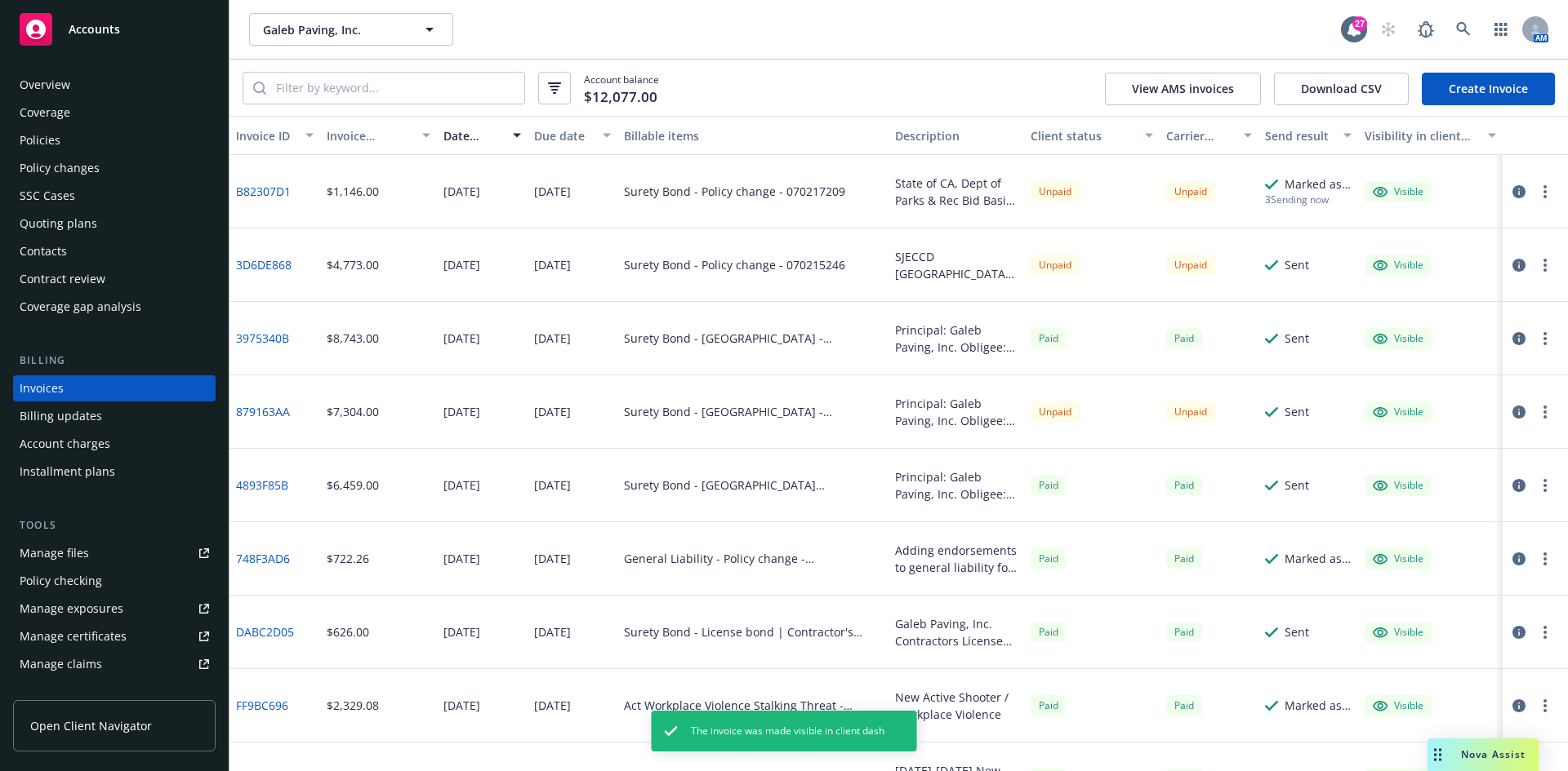
click at [1535, 196] on button "button" at bounding box center [1545, 192] width 19 height 19
click at [1414, 383] on link "Generate invoice PDF" at bounding box center [1437, 389] width 208 height 33
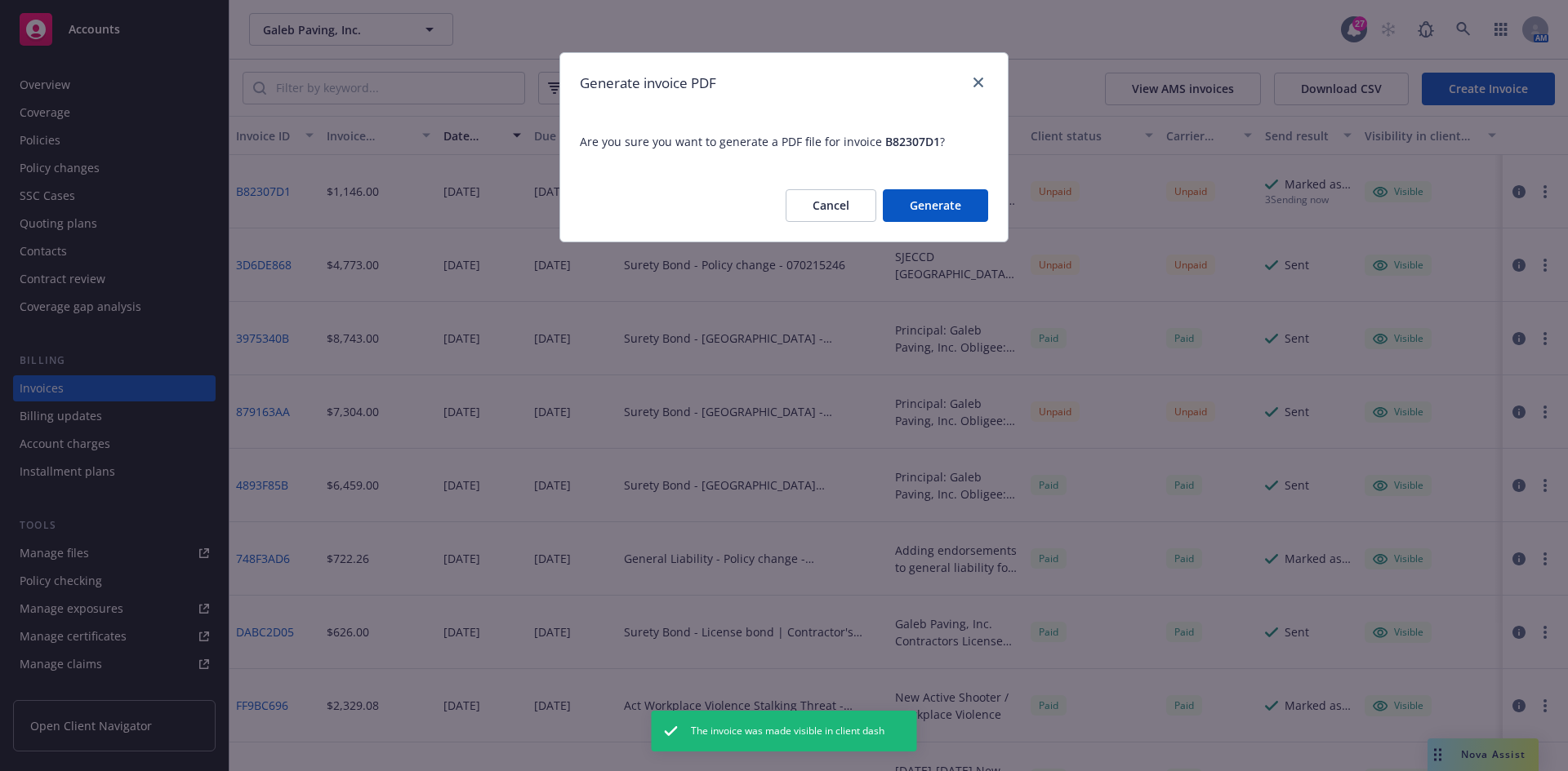
drag, startPoint x: 941, startPoint y: 191, endPoint x: 819, endPoint y: 144, distance: 130.7
click at [941, 191] on button "Generate" at bounding box center [935, 206] width 106 height 33
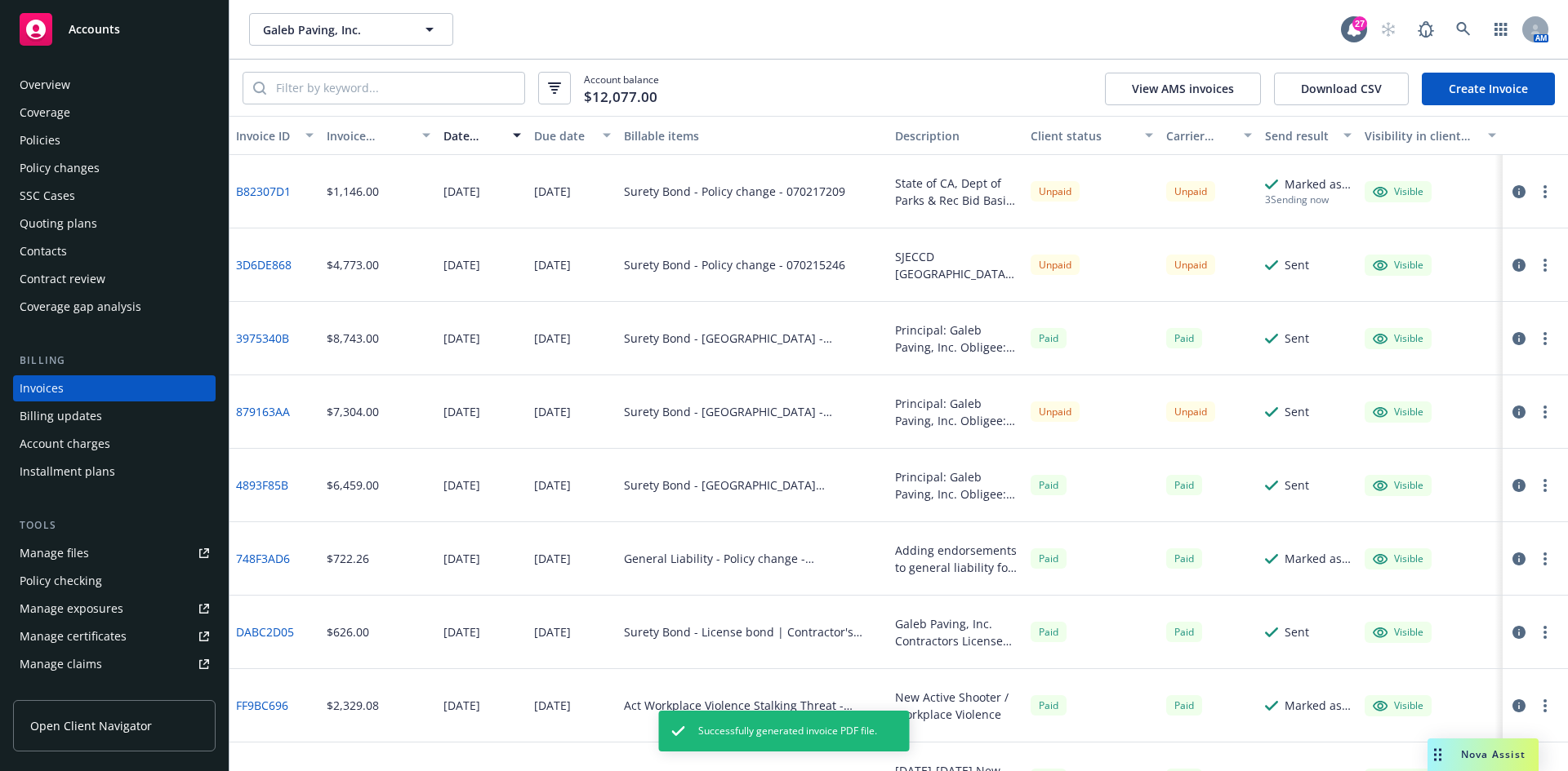
click at [1542, 194] on button "button" at bounding box center [1545, 192] width 19 height 19
click at [1383, 389] on link "Download invoice PDF" at bounding box center [1437, 389] width 208 height 33
click at [266, 189] on link "B82307D1" at bounding box center [263, 192] width 55 height 17
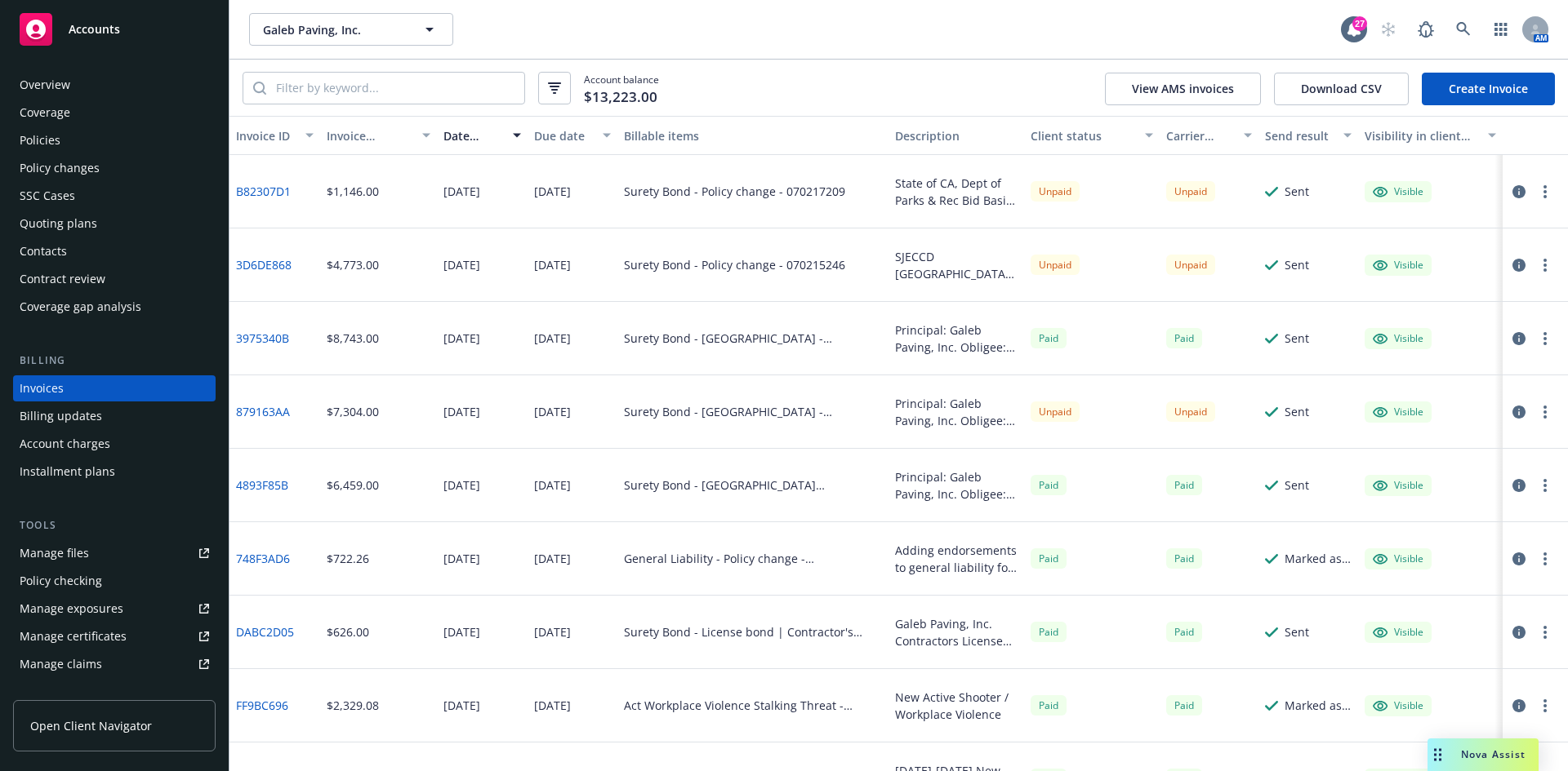
click at [88, 155] on div "Policy changes" at bounding box center [59, 167] width 80 height 26
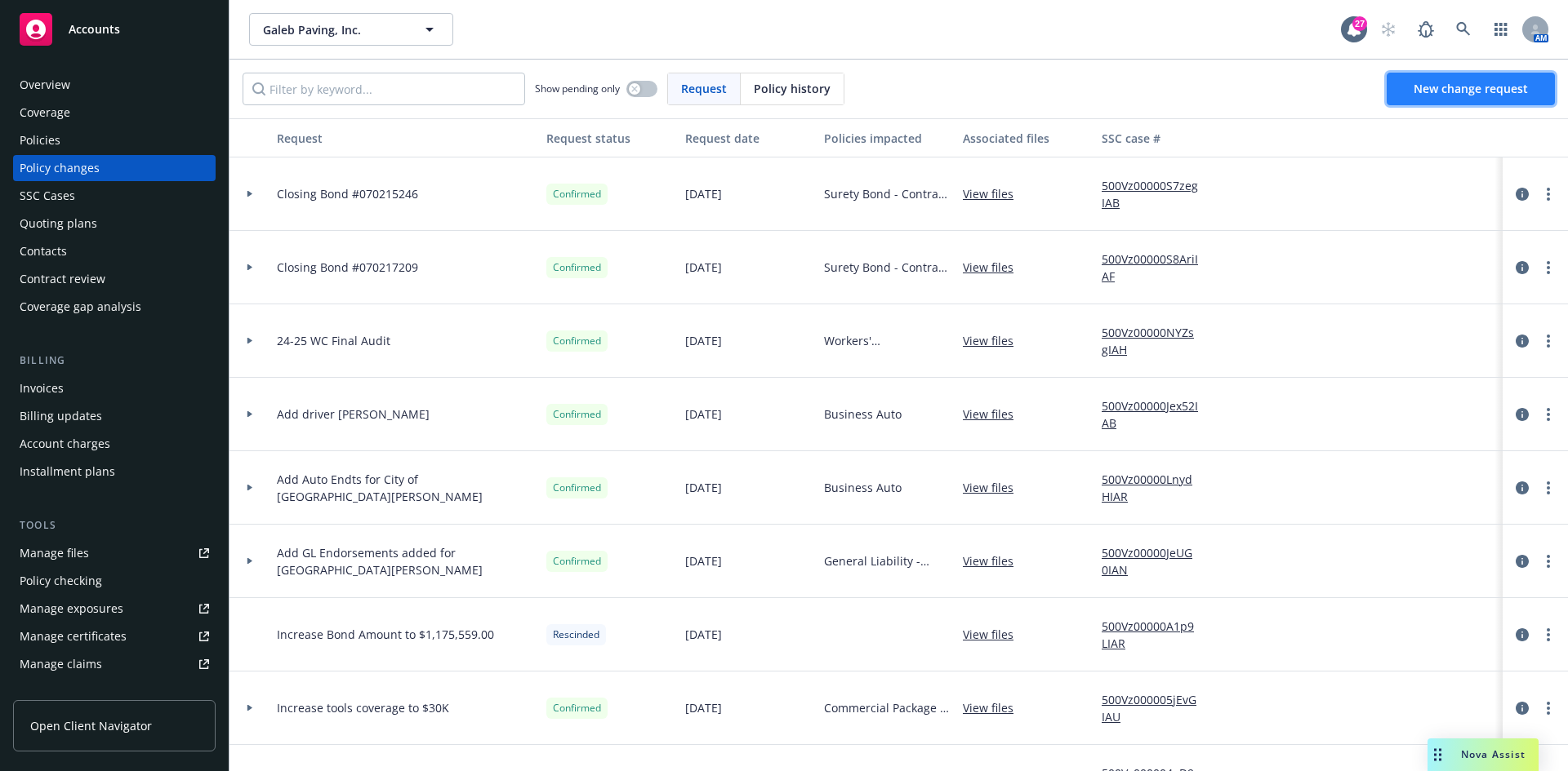
click at [1454, 102] on link "New change request" at bounding box center [1471, 89] width 168 height 33
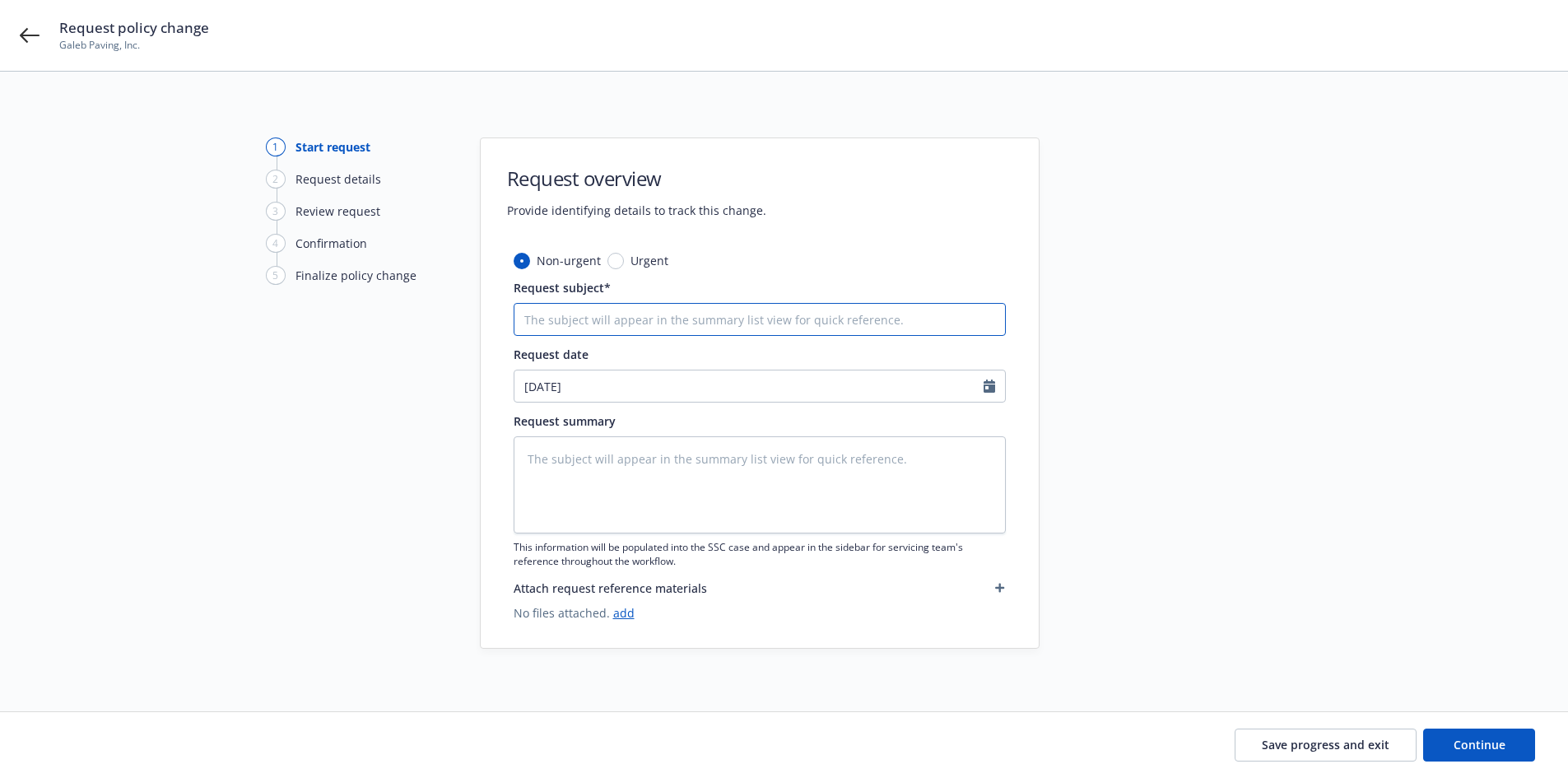
click at [548, 317] on input "Request subject*" at bounding box center [760, 320] width 493 height 33
type textarea "x"
type input "C"
type textarea "x"
type input "Cl"
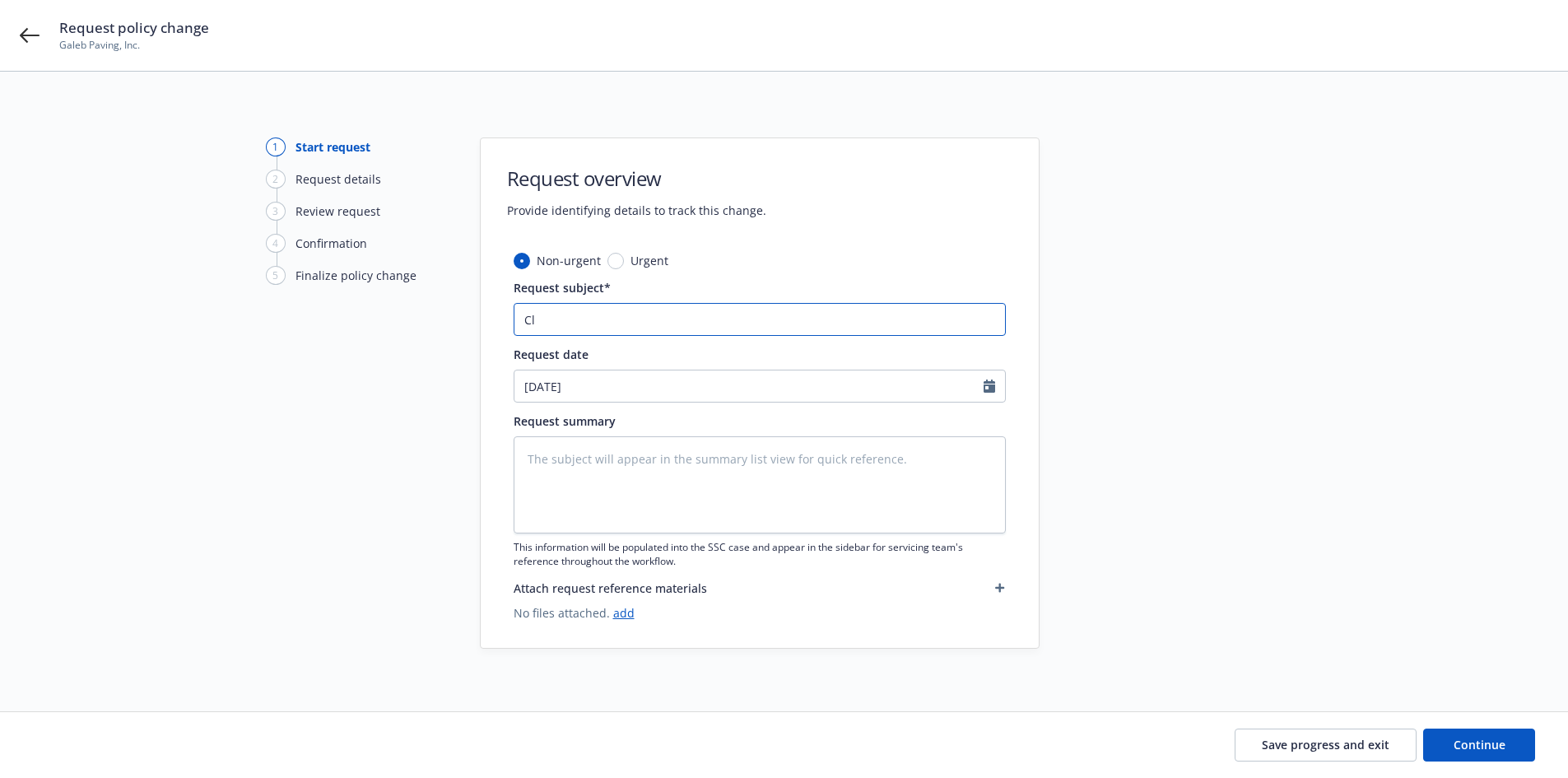
type textarea "x"
type input "Clo"
type textarea "x"
type input "Closi"
type textarea "x"
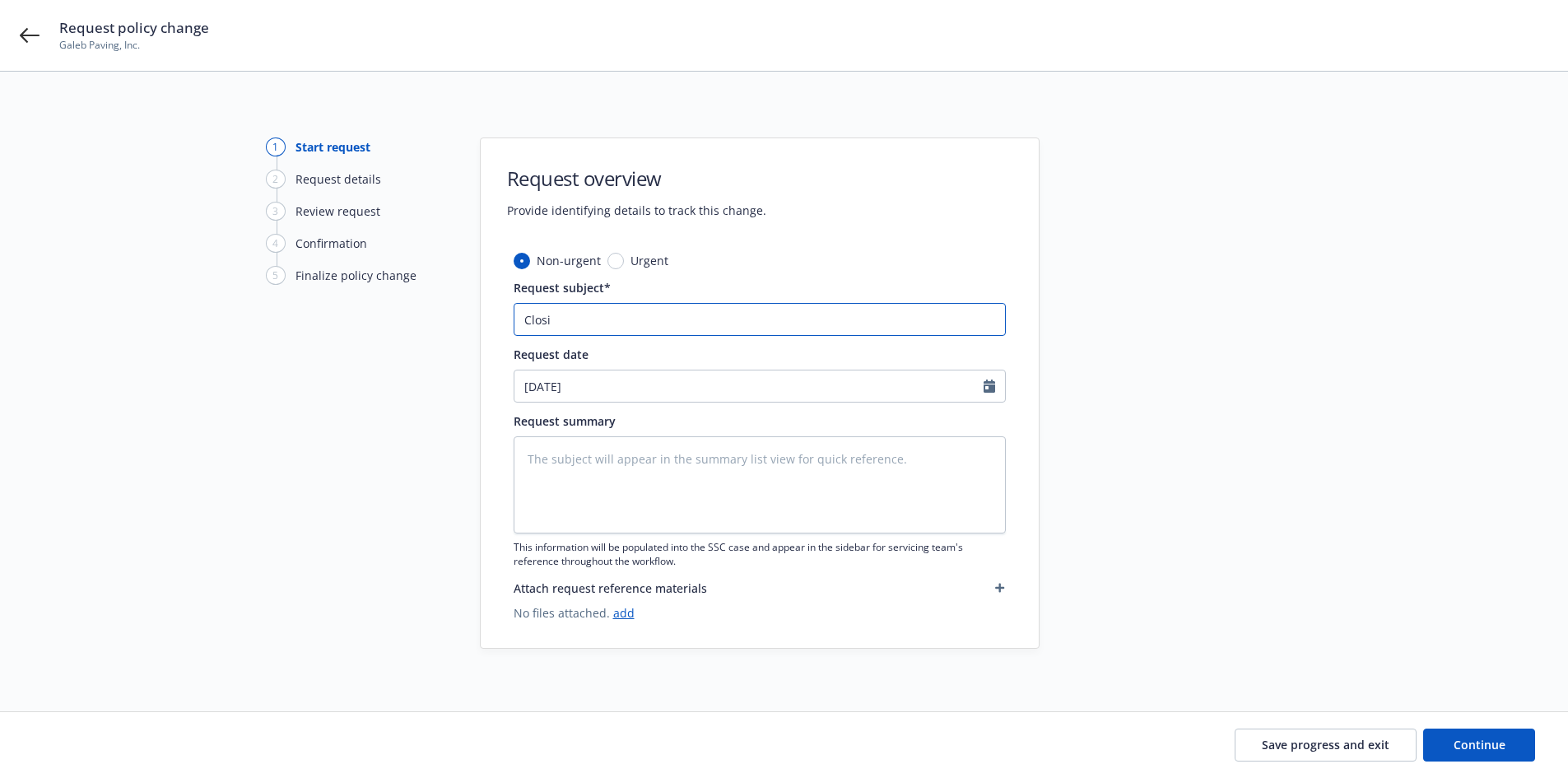
type input "Closin"
type textarea "x"
type input "Closing"
type textarea "x"
type input "Closing"
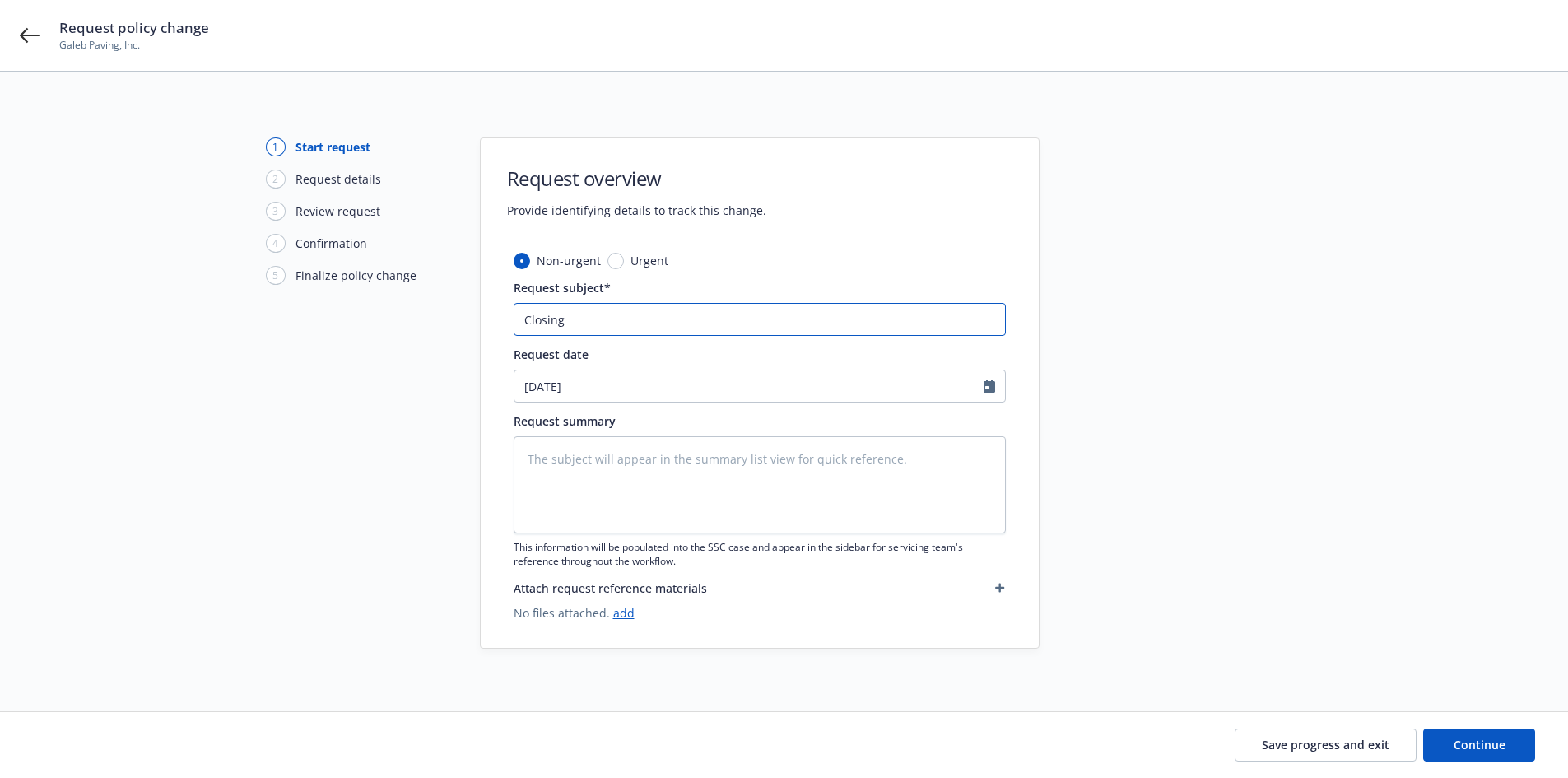
type textarea "x"
type input "Closing B"
type textarea "x"
type input "Closing Bo"
type textarea "x"
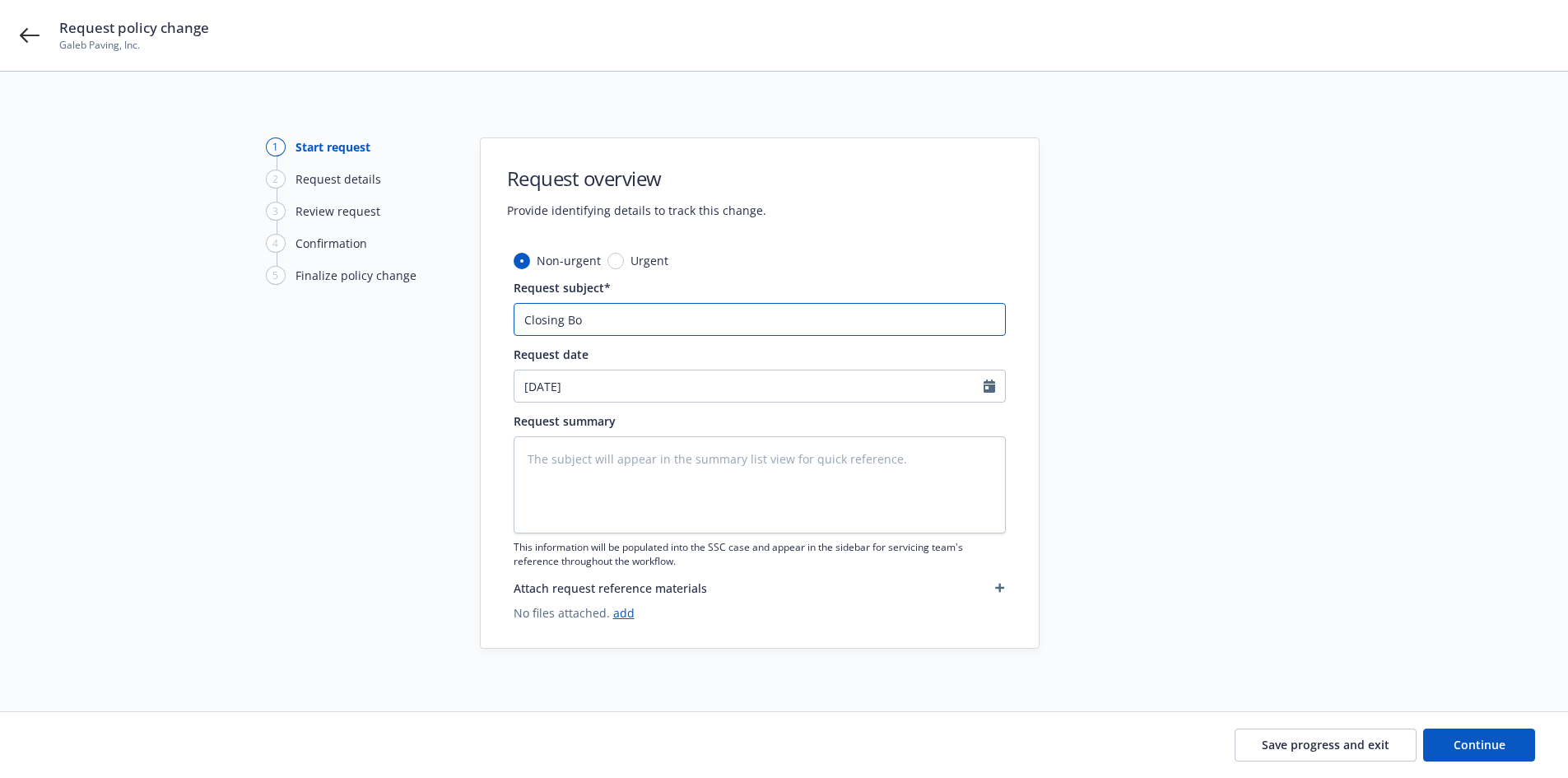
type input "Closing Bon"
type textarea "x"
type input "Closing Bond"
type textarea "x"
type input "Closing Bond"
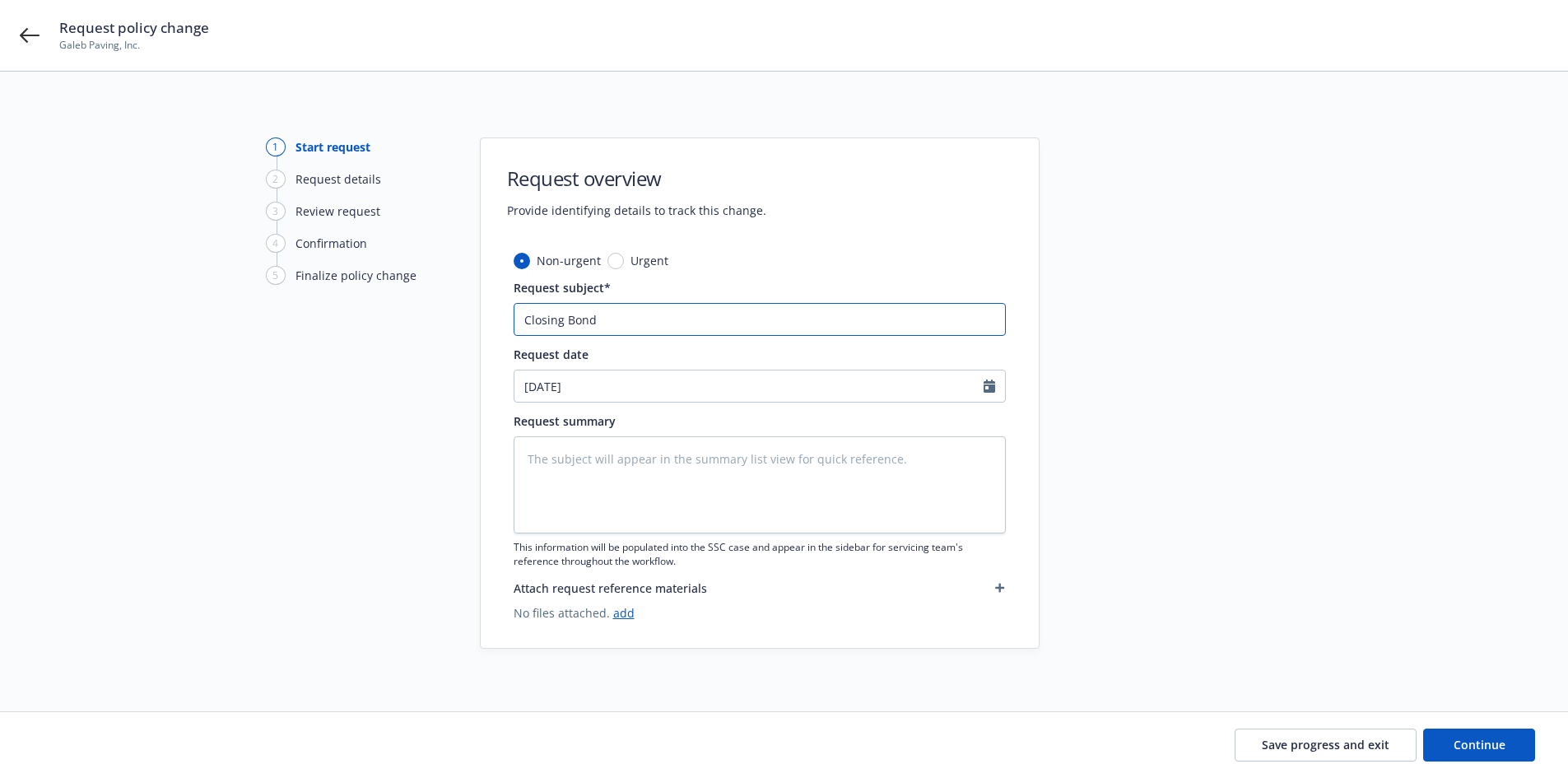
type textarea "x"
type input "Closing Bond #"
type textarea "x"
type input "Closing Bond #0"
type textarea "x"
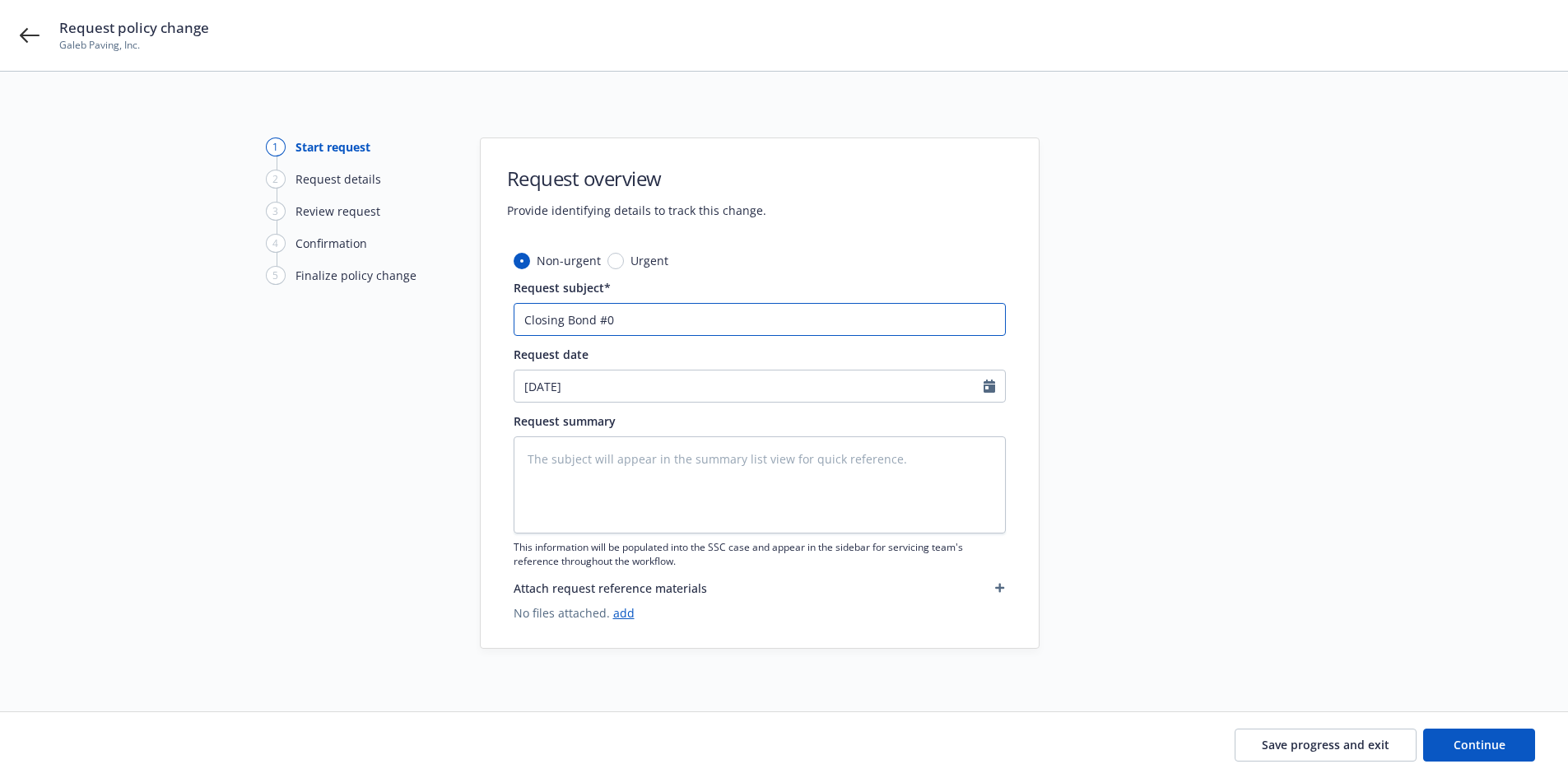
type input "Closing Bond #07"
type textarea "x"
type input "Closing Bond #070"
type textarea "x"
type input "Closing Bond #0702"
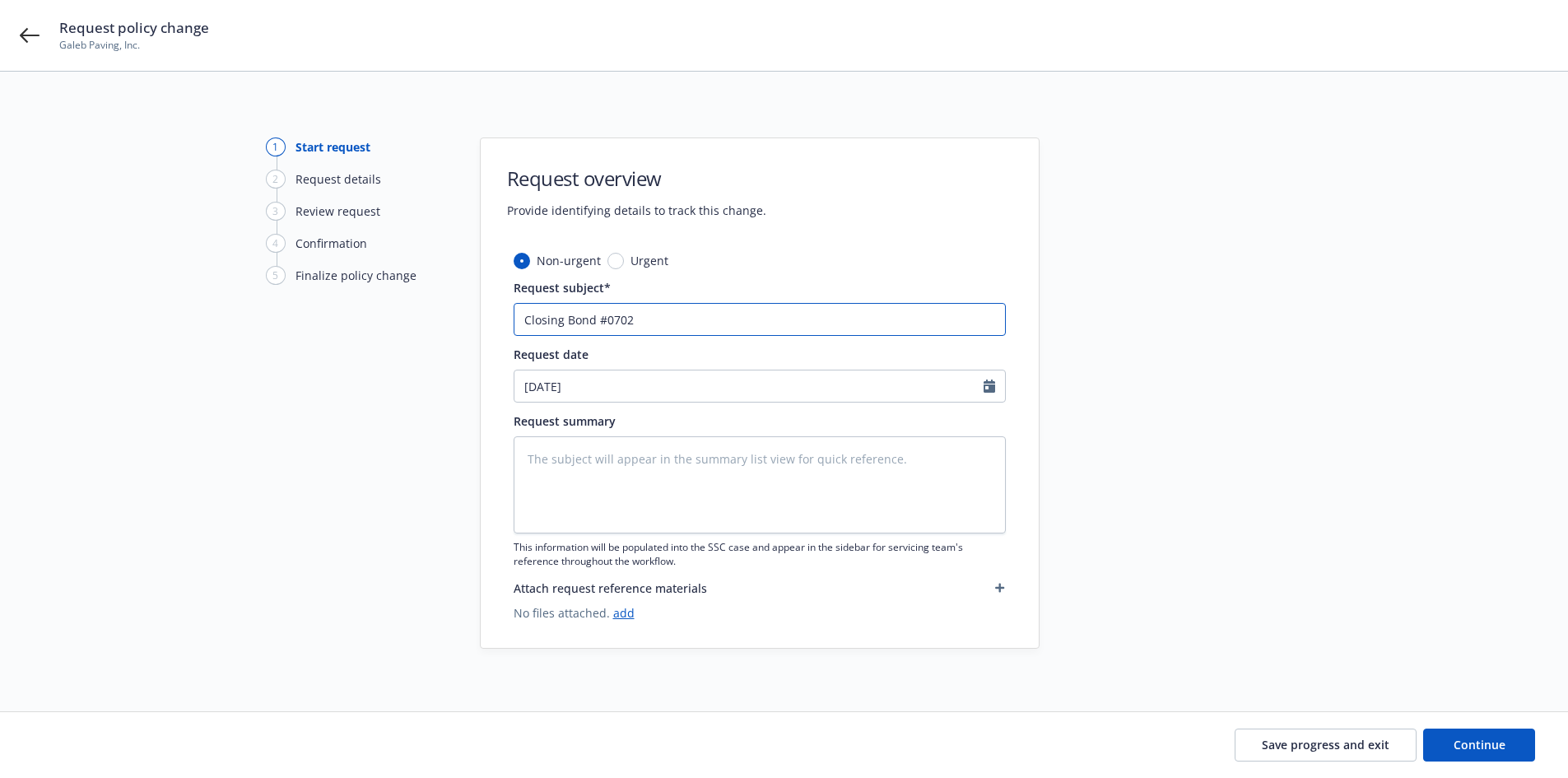
type textarea "x"
type input "Closing Bond #07021"
type textarea "x"
type input "Closing Bond #070217"
type textarea "x"
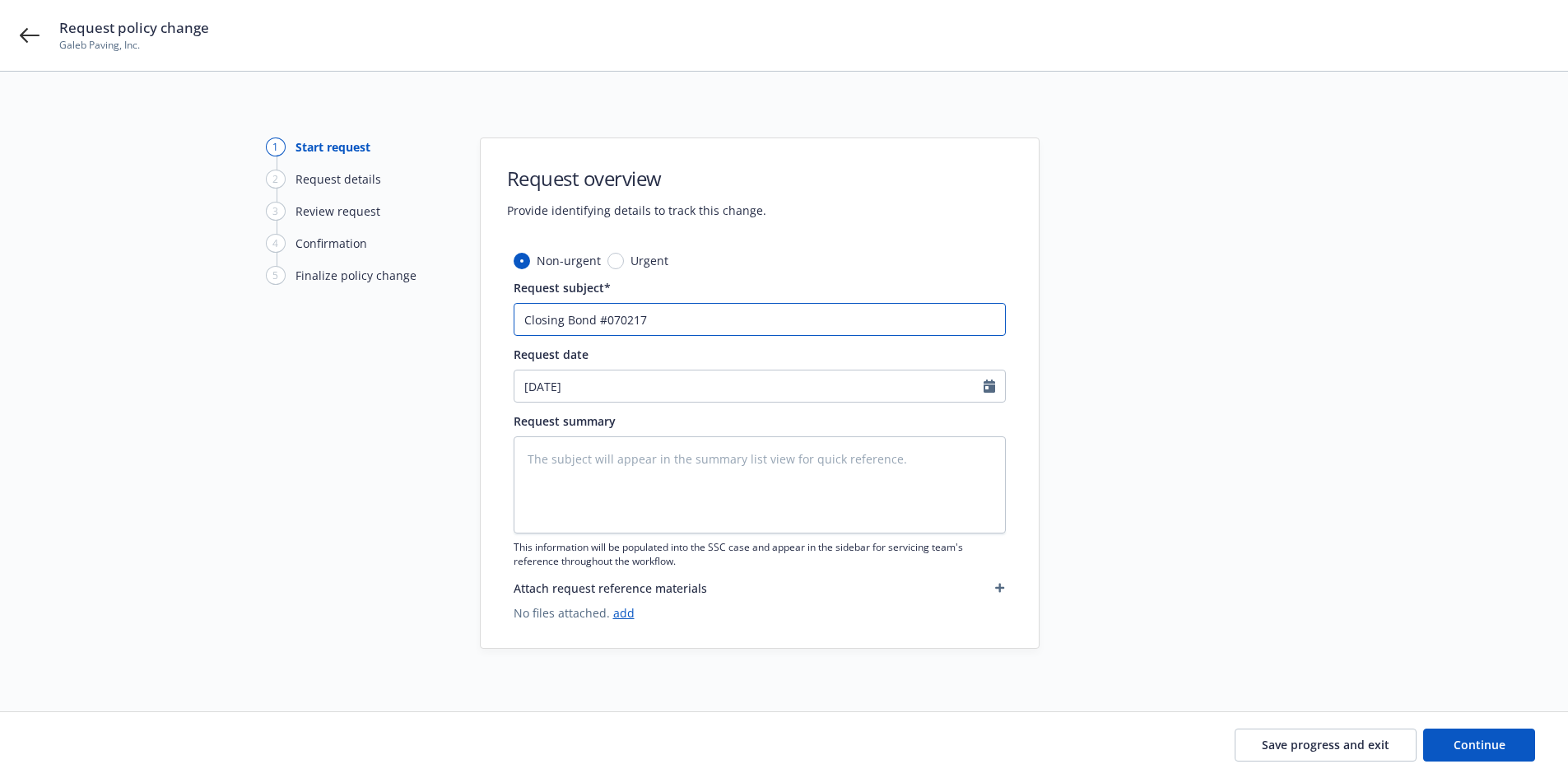
type input "Closing Bond #0702172"
type textarea "x"
type input "Closing Bond #07021723"
type textarea "x"
type input "Closing Bond #070217231"
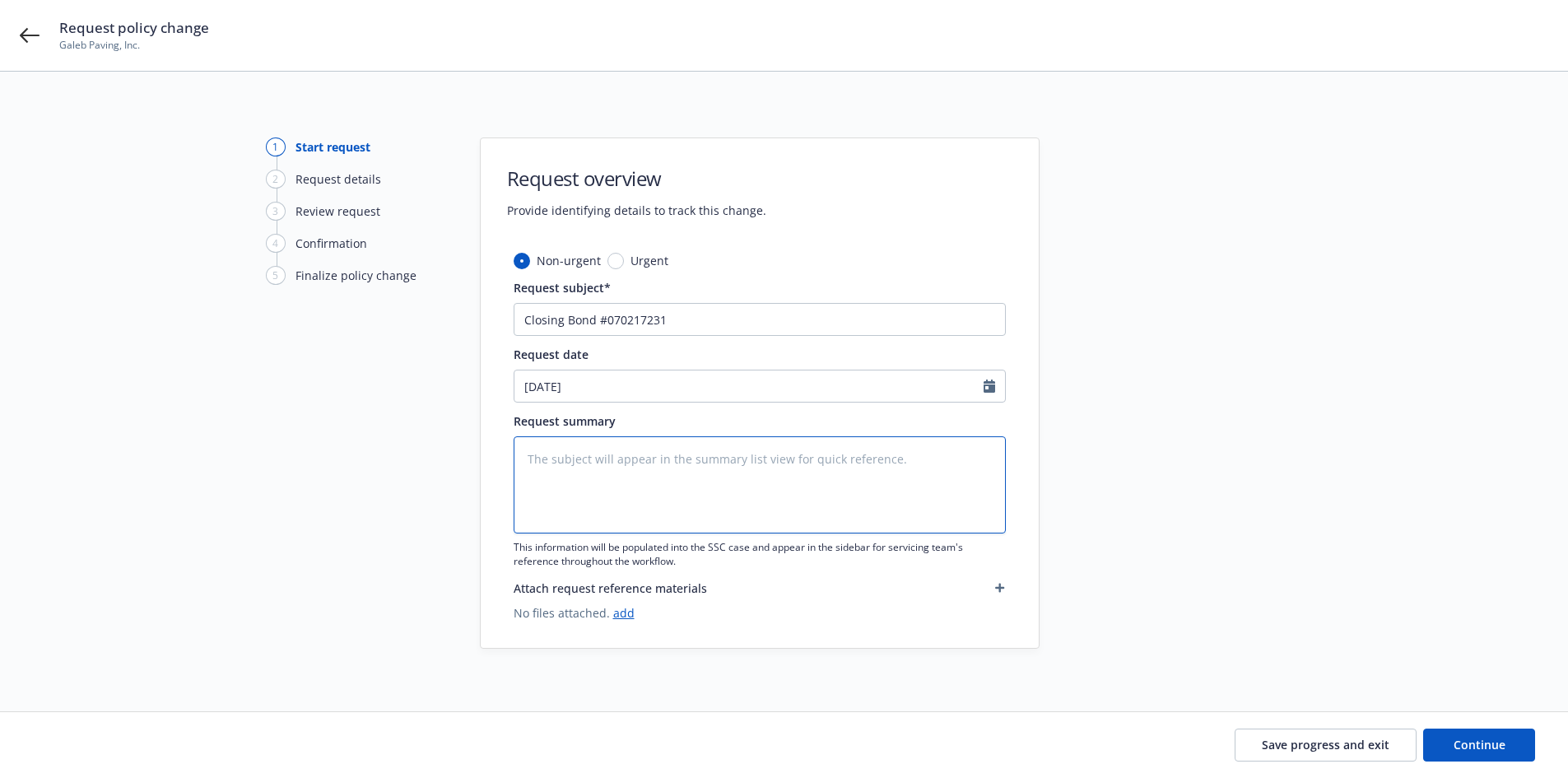
click at [562, 489] on textarea at bounding box center [760, 485] width 493 height 98
click at [721, 324] on input "Closing Bond #070217231" at bounding box center [760, 320] width 493 height 33
click at [576, 457] on textarea at bounding box center [760, 485] width 493 height 98
click at [599, 491] on textarea at bounding box center [760, 485] width 493 height 98
paste textarea "$2,568,800 to FCP of $2,488,052 bond closed"
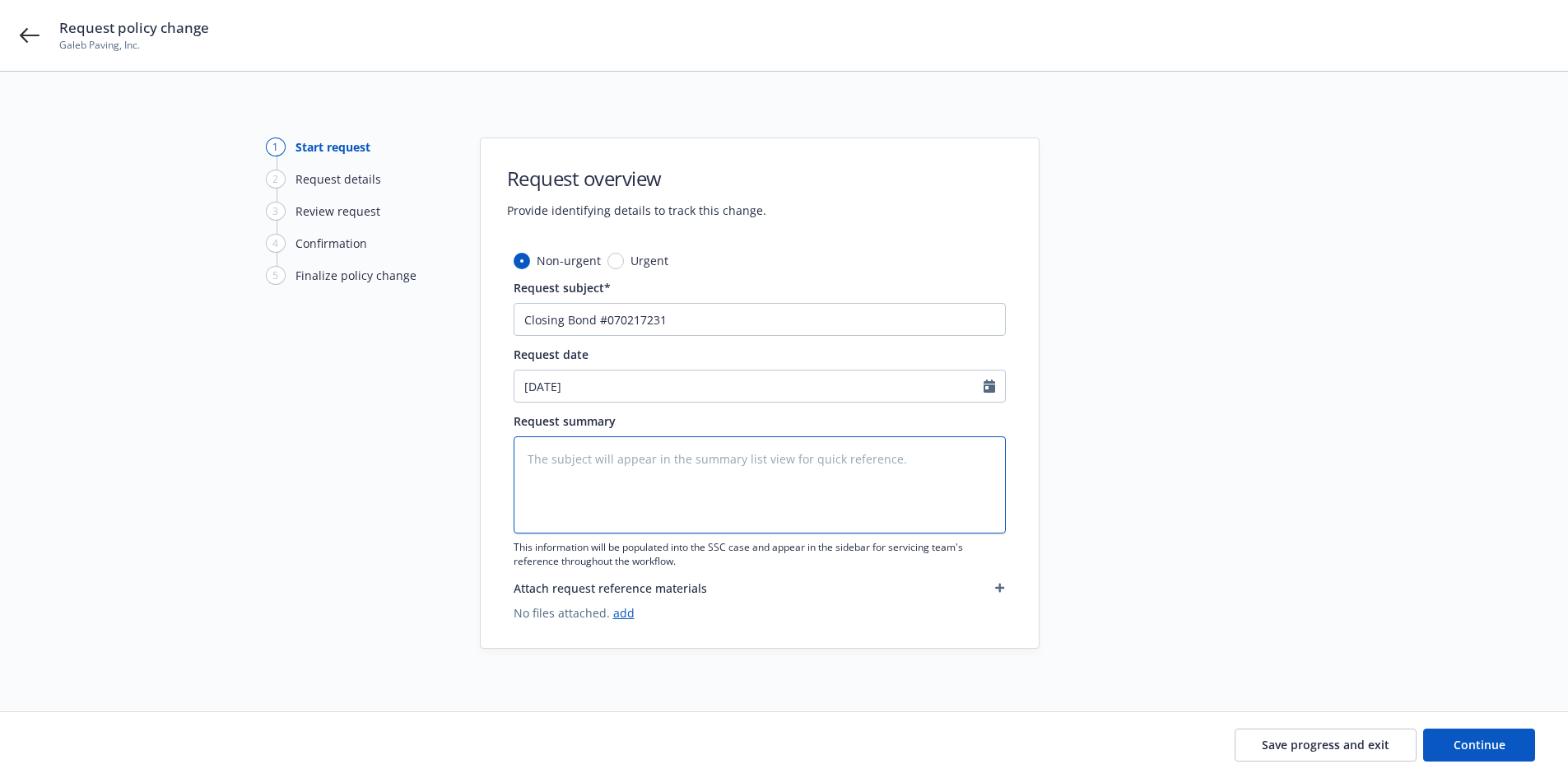
type textarea "x"
type textarea "$2,568,800 to FCP of $2,488,052 bond closed"
type textarea "x"
type textarea "I$2,568,800 to FCP of $2,488,052 bond closed"
type textarea "x"
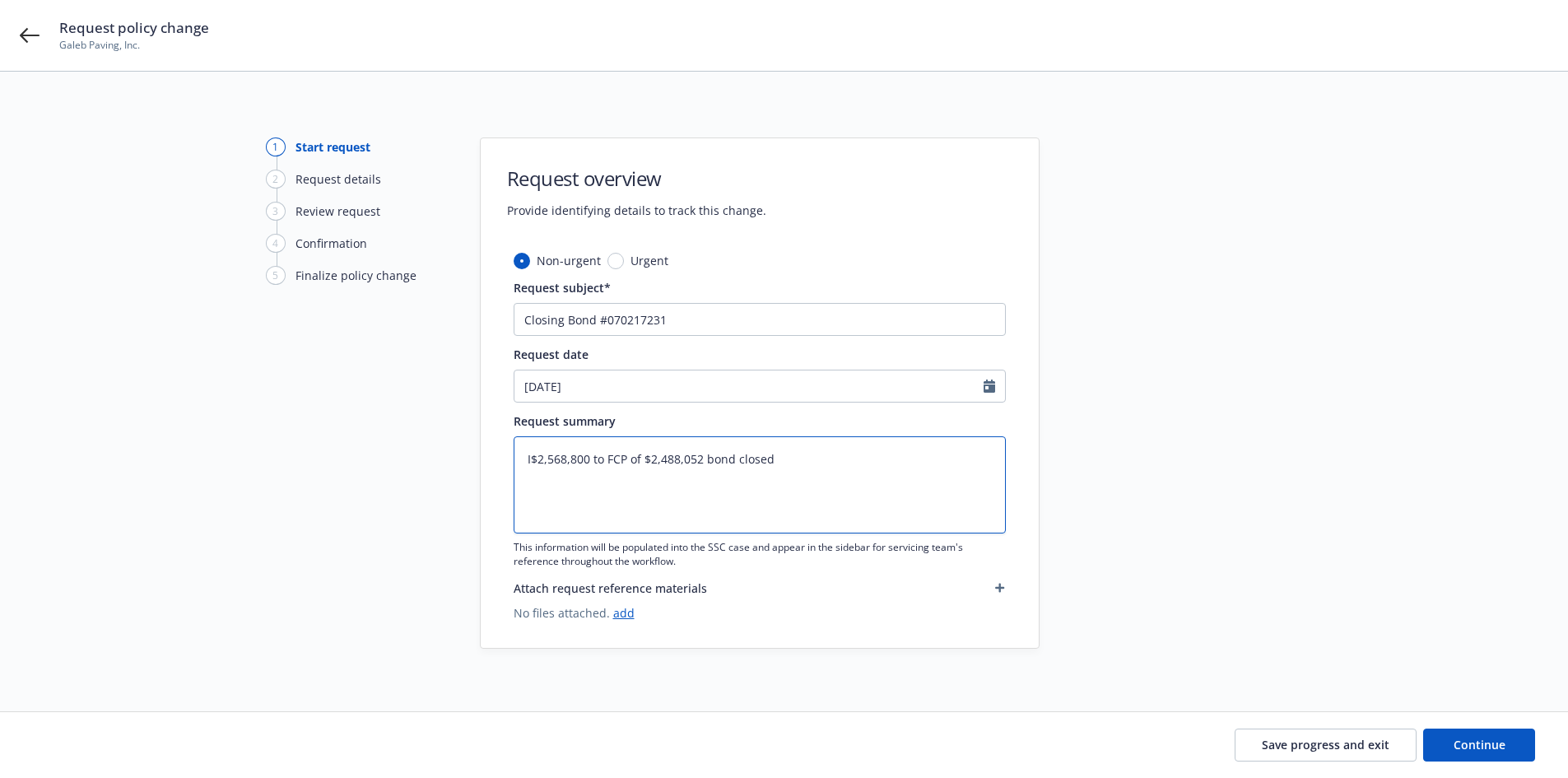
type textarea "$2,568,800 to FCP of $2,488,052 bond closed"
type textarea "x"
type textarea "C$2,568,800 to FCP of $2,488,052 bond closed"
type textarea "x"
type textarea "Co$2,568,800 to FCP of $2,488,052 bond closed"
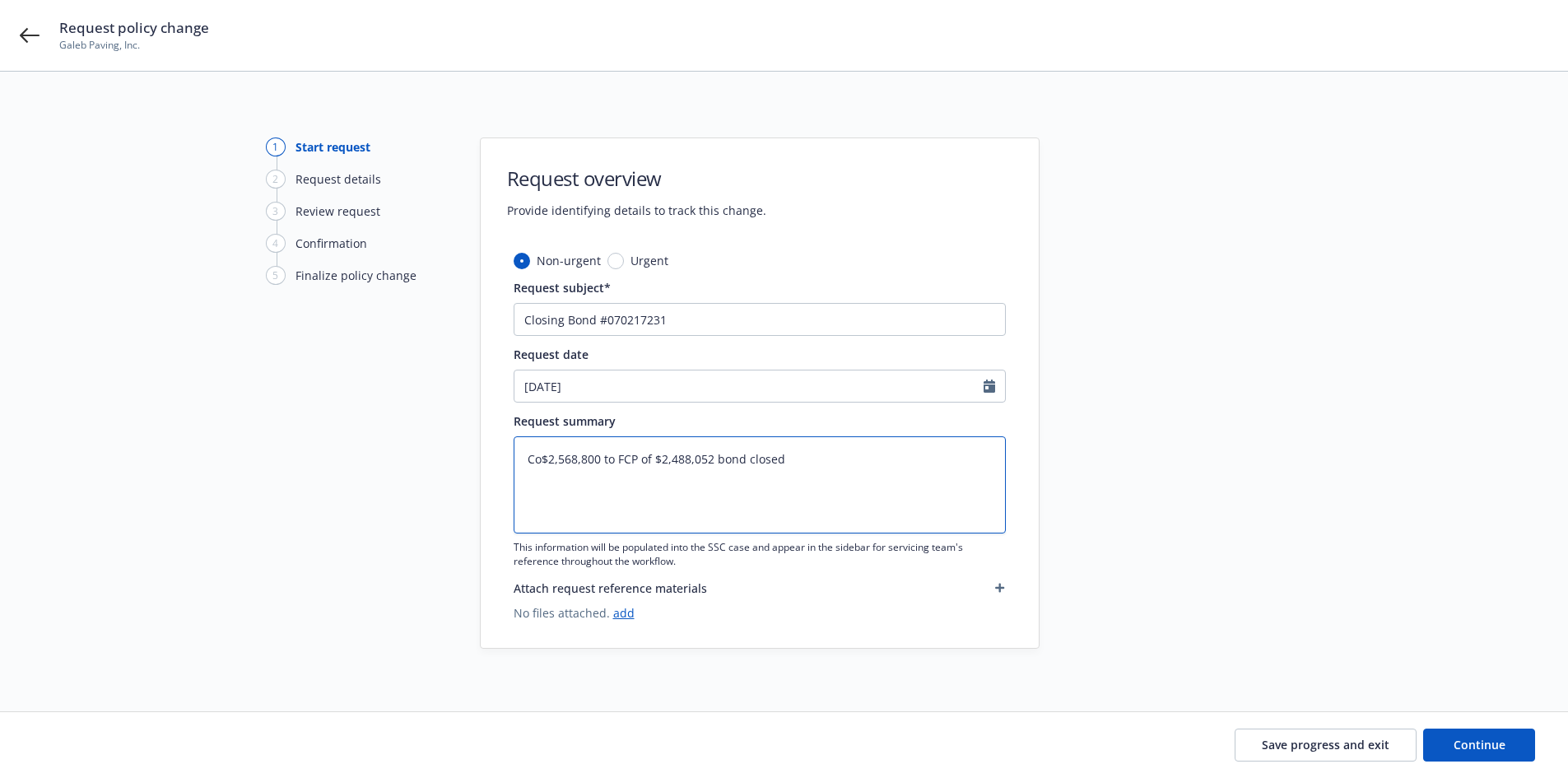
type textarea "x"
type textarea "Con$2,568,800 to FCP of $2,488,052 bond closed"
type textarea "x"
type textarea "Cont$2,568,800 to FCP of $2,488,052 bond closed"
type textarea "x"
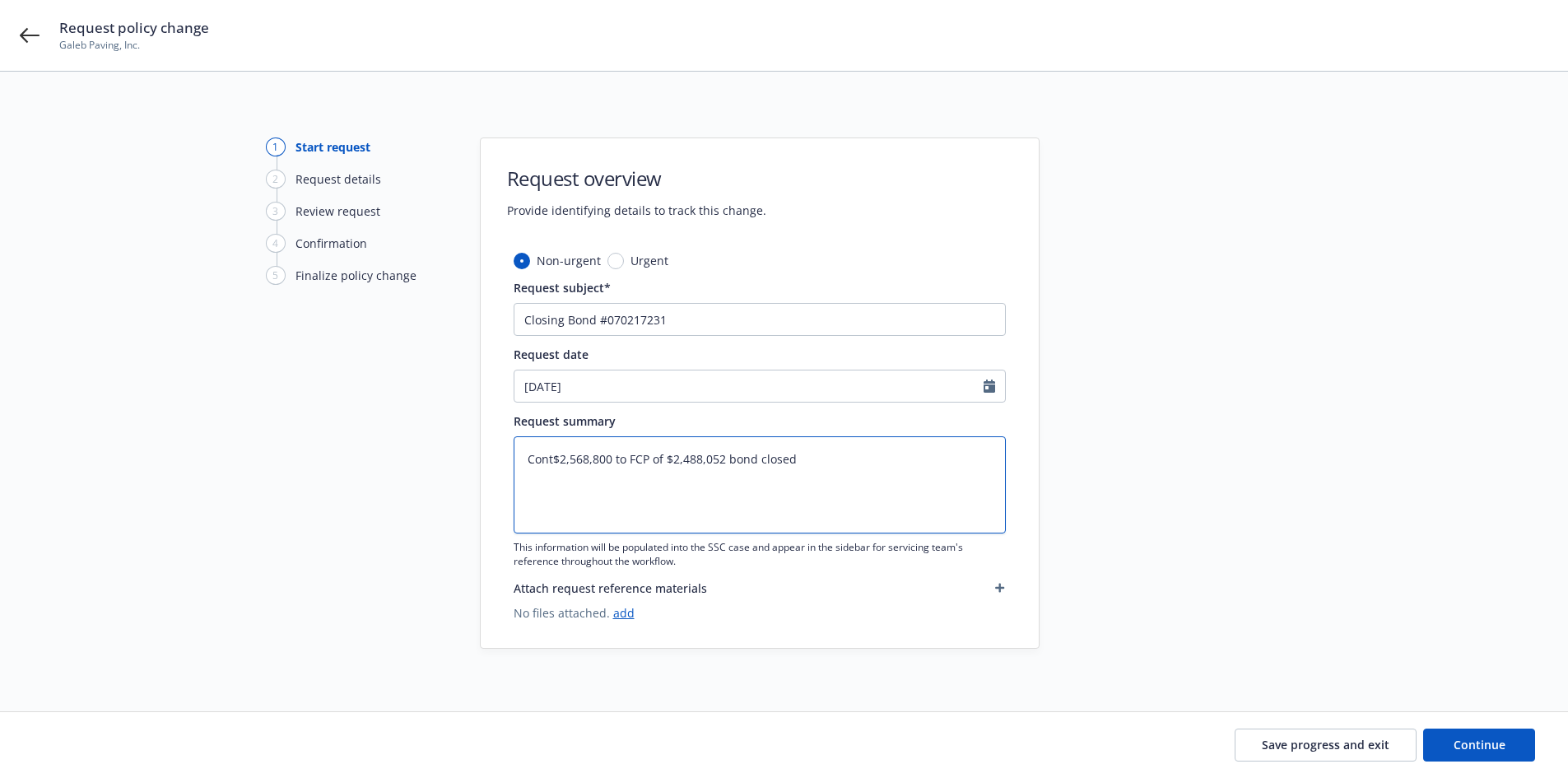
type textarea "Contr$2,568,800 to FCP of $2,488,052 bond closed"
type textarea "x"
type textarea "Contra$2,568,800 to FCP of $2,488,052 bond closed"
type textarea "x"
type textarea "Contrac$2,568,800 to FCP of $2,488,052 bond closed"
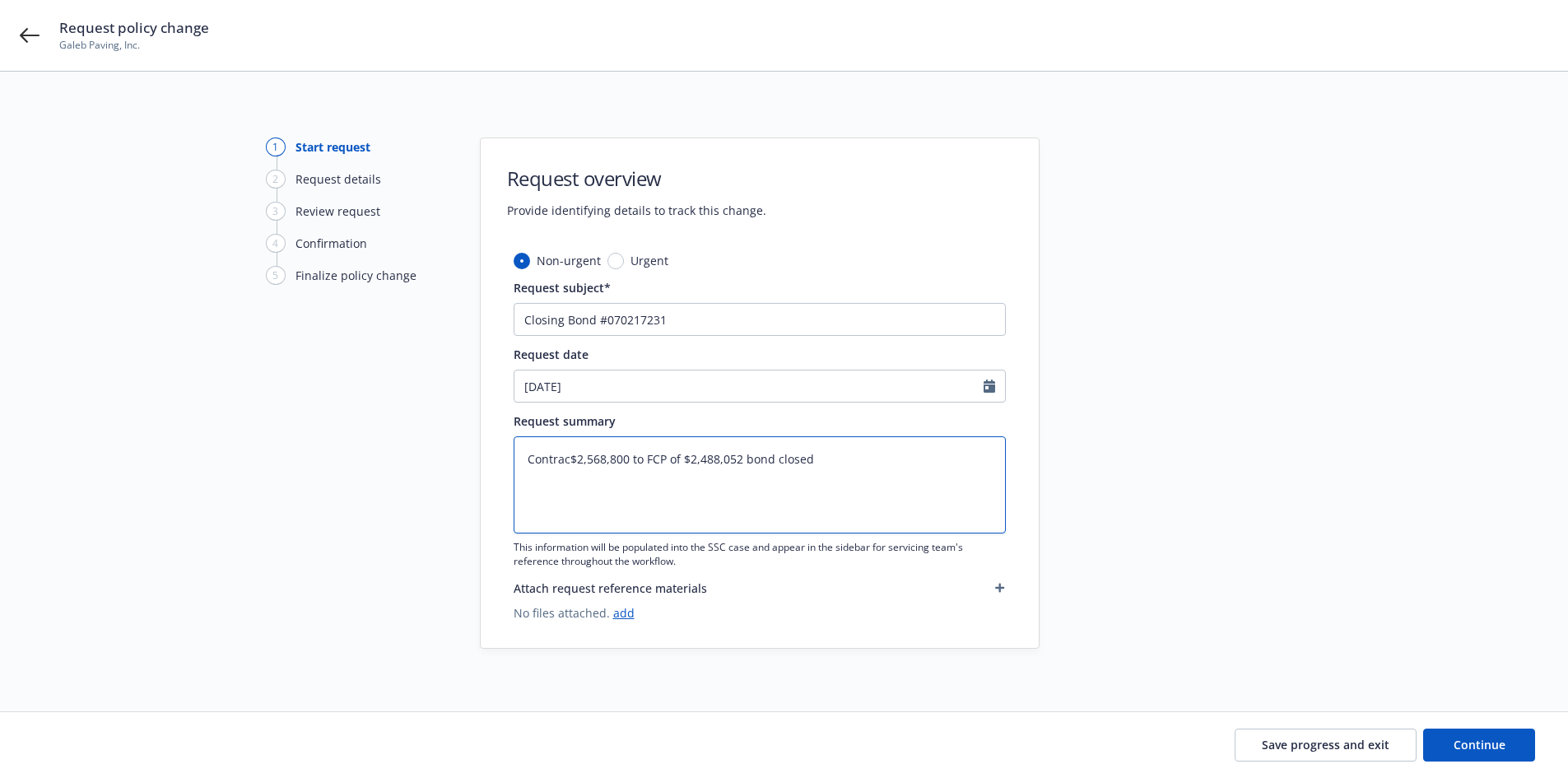
type textarea "x"
type textarea "Contract$2,568,800 to FCP of $2,488,052 bond closed"
type textarea "x"
type textarea "Contract $2,568,800 to FCP of $2,488,052 bond closed"
type textarea "x"
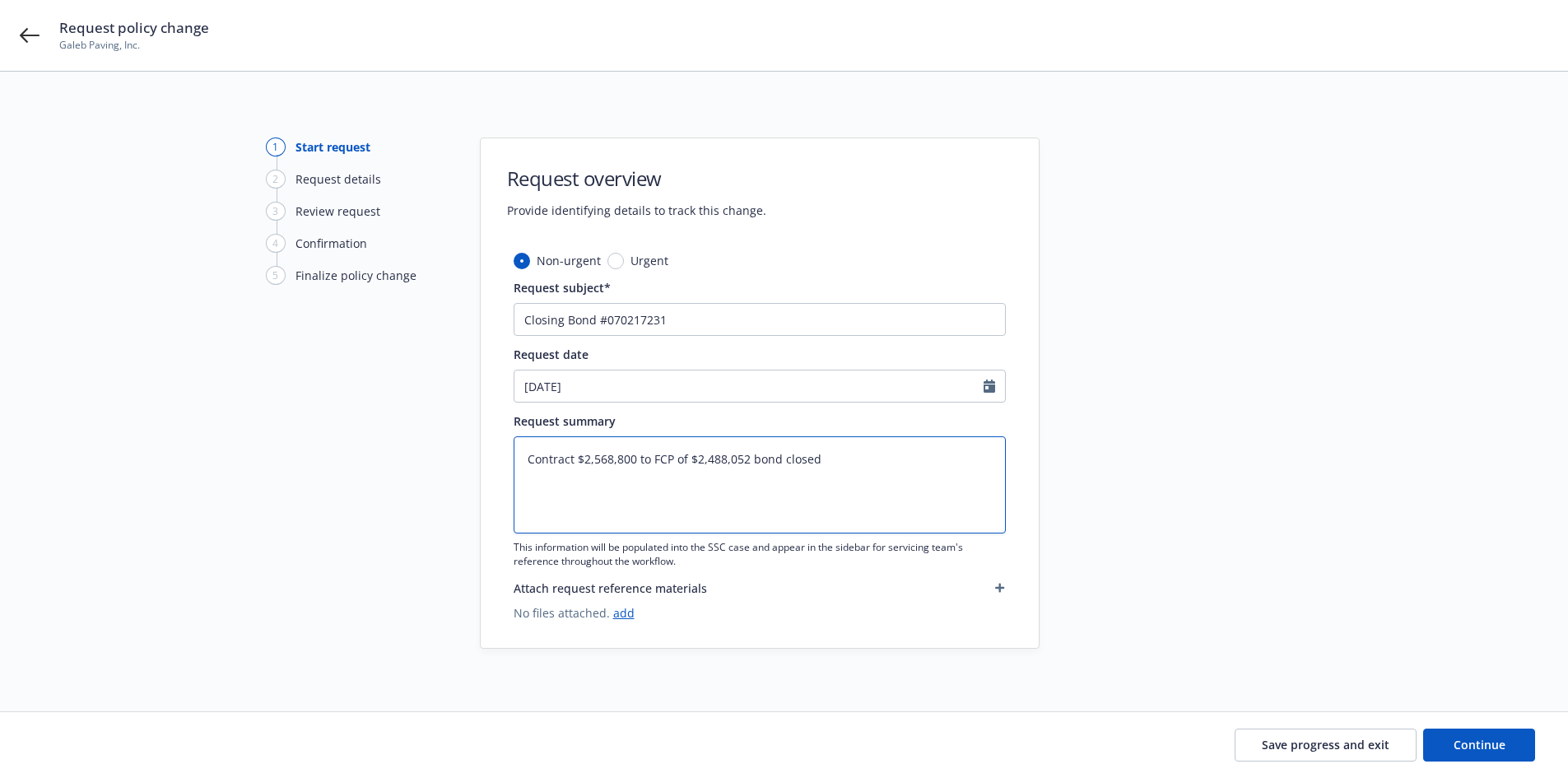
type textarea "Contract u$2,568,800 to FCP of $2,488,052 bond closed"
type textarea "x"
type textarea "Contract un$2,568,800 to FCP of $2,488,052 bond closed"
type textarea "x"
type textarea "Contract und$2,568,800 to FCP of $2,488,052 bond closed"
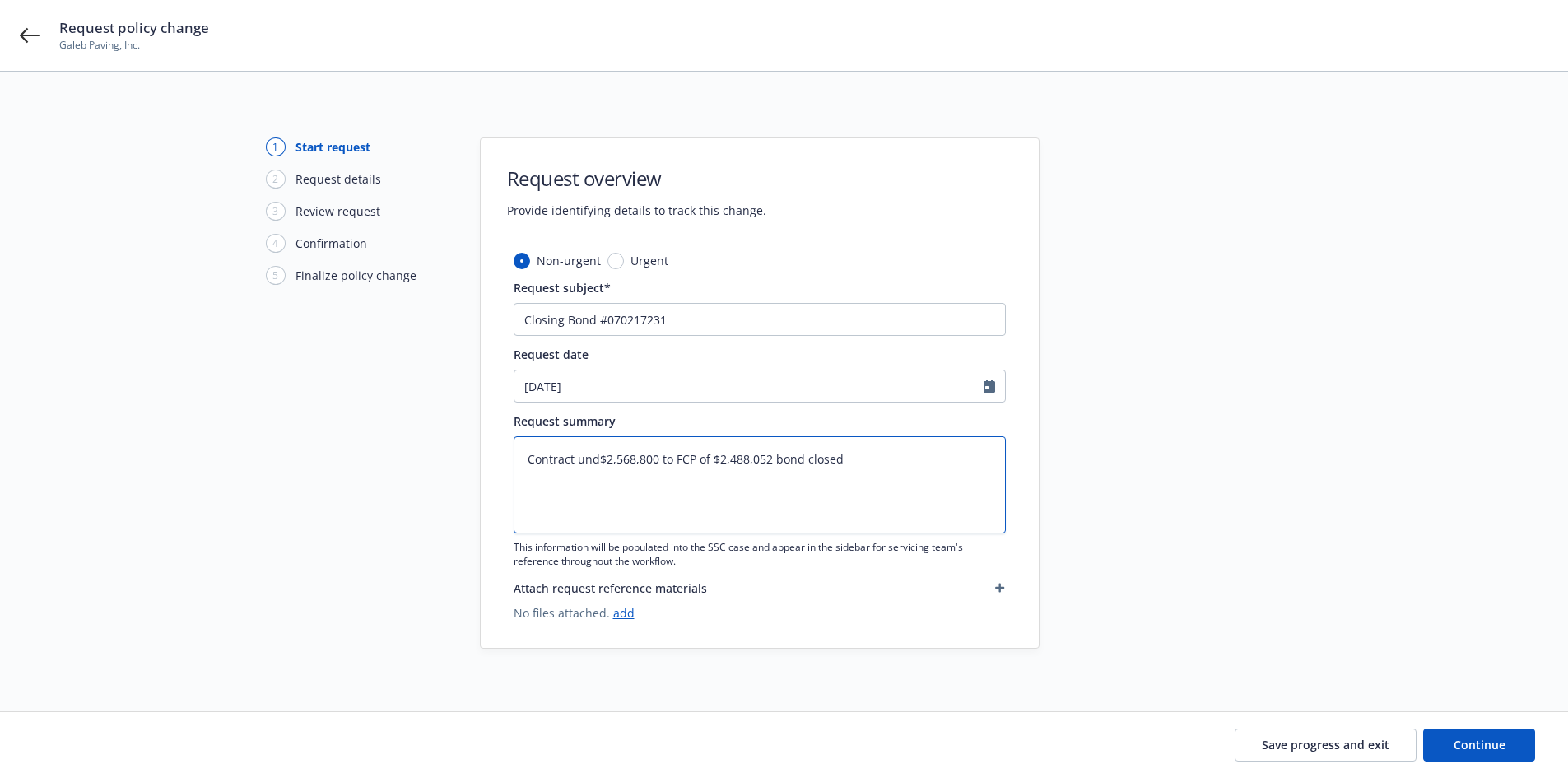
type textarea "x"
type textarea "Contract unde$2,568,800 to FCP of $2,488,052 bond closed"
type textarea "x"
type textarea "Contract under$2,568,800 to FCP of $2,488,052 bond closed"
type textarea "x"
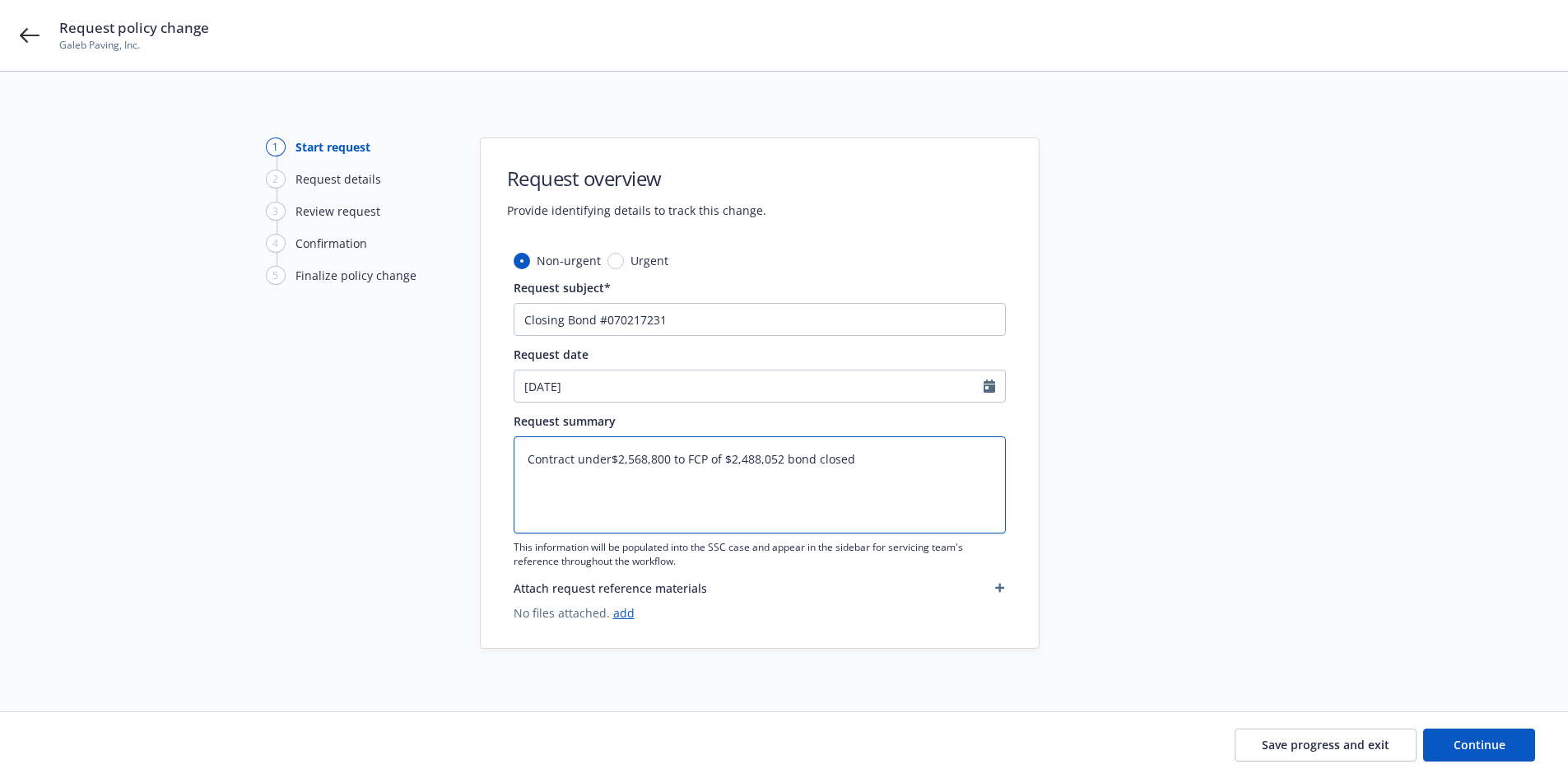
type textarea "Contract underr$2,568,800 to FCP of $2,488,052 bond closed"
type textarea "x"
type textarea "Contract underru$2,568,800 to FCP of $2,488,052 bond closed"
type textarea "x"
type textarea "Contract underrun$2,568,800 to FCP of $2,488,052 bond closed"
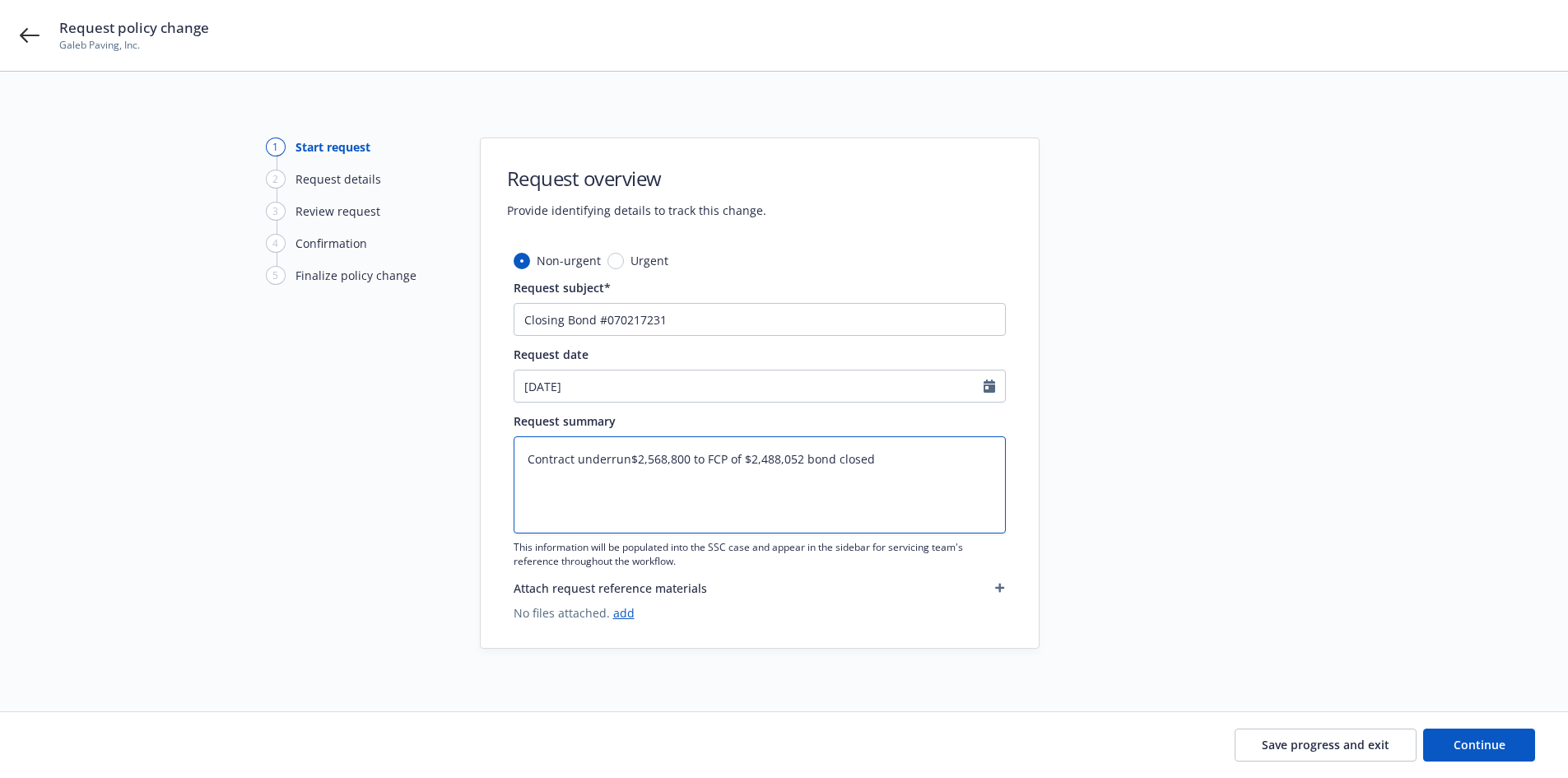
type textarea "x"
type textarea "Contract underrun $2,568,800 to FCP of $2,488,052 bond closed"
type textarea "x"
type textarea "Contract underrun$2,568,800 to FCP of $2,488,052 bond closed"
type textarea "x"
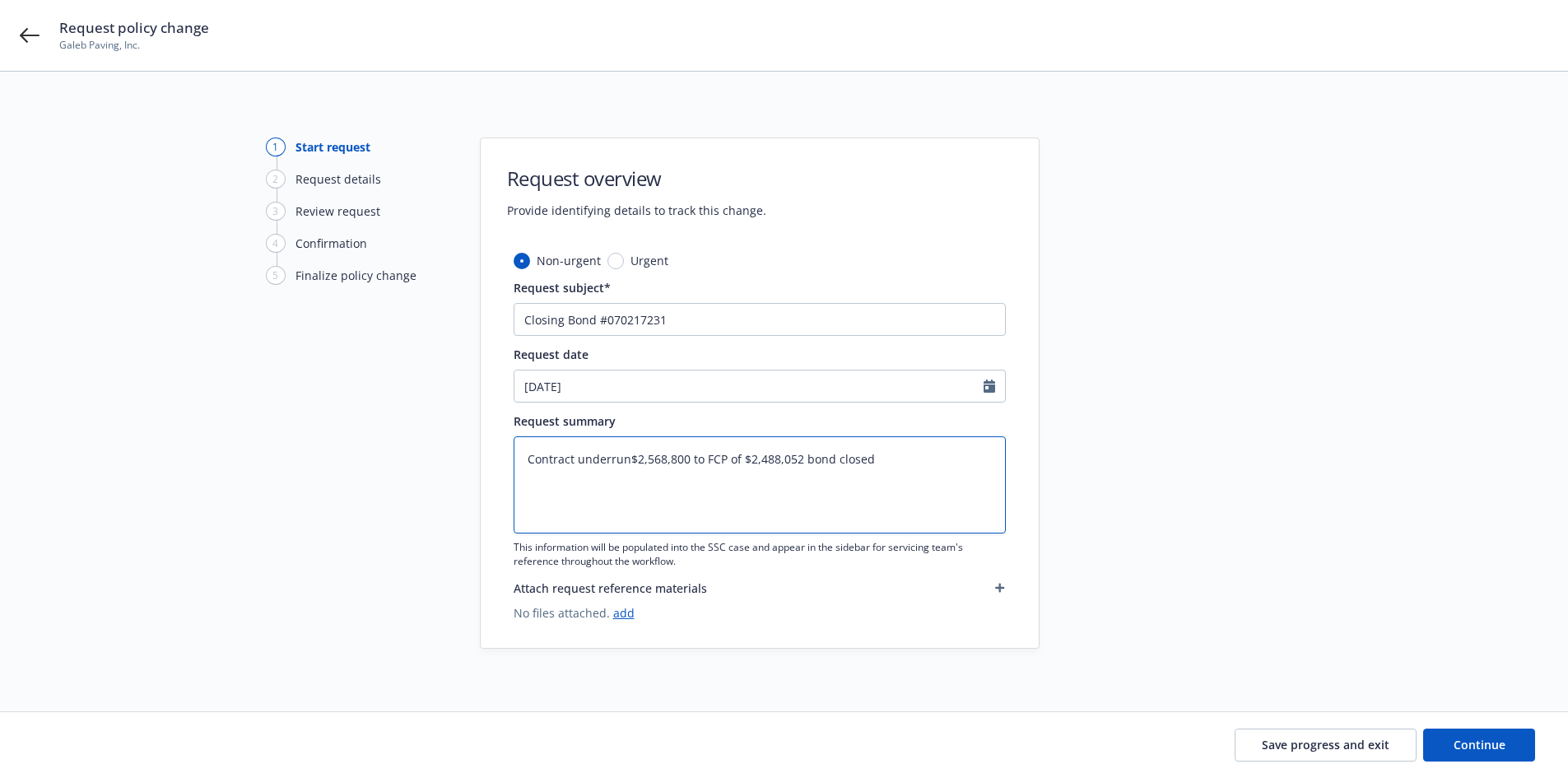
type textarea "Contract underrun;$2,568,800 to FCP of $2,488,052 bond closed"
type textarea "x"
type textarea "Contract underrun; $2,568,800 to FCP of $2,488,052 bond closed"
type textarea "x"
type textarea "Contract underrun; d$2,568,800 to FCP of $2,488,052 bond closed"
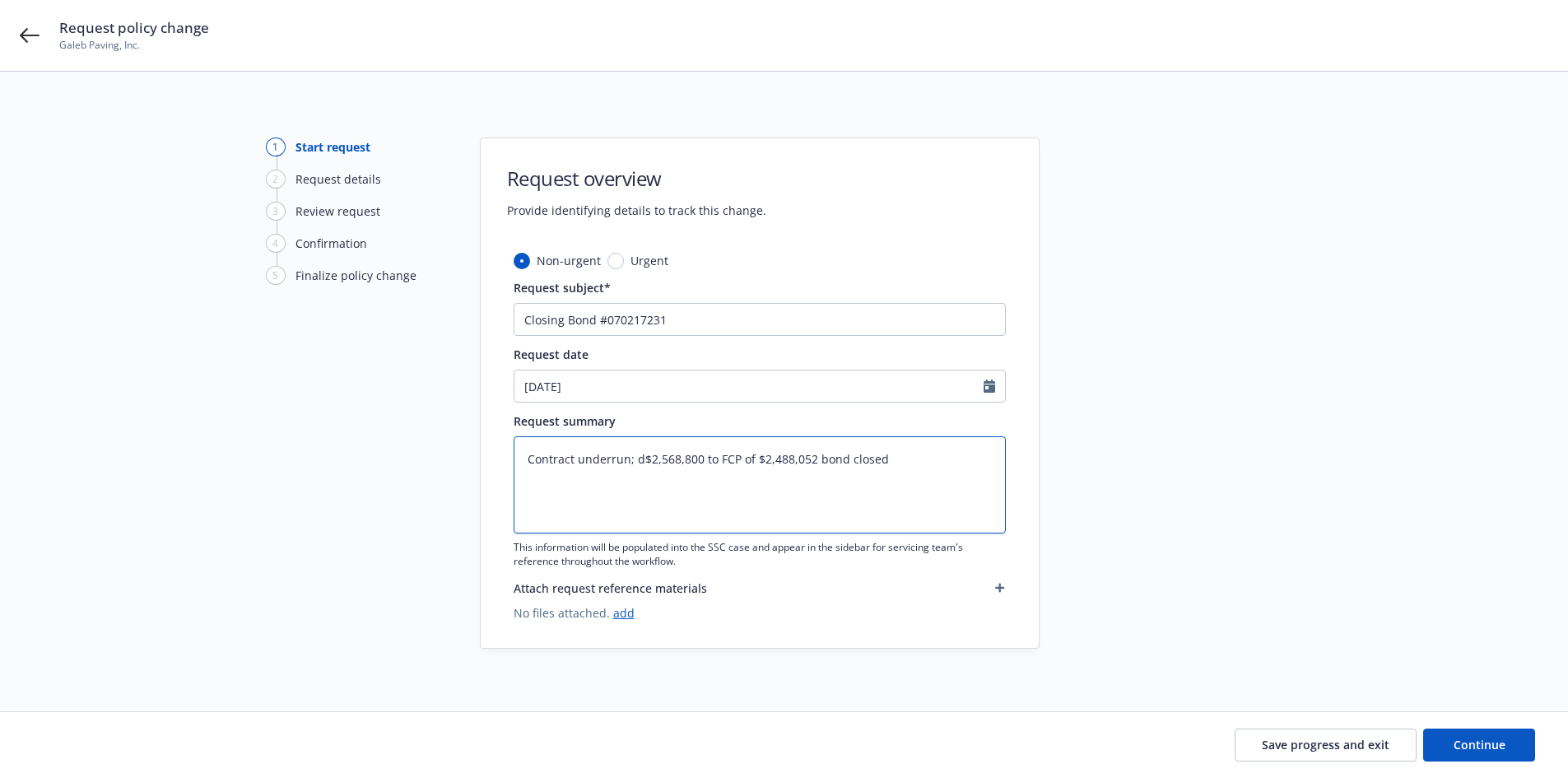
type textarea "x"
type textarea "Contract underrun; de$2,568,800 to FCP of $2,488,052 bond closed"
type textarea "x"
type textarea "Contract underrun; dec$2,568,800 to FCP of $2,488,052 bond closed"
type textarea "x"
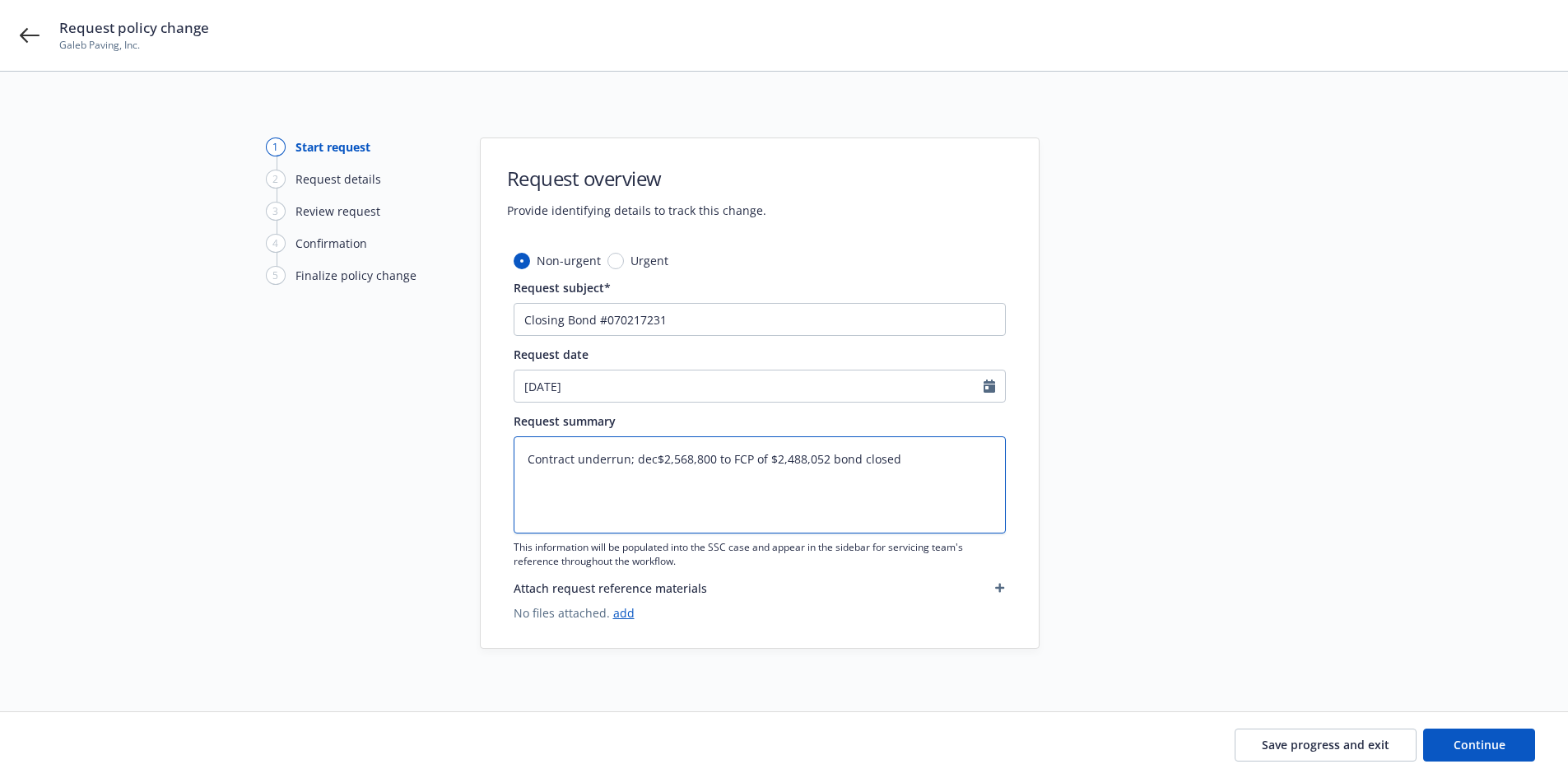
type textarea "Contract underrun; decr$2,568,800 to FCP of $2,488,052 bond closed"
type textarea "x"
type textarea "Contract underrun; decre$2,568,800 to FCP of $2,488,052 bond closed"
type textarea "x"
type textarea "Contract underrun; decrea$2,568,800 to FCP of $2,488,052 bond closed"
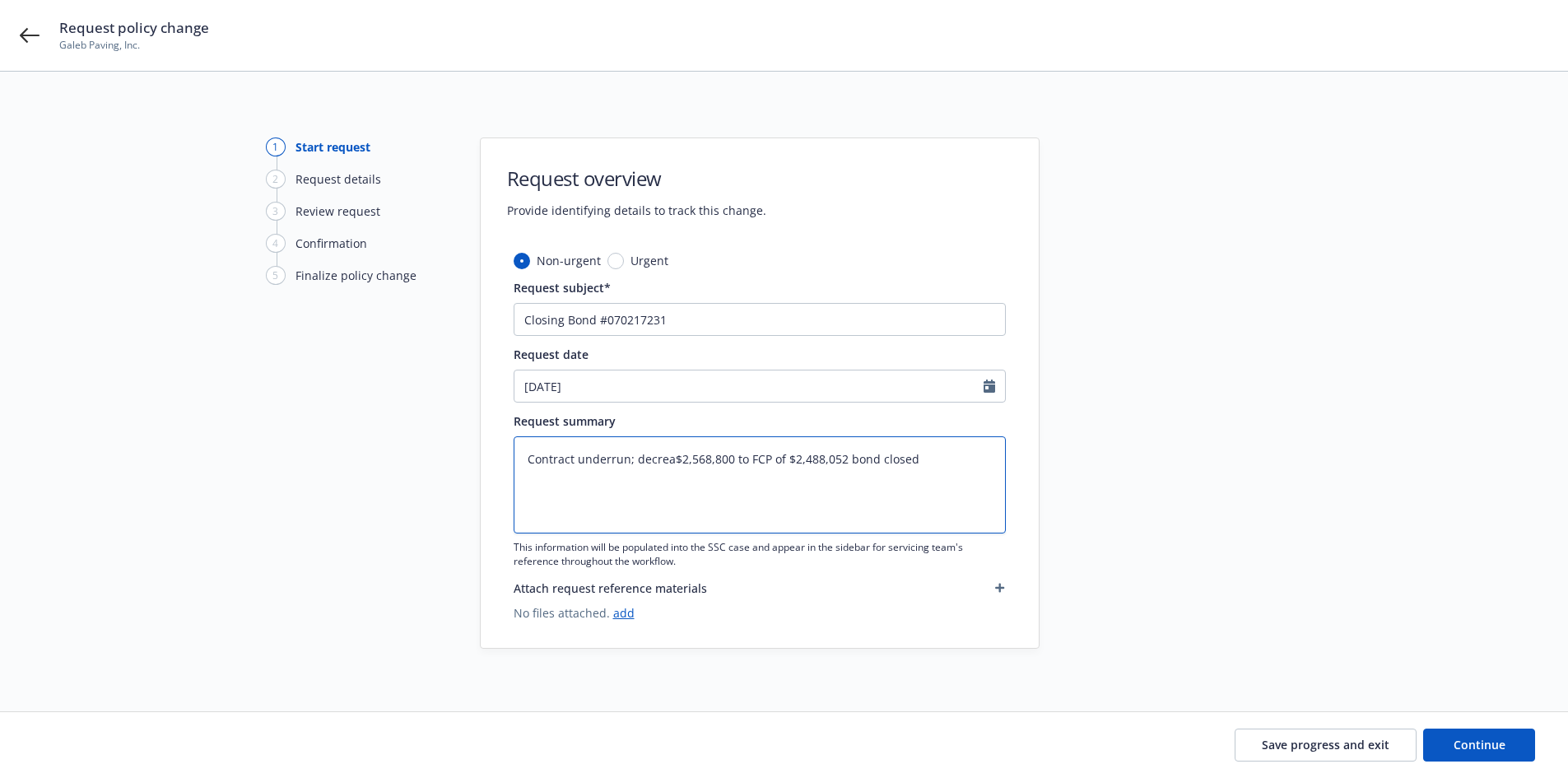
type textarea "x"
type textarea "Contract underrun; decreas$2,568,800 to FCP of $2,488,052 bond closed"
type textarea "x"
type textarea "Contract underrun; decreasi$2,568,800 to FCP of $2,488,052 bond closed"
type textarea "x"
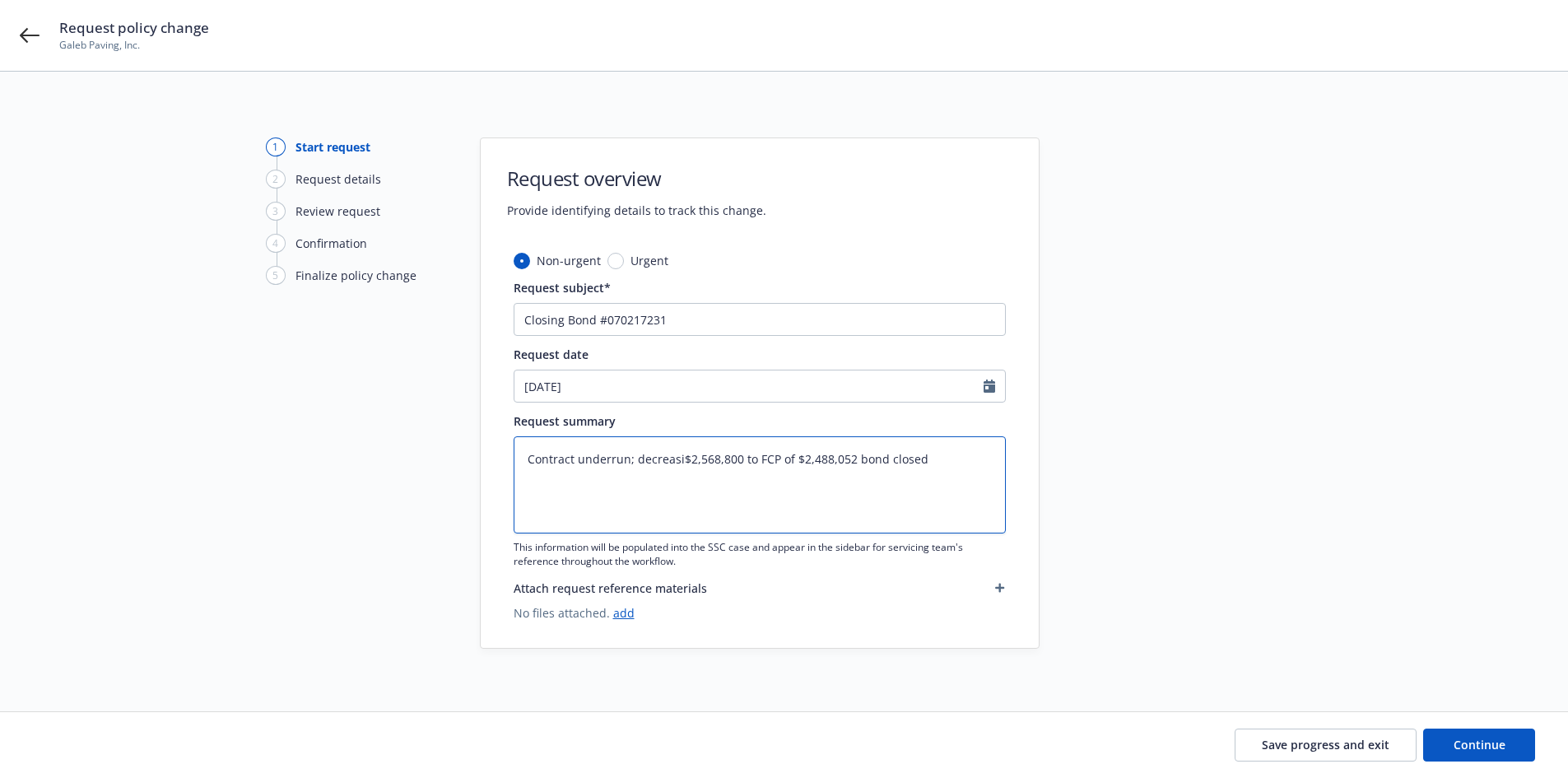
type textarea "Contract underrun; decreasin$2,568,800 to FCP of $2,488,052 bond closed"
type textarea "x"
type textarea "Contract underrun; decreasing $2,568,800 to FCP of $2,488,052 bond closed"
type textarea "x"
type textarea "Contract underrun; decreasing b$2,568,800 to FCP of $2,488,052 bond closed"
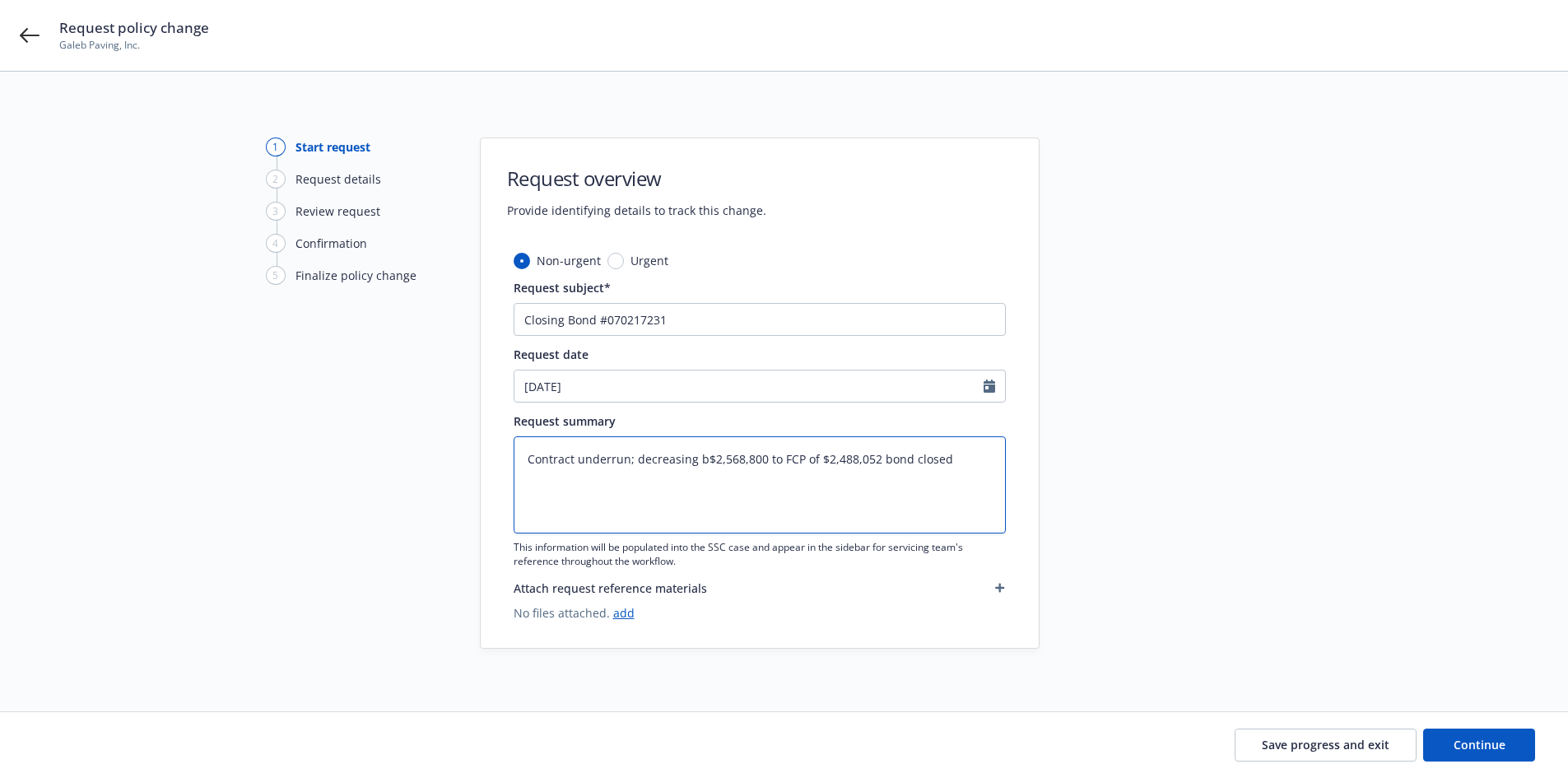
type textarea "x"
type textarea "Contract underrun; decreasing bo$2,568,800 to FCP of $2,488,052 bond closed"
type textarea "x"
type textarea "Contract underrun; decreasing bon$2,568,800 to FCP of $2,488,052 bond closed"
type textarea "x"
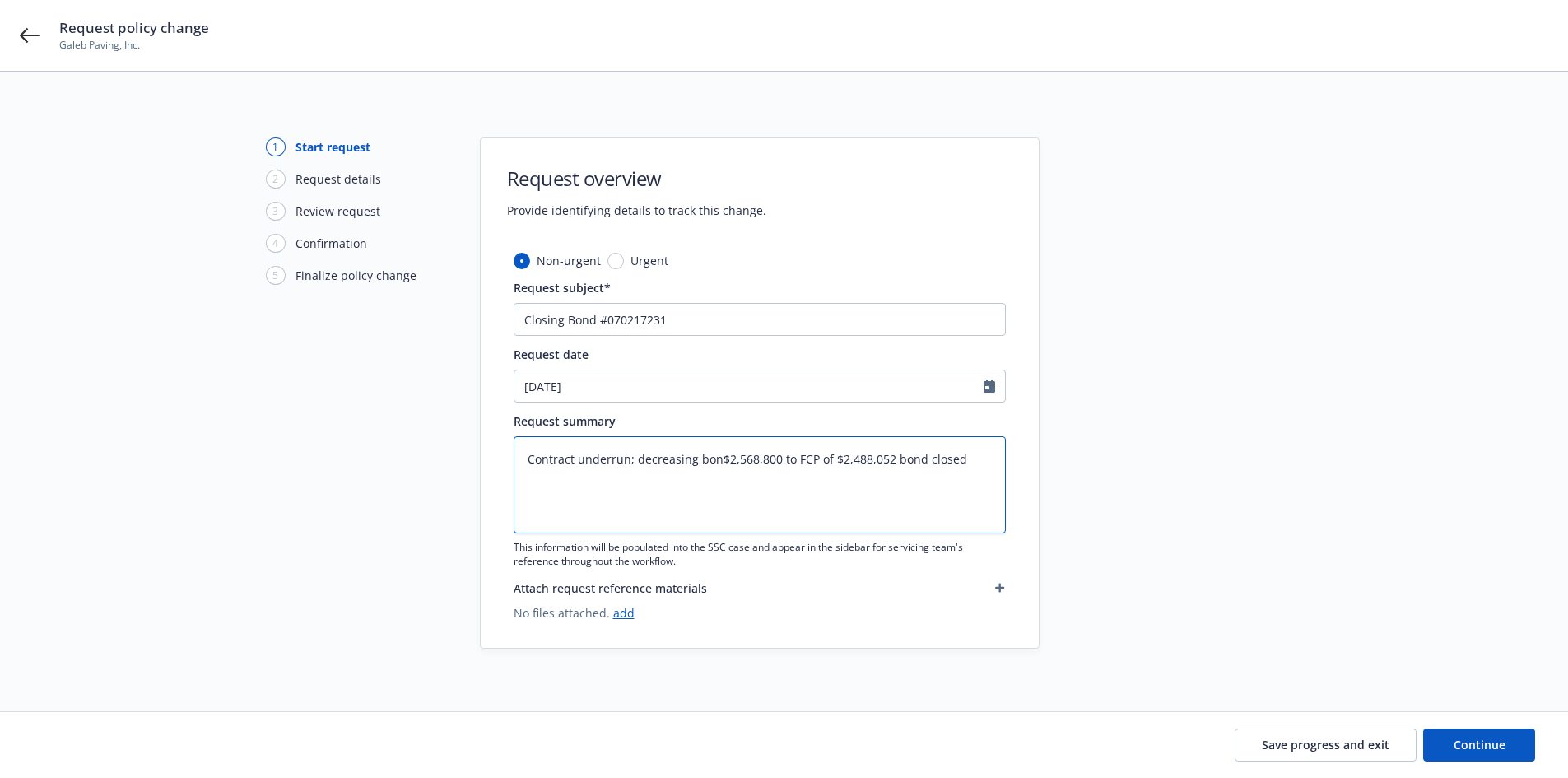
type textarea "Contract underrun; decreasing bonf$2,568,800 to FCP of $2,488,052 bond closed"
type textarea "x"
type textarea "Contract underrun; decreasing bon$2,568,800 to FCP of $2,488,052 bond closed"
type textarea "x"
type textarea "Contract underrun; decreasing bond$2,568,800 to FCP of $2,488,052 bond closed"
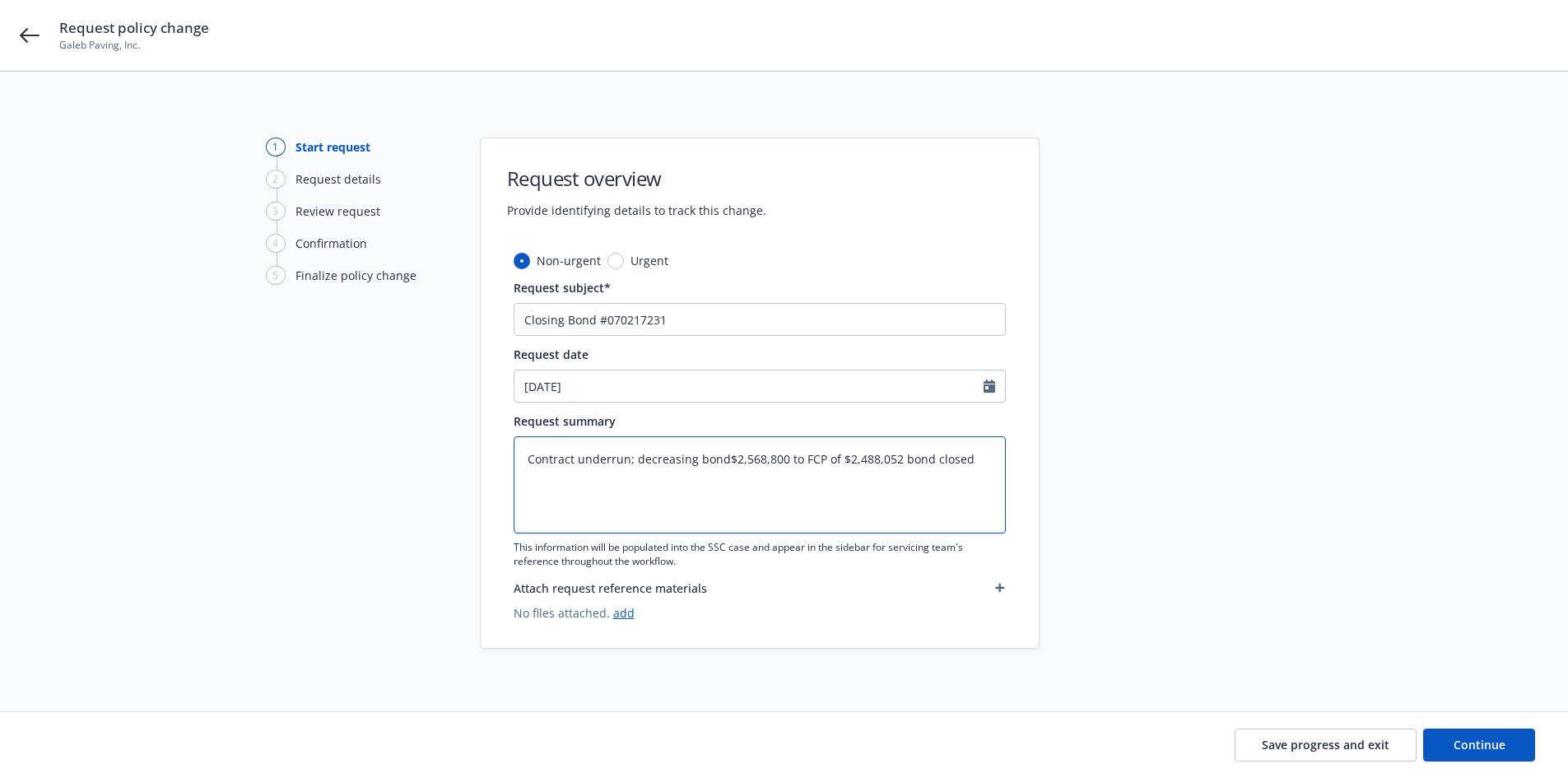
type textarea "x"
type textarea "Contract underrun; decreasing bond f$2,568,800 to FCP of $2,488,052 bond closed"
type textarea "x"
type textarea "Contract underrun; decreasing bond fr$2,568,800 to FCP of $2,488,052 bond closed"
type textarea "x"
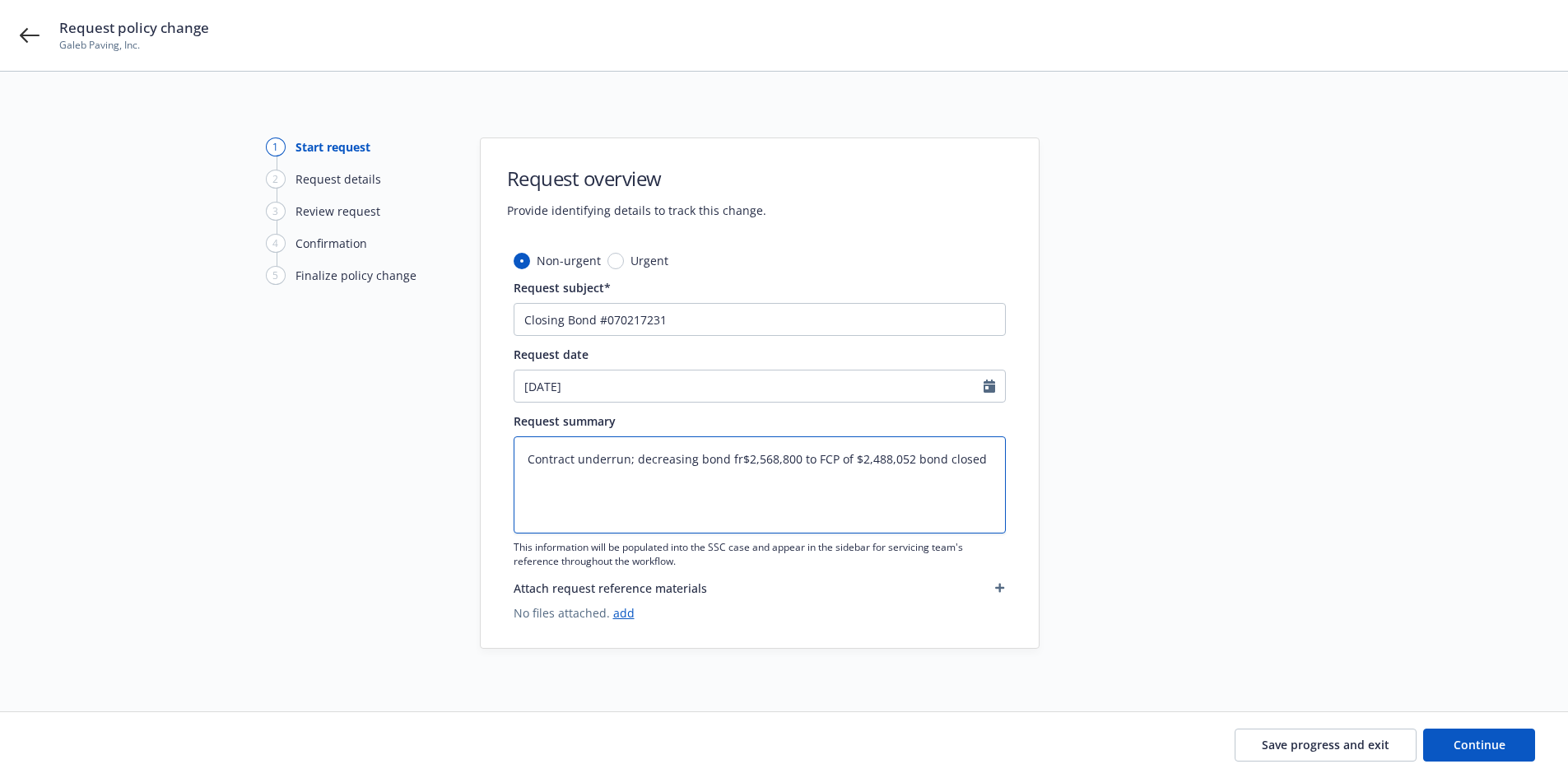
type textarea "Contract underrun; decreasing bond fro$2,568,800 to FCP of $2,488,052 bond clos…"
type textarea "x"
type textarea "Contract underrun; decreasing bond from$2,568,800 to FCP of $2,488,052 bond clo…"
type textarea "x"
type textarea "Contract underrun; decreasing bond from $2,568,800 to FCP of $2,488,052 bond cl…"
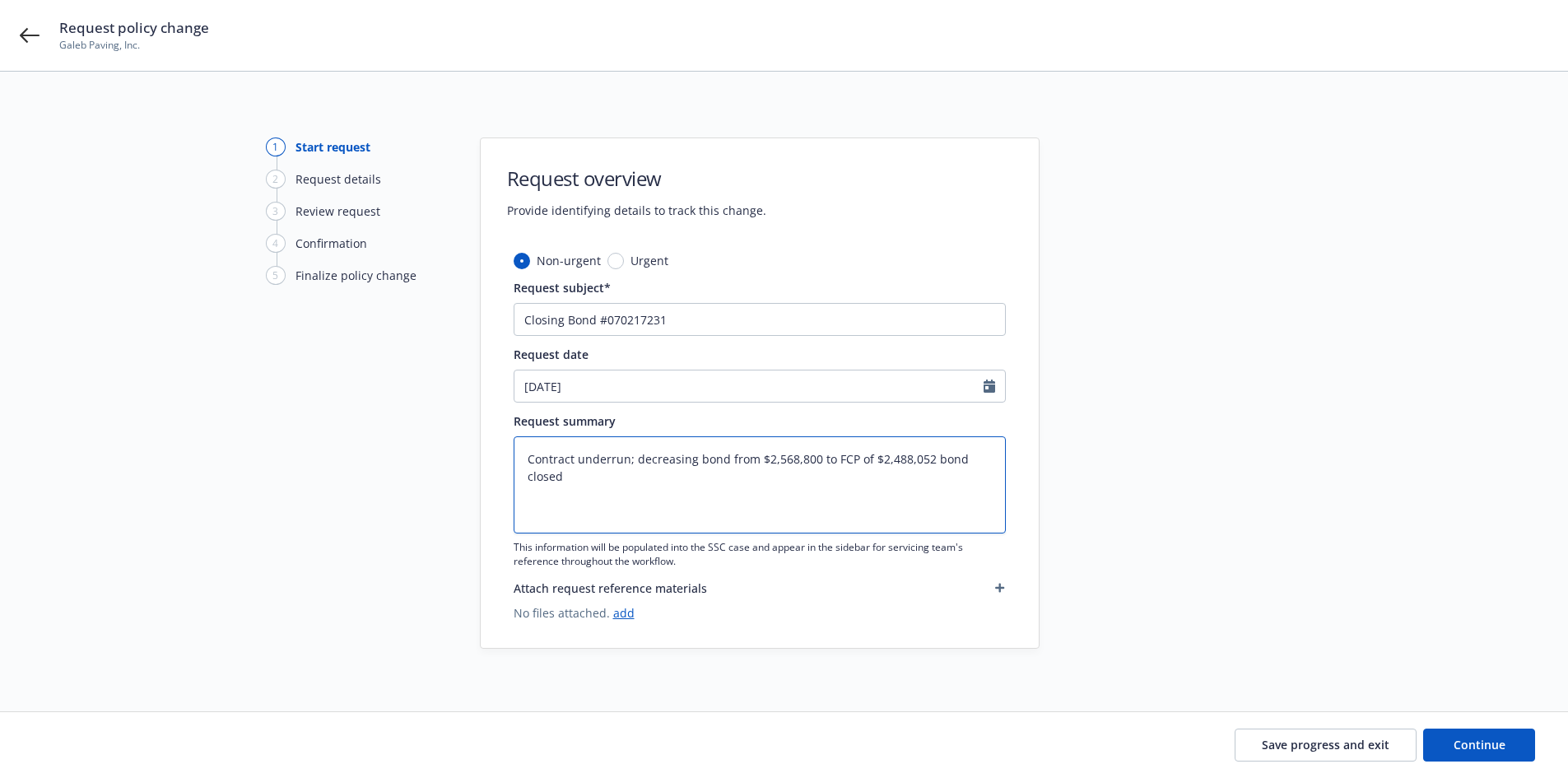
click at [730, 477] on textarea "Contract underrun; decreasing bond from $2,568,800 to FCP of $2,488,052 bond cl…" at bounding box center [760, 485] width 493 height 98
type textarea "x"
type textarea "Contract underrun; decreasing bond from $2,568,800 to FCP of $2,488,052 bond cl…"
type textarea "x"
type textarea "Contract underrun; decreasing bond from $2,568,800 to FCP of $2,488,052 bond cl…"
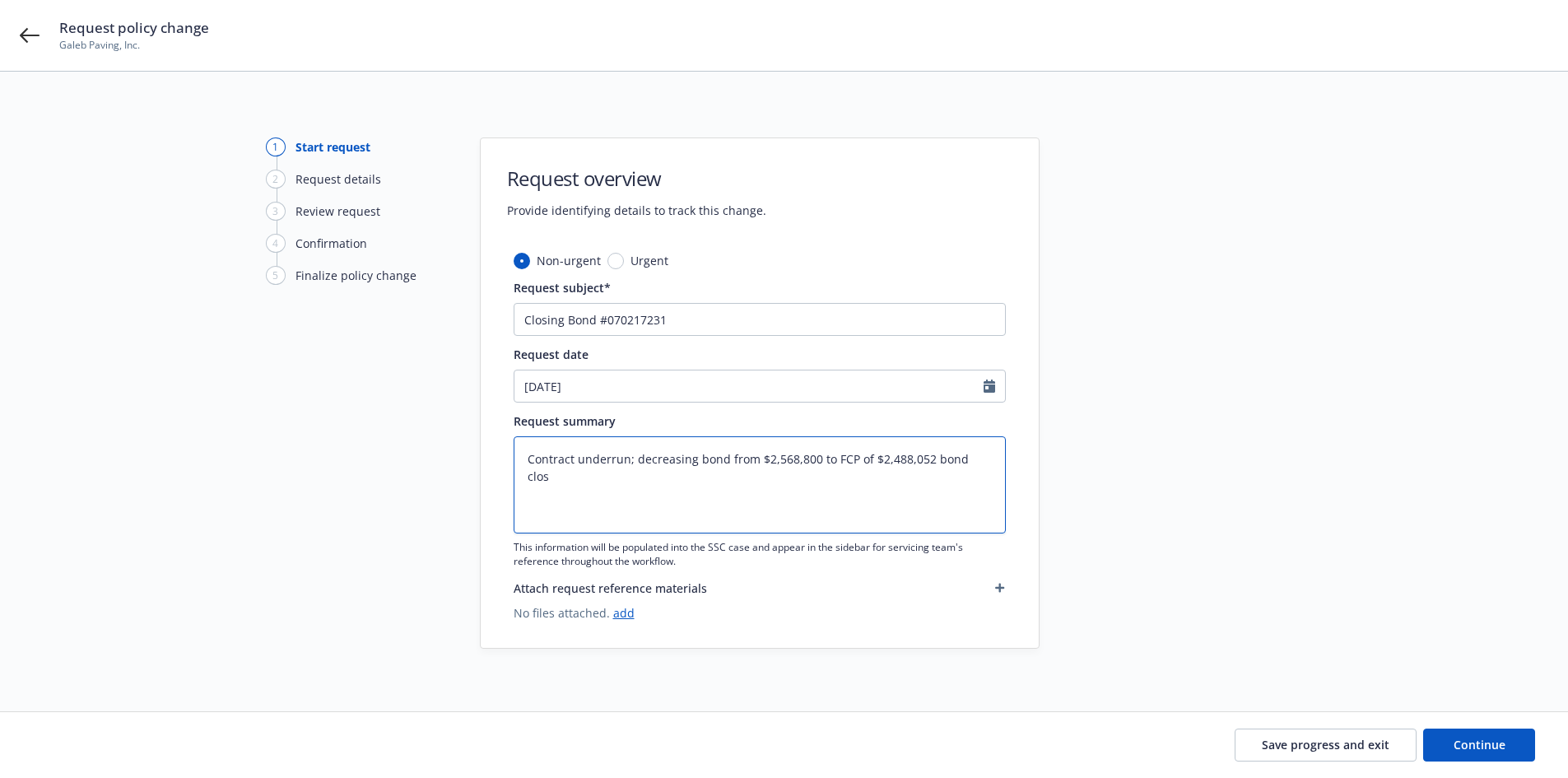
type textarea "x"
type textarea "Contract underrun; decreasing bond from $2,568,800 to FCP of $2,488,052 bond clo"
type textarea "x"
type textarea "Contract underrun; decreasing bond from $2,568,800 to FCP of $2,488,052 bond cl"
type textarea "x"
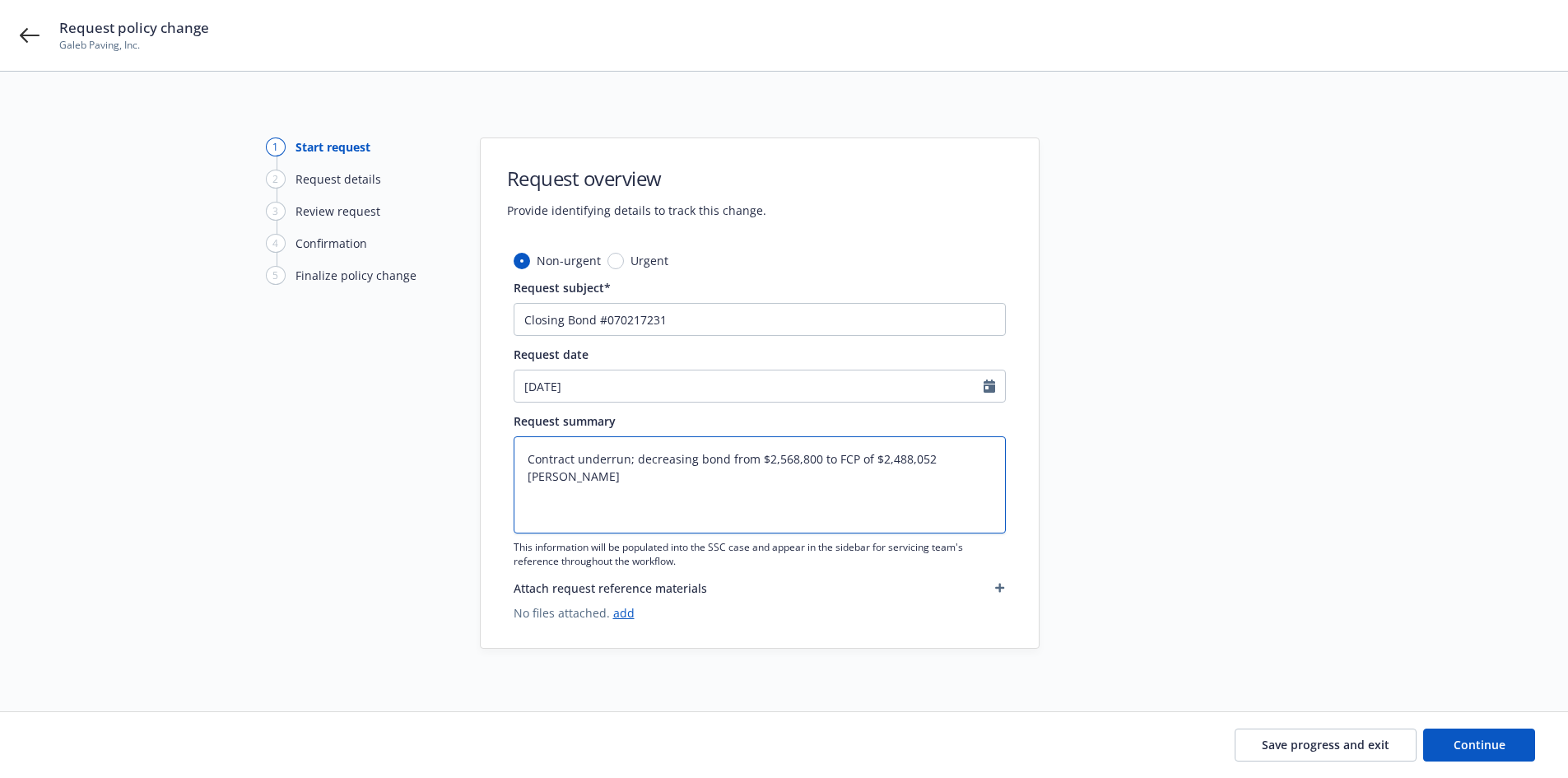
type textarea "Contract underrun; decreasing bond from $2,568,800 to FCP of $2,488,052 bond c"
type textarea "x"
type textarea "Contract underrun; decreasing bond from $2,568,800 to FCP of $2,488,052 bond"
type textarea "x"
type textarea "Contract underrun; decreasing bond from $2,568,800 to FCP of $2,488,052 bond"
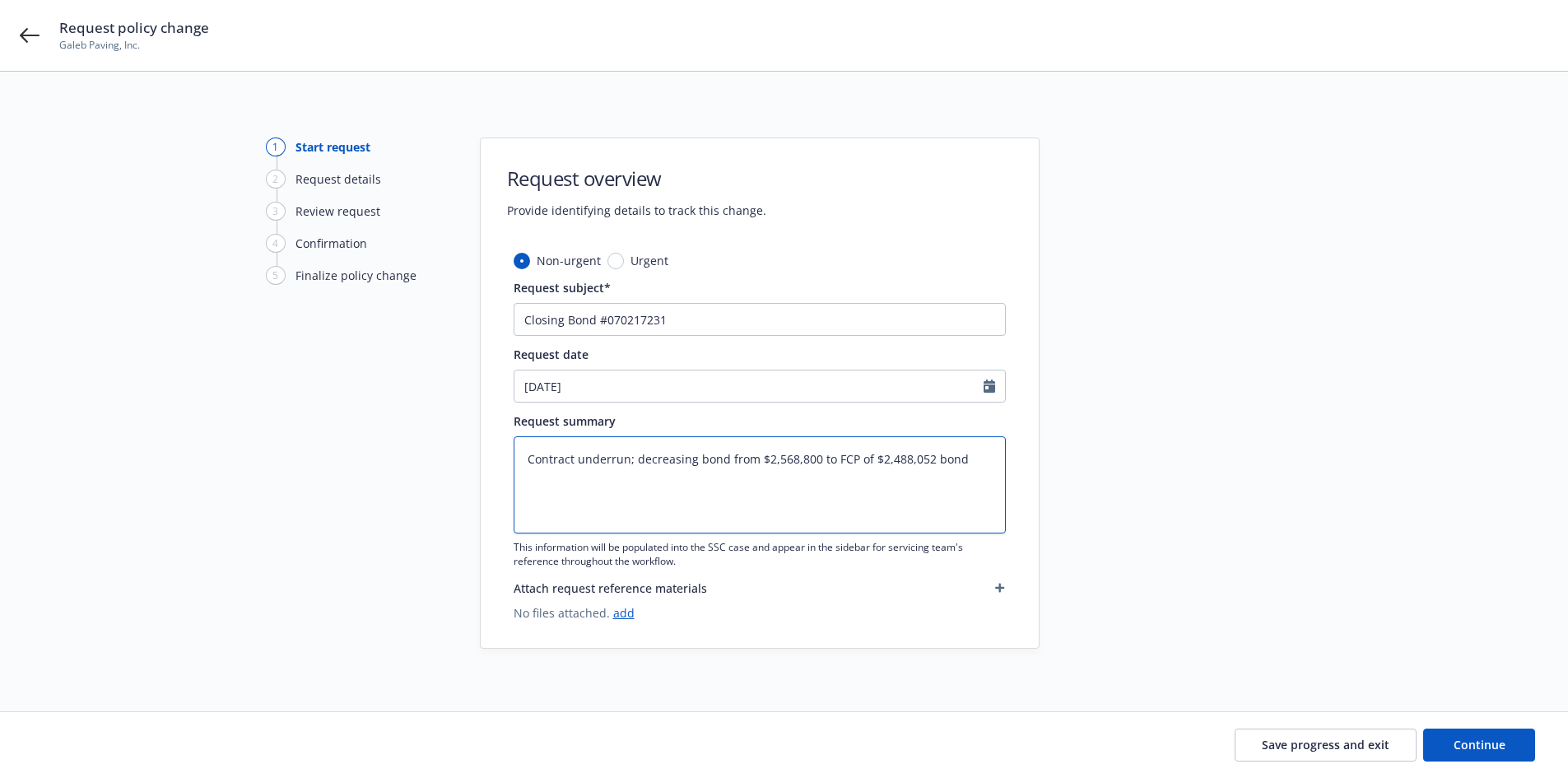
type textarea "x"
type textarea "Contract underrun; decreasing bond from $2,568,800 to FCP of $2,488,052 bon"
type textarea "x"
type textarea "Contract underrun; decreasing bond from $2,568,800 to FCP of $2,488,052 bo"
type textarea "x"
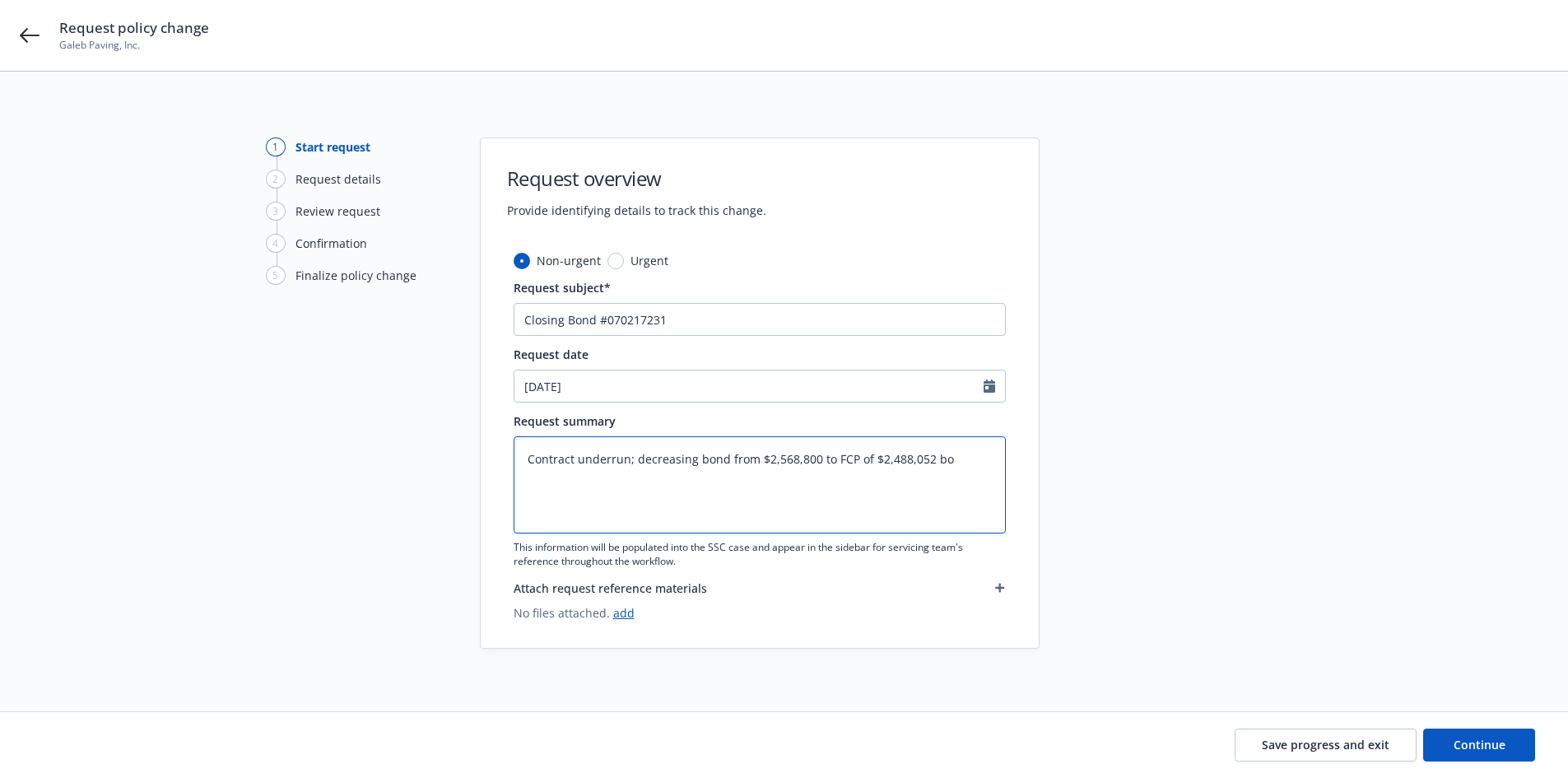
type textarea "Contract underrun; decreasing bond from $2,568,800 to FCP of $2,488,052 b"
type textarea "x"
type textarea "Contract underrun; decreasing bond from $2,568,800 to FCP of $2,488,052"
type textarea "x"
type textarea "Contract underrun; decreasing bond from $2,568,800 to FCP of $2,488,052"
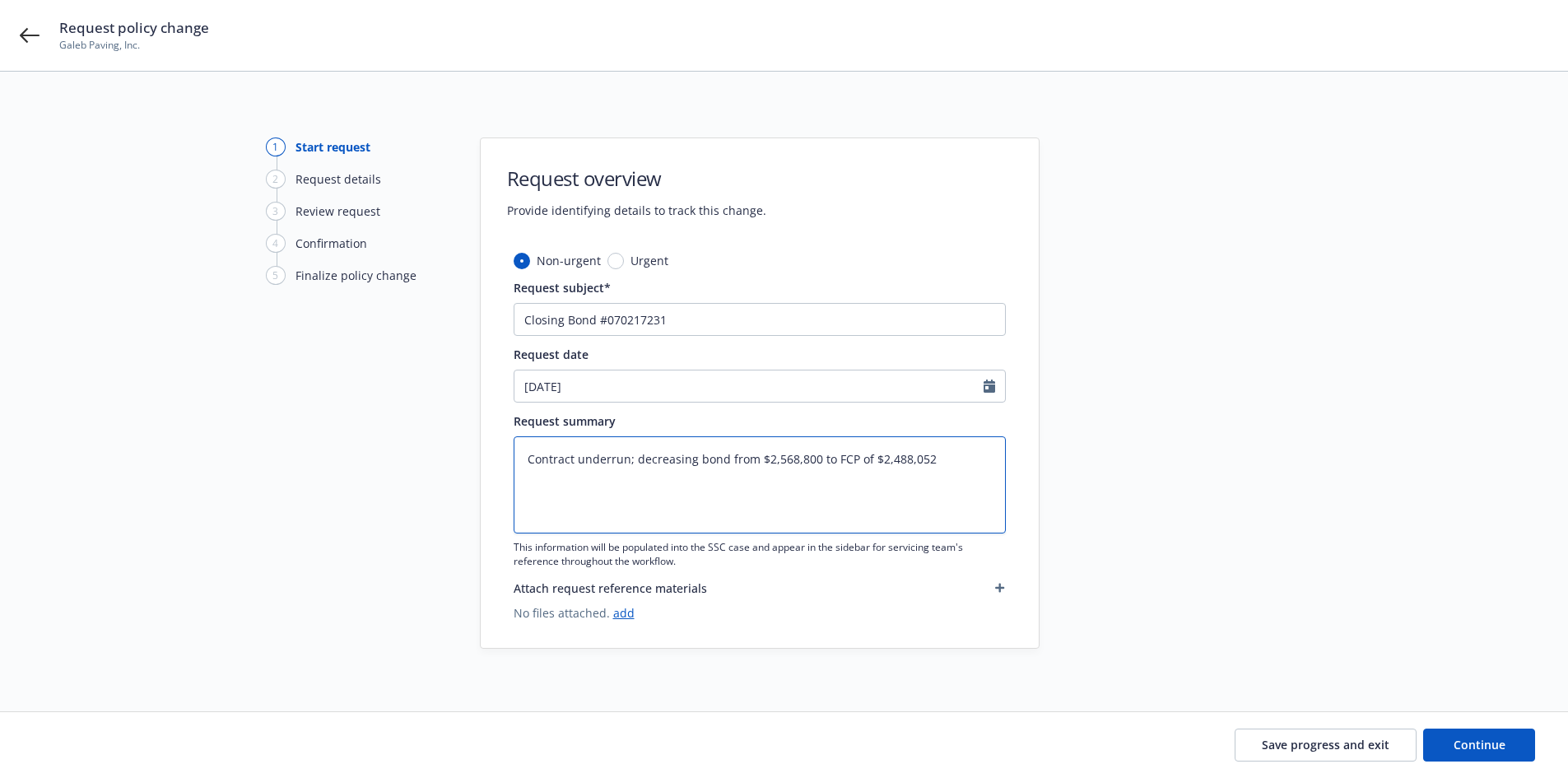
type textarea "x"
type textarea "Contract underrun; decreasing bond from $2,568,800 to FCP of $2,488,052."
click at [1488, 546] on div "1 Start request 2 Request details 3 Review request 4 Confirmation 5 Finalize po…" at bounding box center [784, 393] width 1529 height 512
click at [1484, 741] on span "Continue" at bounding box center [1479, 745] width 52 height 16
type textarea "x"
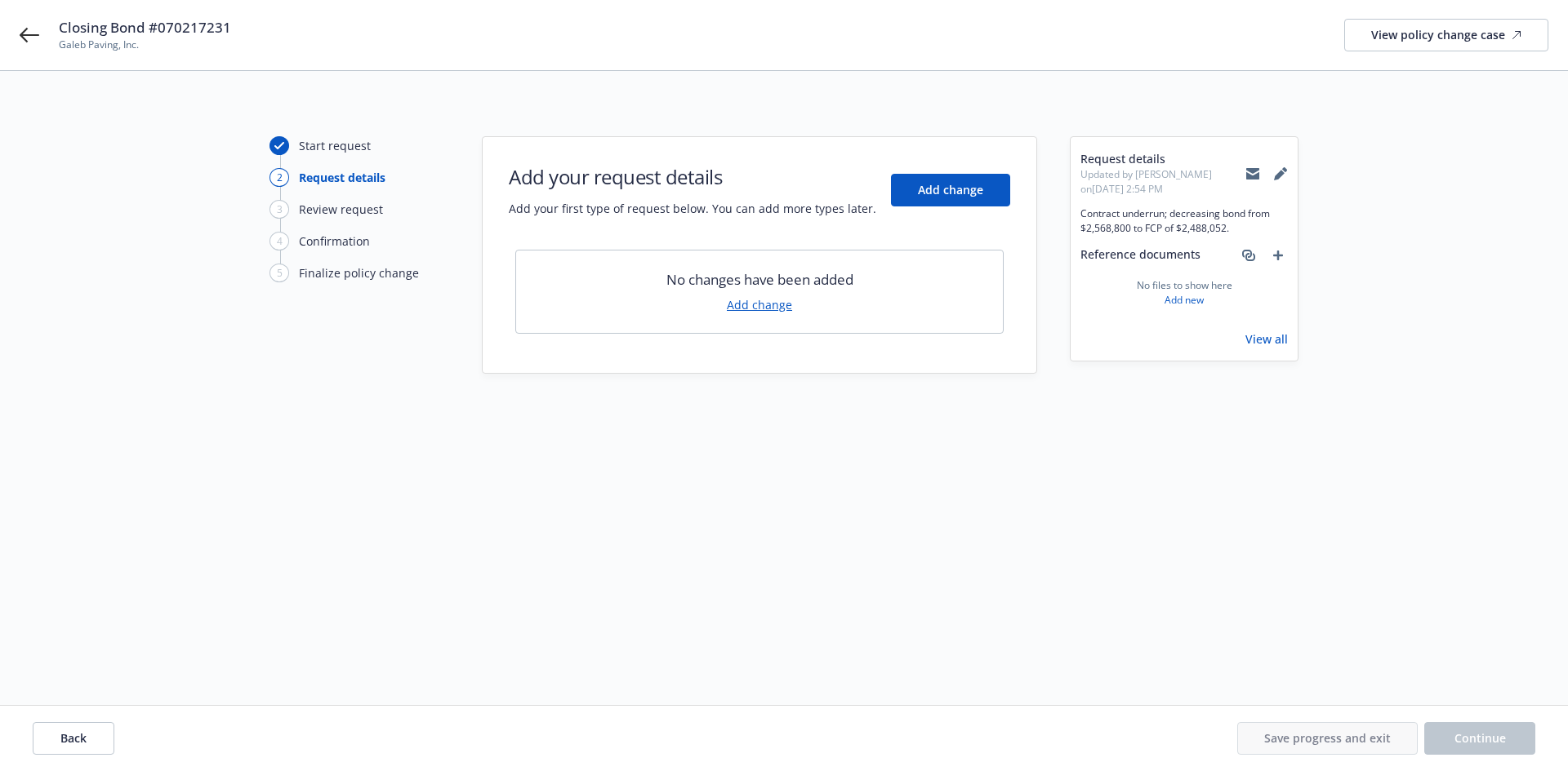
click at [944, 171] on div "Add your request details Add your first type of request below. You can add more…" at bounding box center [760, 191] width 501 height 54
click at [944, 180] on button "Add change" at bounding box center [950, 191] width 119 height 33
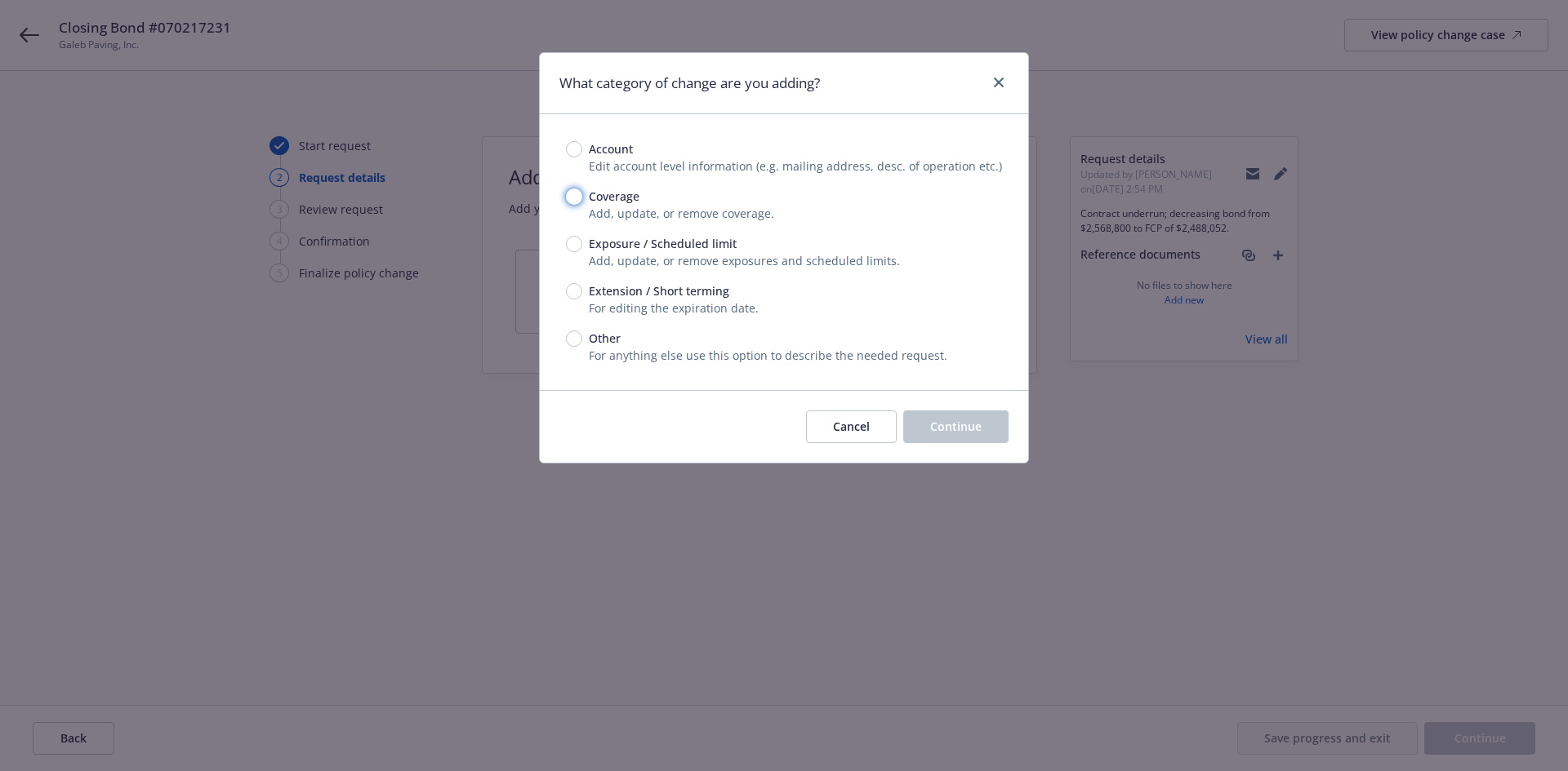
click at [576, 196] on input "Coverage" at bounding box center [574, 196] width 16 height 16
radio input "true"
click at [997, 432] on button "Continue" at bounding box center [955, 427] width 106 height 33
type textarea "x"
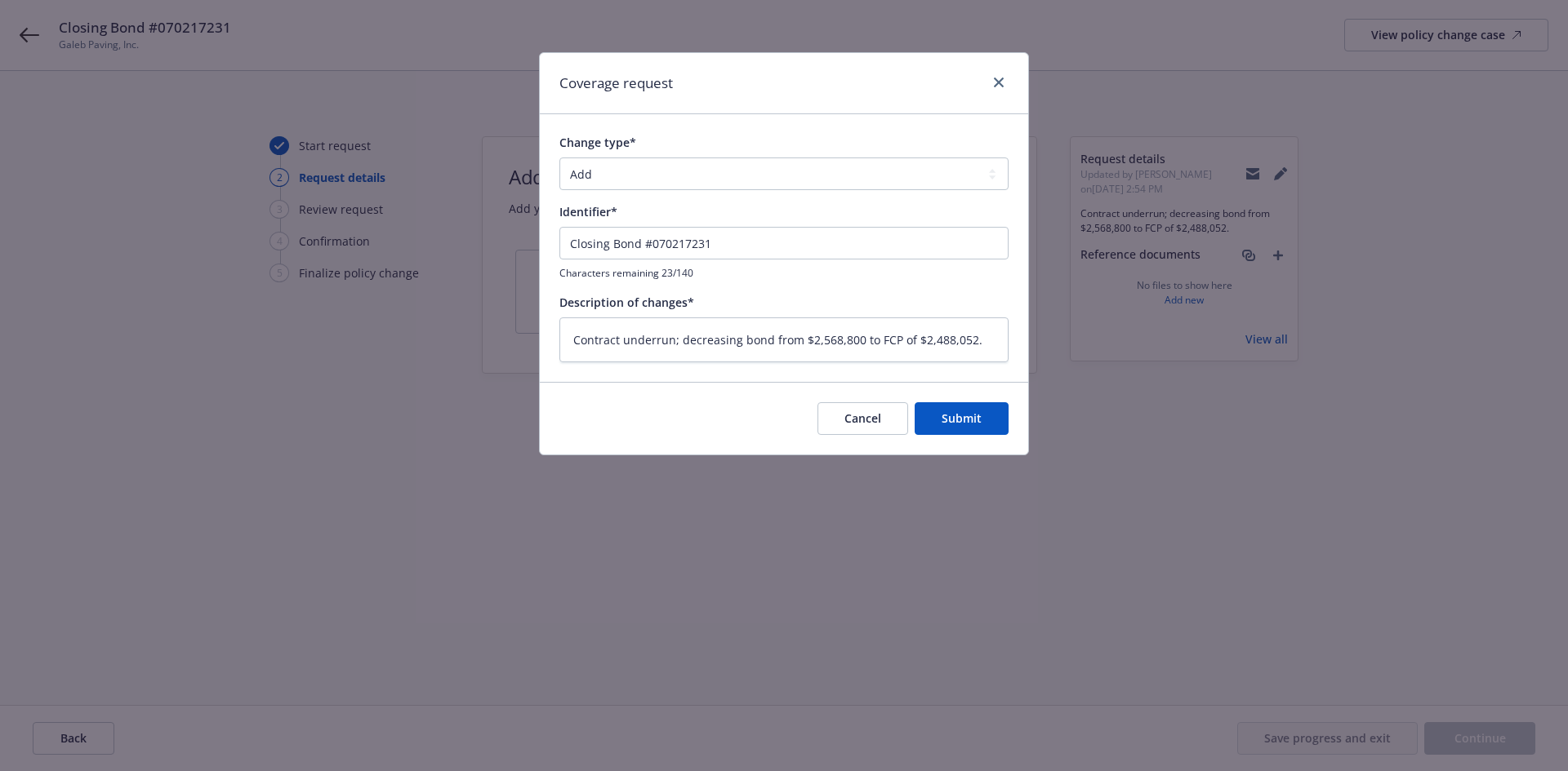
click at [653, 155] on div "Change type* Add Audit Change Remove" at bounding box center [784, 162] width 449 height 56
click at [654, 165] on select "Add Audit Change Remove" at bounding box center [784, 174] width 449 height 33
select select "CHANGE"
click at [559, 158] on select "Add Audit Change Remove" at bounding box center [784, 174] width 449 height 33
click at [964, 433] on button "Submit" at bounding box center [961, 419] width 94 height 33
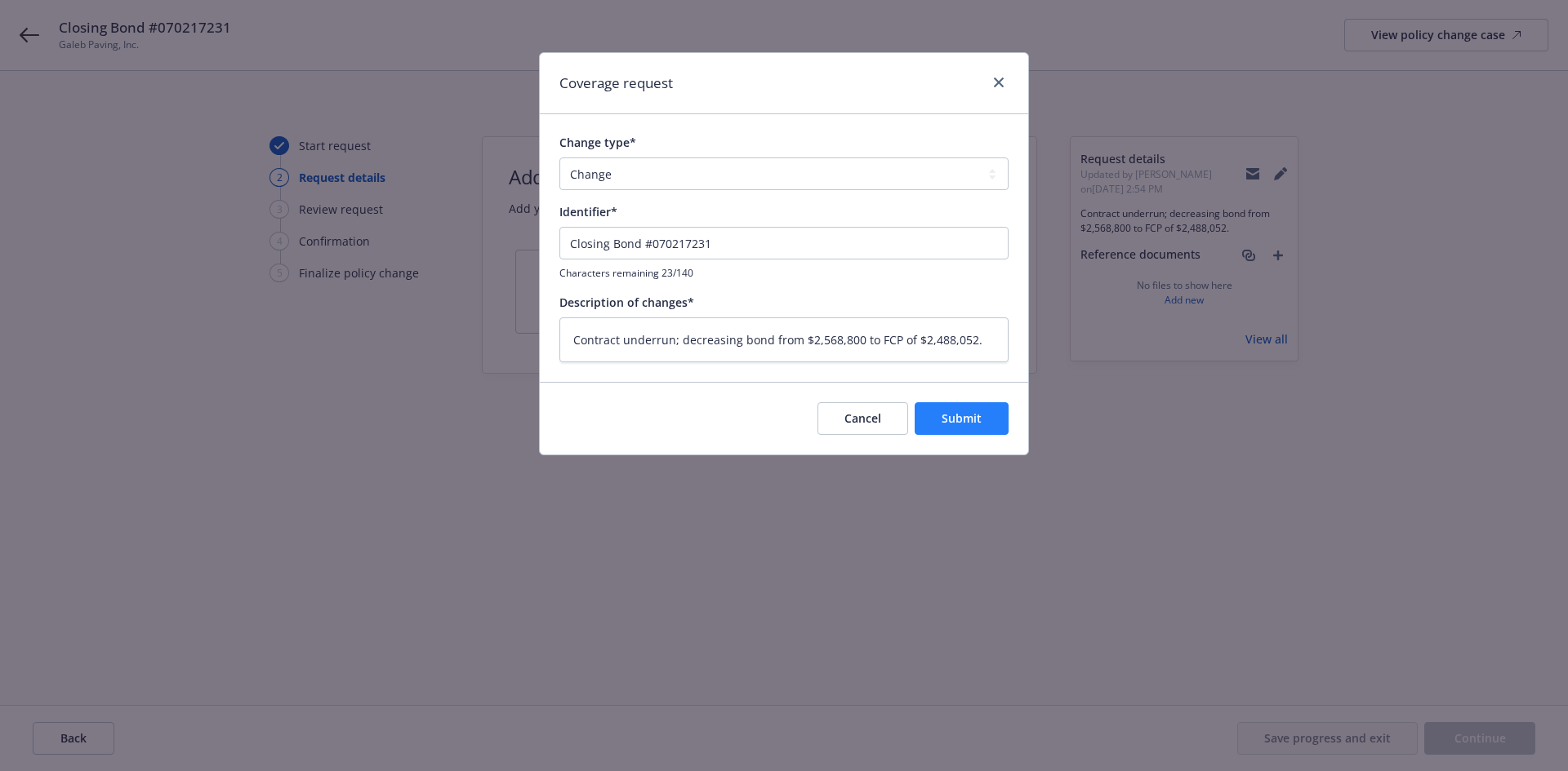
type textarea "x"
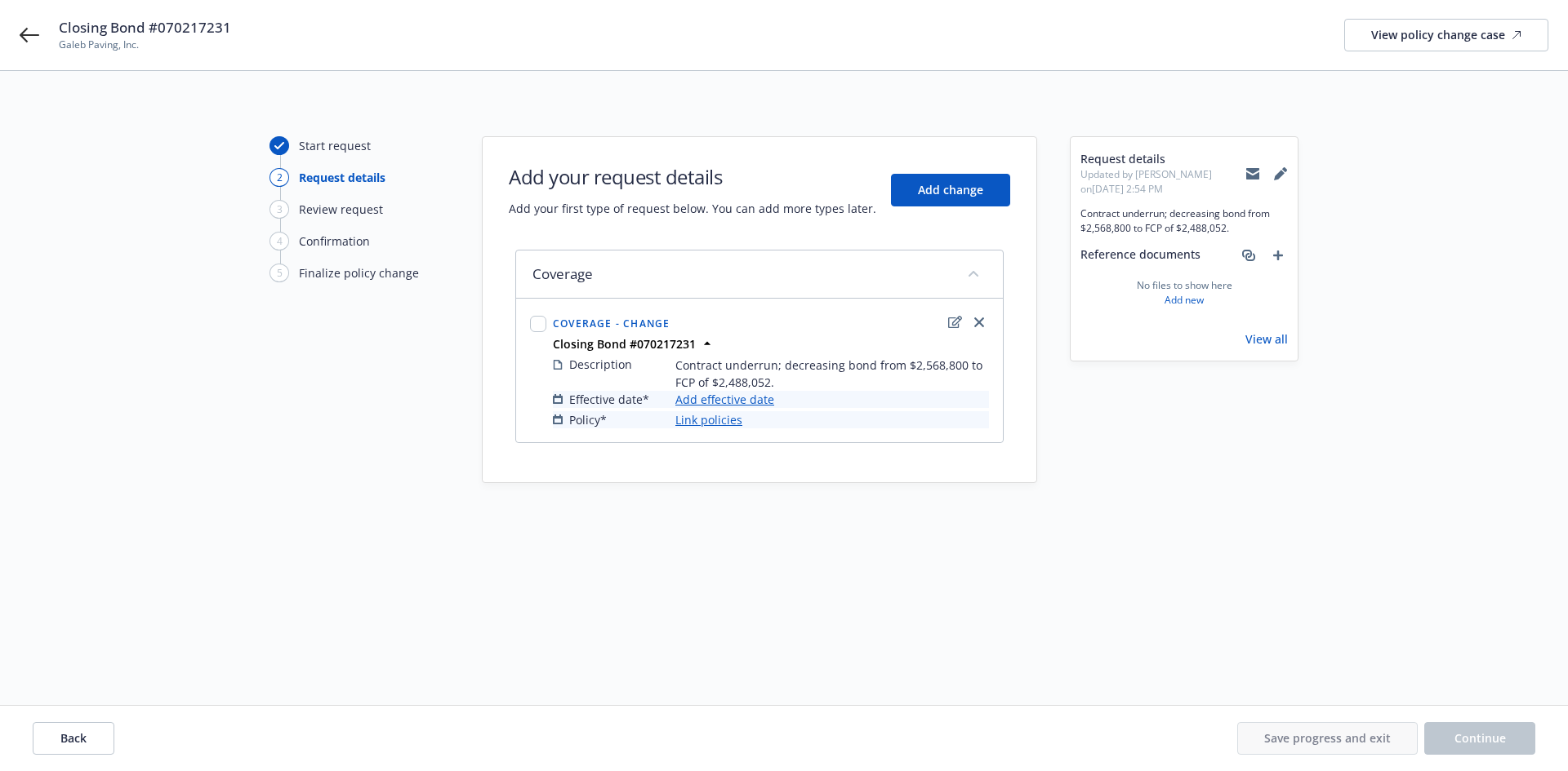
click at [758, 405] on link "Add effective date" at bounding box center [725, 400] width 99 height 17
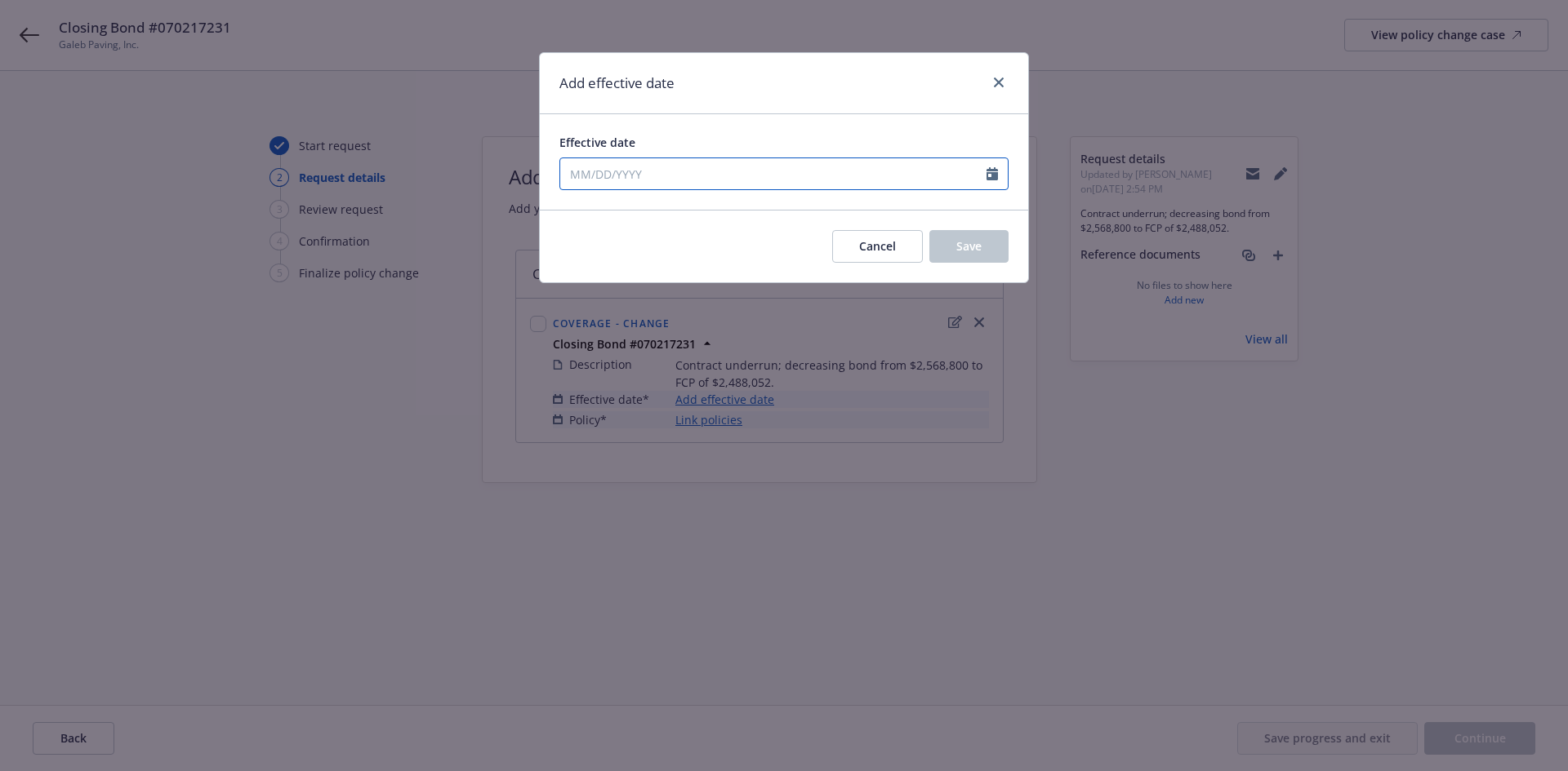
select select "9"
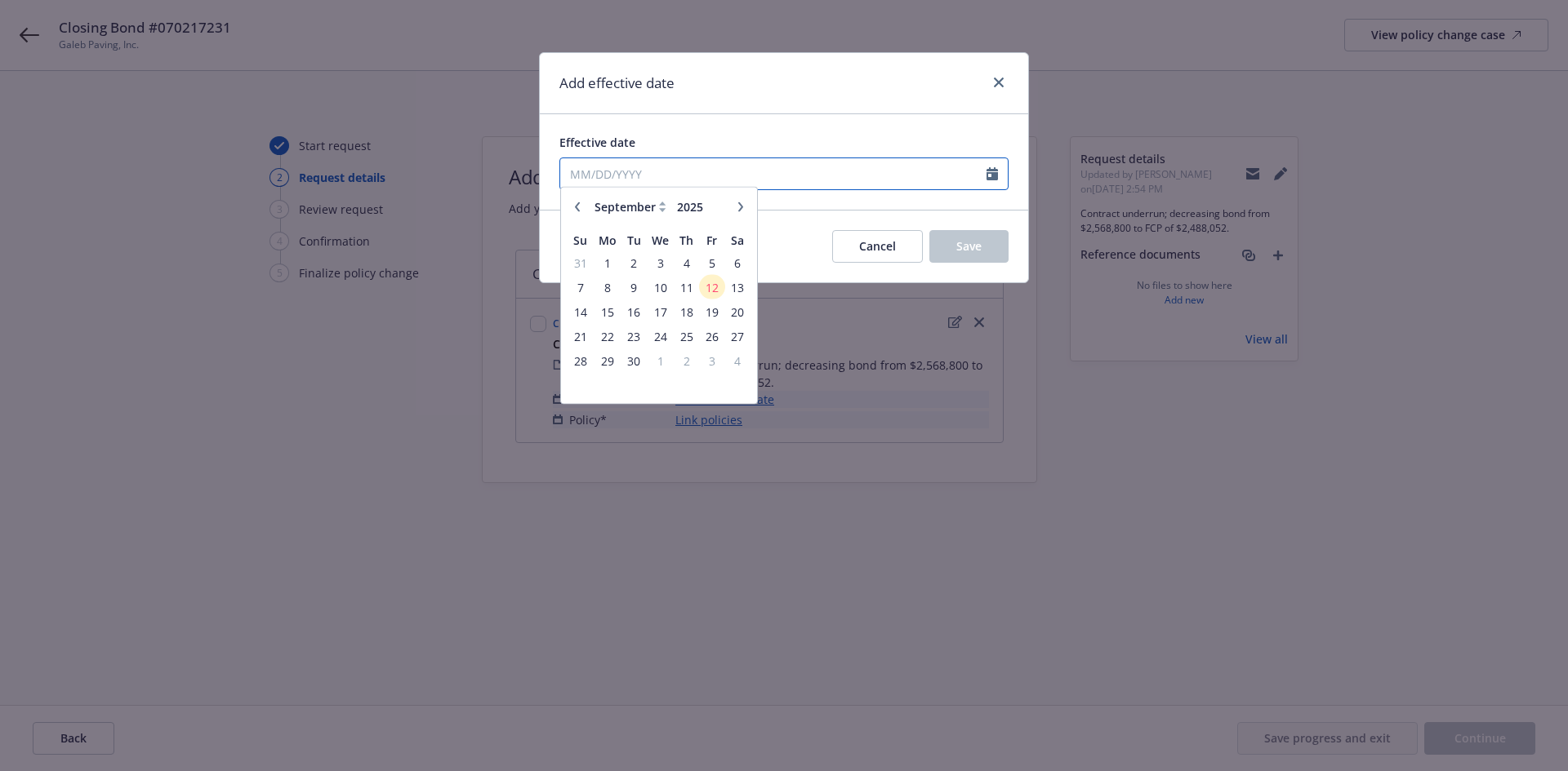
click at [638, 169] on input "Effective date" at bounding box center [773, 174] width 426 height 31
type input "[DATE]"
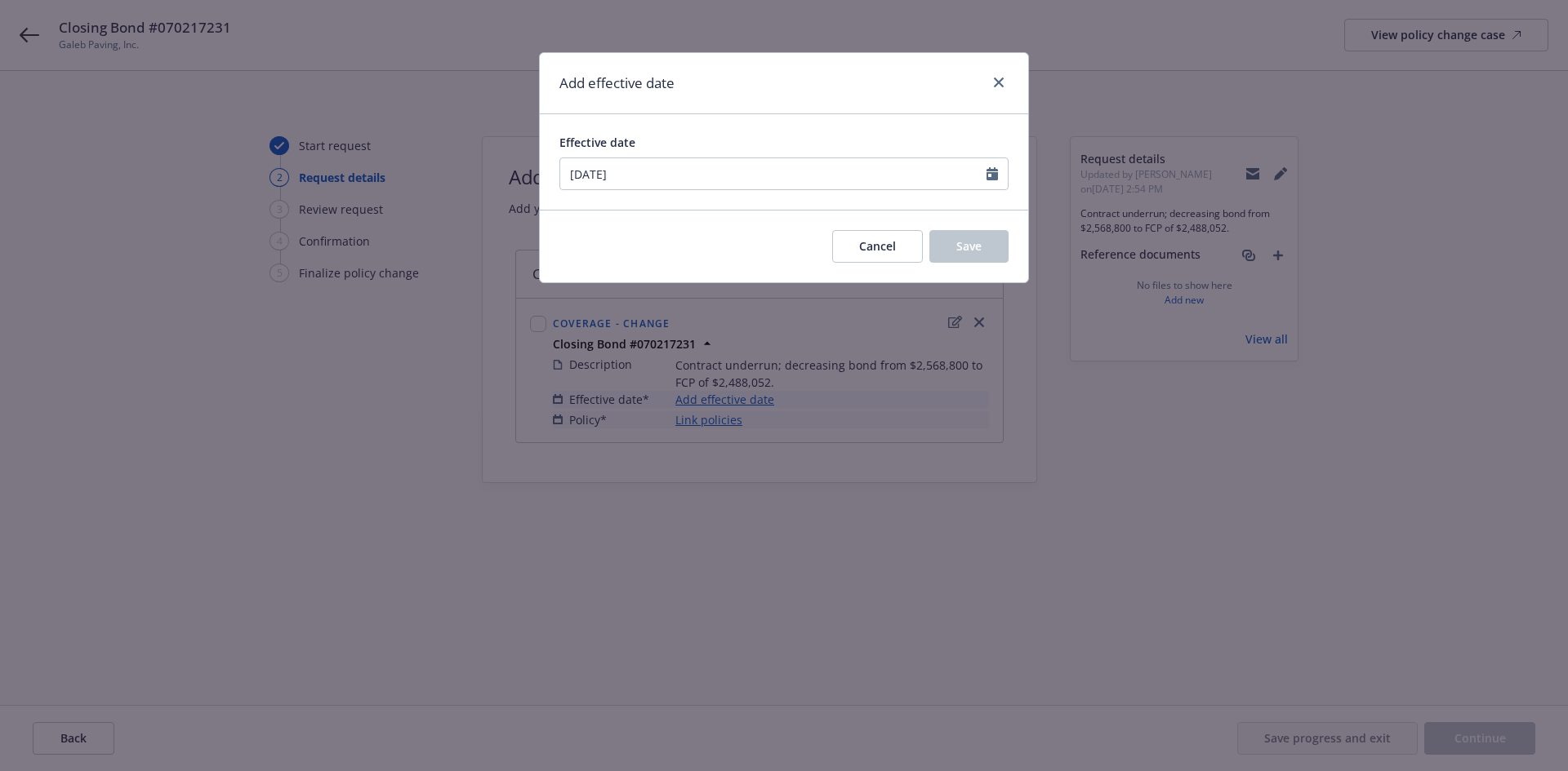
click at [744, 94] on div "Add effective date" at bounding box center [784, 83] width 489 height 61
click at [996, 244] on button "Save" at bounding box center [969, 247] width 79 height 33
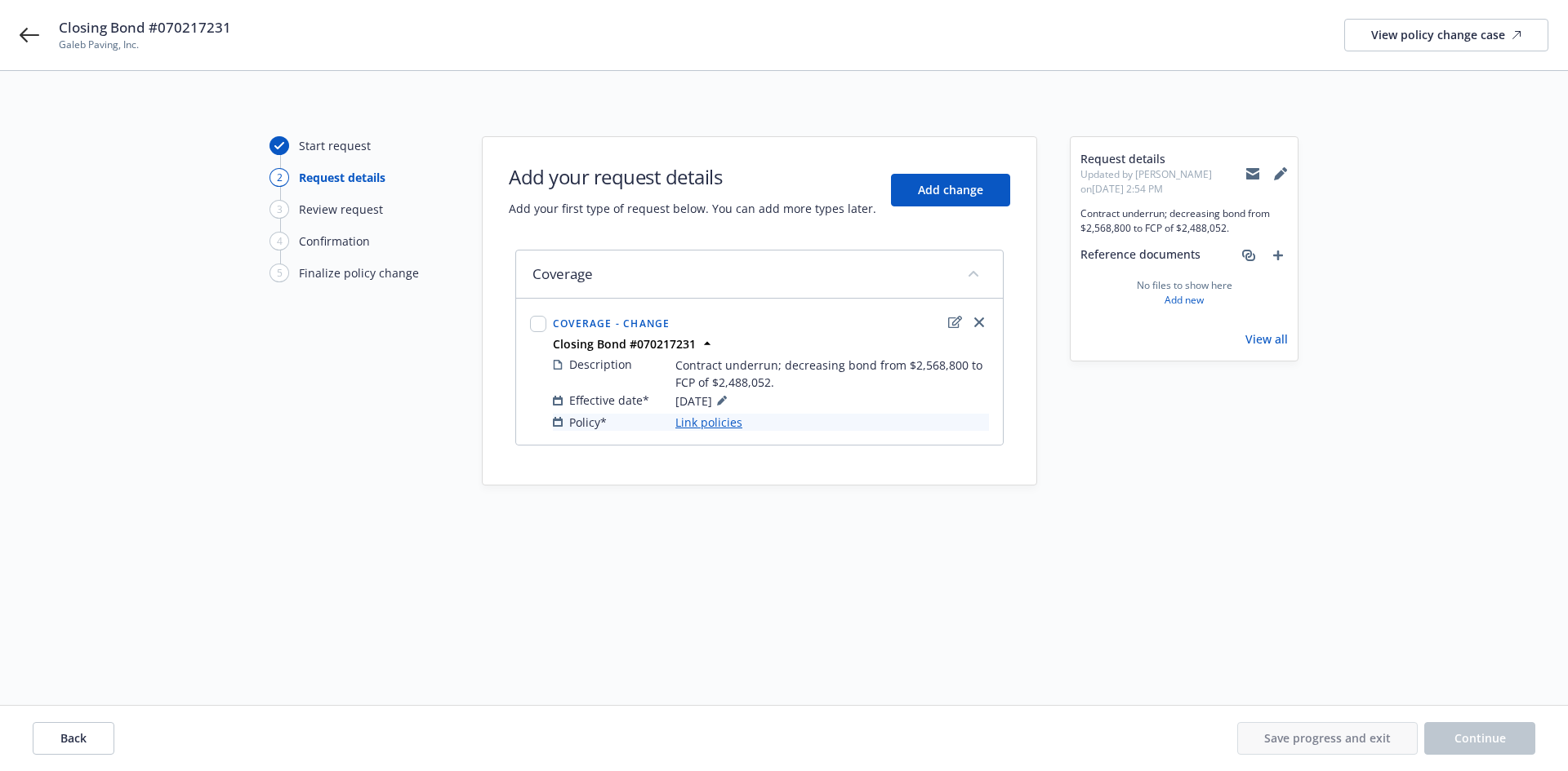
click at [714, 429] on link "Link policies" at bounding box center [709, 423] width 67 height 17
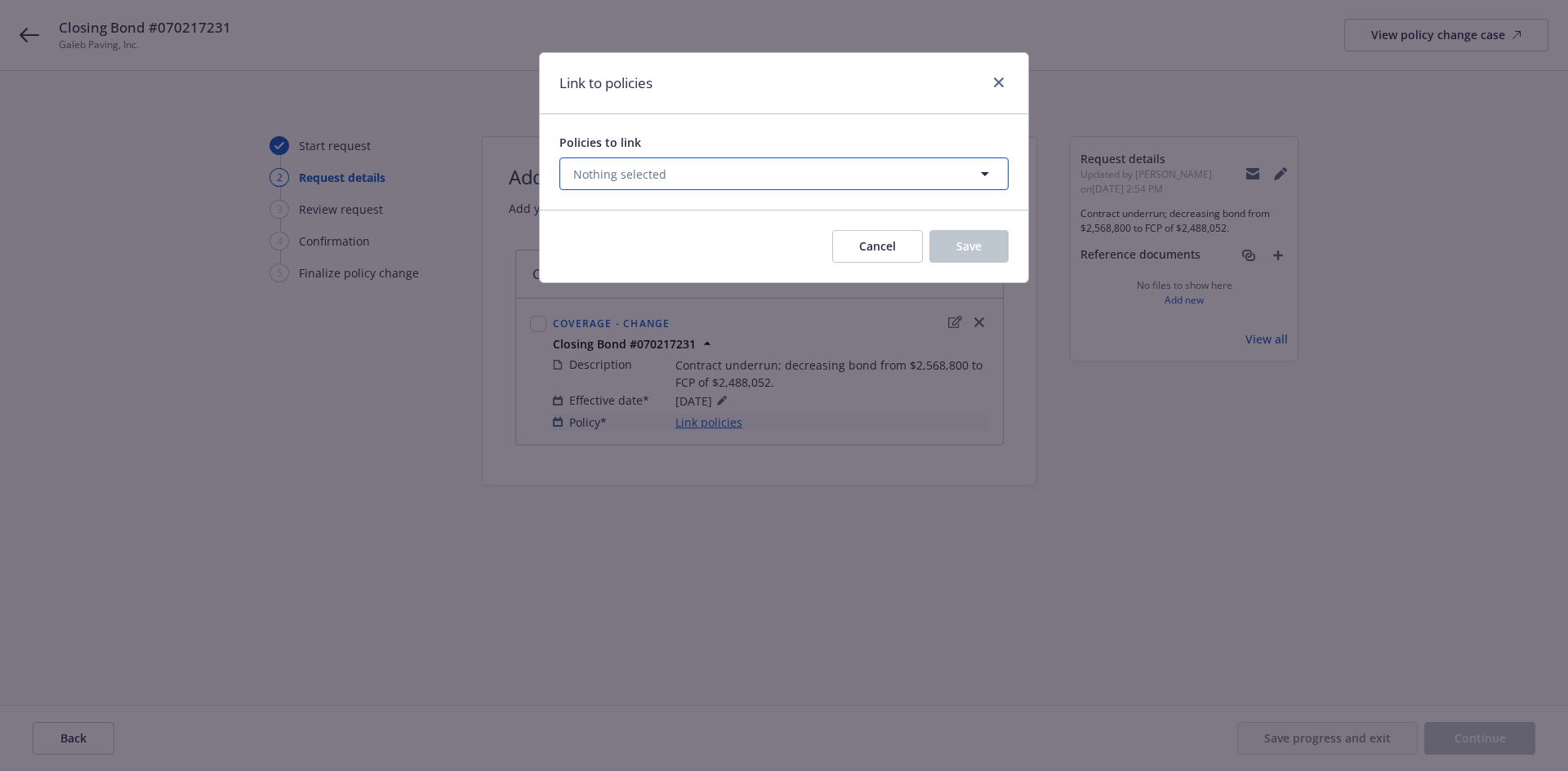
click at [615, 171] on span "Nothing selected" at bounding box center [619, 174] width 93 height 17
select select "ACTIVE"
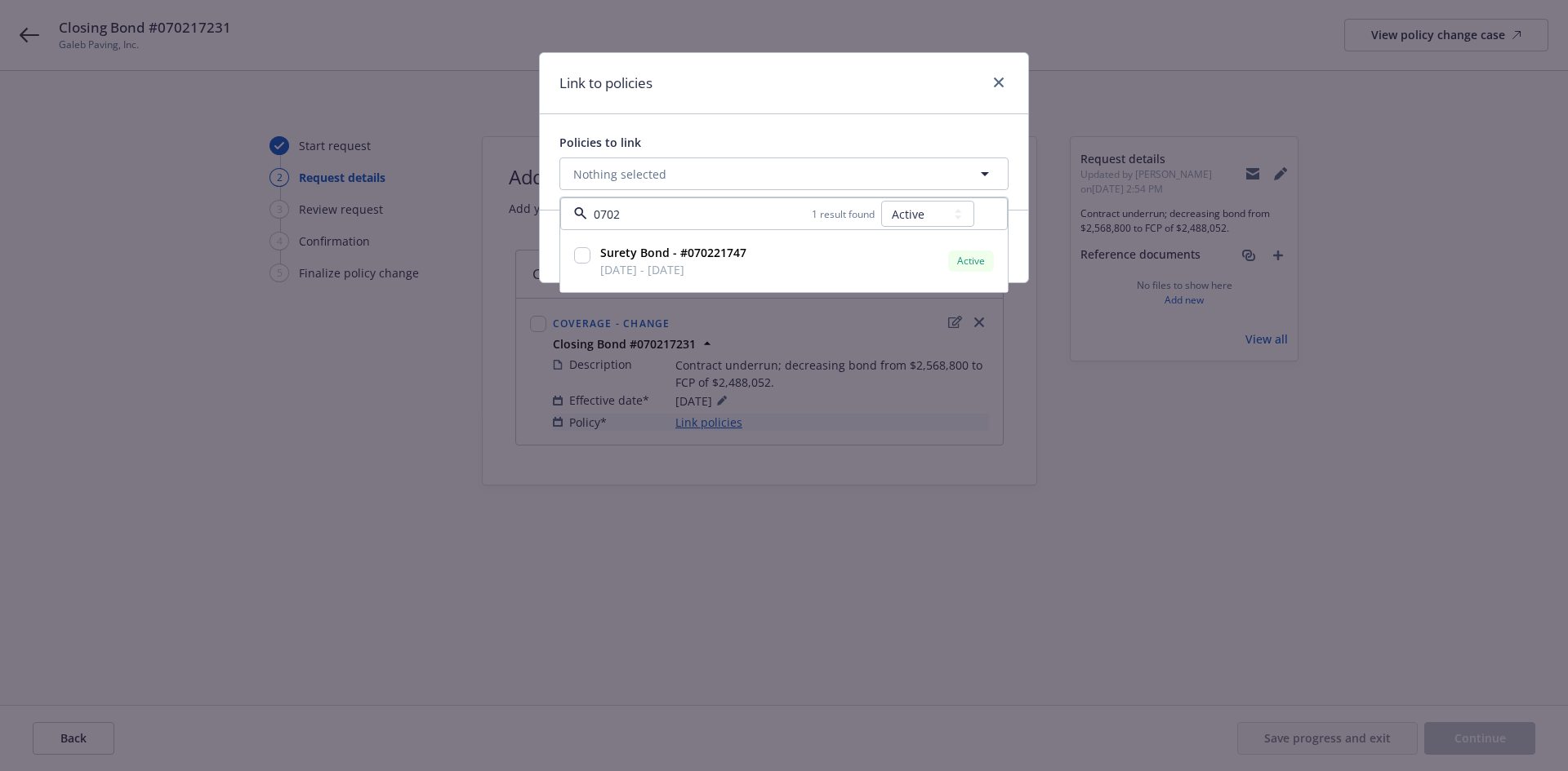
type input "0702"
click at [891, 218] on select "All Active Upcoming Expired Cancelled" at bounding box center [927, 214] width 93 height 26
select select
click at [882, 201] on select "All Active Upcoming Expired Cancelled" at bounding box center [927, 214] width 93 height 26
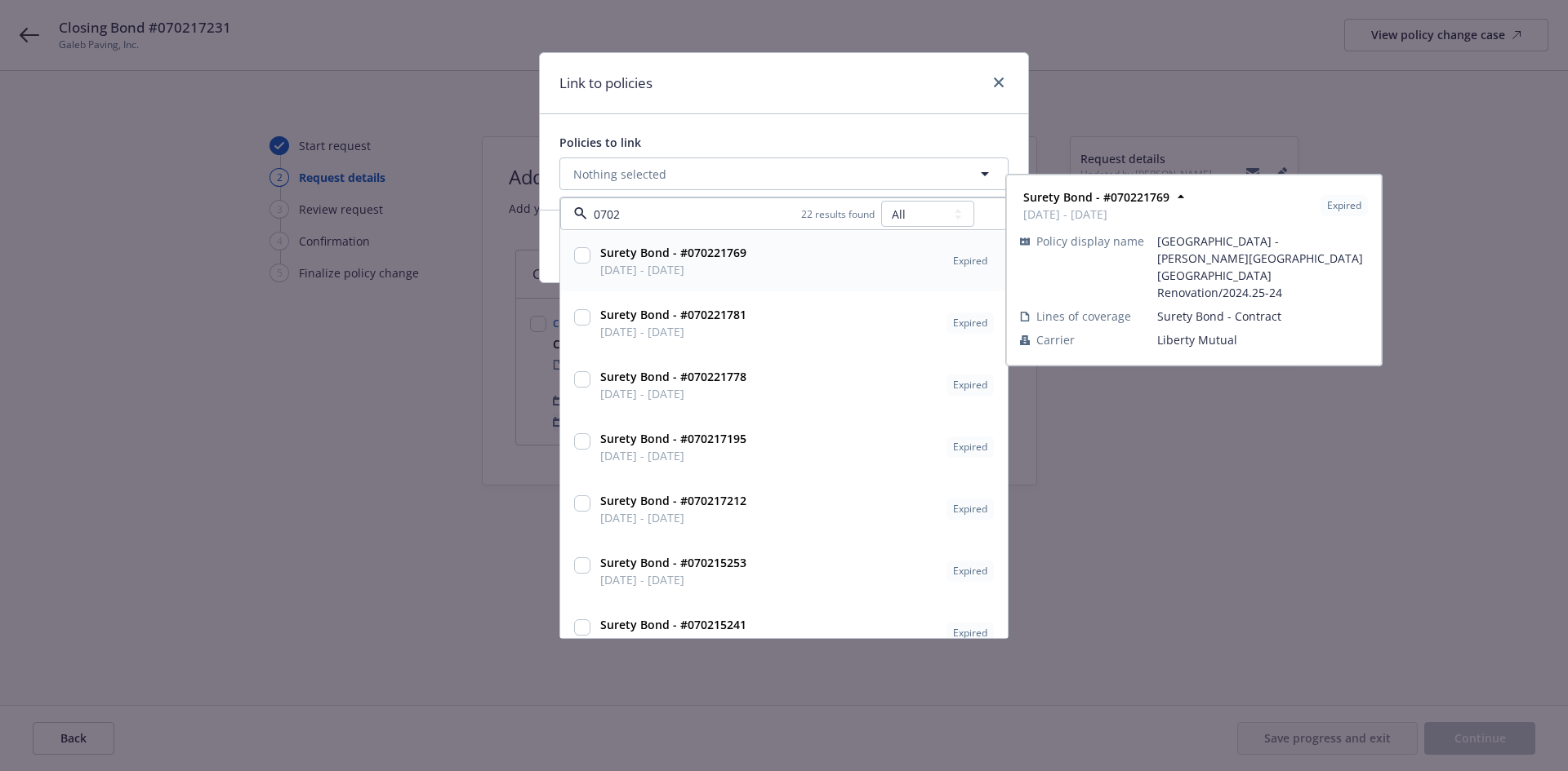
click at [646, 220] on input "0702" at bounding box center [694, 215] width 214 height 17
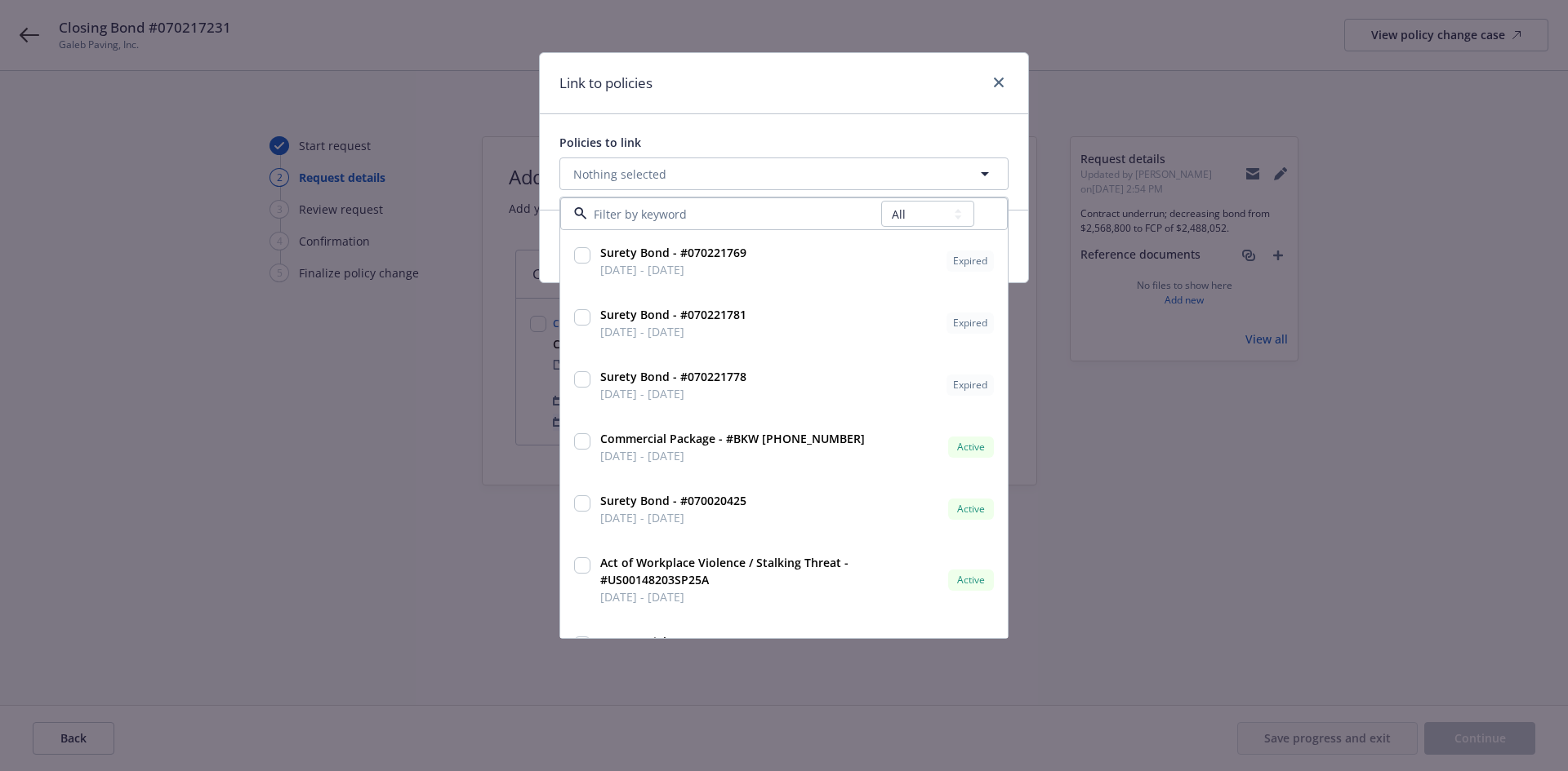
click at [646, 220] on input at bounding box center [735, 215] width 294 height 17
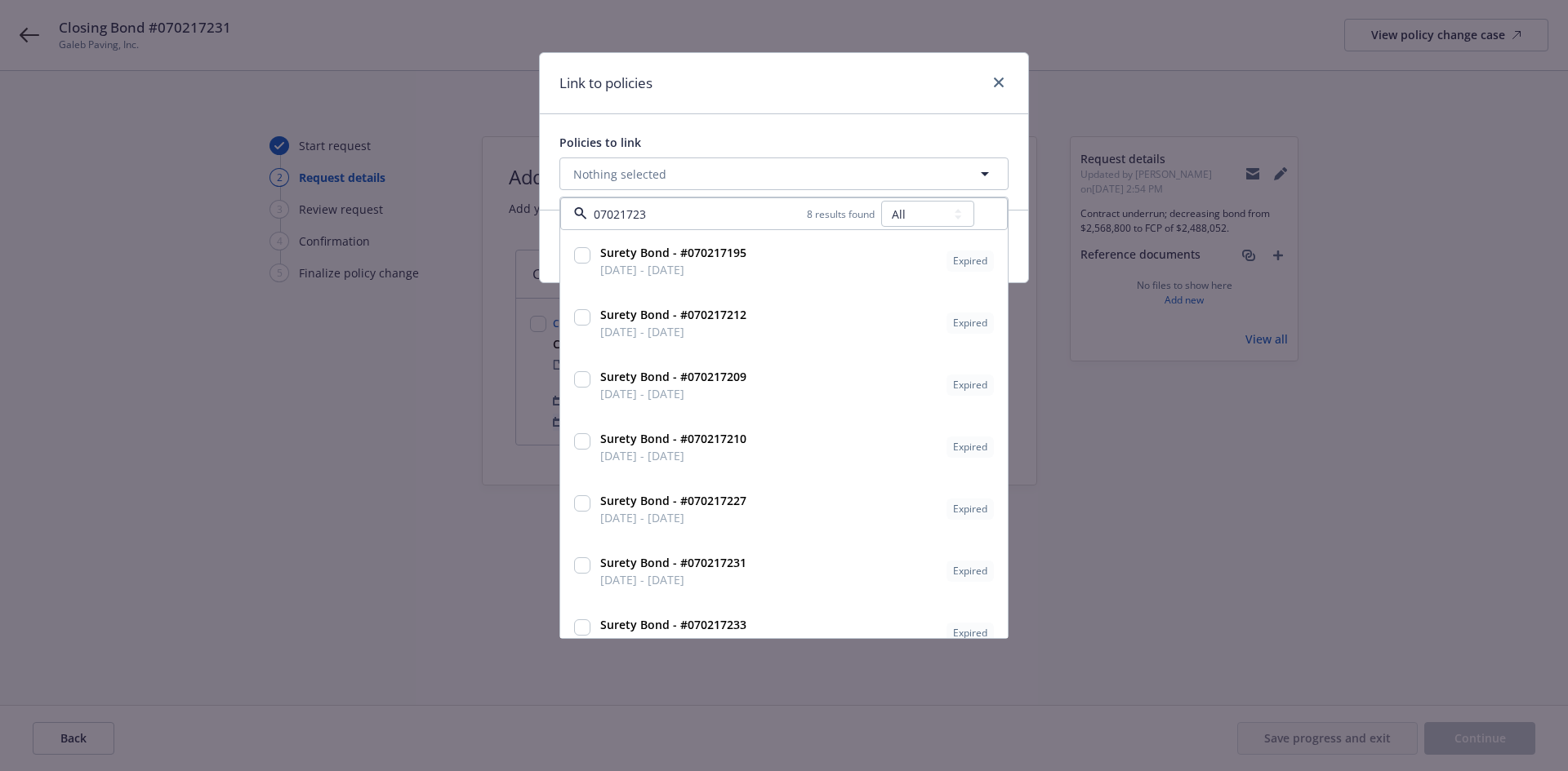
type input "070217231"
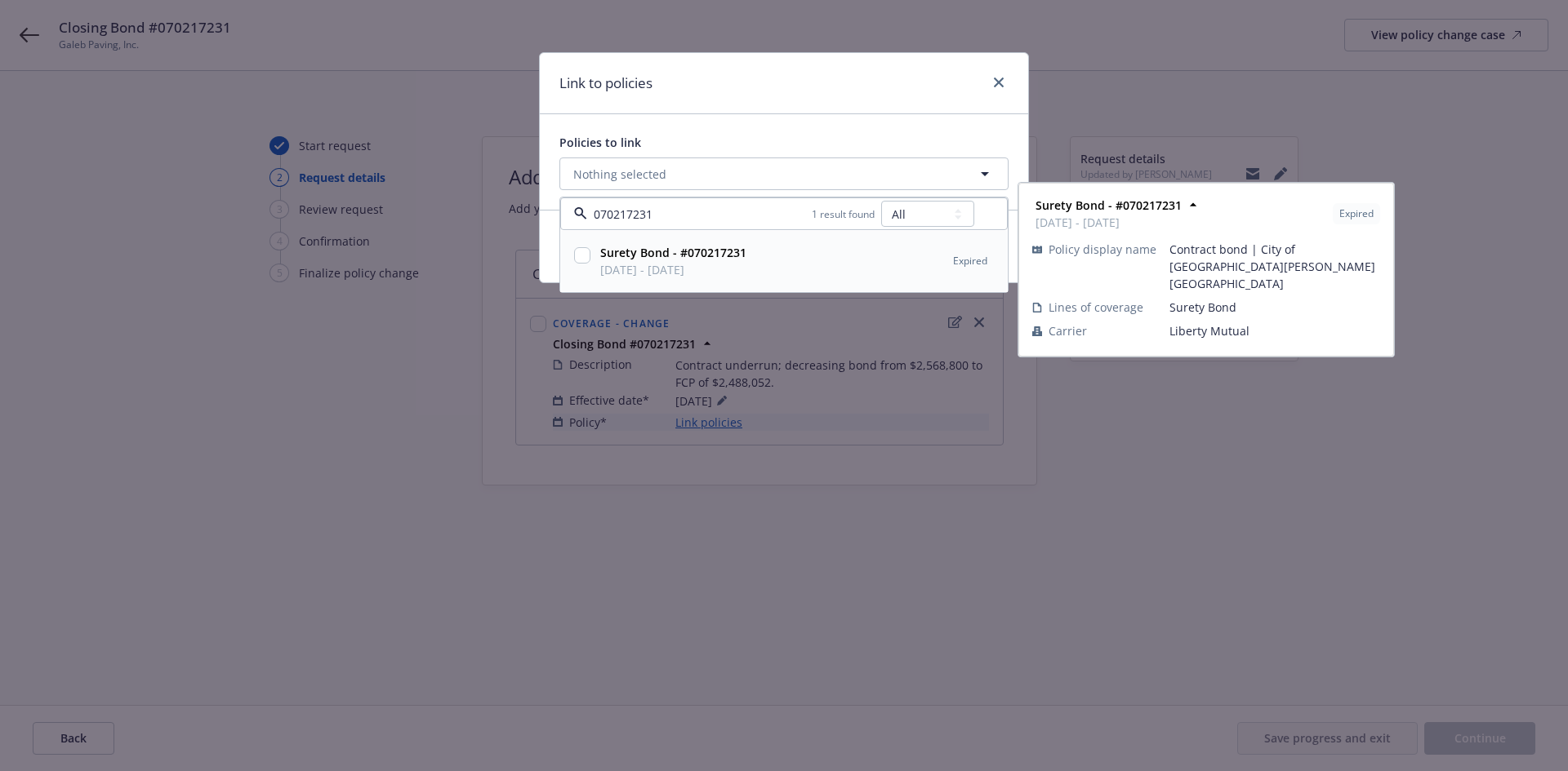
click at [580, 258] on input "checkbox" at bounding box center [582, 255] width 16 height 16
checkbox input "true"
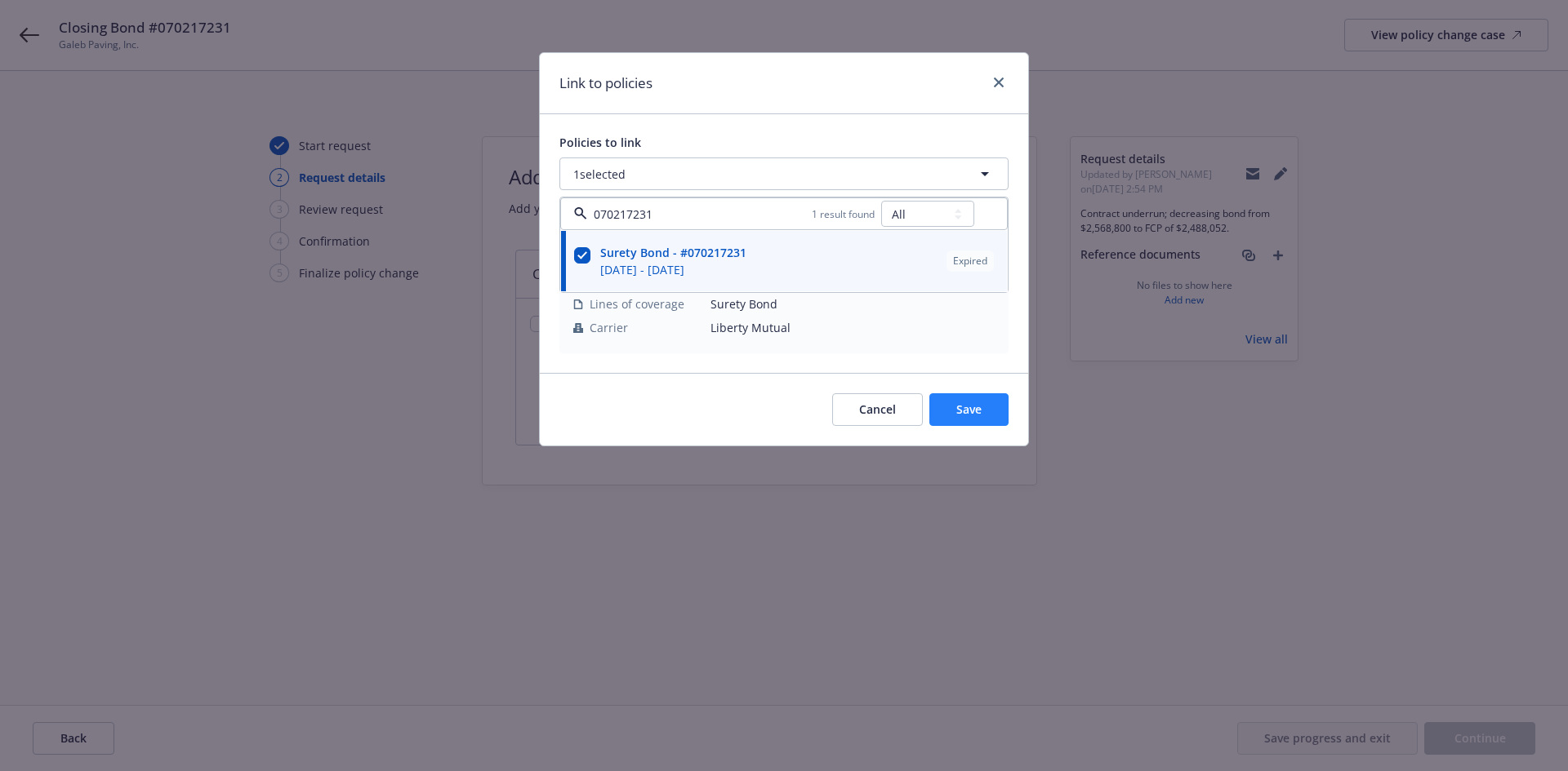
type input "070217231"
click at [985, 396] on button "Save" at bounding box center [969, 410] width 79 height 33
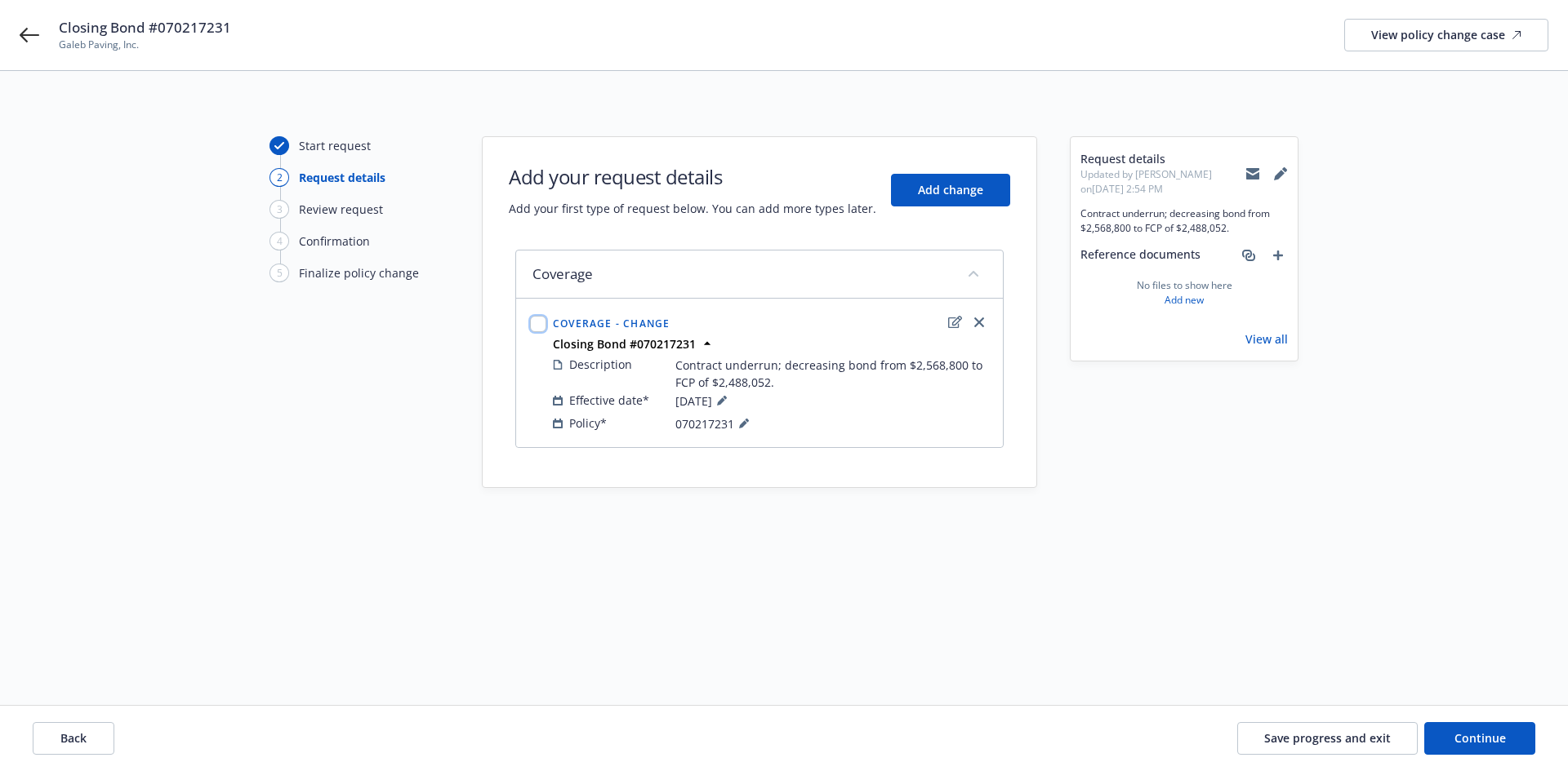
click at [530, 321] on input "checkbox" at bounding box center [538, 324] width 16 height 16
checkbox input "true"
click at [1502, 739] on span "Continue" at bounding box center [1480, 738] width 51 height 15
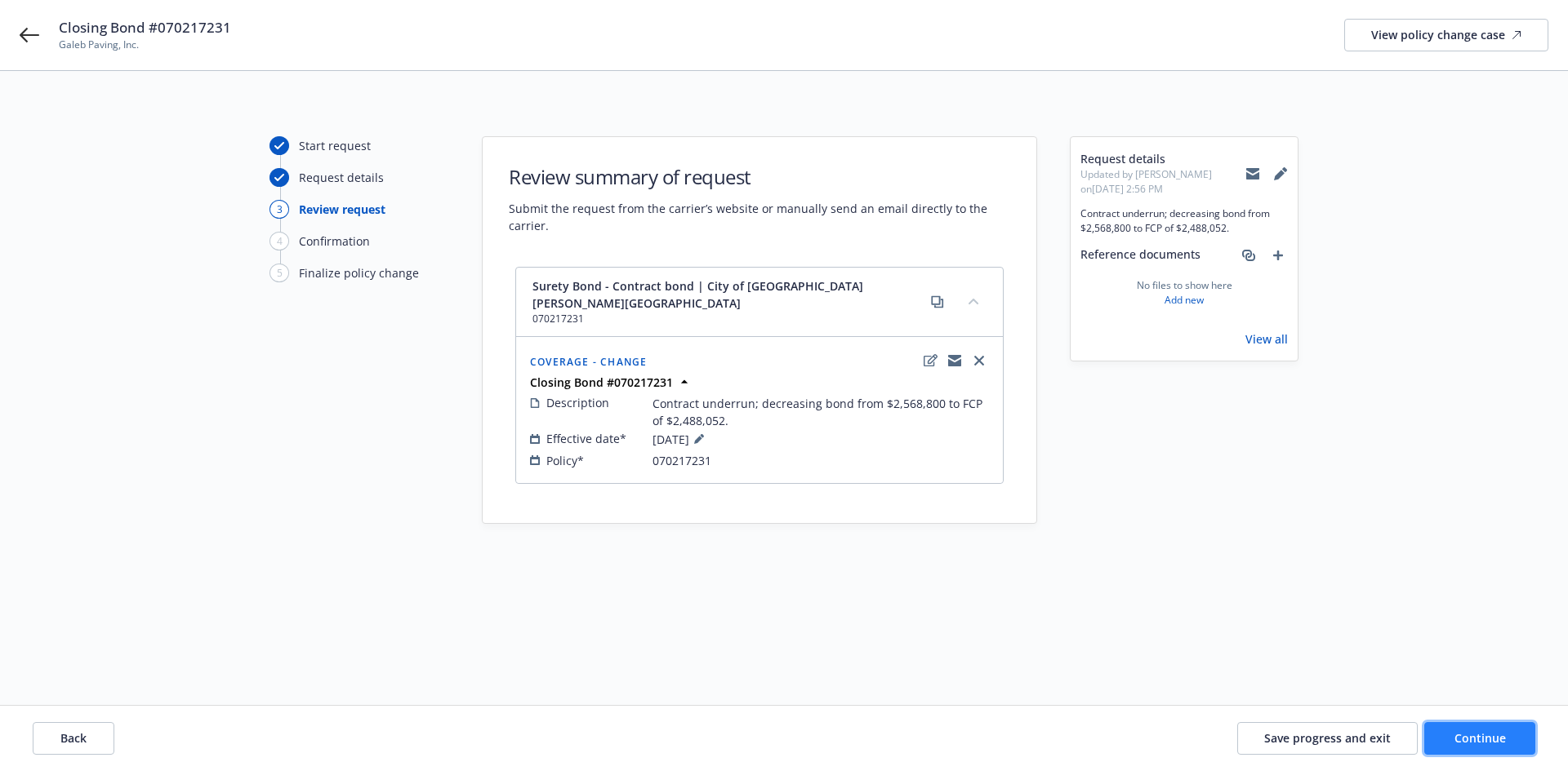
click at [1513, 735] on button "Continue" at bounding box center [1480, 739] width 111 height 33
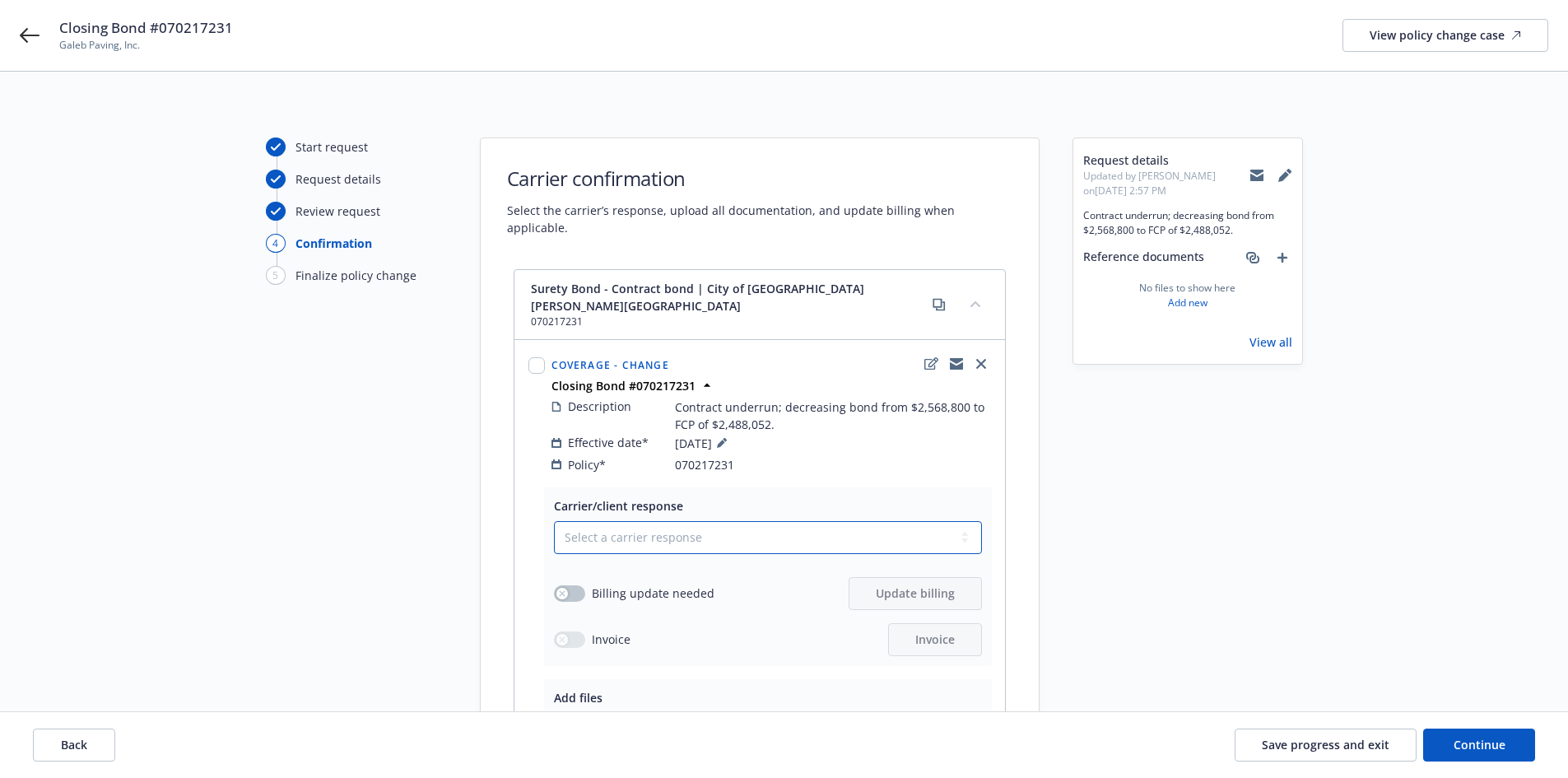
click at [686, 521] on select "Select a carrier response Accepted Accepted with revision No endorsement needed…" at bounding box center [768, 538] width 428 height 33
select select "ACCEPTED"
click at [554, 521] on select "Select a carrier response Accepted Accepted with revision No endorsement needed…" at bounding box center [768, 538] width 428 height 33
click at [578, 586] on button "button" at bounding box center [570, 594] width 31 height 17
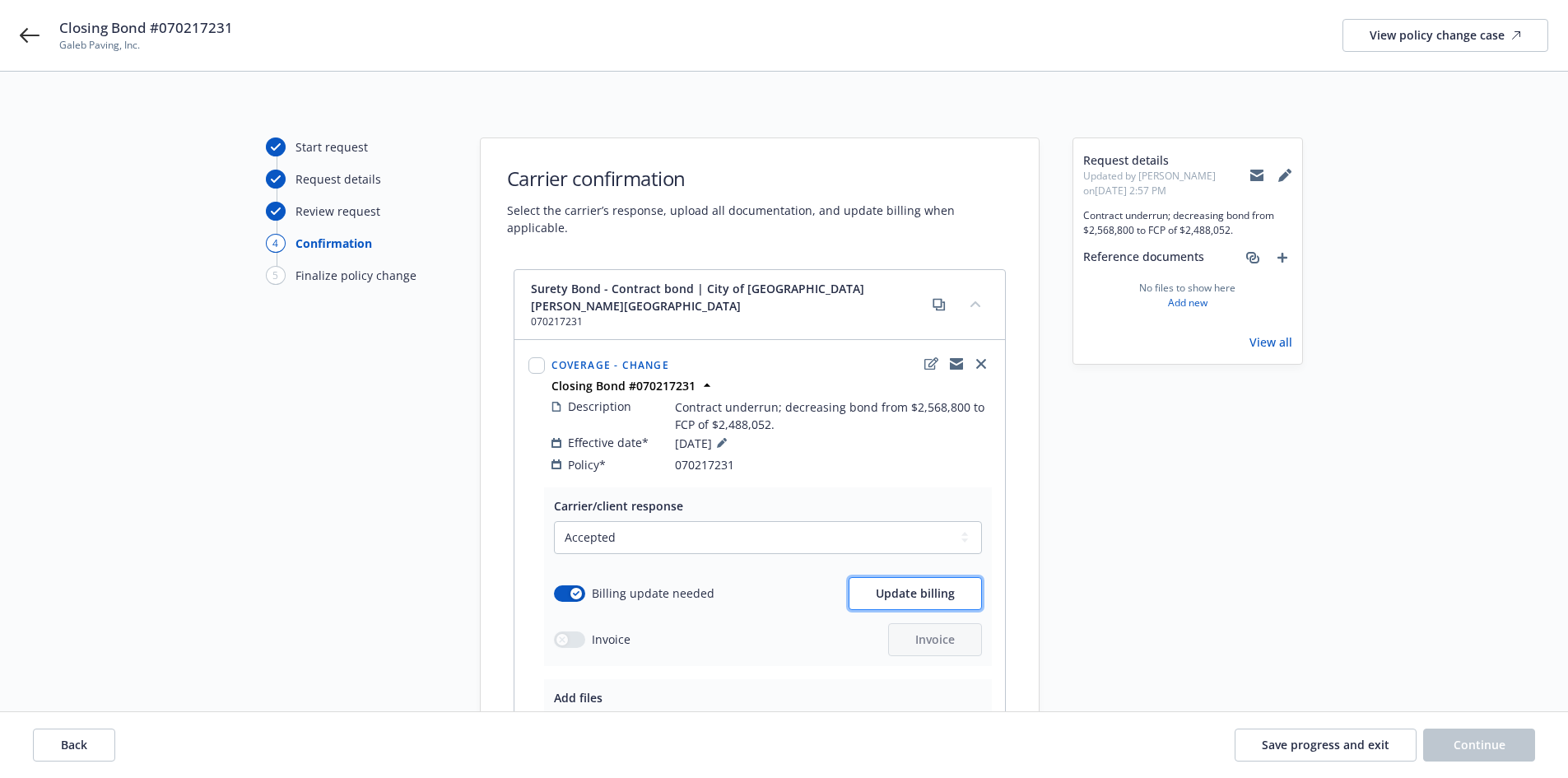
click at [874, 578] on button "Update billing" at bounding box center [915, 594] width 134 height 33
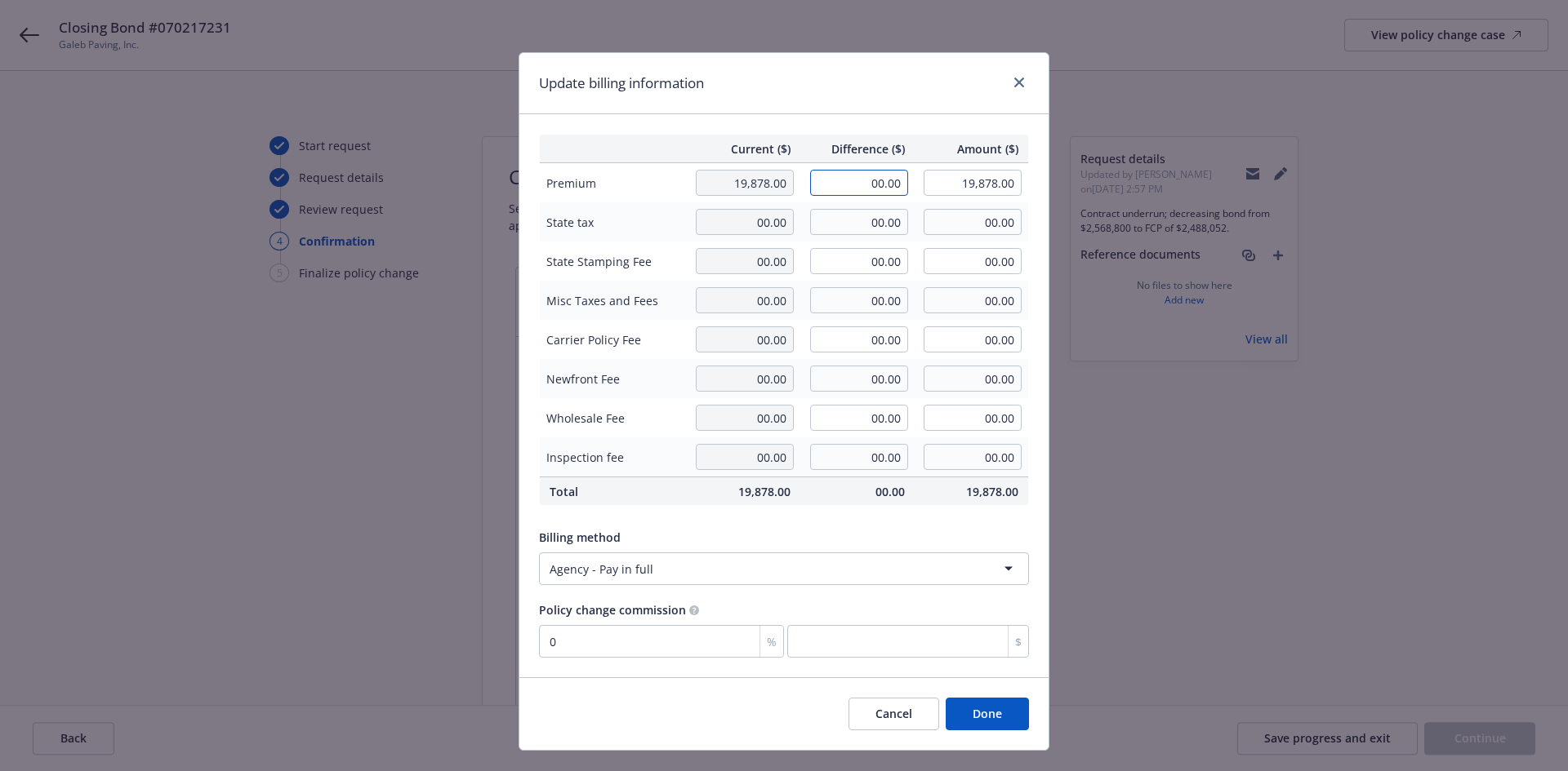
click at [836, 193] on input "00.00" at bounding box center [859, 183] width 98 height 26
type input "-462.00"
type input "19,416.00"
type input "0"
type input "-1.732"
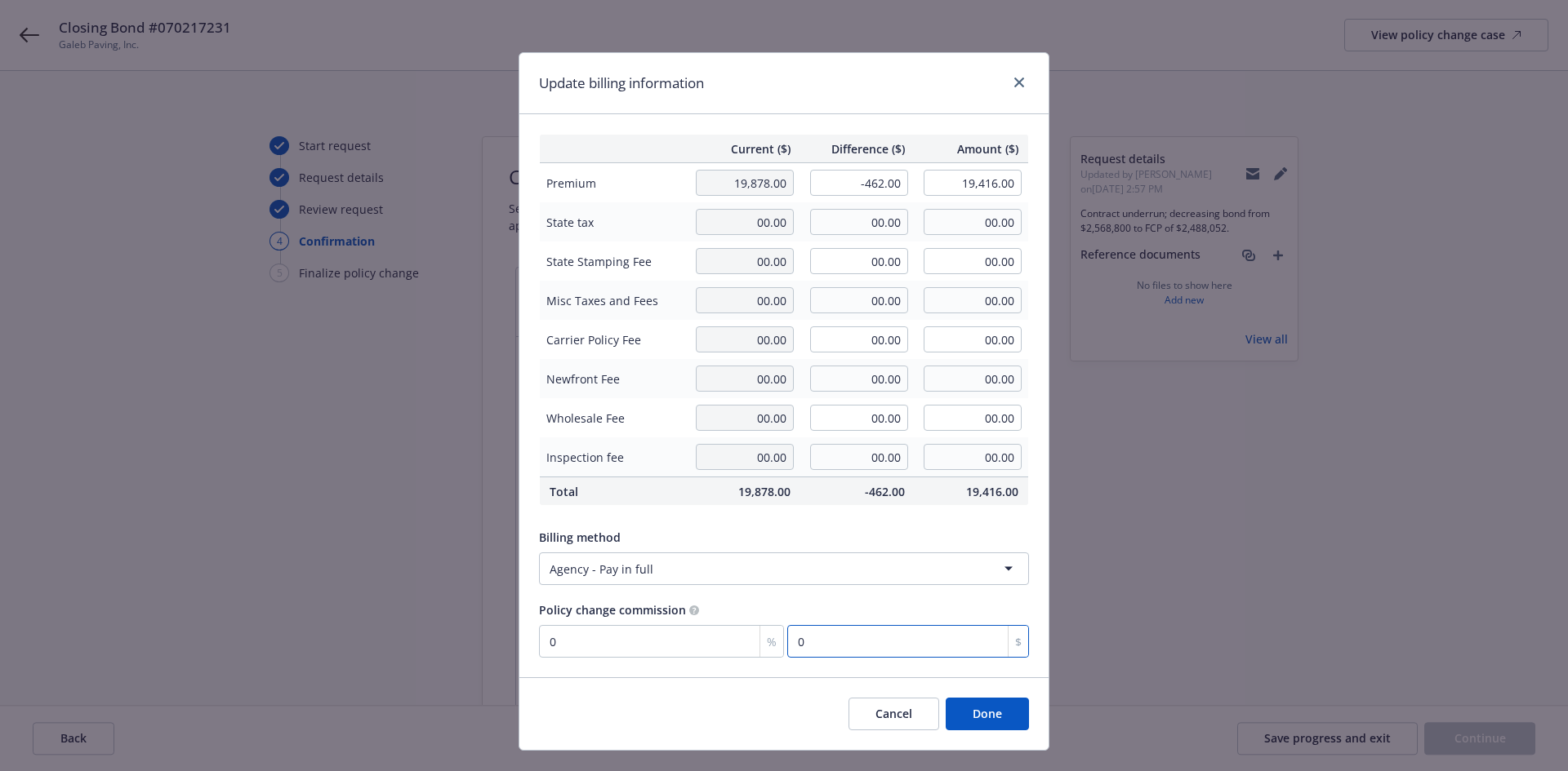
type input "8"
type input "-18.615"
type input "86.1"
type input "-18.636"
type input "86.10"
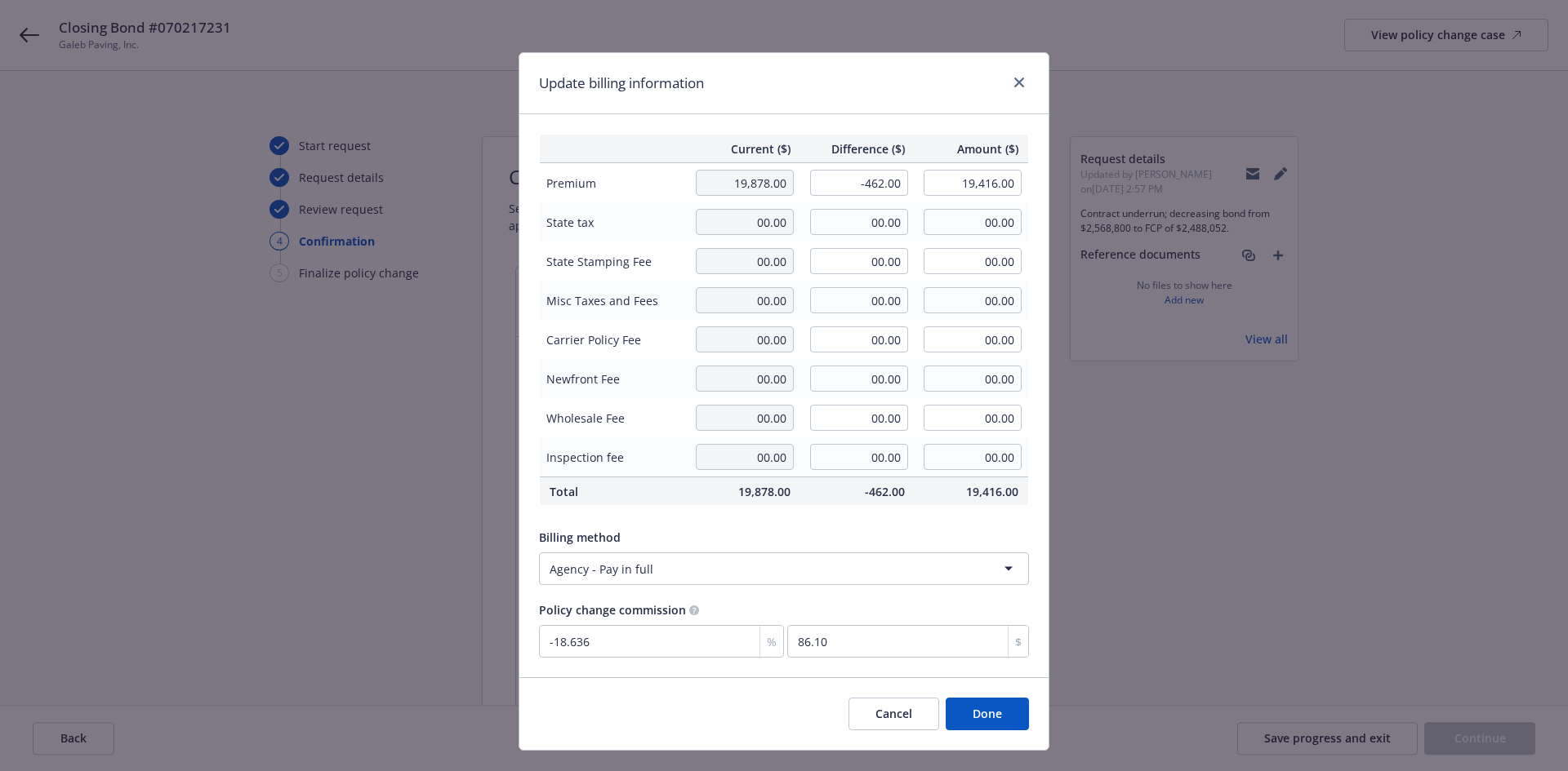
click at [958, 708] on button "Done" at bounding box center [987, 714] width 83 height 33
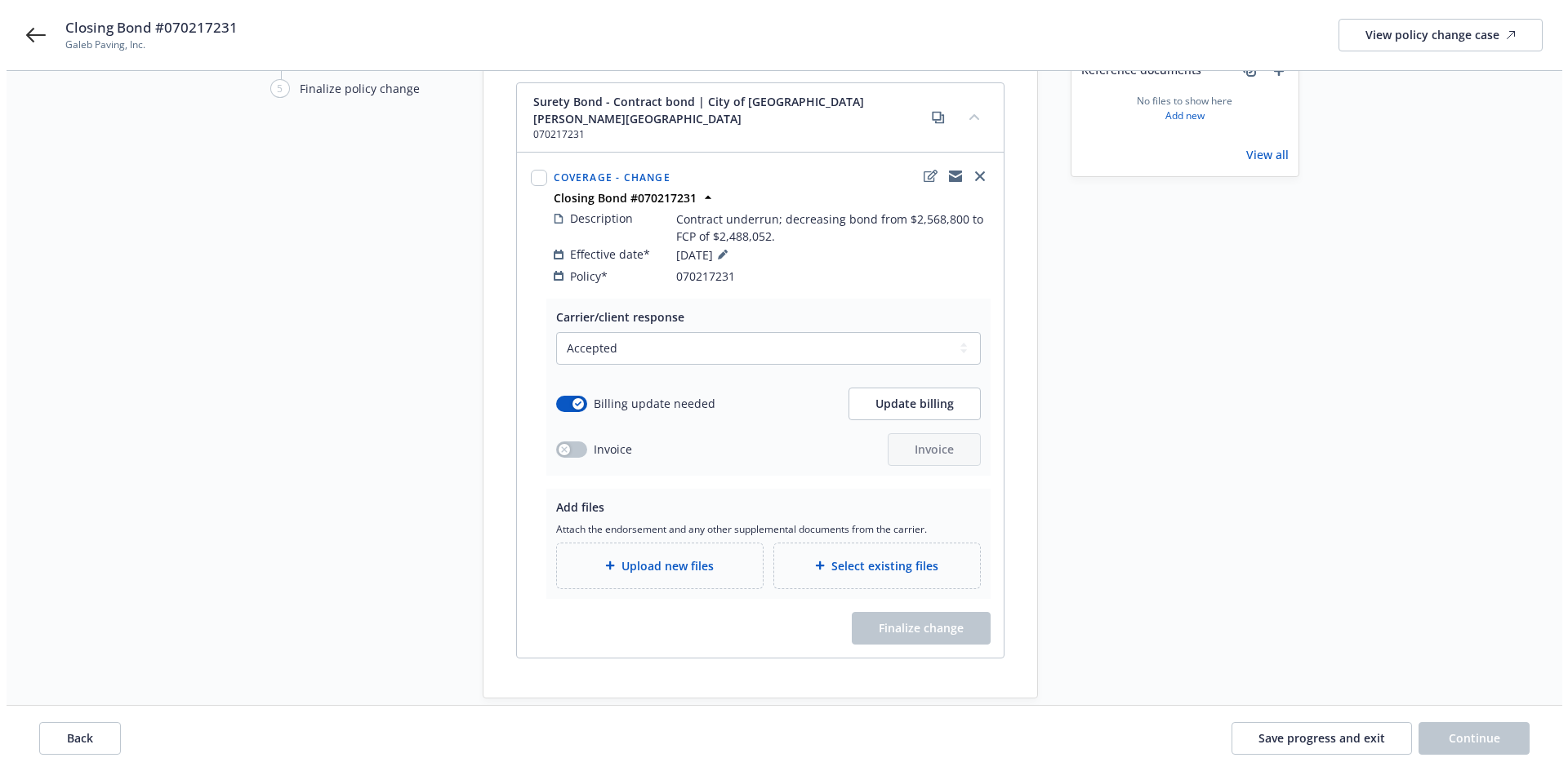
scroll to position [209, 0]
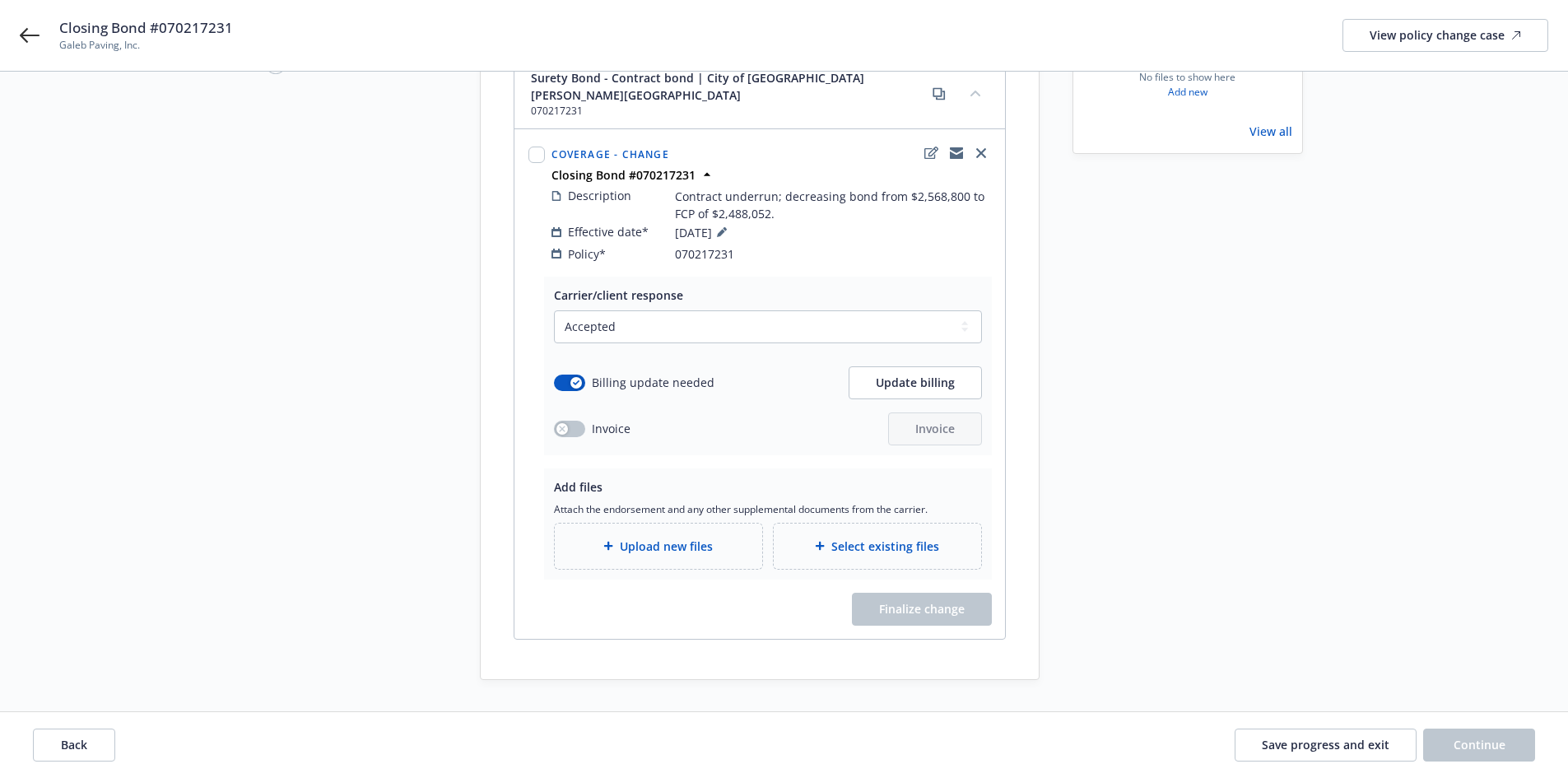
click at [650, 538] on span "Upload new files" at bounding box center [665, 547] width 93 height 18
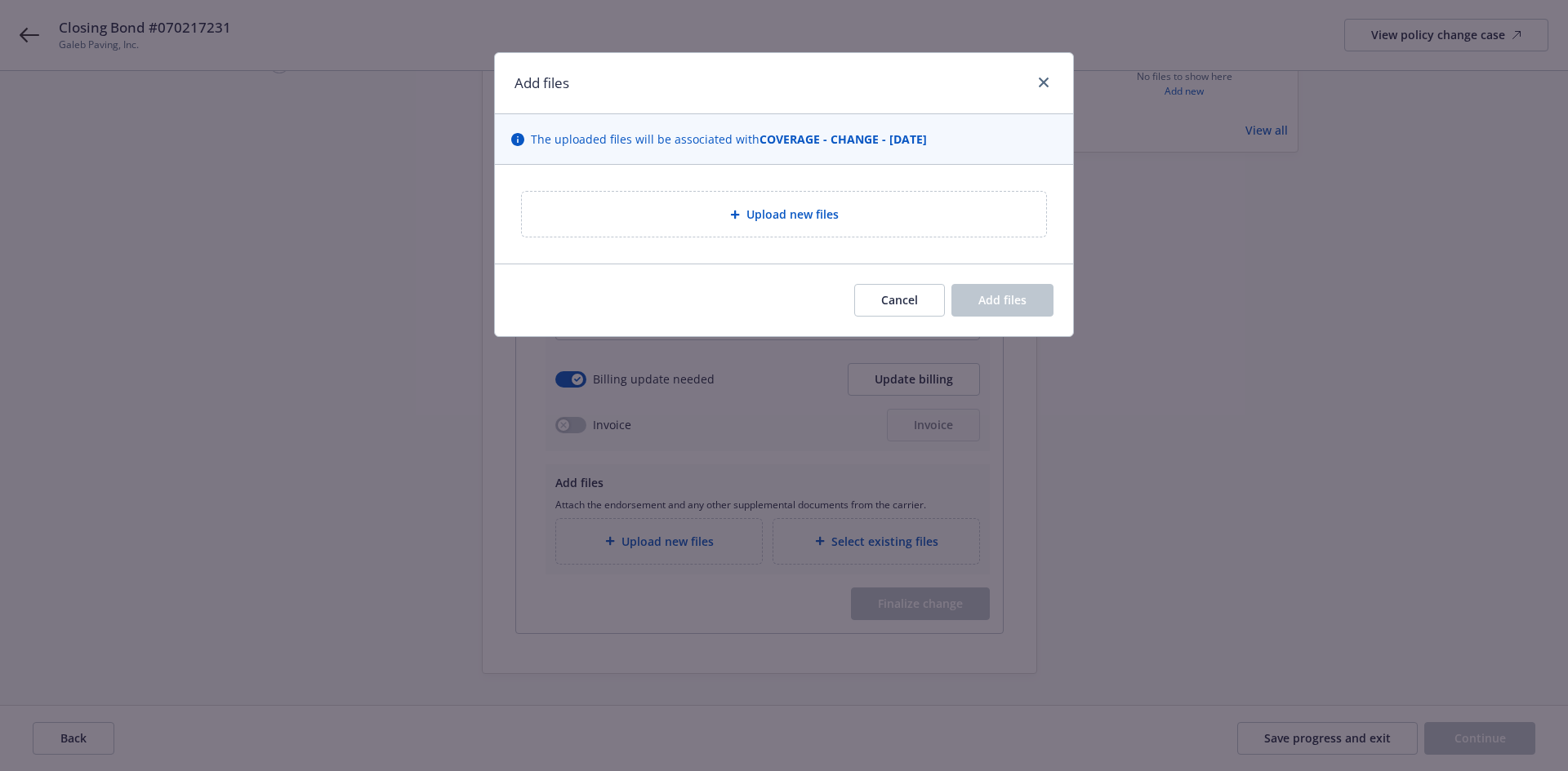
type textarea "x"
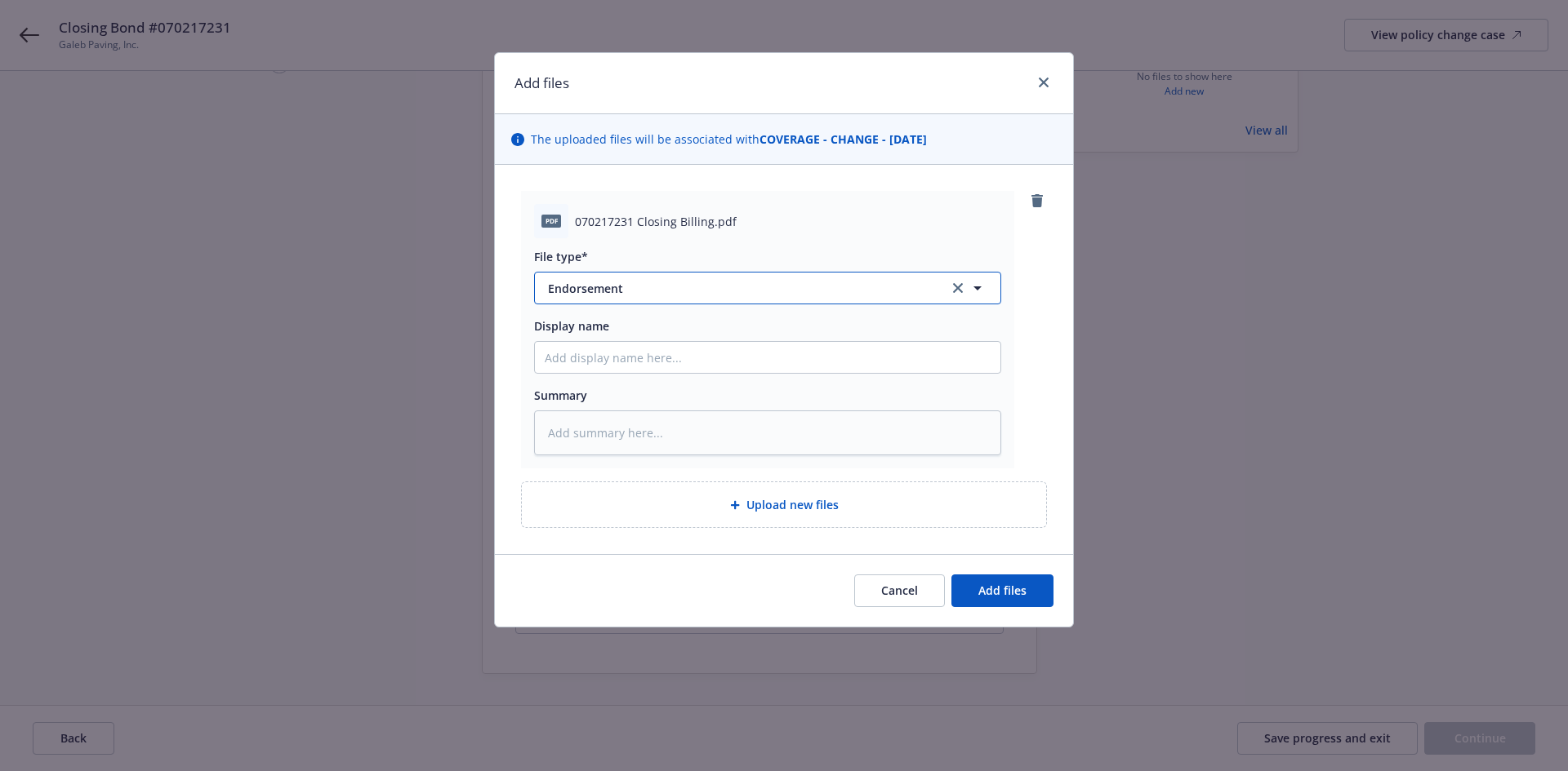
click at [636, 295] on span "Endorsement" at bounding box center [737, 288] width 378 height 17
type input "Invoic"
click at [627, 387] on div "Invoice - Third Party" at bounding box center [606, 376] width 123 height 23
click at [608, 343] on input "Display name" at bounding box center [768, 358] width 466 height 31
type textarea "x"
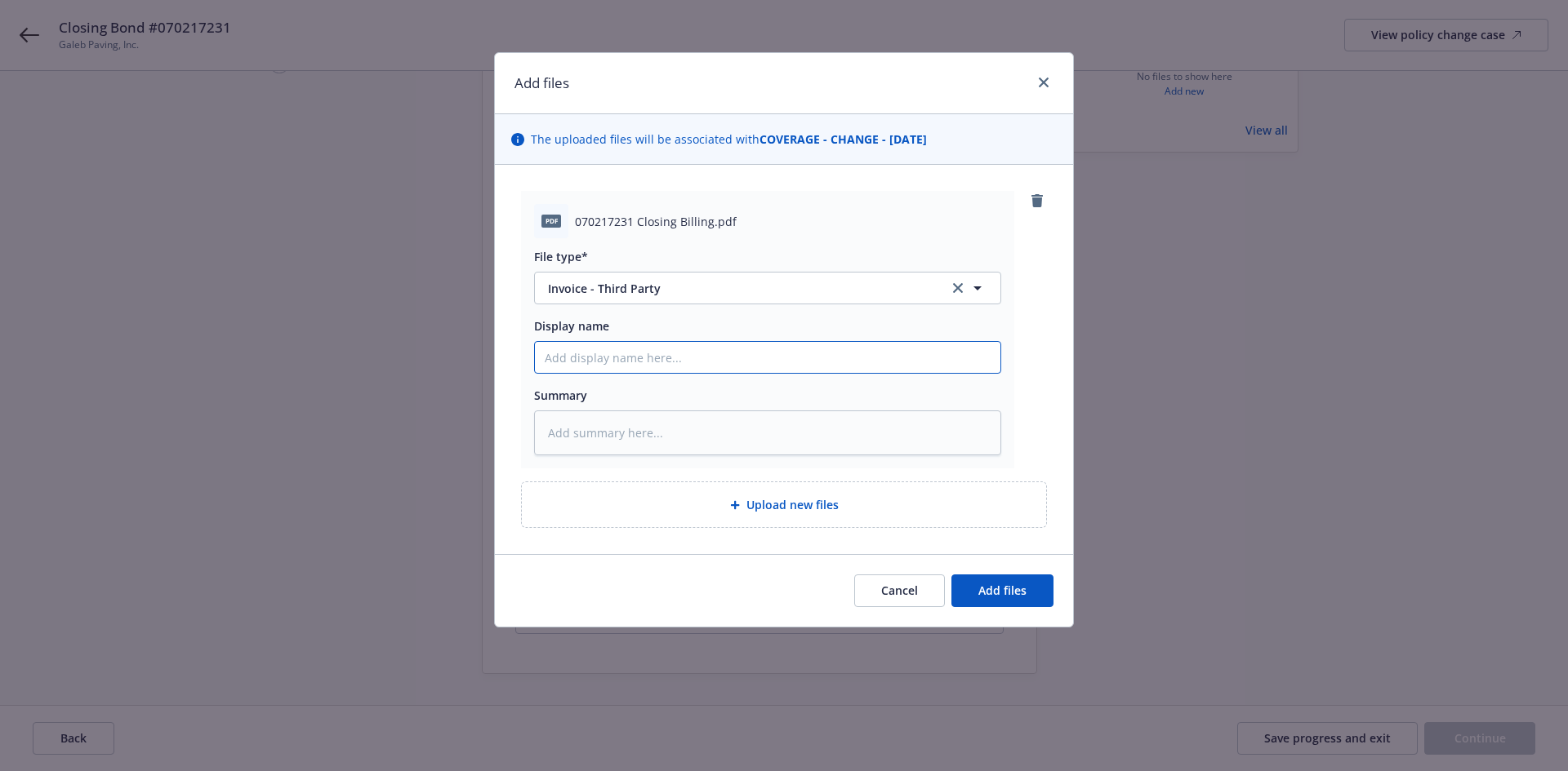
type input "L"
type textarea "x"
type input "Li"
type textarea "x"
type input "Lib"
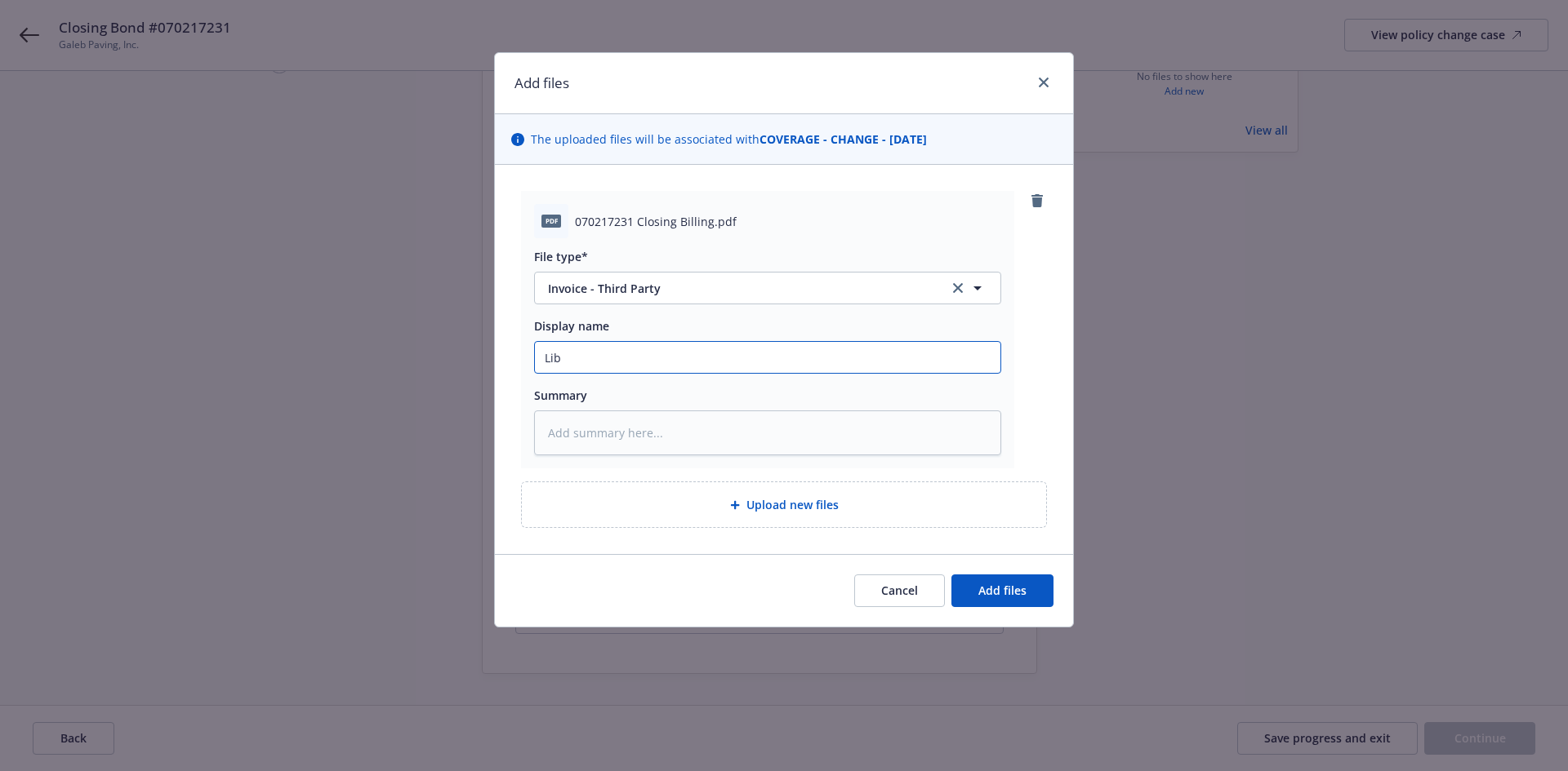
type textarea "x"
type input "Libe"
type textarea "x"
type input "Liber"
type textarea "x"
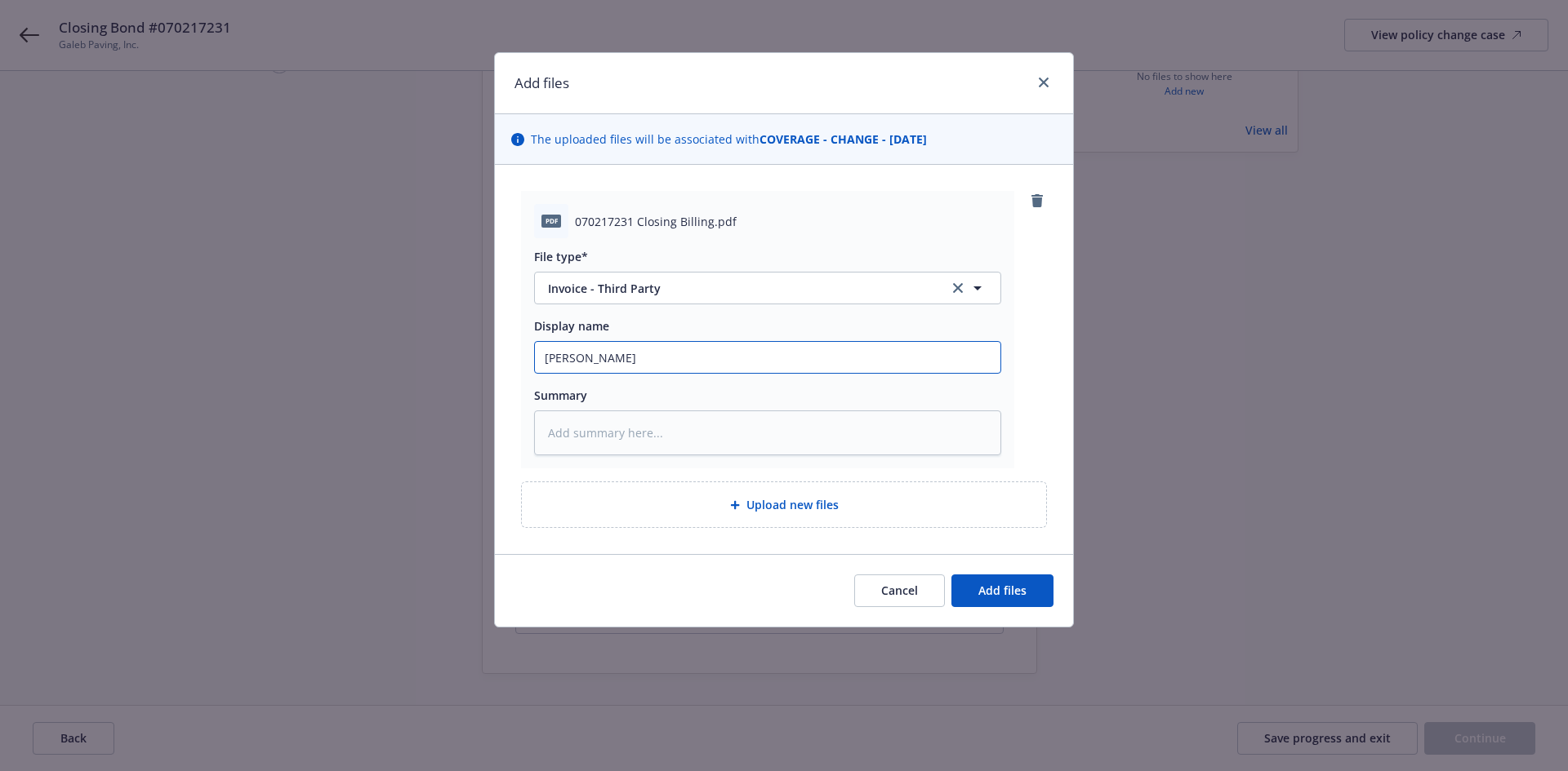
type input "Liberty"
type textarea "x"
type input "Liberty"
click at [1027, 596] on button "Add files" at bounding box center [1002, 591] width 102 height 33
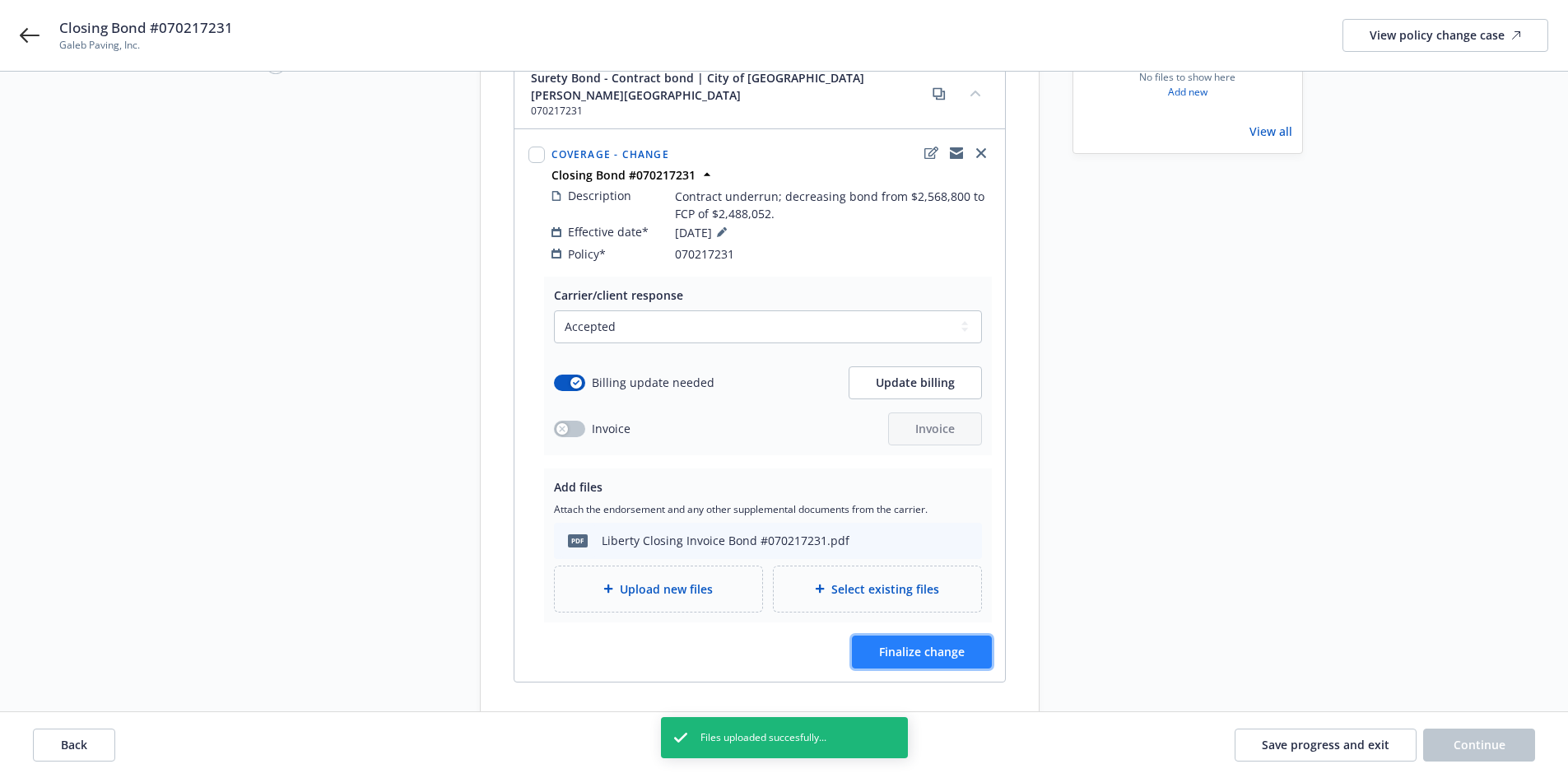
click at [940, 635] on button "Finalize change" at bounding box center [921, 652] width 140 height 33
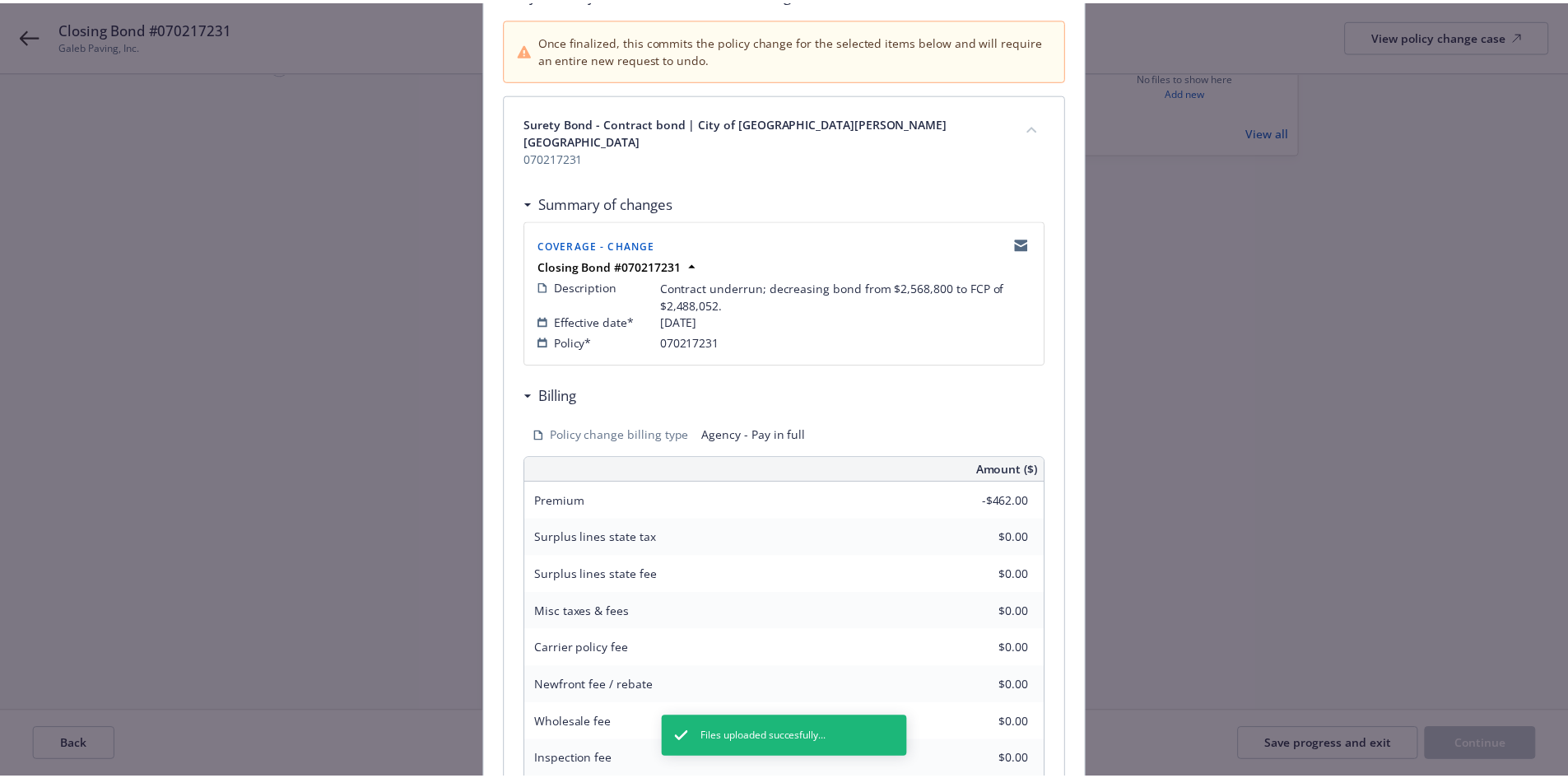
scroll to position [329, 0]
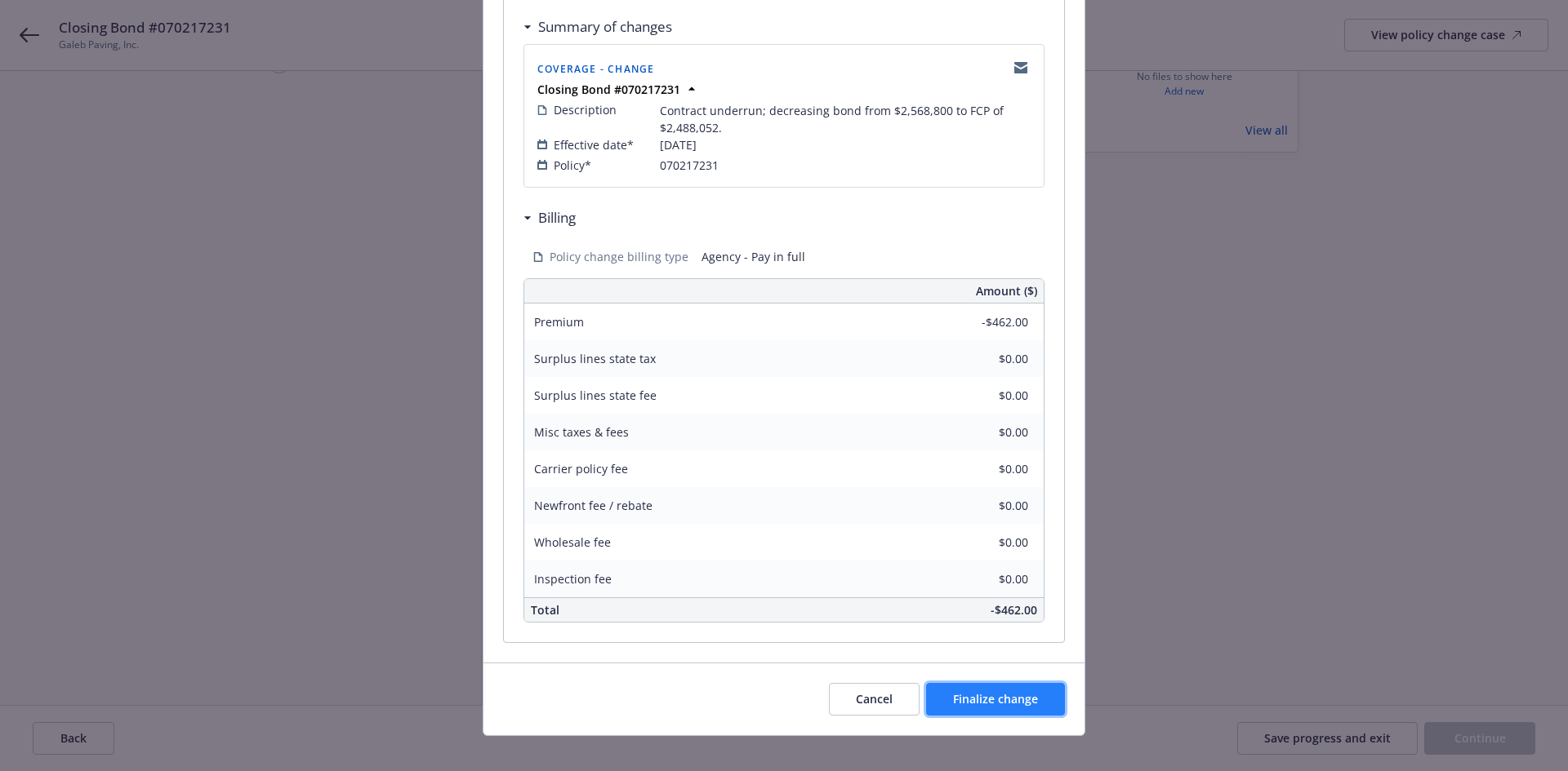
click at [1018, 692] on span "Finalize change" at bounding box center [996, 699] width 85 height 15
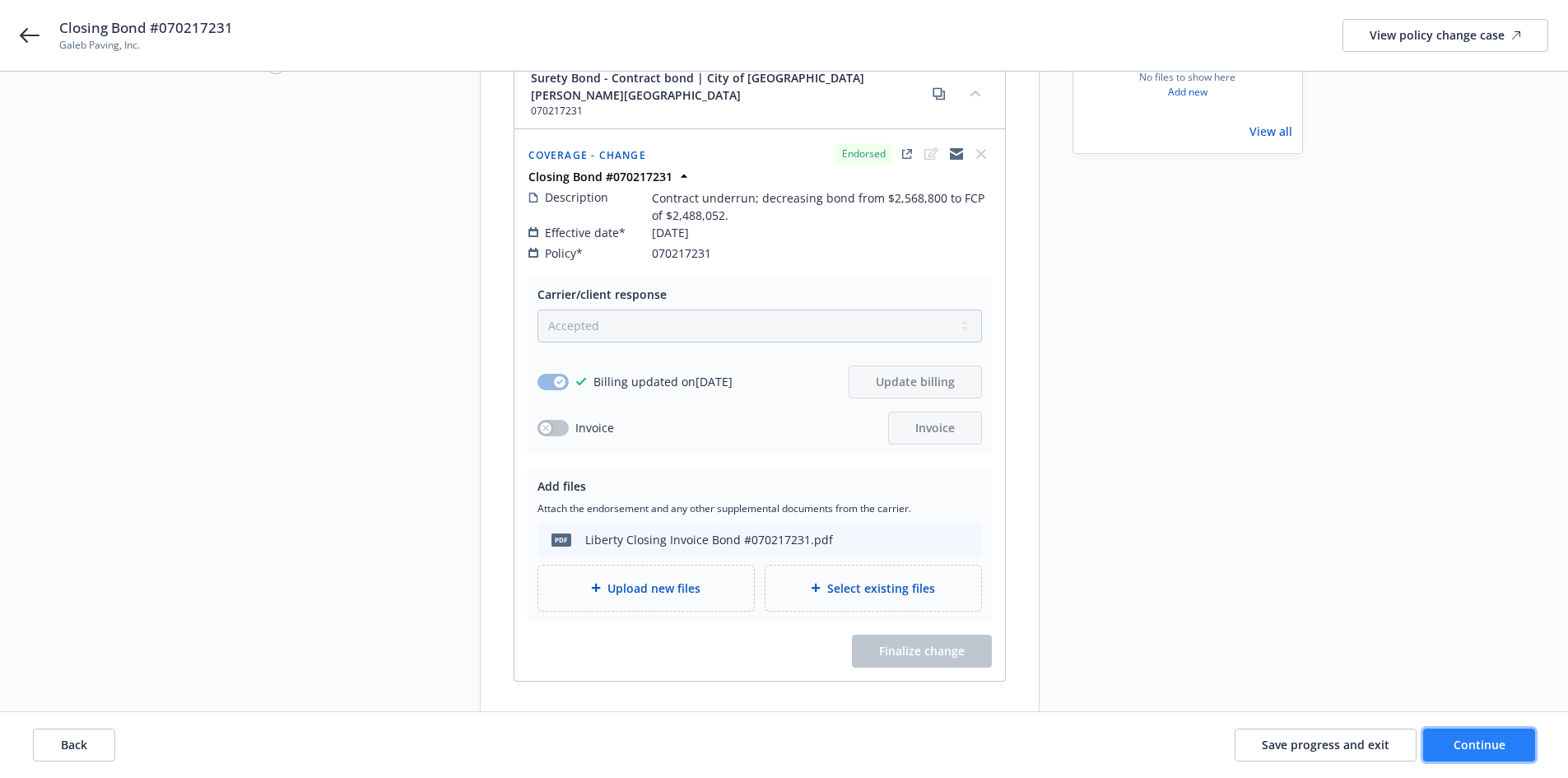
click at [1479, 741] on span "Continue" at bounding box center [1479, 745] width 52 height 16
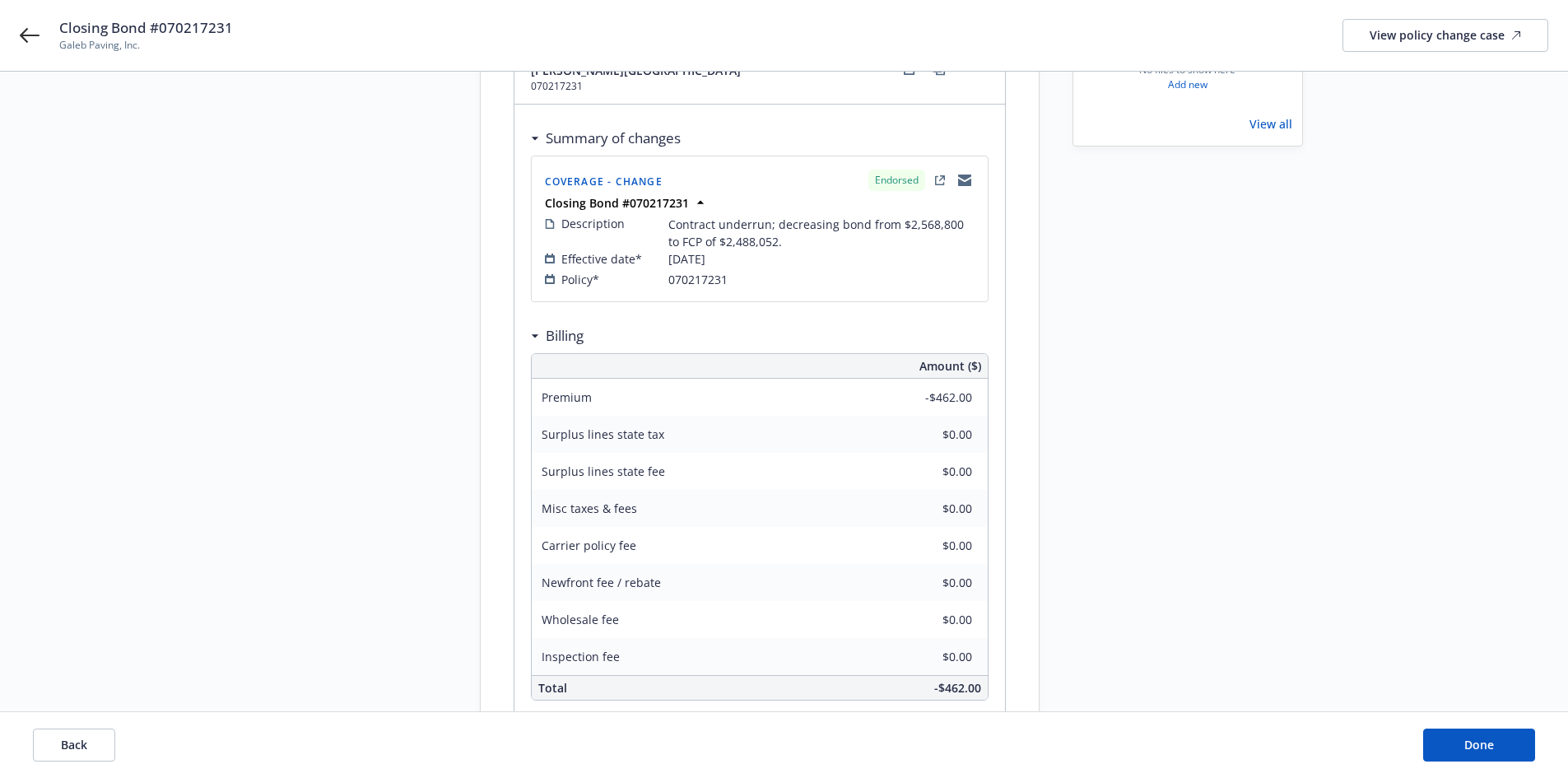
scroll to position [247, 0]
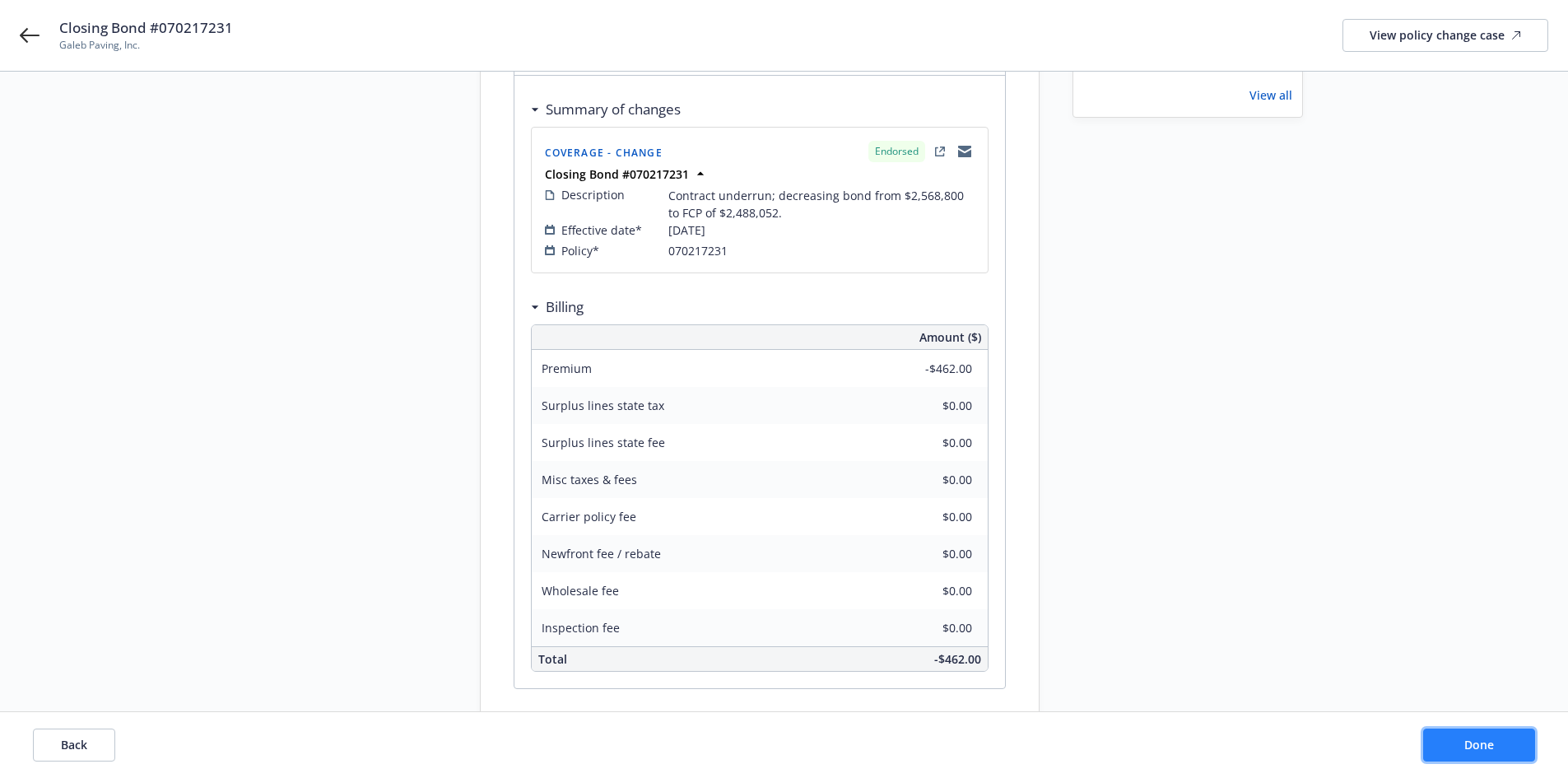
click at [1473, 733] on button "Done" at bounding box center [1479, 746] width 112 height 33
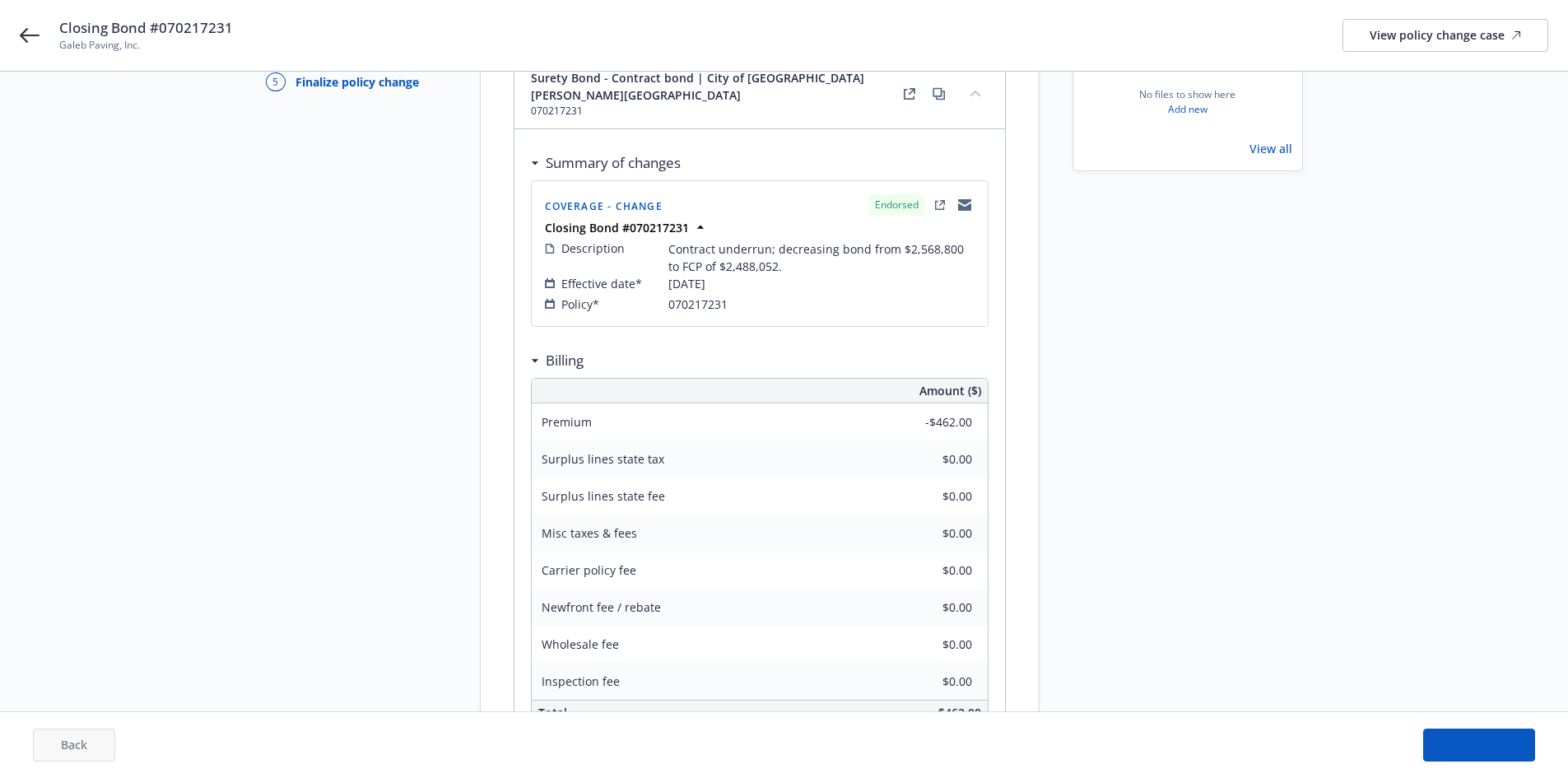
scroll to position [113, 0]
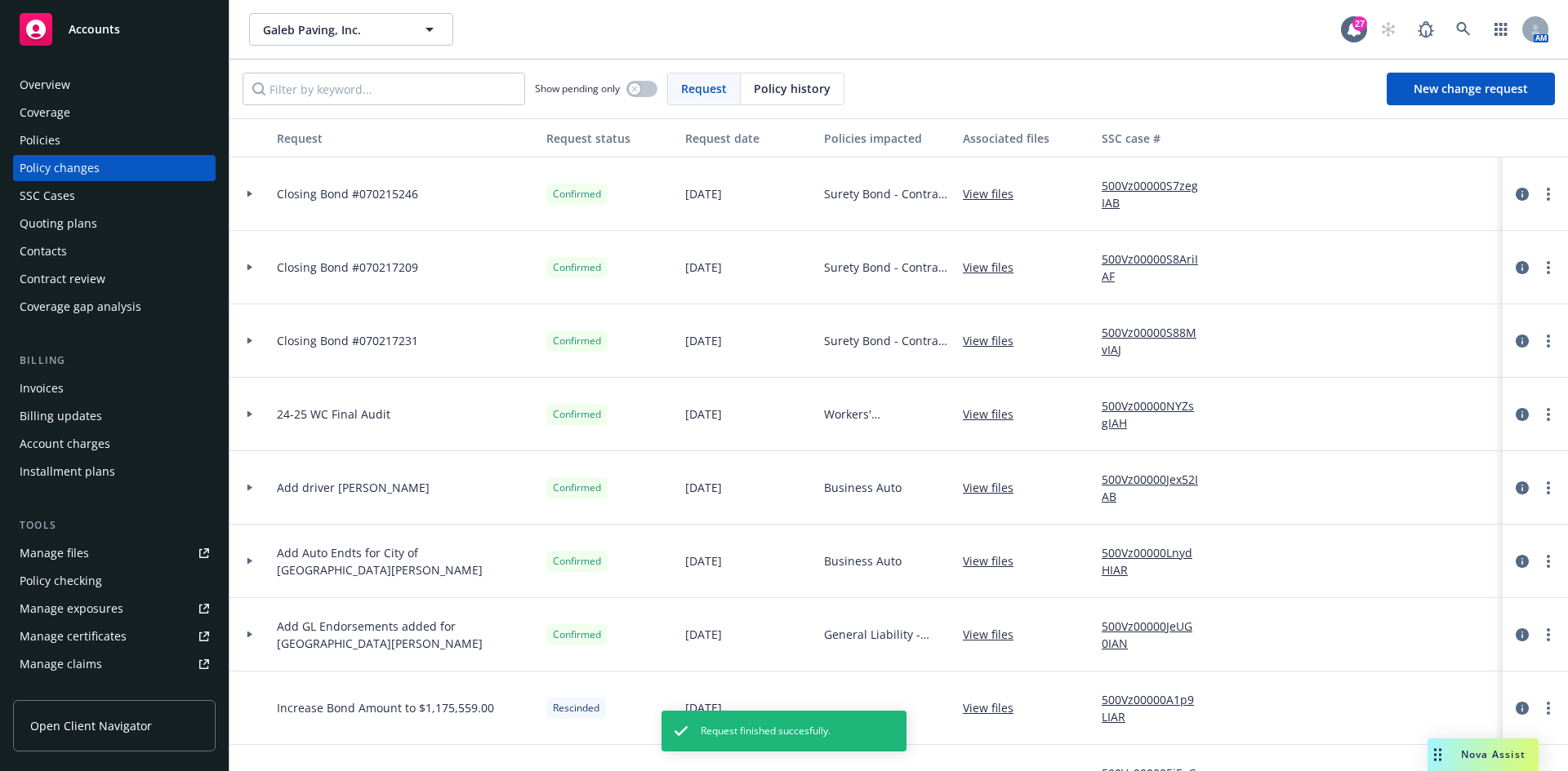
click at [92, 375] on div "Invoices" at bounding box center [114, 388] width 190 height 26
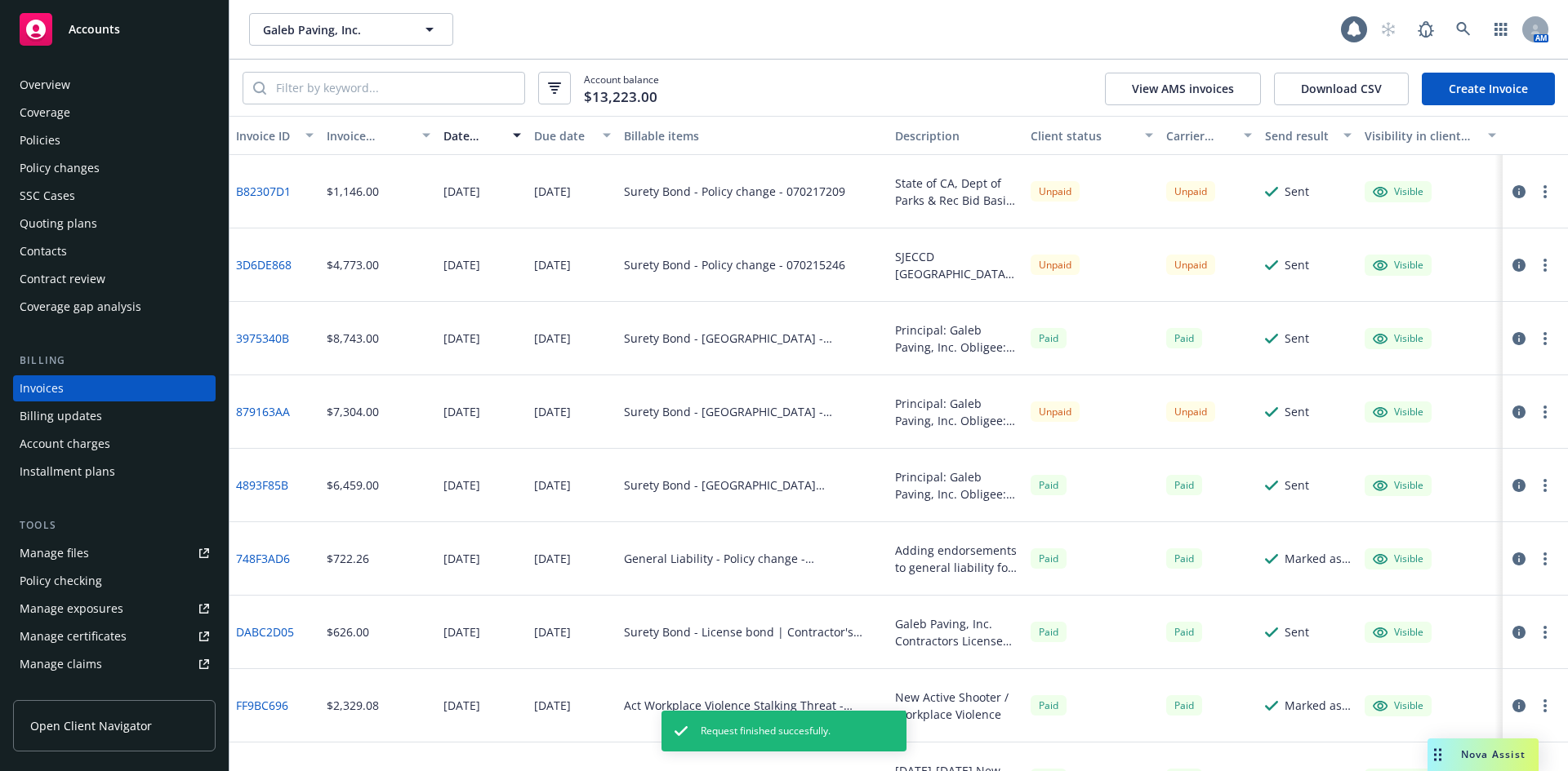
click at [1482, 71] on div "Account balance $13,223.00 View AMS invoices Download CSV Create Invoice" at bounding box center [898, 88] width 1339 height 56
click at [1482, 91] on link "Create Invoice" at bounding box center [1489, 89] width 134 height 33
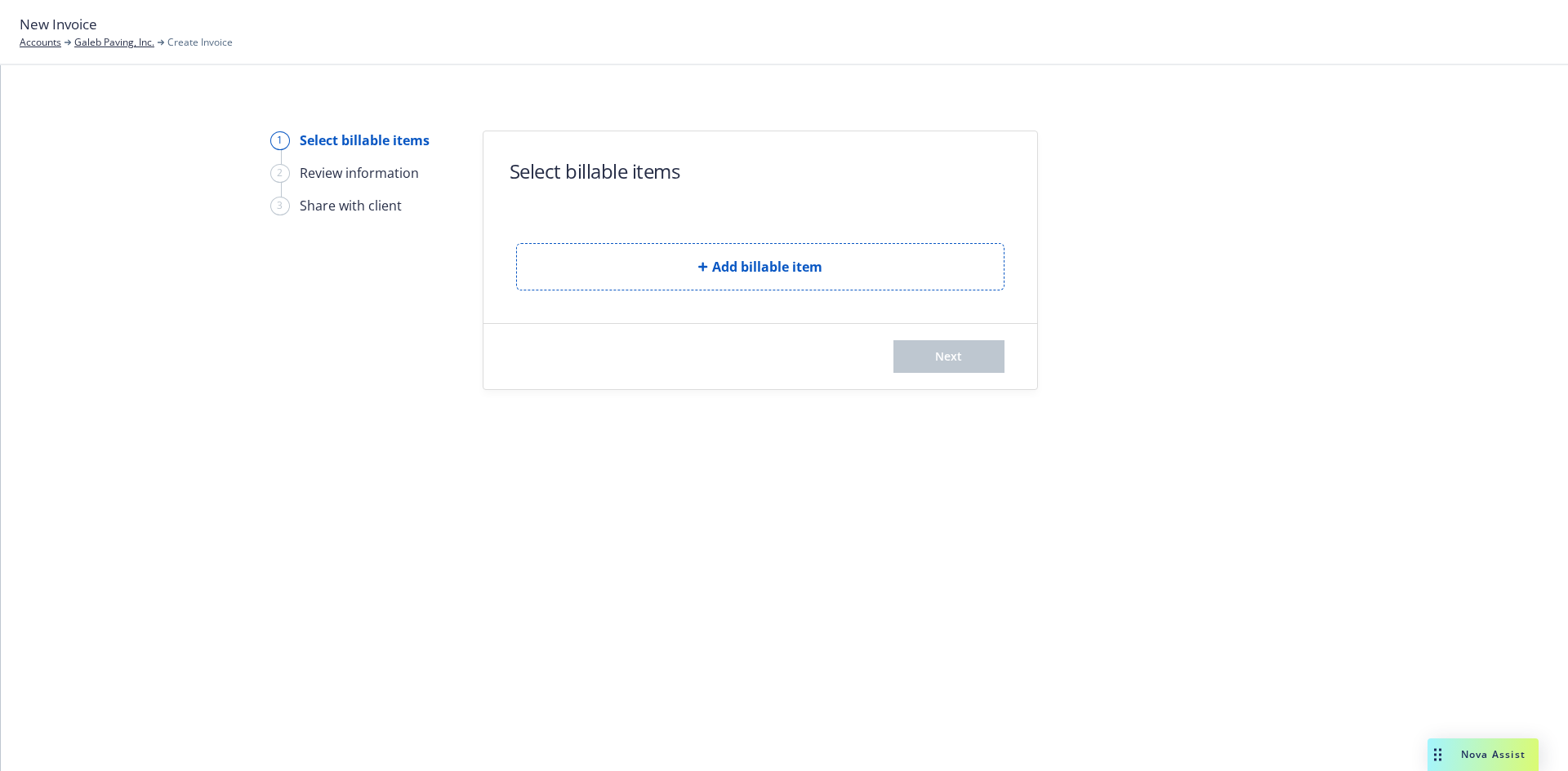
click at [619, 264] on button "Add billable item" at bounding box center [760, 266] width 489 height 47
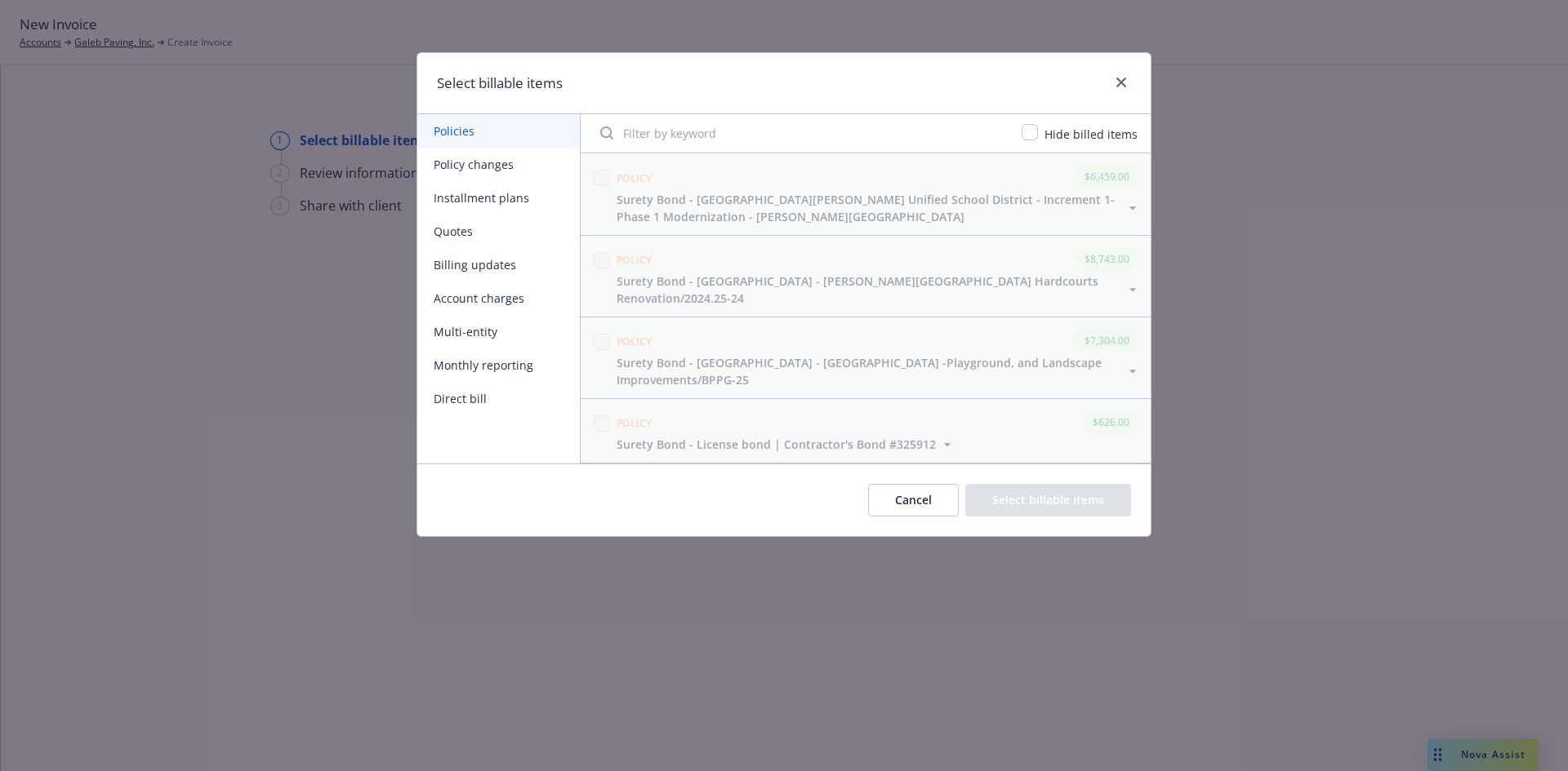
click at [504, 163] on button "Policy changes" at bounding box center [498, 164] width 163 height 34
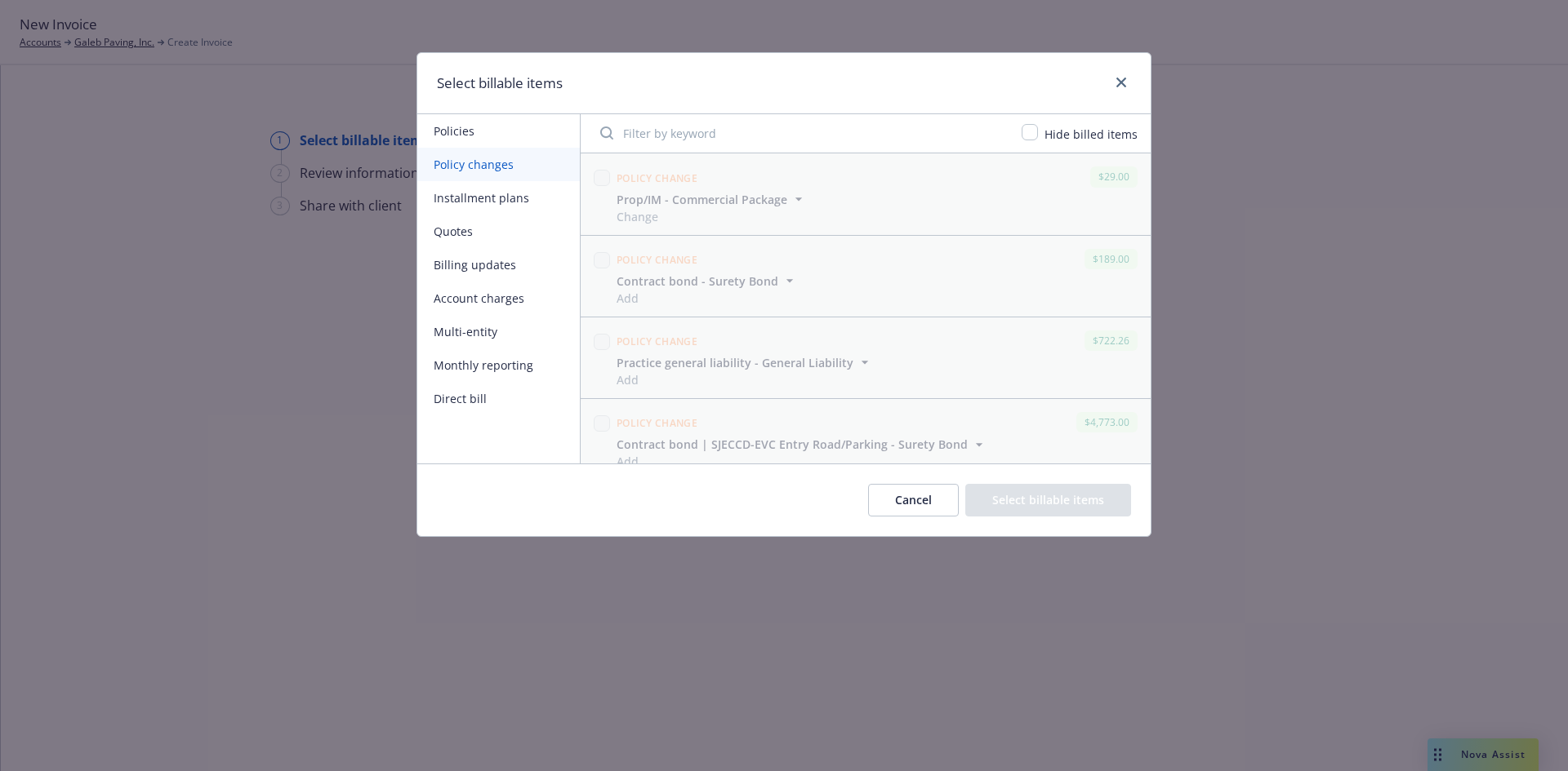
click at [716, 147] on input "Filter by keyword" at bounding box center [800, 133] width 421 height 33
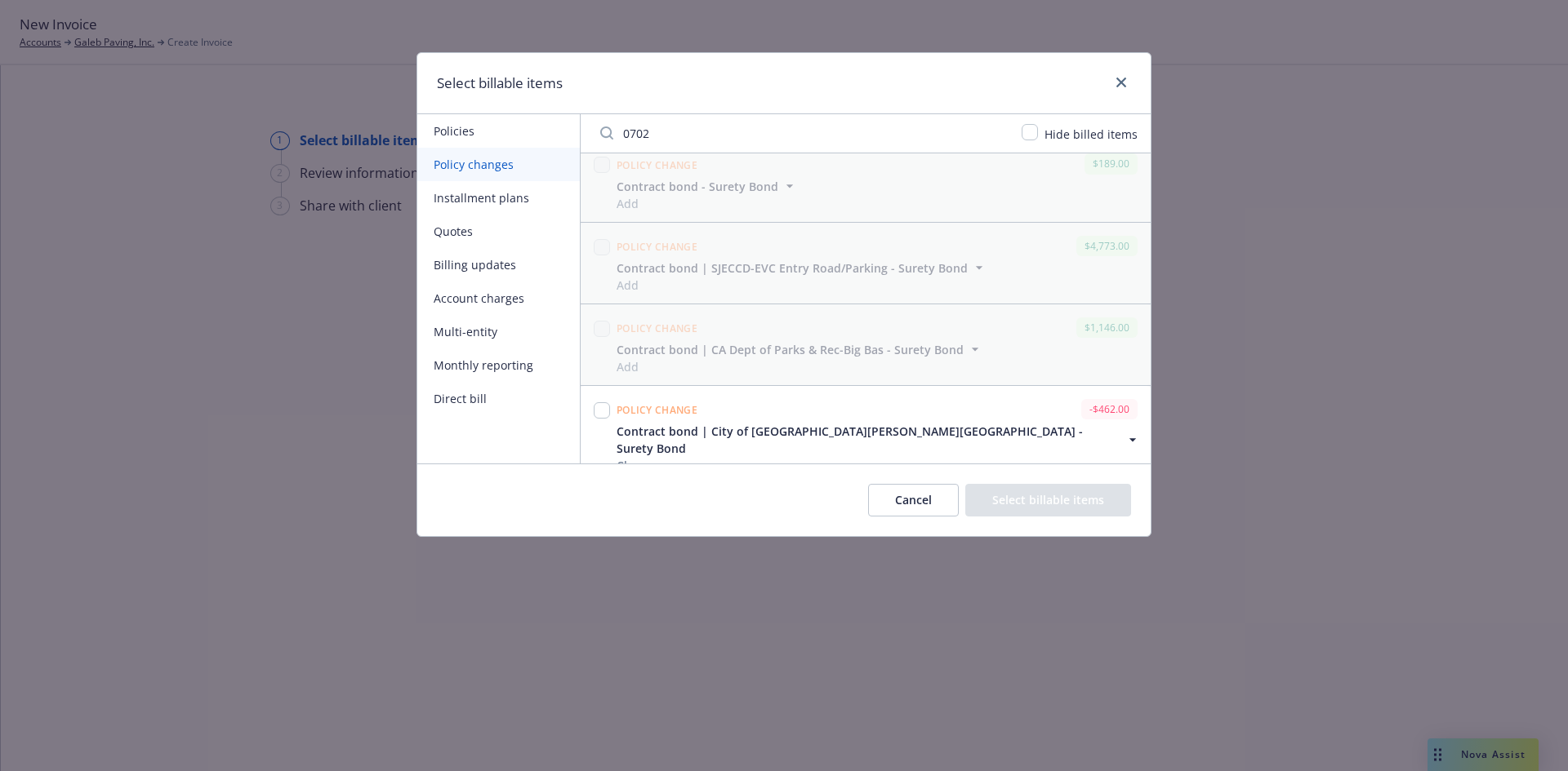
scroll to position [17, 0]
type input "0702"
click at [610, 408] on div at bounding box center [602, 430] width 23 height 78
click at [605, 405] on input "checkbox" at bounding box center [601, 406] width 16 height 16
checkbox input "true"
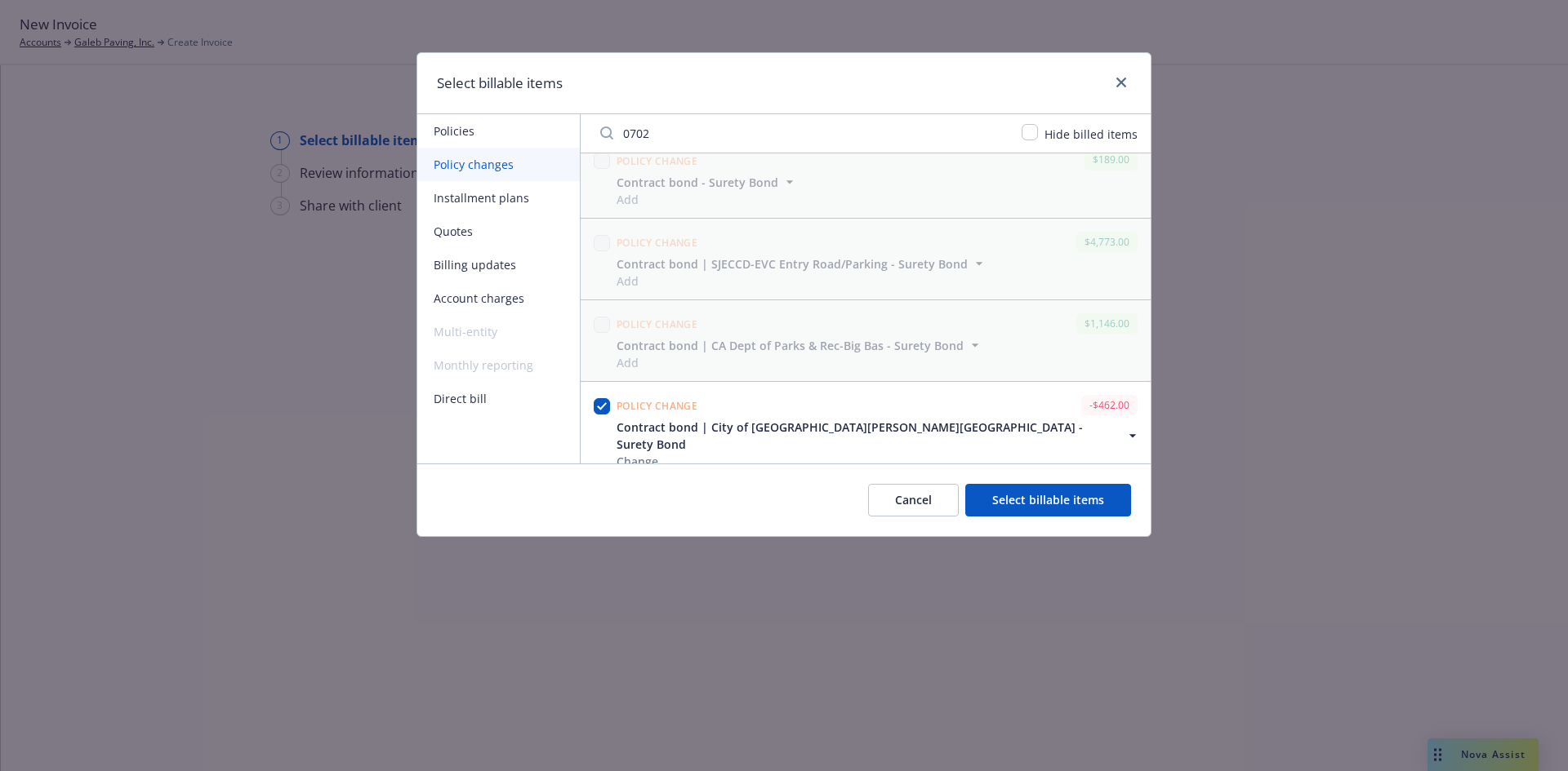
click at [1077, 494] on button "Select billable items" at bounding box center [1047, 500] width 166 height 33
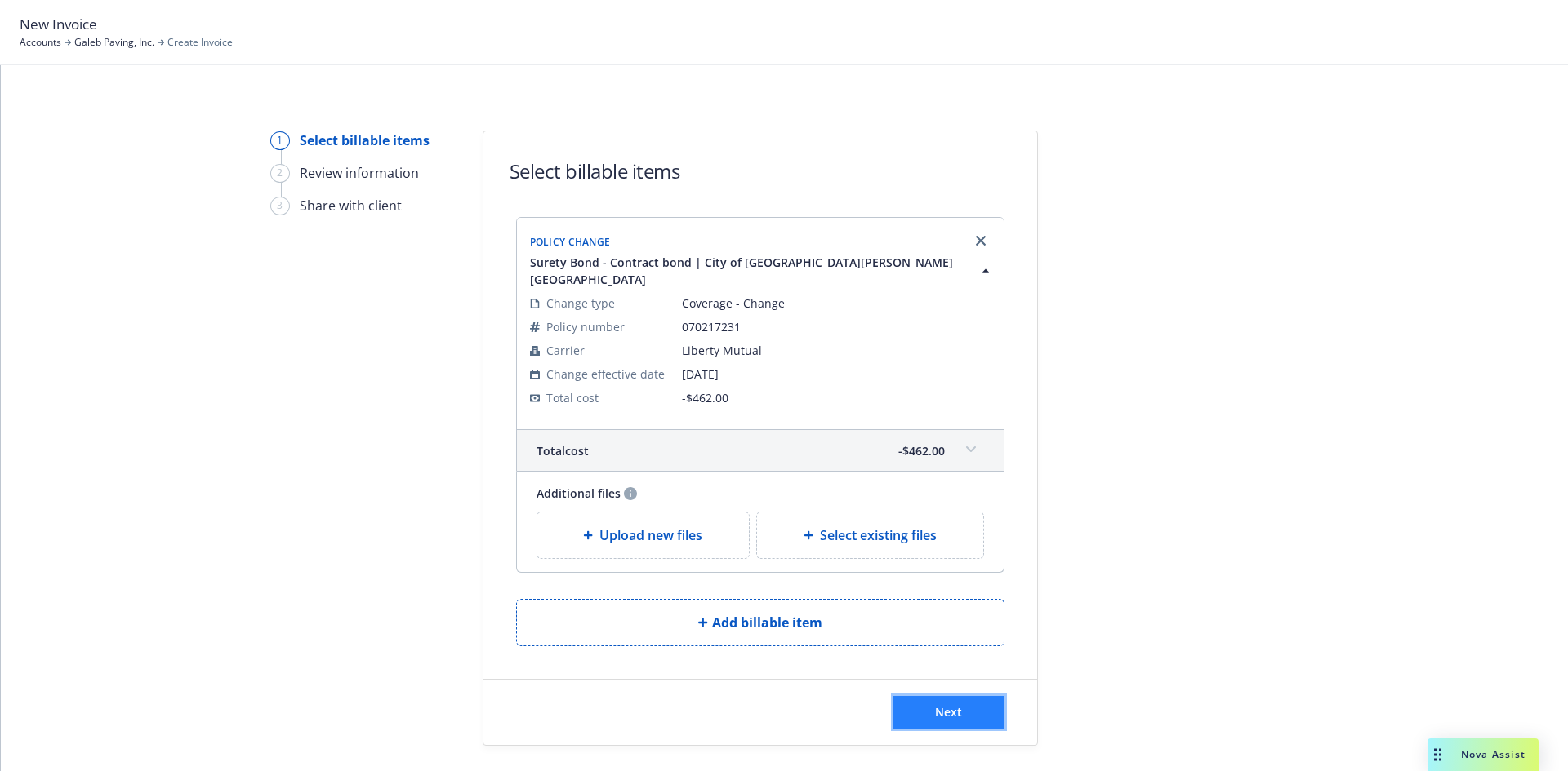
click at [917, 697] on button "Next" at bounding box center [949, 713] width 111 height 33
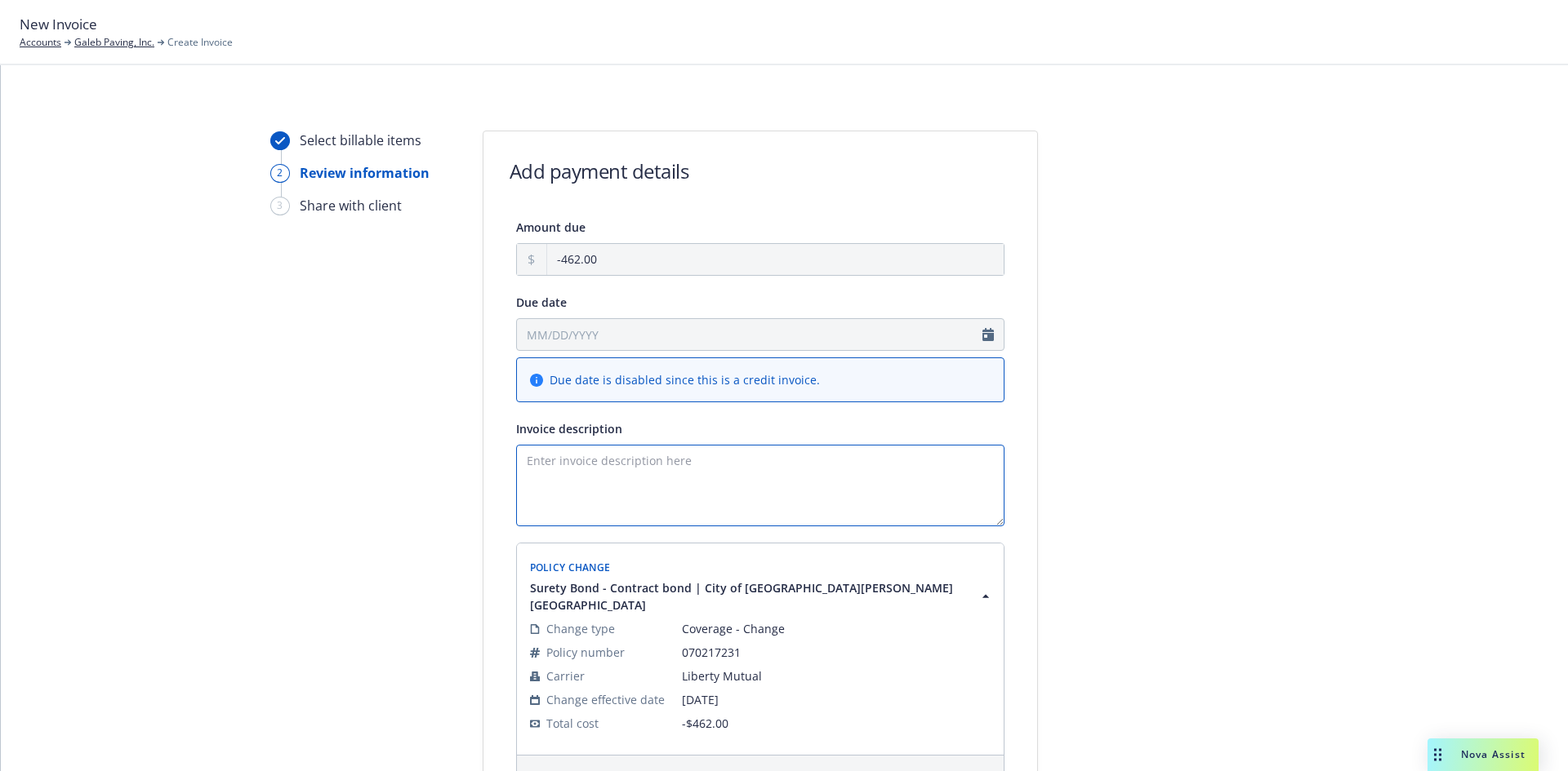
click at [727, 519] on textarea "Invoice description" at bounding box center [760, 486] width 489 height 81
paste textarea "City of [PERSON_NAME] Basin Expansion Project Bond Amount: $2,568,800."
click at [520, 494] on textarea "City of [PERSON_NAME] Basin Expansion Project Bond Amount: $2,568,800." at bounding box center [760, 486] width 489 height 81
click at [728, 493] on textarea "City of [PERSON_NAME] Basin Expansion Project Final Bond Amount: $2,568,800." at bounding box center [760, 486] width 489 height 81
type textarea "City of [PERSON_NAME] Basin Expansion Project Final Bond Amount: $2,488,052.00 …"
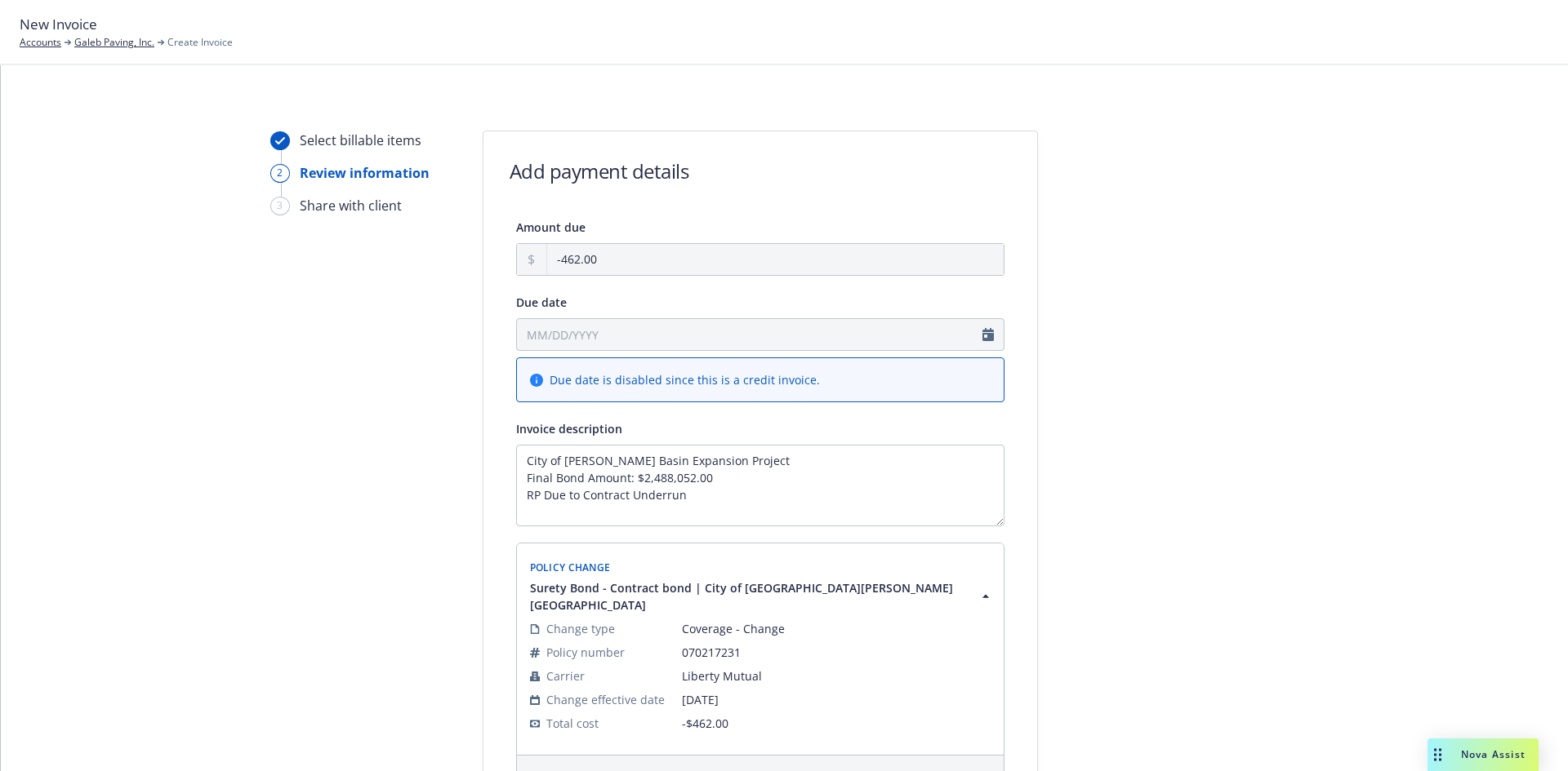
click at [1206, 533] on div at bounding box center [1185, 564] width 228 height 868
click at [1194, 398] on div at bounding box center [1185, 564] width 228 height 868
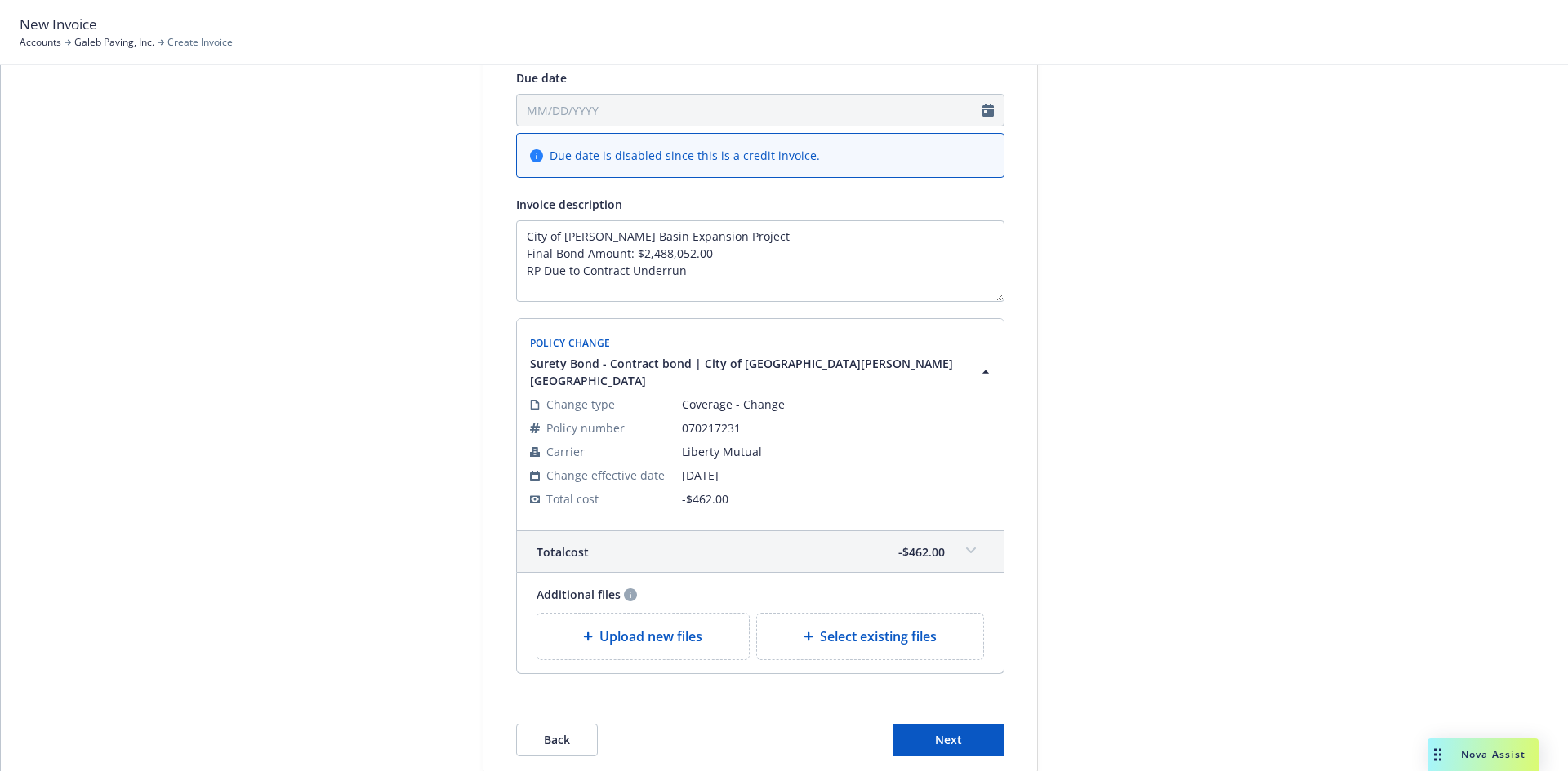
scroll to position [275, 0]
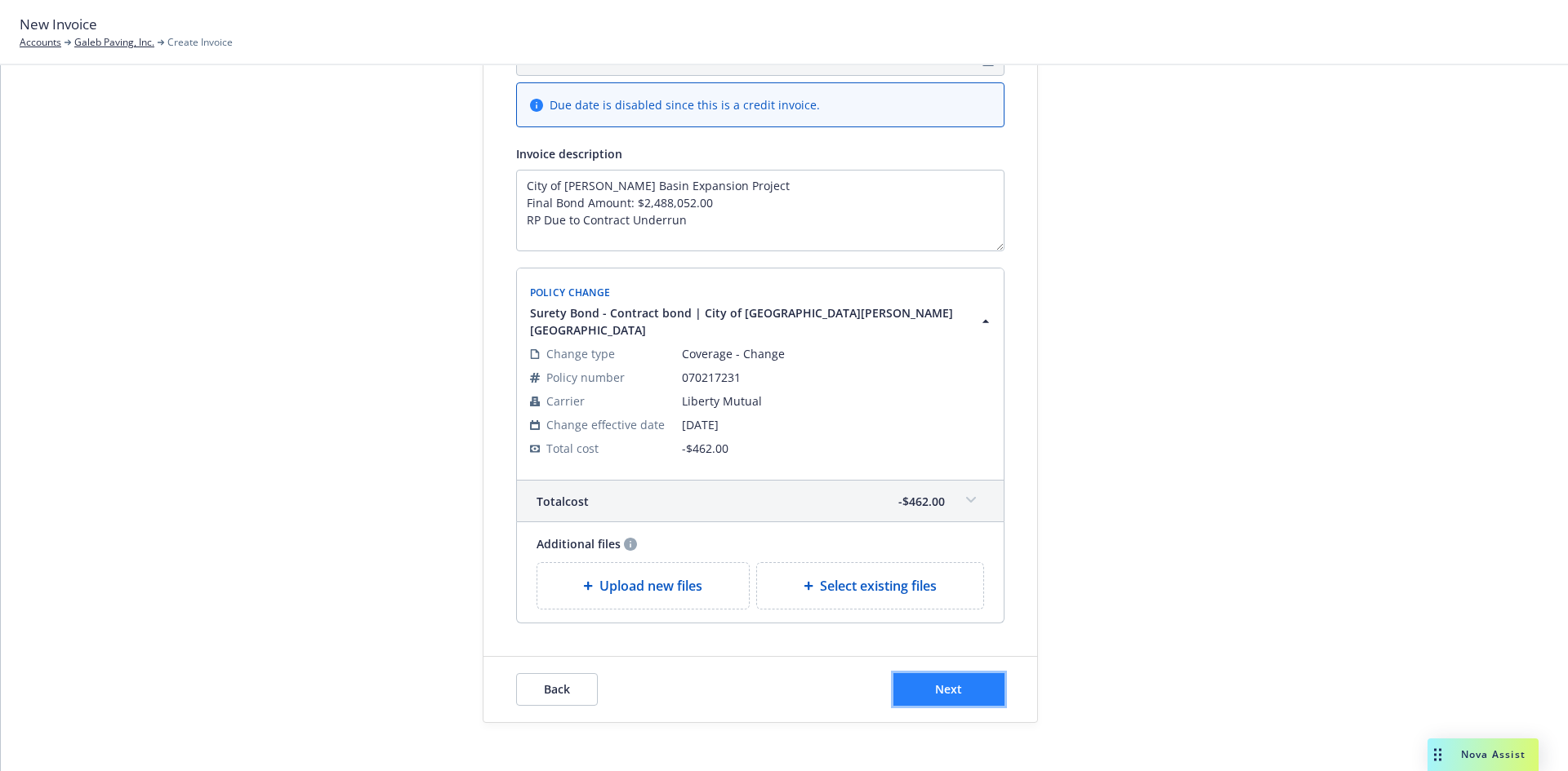
click at [935, 682] on span "Next" at bounding box center [949, 690] width 27 height 15
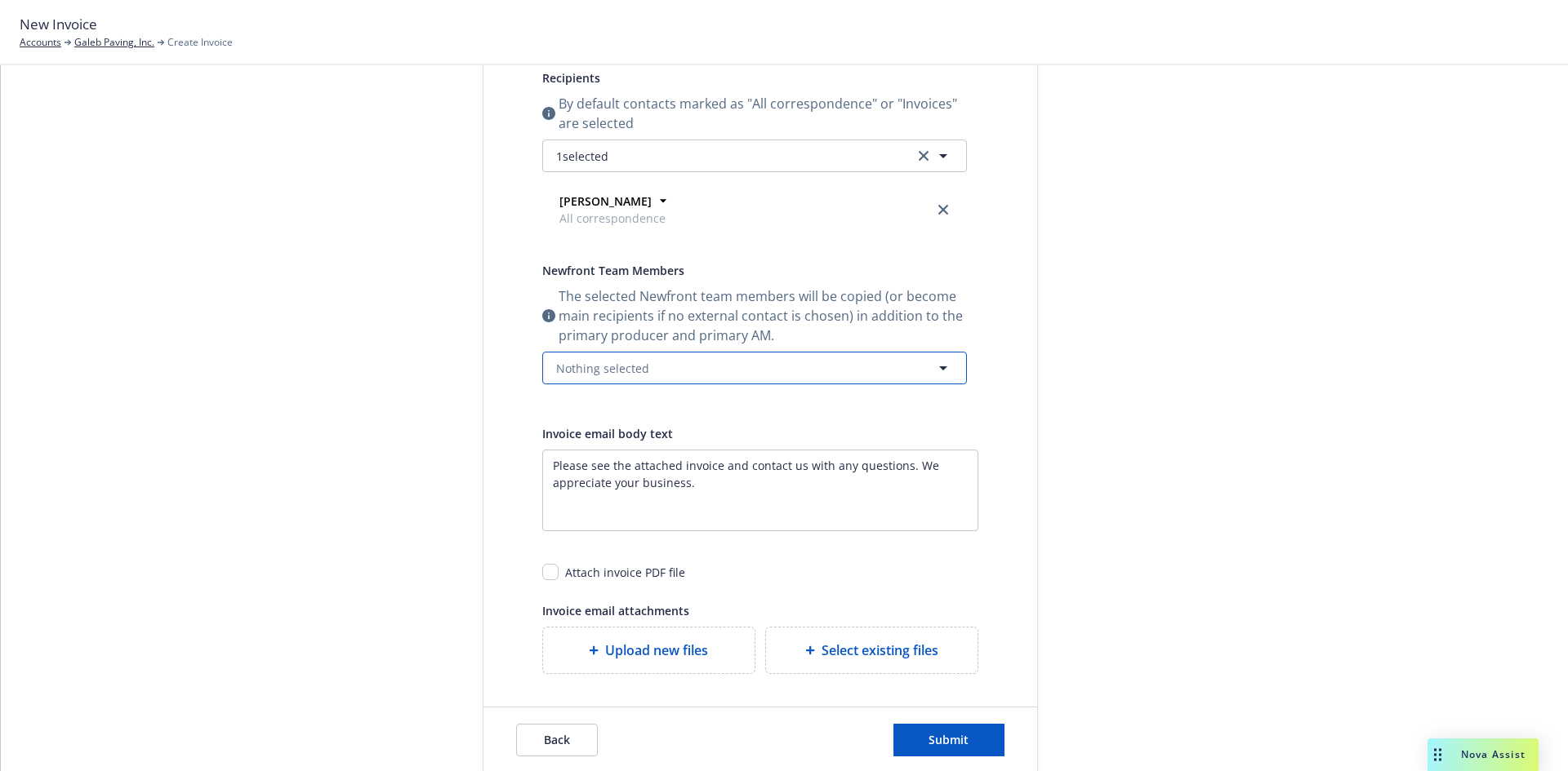
click at [627, 377] on button "Nothing selected" at bounding box center [754, 369] width 425 height 33
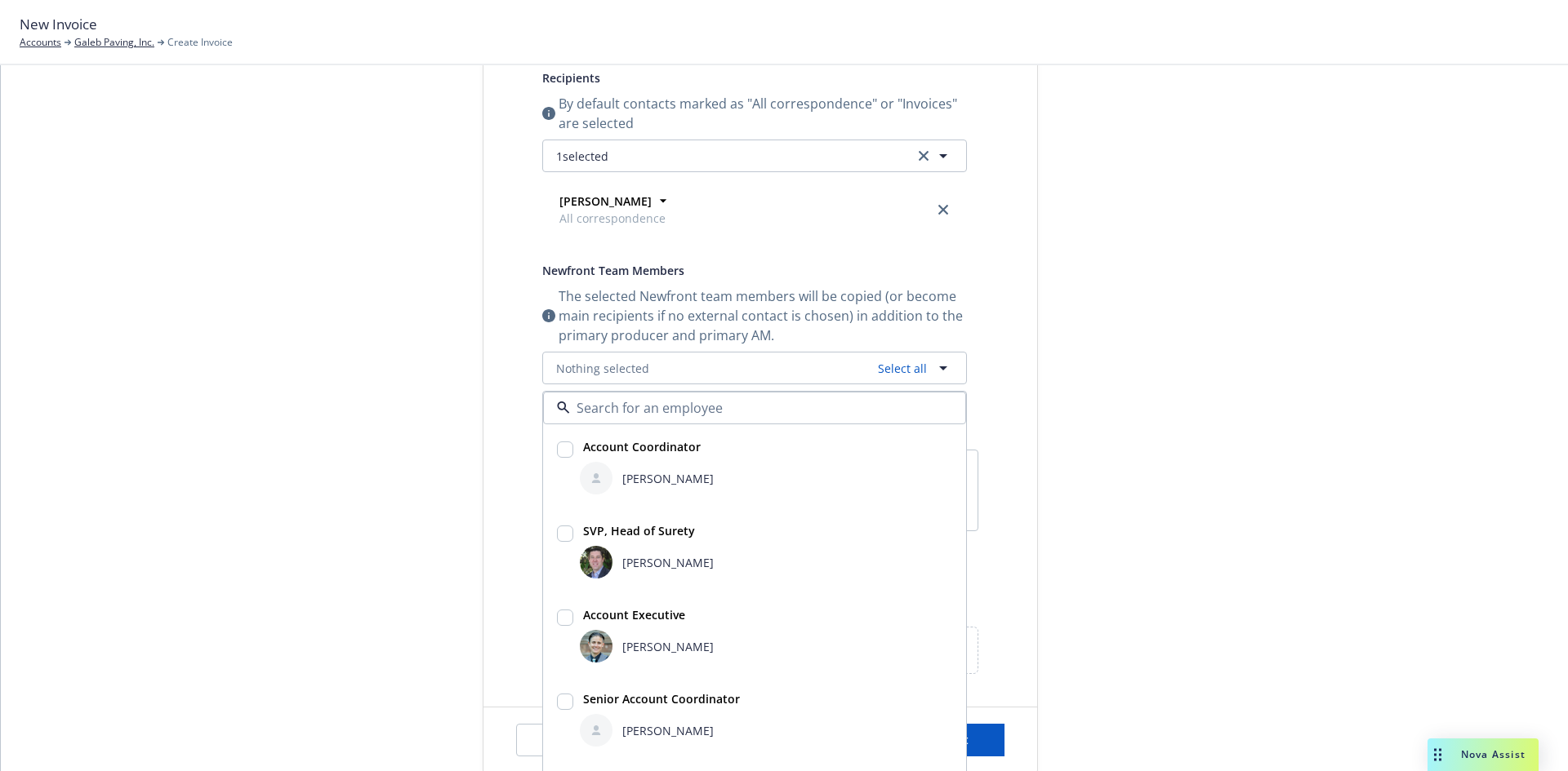
click at [593, 532] on strong "SVP, Head of Surety" at bounding box center [639, 531] width 112 height 15
checkbox input "true"
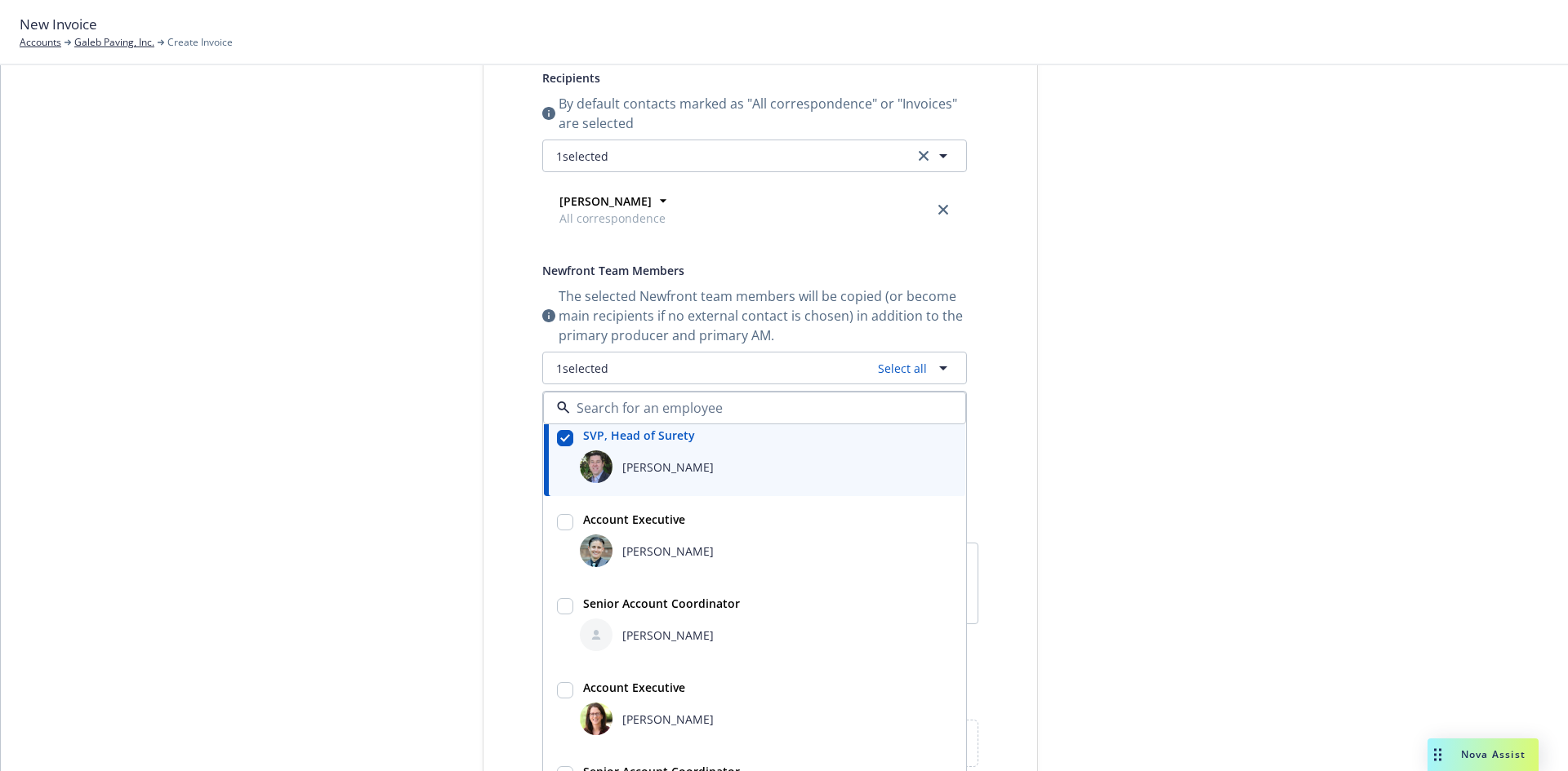
scroll to position [97, 0]
click at [659, 603] on strong "Senior Account Coordinator" at bounding box center [661, 603] width 157 height 15
checkbox input "true"
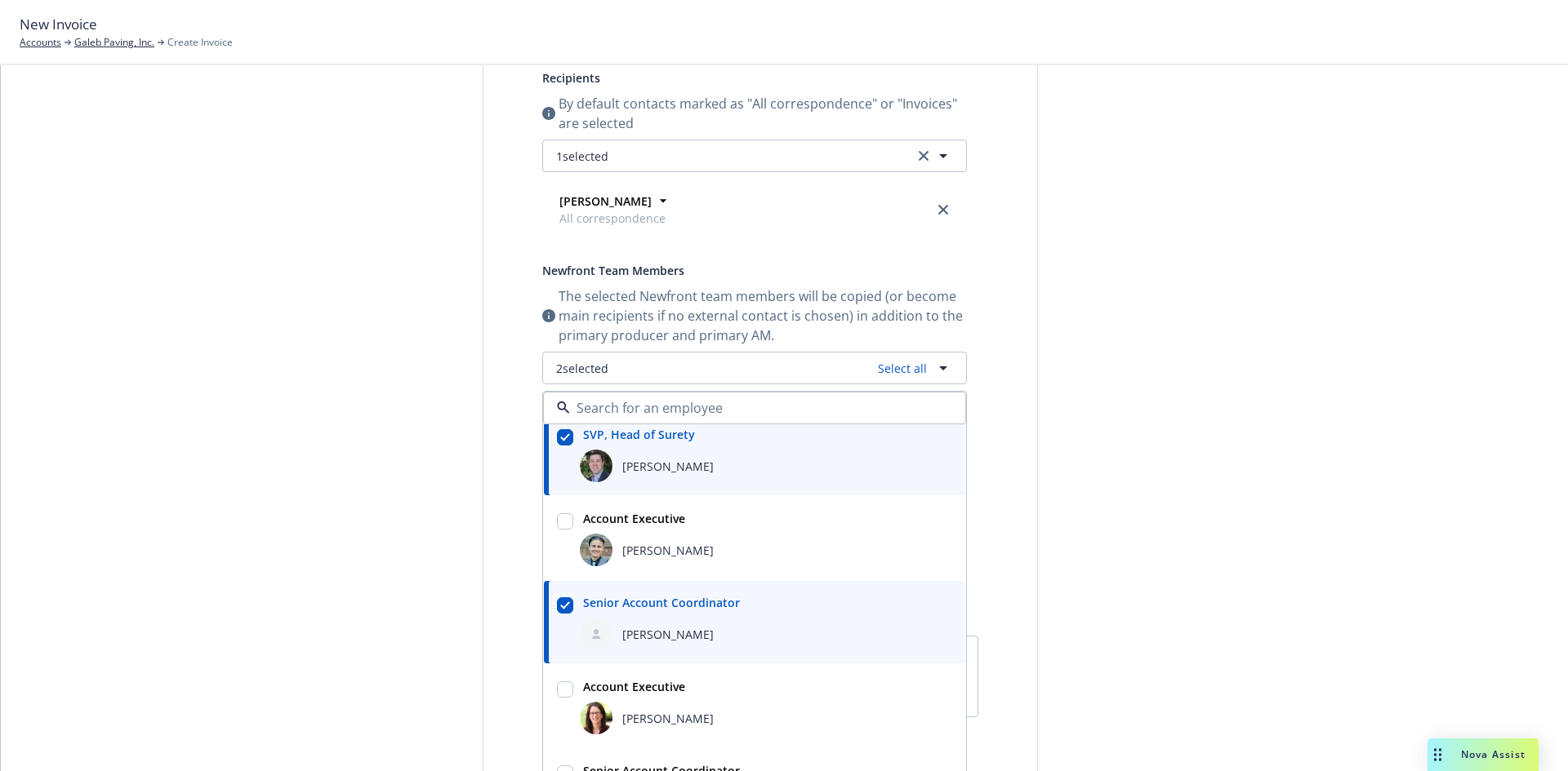
click at [341, 531] on div "Select billable items Review information 3 Share with client" at bounding box center [360, 408] width 180 height 1105
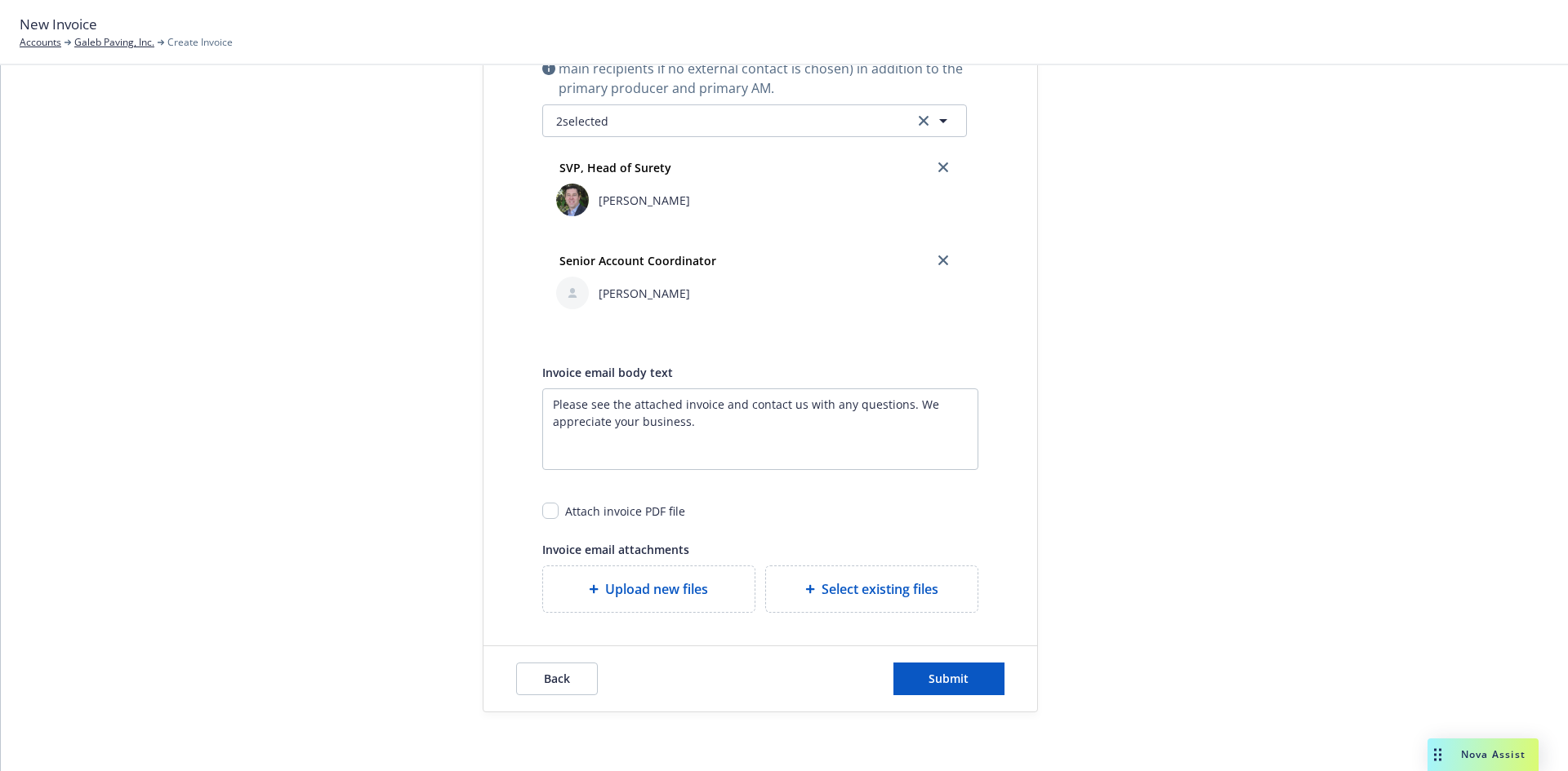
scroll to position [529, 0]
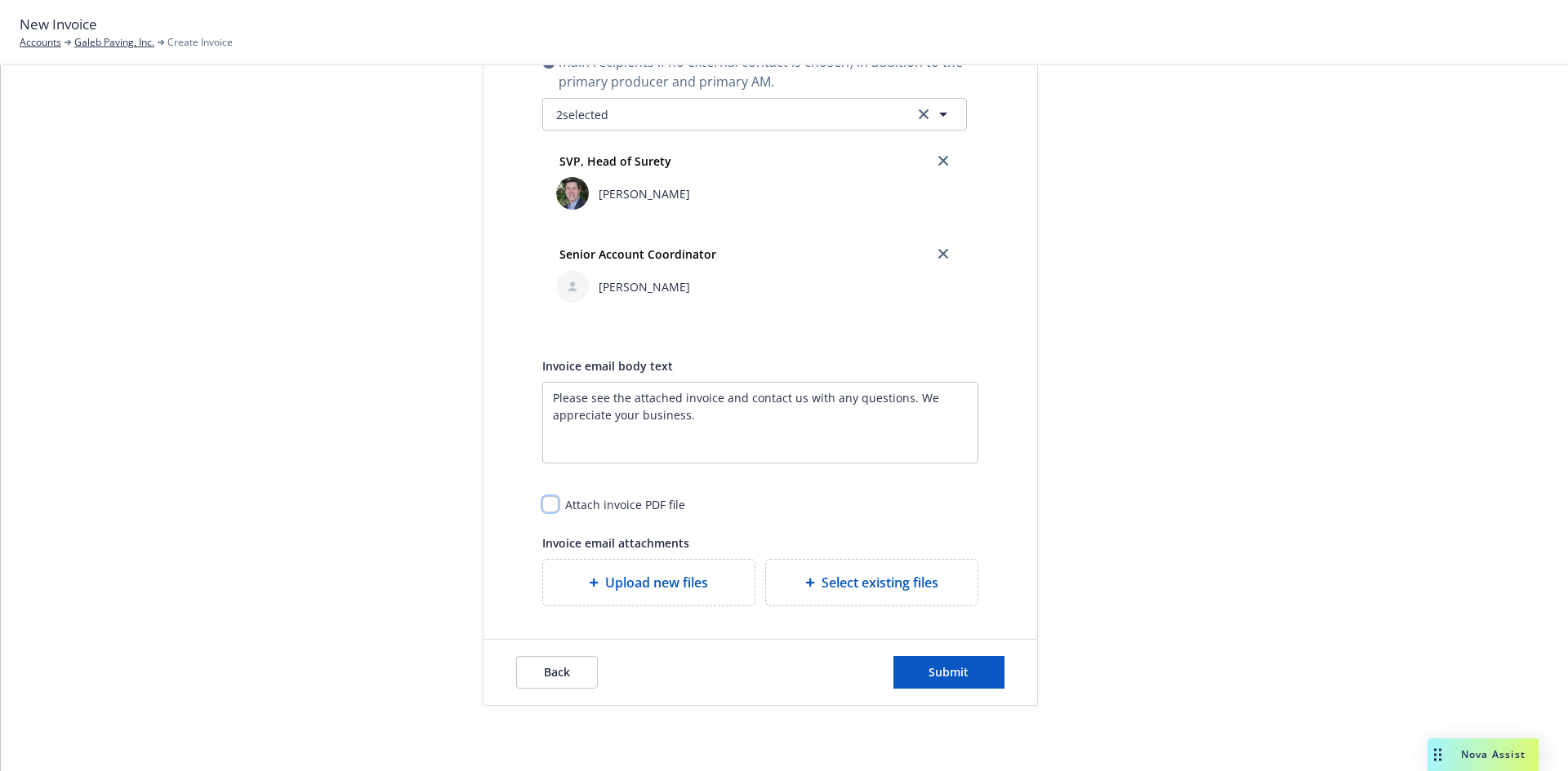
click at [543, 509] on input "checkbox" at bounding box center [550, 504] width 16 height 16
checkbox input "true"
click at [928, 676] on span "Submit" at bounding box center [948, 672] width 40 height 15
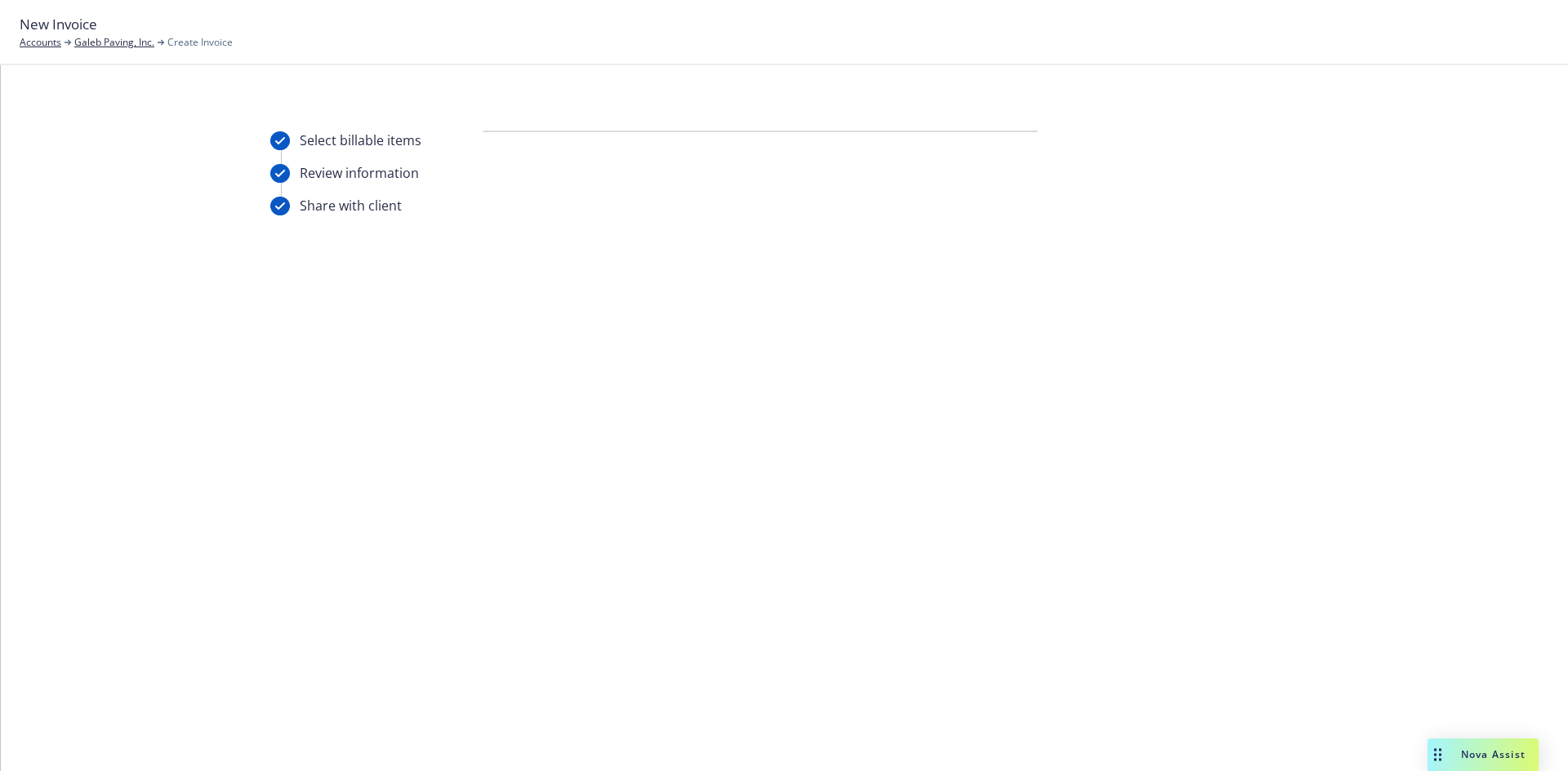
scroll to position [0, 0]
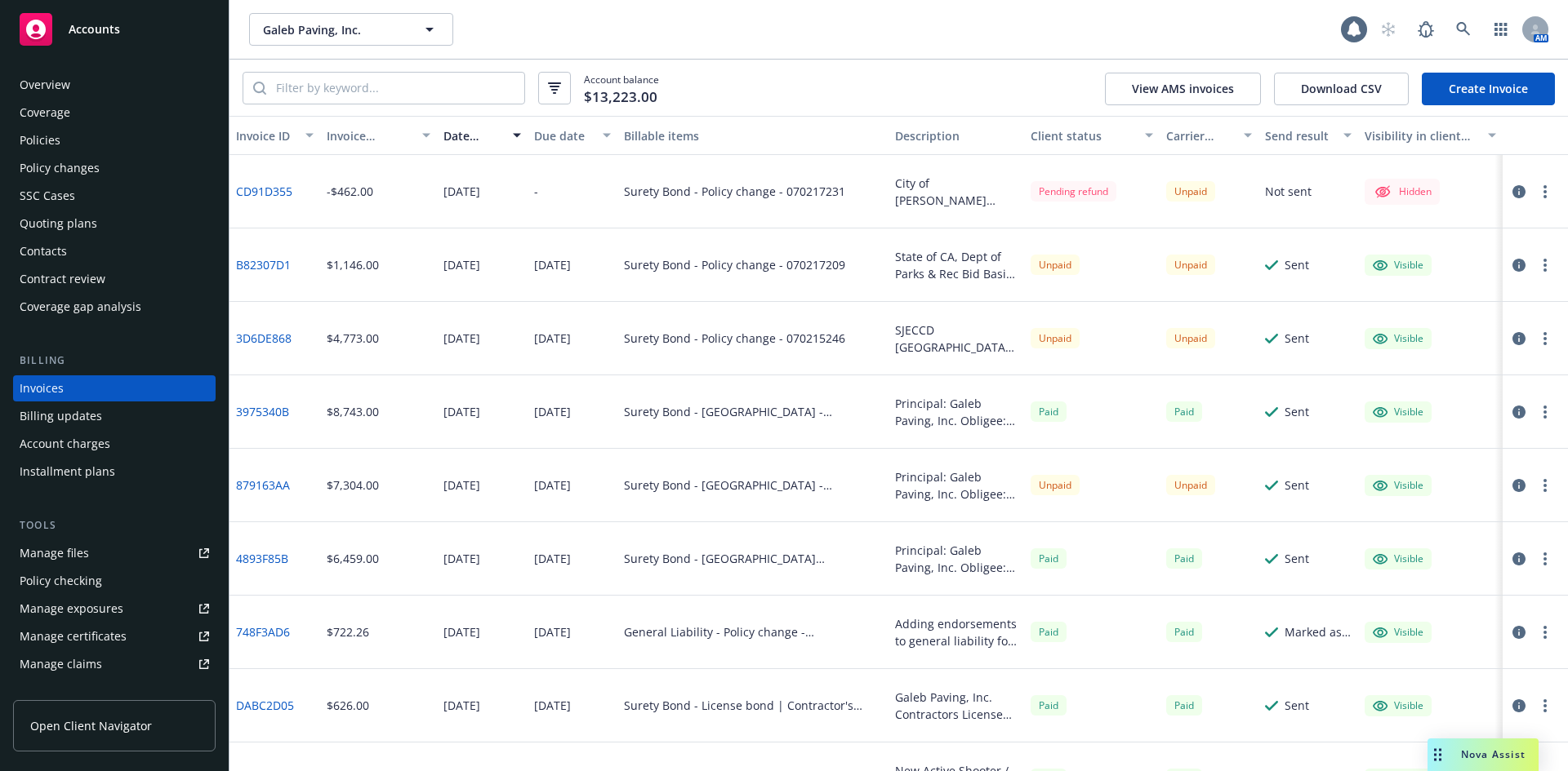
click at [1544, 195] on icon "button" at bounding box center [1545, 193] width 3 height 14
click at [1424, 330] on link "Make it visible in client dash" at bounding box center [1437, 323] width 208 height 33
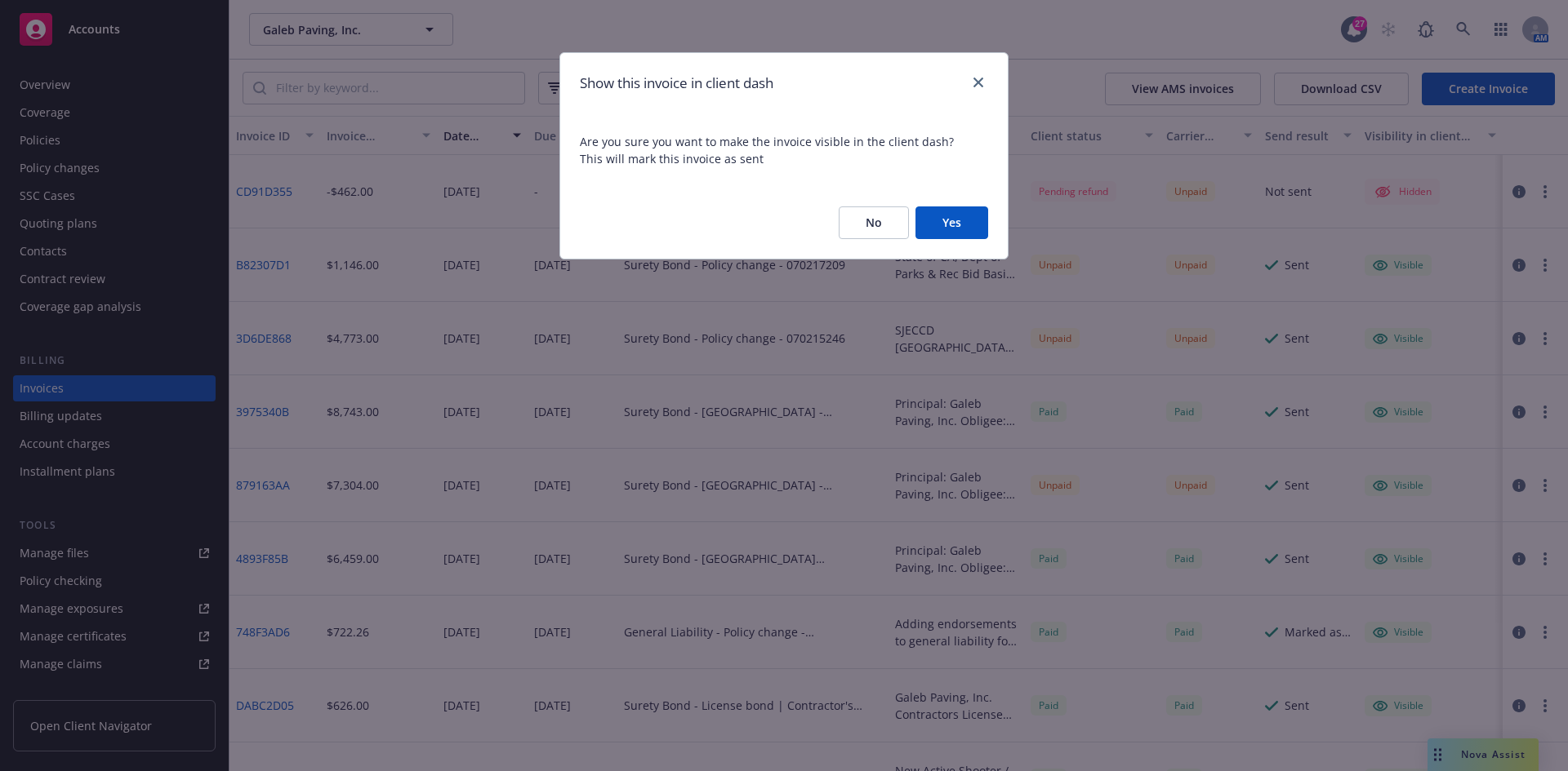
click at [946, 221] on button "Yes" at bounding box center [951, 222] width 73 height 33
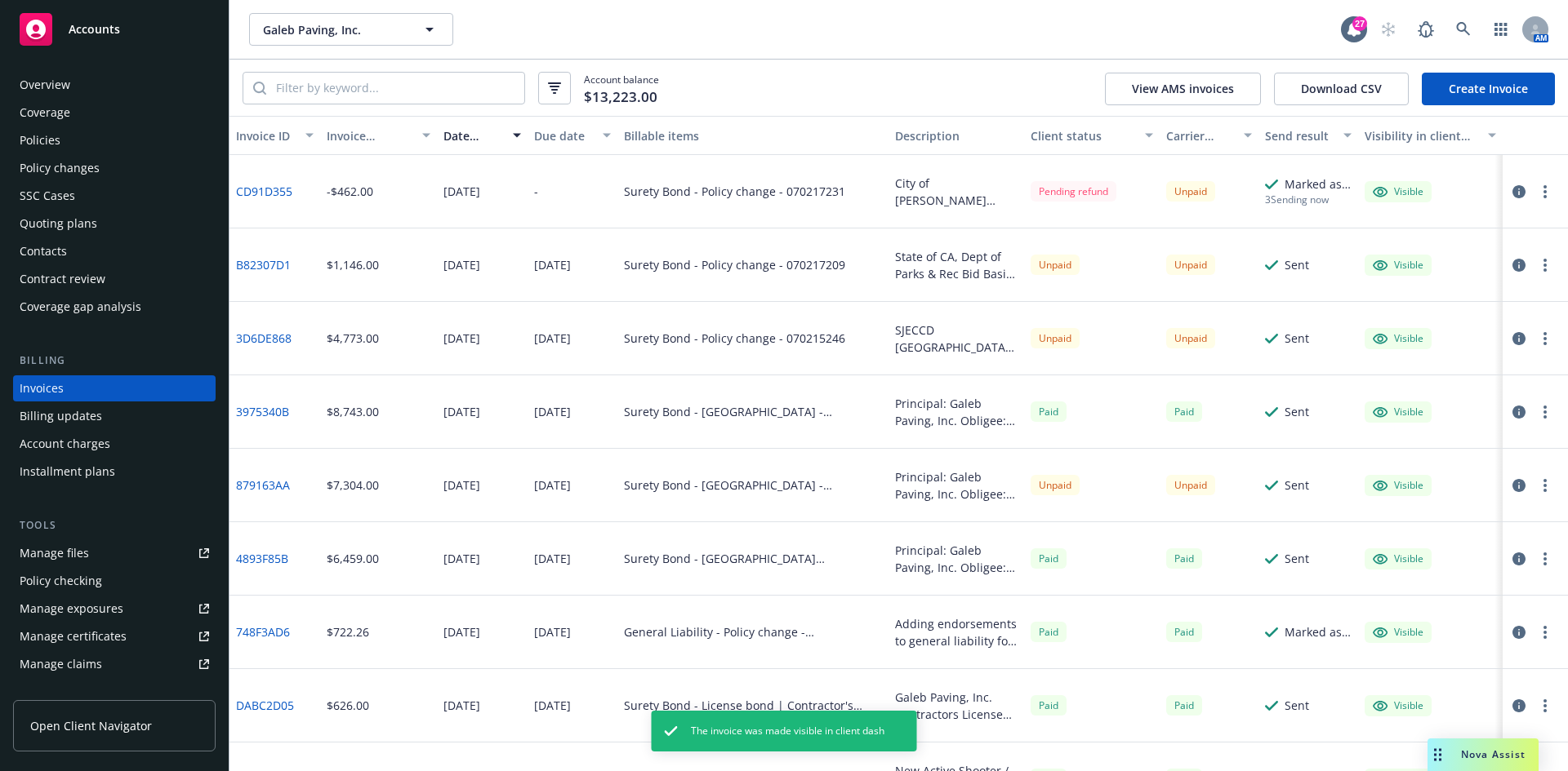
click at [1535, 185] on button "button" at bounding box center [1545, 192] width 19 height 19
click at [1403, 390] on link "Generate invoice PDF" at bounding box center [1437, 389] width 208 height 33
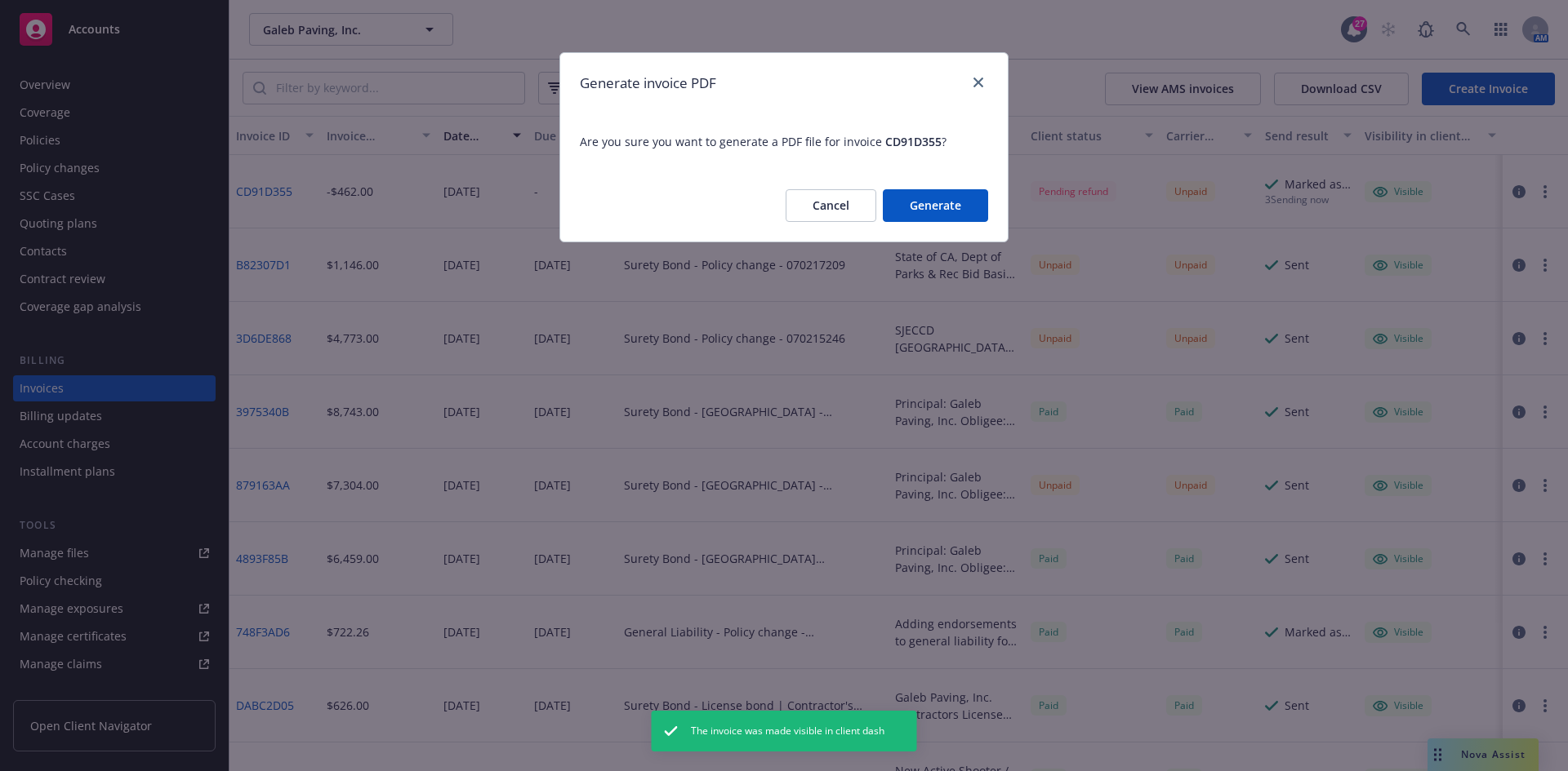
click at [948, 199] on button "Generate" at bounding box center [935, 206] width 106 height 33
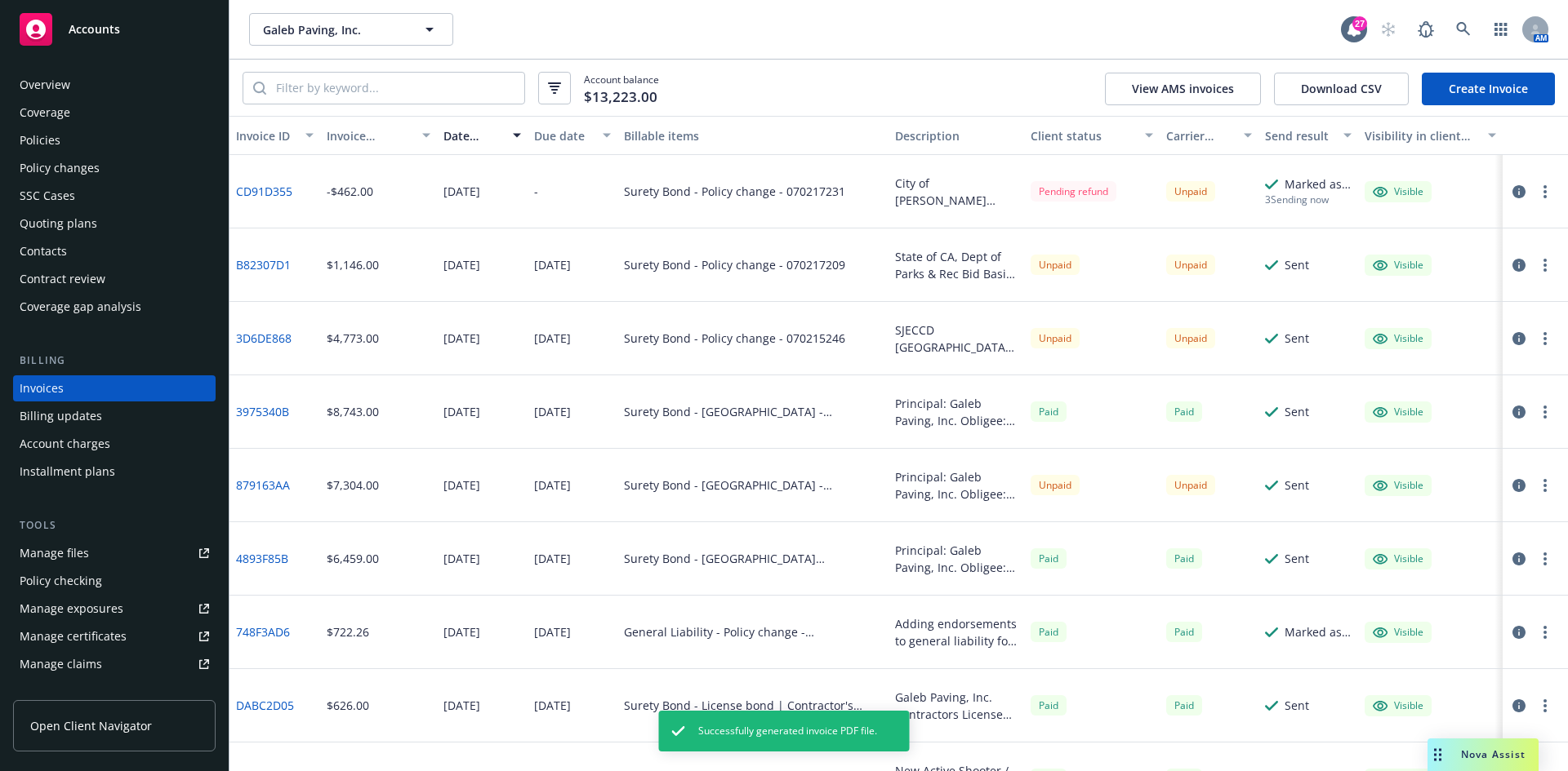
click at [1535, 198] on button "button" at bounding box center [1545, 192] width 19 height 19
click at [1394, 389] on link "Download invoice PDF" at bounding box center [1437, 389] width 208 height 33
click at [1535, 195] on button "button" at bounding box center [1545, 192] width 19 height 19
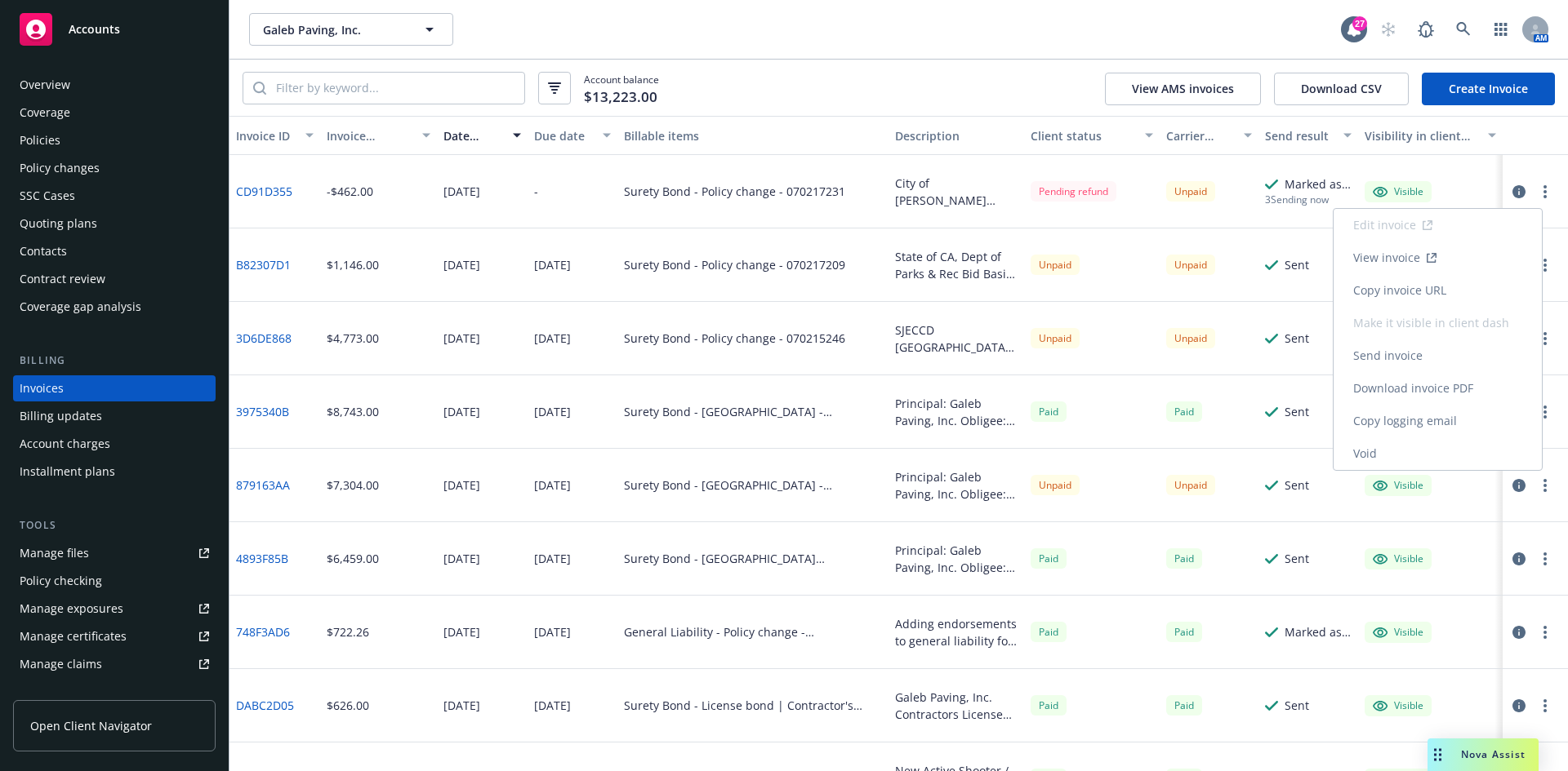
click at [1434, 399] on link "Download invoice PDF" at bounding box center [1437, 389] width 208 height 33
click at [1535, 198] on button "button" at bounding box center [1545, 192] width 19 height 19
click at [1423, 389] on link "Download invoice PDF" at bounding box center [1437, 389] width 208 height 33
click at [1544, 190] on icon "button" at bounding box center [1545, 193] width 3 height 14
click at [1377, 399] on link "Download invoice PDF" at bounding box center [1437, 389] width 208 height 33
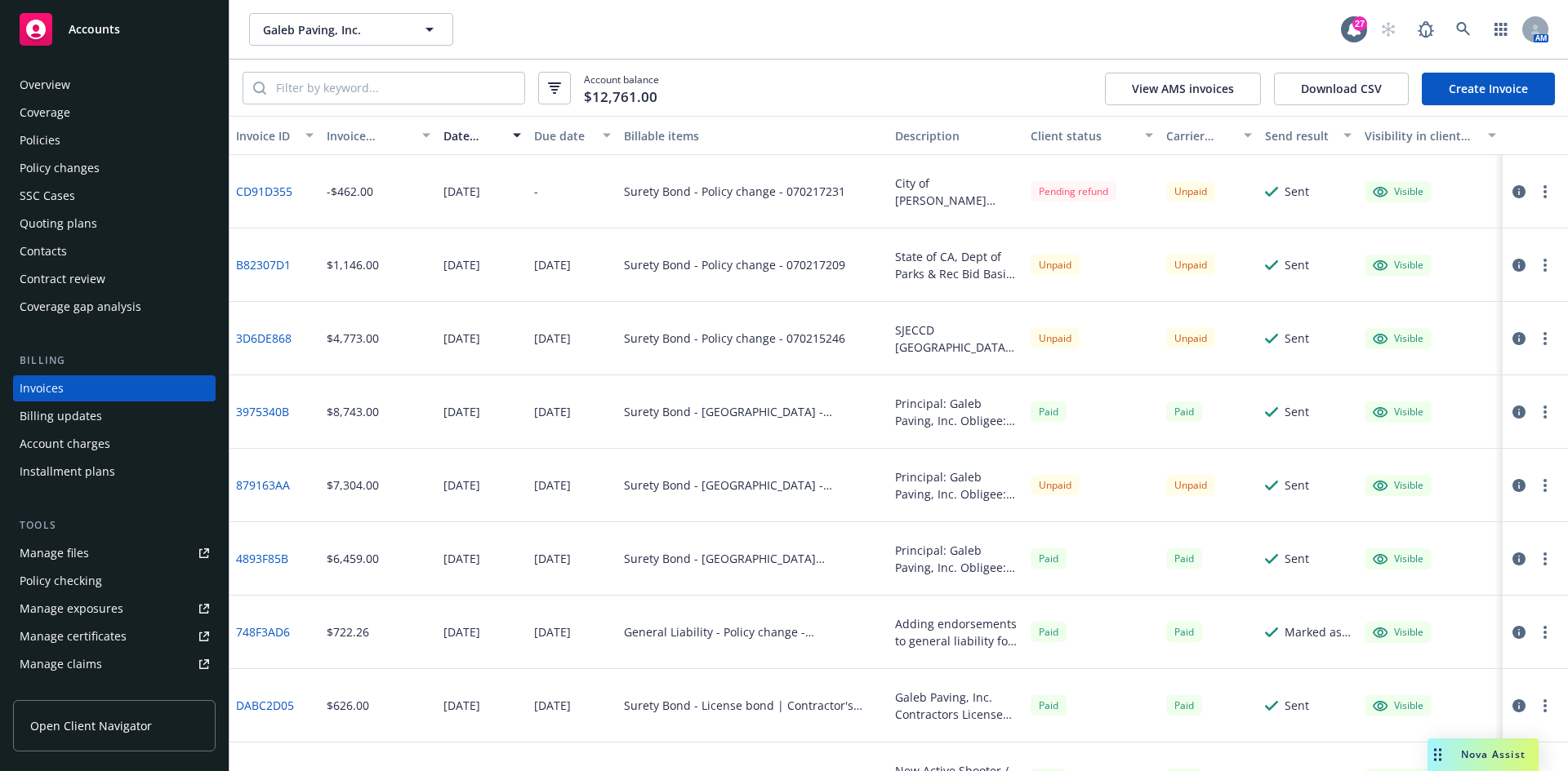
click at [1544, 192] on icon "button" at bounding box center [1545, 193] width 3 height 14
click at [1408, 383] on link "Download invoice PDF" at bounding box center [1437, 389] width 208 height 33
click at [111, 25] on span "Accounts" at bounding box center [94, 30] width 51 height 14
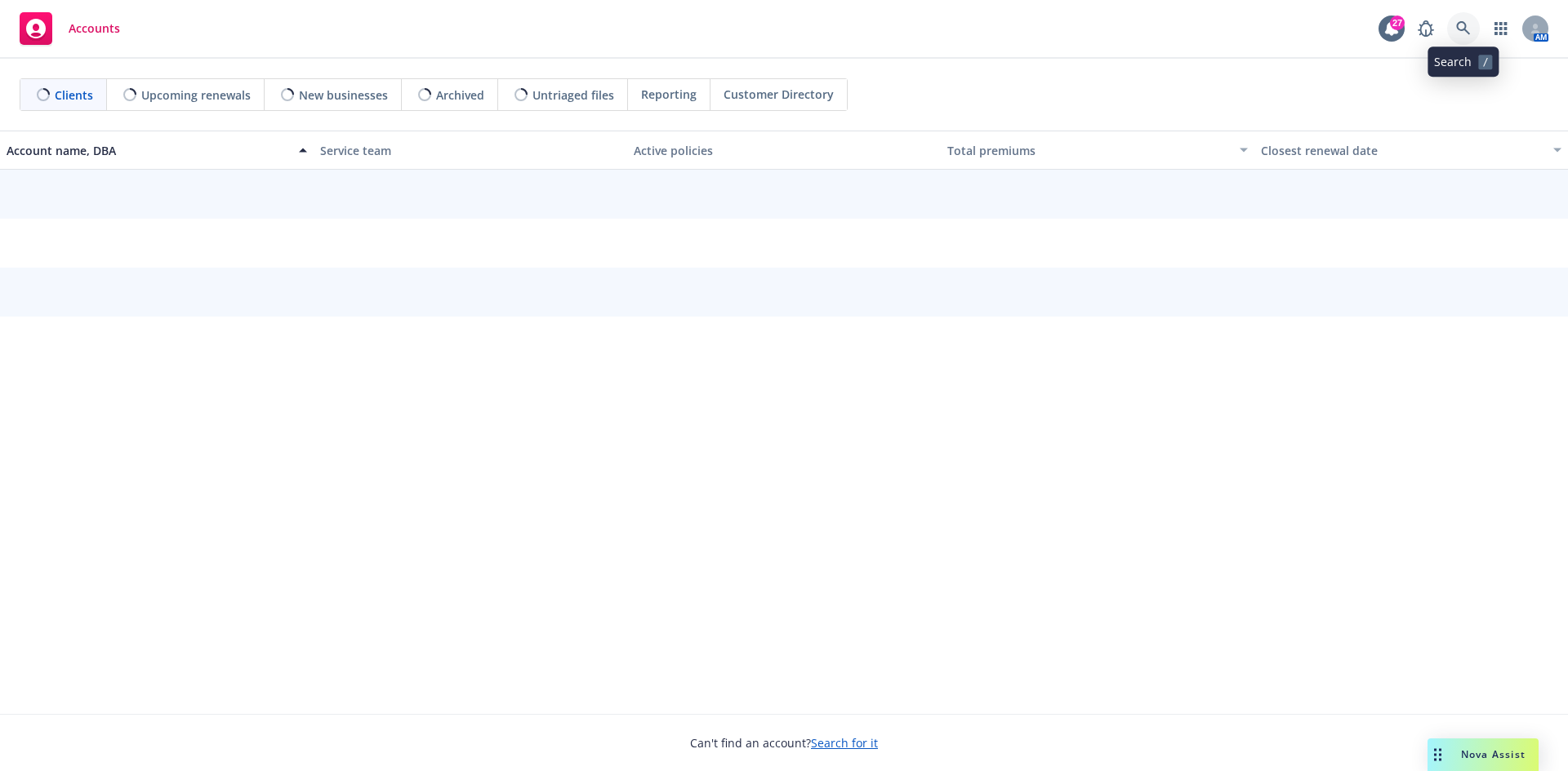
click at [1461, 27] on icon at bounding box center [1463, 28] width 15 height 15
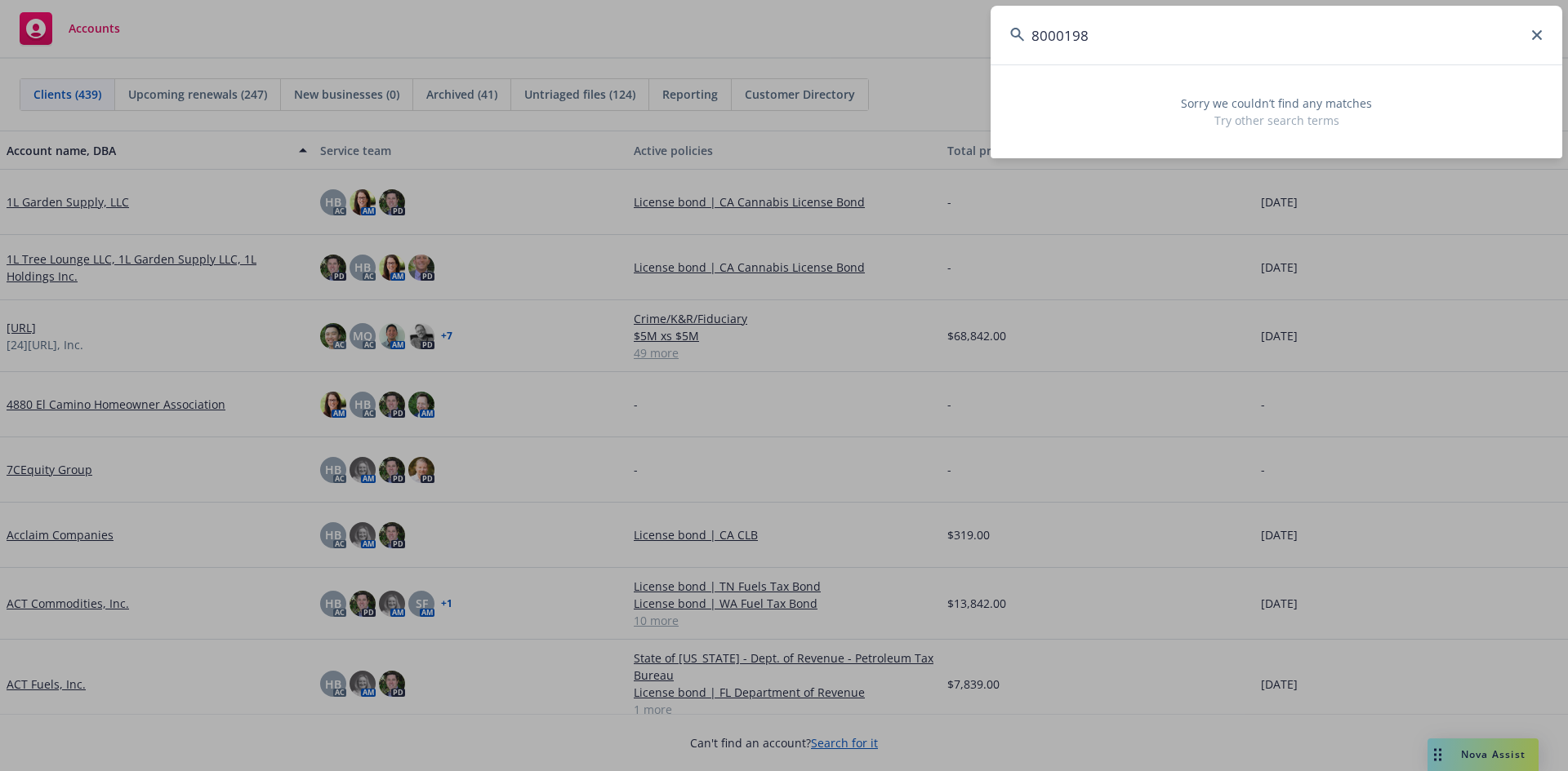
drag, startPoint x: 1263, startPoint y: 61, endPoint x: 956, endPoint y: 35, distance: 308.1
click at [956, 35] on div "8000198 Sorry we couldn’t find any matches Try other search terms" at bounding box center [784, 385] width 1568 height 771
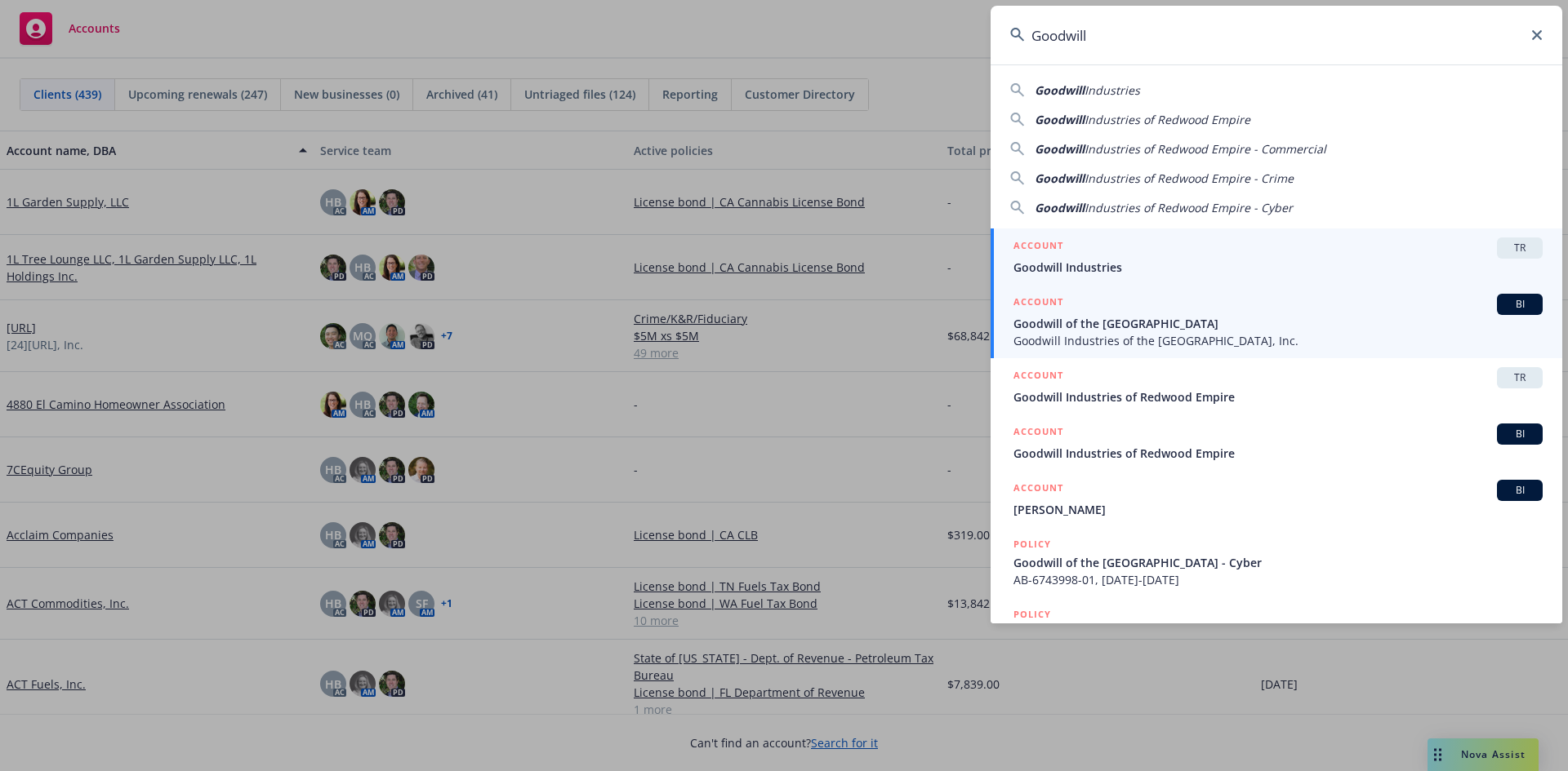
type input "Goodwill"
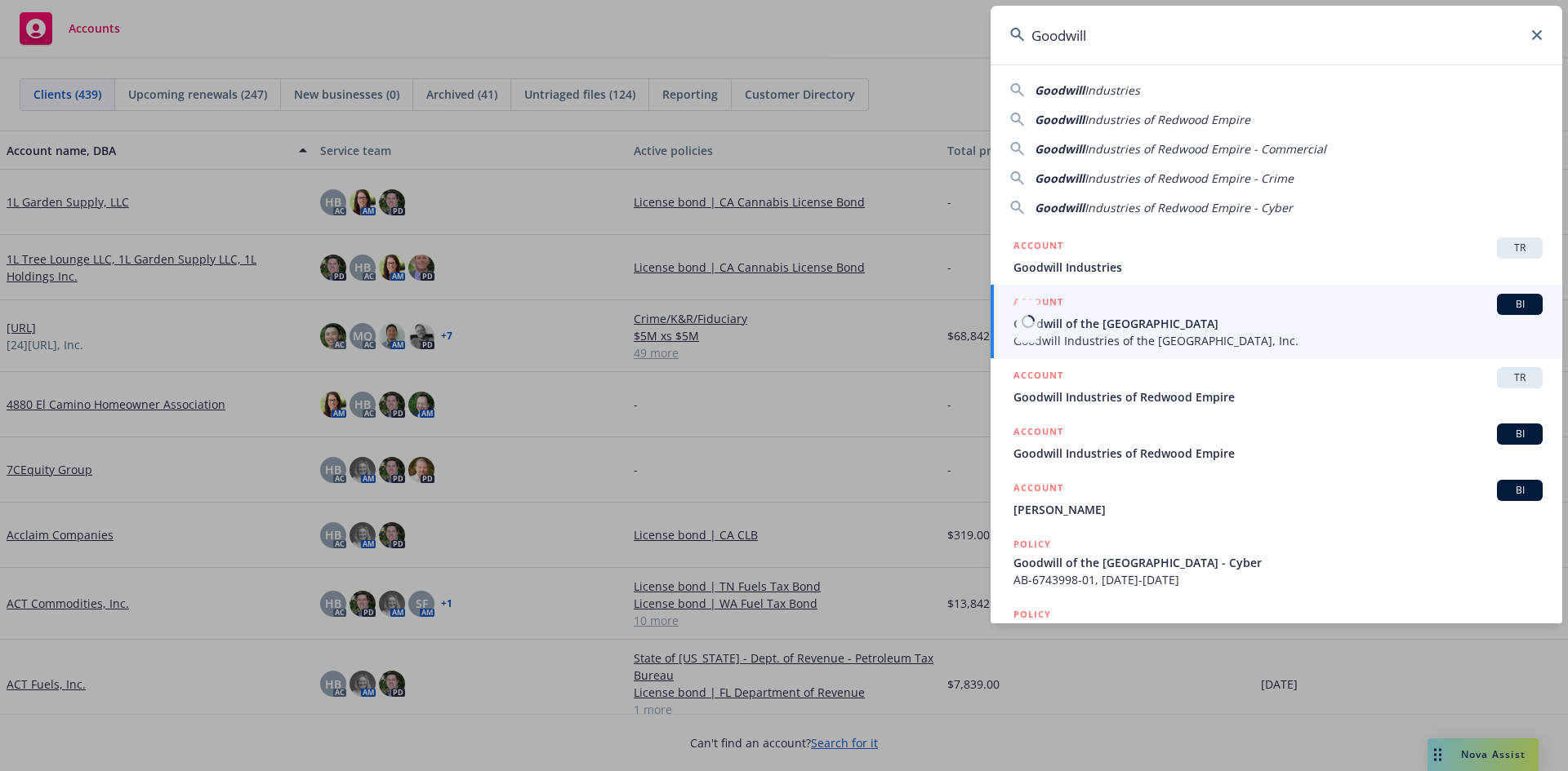
click at [1192, 311] on div "ACCOUNT BI" at bounding box center [1278, 305] width 529 height 21
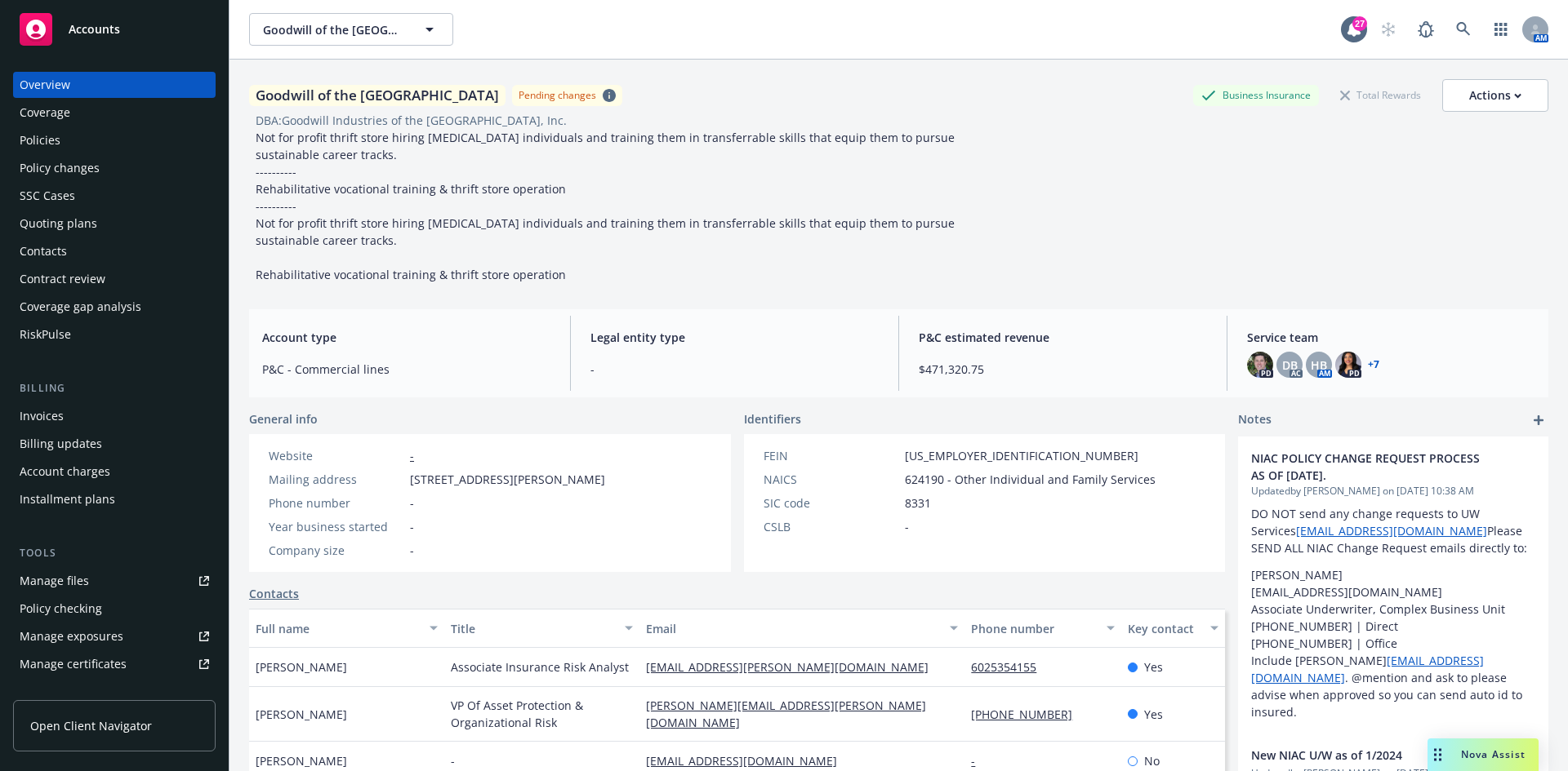
click at [58, 152] on div "Policies" at bounding box center [40, 140] width 41 height 26
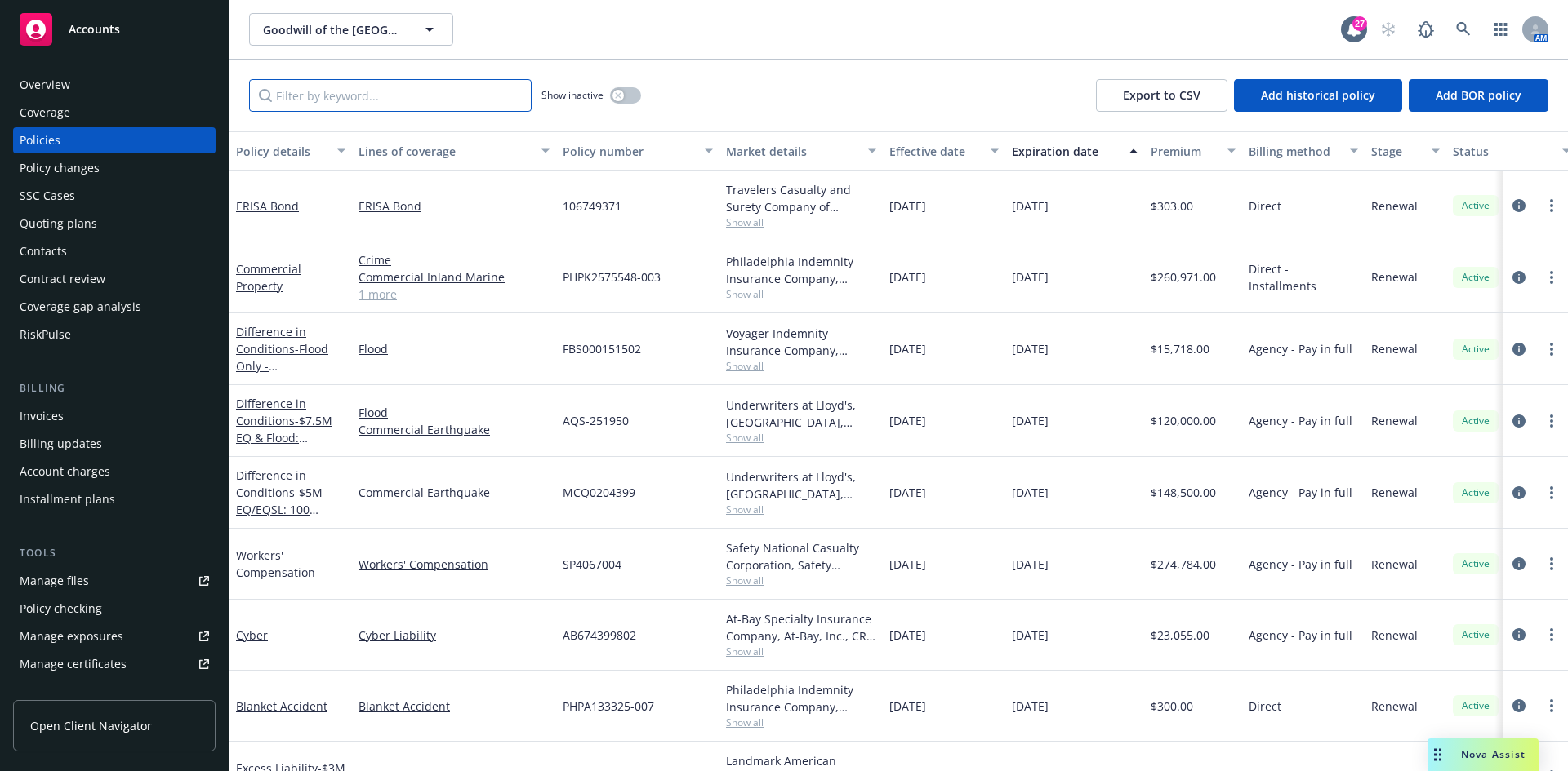
click at [329, 95] on input "Filter by keyword..." at bounding box center [390, 96] width 283 height 33
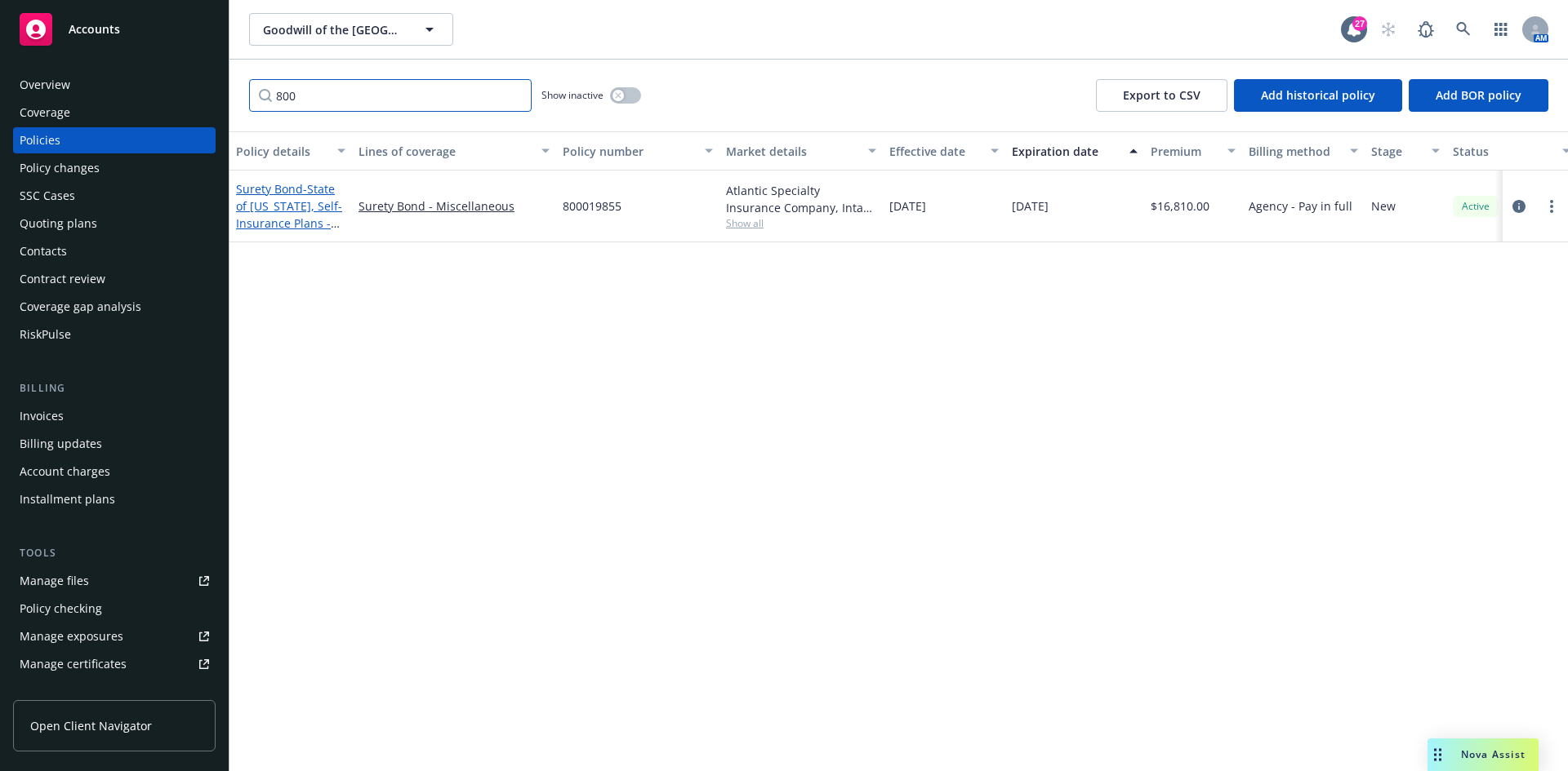
type input "800"
click at [255, 206] on span "- State of [US_STATE], Self-Insurance Plans - CA Bond of Self Insurer of Worker…" at bounding box center [289, 231] width 106 height 102
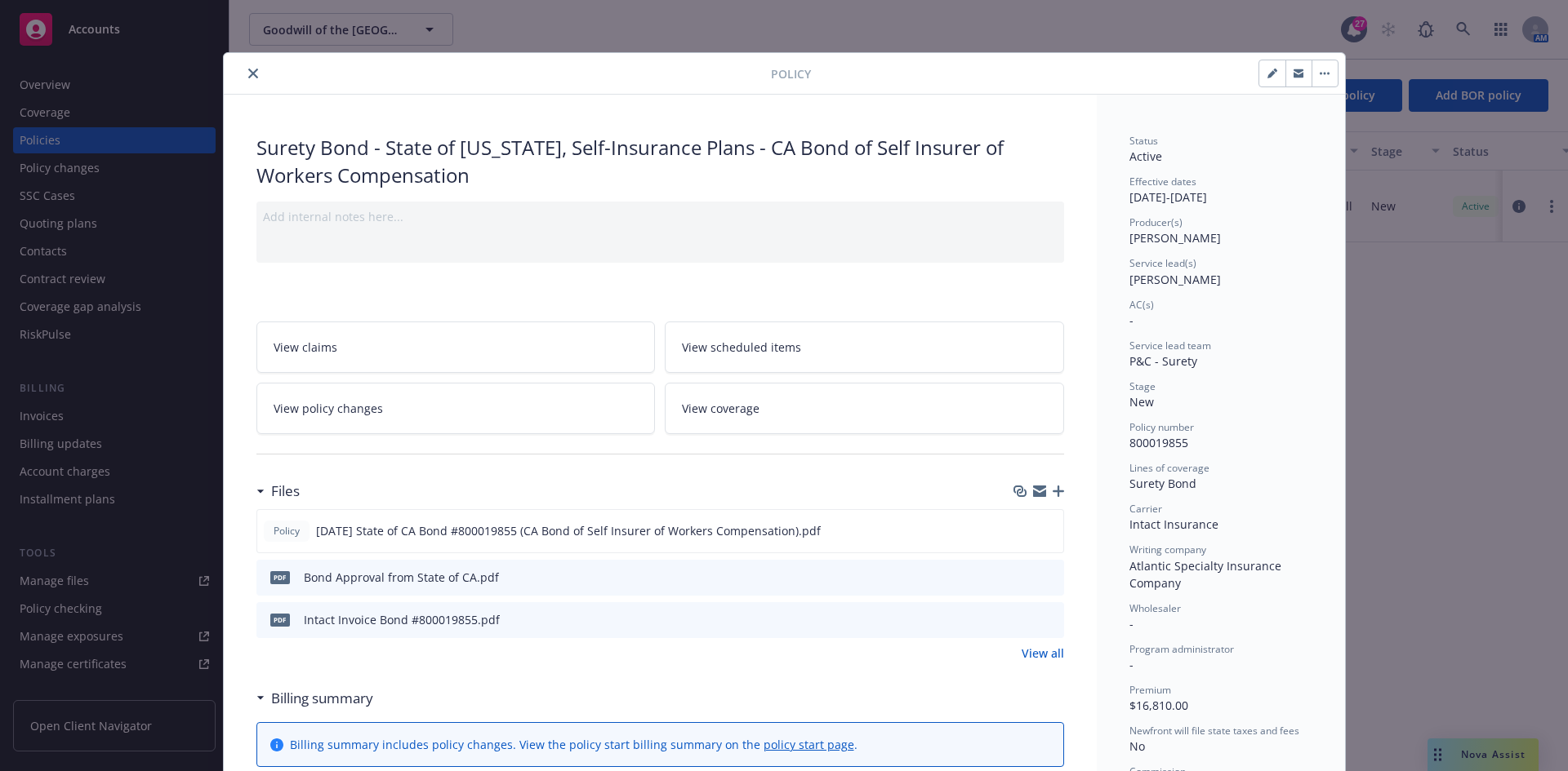
click at [1053, 493] on icon "button" at bounding box center [1059, 491] width 12 height 12
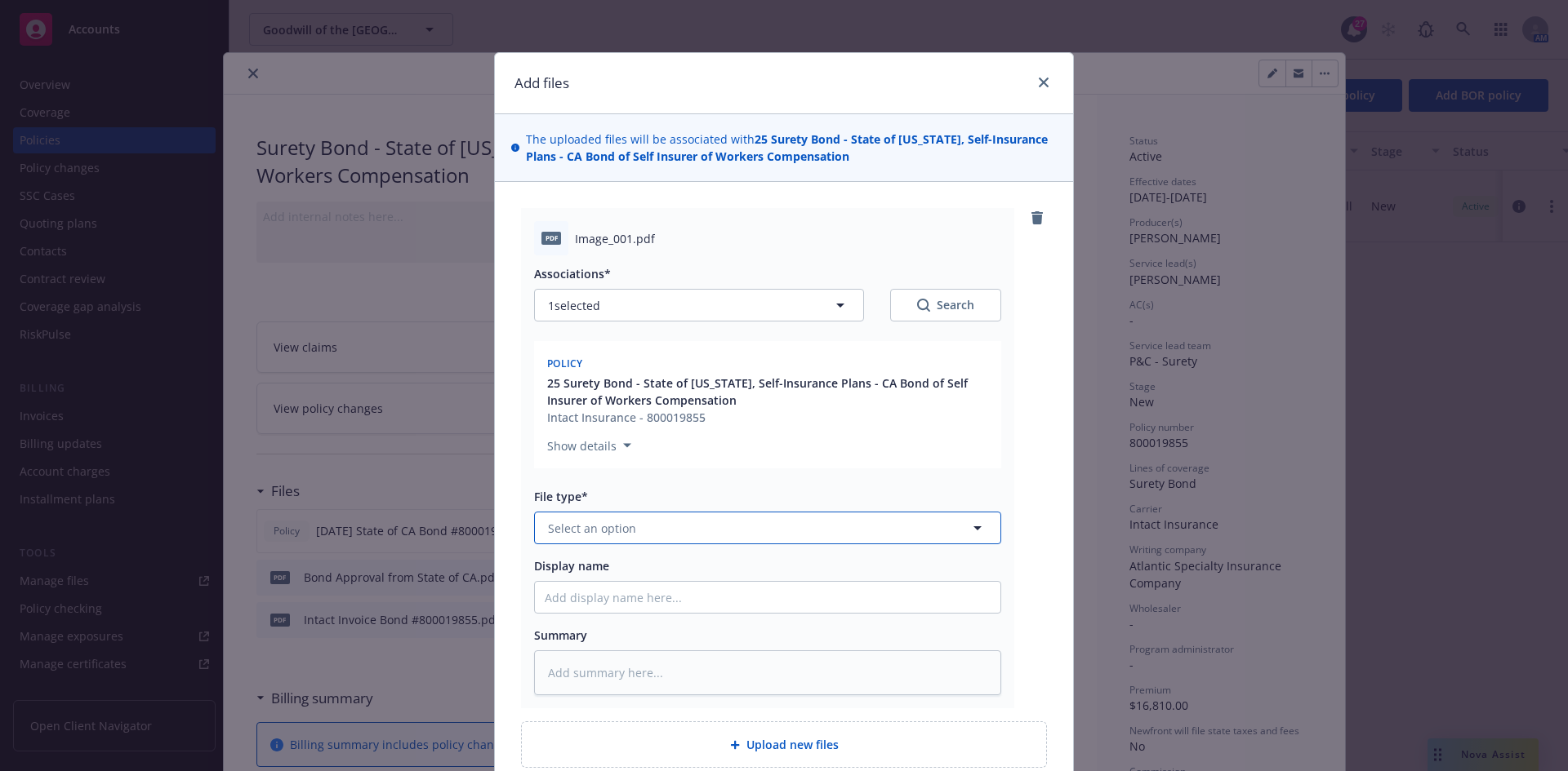
click at [635, 526] on button "Select an option" at bounding box center [768, 528] width 467 height 33
type input "Other"
click at [606, 551] on div "Other" at bounding box center [768, 573] width 466 height 44
click at [611, 598] on input "Display name" at bounding box center [768, 598] width 466 height 31
type textarea "x"
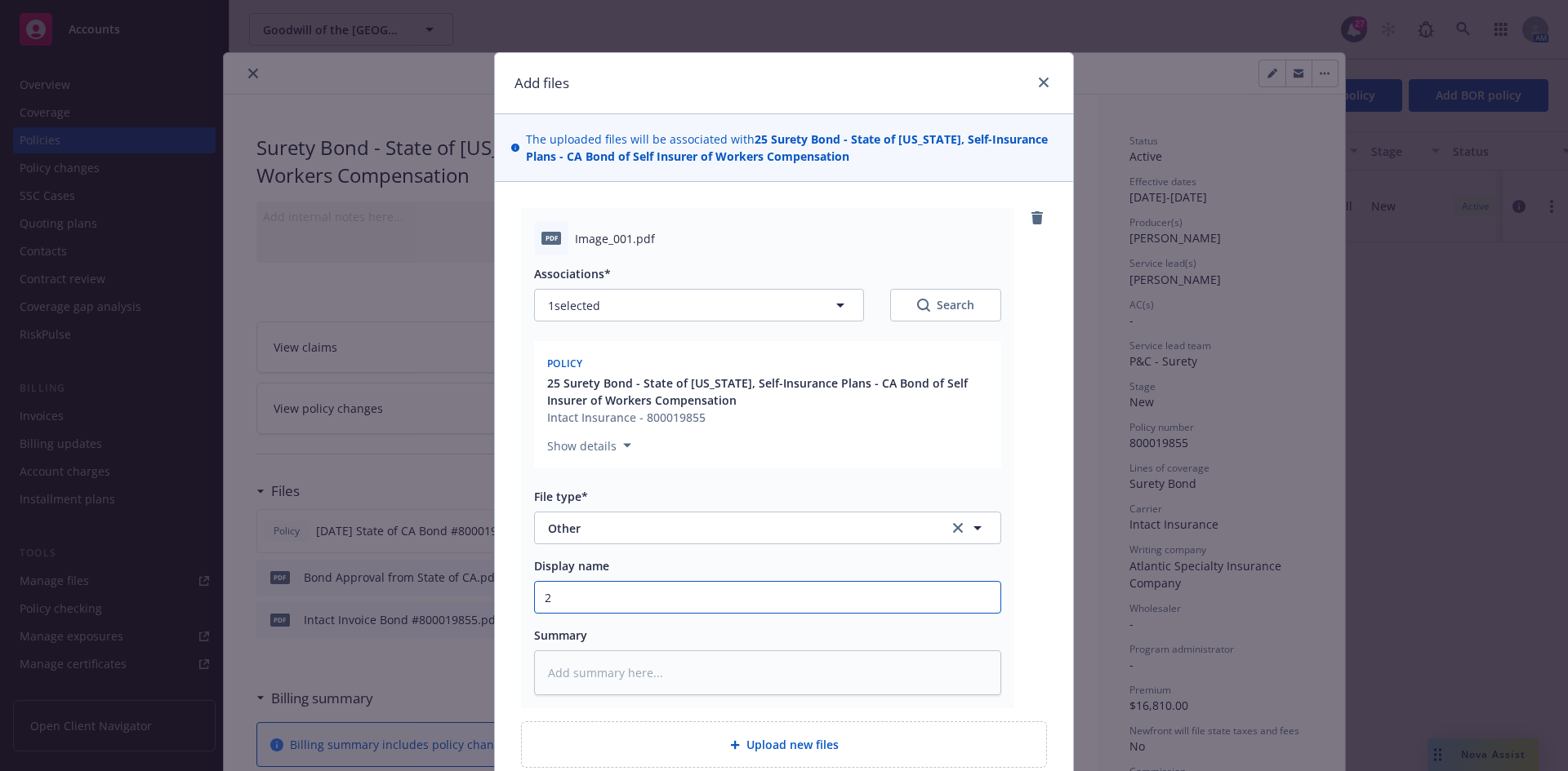
type input "20"
type textarea "x"
type input "202"
type textarea "x"
type input "2025"
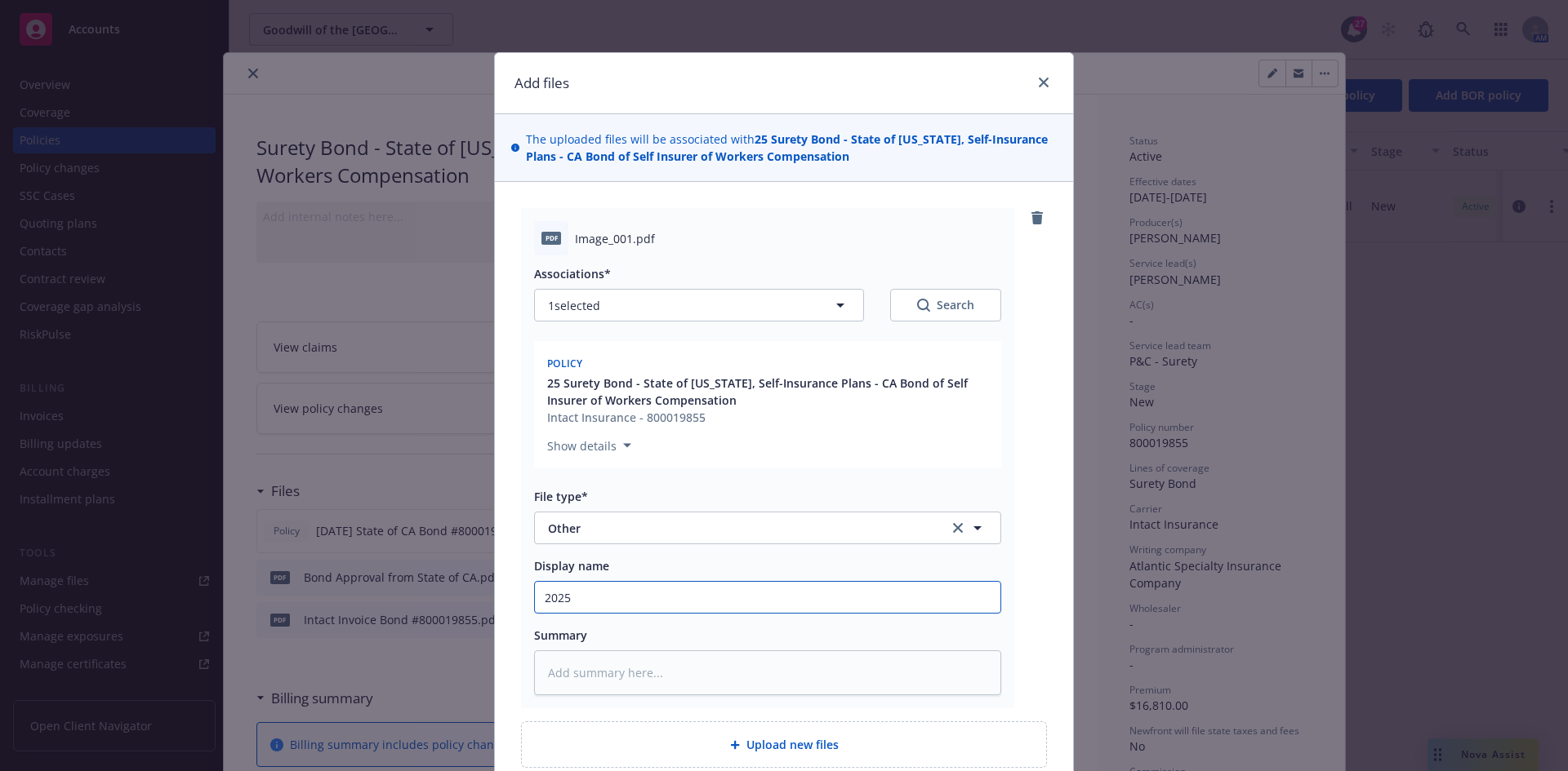
type textarea "x"
type input "2025"
type textarea "x"
type input "2025 0"
click at [615, 600] on input "2025 0" at bounding box center [768, 598] width 466 height 31
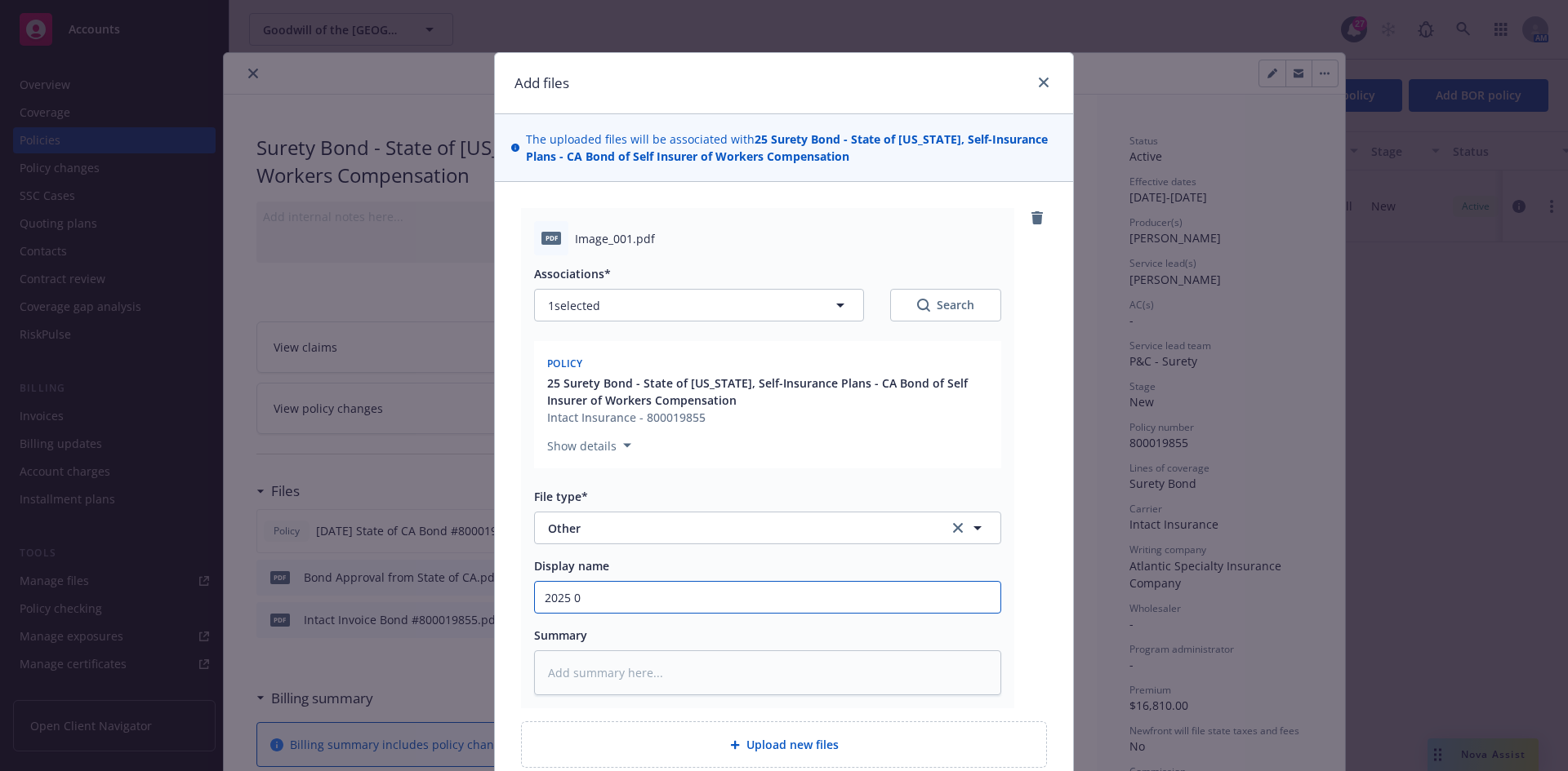
type textarea "x"
type input "2025 08"
type textarea "x"
type input "2025 08 0"
type textarea "x"
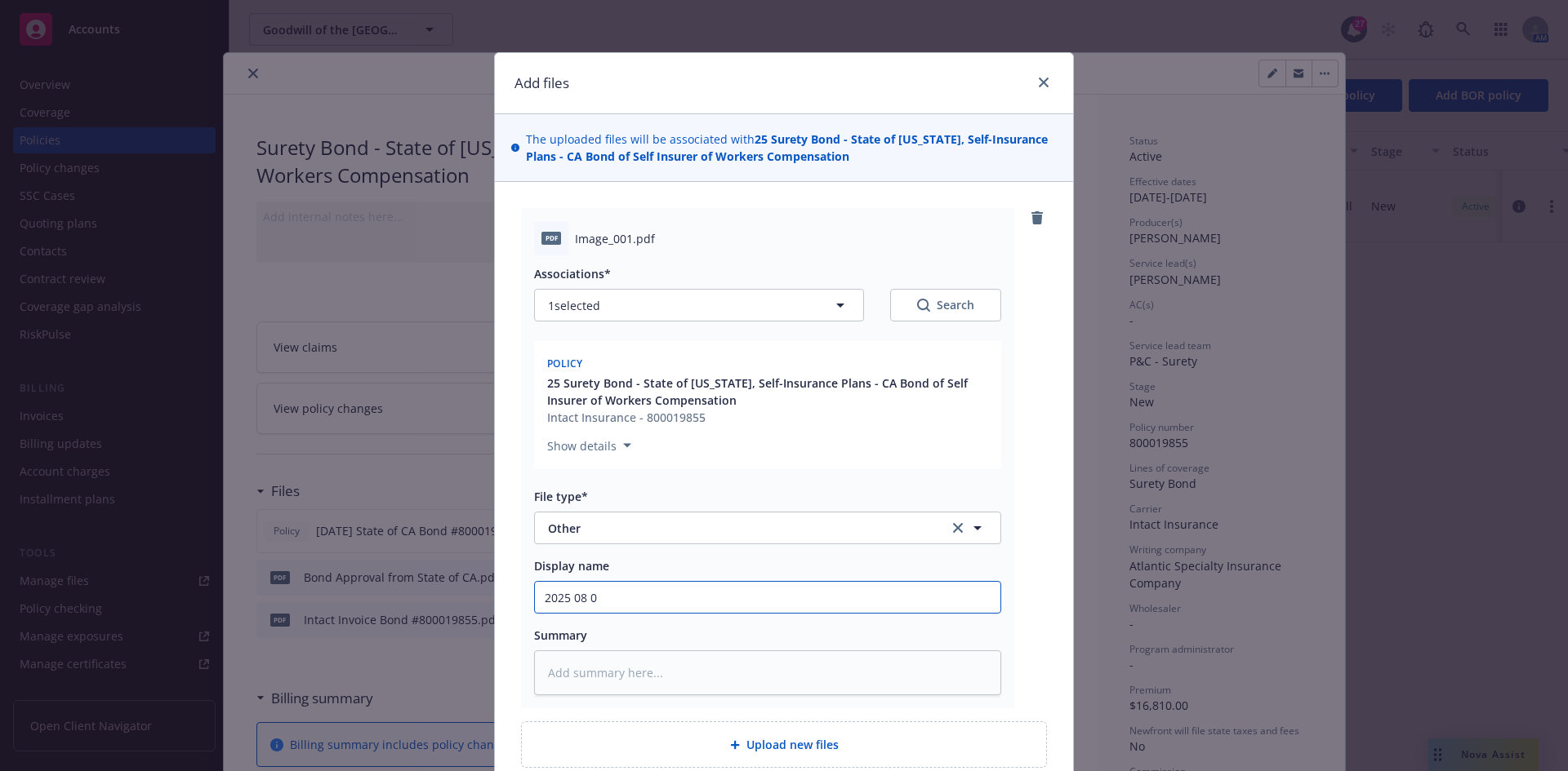
type input "[DATE]"
type textarea "x"
type input "[DATE]"
type textarea "x"
type input "[DATE] B"
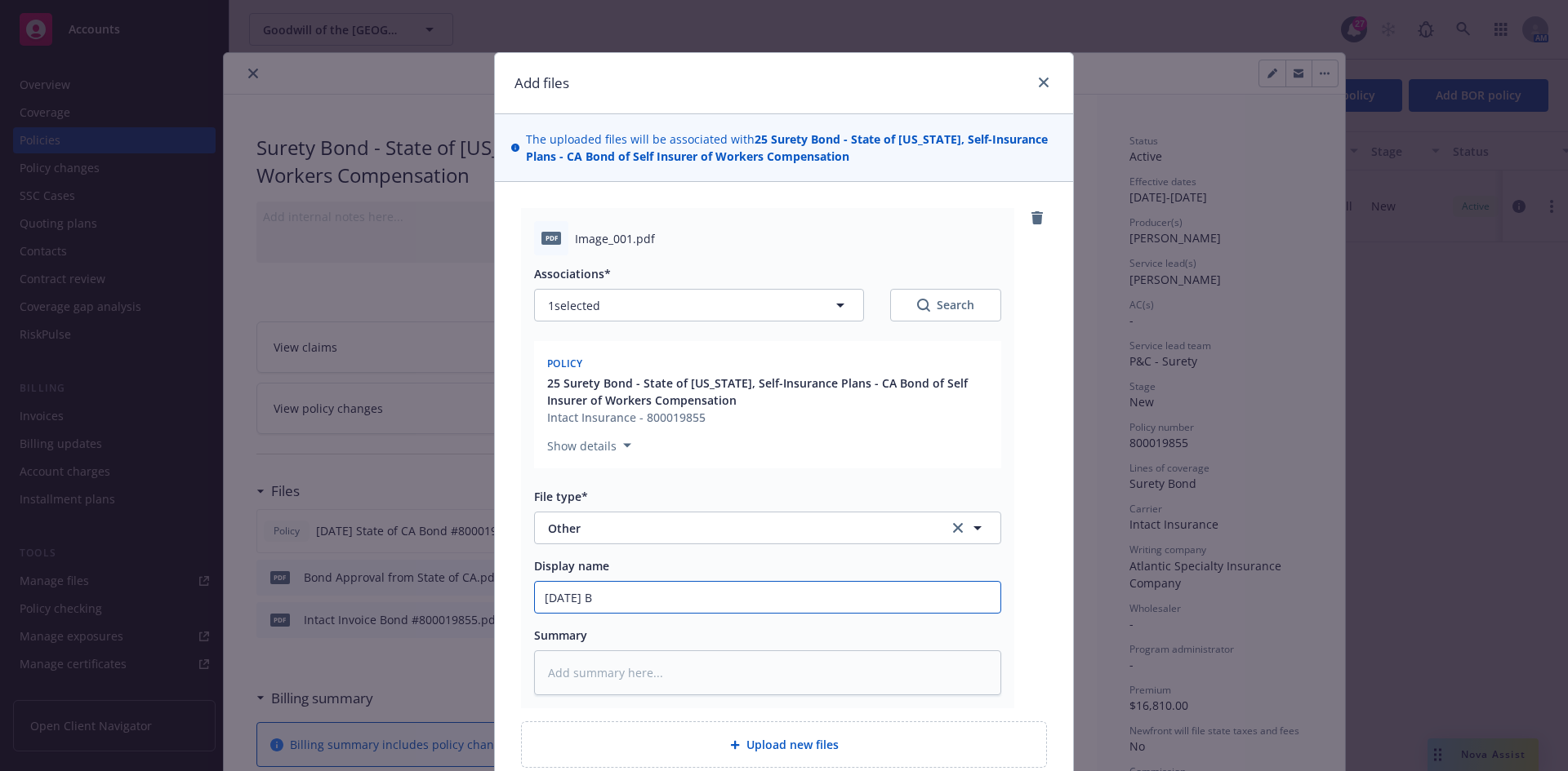
type textarea "x"
type input "[DATE] Bo"
type textarea "x"
type input "[DATE] Bon"
type textarea "x"
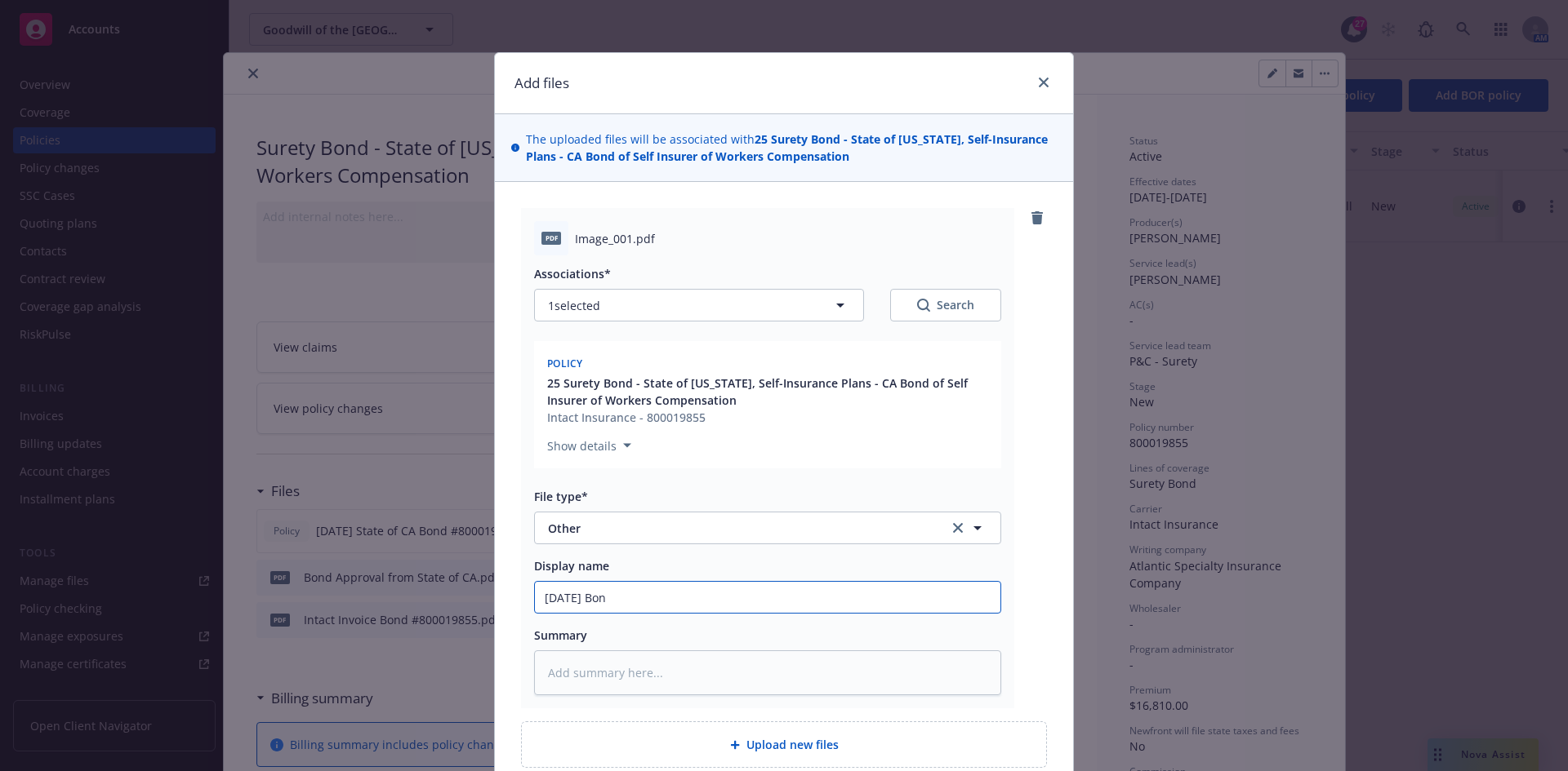
type input "[DATE] Bond"
type textarea "x"
type input "[DATE] Bond"
type textarea "x"
type input "[DATE] Bond #"
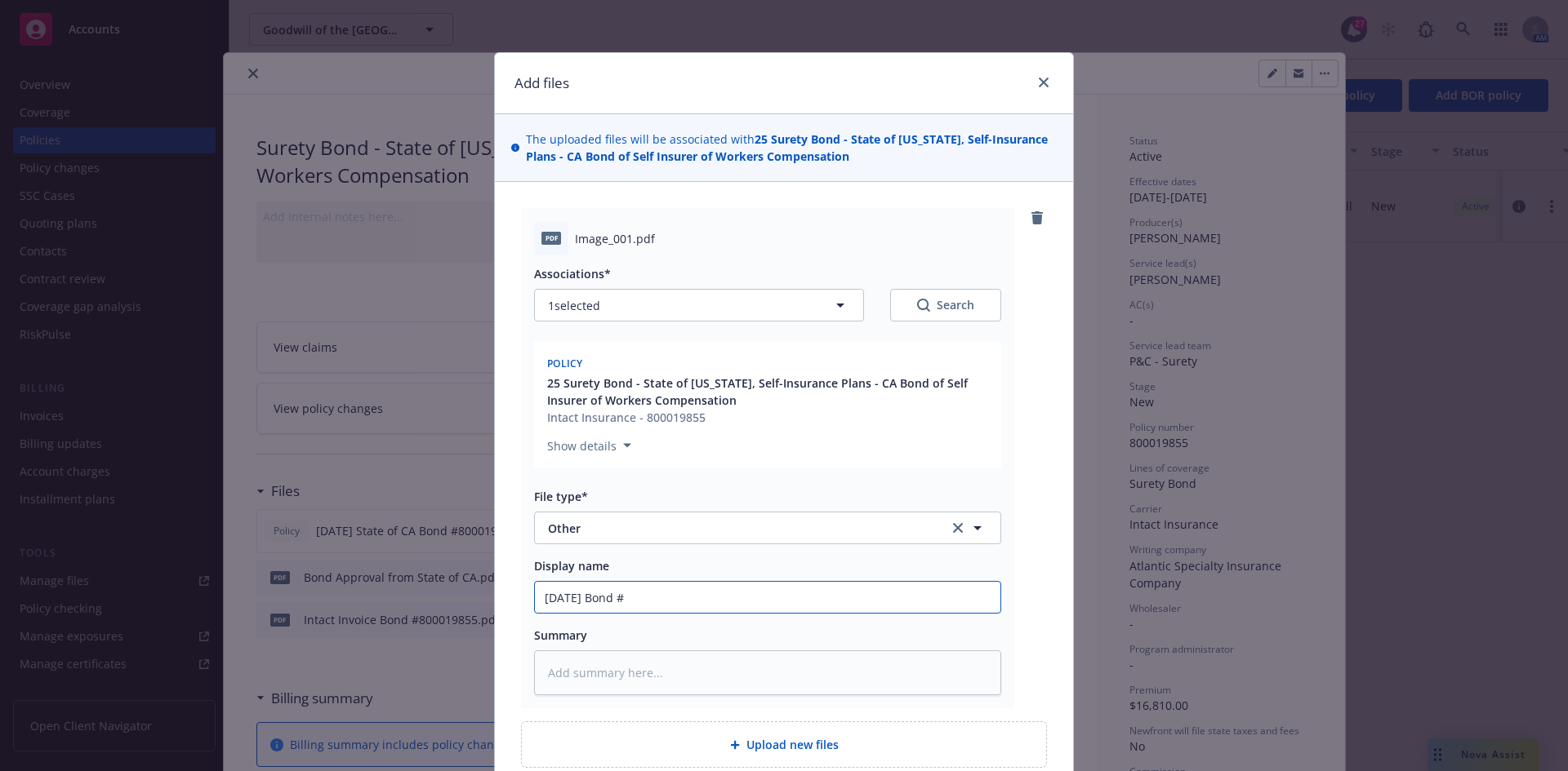
type textarea "x"
type input "[DATE] Bond #8"
type textarea "x"
type input "[DATE] Bond #80"
type textarea "x"
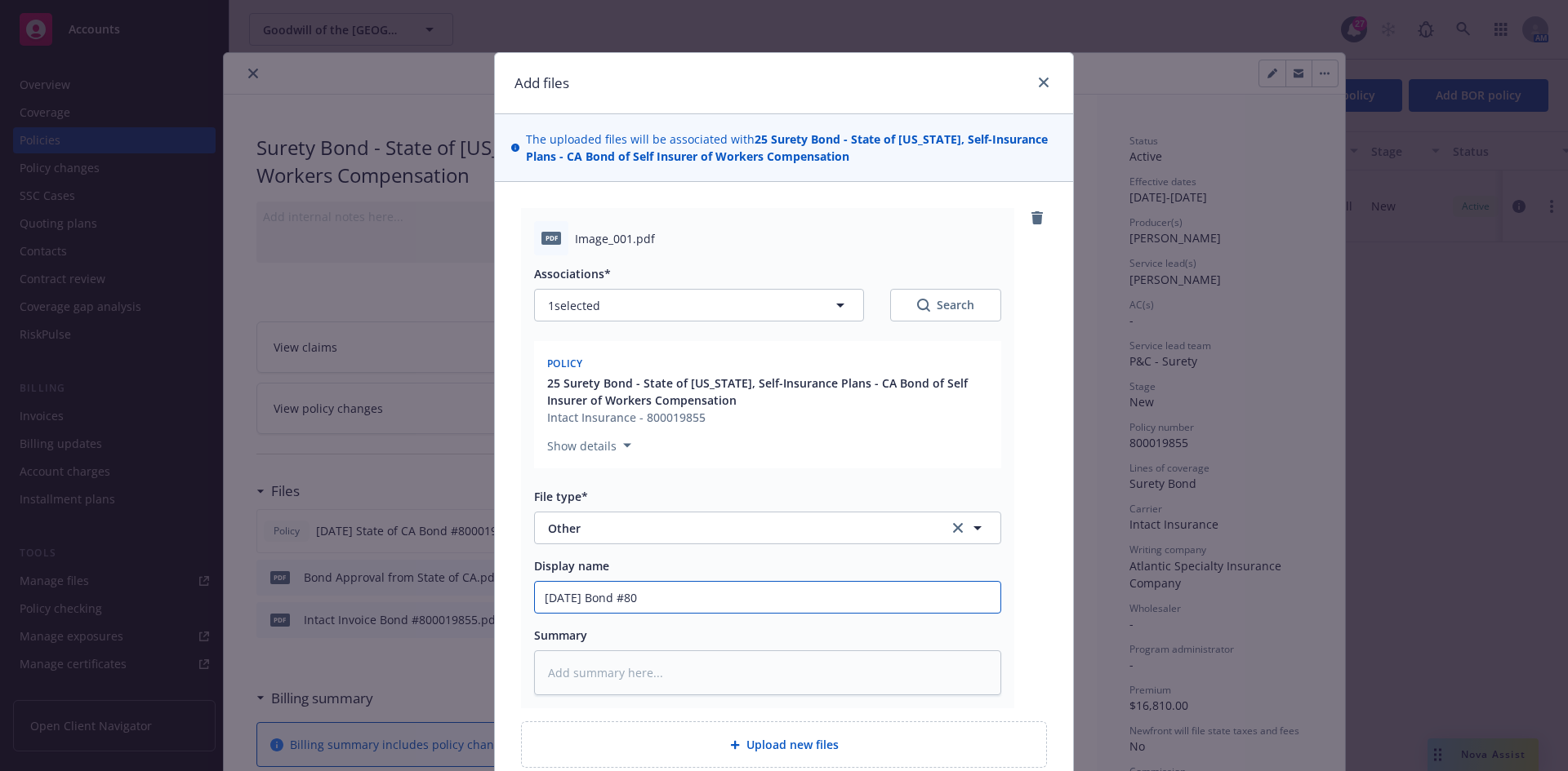
type input "[DATE] Bond #800"
type textarea "x"
type input "[DATE] Bond #8000"
type textarea "x"
type input "[DATE] Bond #80001"
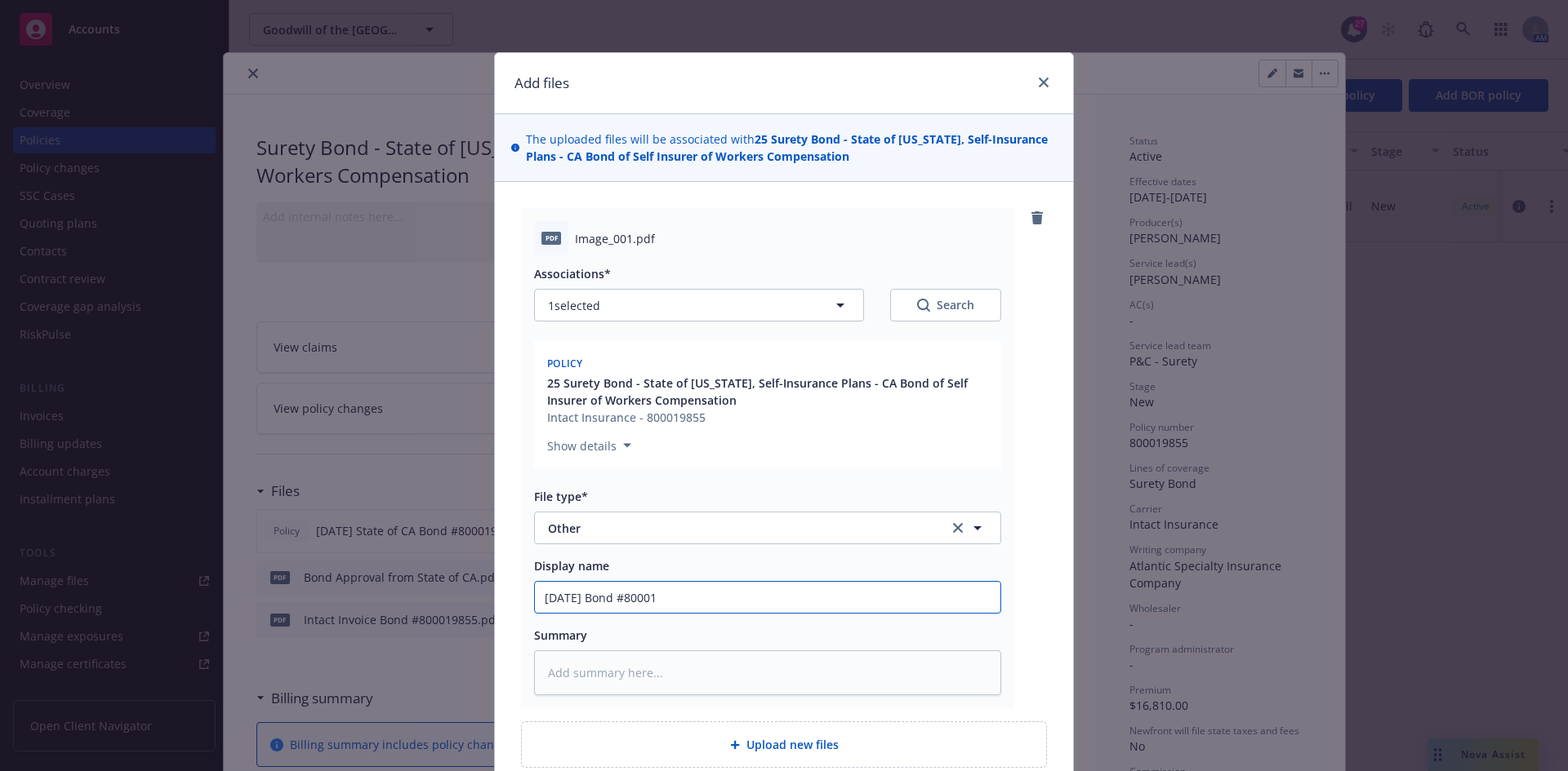
type textarea "x"
type input "[DATE] Bond #800019"
type textarea "x"
type input "[DATE] Bond #8000198"
type textarea "x"
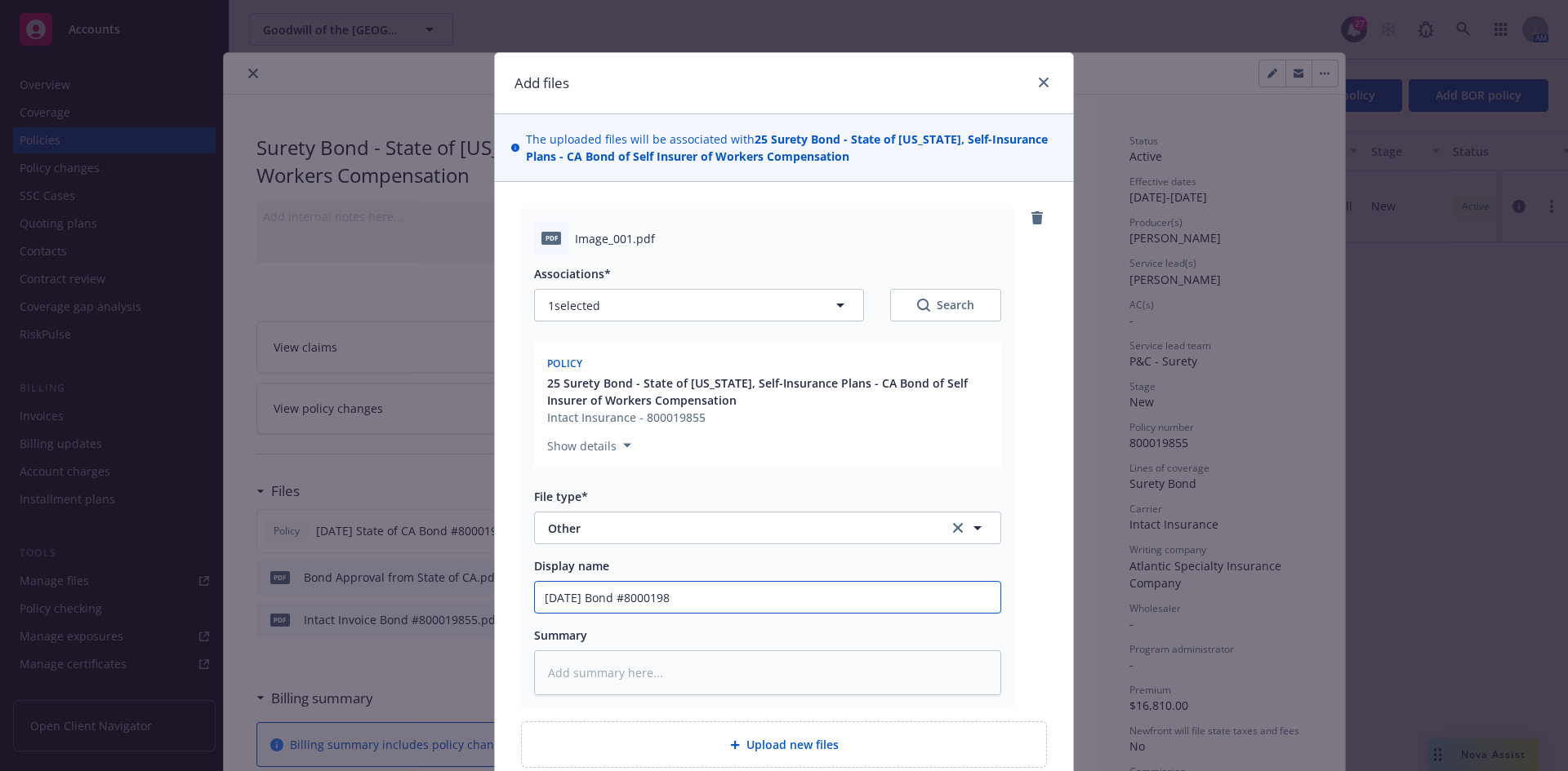
type input "[DATE] Bond #80001985"
type textarea "x"
type input "[DATE] Bond #800019855"
type textarea "x"
type input "[DATE] Bond #800019855"
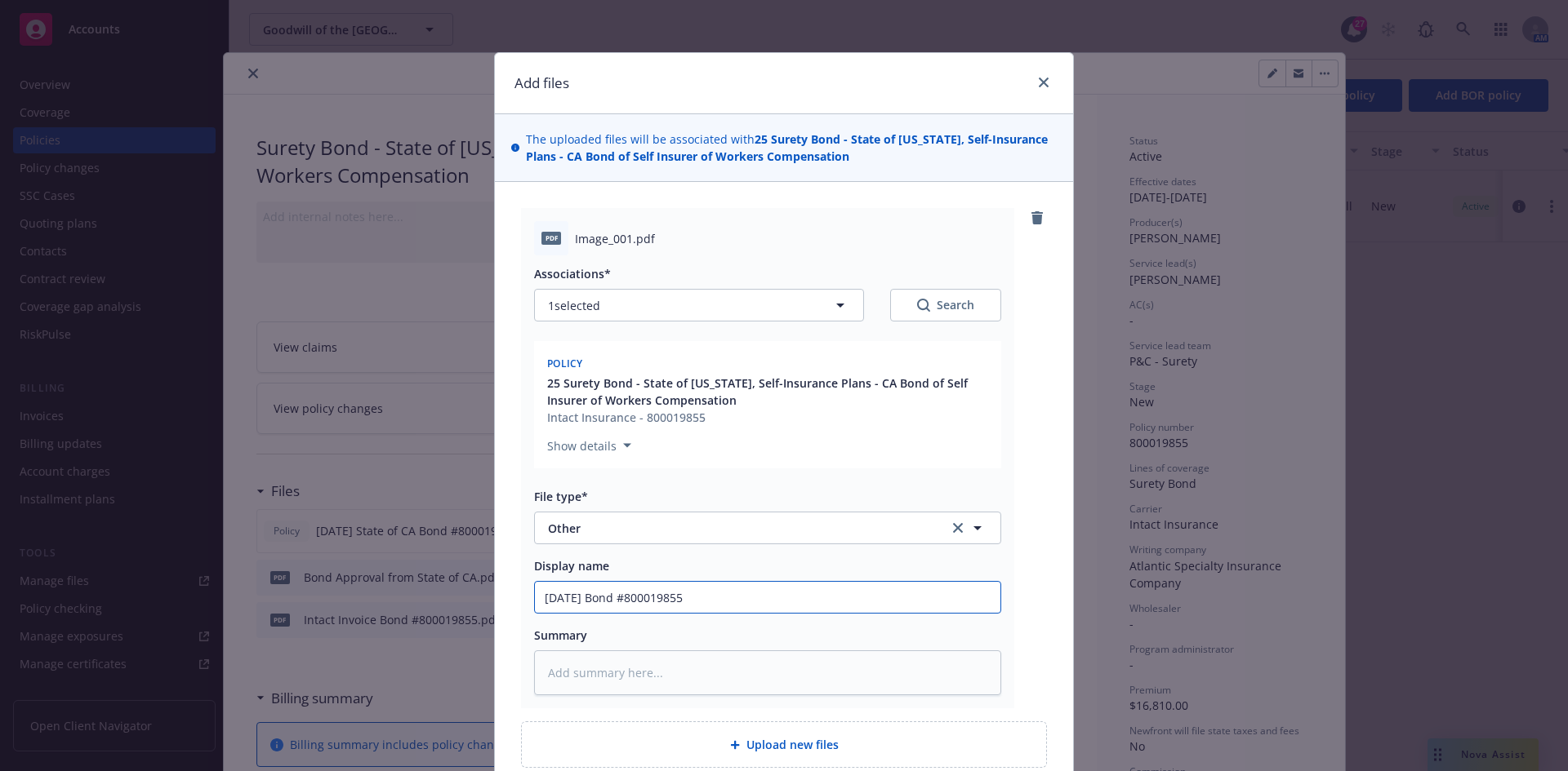
type textarea "x"
type input "[DATE] Bond #800019855 A"
type textarea "x"
type input "[DATE] Bond #800019855 Ap"
type textarea "x"
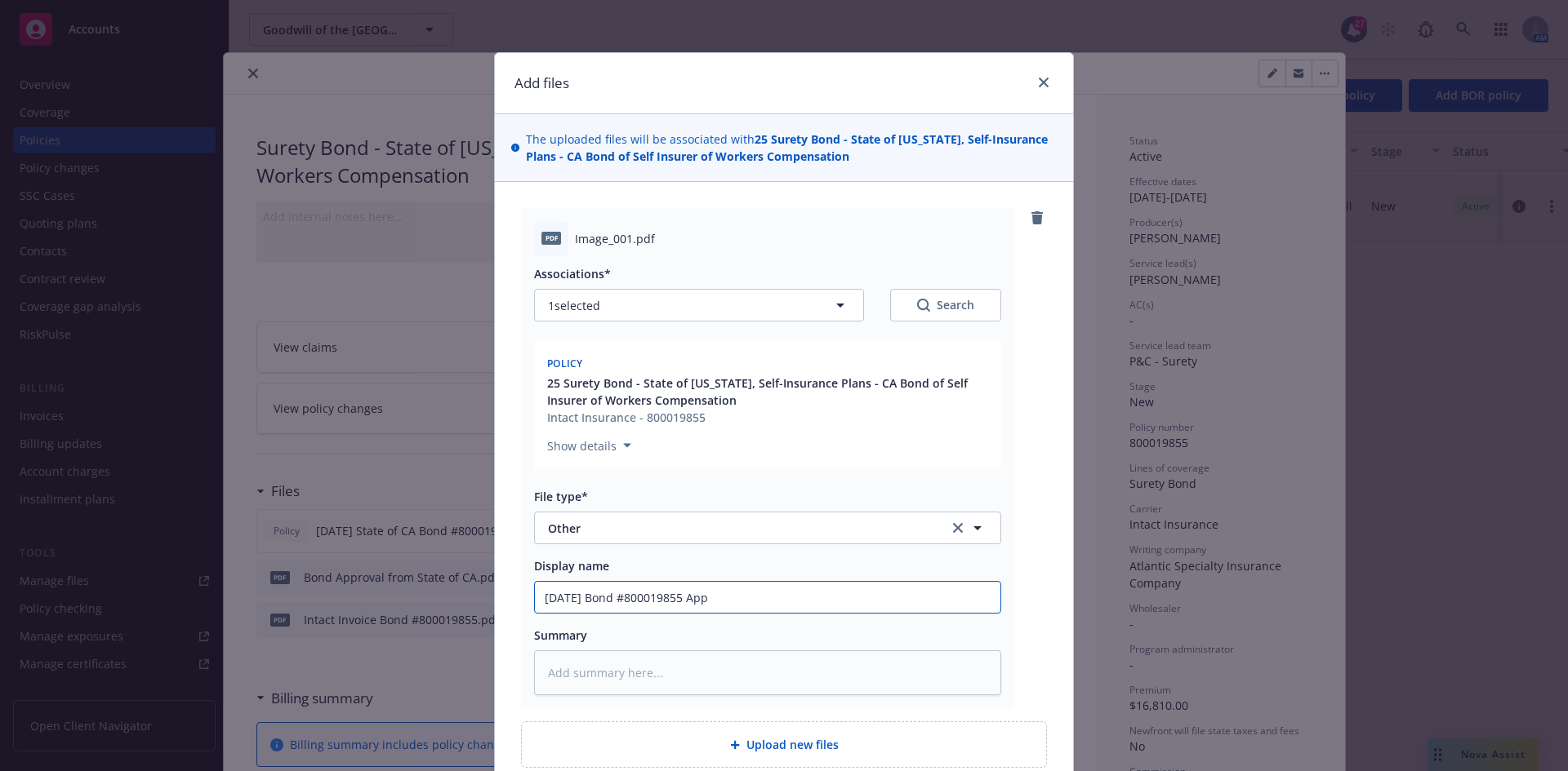
type input "[DATE] Bond #800019855 Appr"
type textarea "x"
type input "[DATE] Bond #800019855 Appro"
type textarea "x"
type input "[DATE] Bond #800019855 Approv"
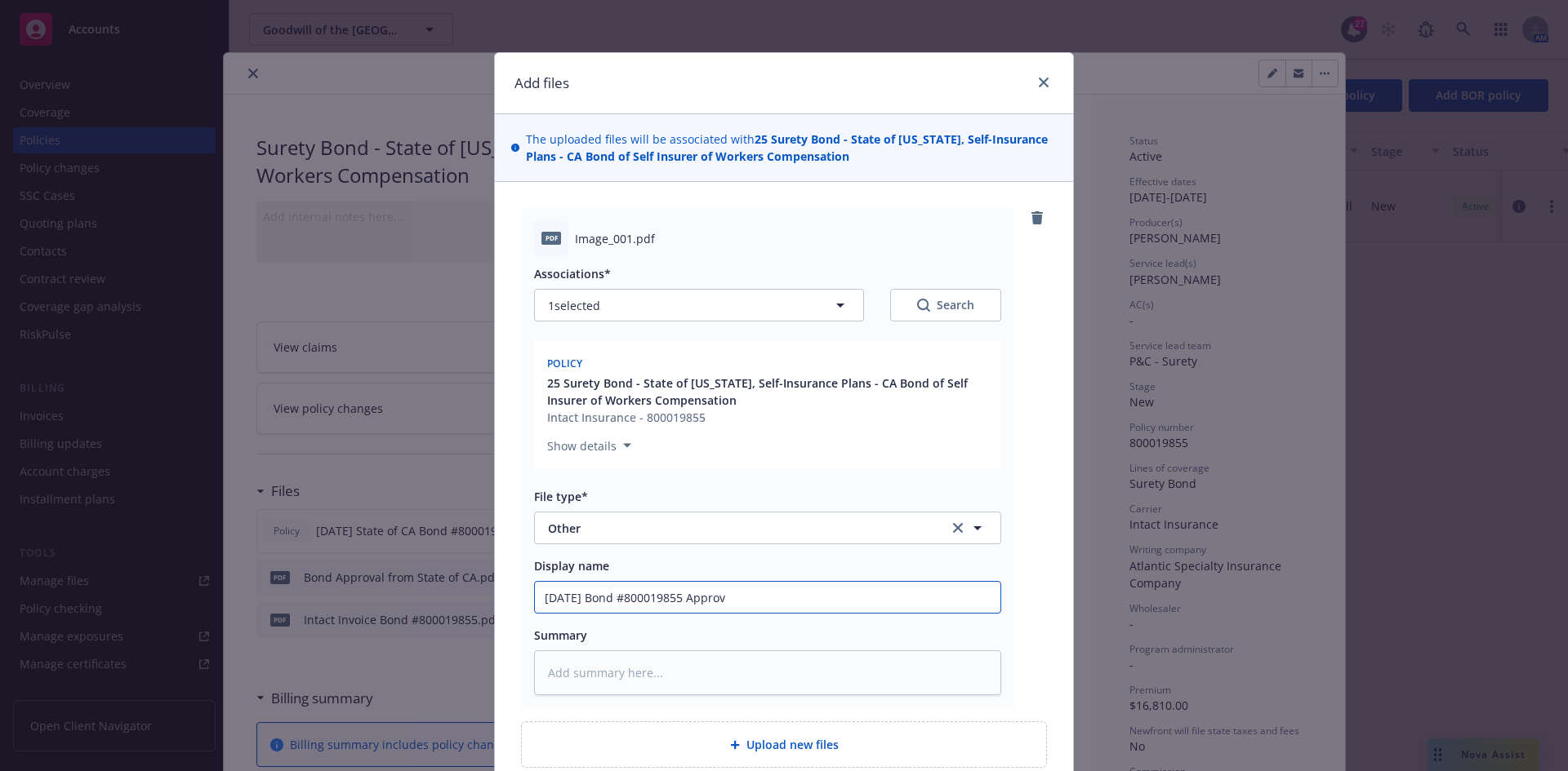
type textarea "x"
type input "[DATE] Bond #800019855 Approval"
type textarea "x"
type input "[DATE] Bond #800019855 Approval"
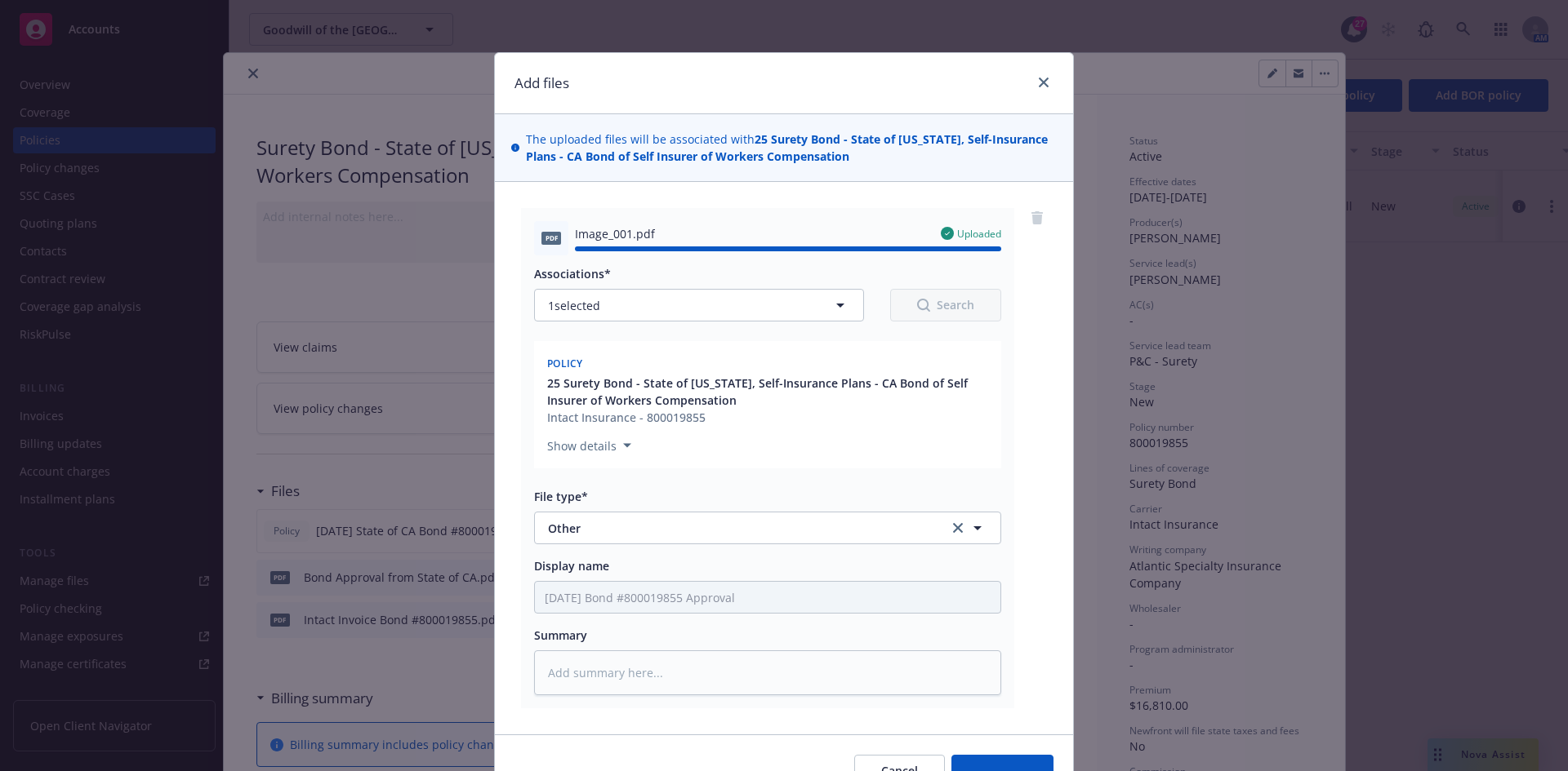
type textarea "x"
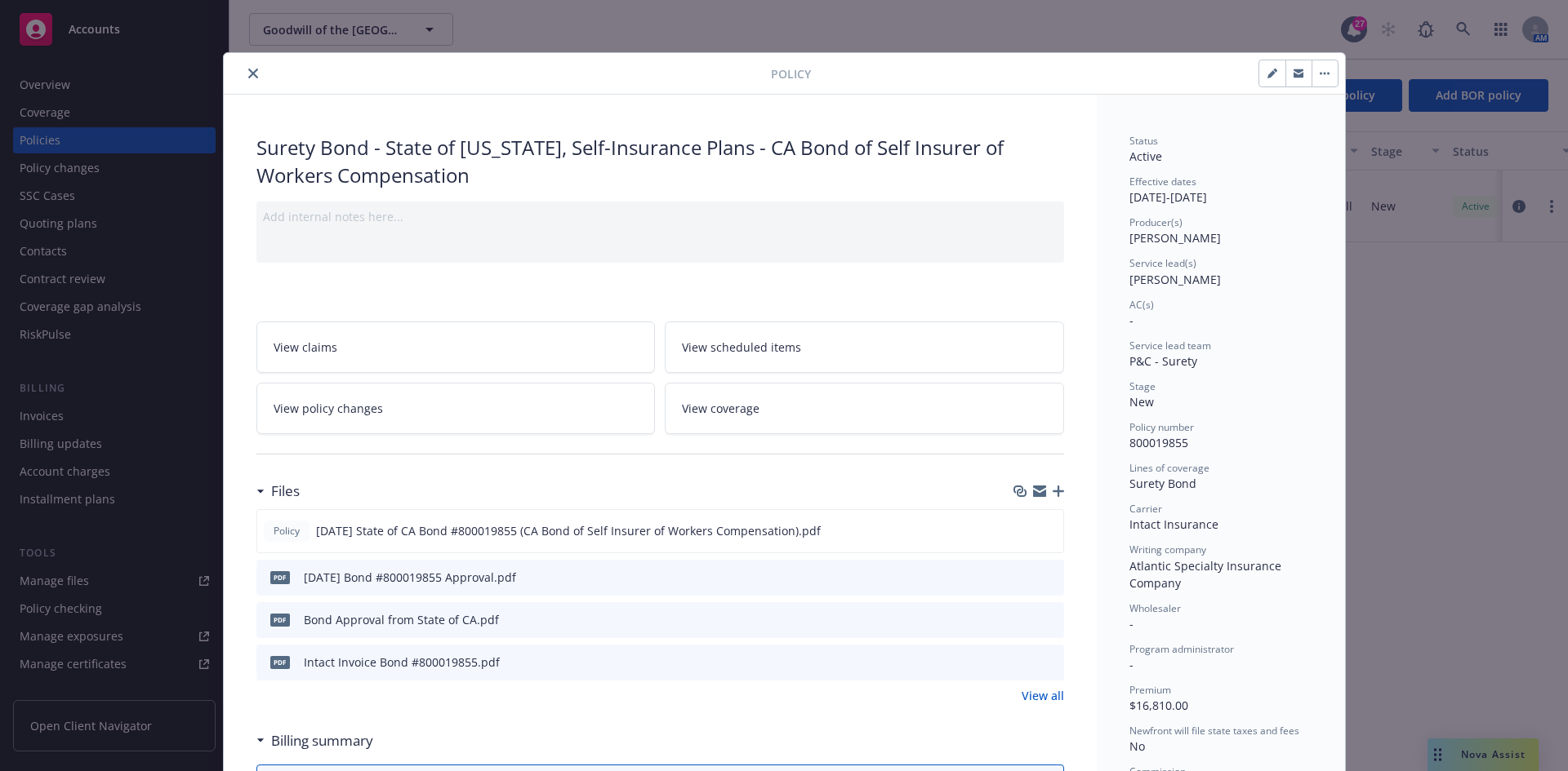
drag, startPoint x: 244, startPoint y: 72, endPoint x: 247, endPoint y: 12, distance: 60.1
click at [249, 72] on icon "close" at bounding box center [254, 74] width 10 height 10
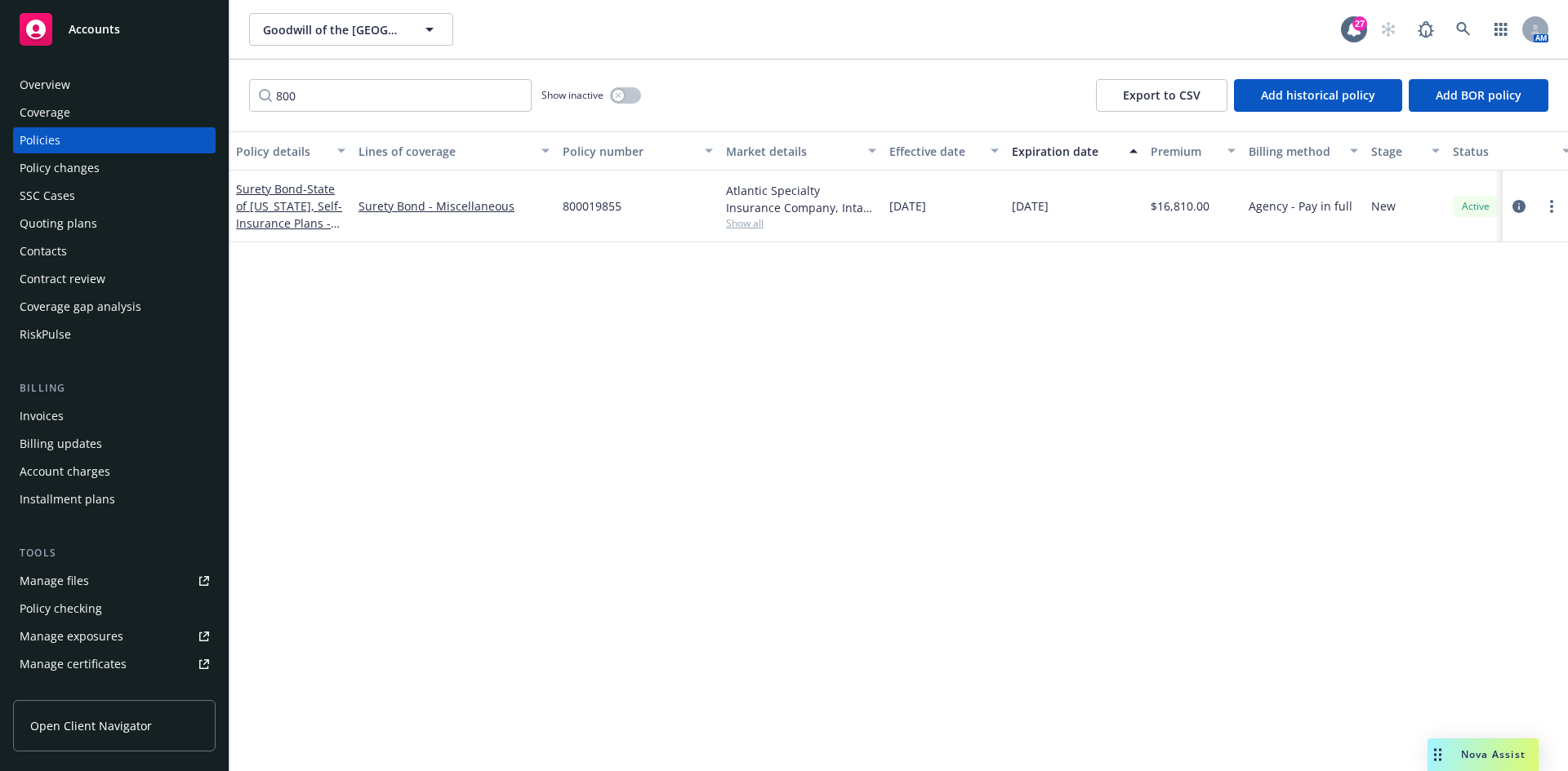
click at [141, 51] on link "Accounts" at bounding box center [114, 29] width 202 height 45
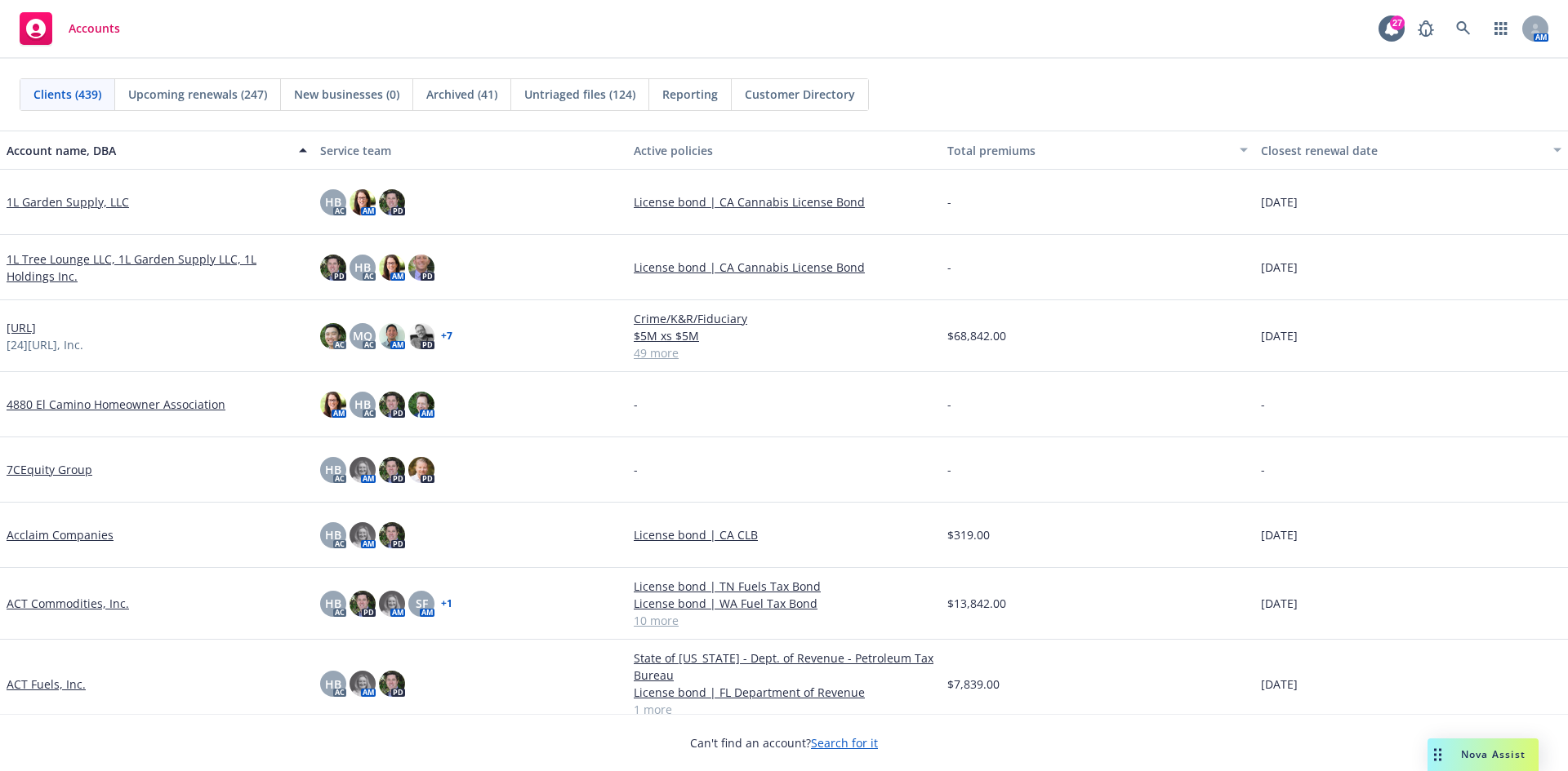
click at [1480, 23] on div "AM" at bounding box center [1478, 29] width 138 height 33
click at [1471, 29] on link at bounding box center [1463, 29] width 33 height 33
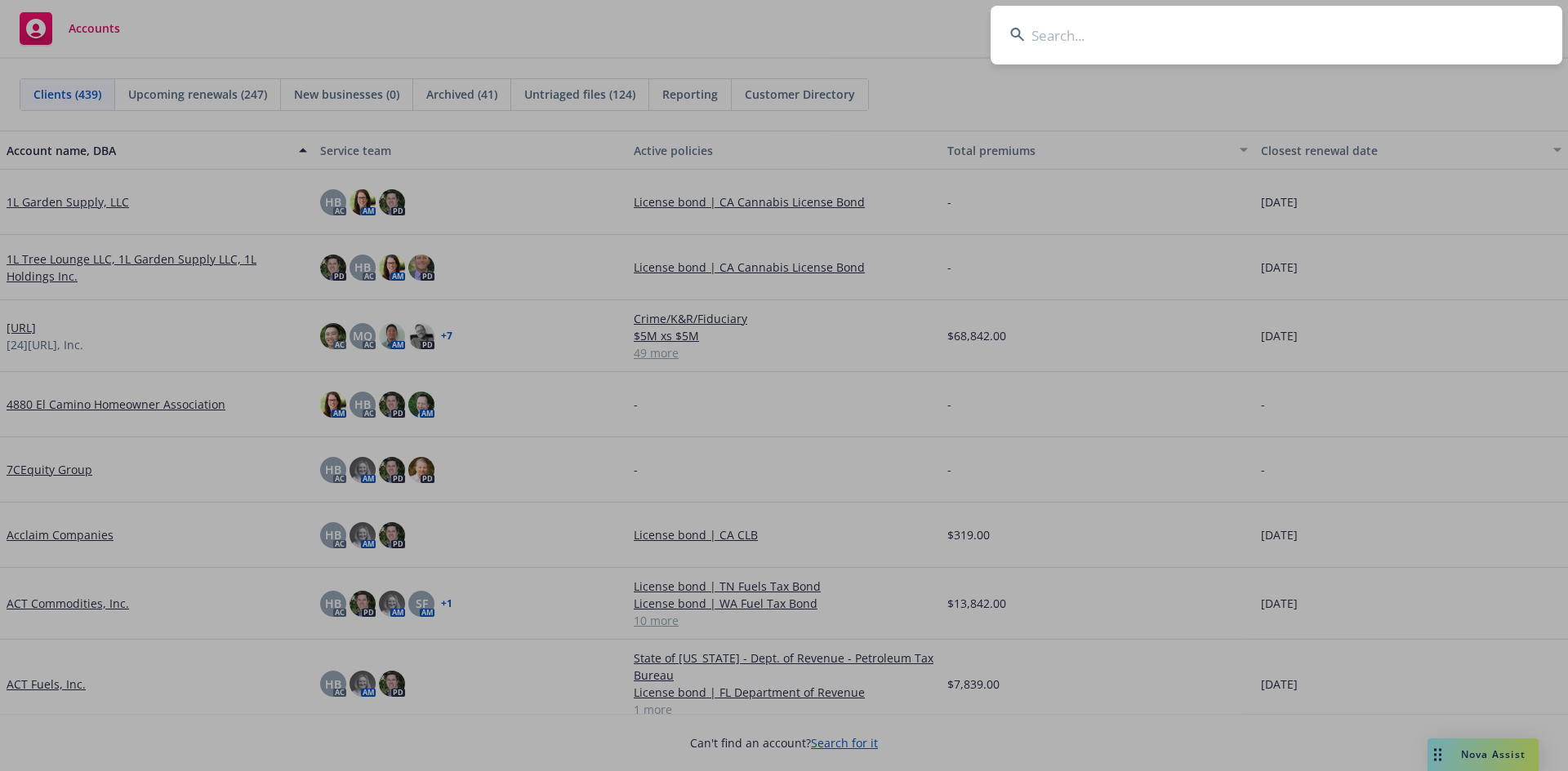
click at [1394, 50] on input at bounding box center [1277, 35] width 572 height 59
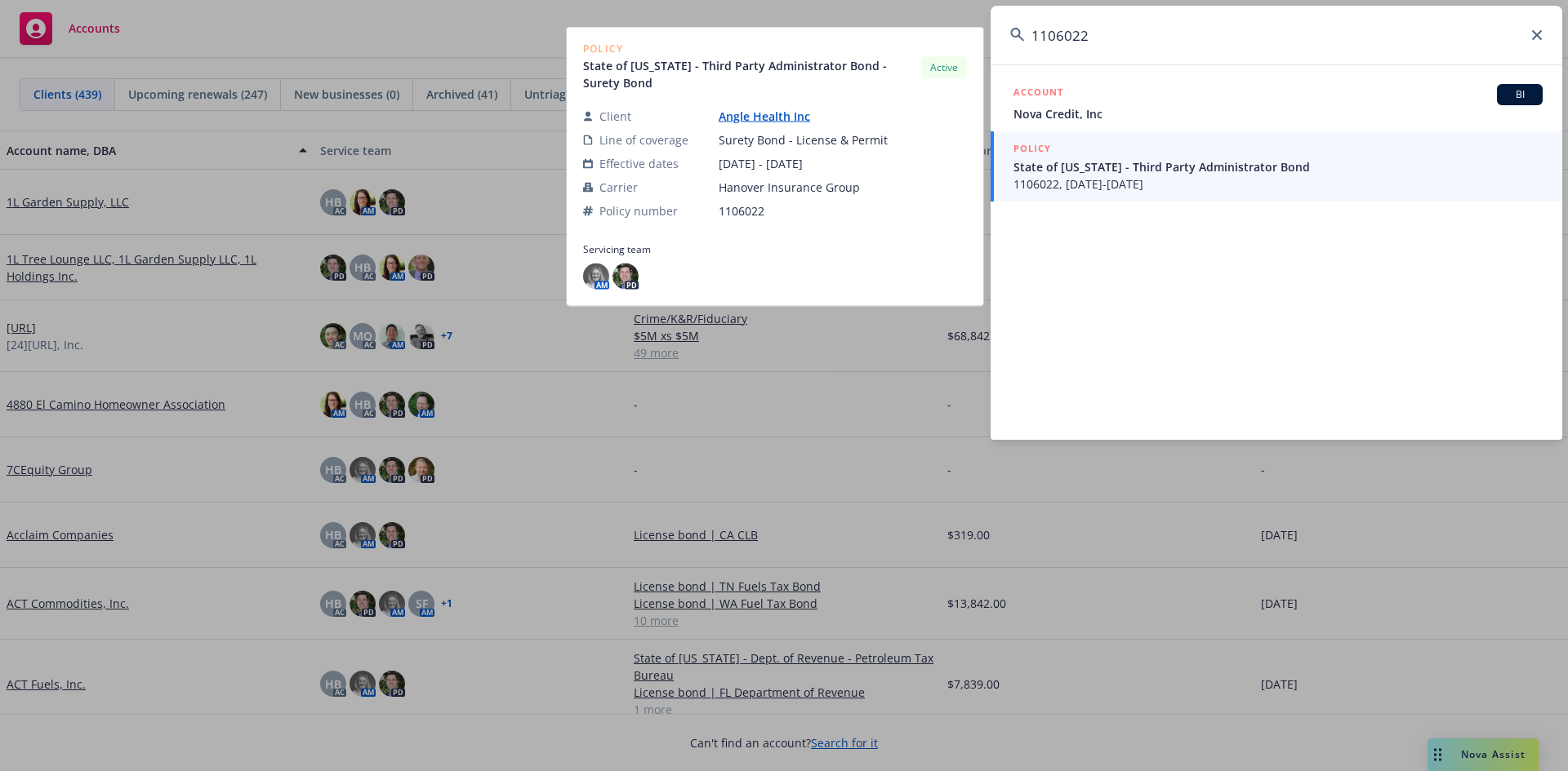
type input "1106022"
click at [1143, 177] on span "1106022, [DATE]-[DATE]" at bounding box center [1278, 184] width 529 height 17
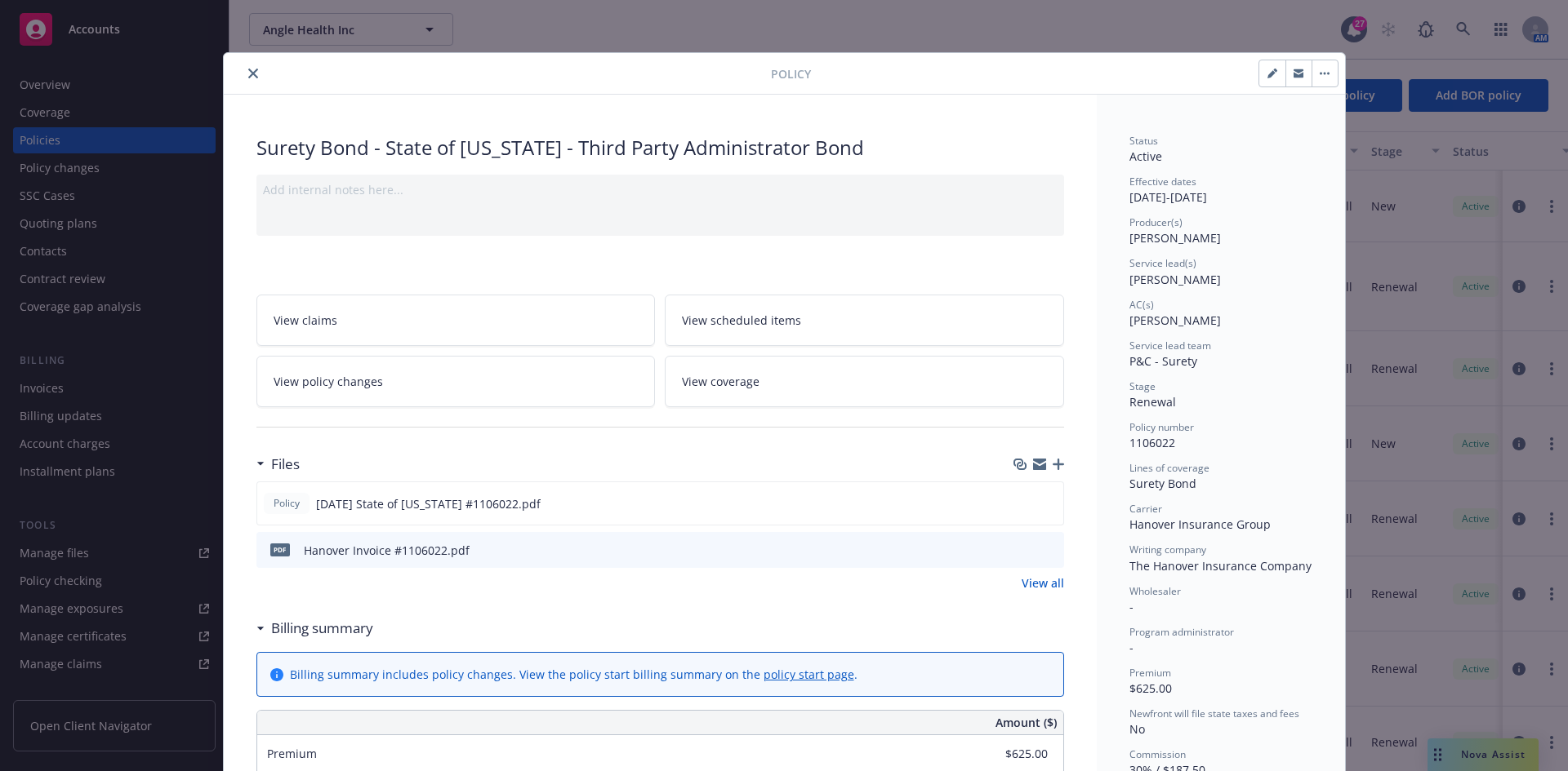
click at [250, 75] on icon "close" at bounding box center [254, 74] width 10 height 10
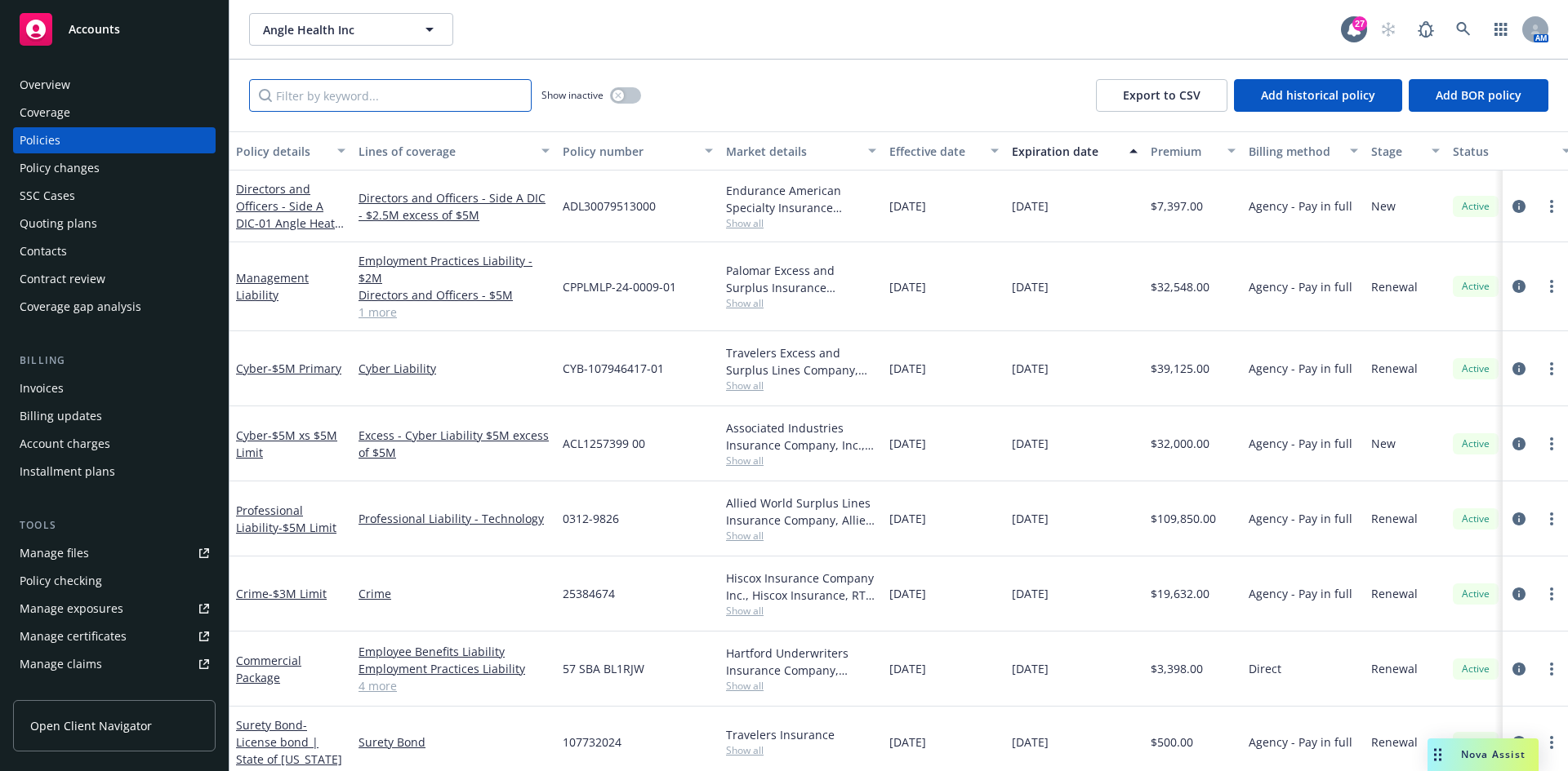
click at [298, 99] on input "Filter by keyword..." at bounding box center [390, 96] width 283 height 33
paste input "1106022"
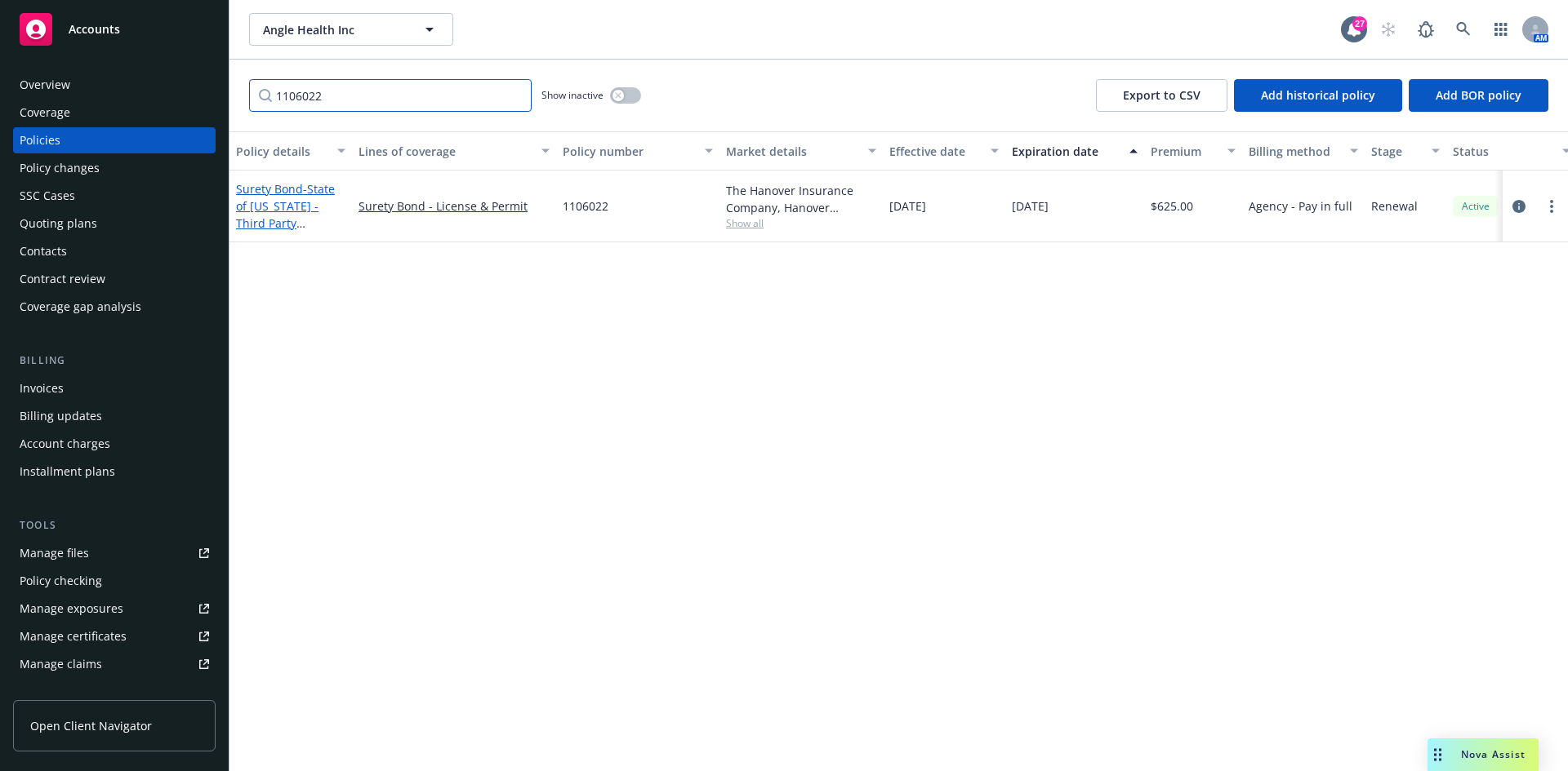
type input "1106022"
click at [305, 230] on span "- State of [US_STATE] - Third Party Administrator Bond" at bounding box center [289, 214] width 107 height 67
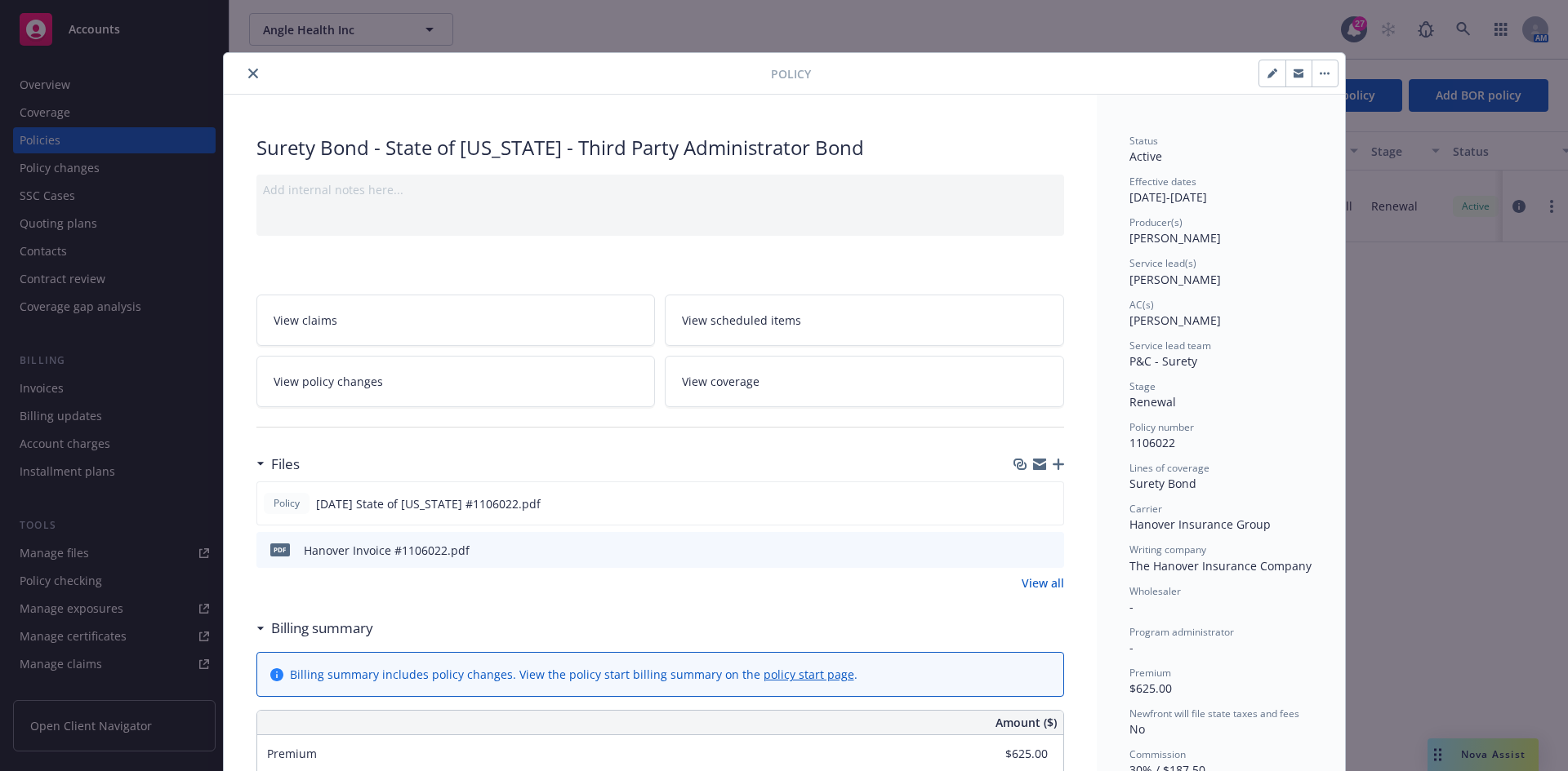
scroll to position [49, 0]
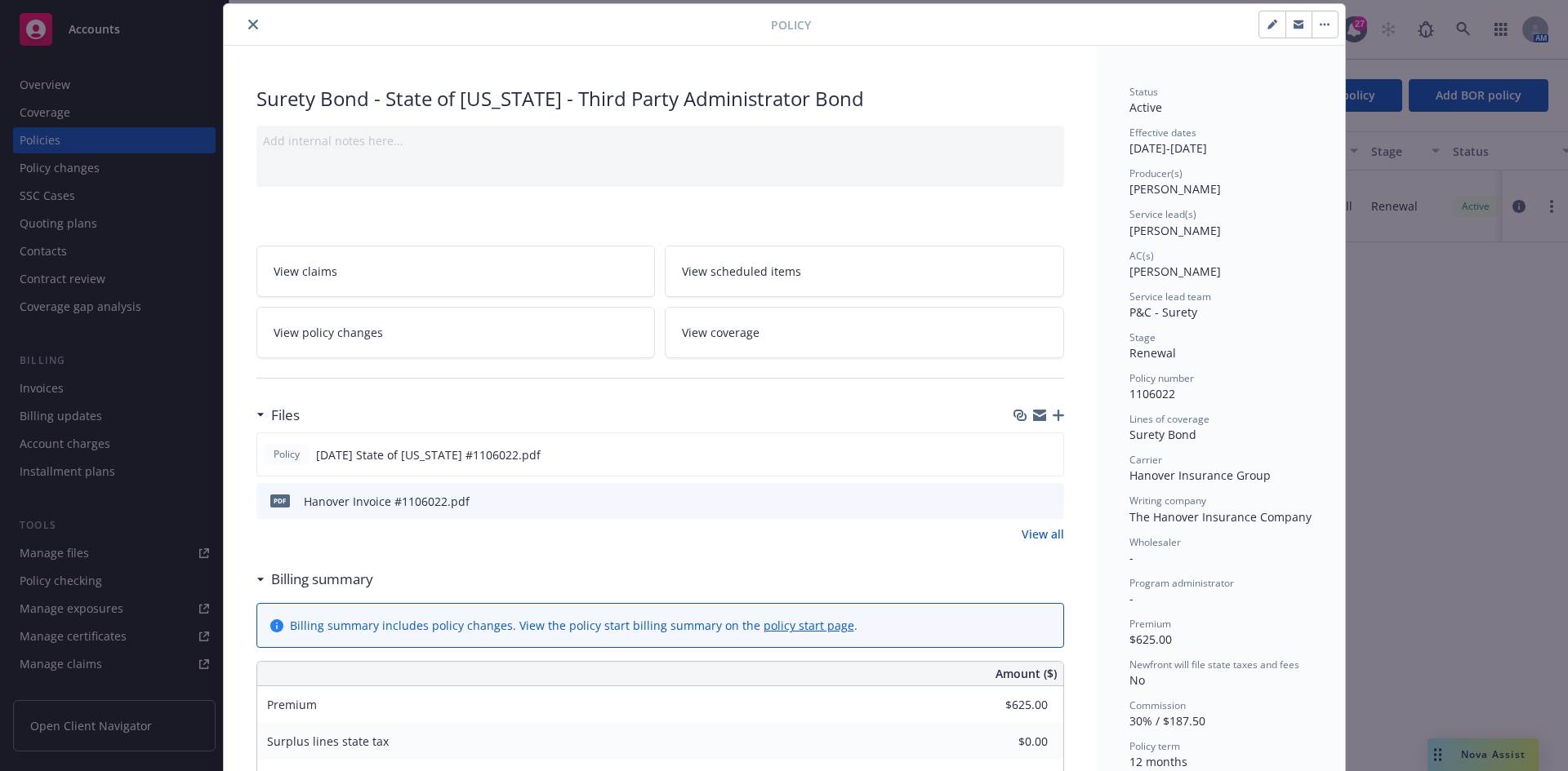
click at [1285, 34] on button "button" at bounding box center [1298, 24] width 26 height 26
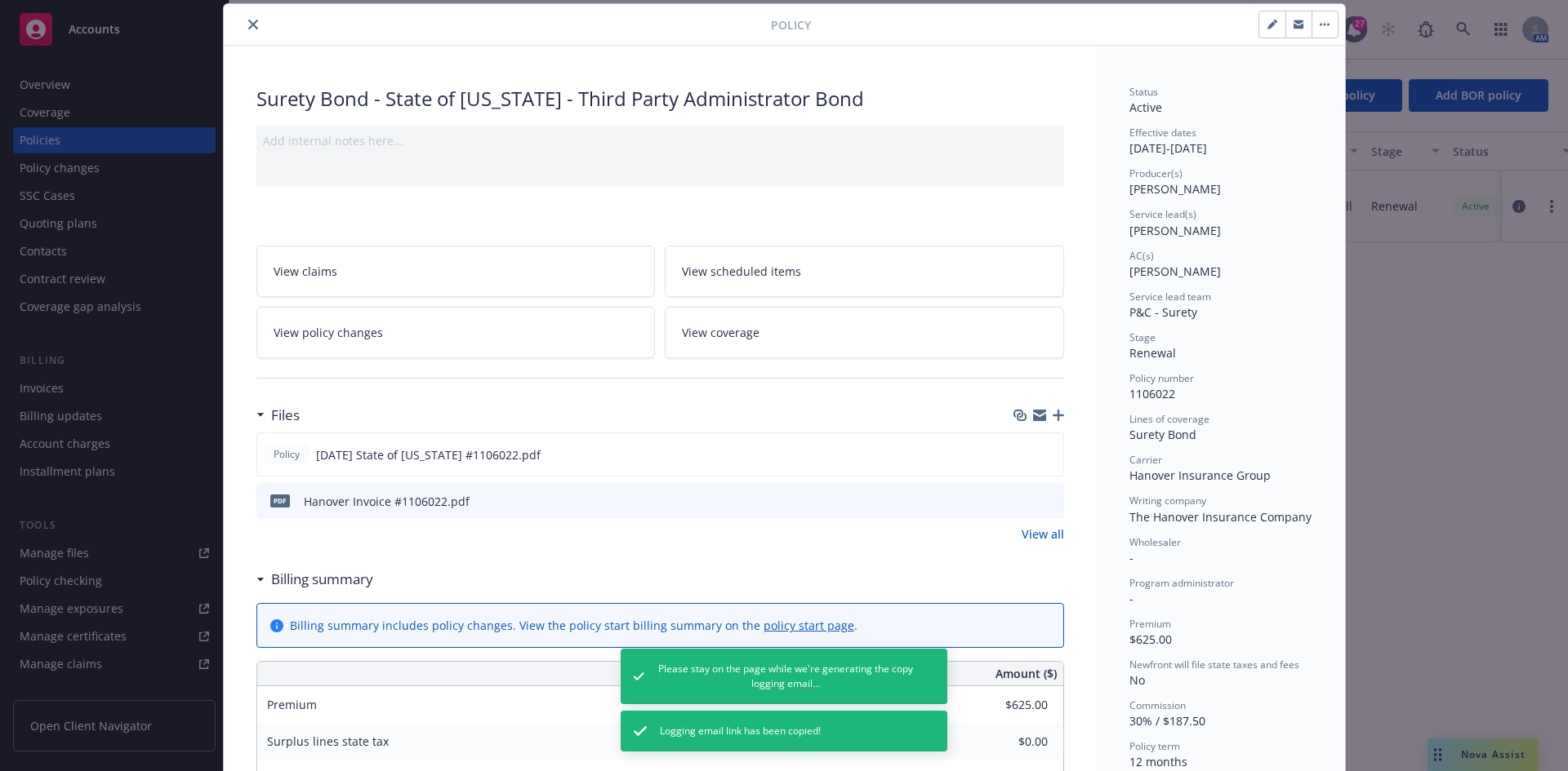
click at [1269, 29] on button "button" at bounding box center [1272, 24] width 26 height 26
select select "RENEWAL"
select select "12"
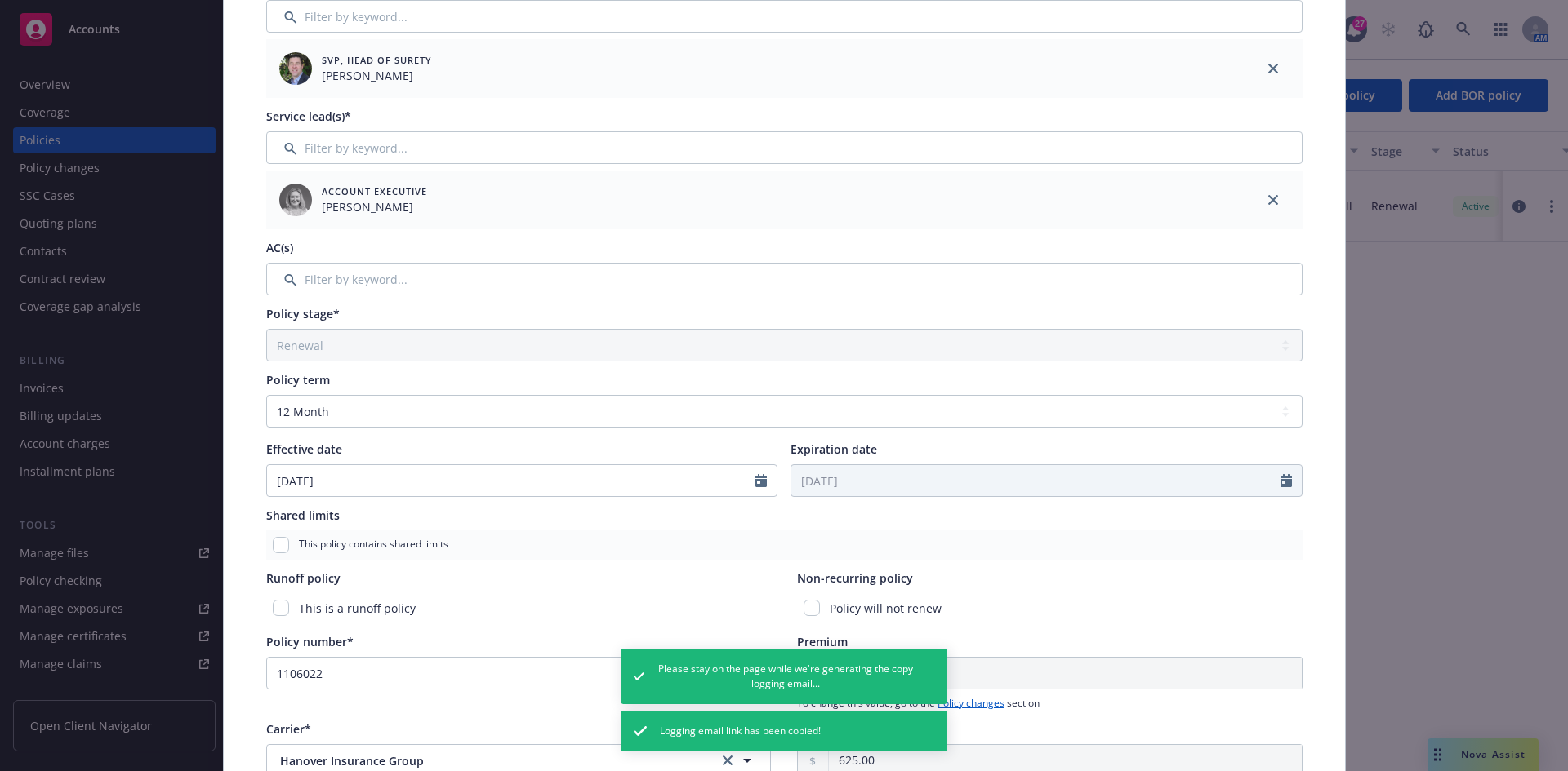
scroll to position [294, 0]
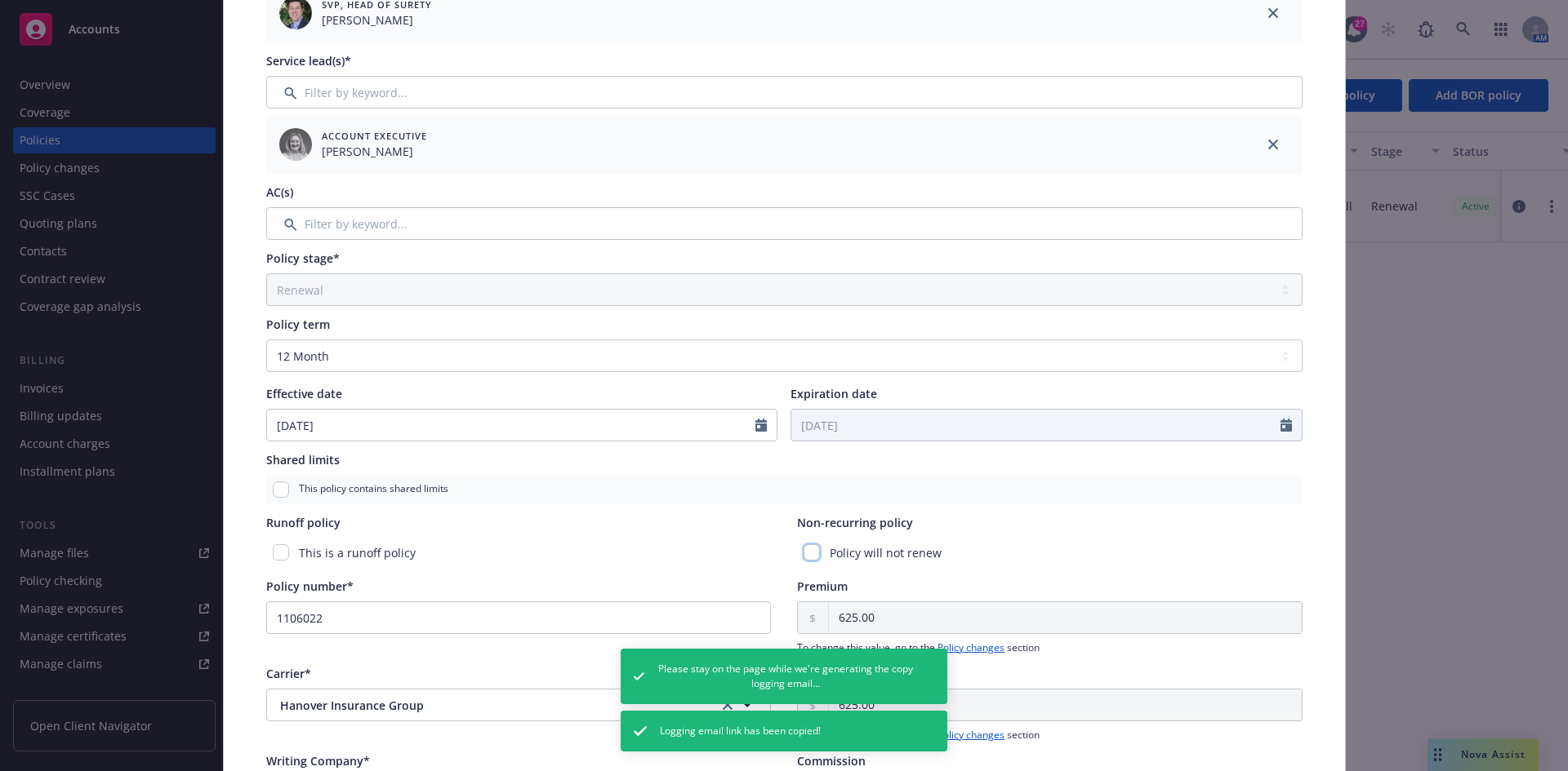
click at [808, 556] on input "checkbox" at bounding box center [811, 552] width 16 height 16
checkbox input "true"
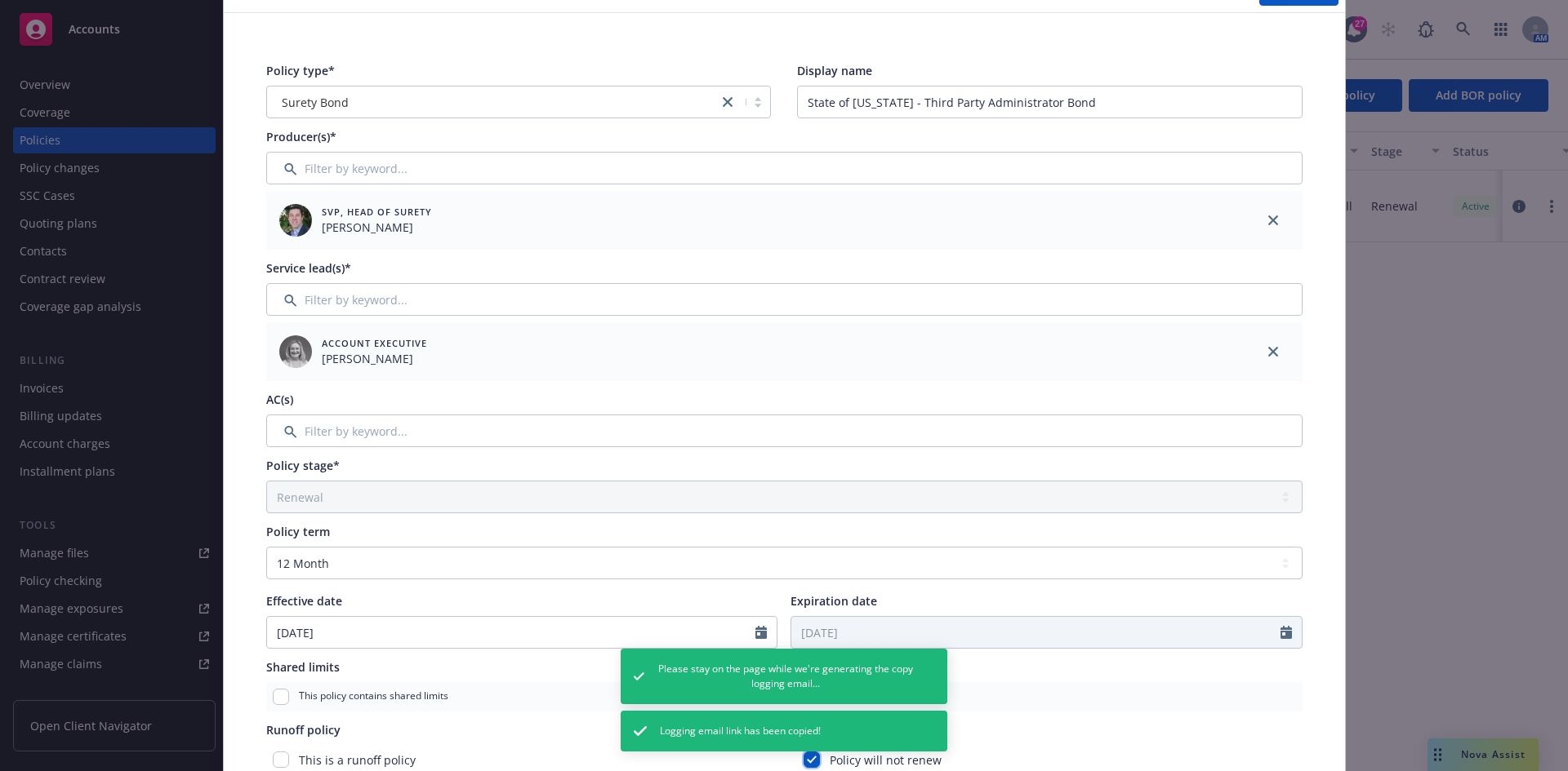
scroll to position [0, 0]
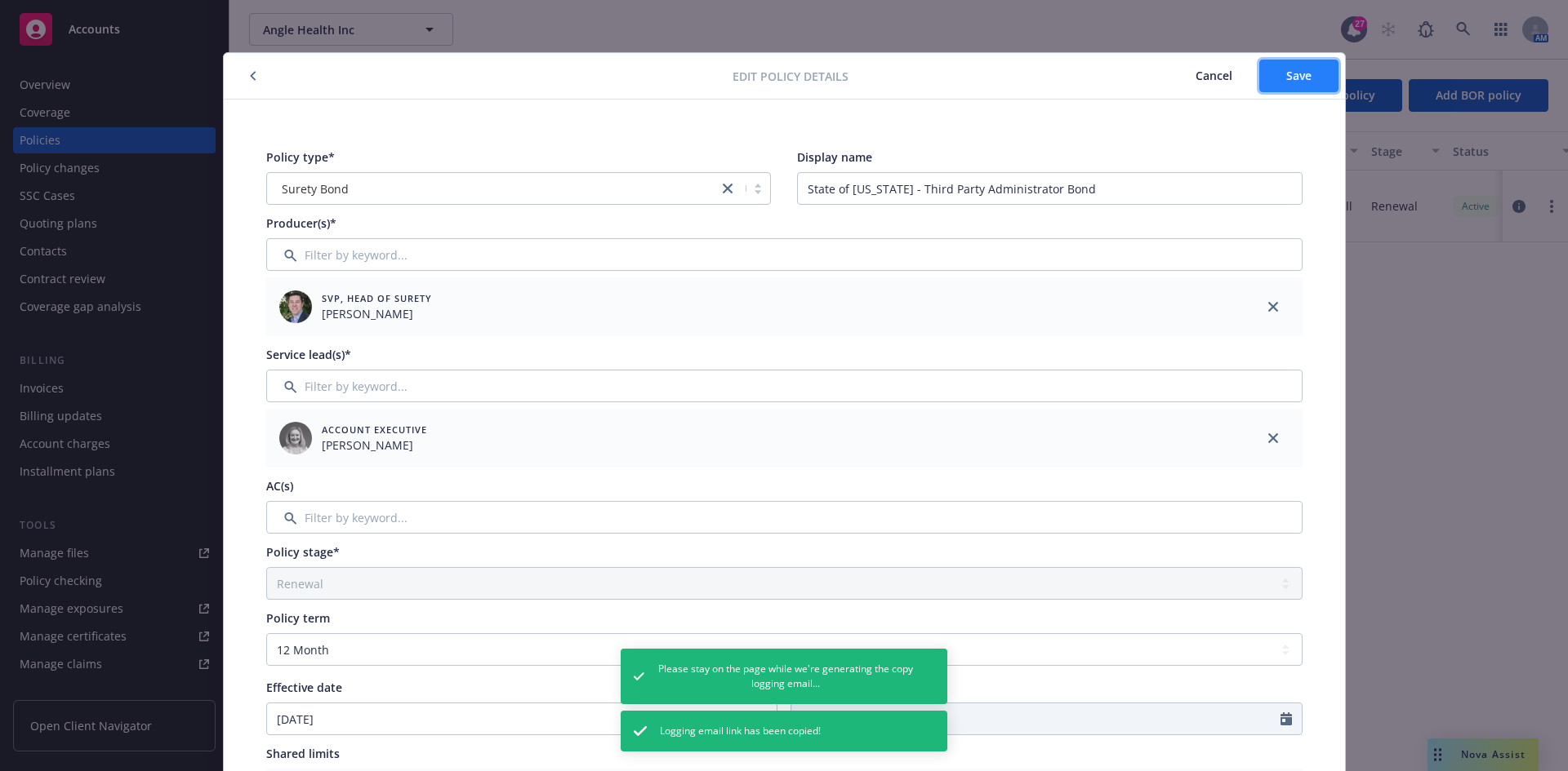
click at [1300, 72] on span "Save" at bounding box center [1299, 75] width 25 height 15
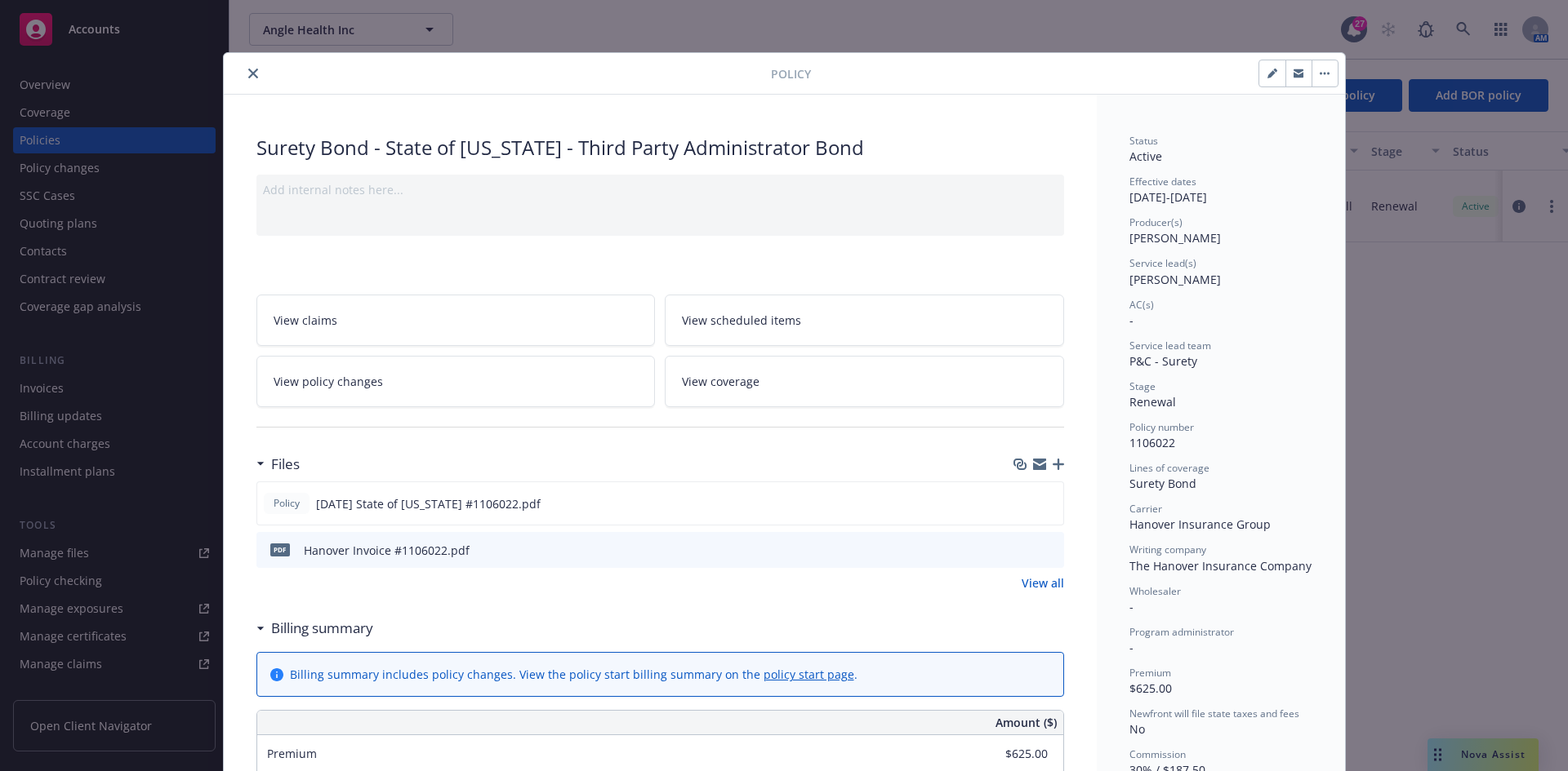
click at [253, 75] on button "close" at bounding box center [253, 74] width 19 height 19
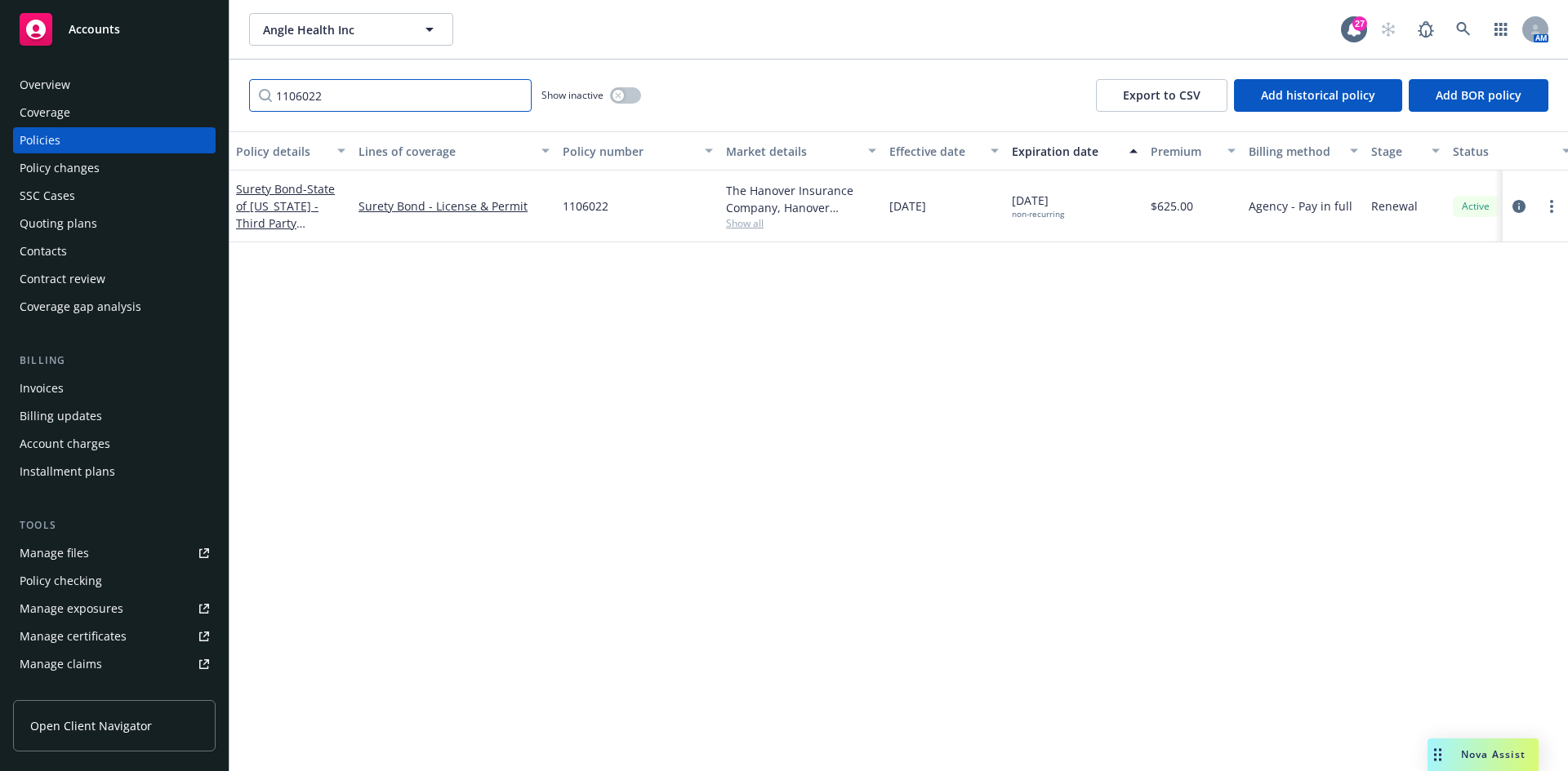
click at [312, 89] on input "1106022" at bounding box center [390, 96] width 283 height 33
paste input "[EMAIL_ADDRESS][DOMAIN_NAME]"
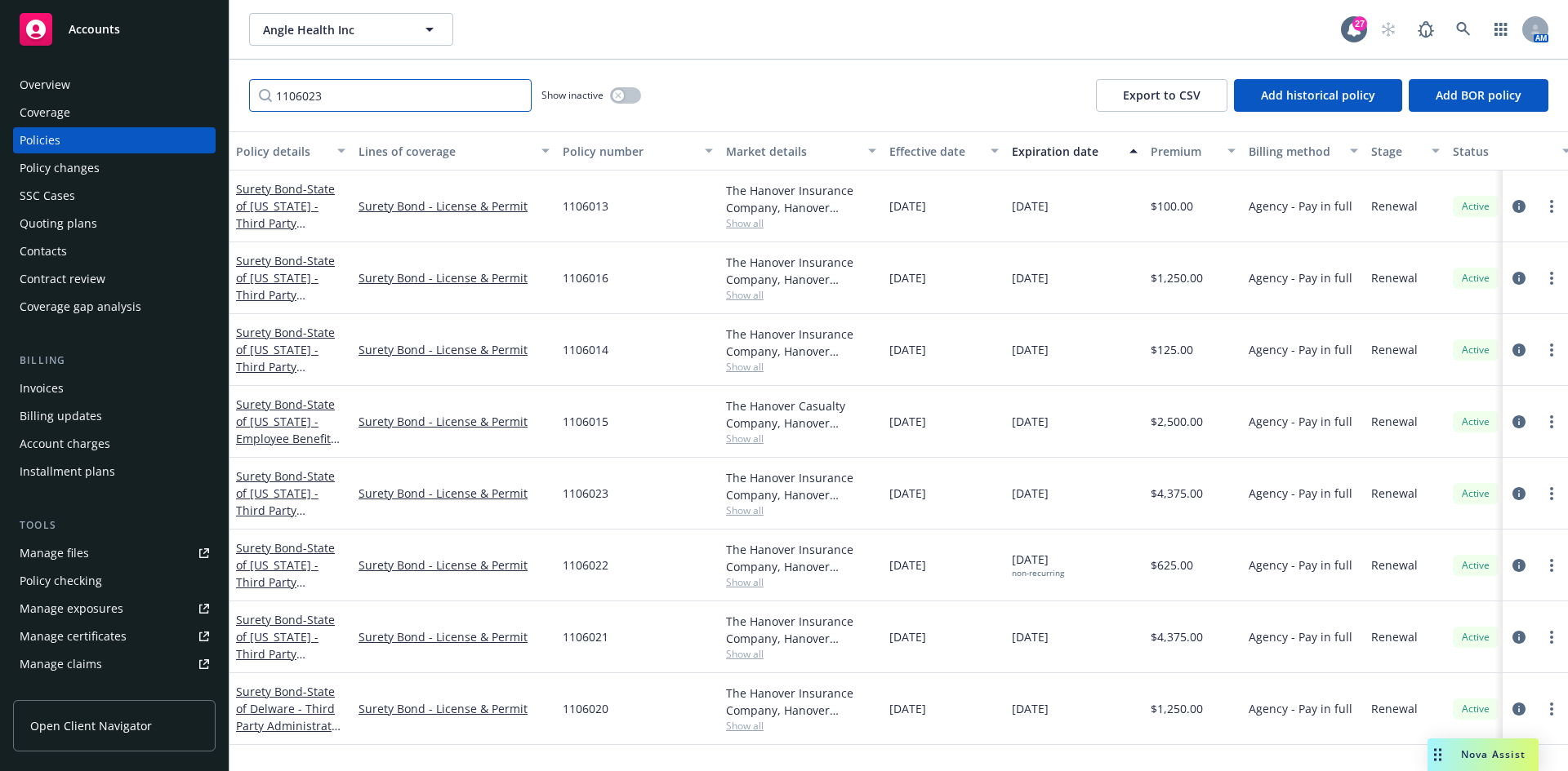
type input "1106023"
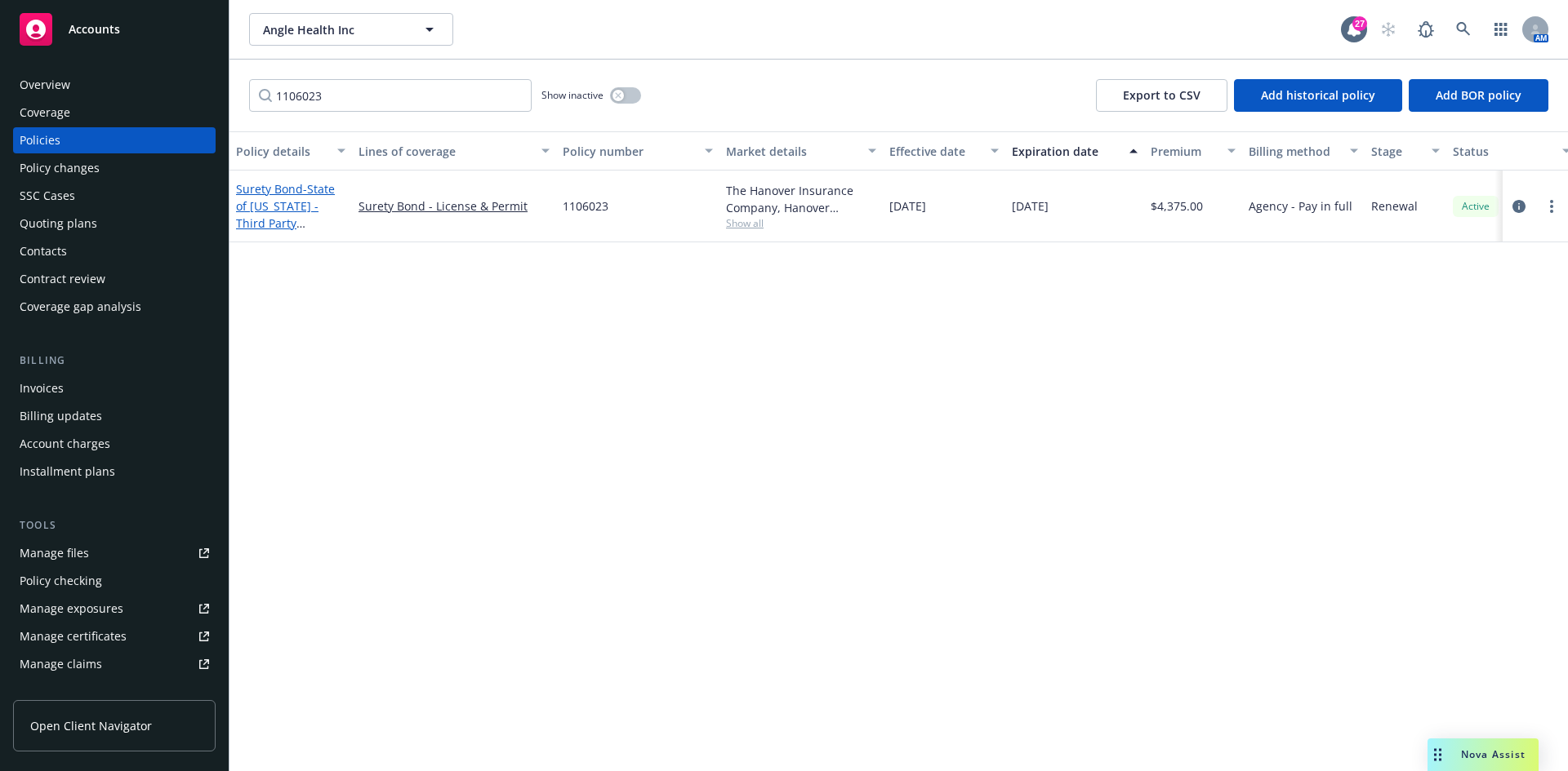
click at [297, 206] on span "- State of [US_STATE] - Third Party Administrator" at bounding box center [286, 214] width 99 height 67
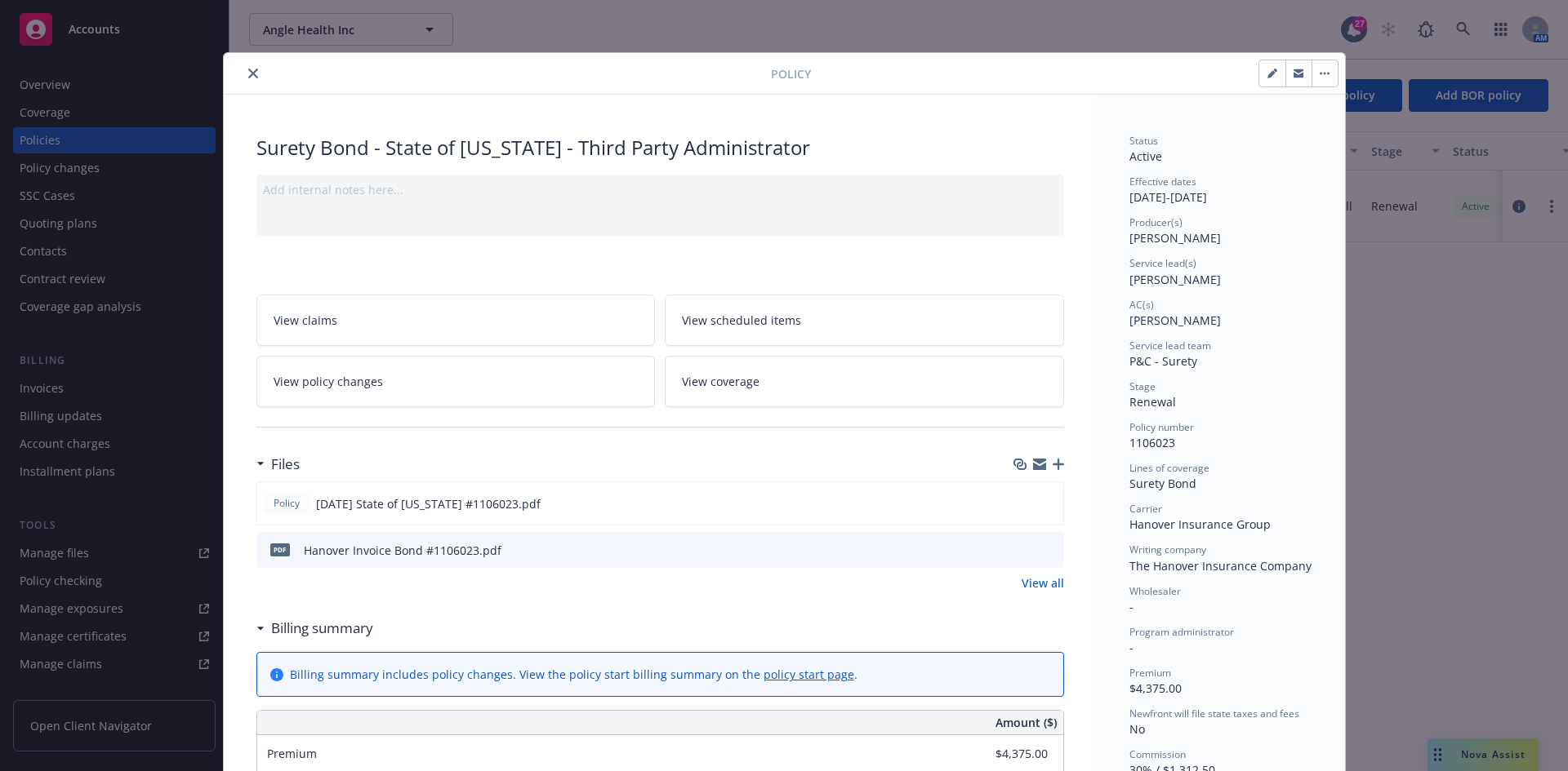
click at [1272, 76] on button "button" at bounding box center [1272, 73] width 26 height 26
select select "RENEWAL"
select select "12"
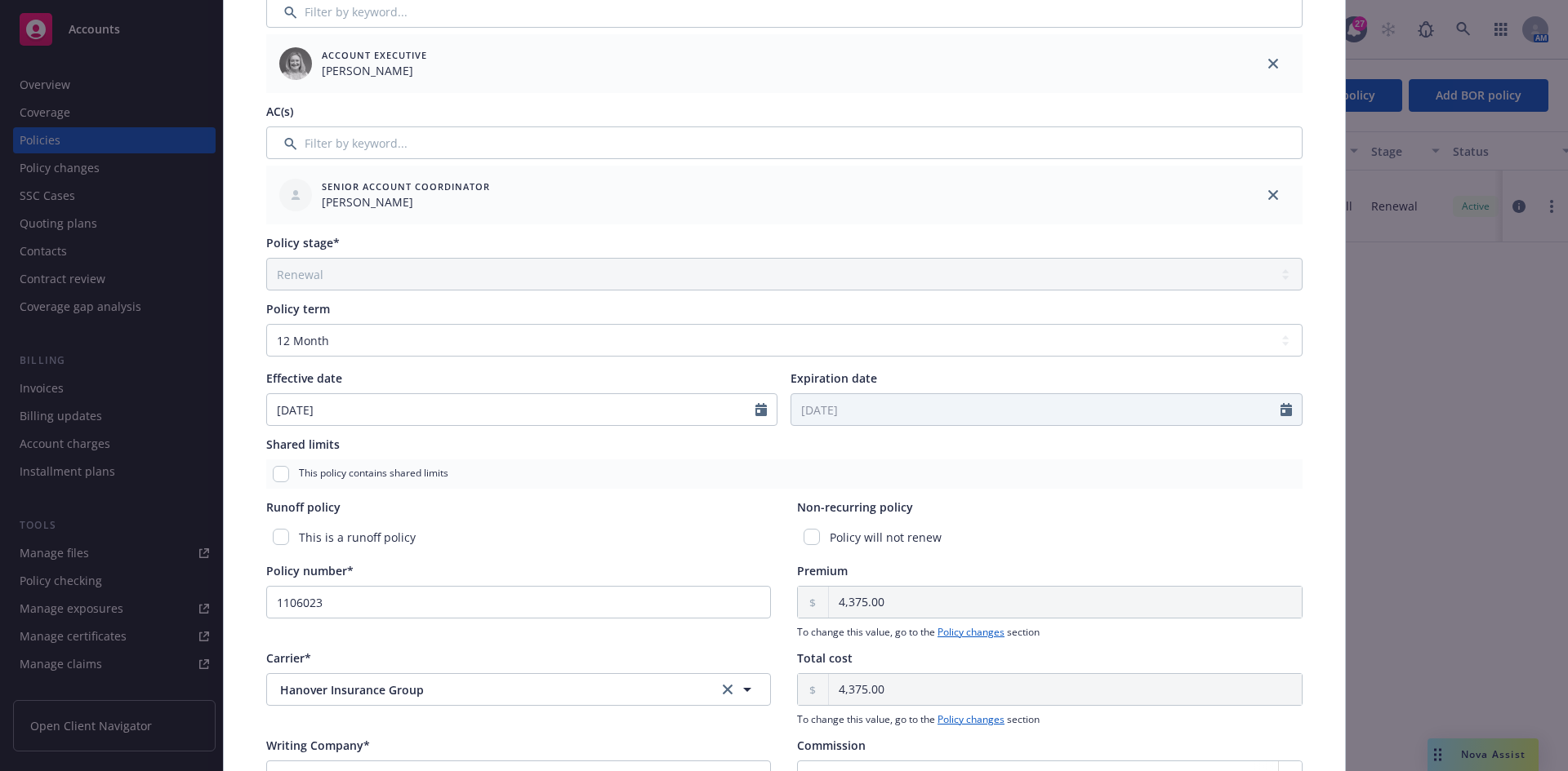
scroll to position [408, 0]
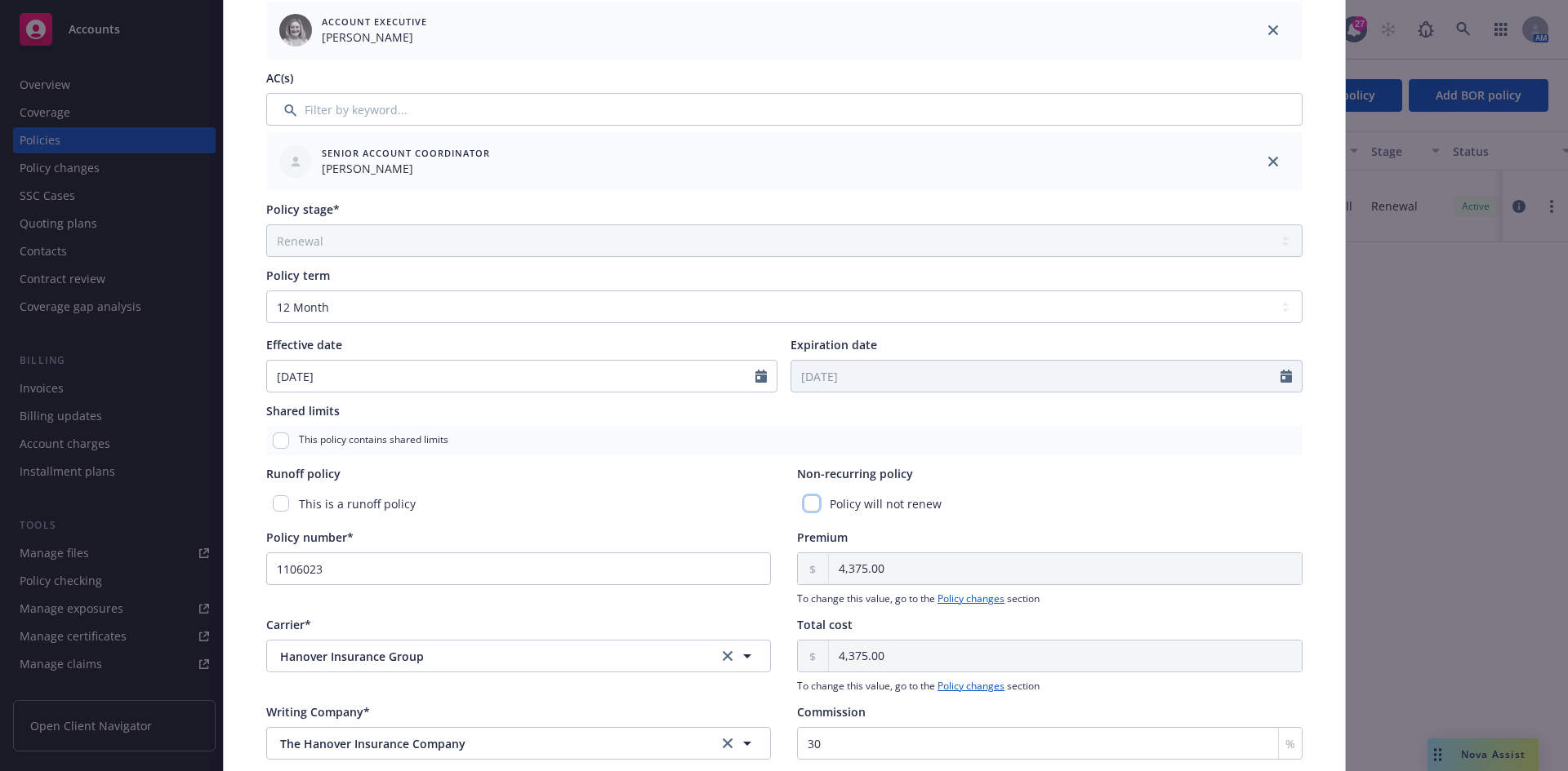
click at [808, 499] on input "checkbox" at bounding box center [811, 503] width 16 height 16
checkbox input "true"
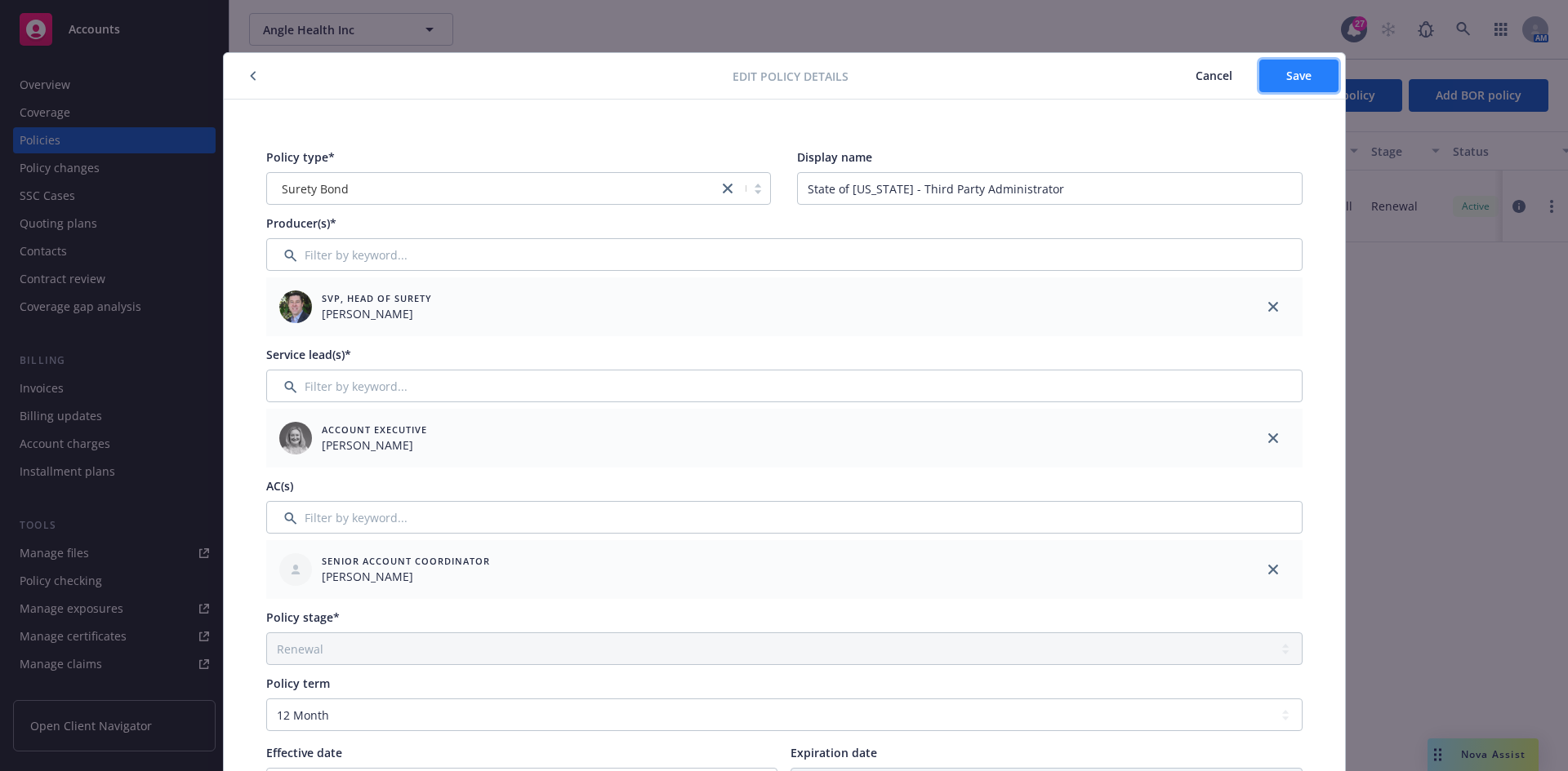
click at [1286, 74] on span "Save" at bounding box center [1299, 75] width 25 height 15
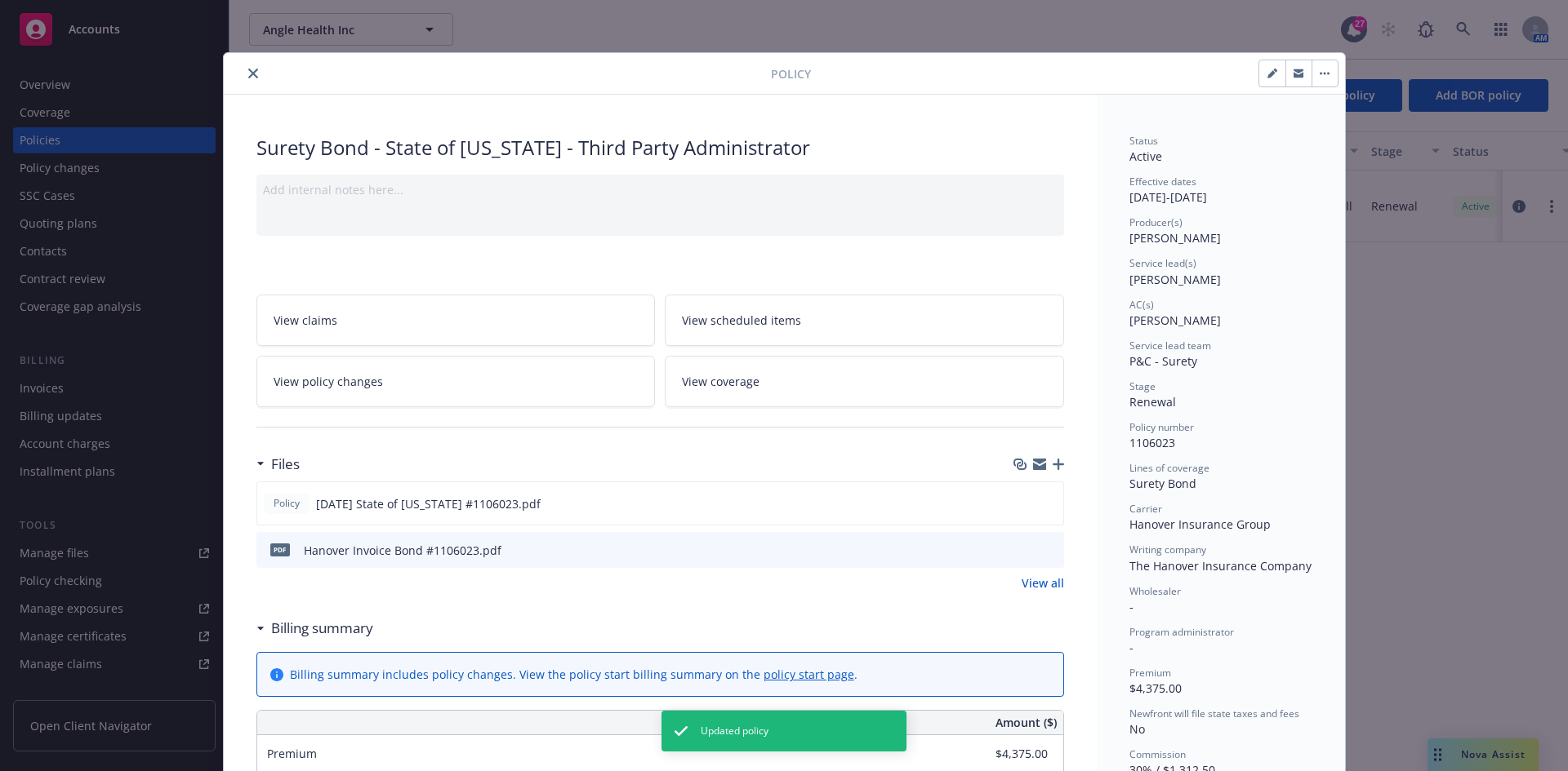
click at [243, 81] on button "close" at bounding box center [253, 74] width 19 height 19
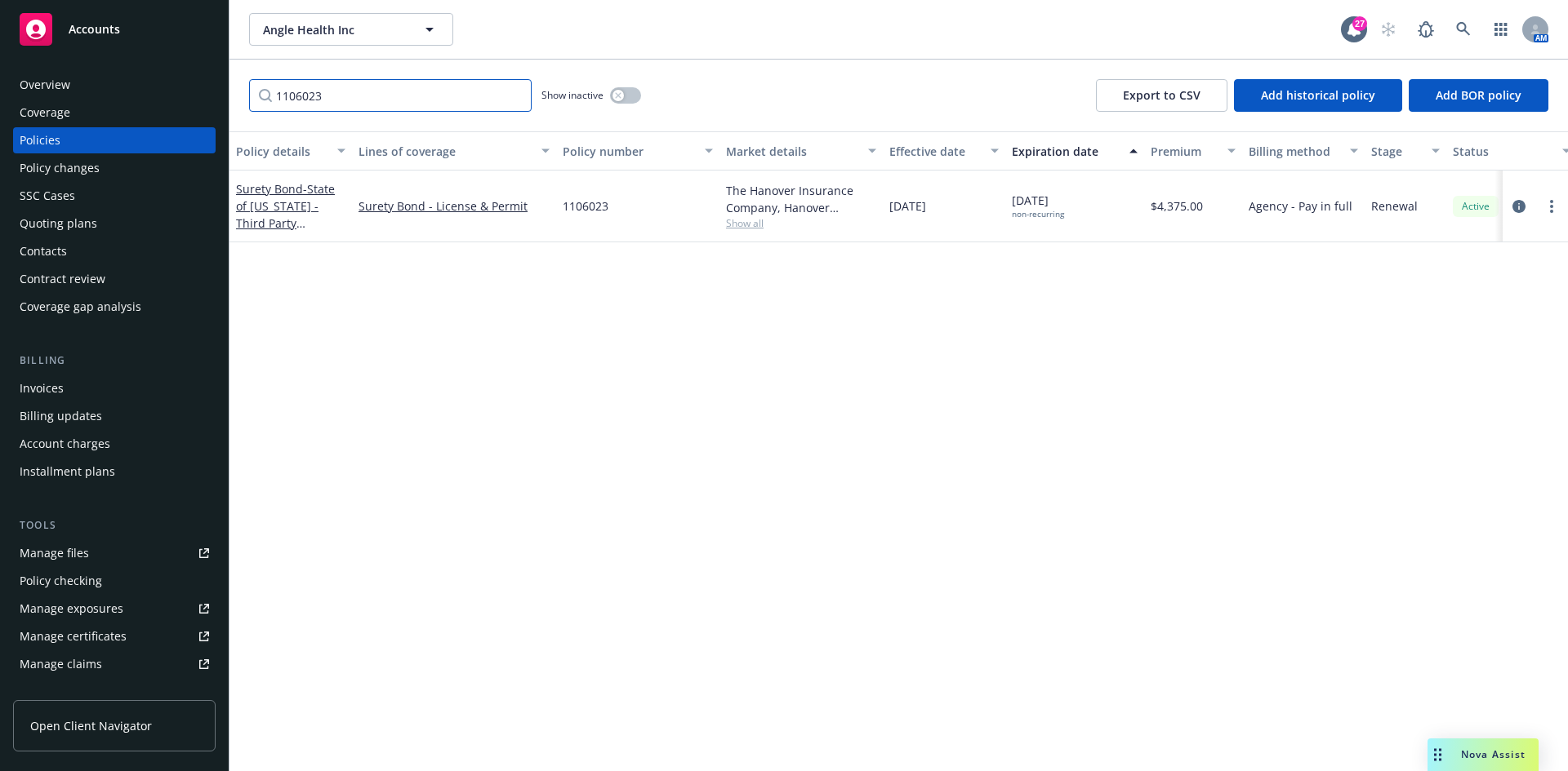
click at [392, 107] on input "1106023" at bounding box center [390, 96] width 283 height 33
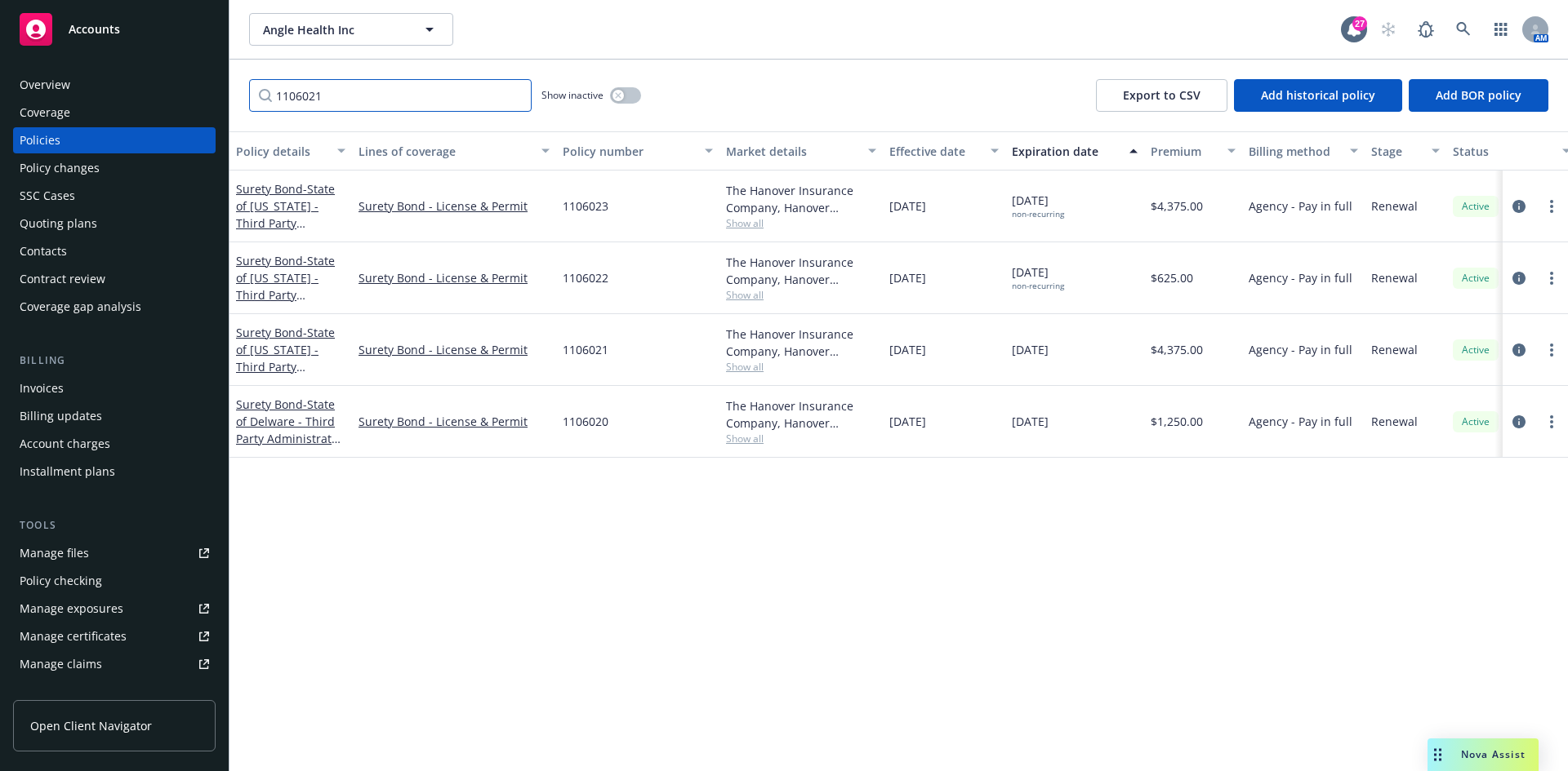
type input "1106021"
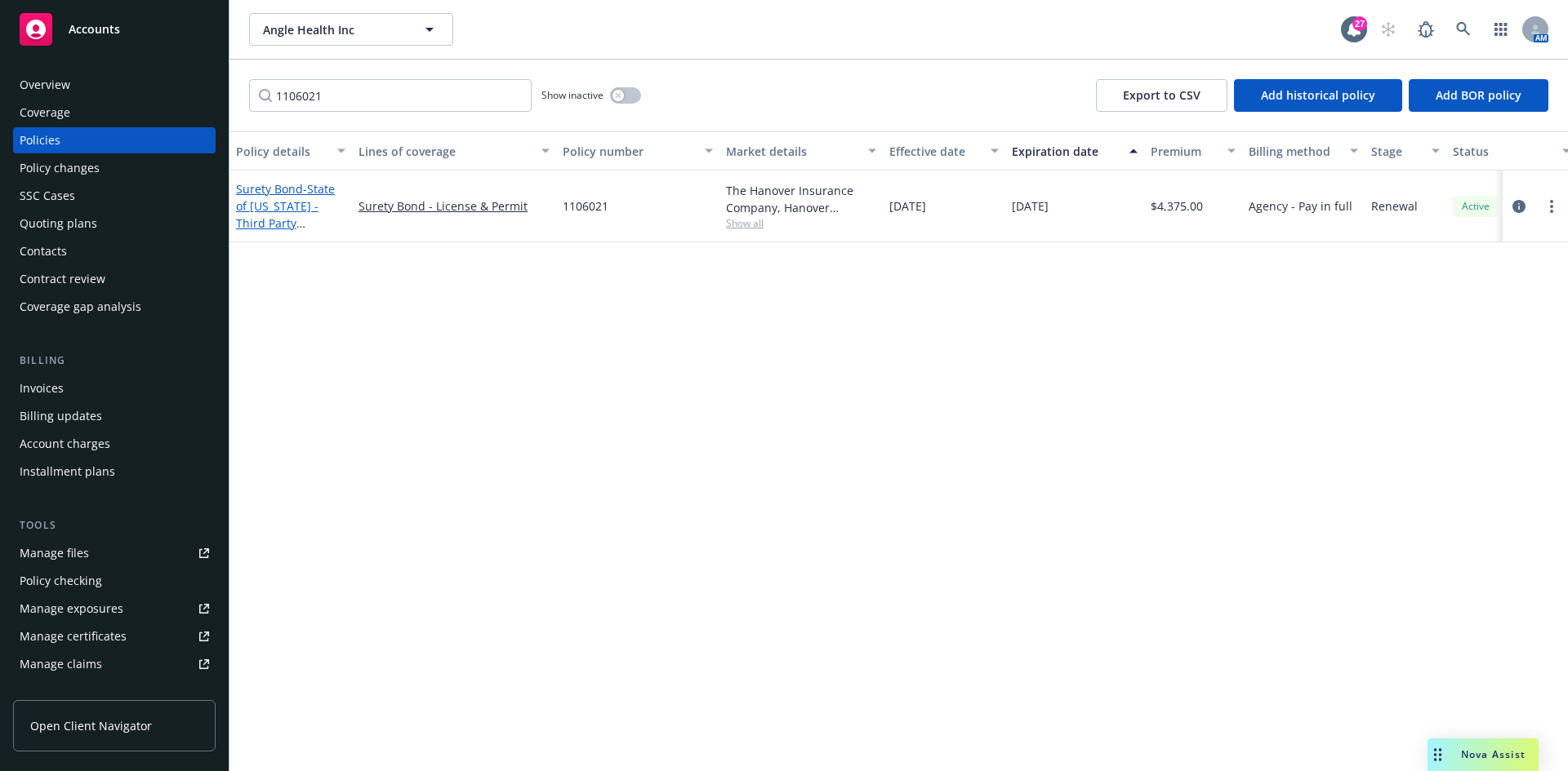
click at [280, 201] on span "- State of [US_STATE] - Third Party Administrator Bond" at bounding box center [289, 214] width 107 height 67
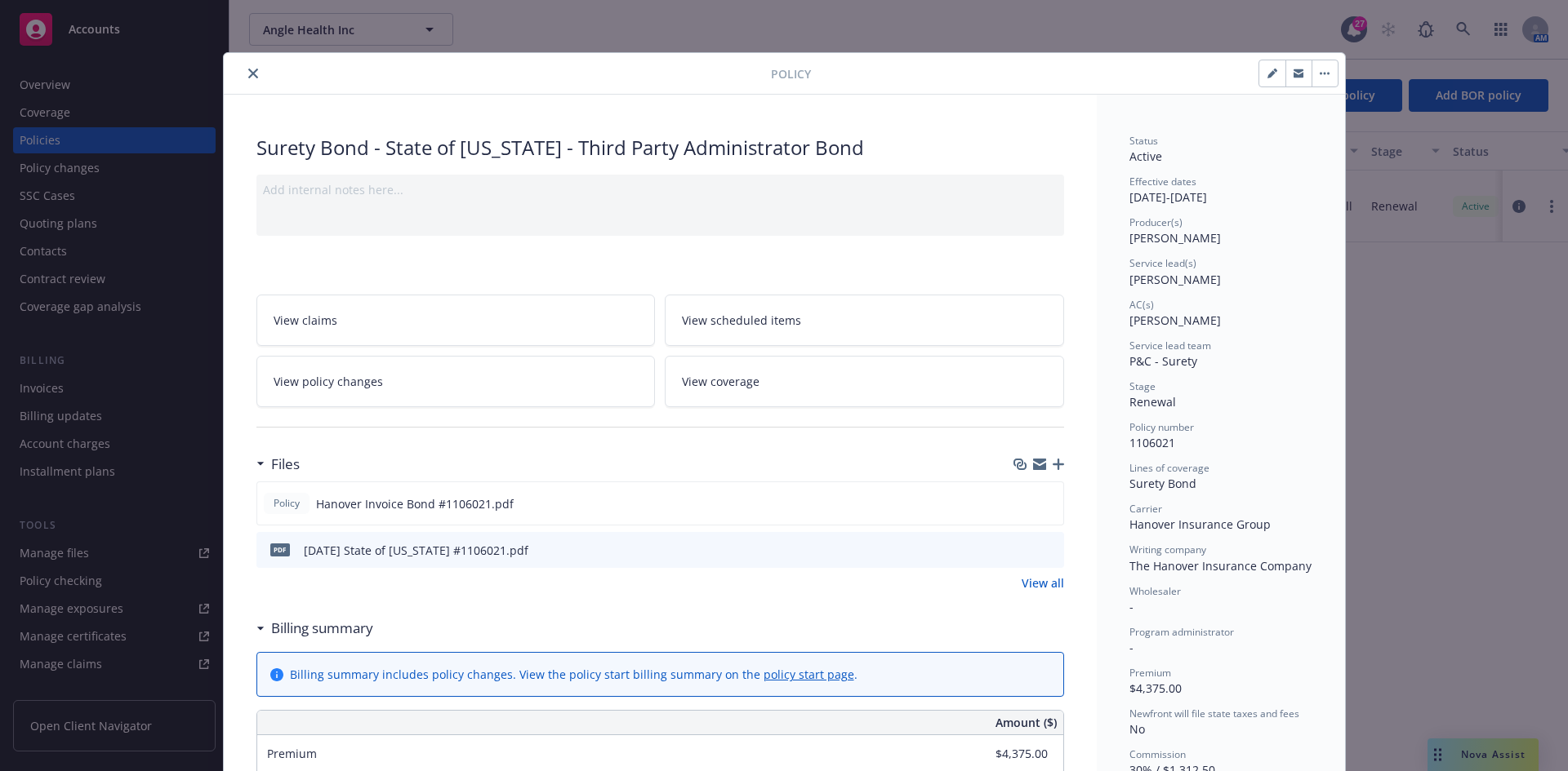
click at [1268, 69] on icon "button" at bounding box center [1273, 74] width 10 height 10
select select "RENEWAL"
select select "12"
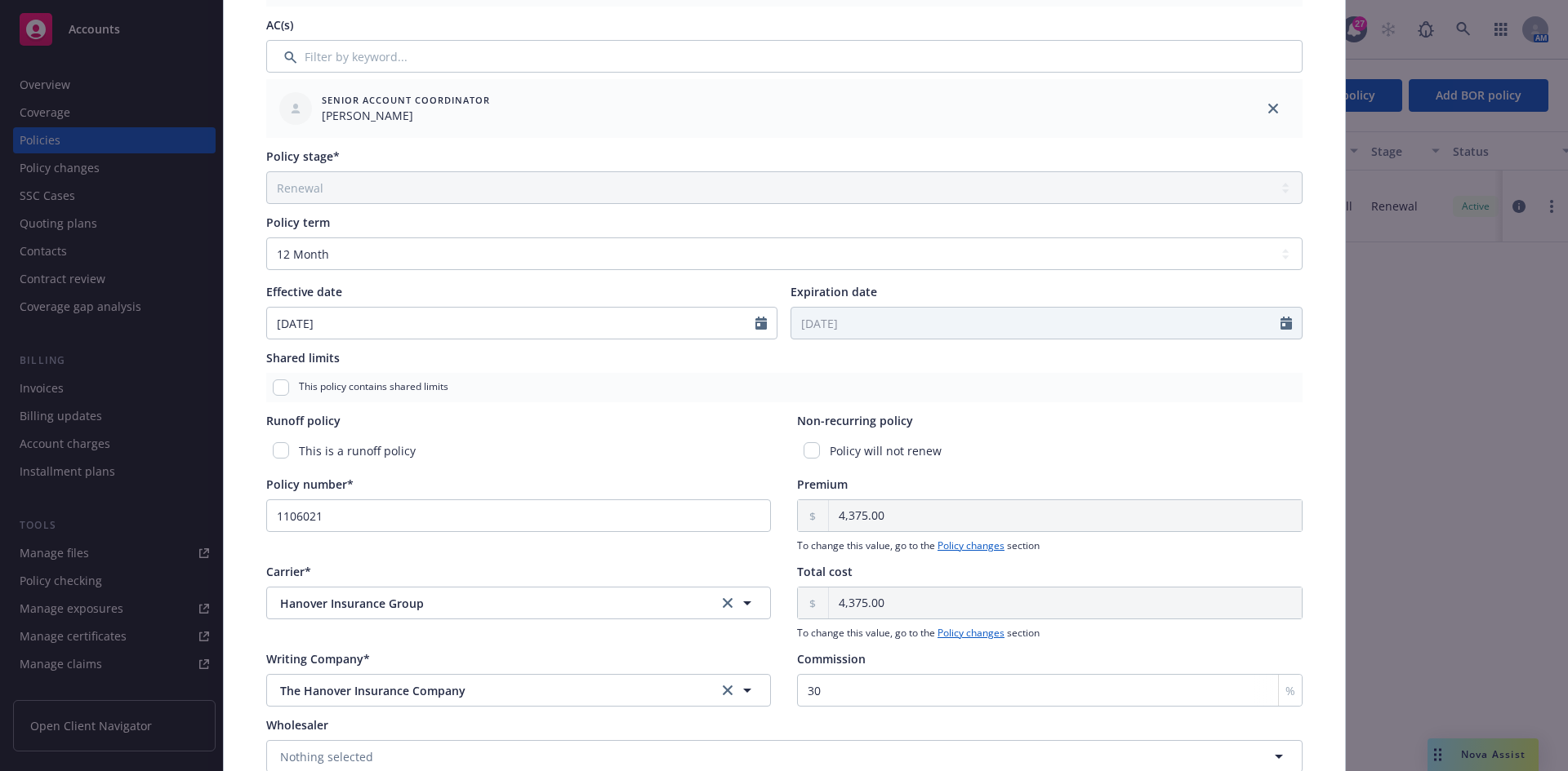
scroll to position [489, 0]
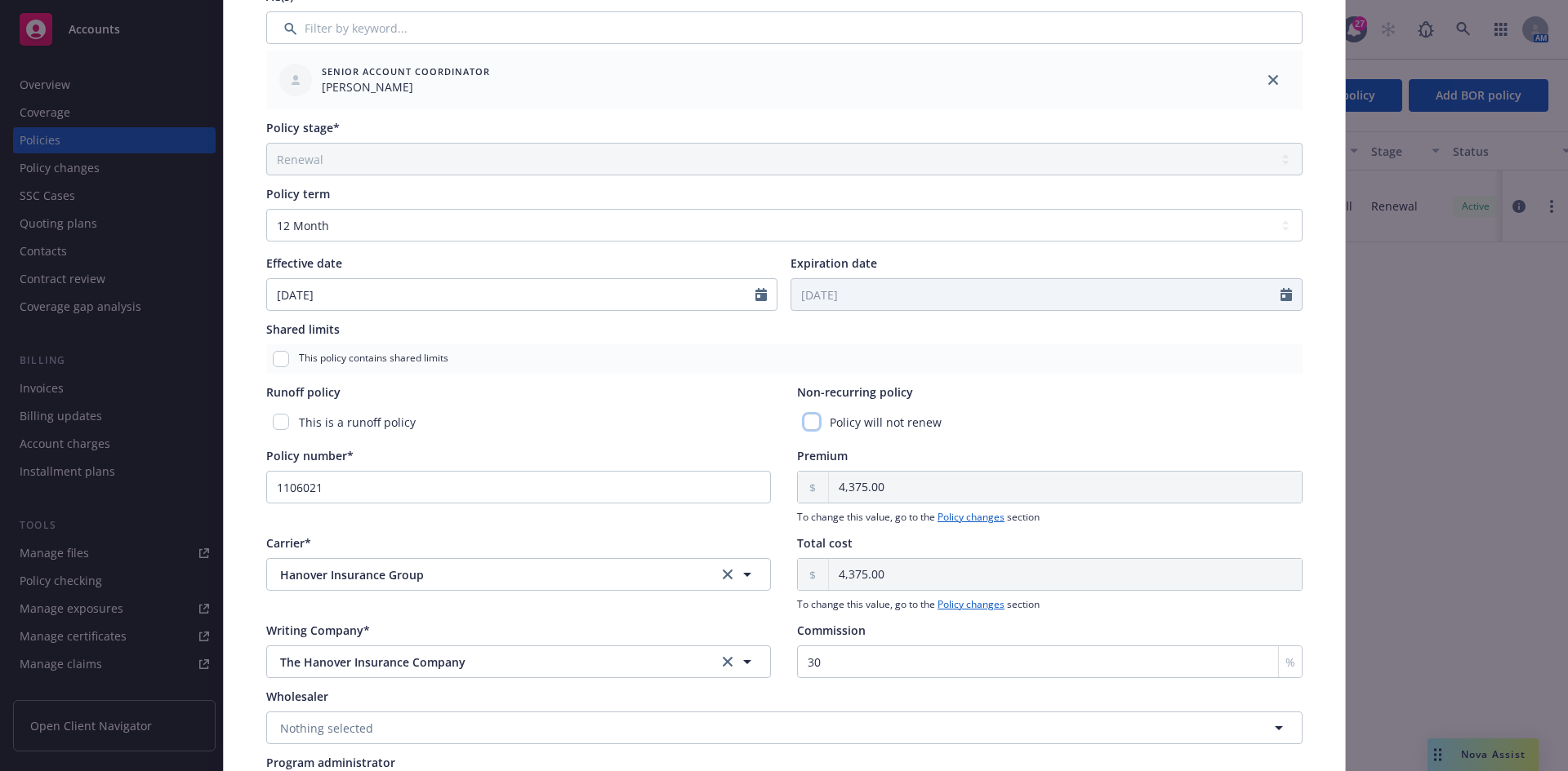
click at [803, 422] on input "checkbox" at bounding box center [811, 422] width 16 height 16
checkbox input "true"
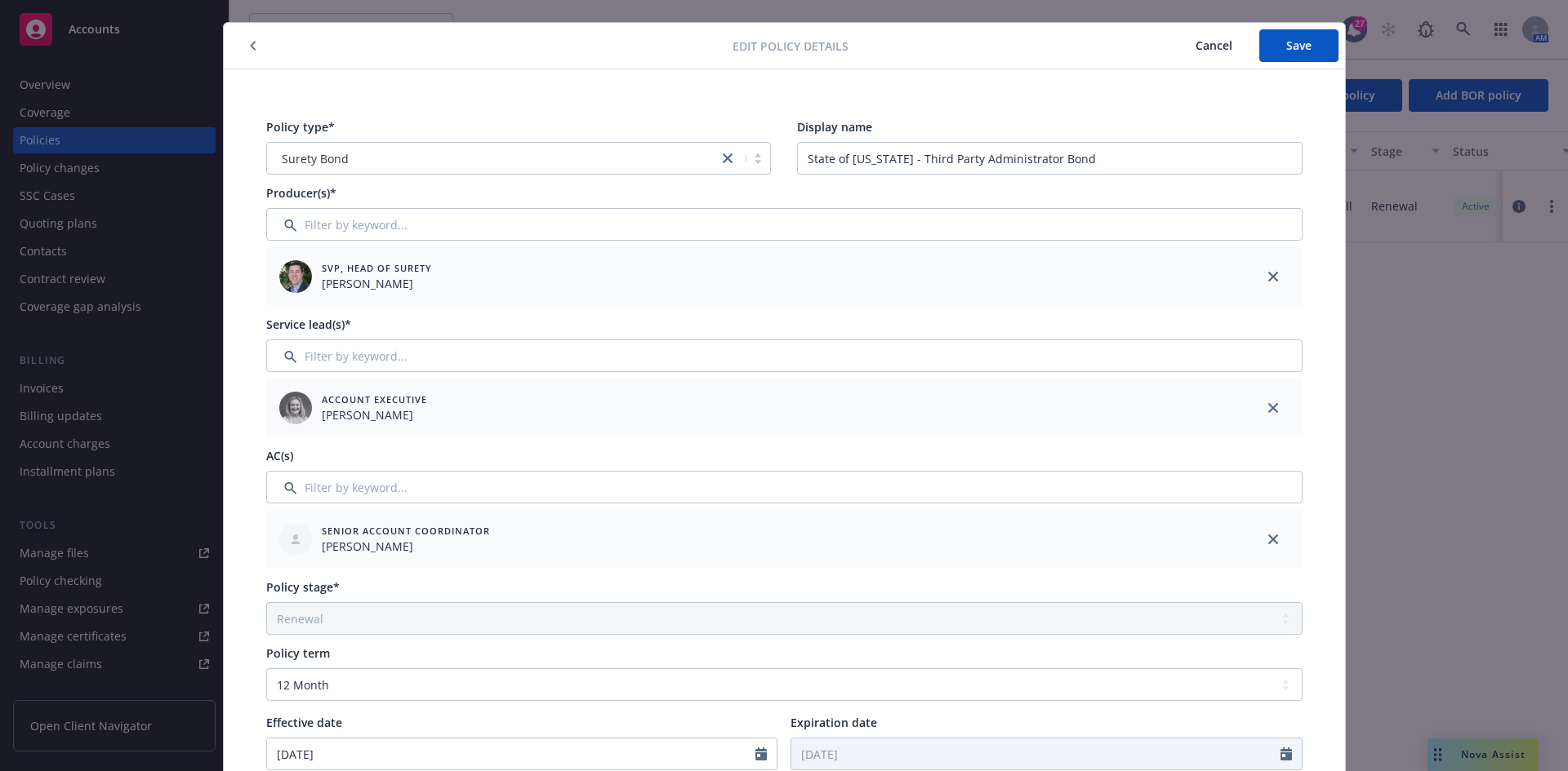
scroll to position [0, 0]
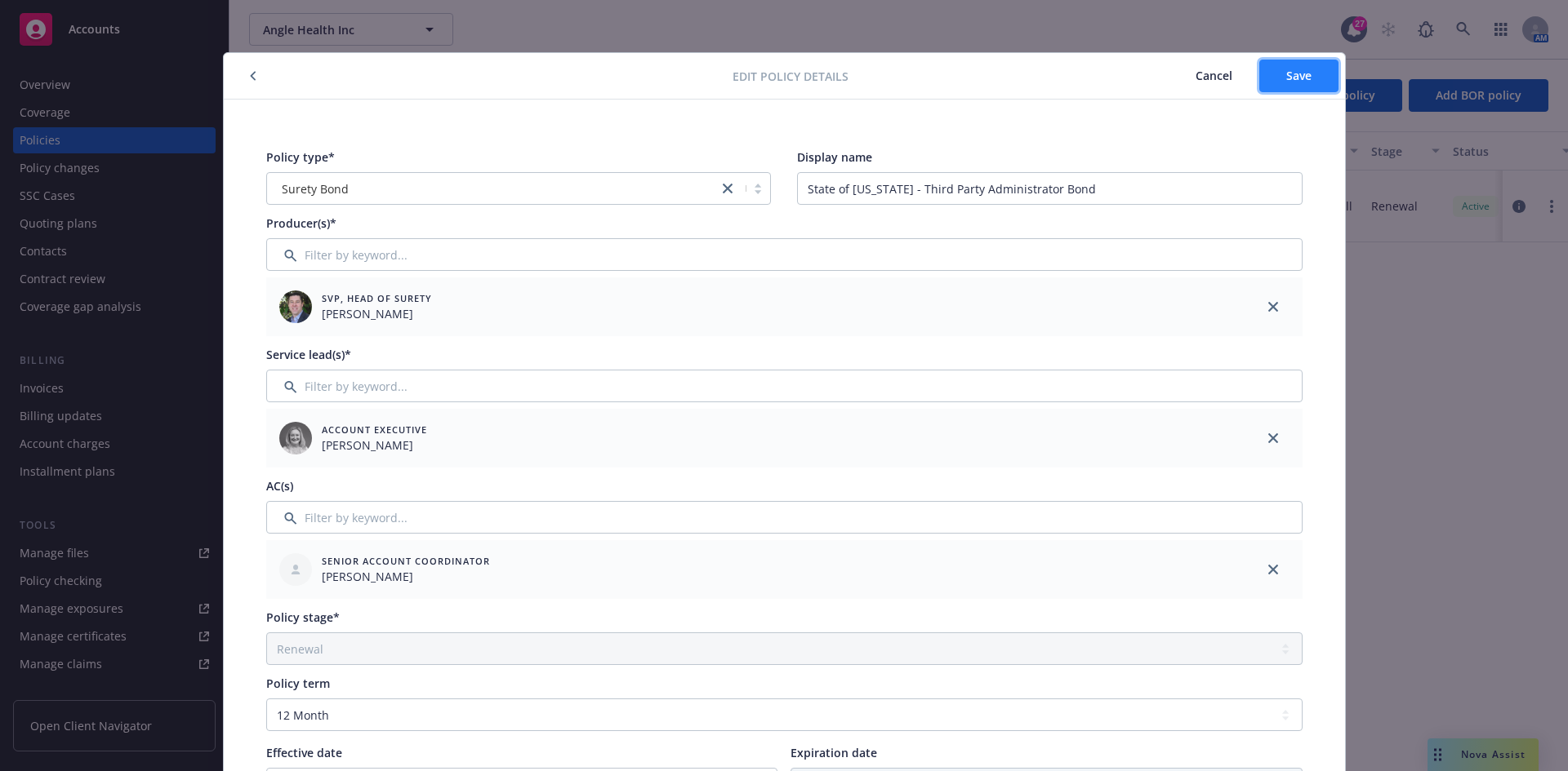
click at [1298, 90] on button "Save" at bounding box center [1299, 76] width 79 height 33
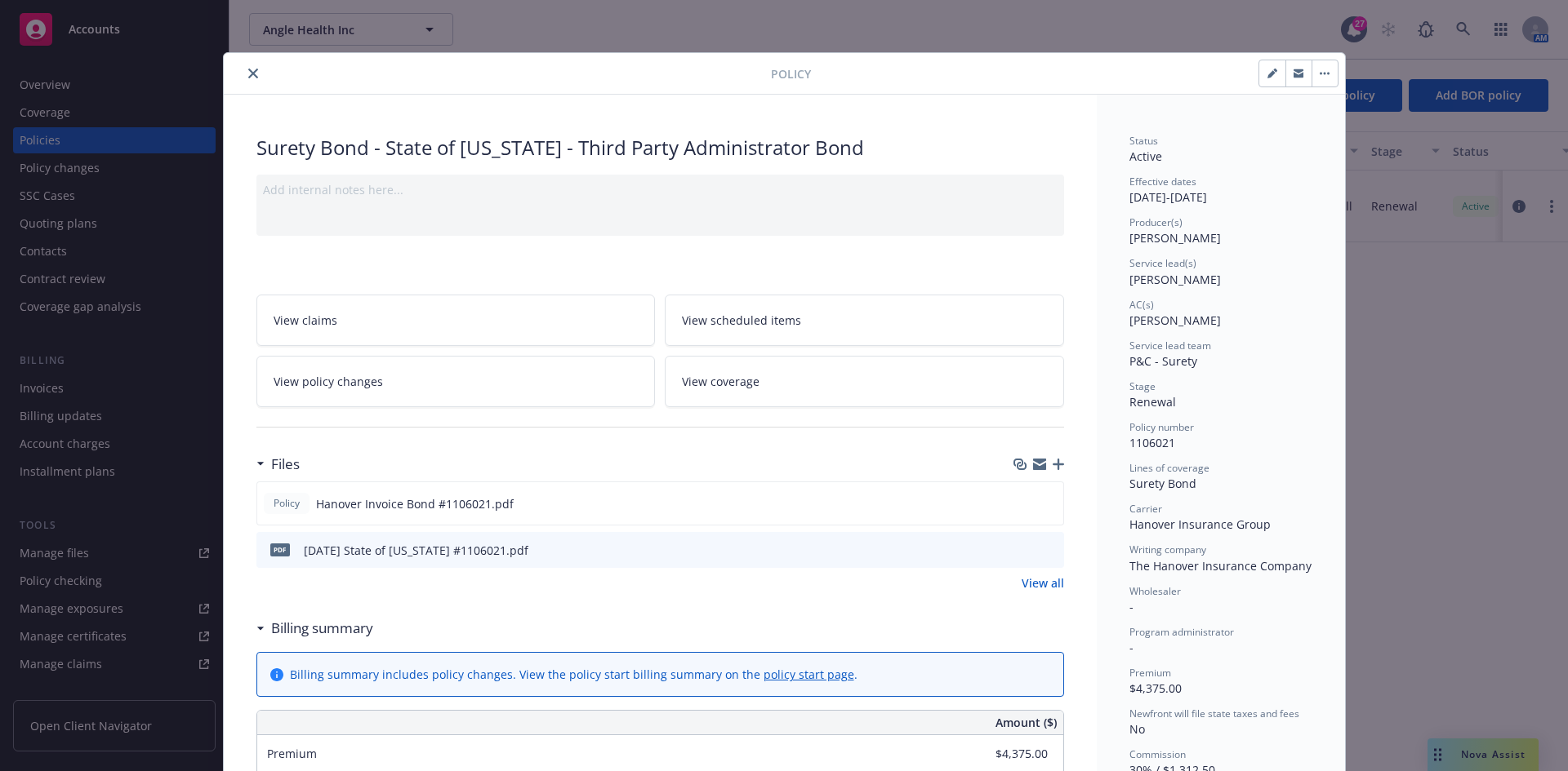
click at [246, 65] on button "close" at bounding box center [253, 74] width 19 height 19
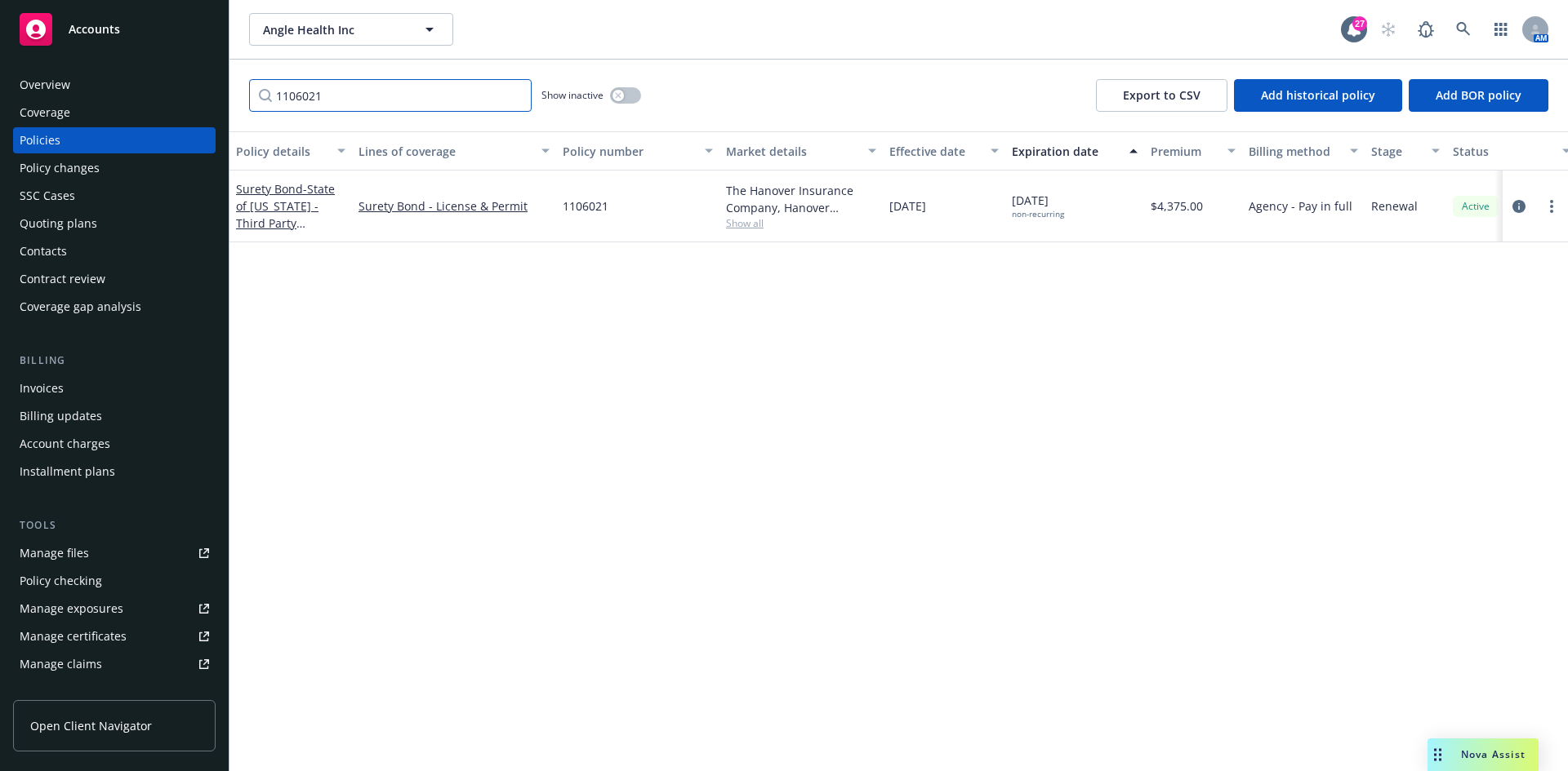
click at [383, 104] on input "1106021" at bounding box center [390, 96] width 283 height 33
type input "1106020"
click at [307, 209] on span "- State of Delware - Third Party Administrator Bond" at bounding box center [289, 214] width 107 height 67
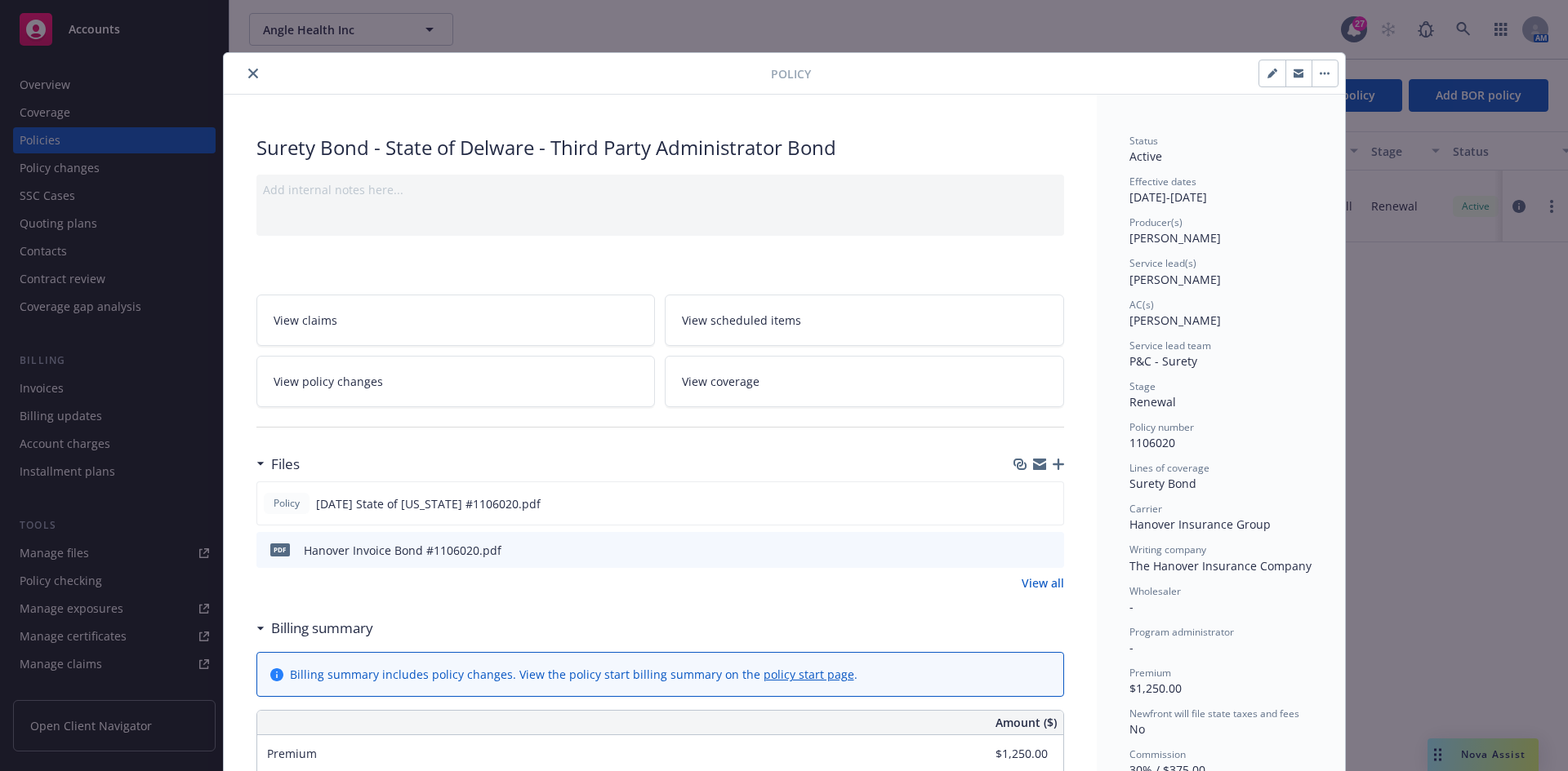
click at [1262, 83] on button "button" at bounding box center [1272, 73] width 26 height 26
select select "RENEWAL"
select select "12"
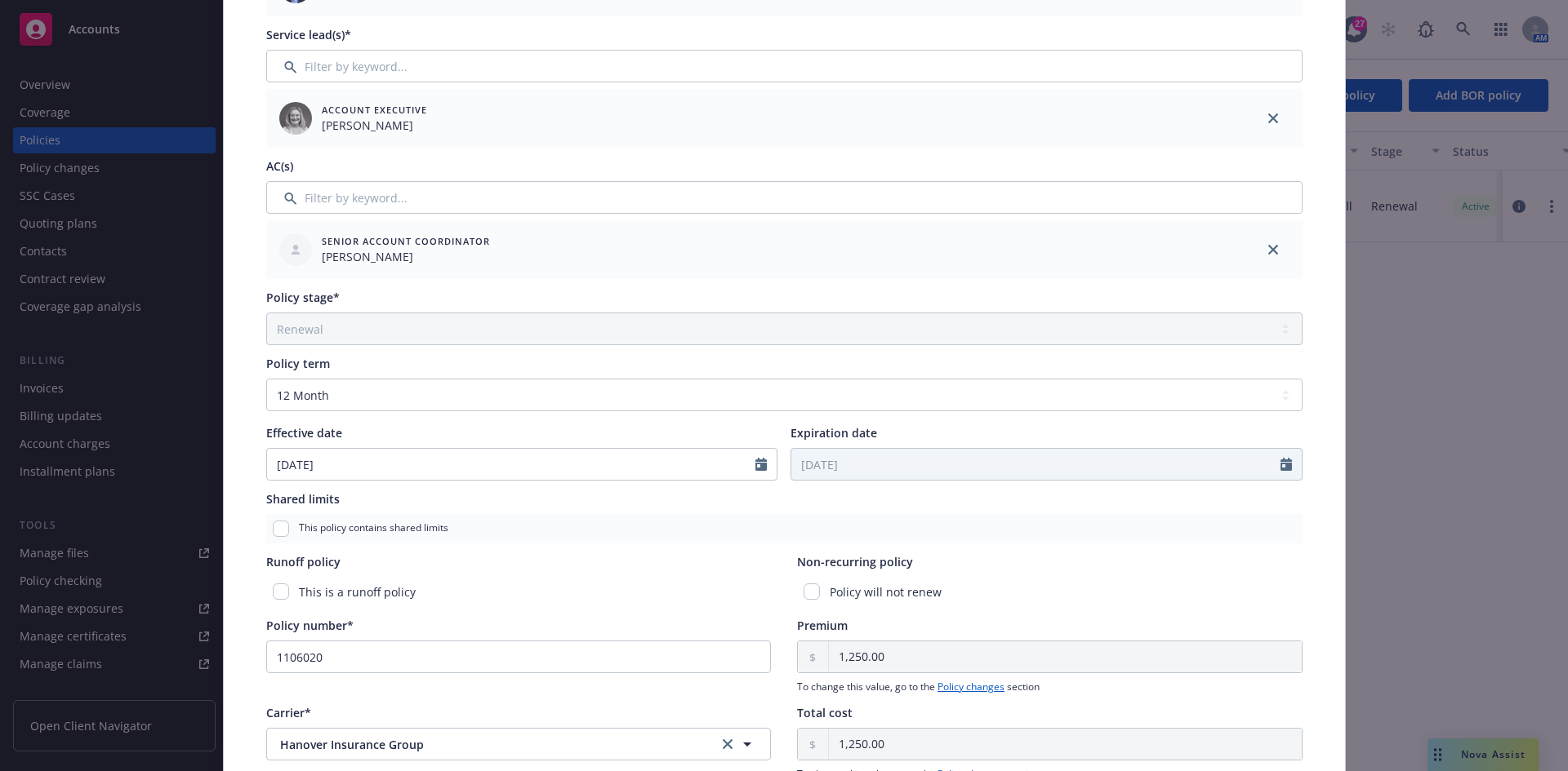
scroll to position [327, 0]
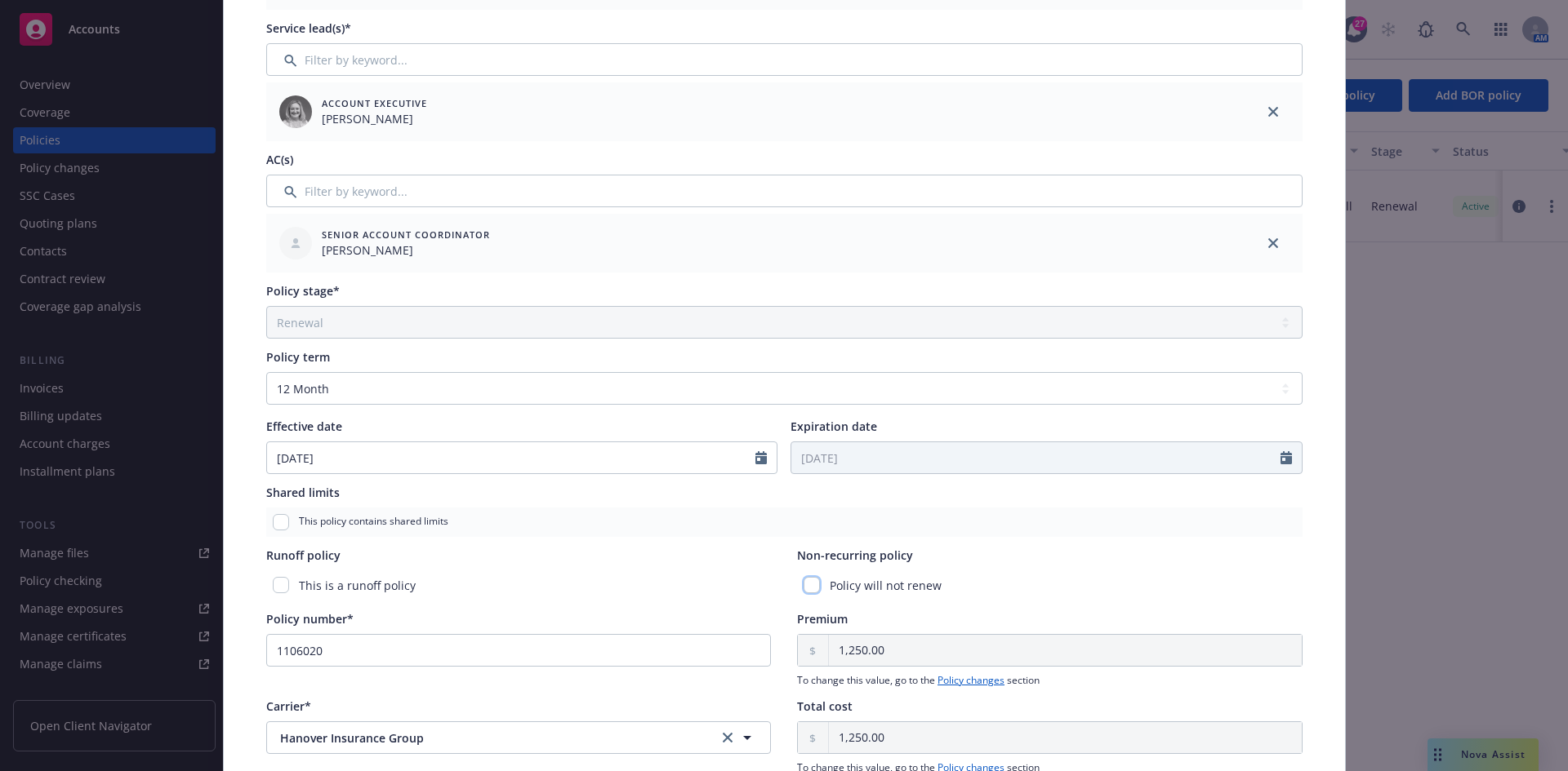
click at [803, 589] on input "checkbox" at bounding box center [811, 585] width 16 height 16
checkbox input "true"
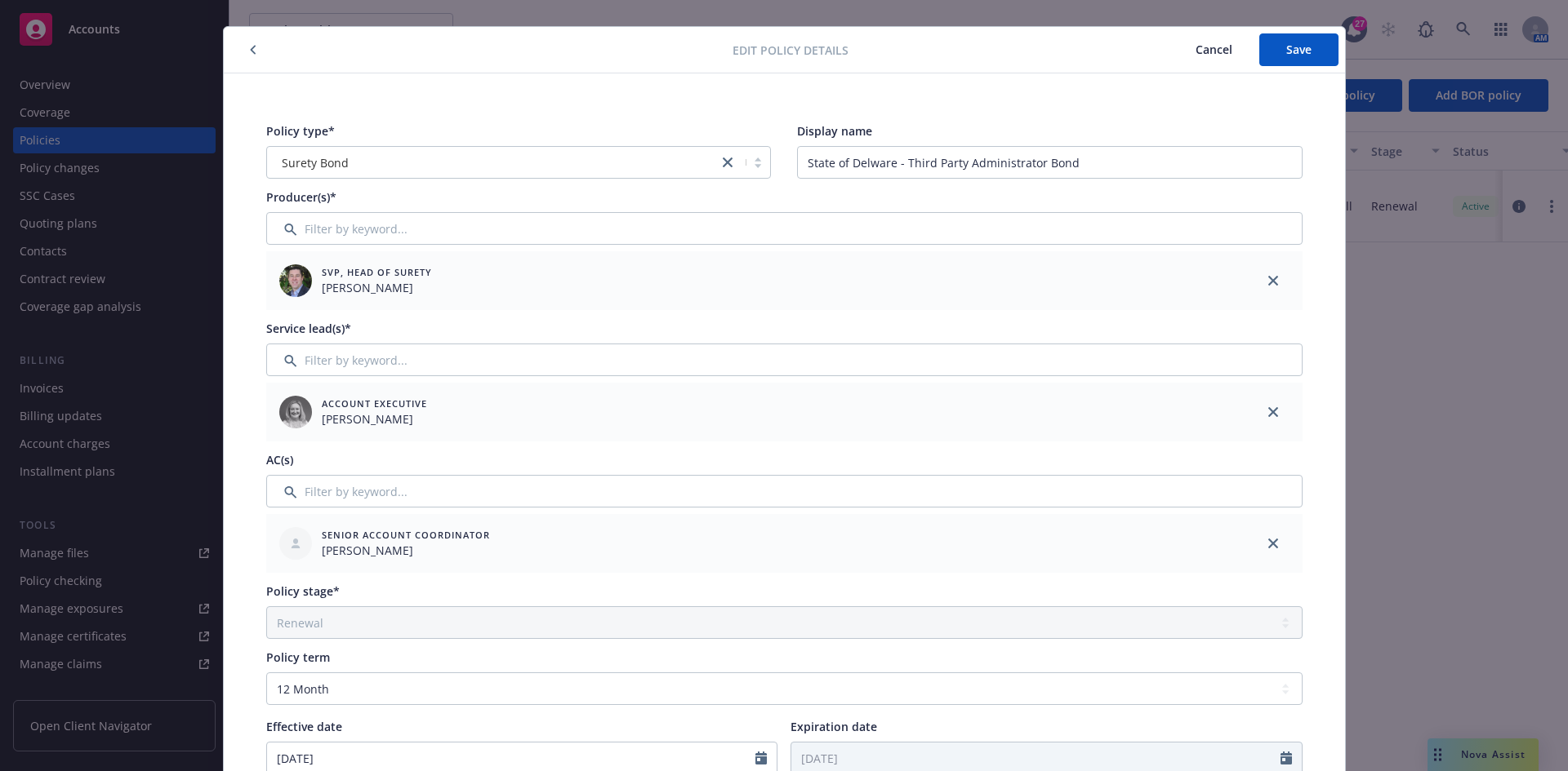
scroll to position [0, 0]
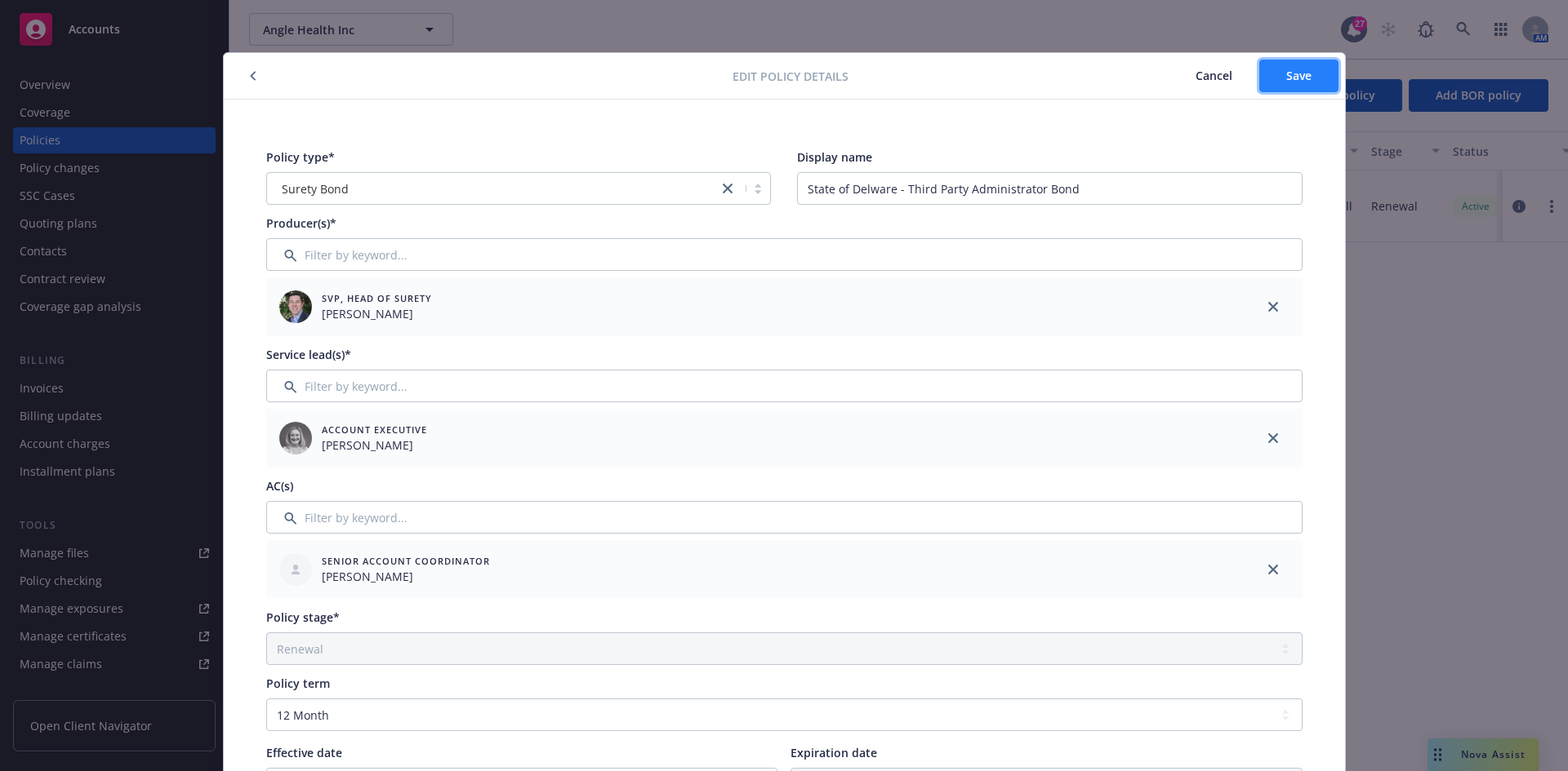
click at [1297, 74] on span "Save" at bounding box center [1299, 75] width 25 height 15
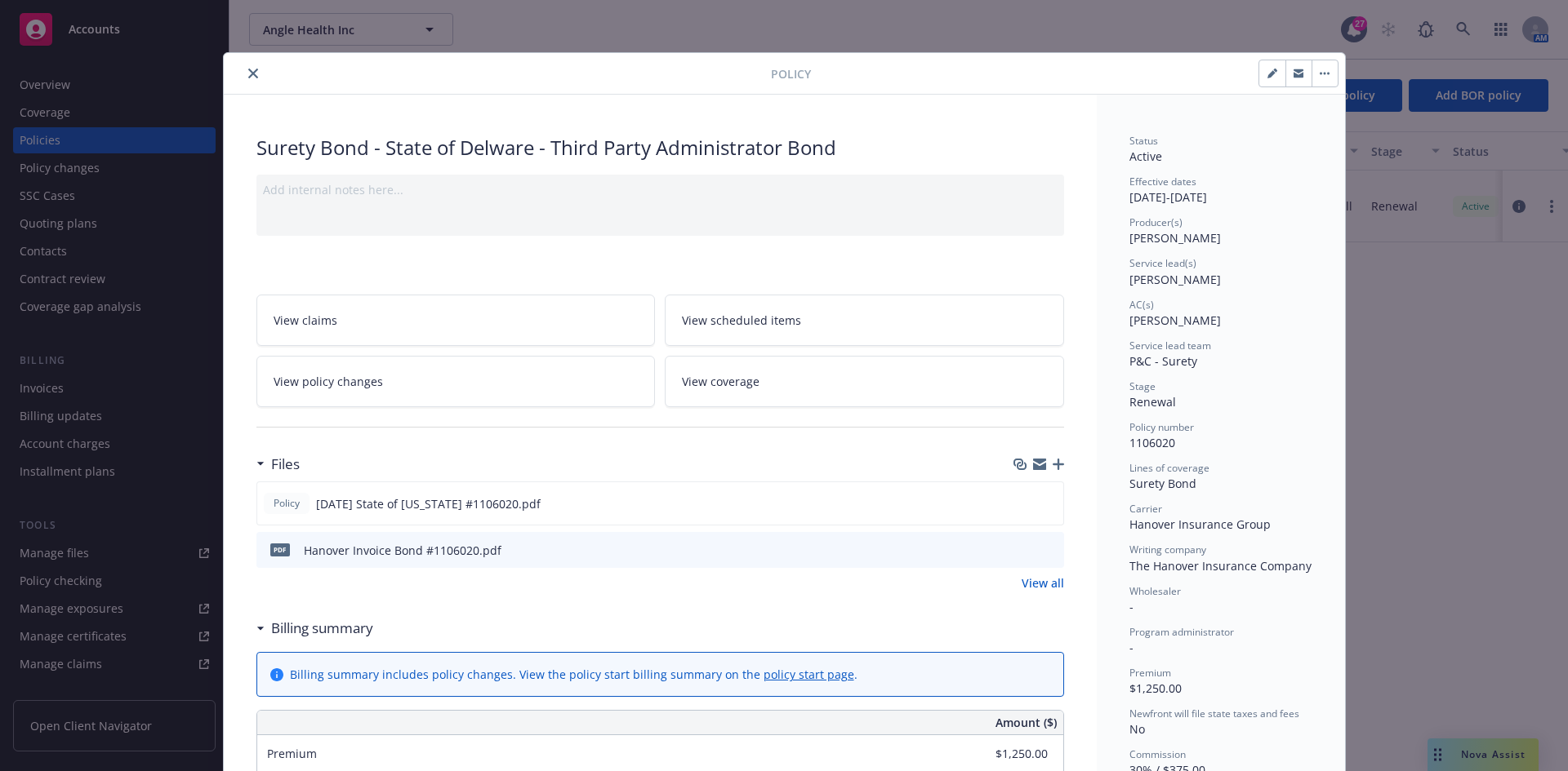
click at [252, 81] on button "close" at bounding box center [253, 74] width 19 height 19
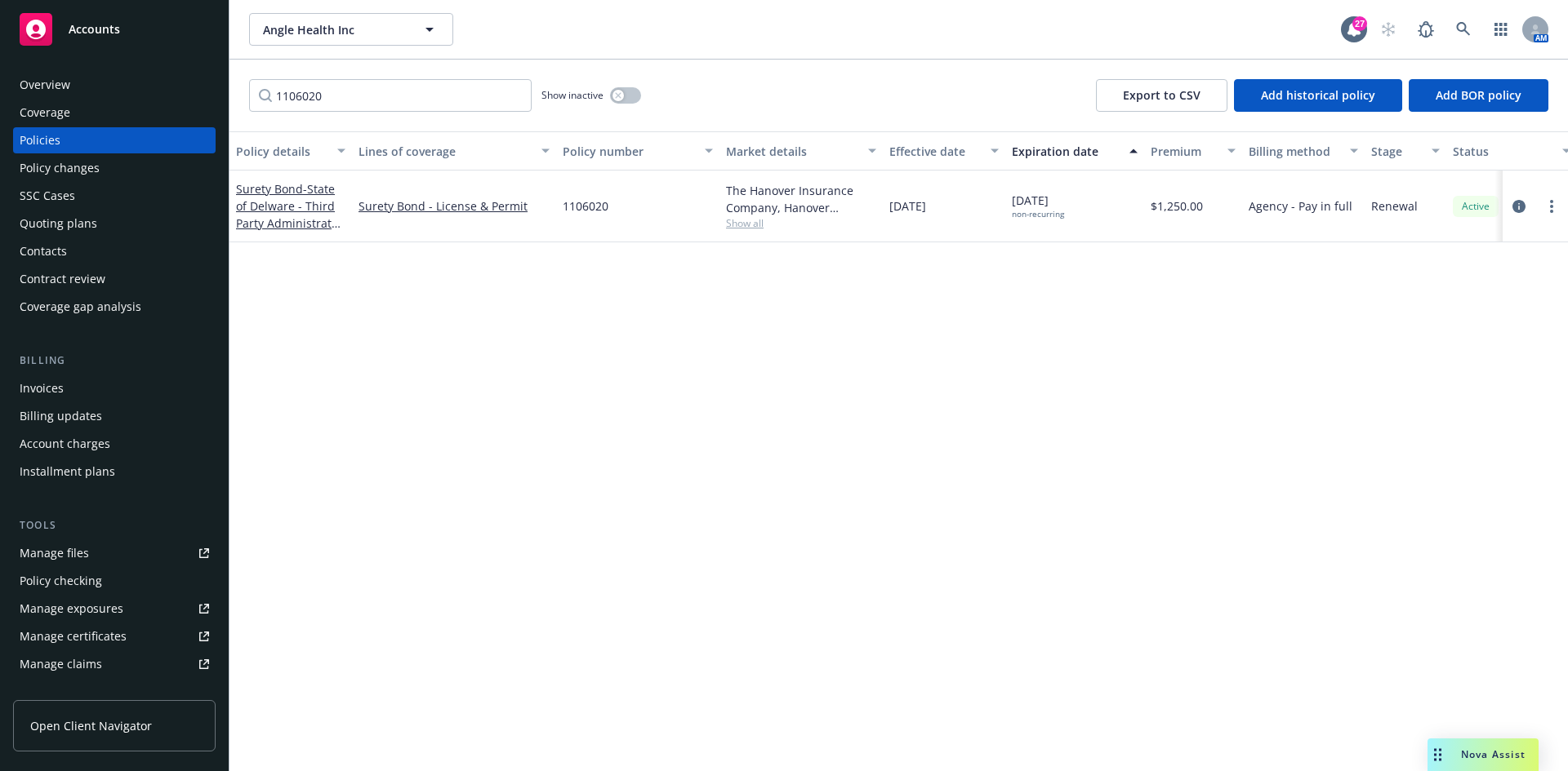
click at [510, 115] on div "1106020 Show inactive Export to CSV Add historical policy Add BOR policy" at bounding box center [898, 96] width 1339 height 72
click at [433, 99] on input "1106020" at bounding box center [390, 96] width 283 height 33
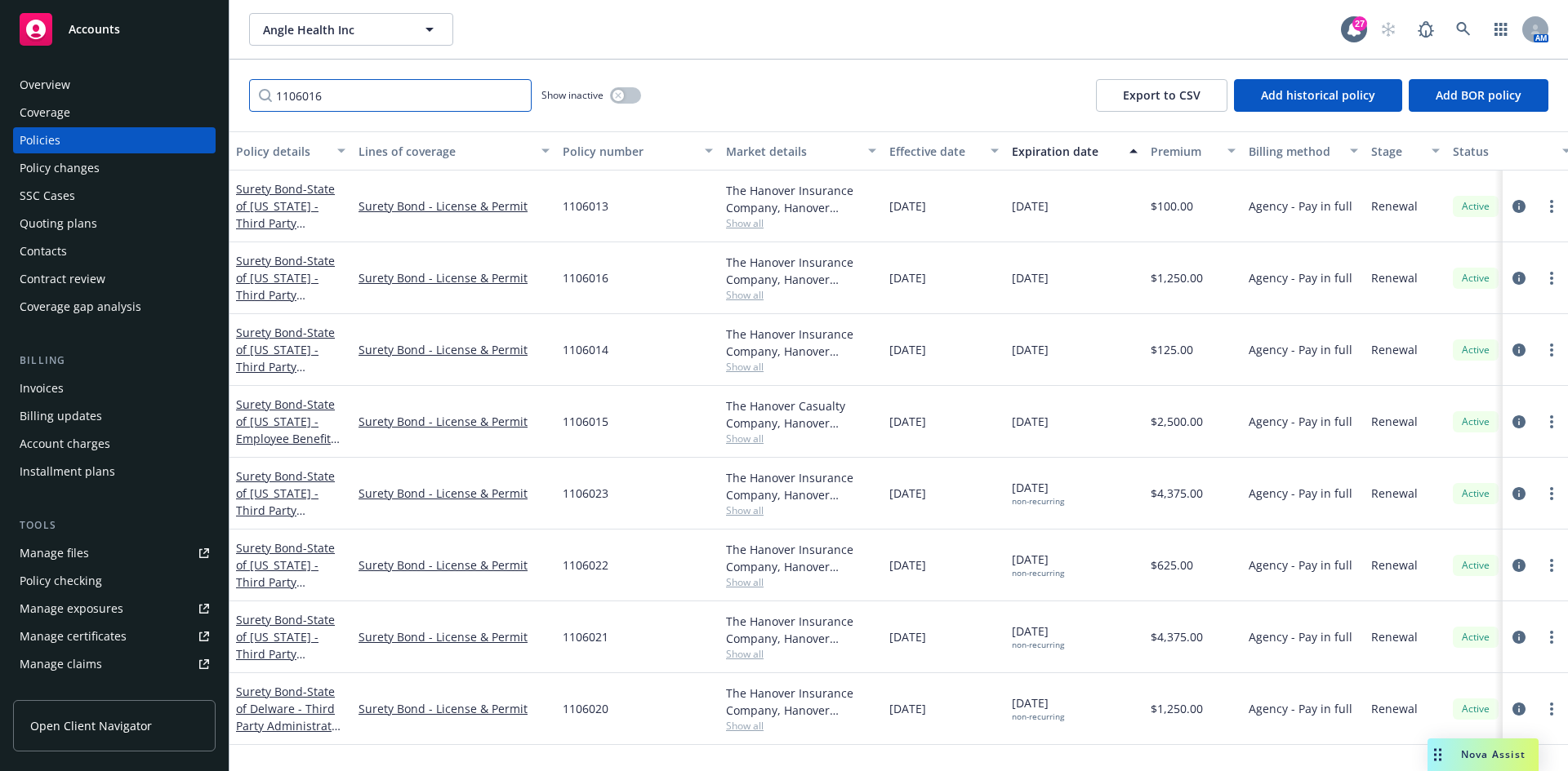
type input "1106016"
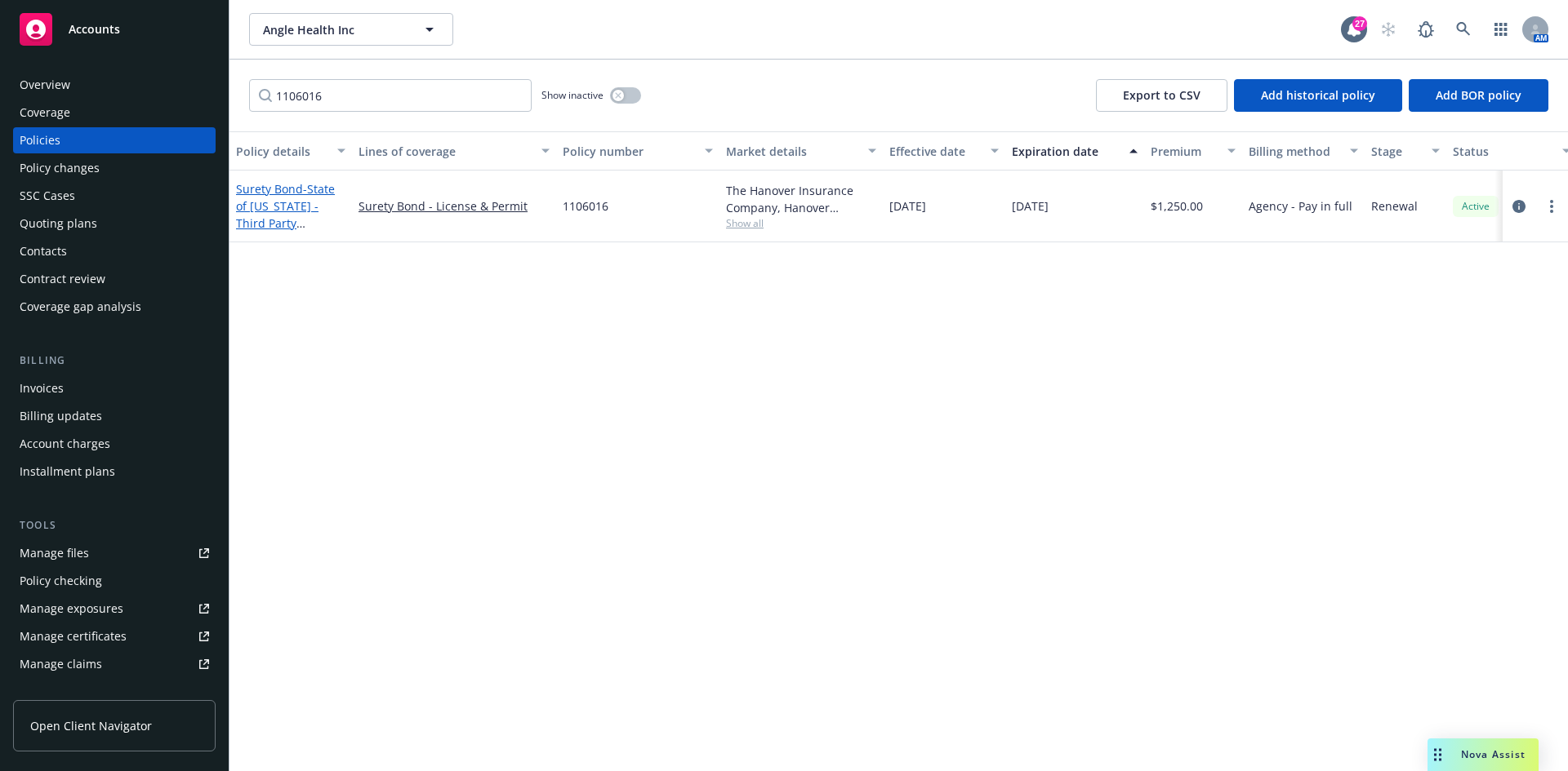
click at [292, 208] on span "- State of [US_STATE] - Third Party Administrator Bond" at bounding box center [289, 214] width 107 height 67
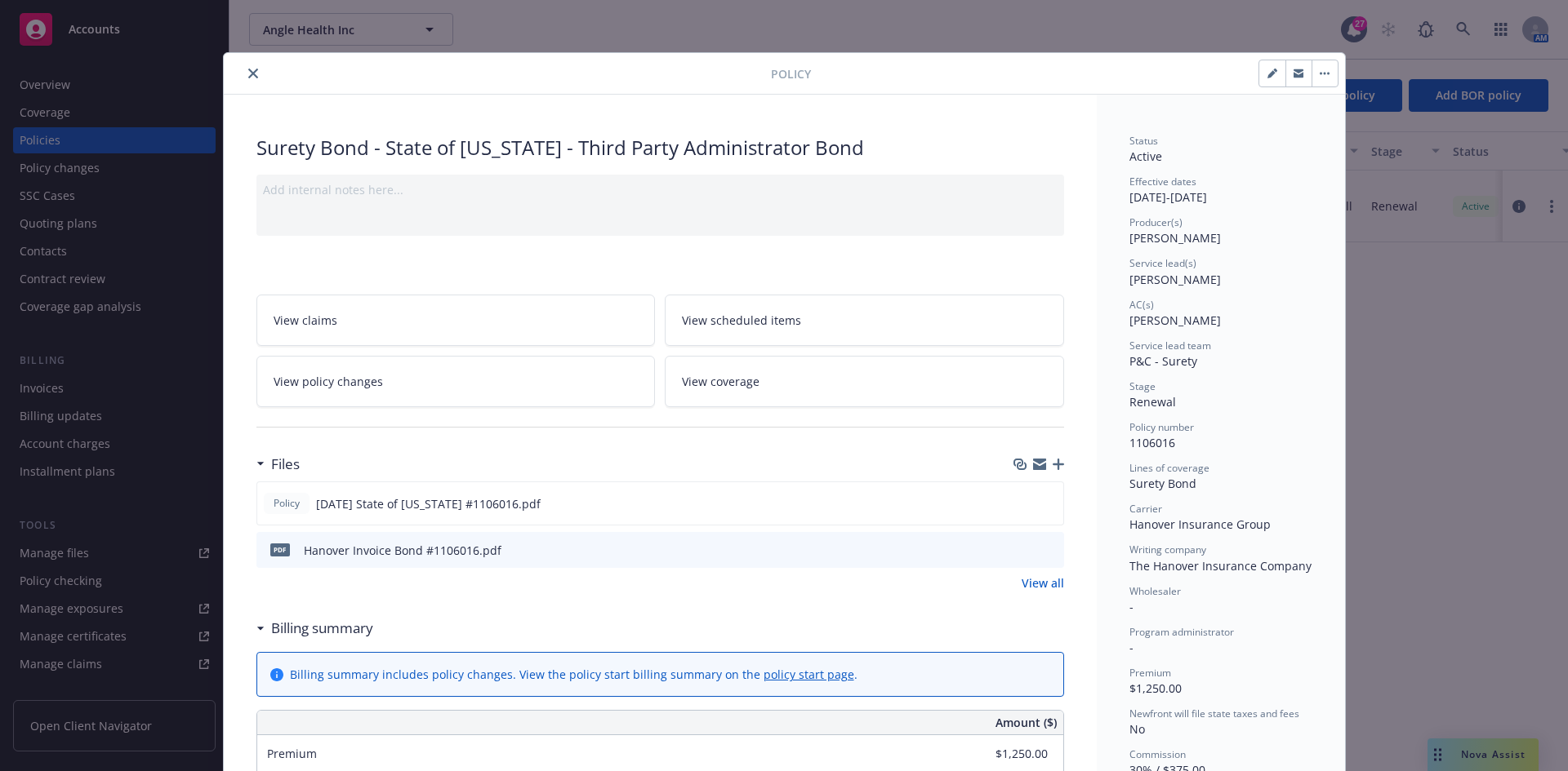
click at [1260, 76] on button "button" at bounding box center [1272, 73] width 26 height 26
select select "RENEWAL"
select select "12"
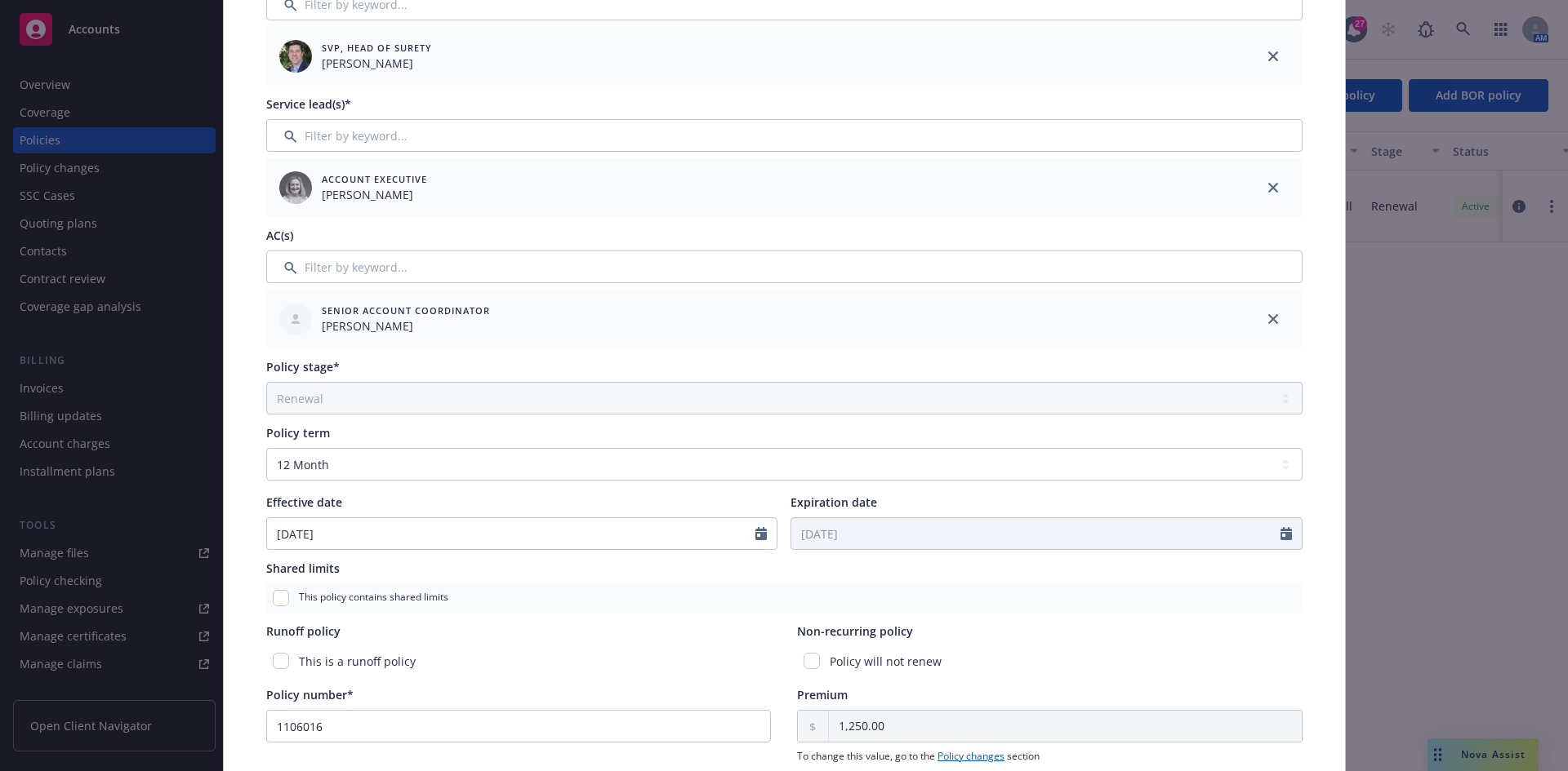
scroll to position [327, 0]
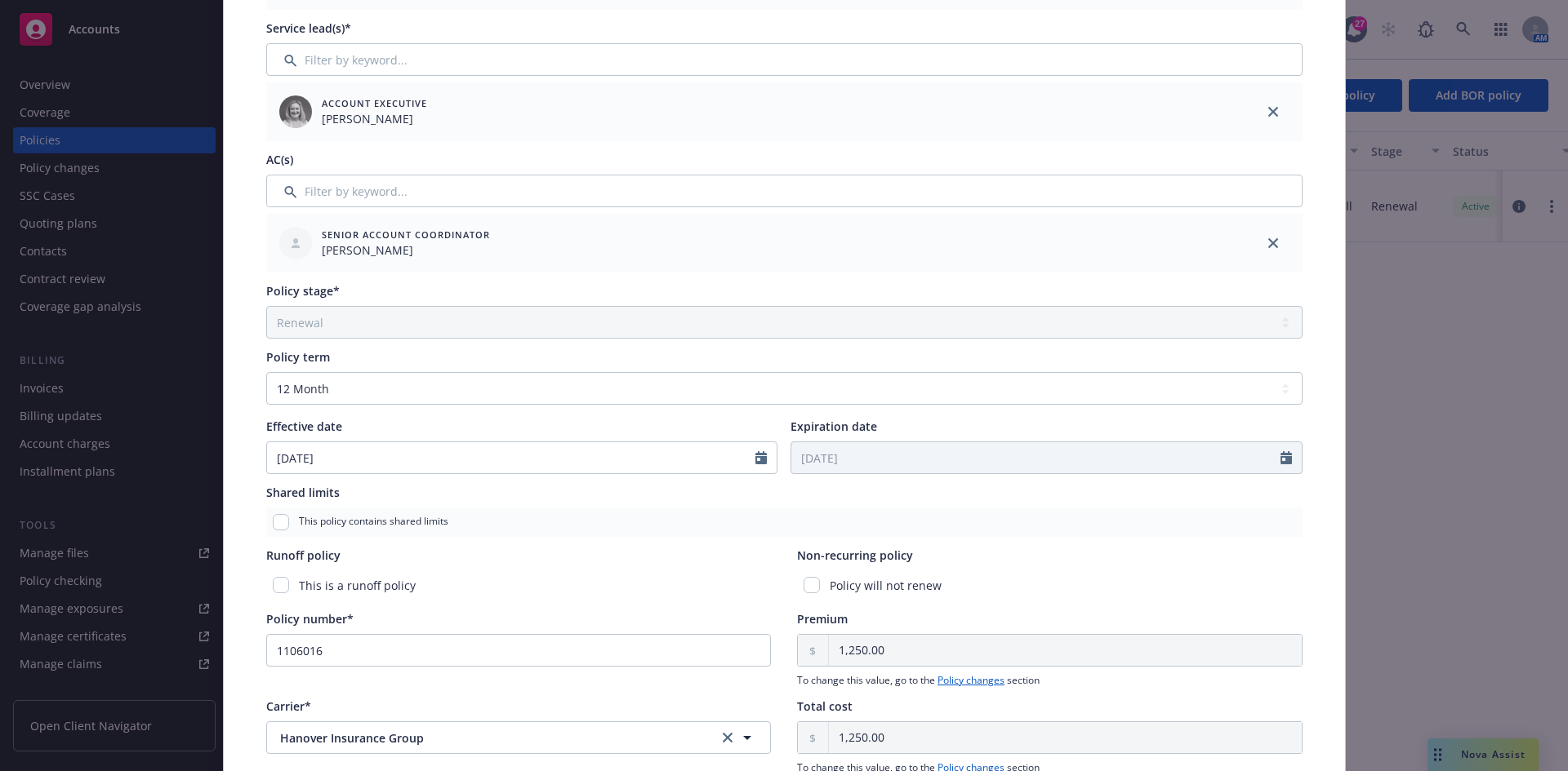
click at [815, 588] on div "Policy will not renew" at bounding box center [1050, 585] width 505 height 30
click at [811, 586] on input "checkbox" at bounding box center [811, 585] width 16 height 16
checkbox input "true"
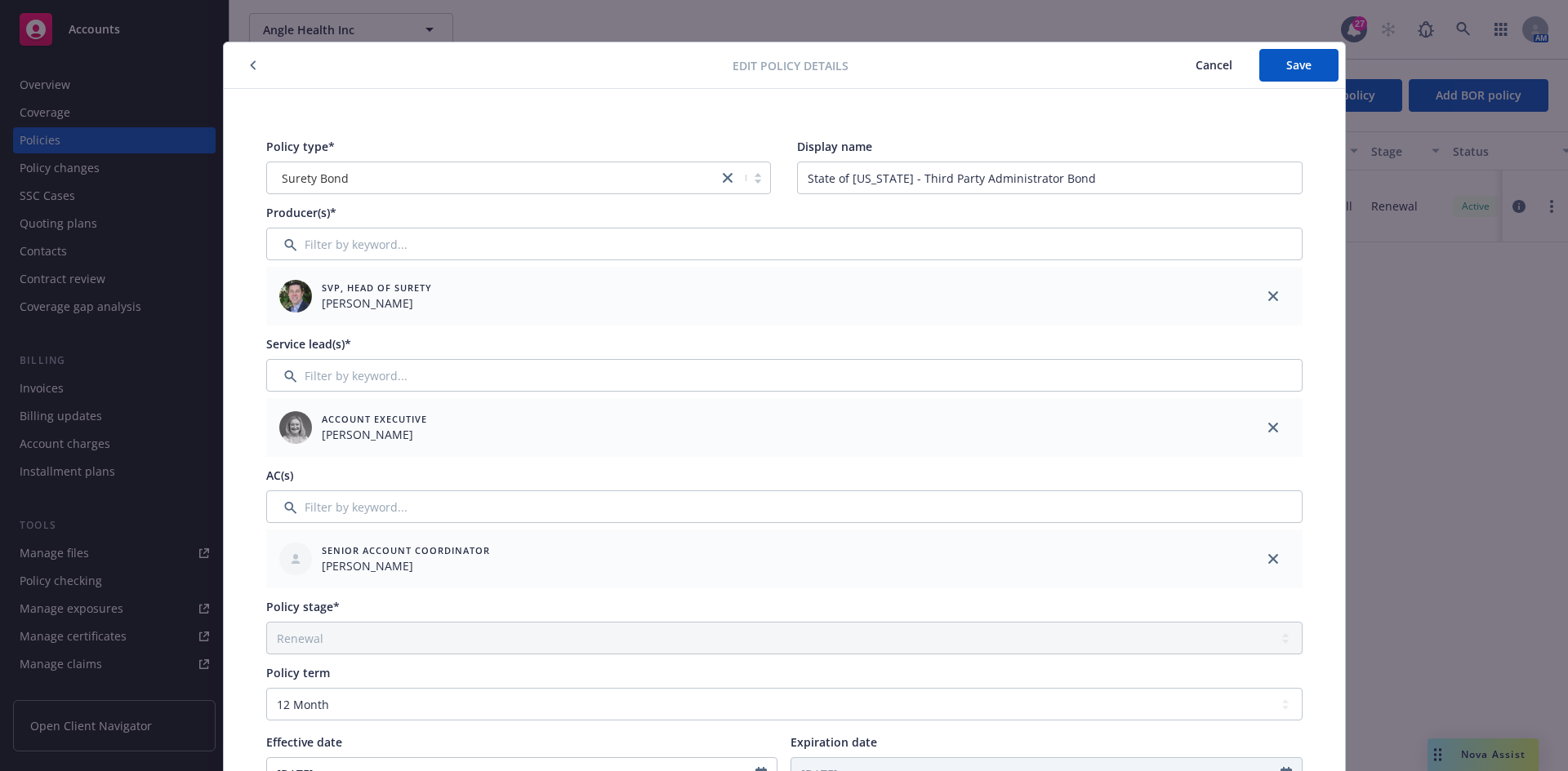
scroll to position [0, 0]
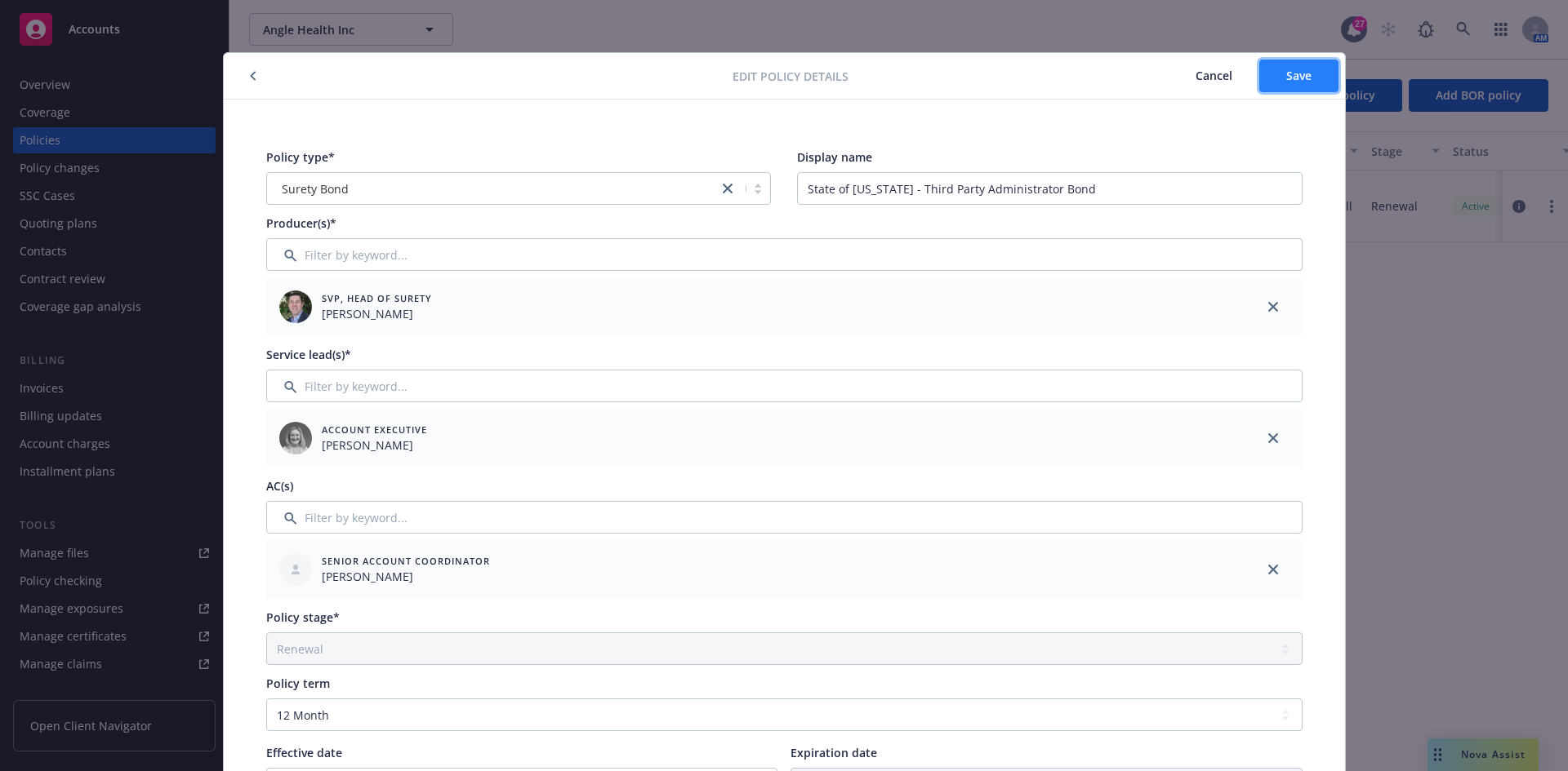
click at [1286, 78] on span "Save" at bounding box center [1299, 75] width 25 height 15
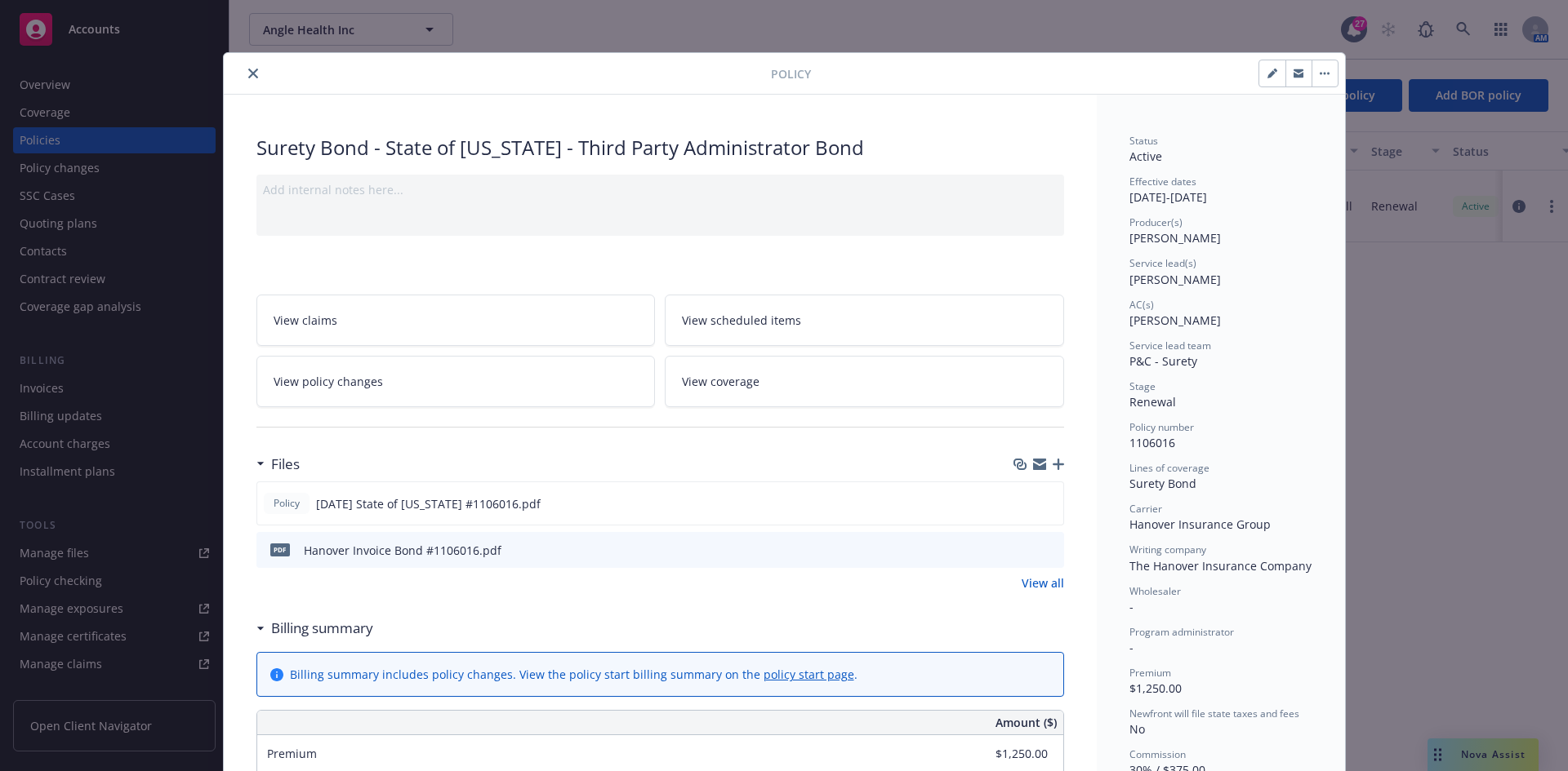
click at [249, 71] on icon "close" at bounding box center [254, 74] width 10 height 10
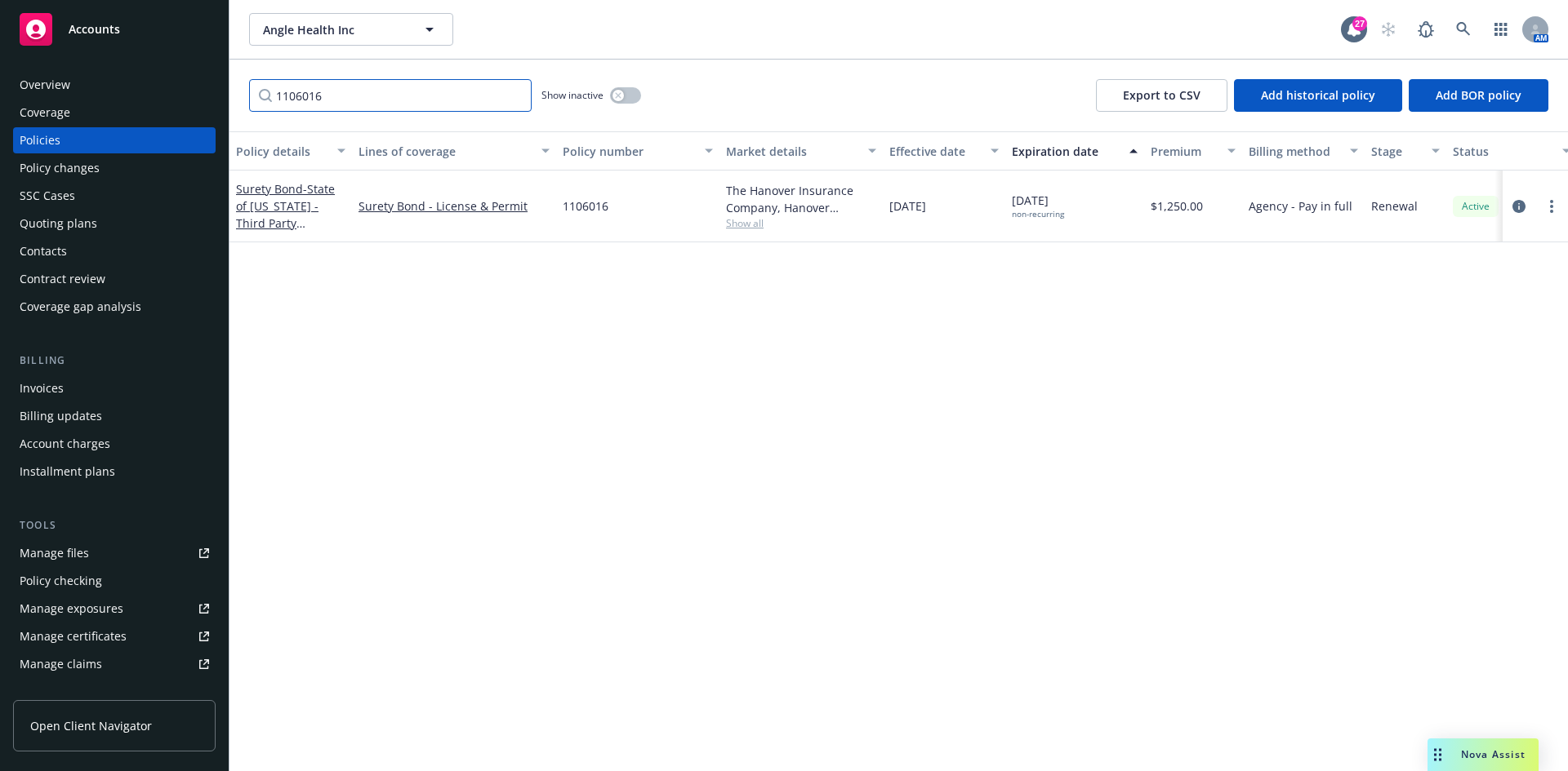
click at [361, 105] on input "1106016" at bounding box center [390, 96] width 283 height 33
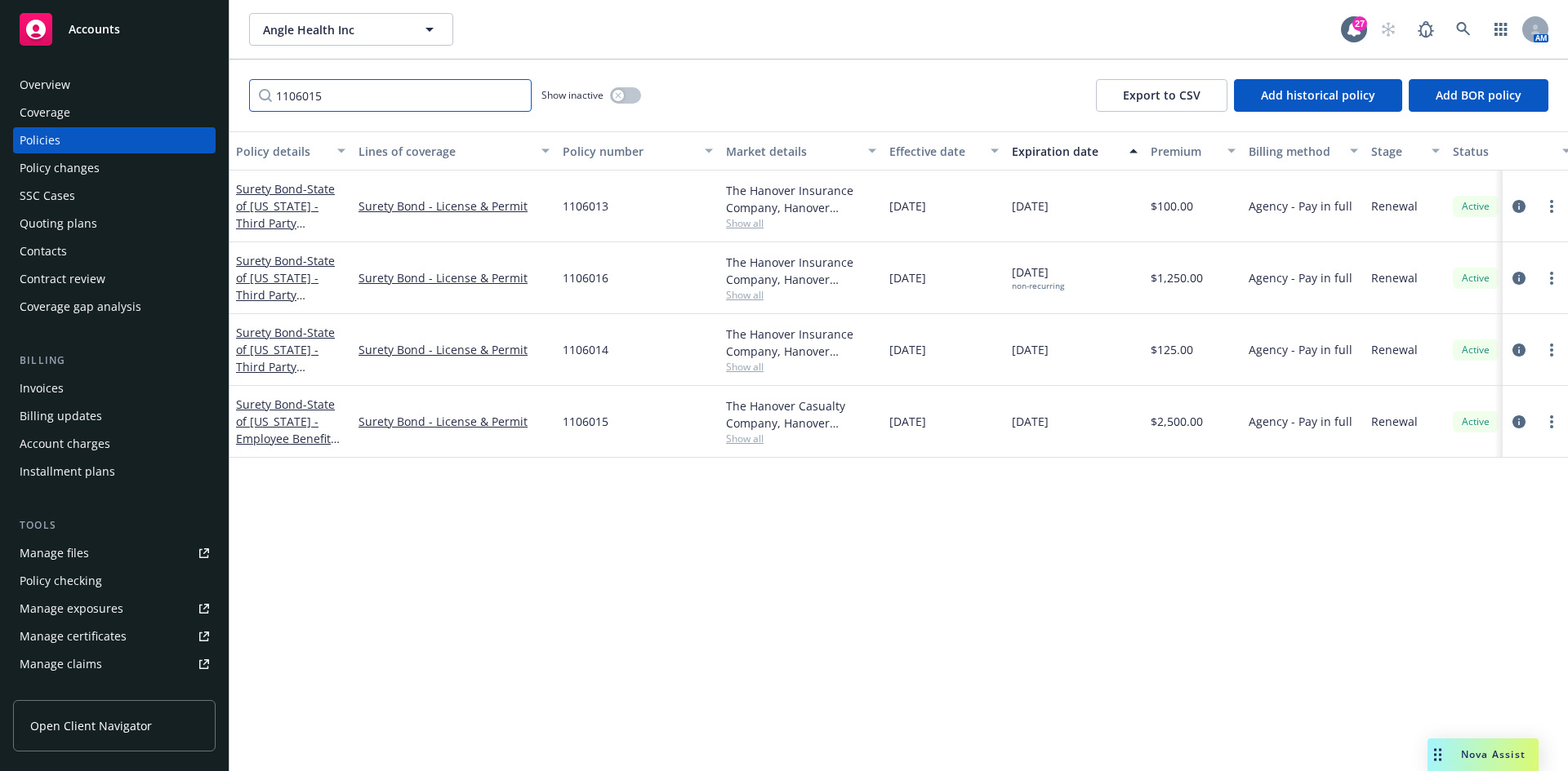
type input "1106015"
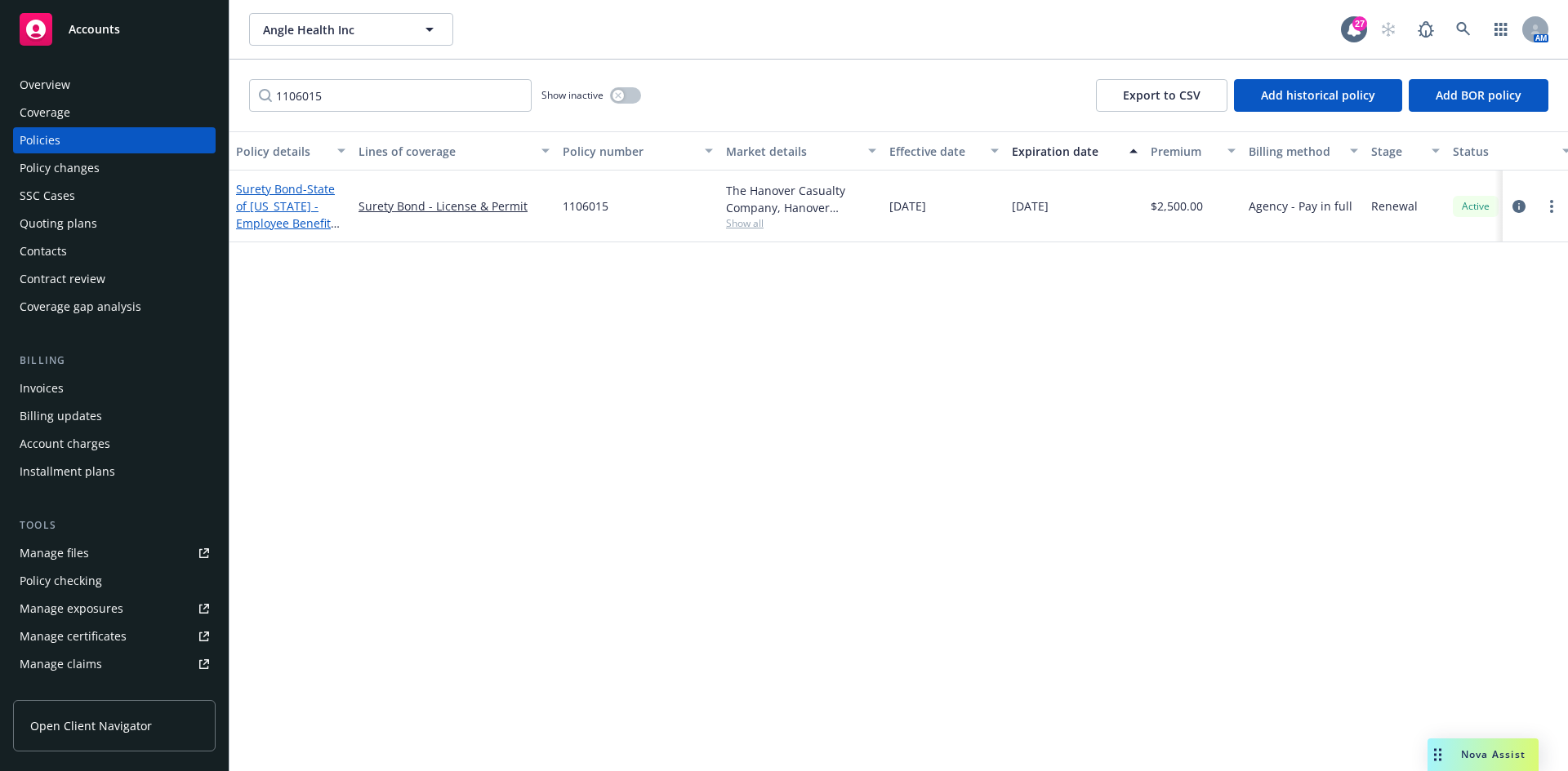
click at [261, 222] on span "- State of [US_STATE] - Employee Benefit Plan Administrator Bond" at bounding box center [287, 222] width 104 height 84
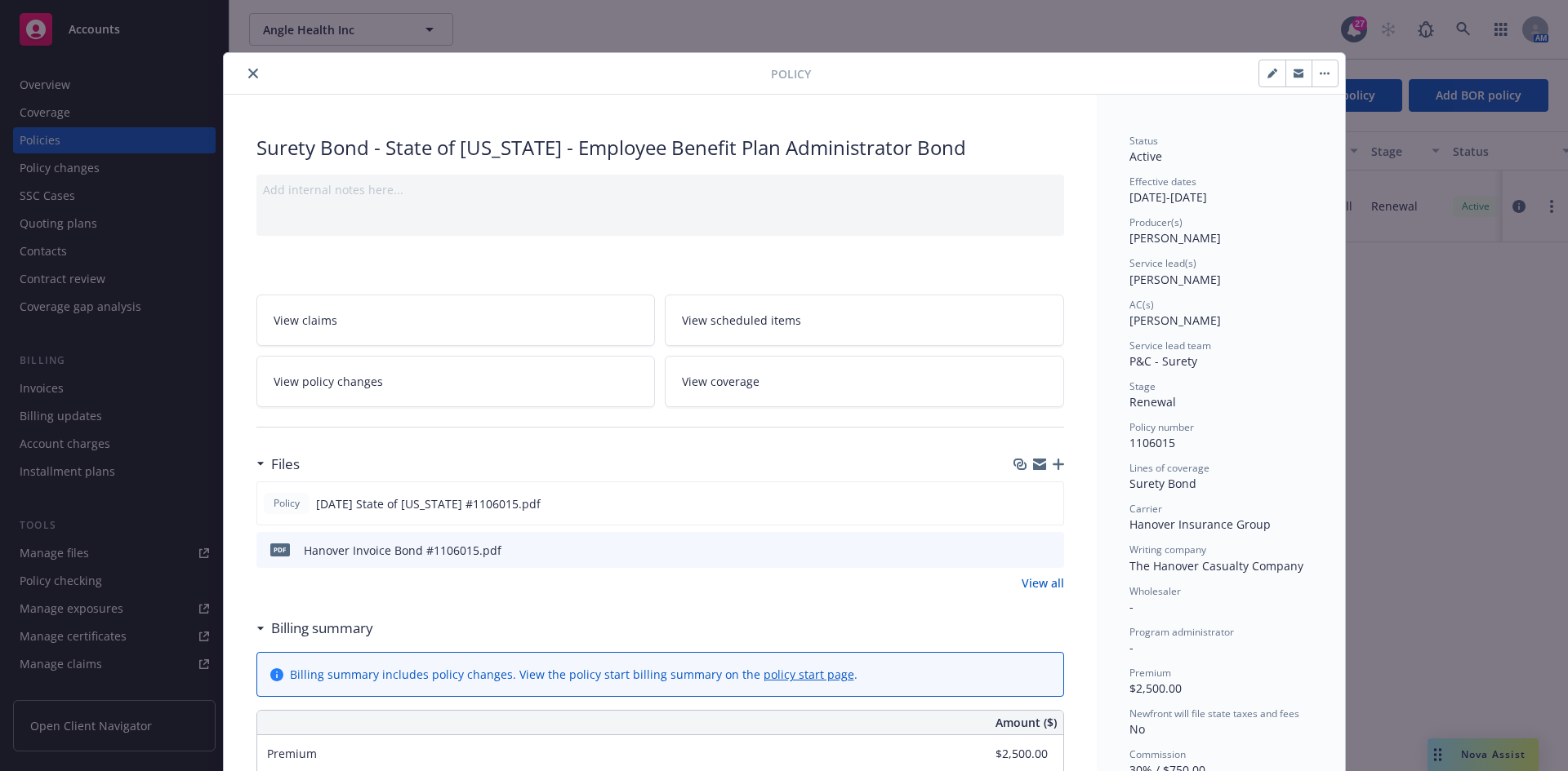
click at [1270, 79] on button "button" at bounding box center [1272, 73] width 26 height 26
select select "RENEWAL"
select select "12"
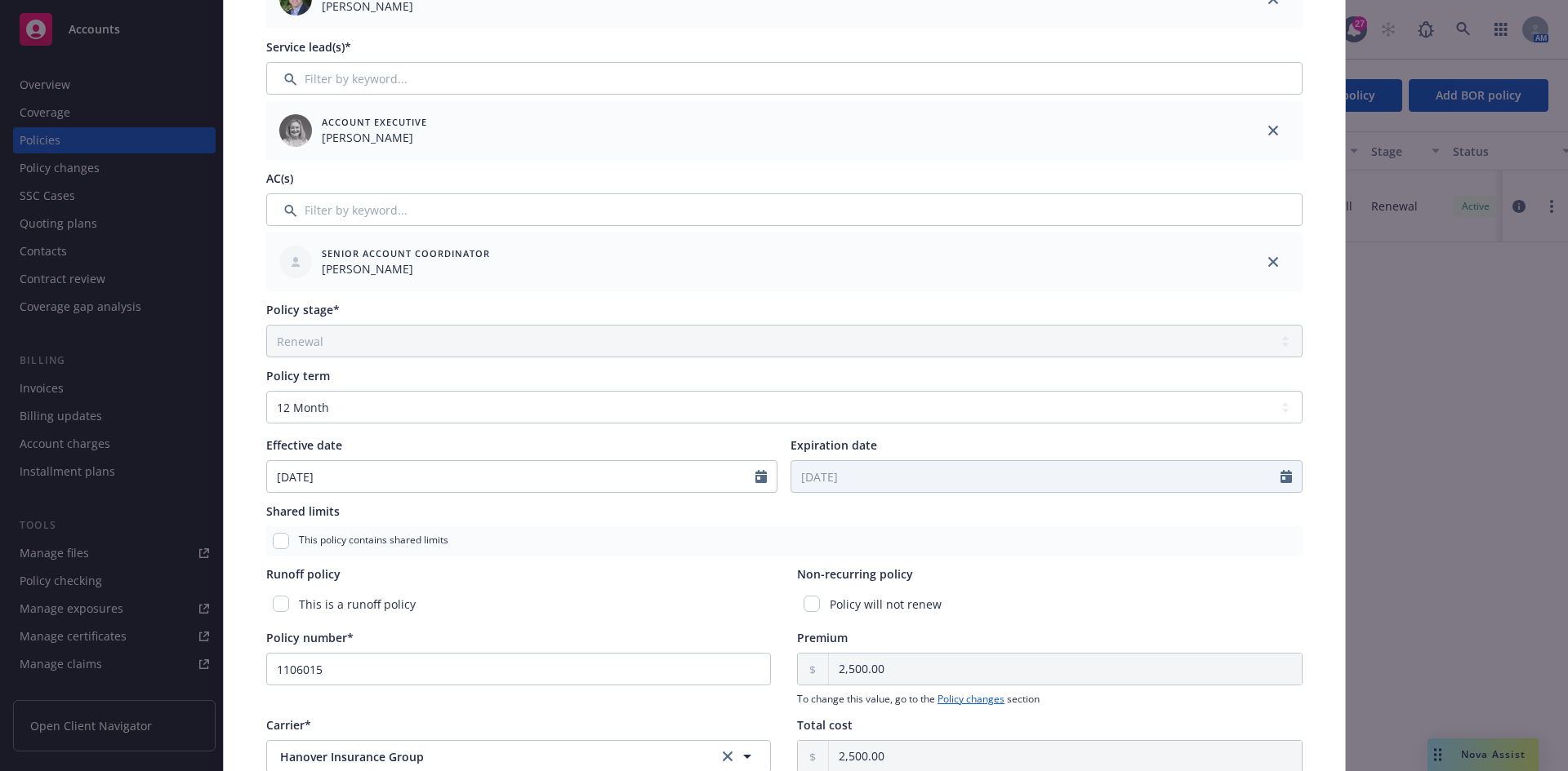
scroll to position [408, 0]
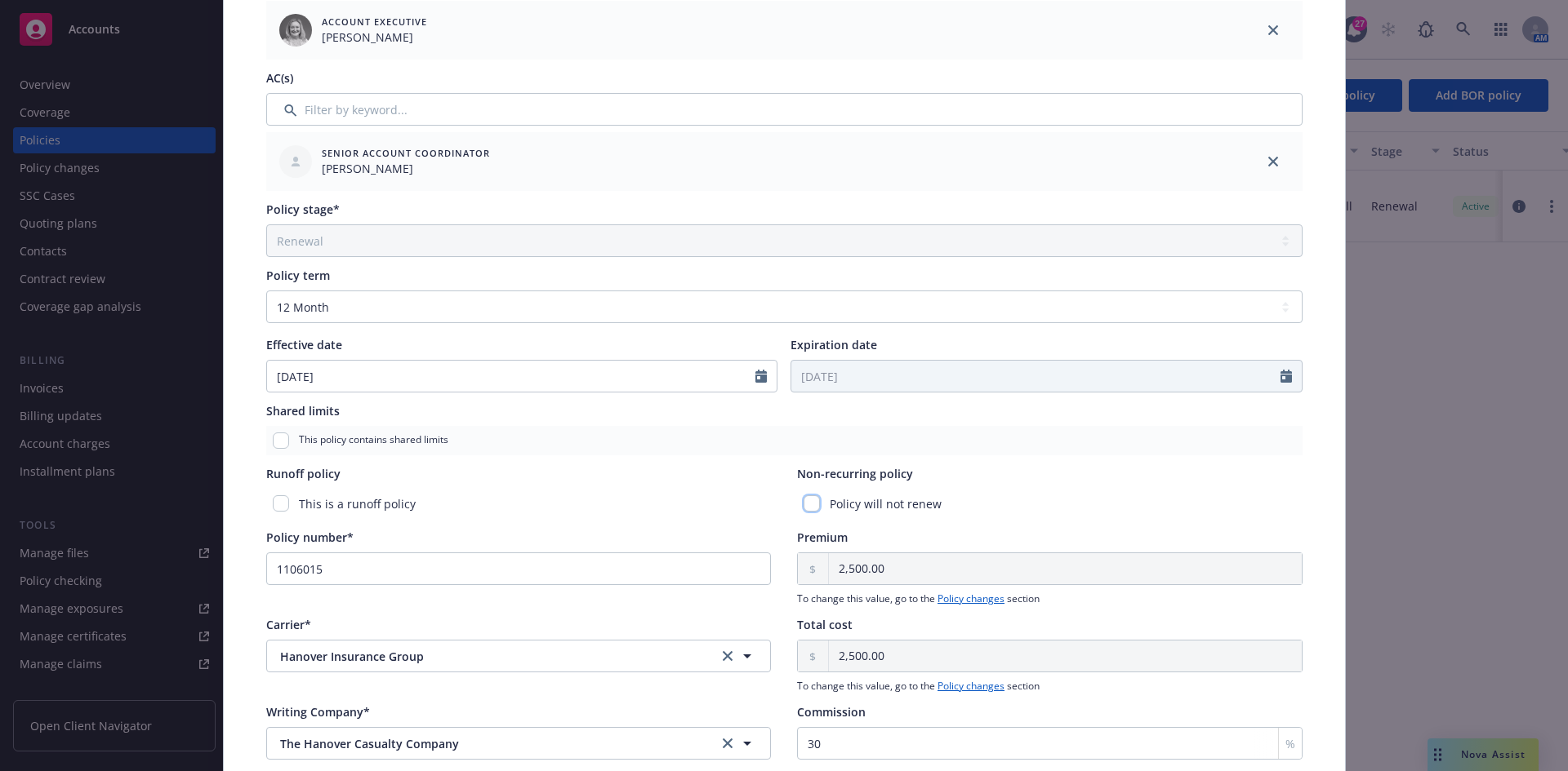
click at [813, 507] on input "checkbox" at bounding box center [811, 503] width 16 height 16
checkbox input "true"
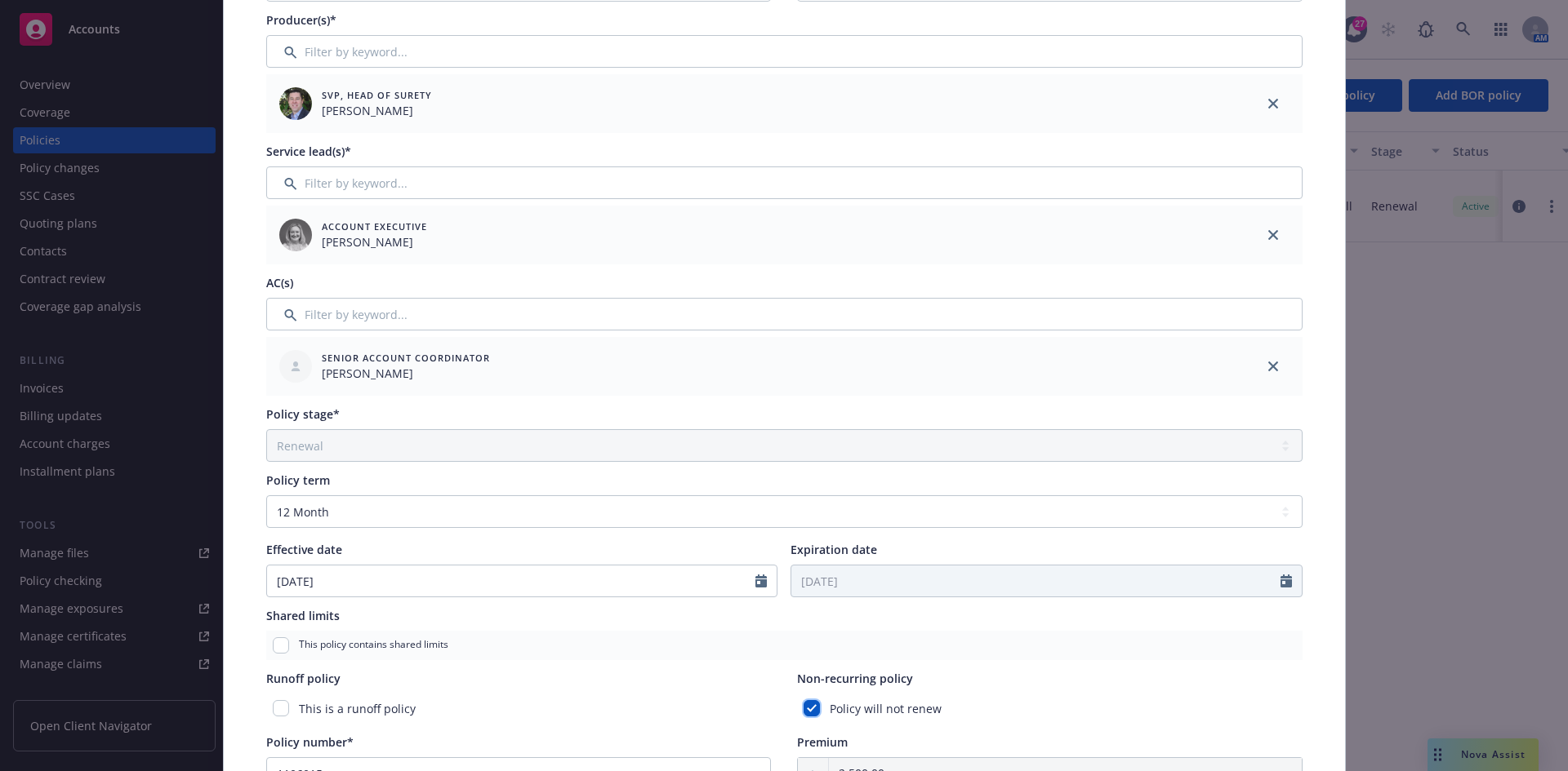
scroll to position [0, 0]
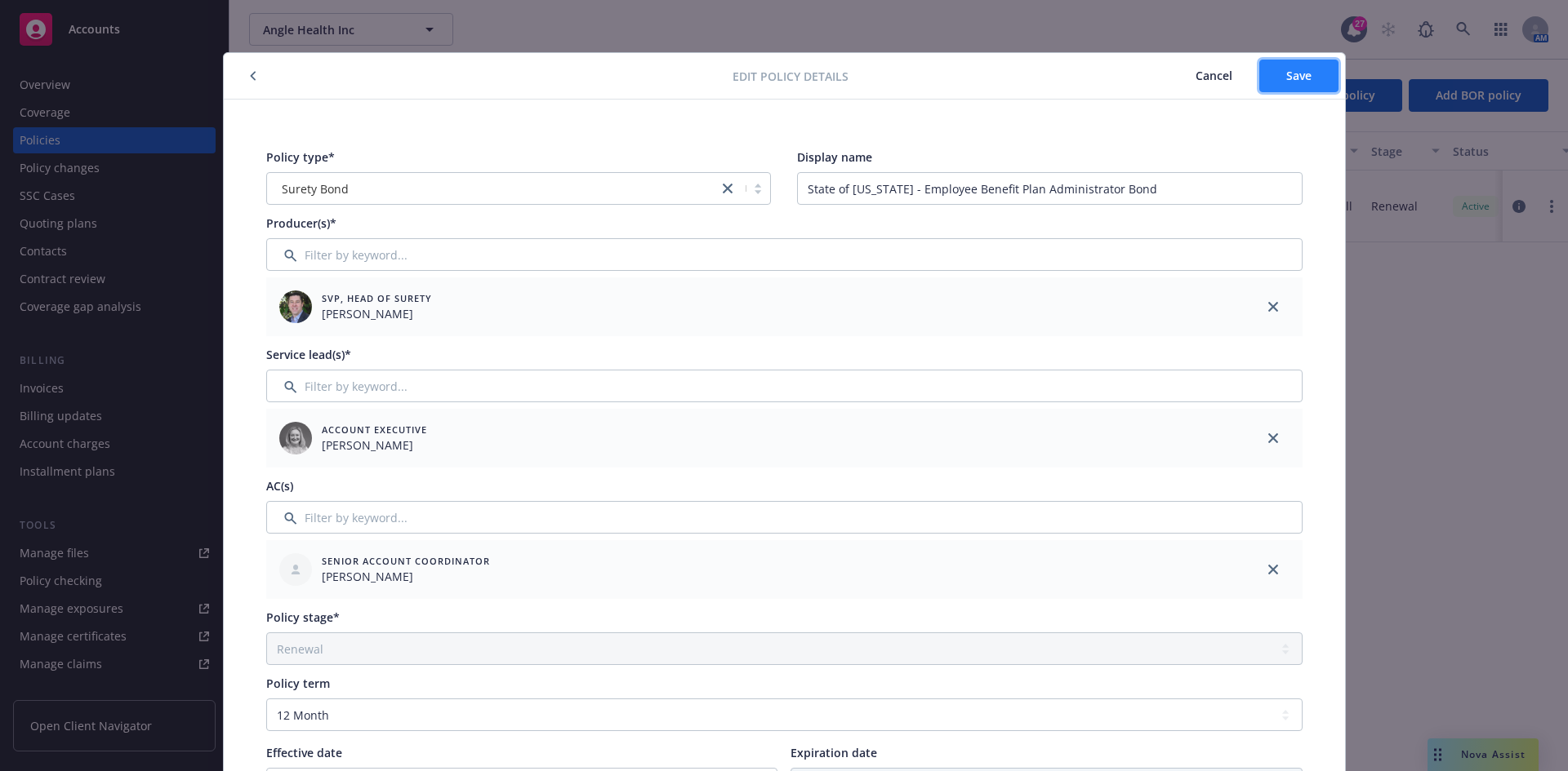
click at [1271, 74] on button "Save" at bounding box center [1299, 76] width 79 height 33
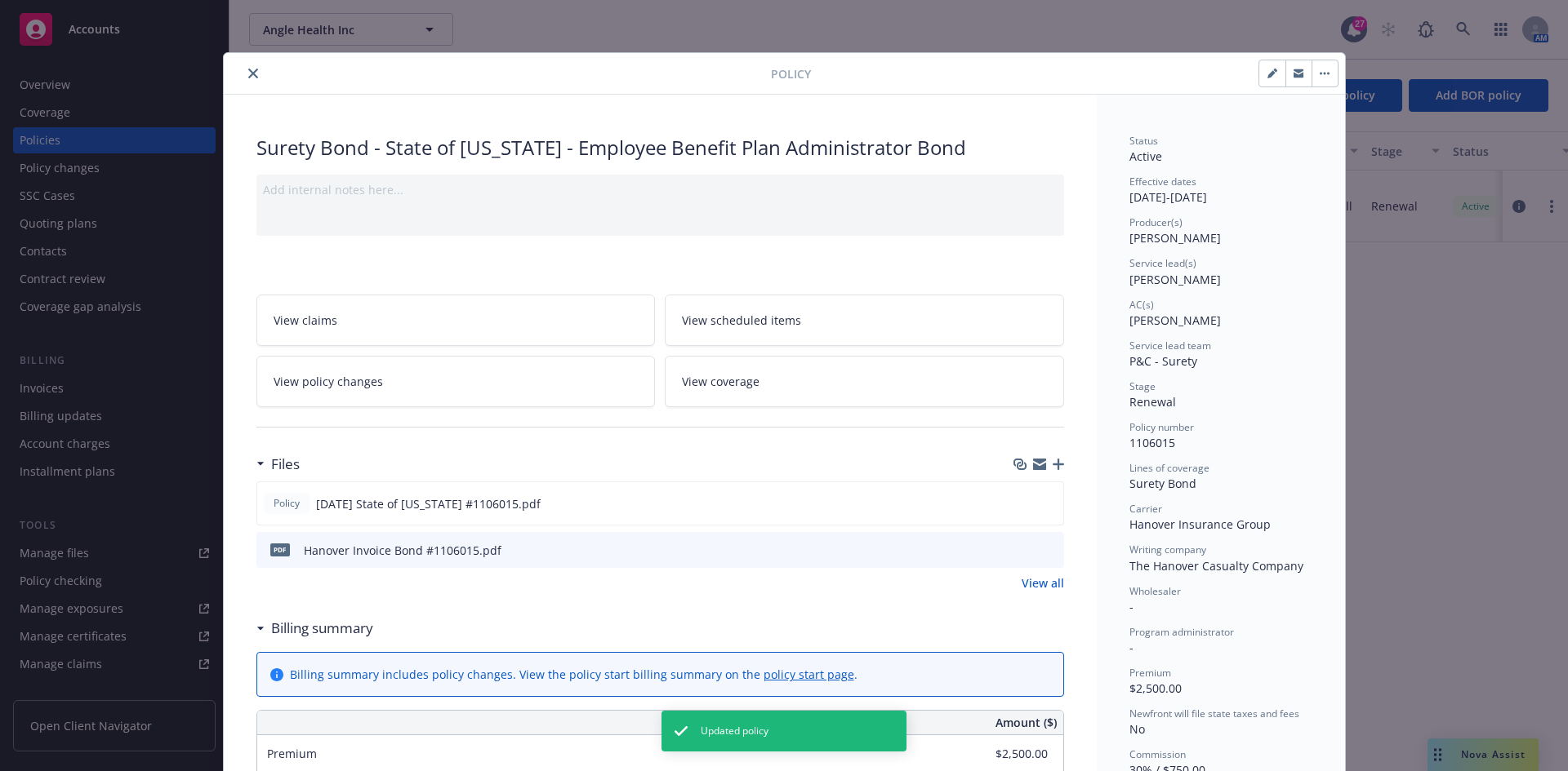
click at [258, 69] on div at bounding box center [500, 74] width 541 height 19
click at [254, 71] on button "close" at bounding box center [253, 74] width 19 height 19
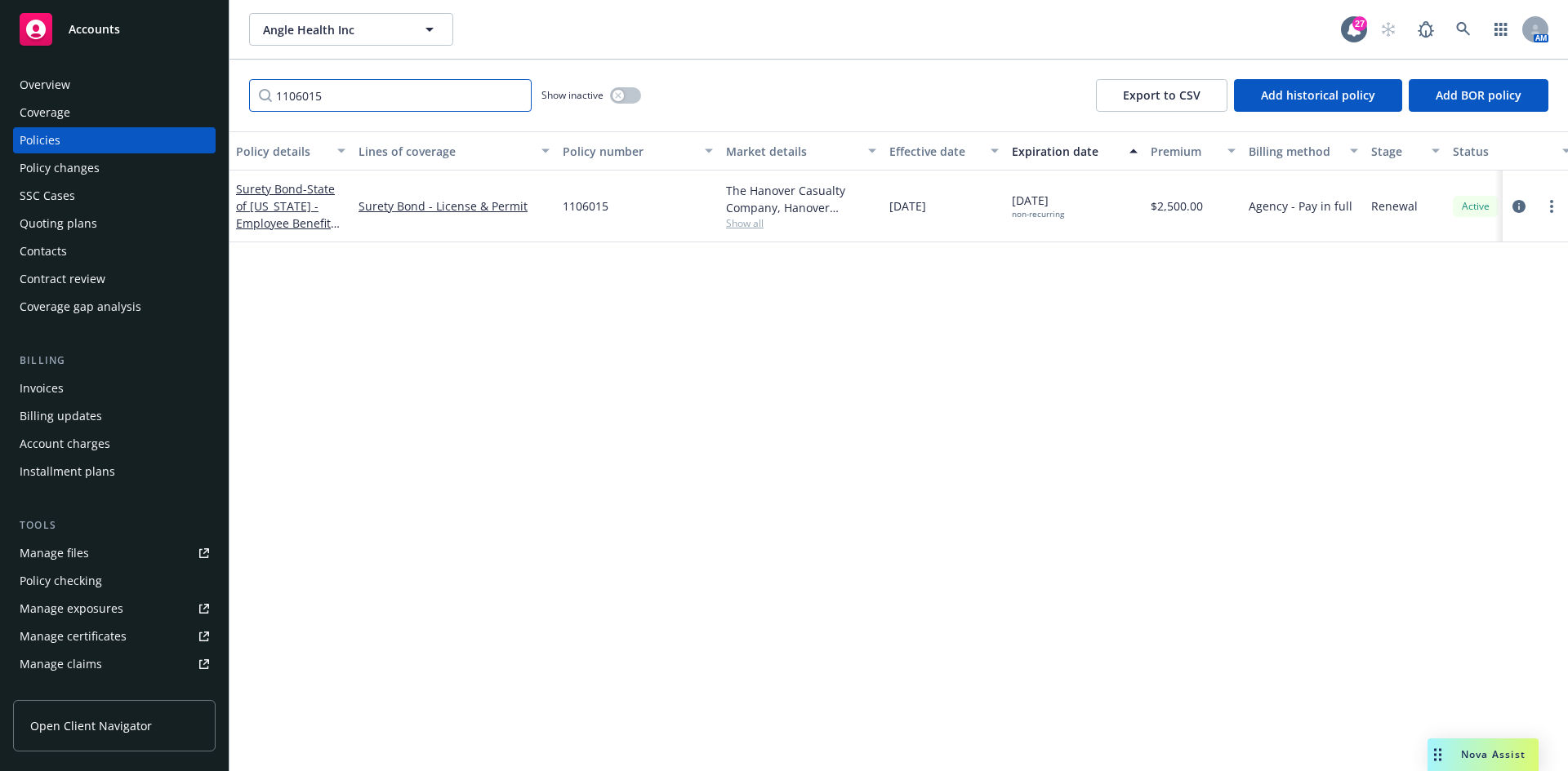
click at [406, 91] on input "1106015" at bounding box center [390, 96] width 283 height 33
click at [405, 96] on input "1106015" at bounding box center [390, 96] width 283 height 33
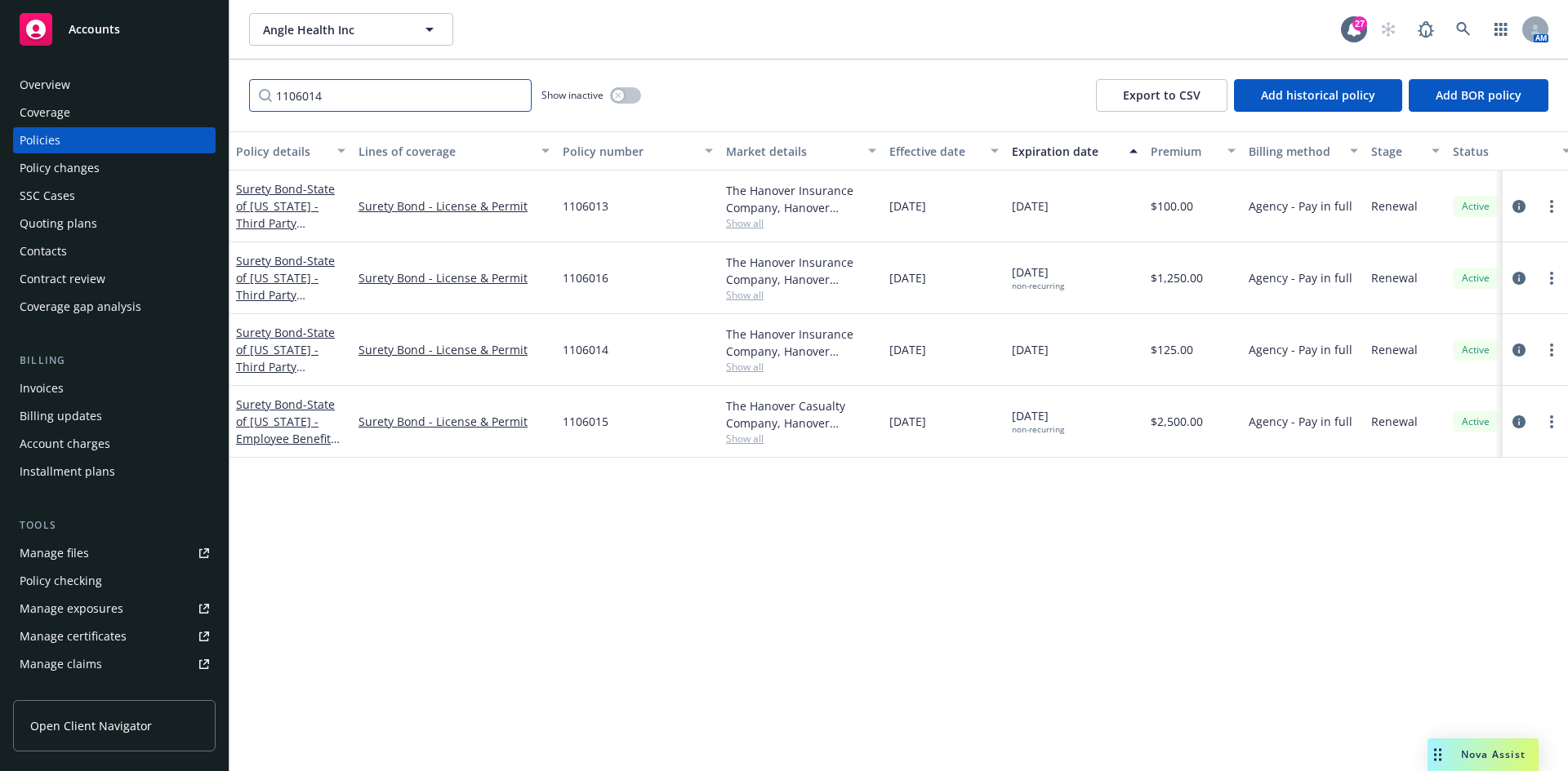
type input "1106014"
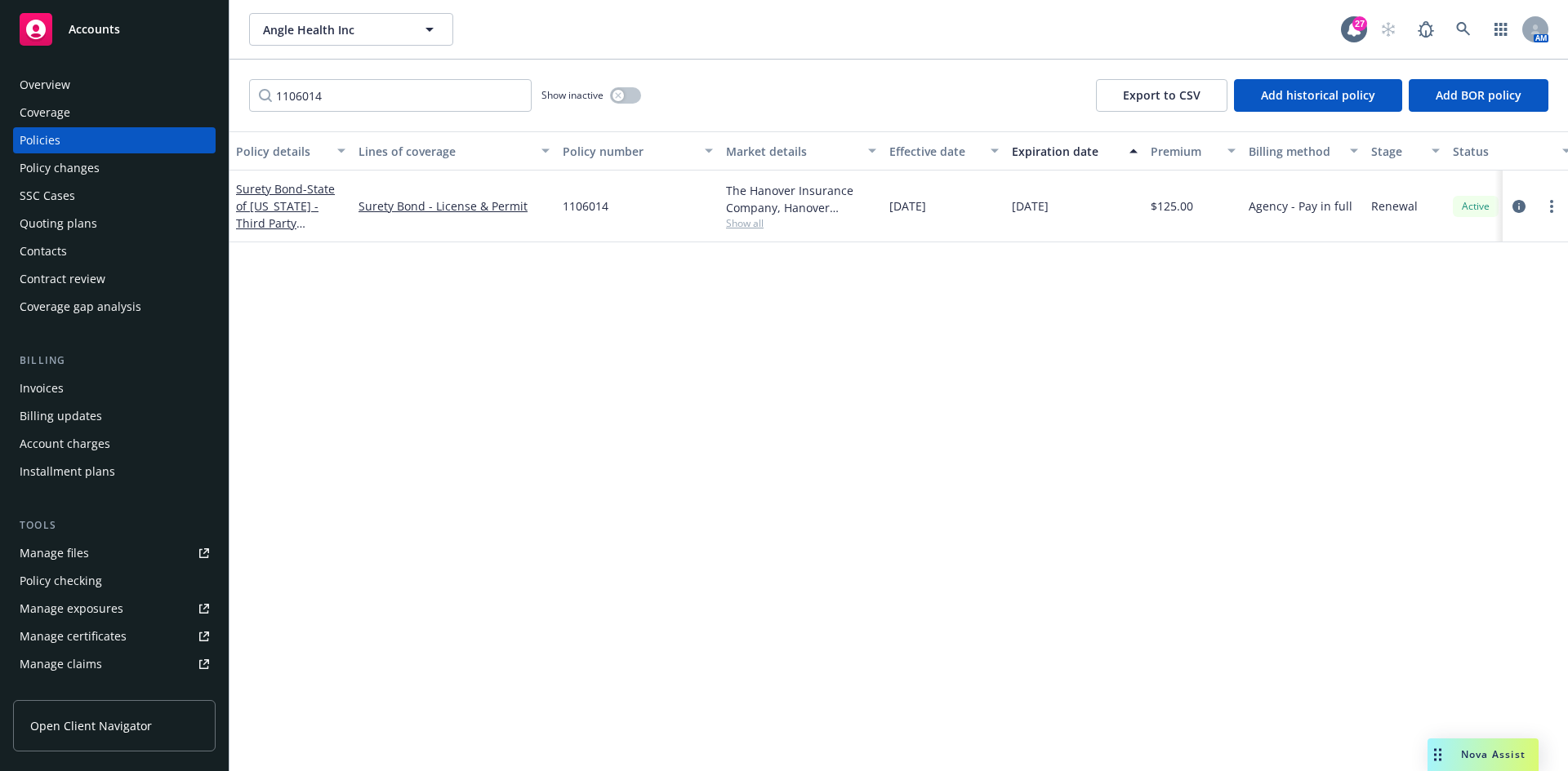
click at [234, 202] on div "Surety Bond - State of [US_STATE] - Third Party Administrators Bond" at bounding box center [290, 206] width 123 height 72
click at [265, 200] on span "- State of [US_STATE] - Third Party Administrators Bond" at bounding box center [286, 222] width 99 height 84
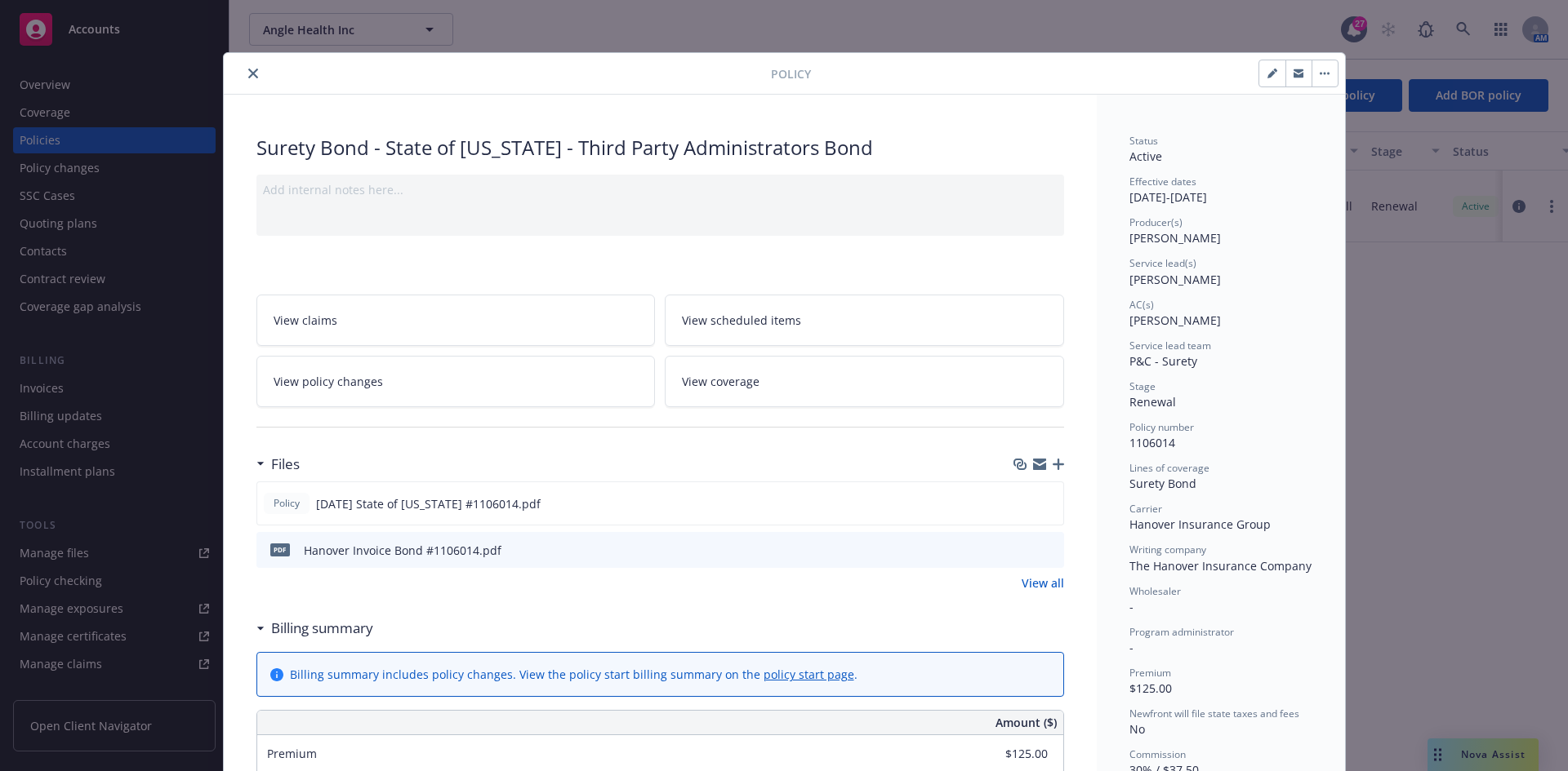
click at [1259, 78] on button "button" at bounding box center [1272, 73] width 26 height 26
select select "RENEWAL"
select select "12"
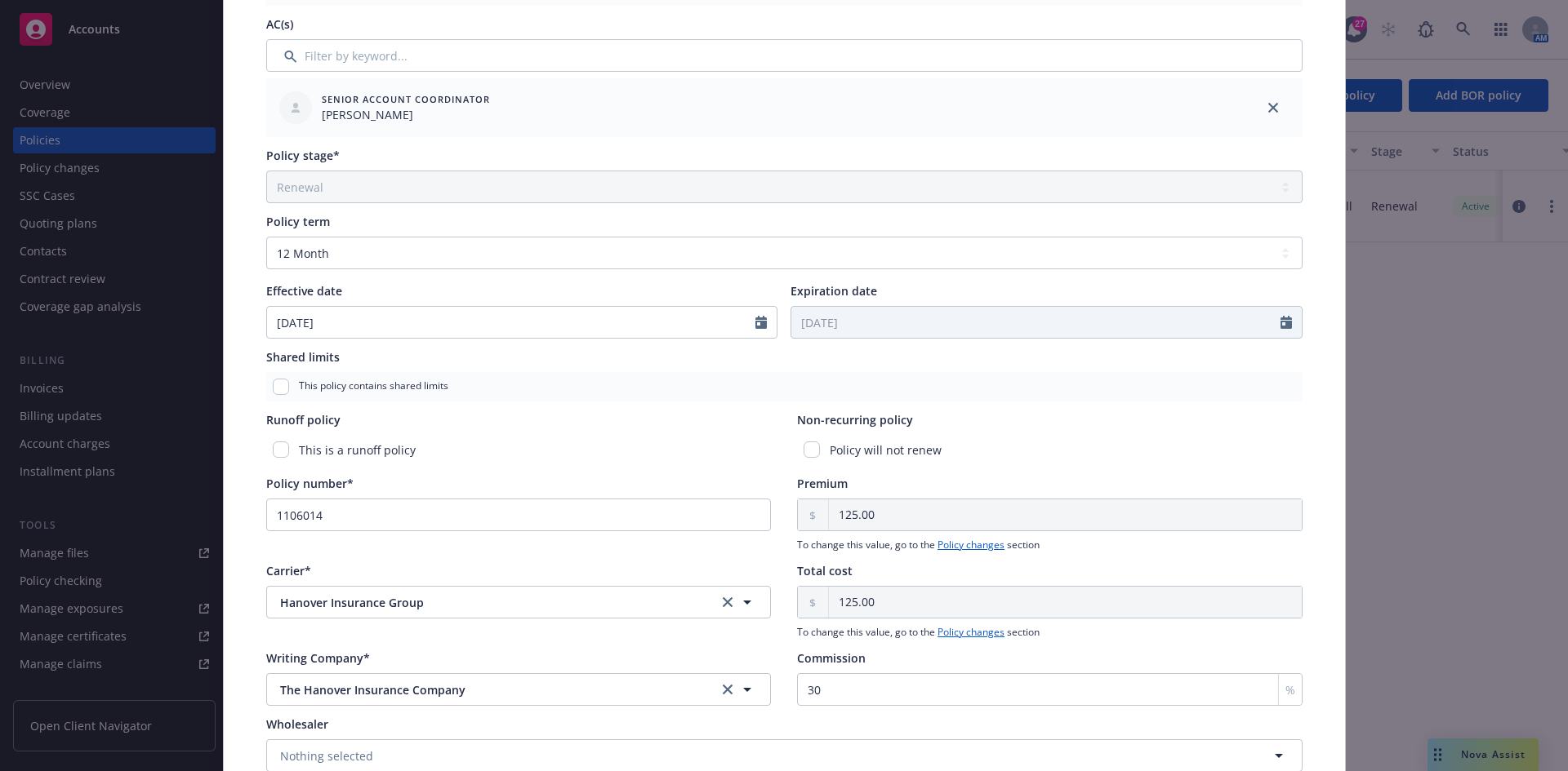
scroll to position [489, 0]
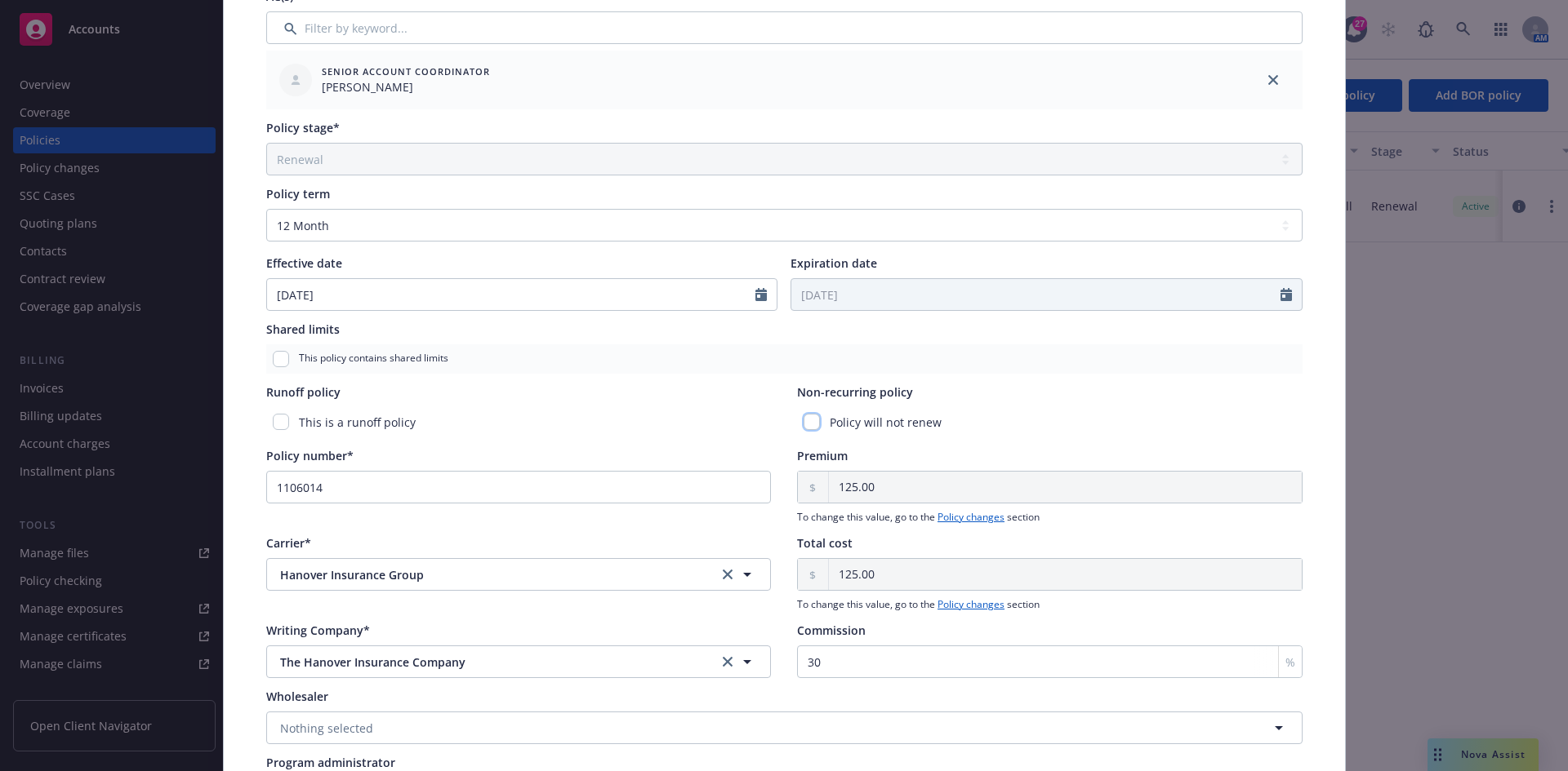
click at [810, 424] on input "checkbox" at bounding box center [811, 422] width 16 height 16
checkbox input "true"
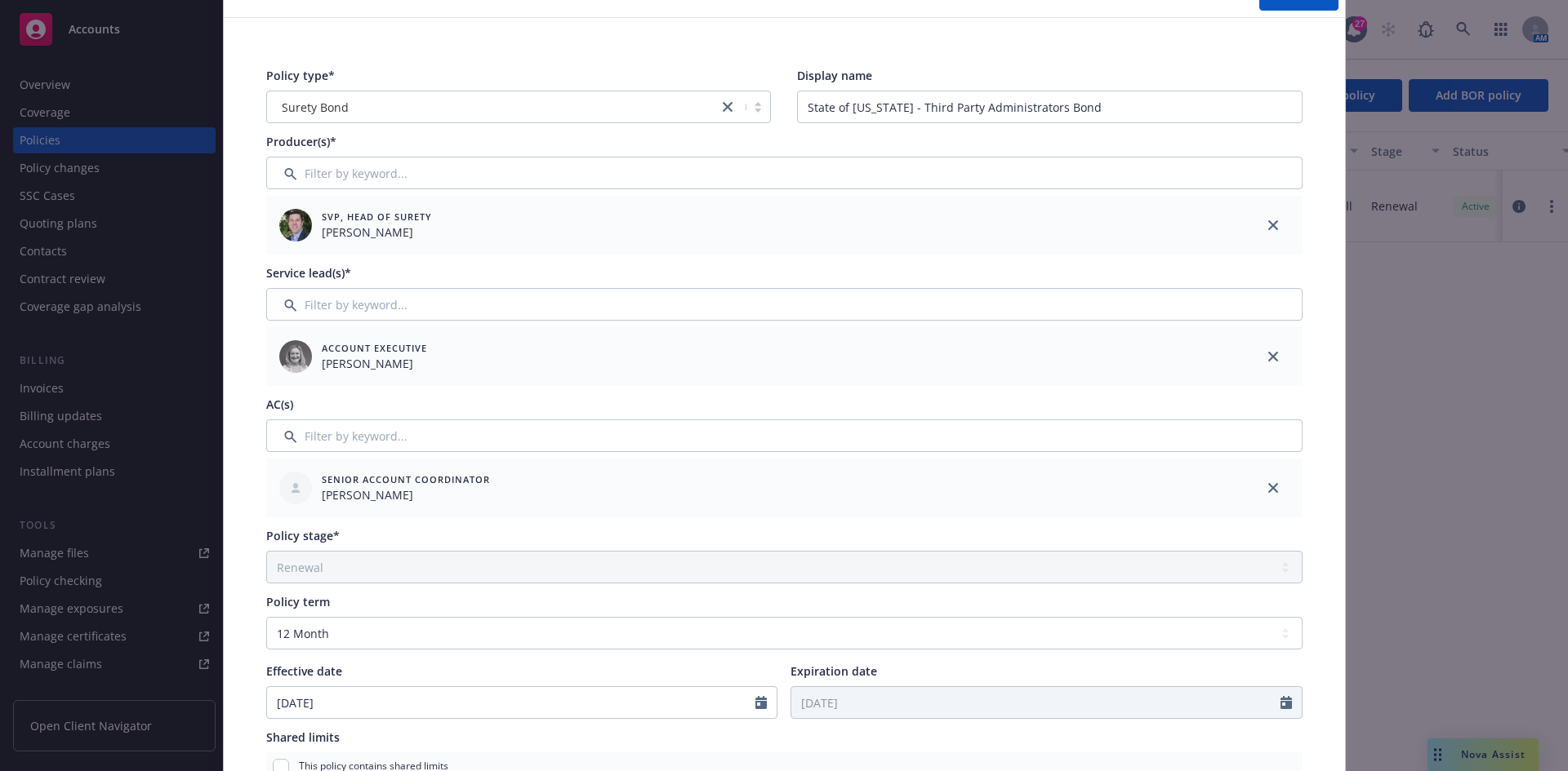
scroll to position [0, 0]
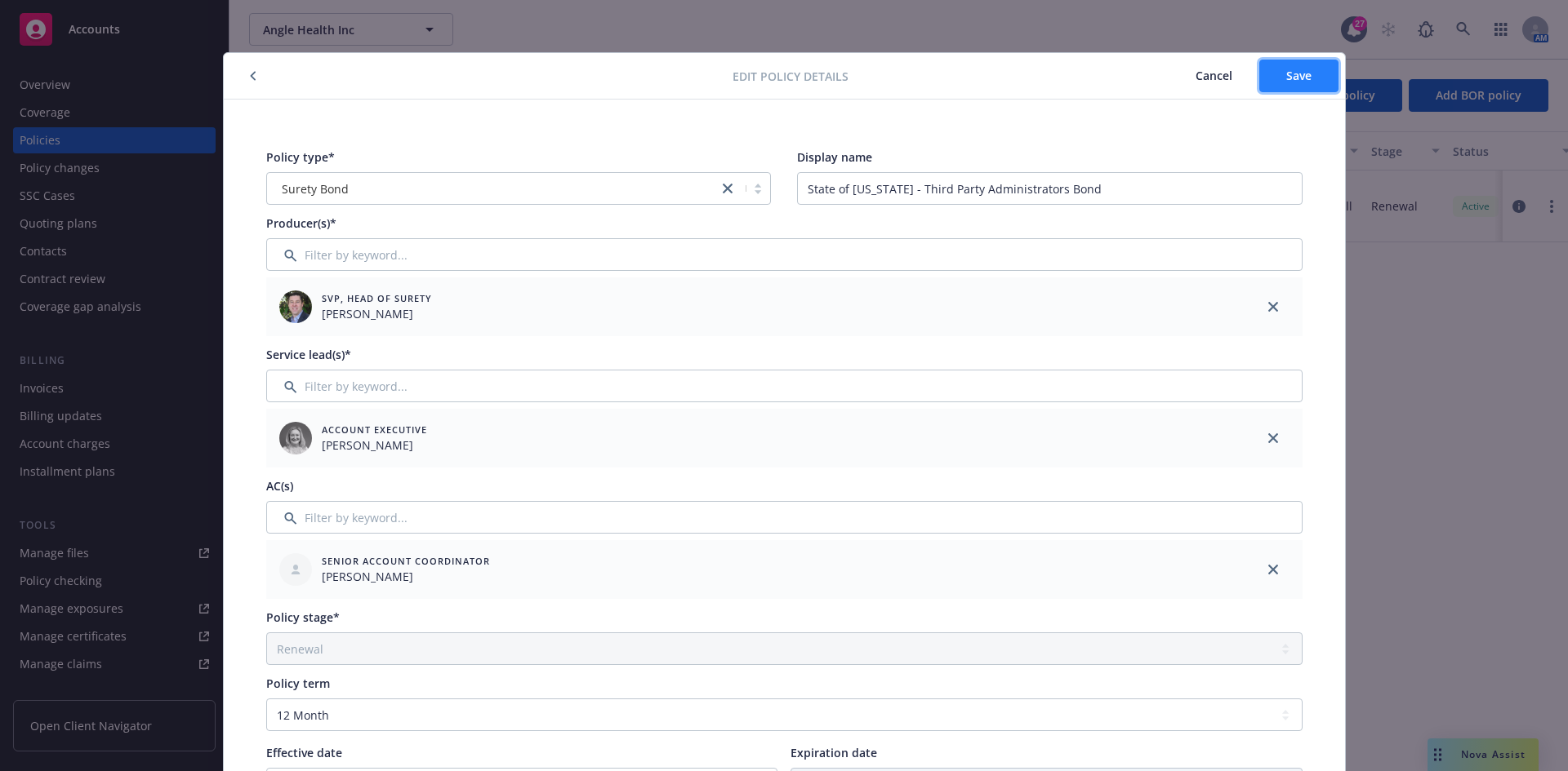
click at [1310, 76] on button "Save" at bounding box center [1299, 76] width 79 height 33
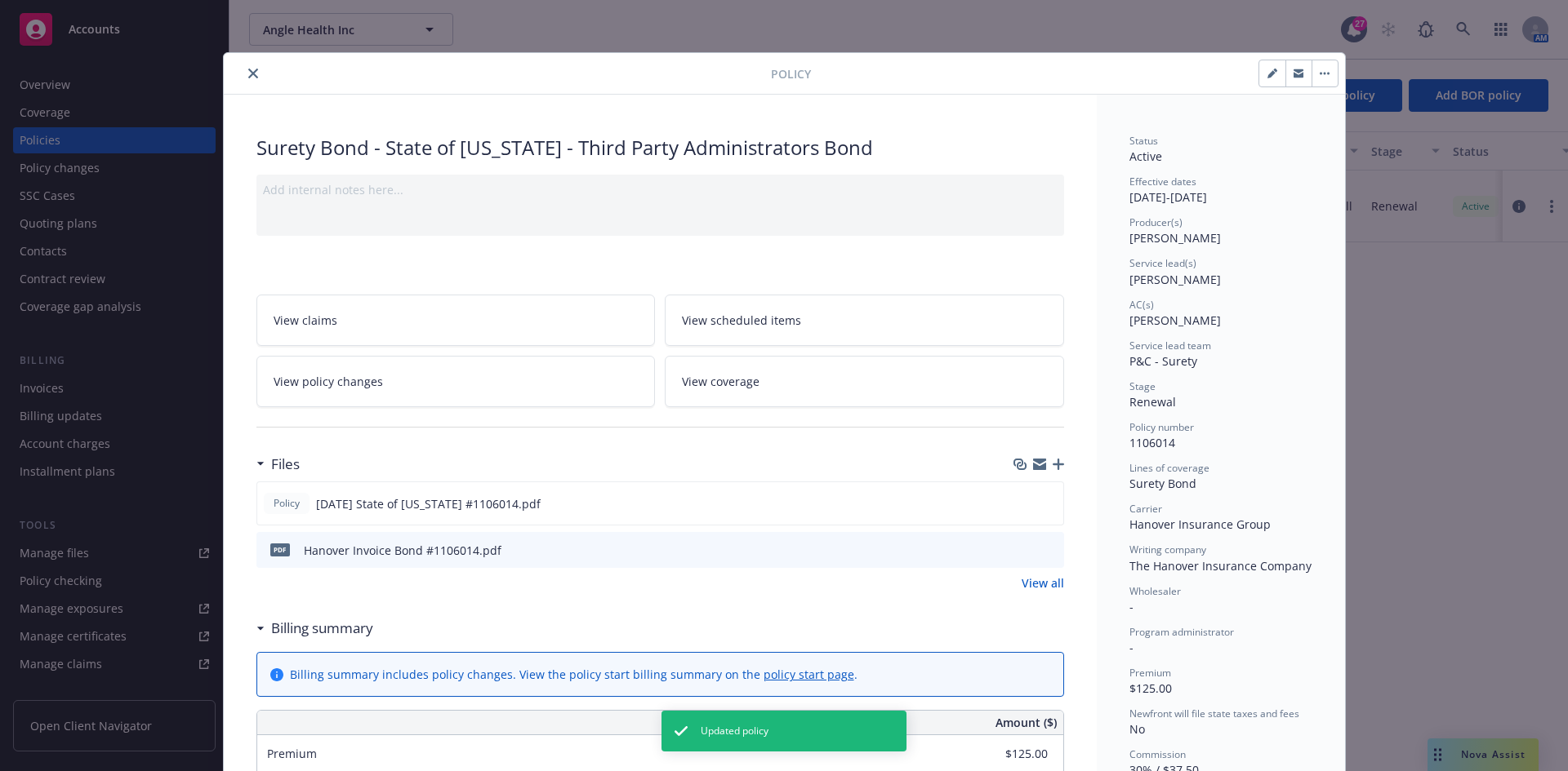
click at [249, 72] on icon "close" at bounding box center [254, 74] width 10 height 10
